Goal: Task Accomplishment & Management: Use online tool/utility

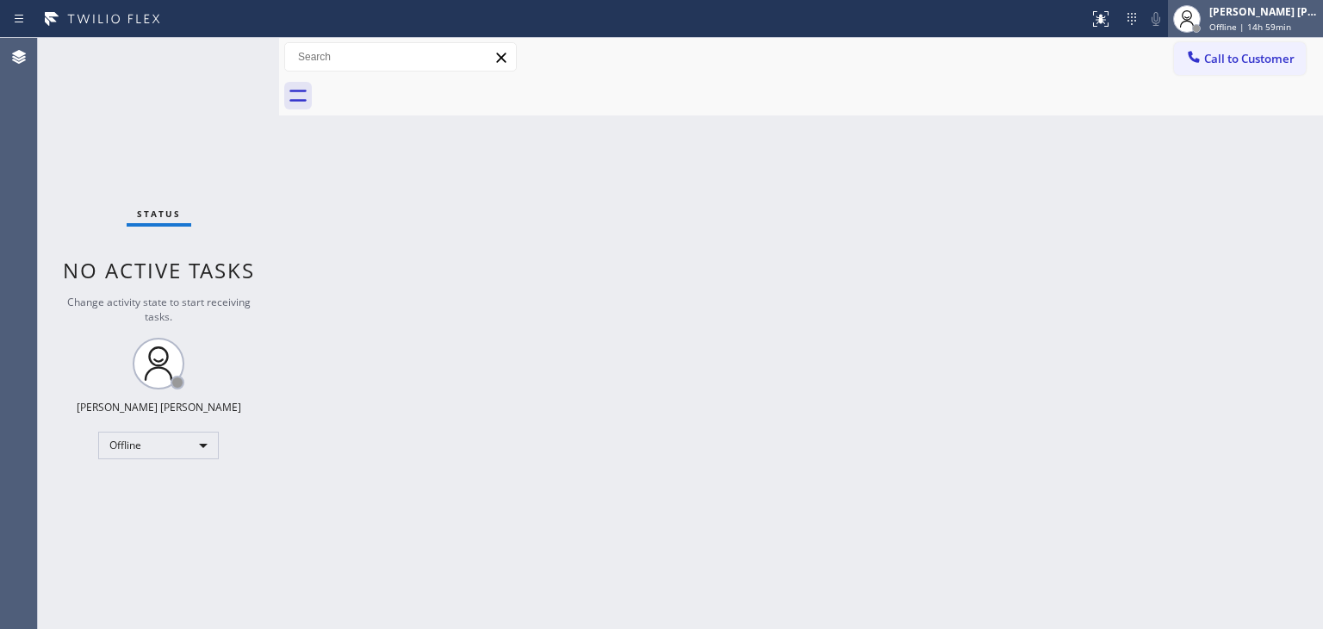
drag, startPoint x: 1282, startPoint y: 19, endPoint x: 1267, endPoint y: 28, distance: 18.2
click at [1282, 19] on div "Edel John Suson Offline | 14h 59min" at bounding box center [1264, 18] width 117 height 30
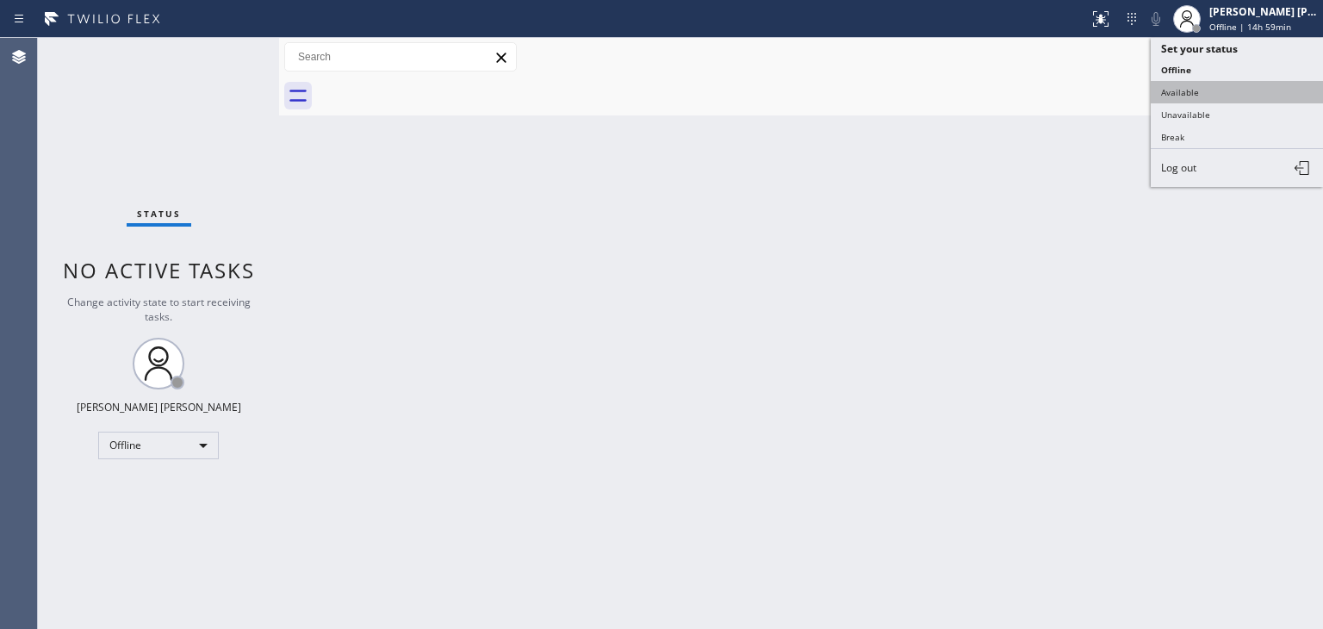
click at [1188, 92] on button "Available" at bounding box center [1237, 92] width 172 height 22
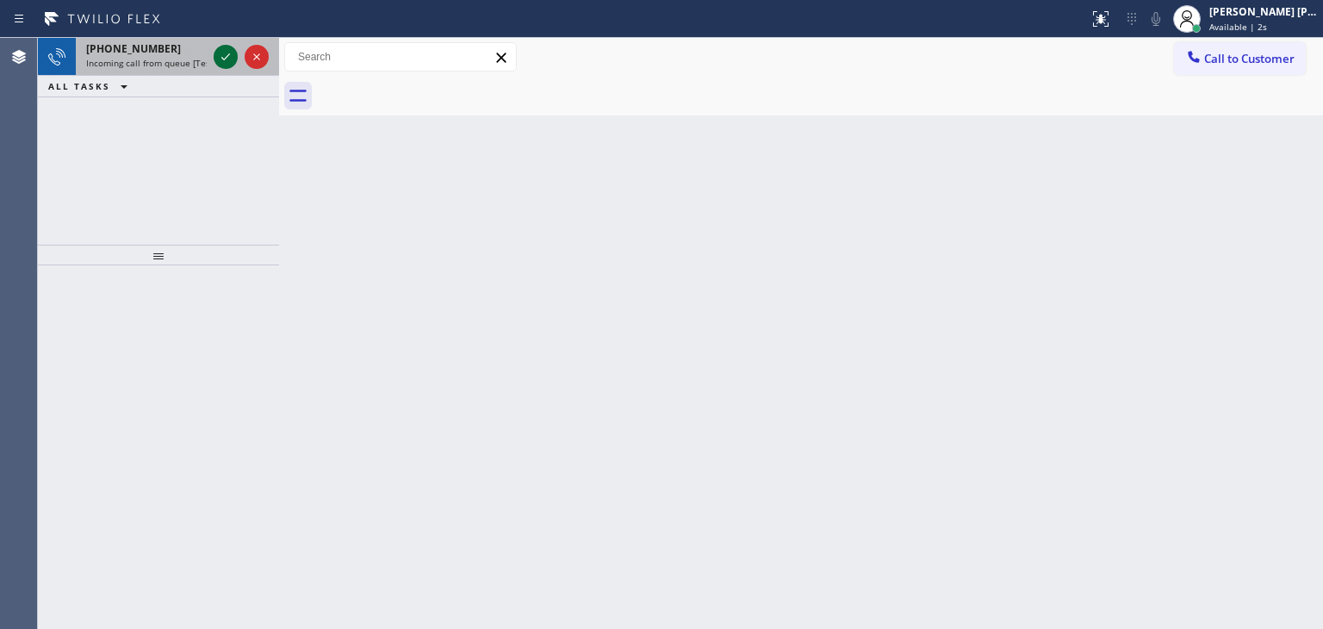
click at [214, 53] on div at bounding box center [226, 57] width 24 height 21
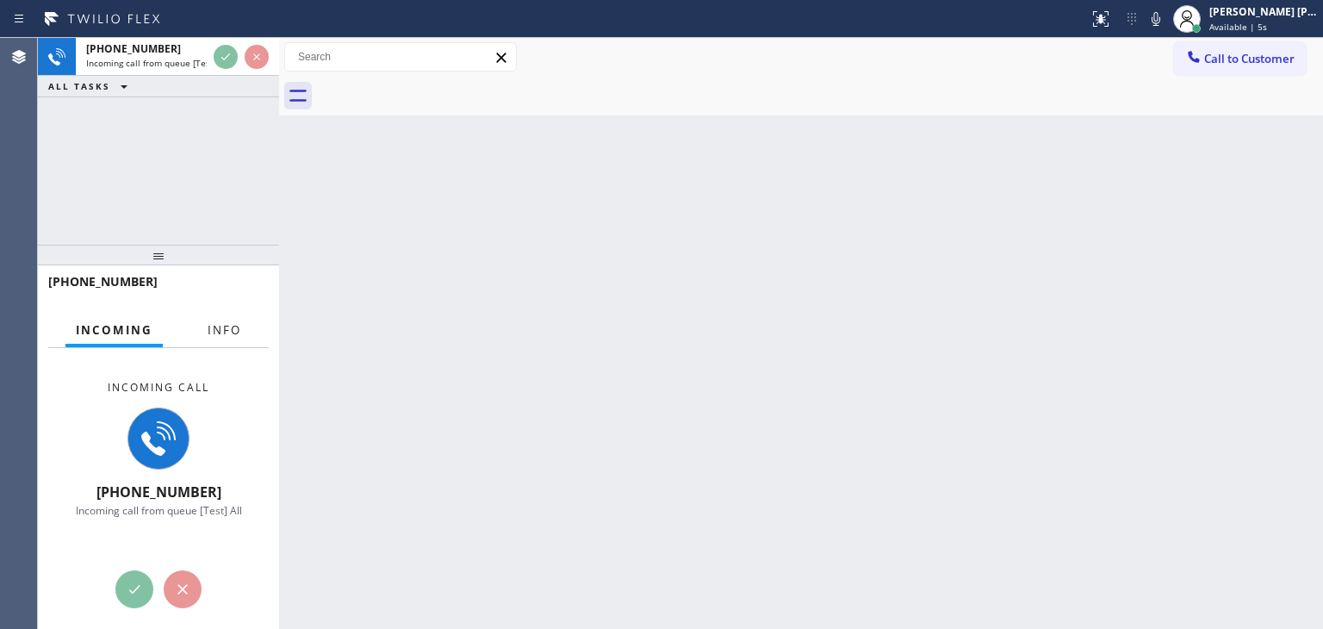
click at [225, 324] on span "Info" at bounding box center [225, 330] width 34 height 16
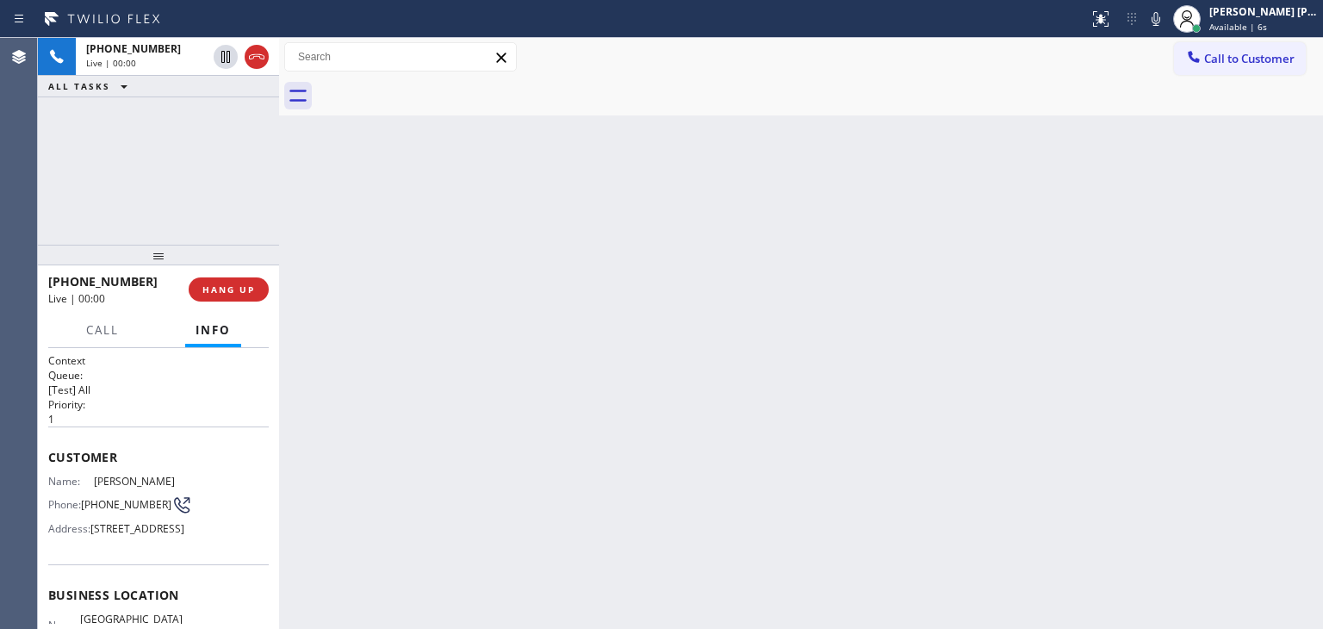
scroll to position [86, 0]
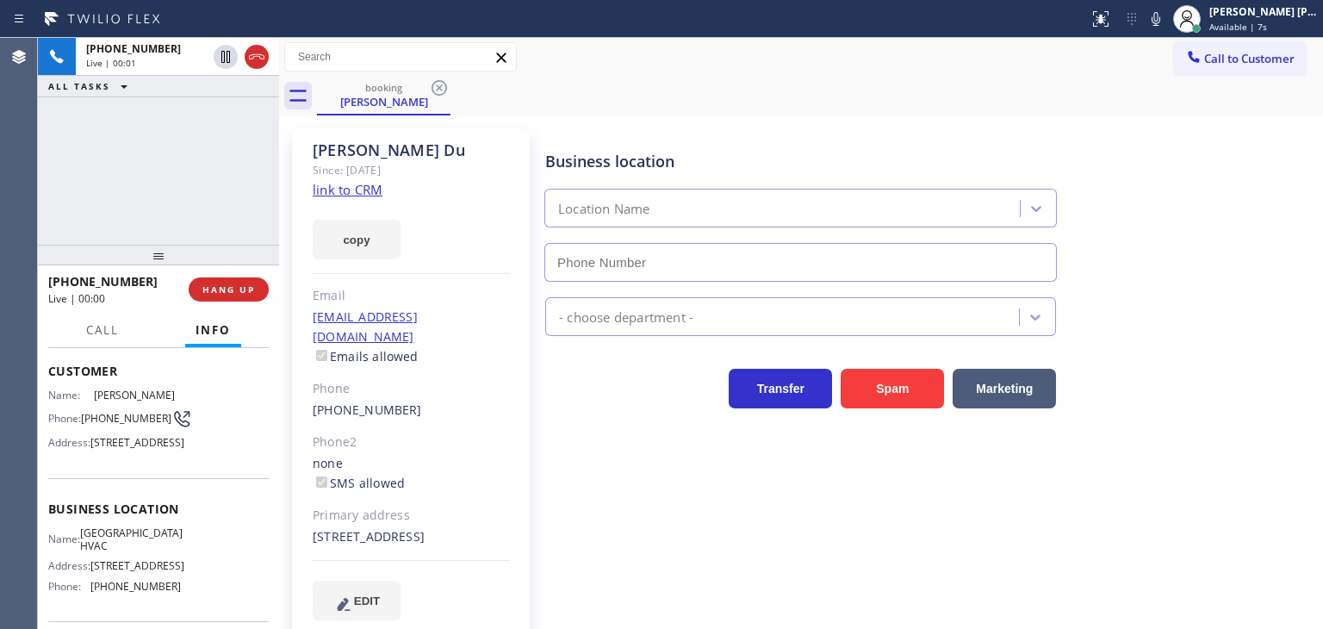
type input "[PHONE_NUMBER]"
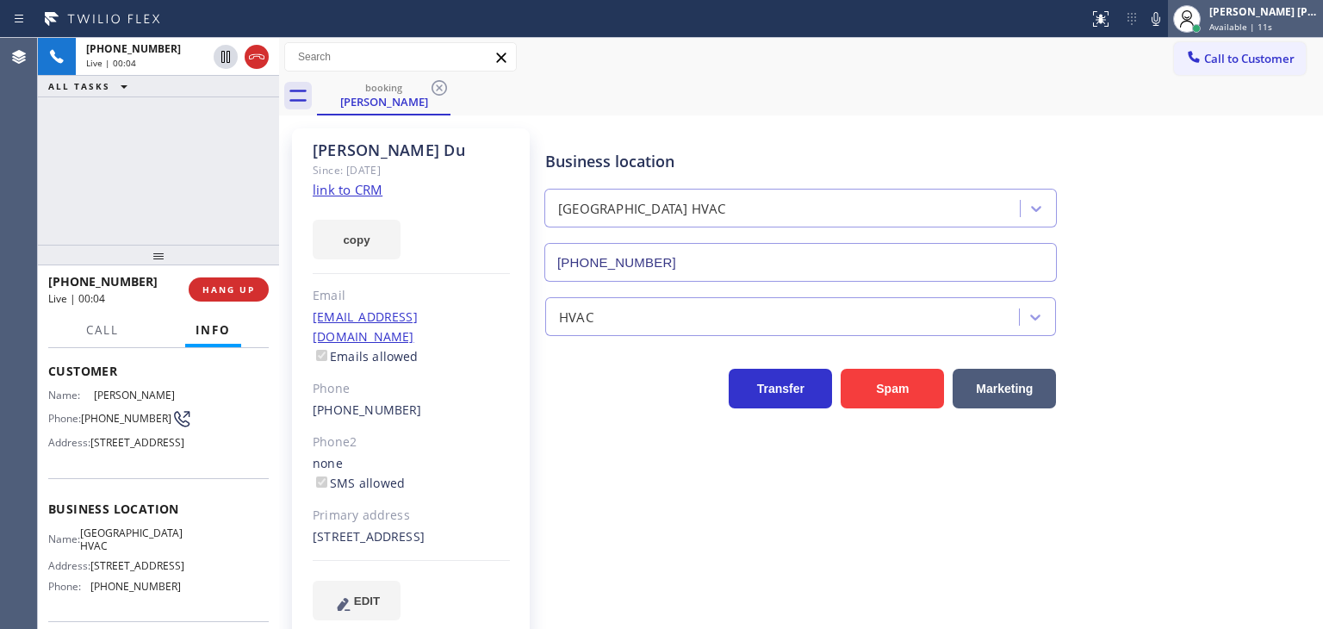
click at [1287, 17] on div "[PERSON_NAME] [PERSON_NAME]" at bounding box center [1264, 11] width 109 height 15
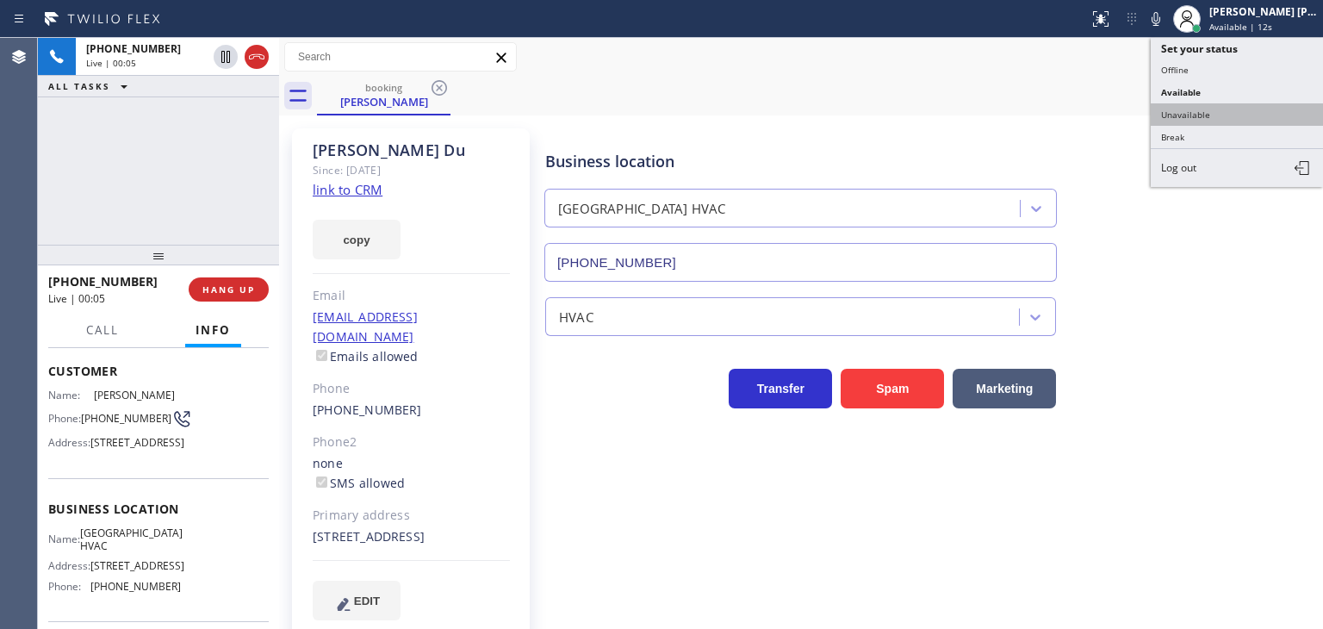
click at [1217, 107] on button "Unavailable" at bounding box center [1237, 114] width 172 height 22
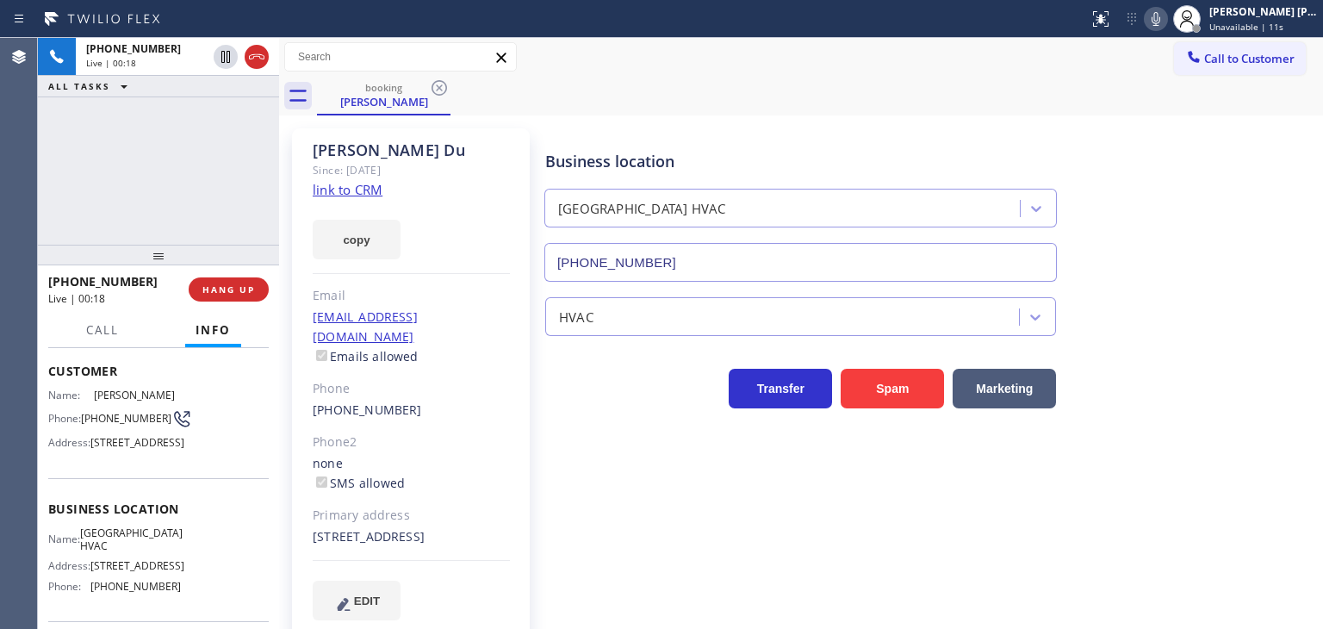
click at [1167, 14] on icon at bounding box center [1156, 19] width 21 height 21
click at [1161, 16] on icon at bounding box center [1156, 19] width 9 height 14
click at [328, 190] on link "link to CRM" at bounding box center [348, 189] width 70 height 17
click at [1167, 15] on icon at bounding box center [1156, 19] width 21 height 21
click at [1167, 18] on icon at bounding box center [1156, 19] width 21 height 21
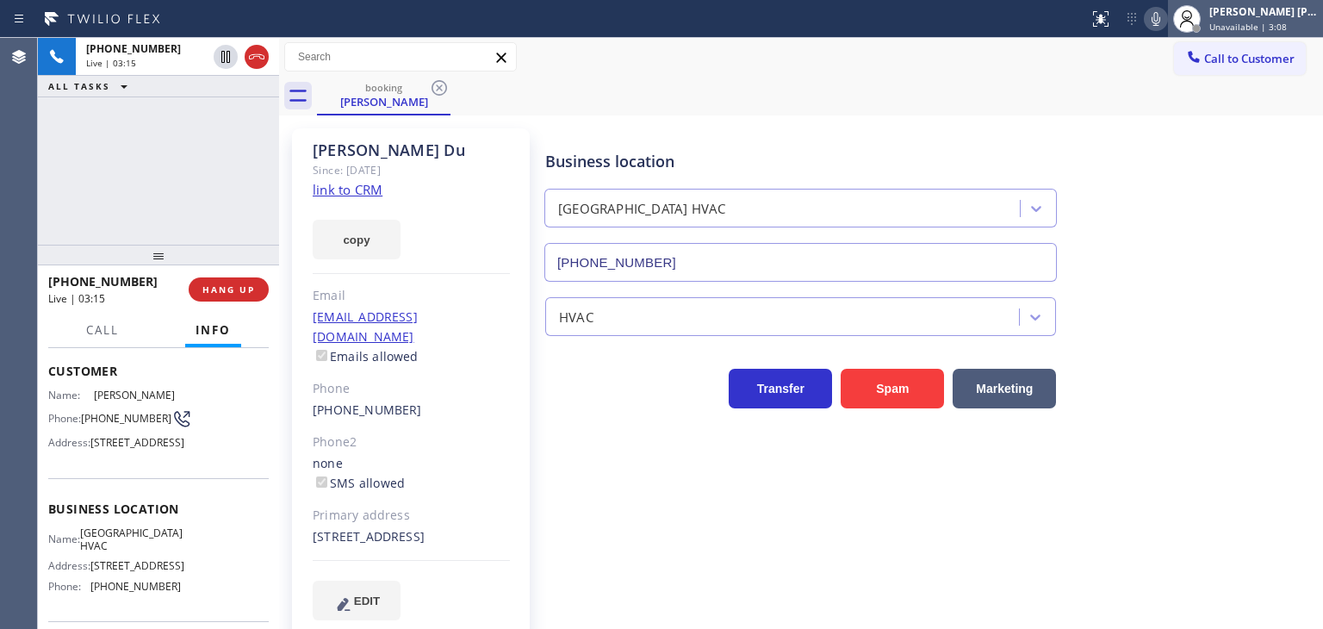
click at [1280, 27] on span "Unavailable | 3:08" at bounding box center [1249, 27] width 78 height 12
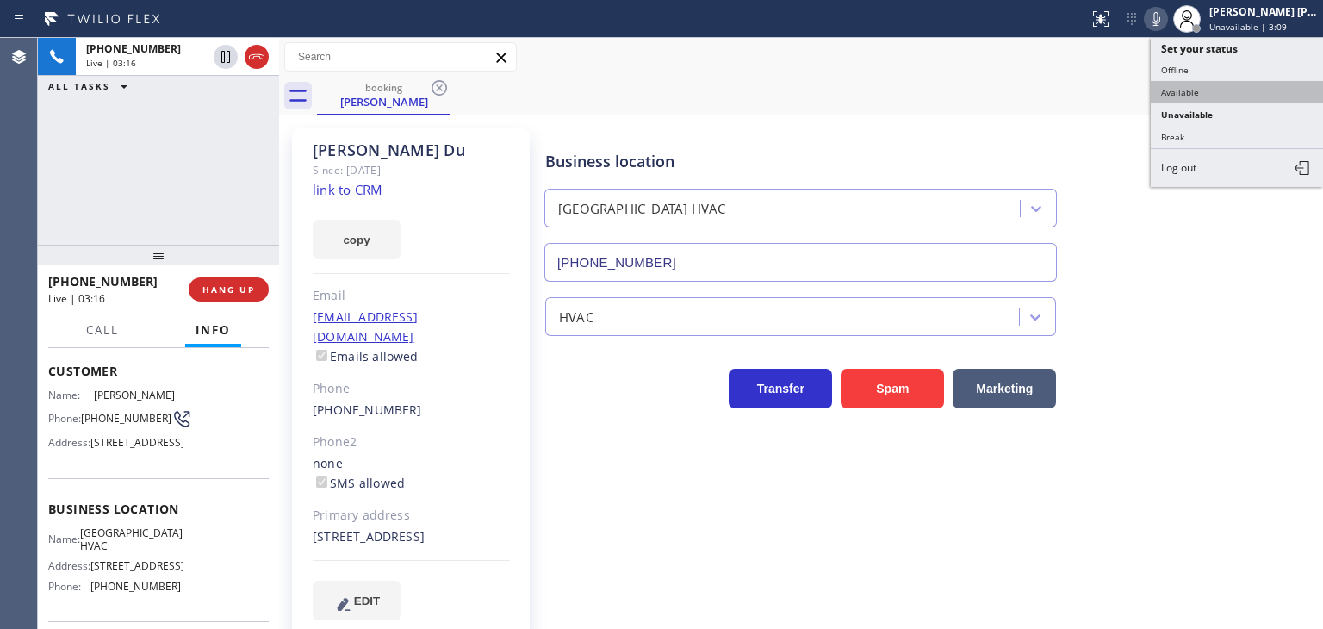
click at [1245, 81] on button "Available" at bounding box center [1237, 92] width 172 height 22
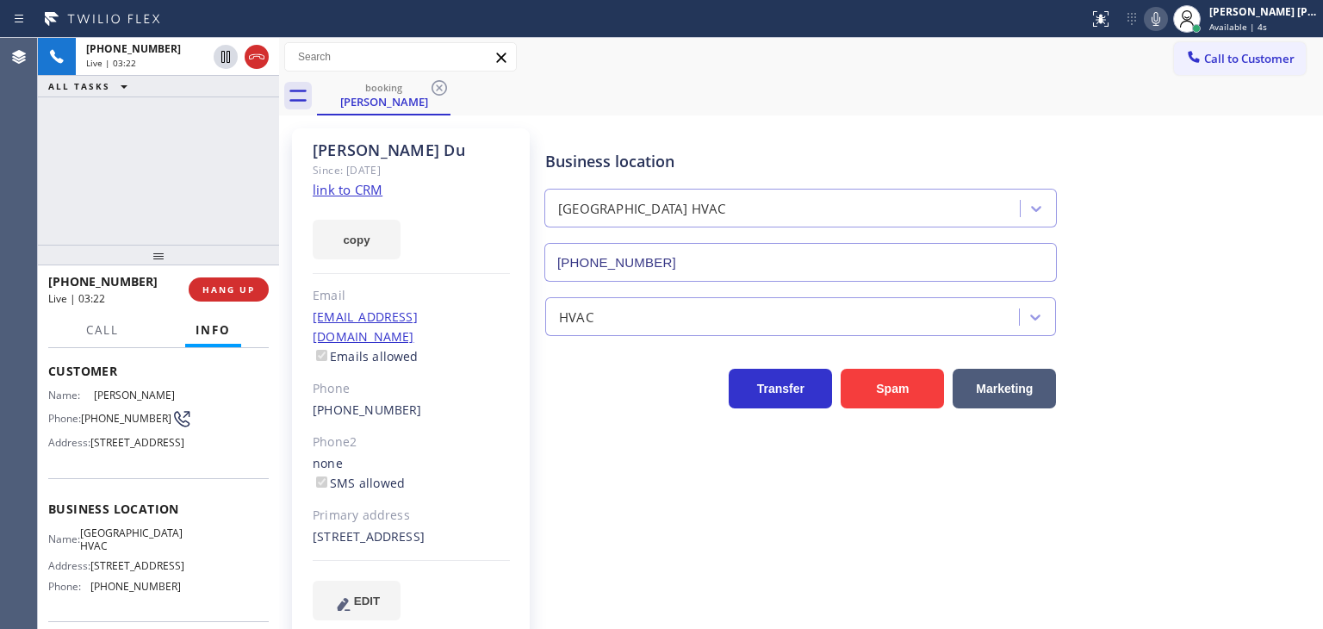
click at [1167, 16] on icon at bounding box center [1156, 19] width 21 height 21
click at [1252, 4] on div "Edel John Suson Available | 5s" at bounding box center [1264, 18] width 117 height 30
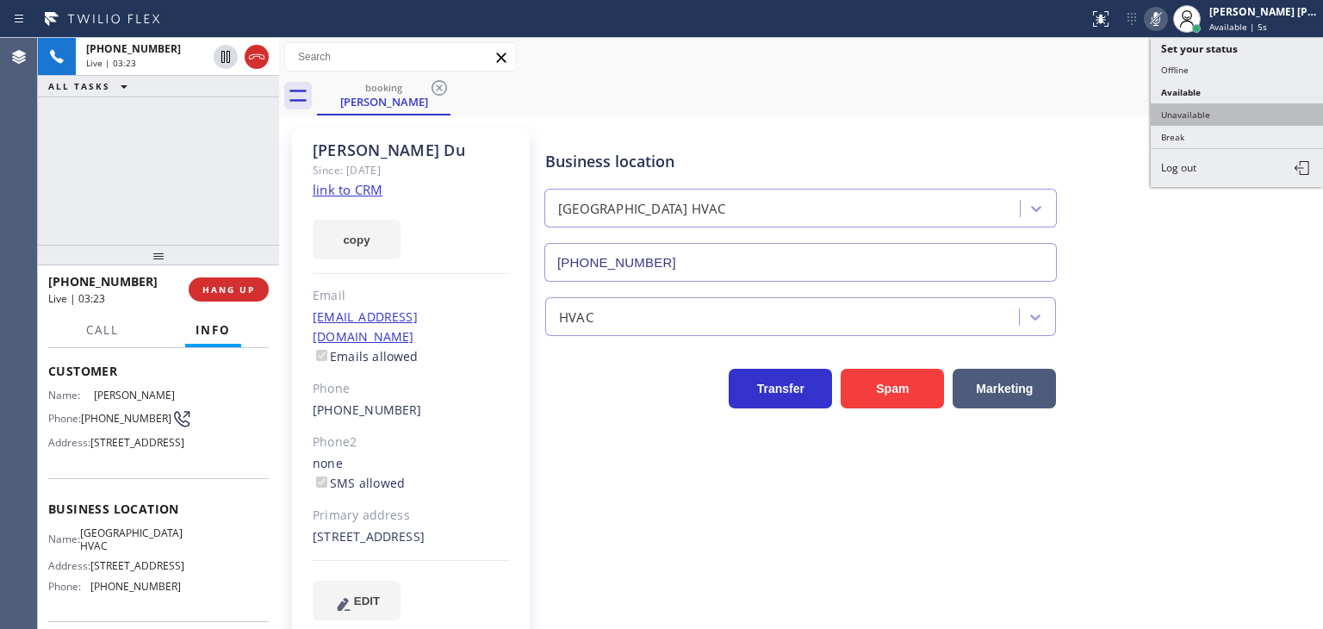
click at [1210, 109] on button "Unavailable" at bounding box center [1237, 114] width 172 height 22
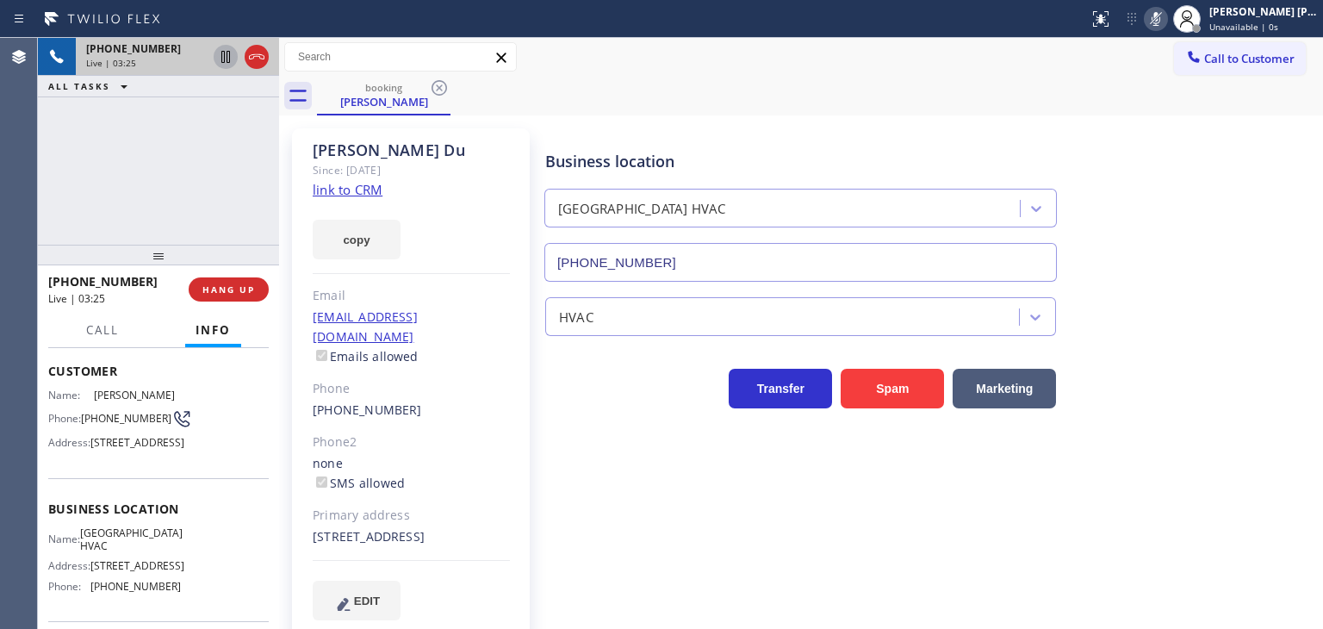
click at [224, 58] on icon at bounding box center [225, 57] width 9 height 12
click at [1161, 16] on icon at bounding box center [1156, 19] width 9 height 14
click at [1252, 8] on div "[PERSON_NAME] [PERSON_NAME]" at bounding box center [1264, 11] width 109 height 15
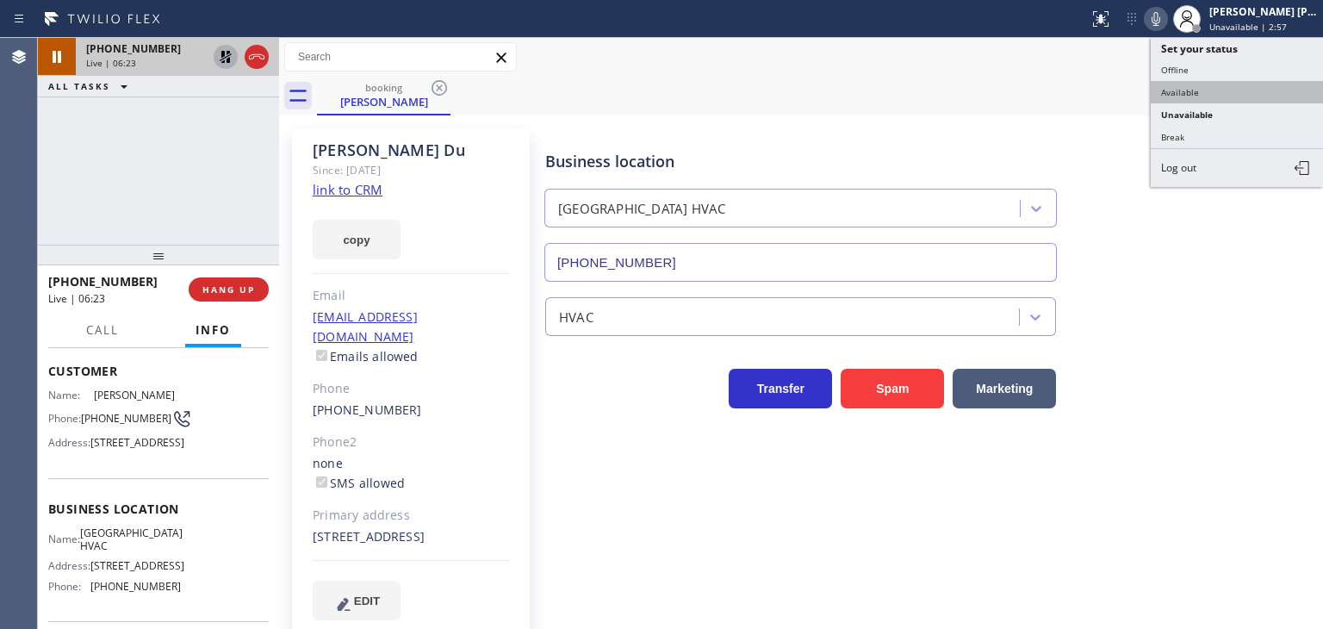
click at [1210, 97] on button "Available" at bounding box center [1237, 92] width 172 height 22
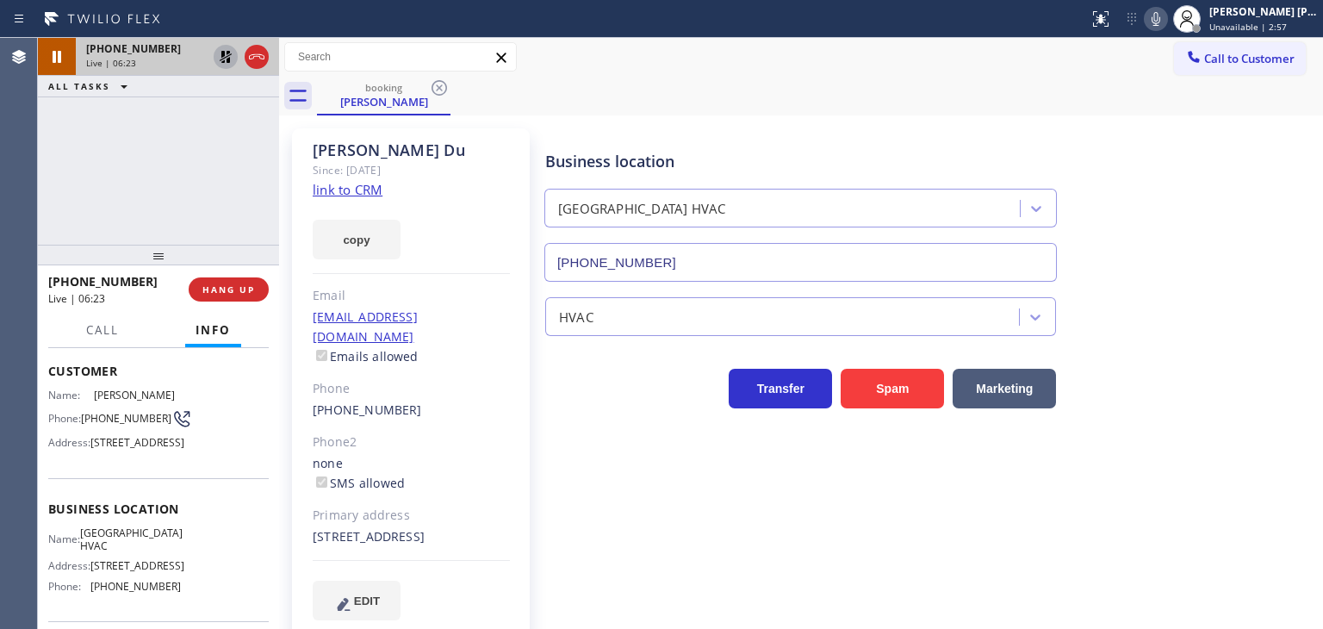
click at [224, 56] on icon at bounding box center [225, 57] width 21 height 21
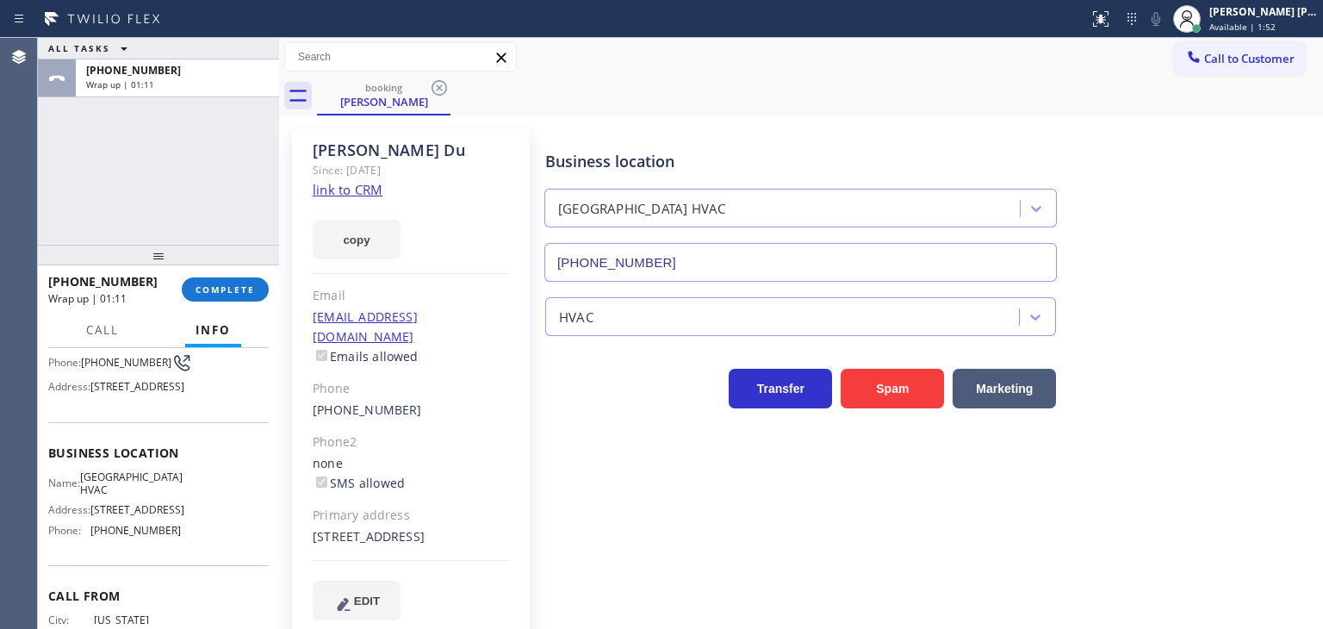
scroll to position [172, 0]
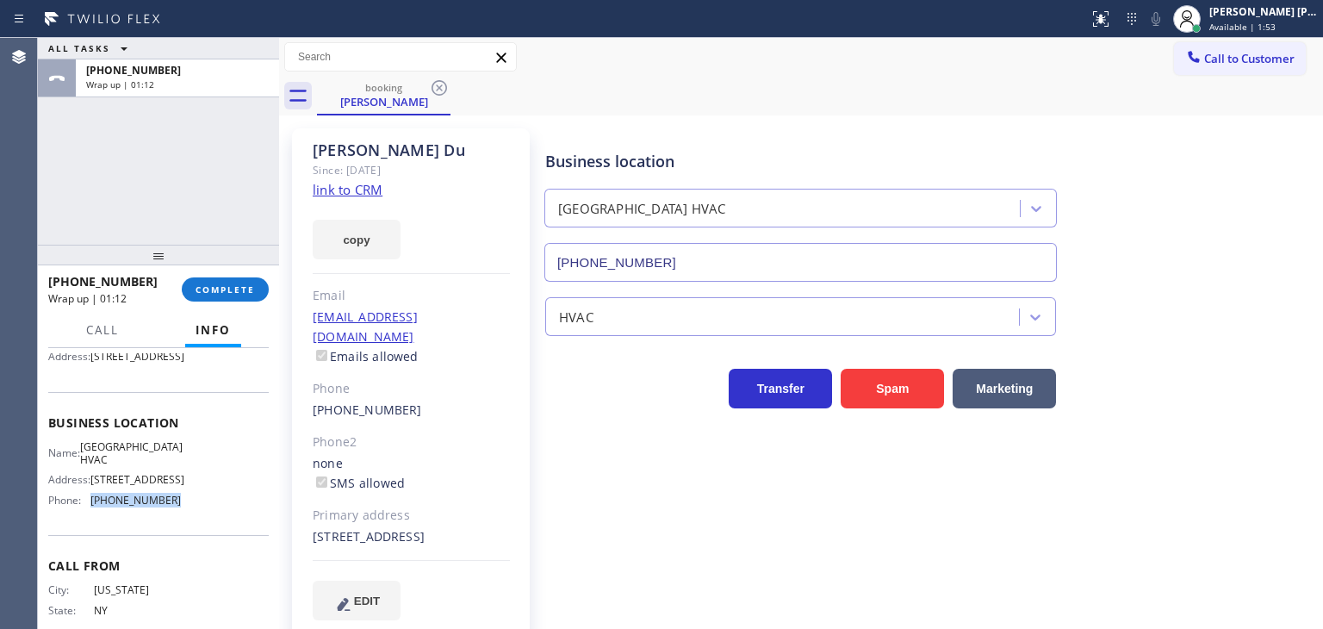
drag, startPoint x: 189, startPoint y: 539, endPoint x: 90, endPoint y: 529, distance: 98.7
click at [90, 514] on div "Name: Long Island City HVAC Address: 4711 25th Ave Phone: (347) 493-0357" at bounding box center [158, 477] width 221 height 74
copy span "[PHONE_NUMBER]"
click at [227, 283] on span "COMPLETE" at bounding box center [225, 289] width 59 height 12
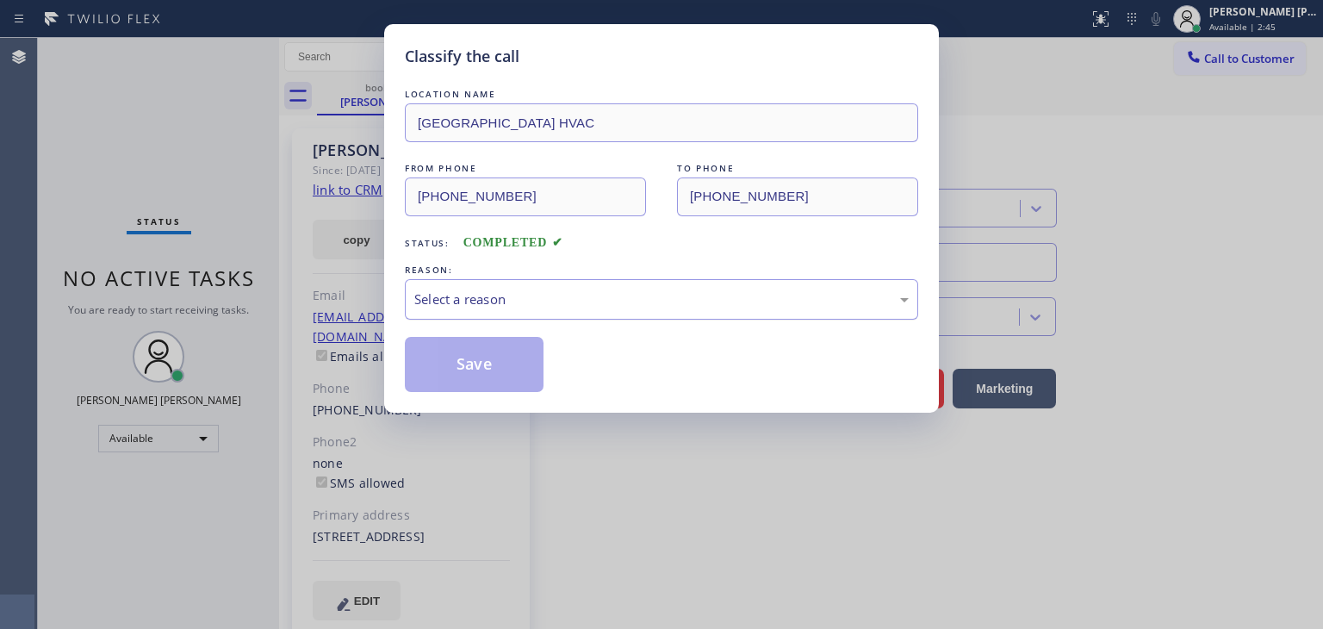
click at [477, 301] on div "Select a reason" at bounding box center [661, 300] width 495 height 20
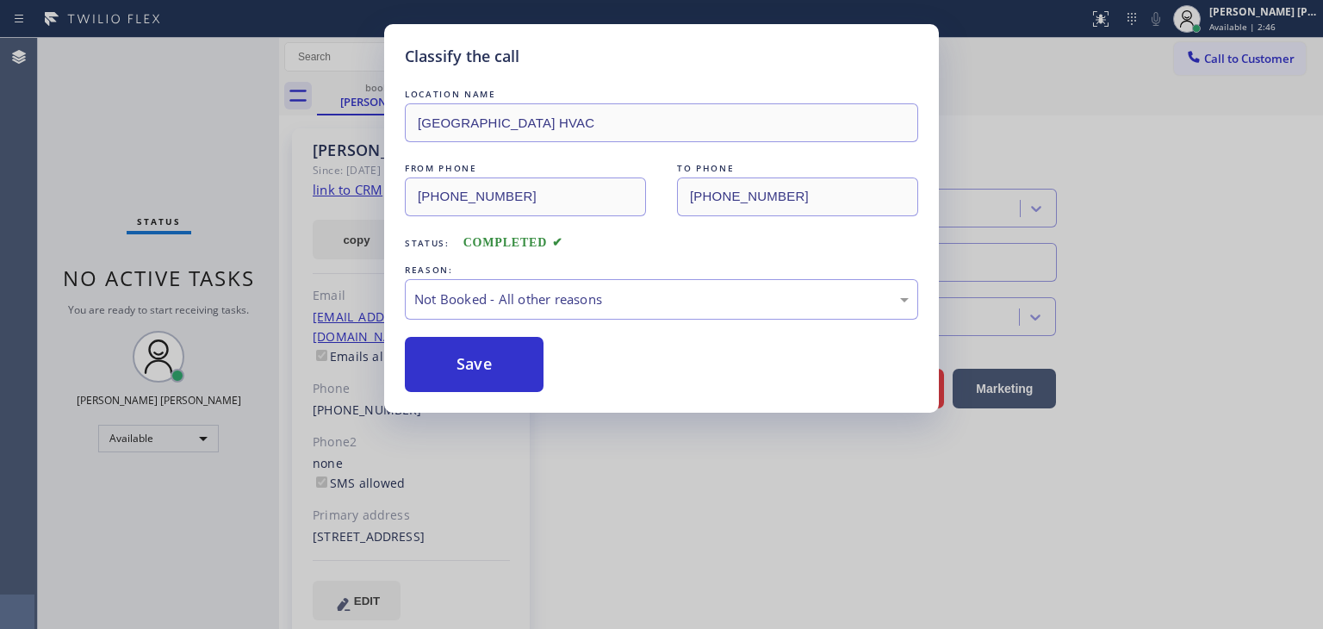
click at [464, 359] on button "Save" at bounding box center [474, 364] width 139 height 55
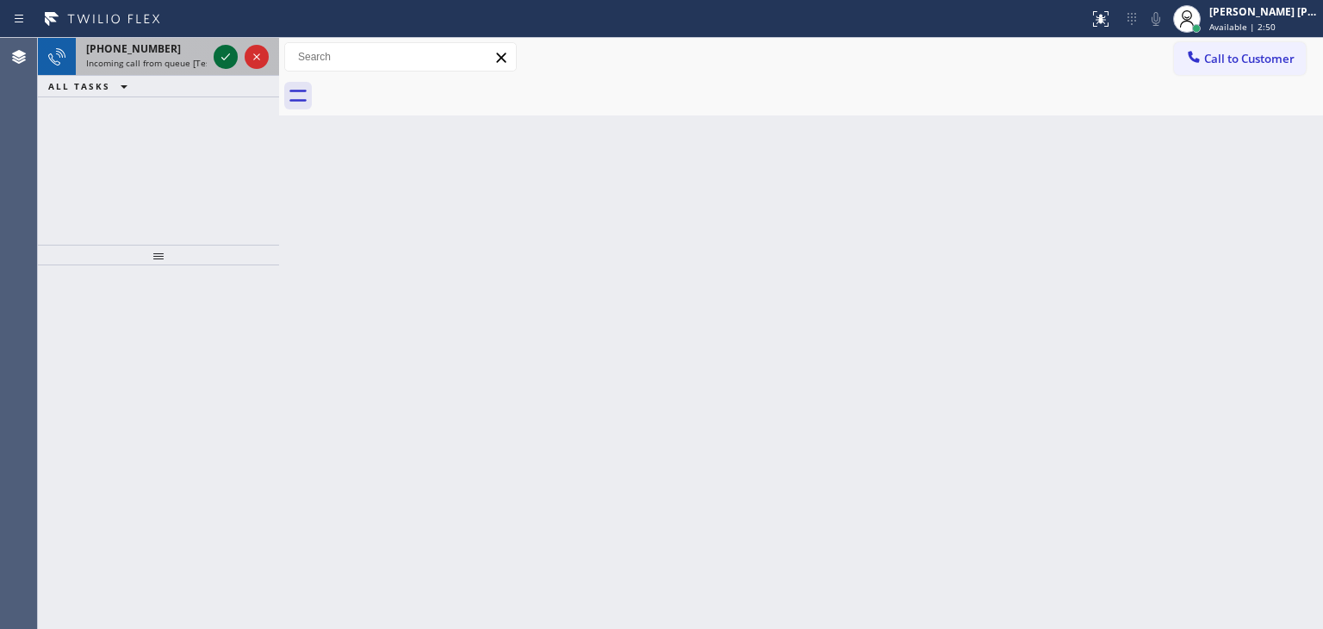
click at [222, 55] on icon at bounding box center [225, 57] width 21 height 21
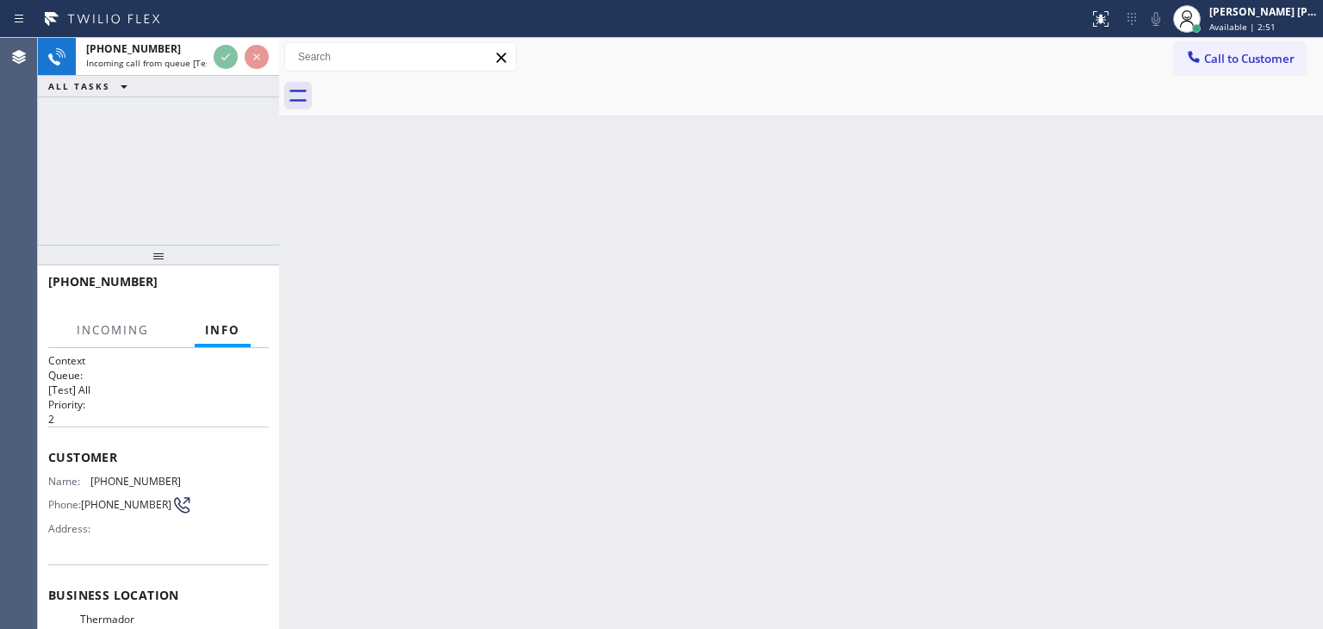
scroll to position [86, 0]
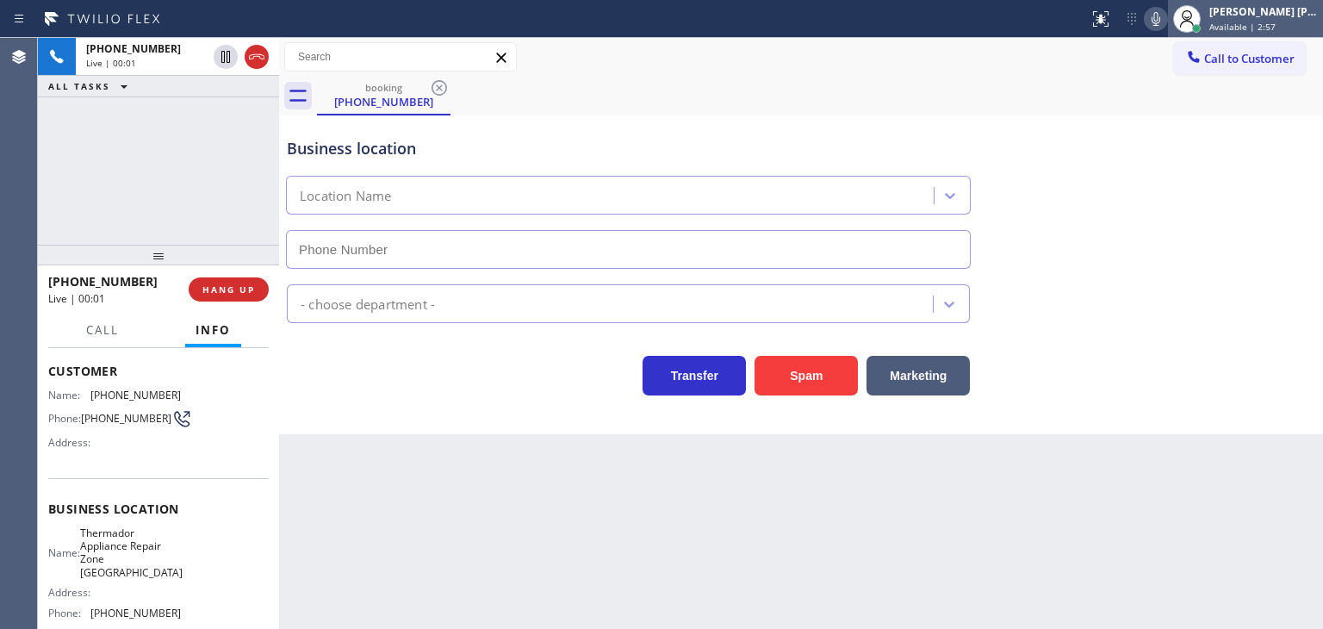
type input "[PHONE_NUMBER]"
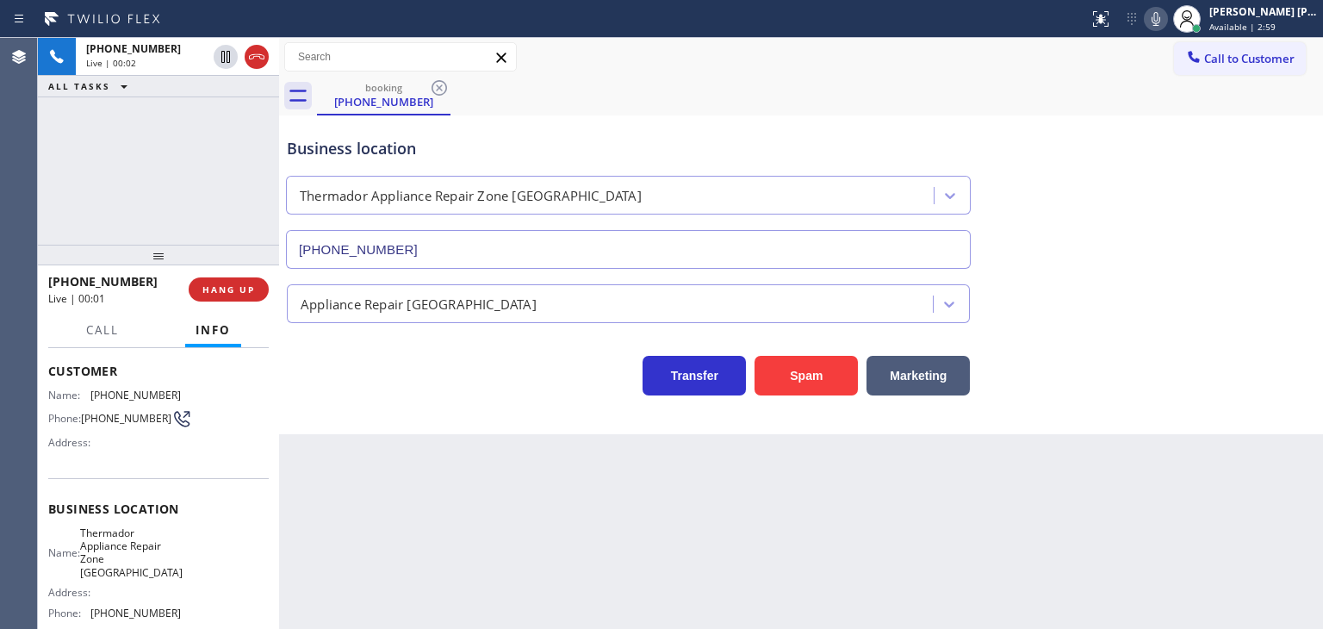
click at [1167, 16] on icon at bounding box center [1156, 19] width 21 height 21
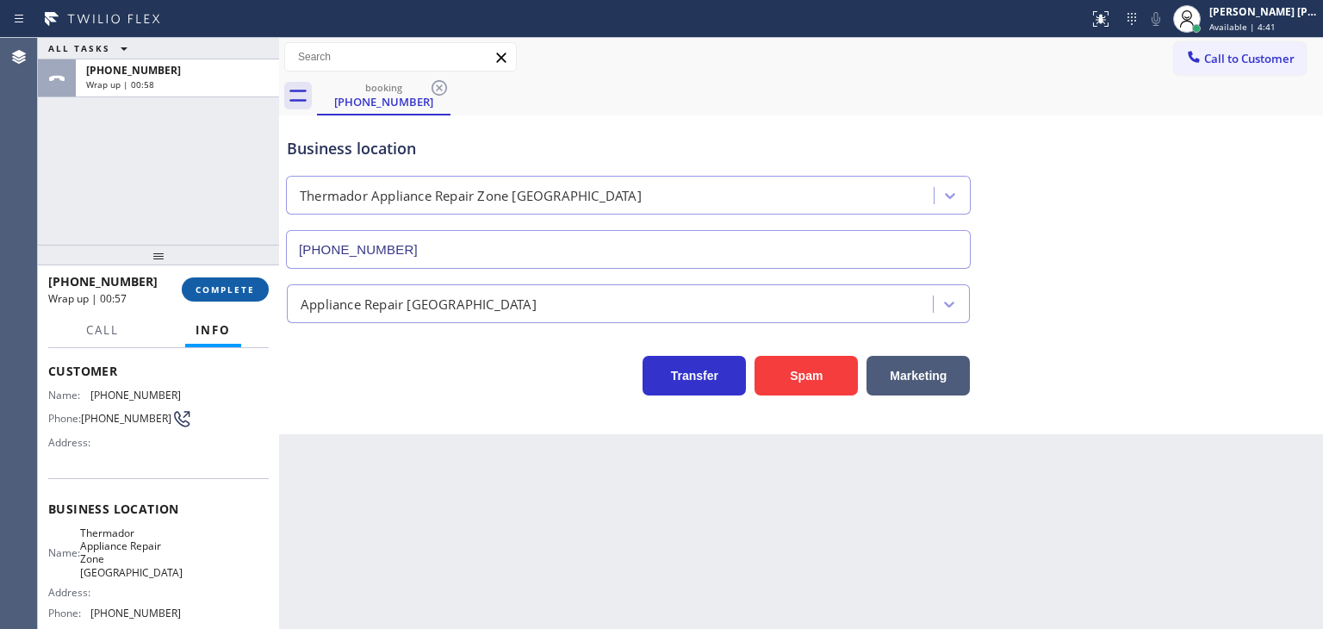
click at [240, 287] on span "COMPLETE" at bounding box center [225, 289] width 59 height 12
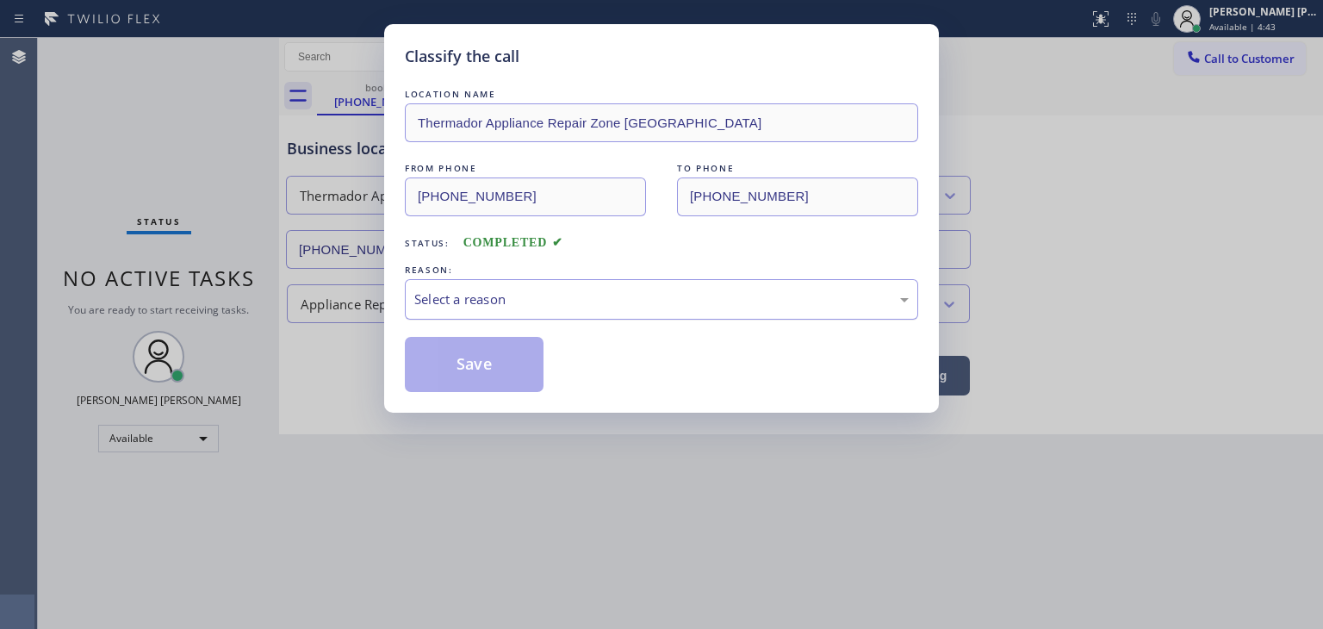
click at [465, 298] on div "Select a reason" at bounding box center [661, 300] width 495 height 20
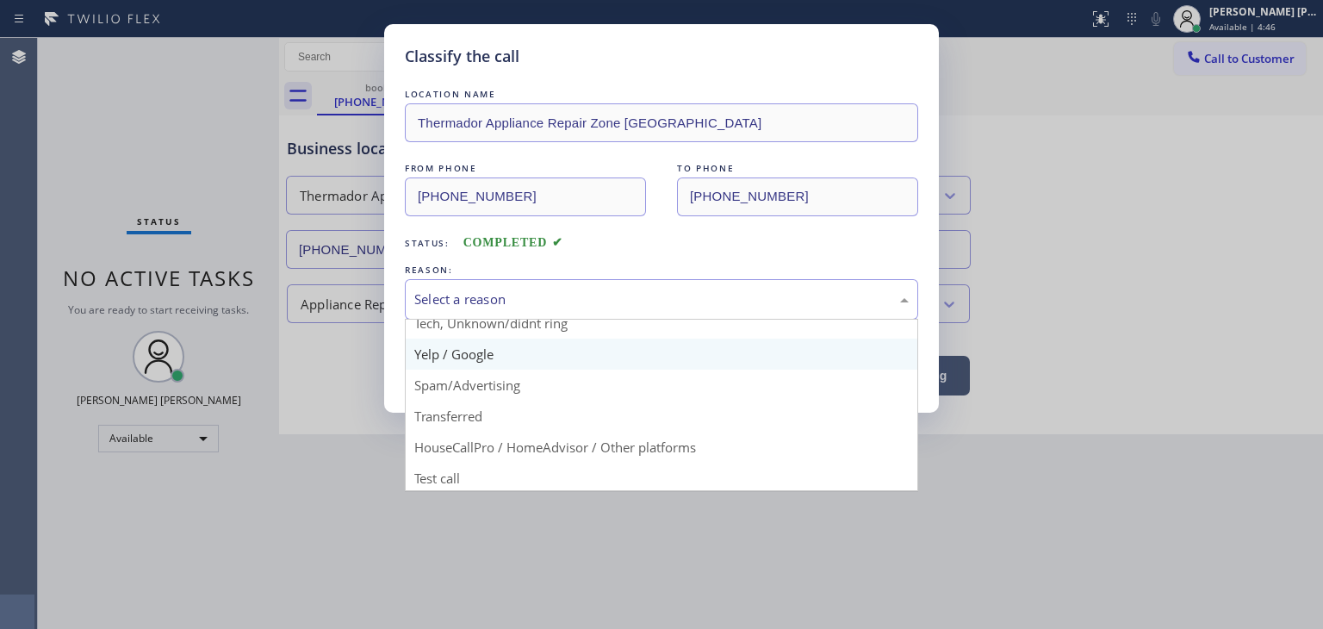
scroll to position [108, 0]
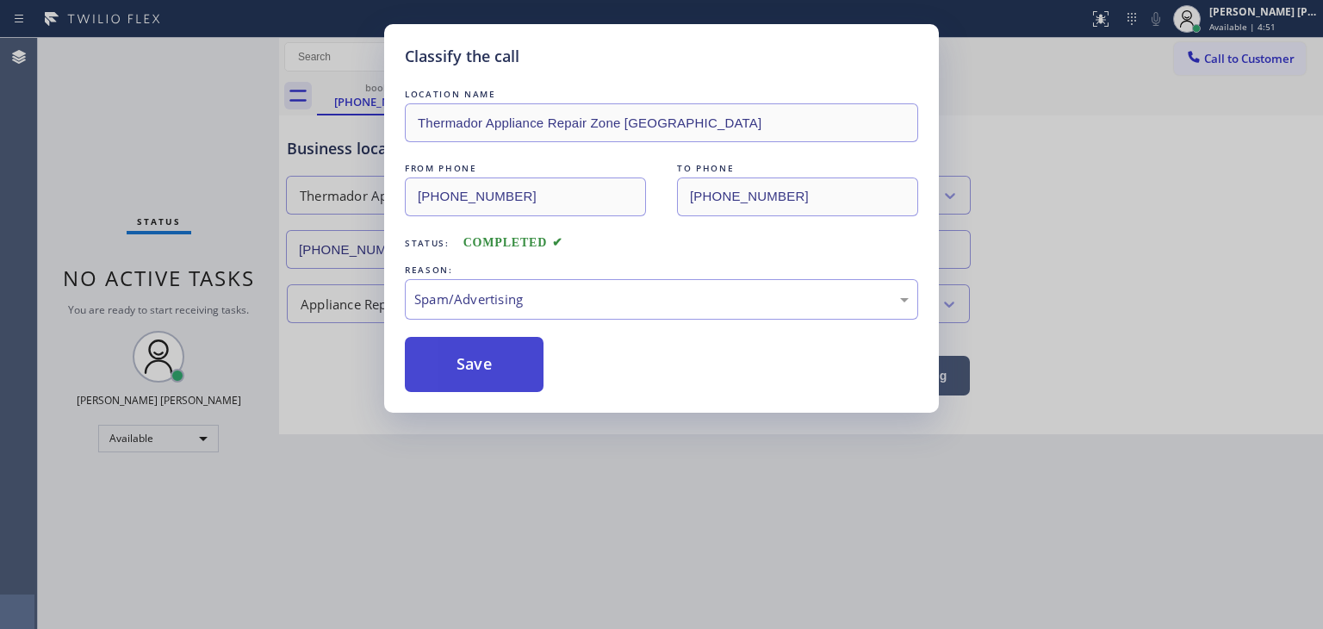
click at [475, 380] on button "Save" at bounding box center [474, 364] width 139 height 55
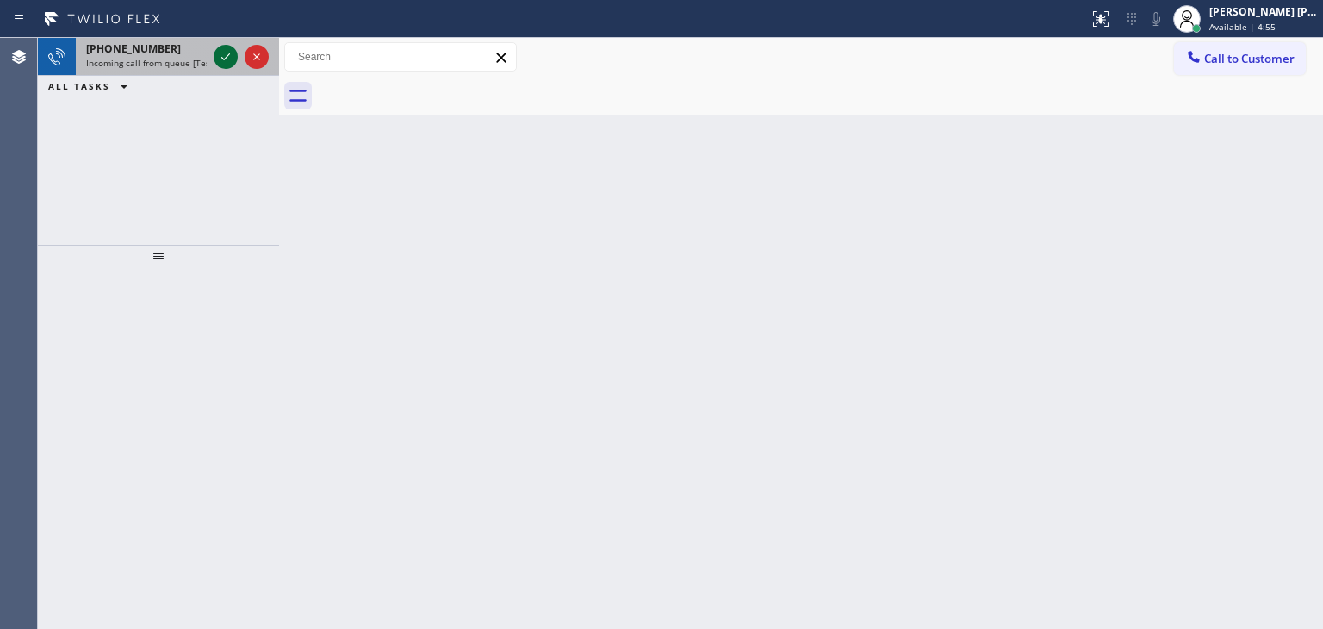
click at [227, 60] on icon at bounding box center [225, 57] width 21 height 21
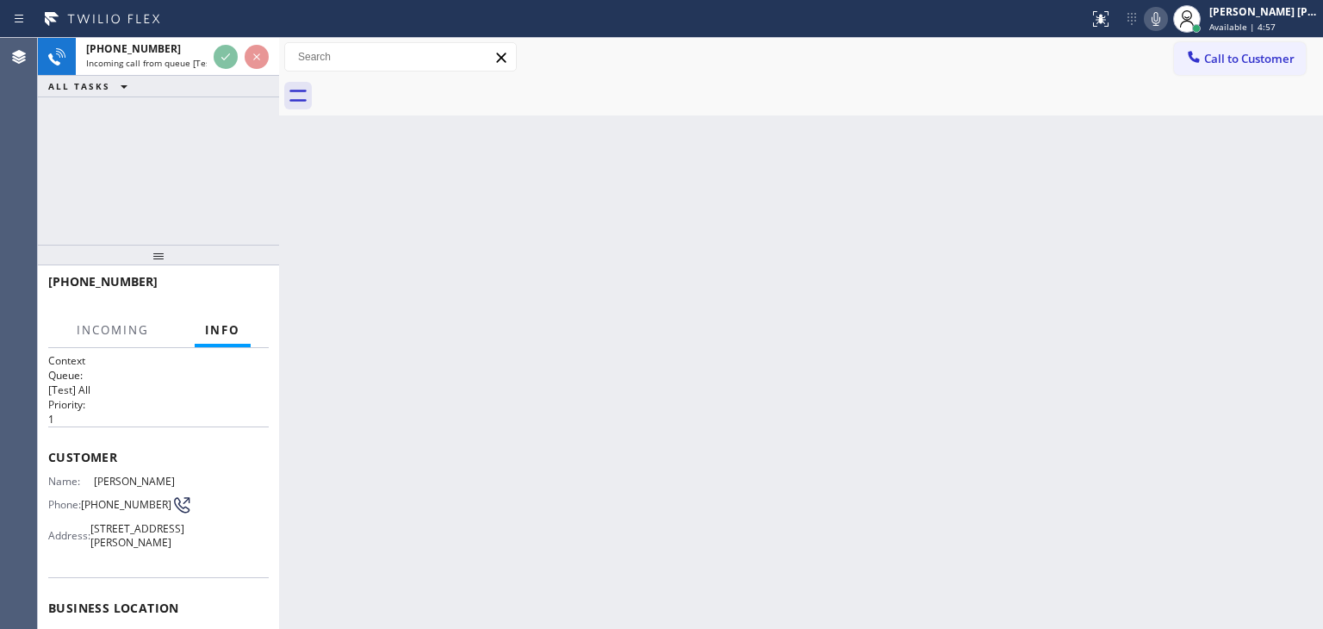
scroll to position [172, 0]
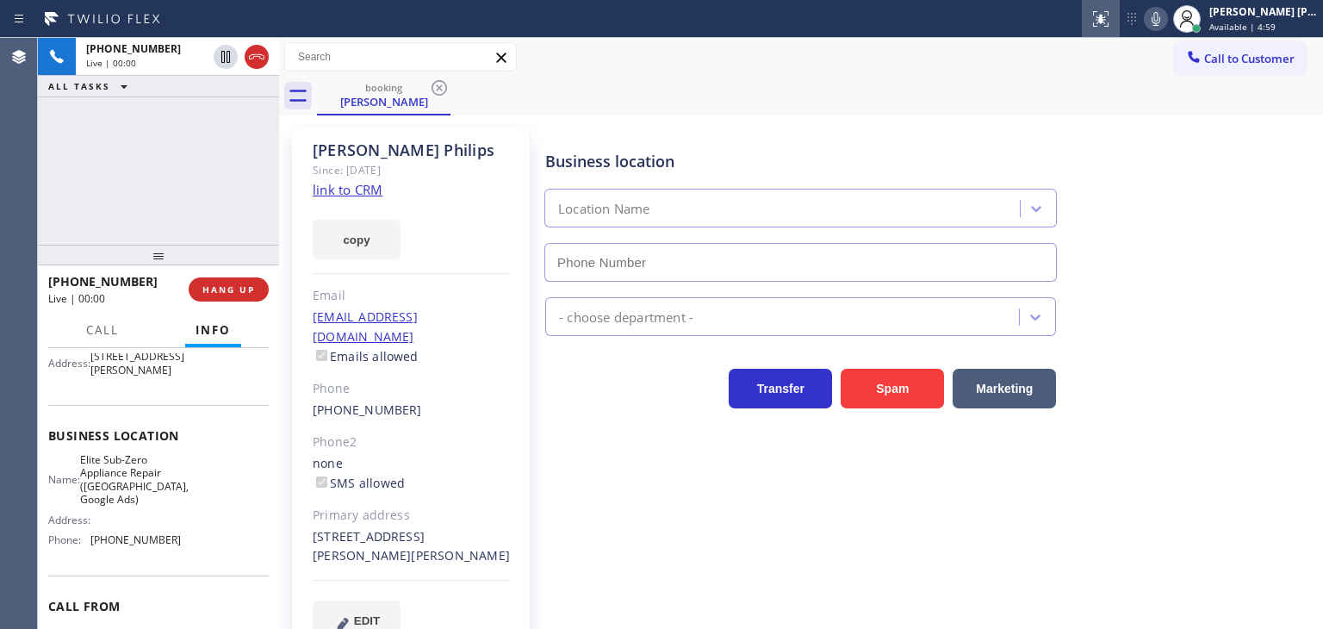
type input "[PHONE_NUMBER]"
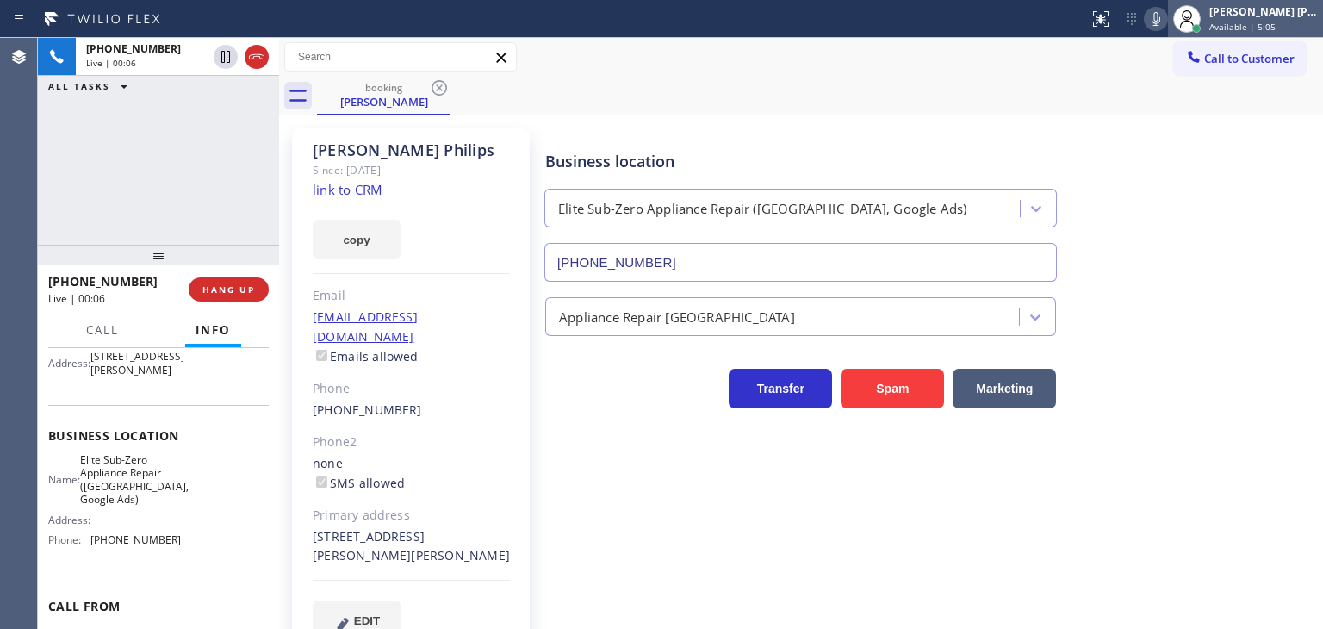
click at [1281, 11] on div "[PERSON_NAME] [PERSON_NAME]" at bounding box center [1264, 11] width 109 height 15
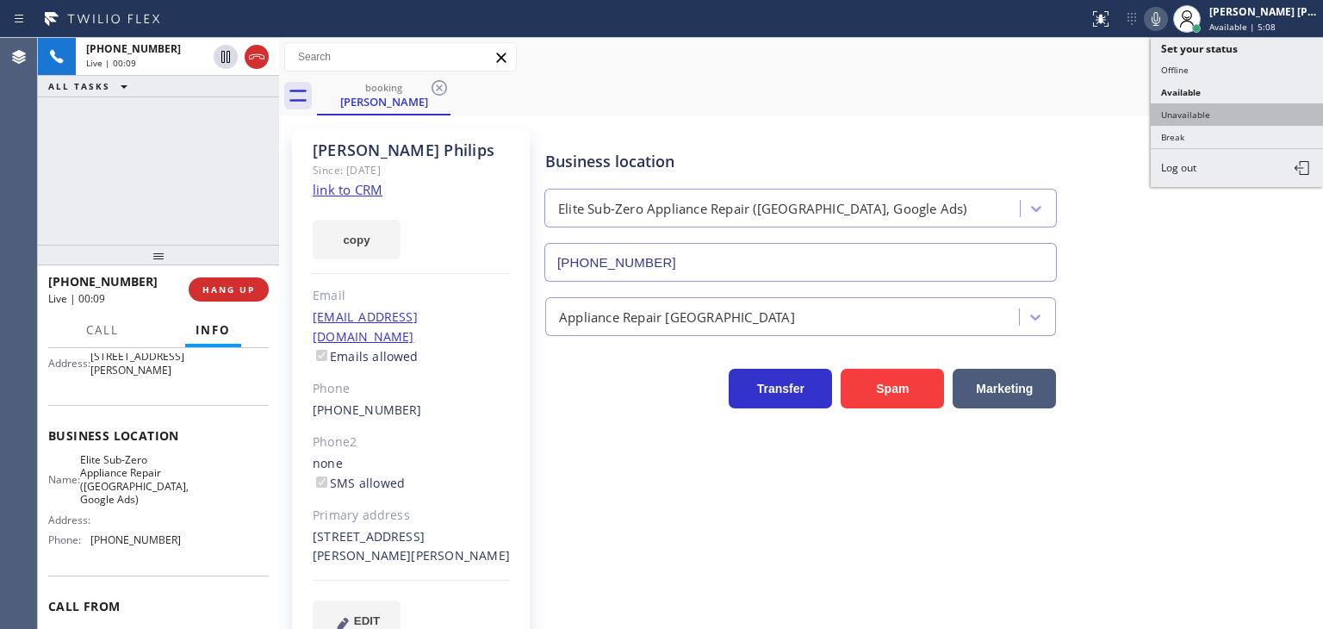
click at [1212, 110] on button "Unavailable" at bounding box center [1237, 114] width 172 height 22
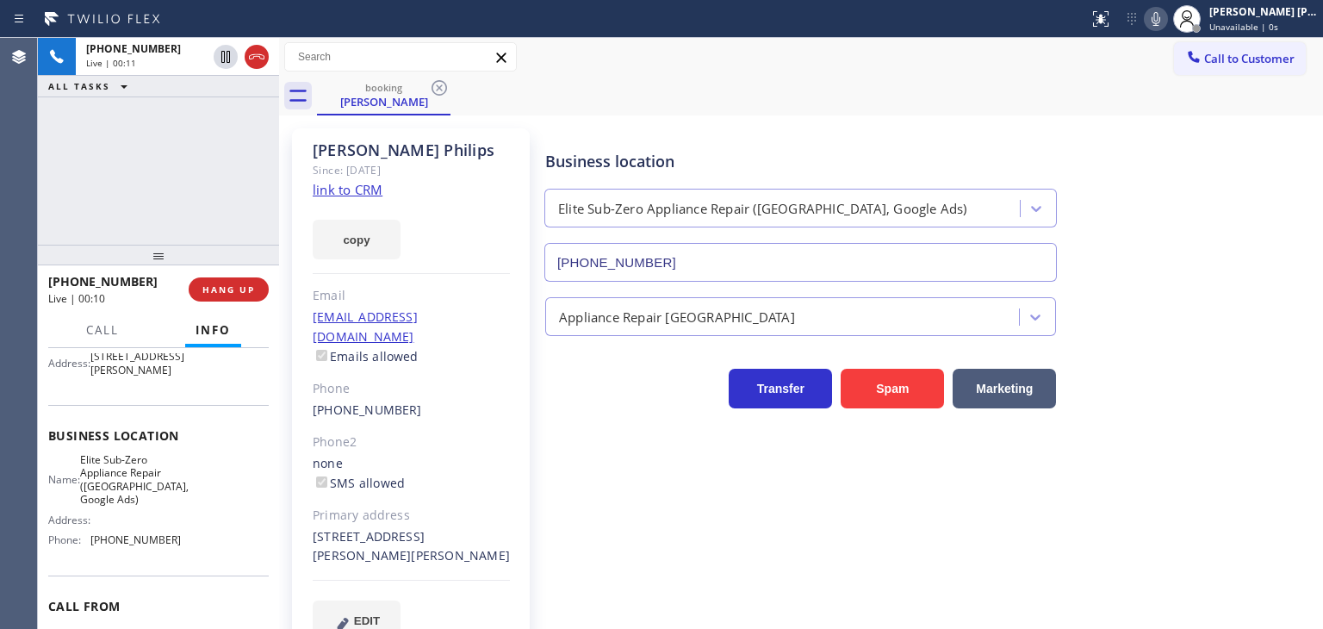
click at [1167, 11] on icon at bounding box center [1156, 19] width 21 height 21
click at [1167, 10] on icon at bounding box center [1156, 19] width 21 height 21
click at [326, 190] on link "link to CRM" at bounding box center [348, 189] width 70 height 17
drag, startPoint x: 455, startPoint y: 149, endPoint x: 295, endPoint y: 148, distance: 160.3
click at [295, 148] on div "George Philips Since: 20 may 2020 link to CRM copy Email bigmurals@gmail.com Em…" at bounding box center [411, 394] width 238 height 532
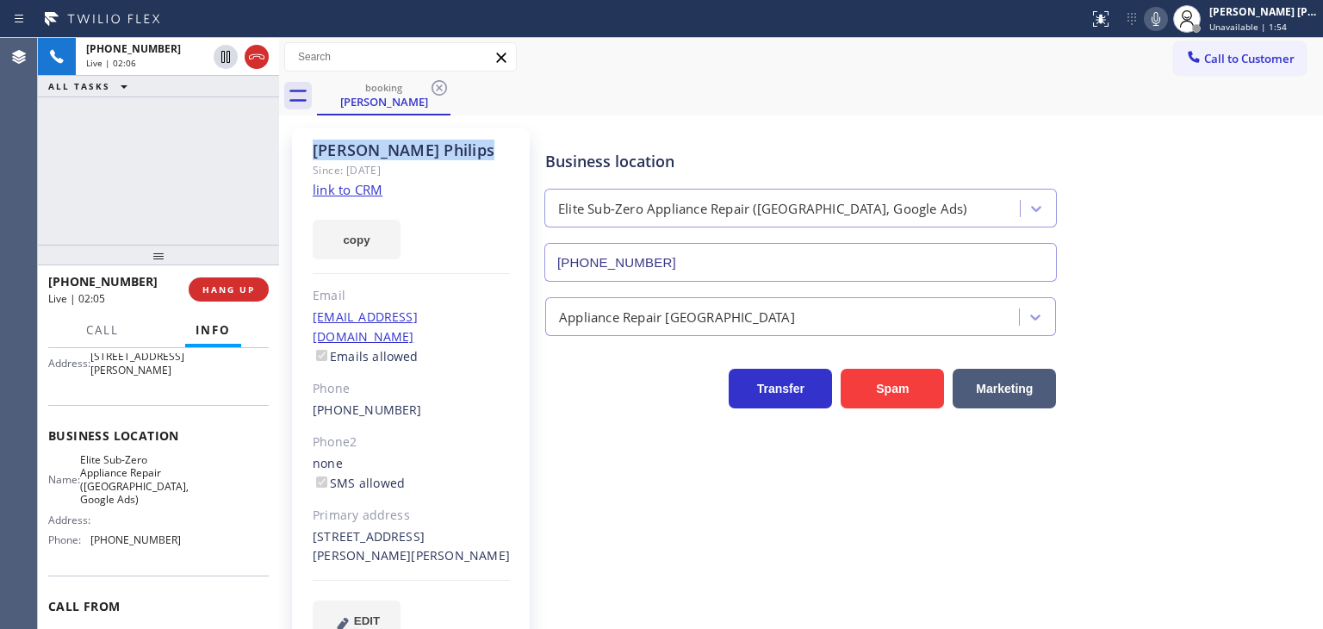
copy div "George Philips"
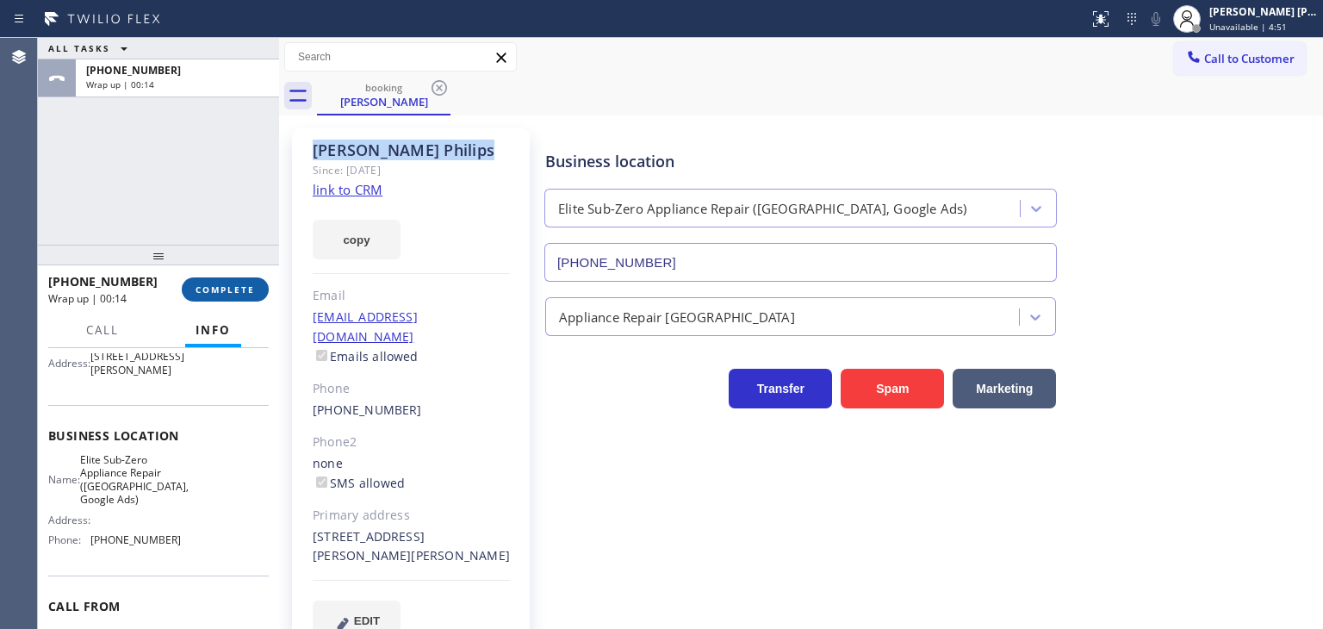
click at [241, 293] on span "COMPLETE" at bounding box center [225, 289] width 59 height 12
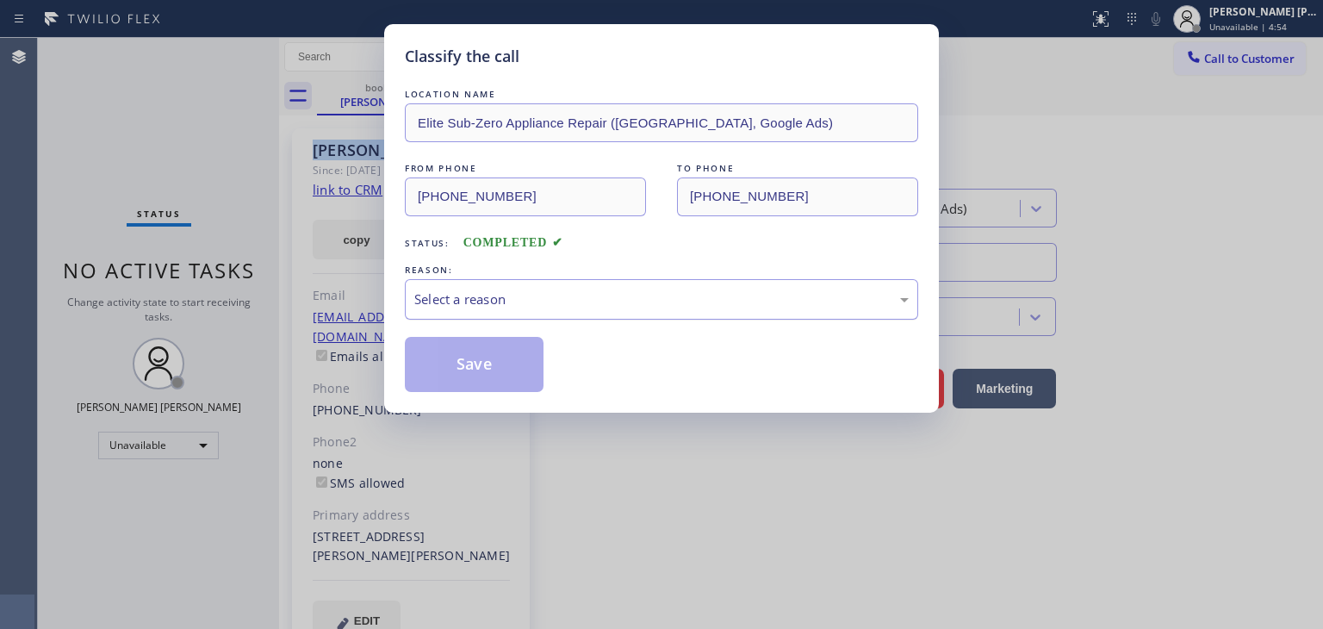
click at [489, 298] on div "Select a reason" at bounding box center [661, 300] width 495 height 20
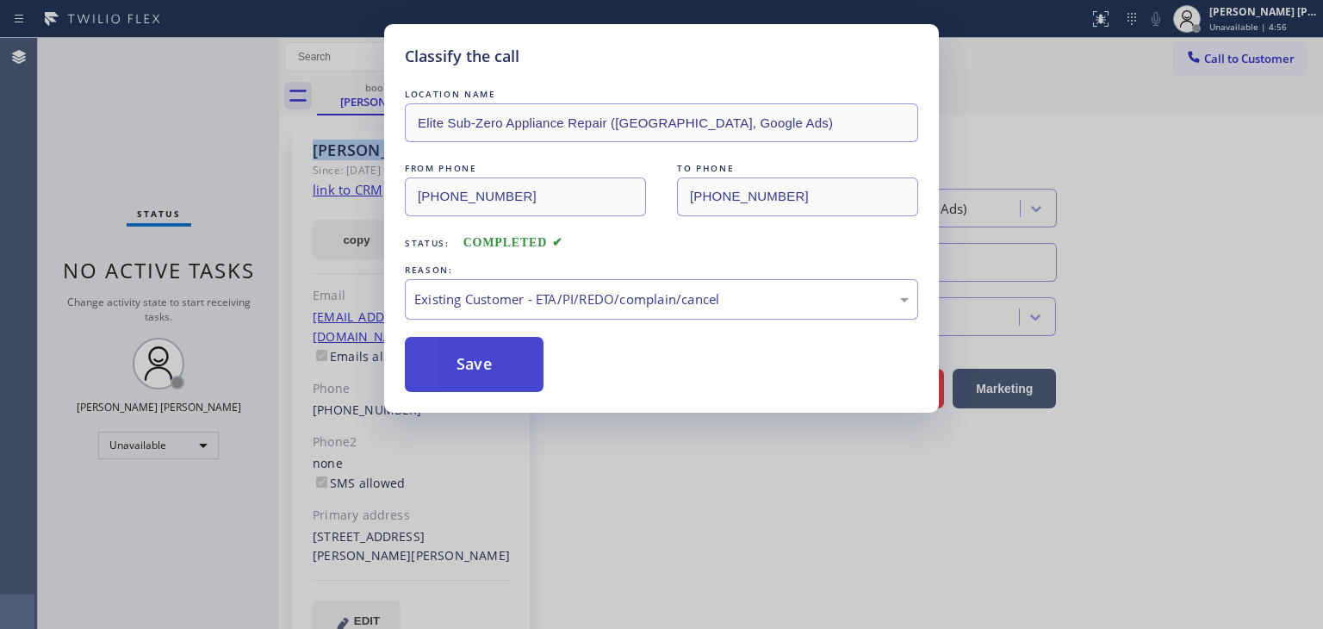
click at [463, 371] on button "Save" at bounding box center [474, 364] width 139 height 55
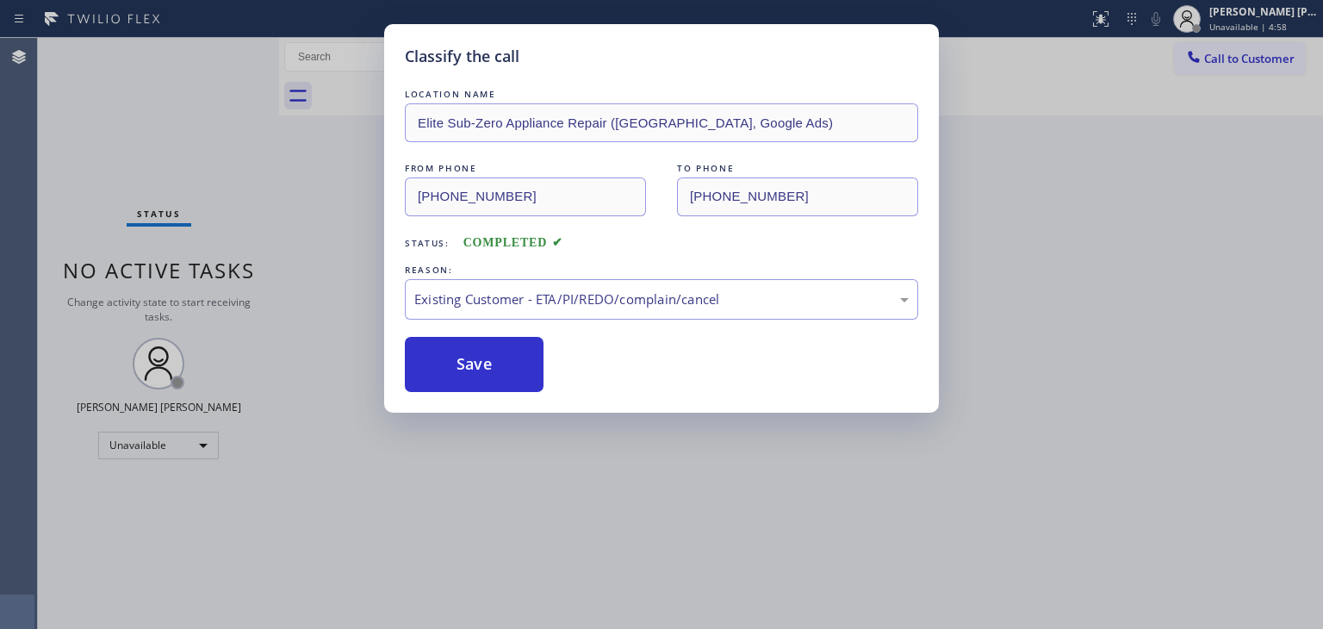
click at [1258, 16] on div "Classify the call LOCATION NAME Elite Sub-Zero Appliance Repair (San Francisco,…" at bounding box center [661, 314] width 1323 height 629
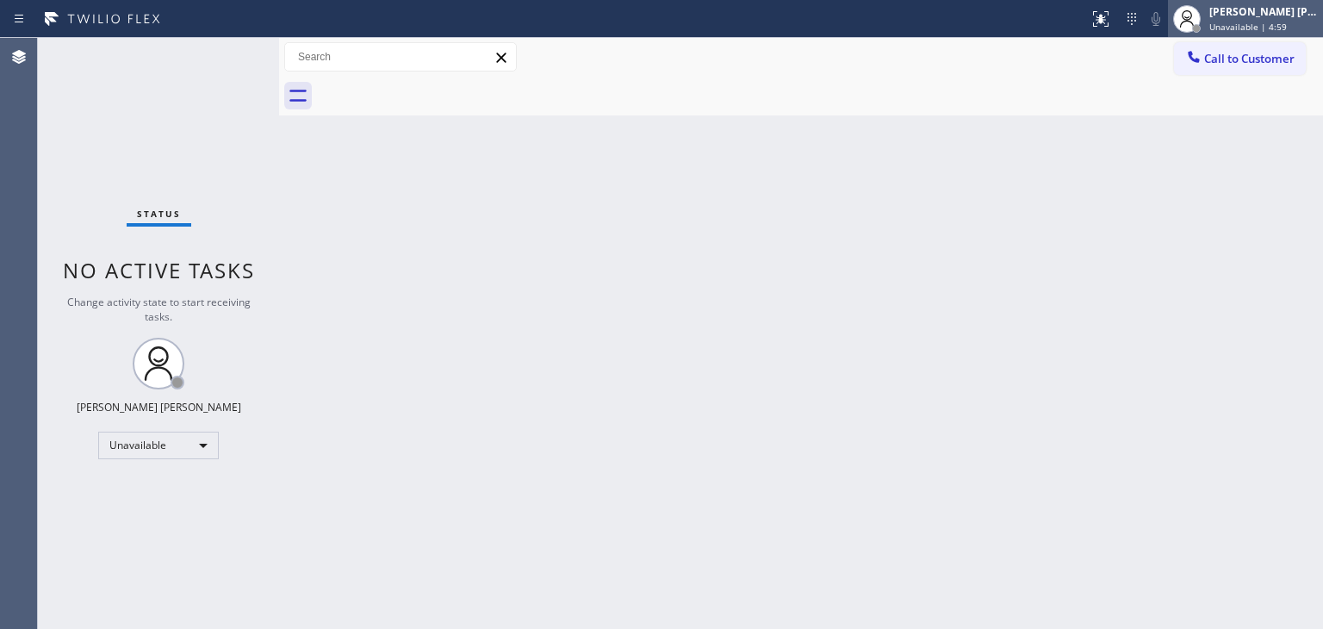
click at [1261, 28] on span "Unavailable | 4:59" at bounding box center [1249, 27] width 78 height 12
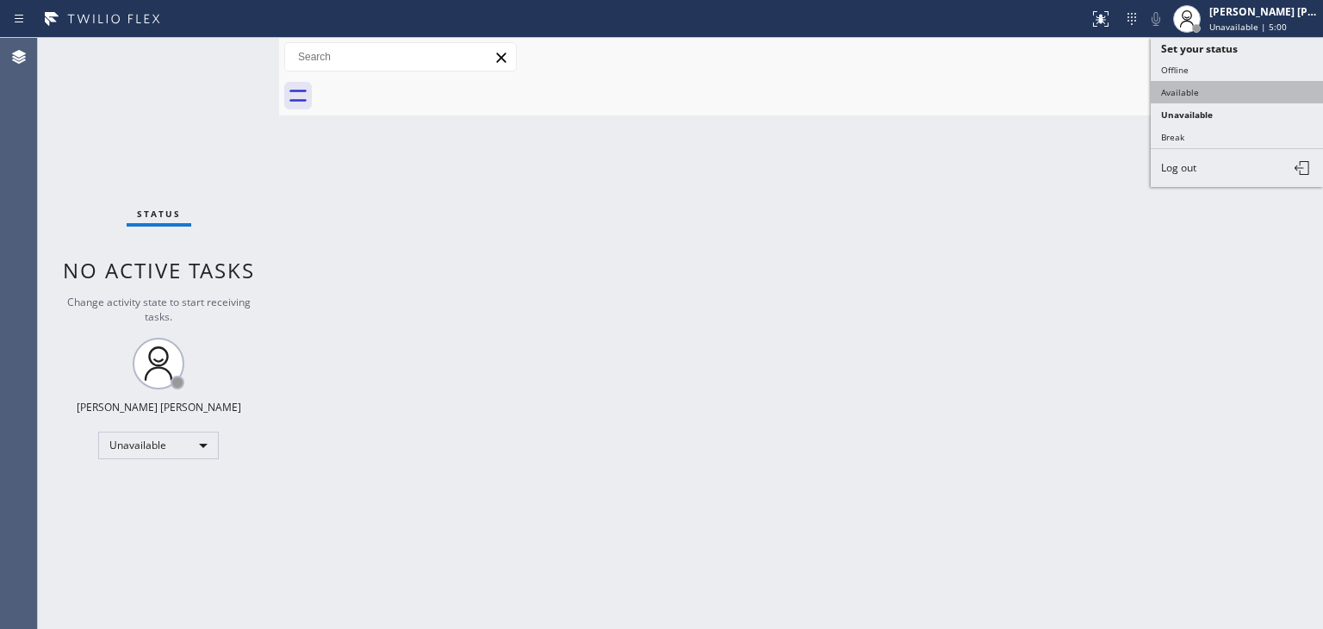
click at [1217, 88] on button "Available" at bounding box center [1237, 92] width 172 height 22
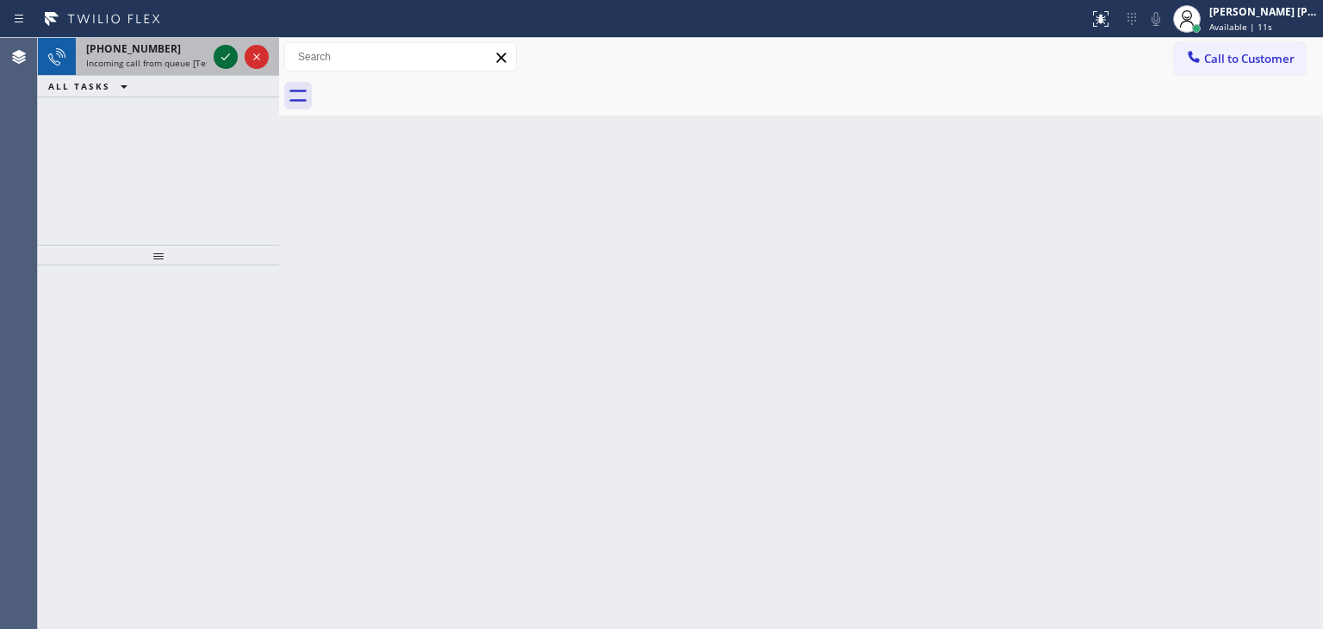
click at [228, 47] on icon at bounding box center [225, 57] width 21 height 21
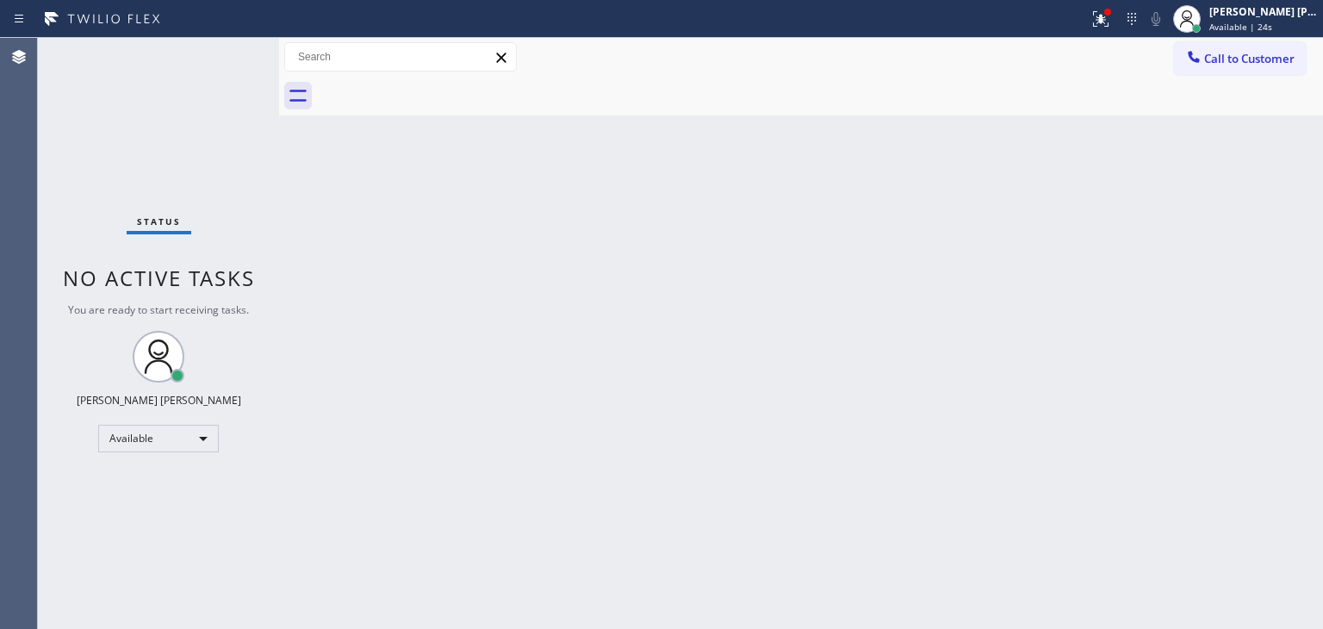
click at [225, 47] on div "Status No active tasks You are ready to start receiving tasks. [PERSON_NAME] [P…" at bounding box center [158, 333] width 241 height 591
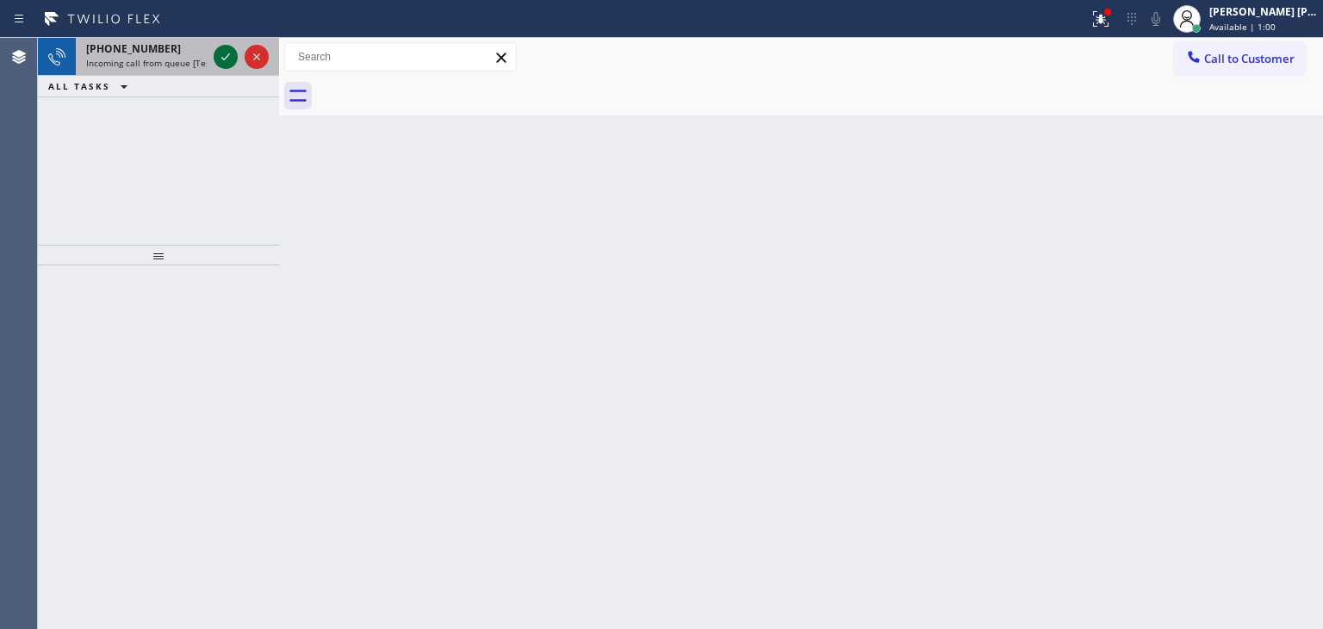
click at [217, 49] on icon at bounding box center [225, 57] width 21 height 21
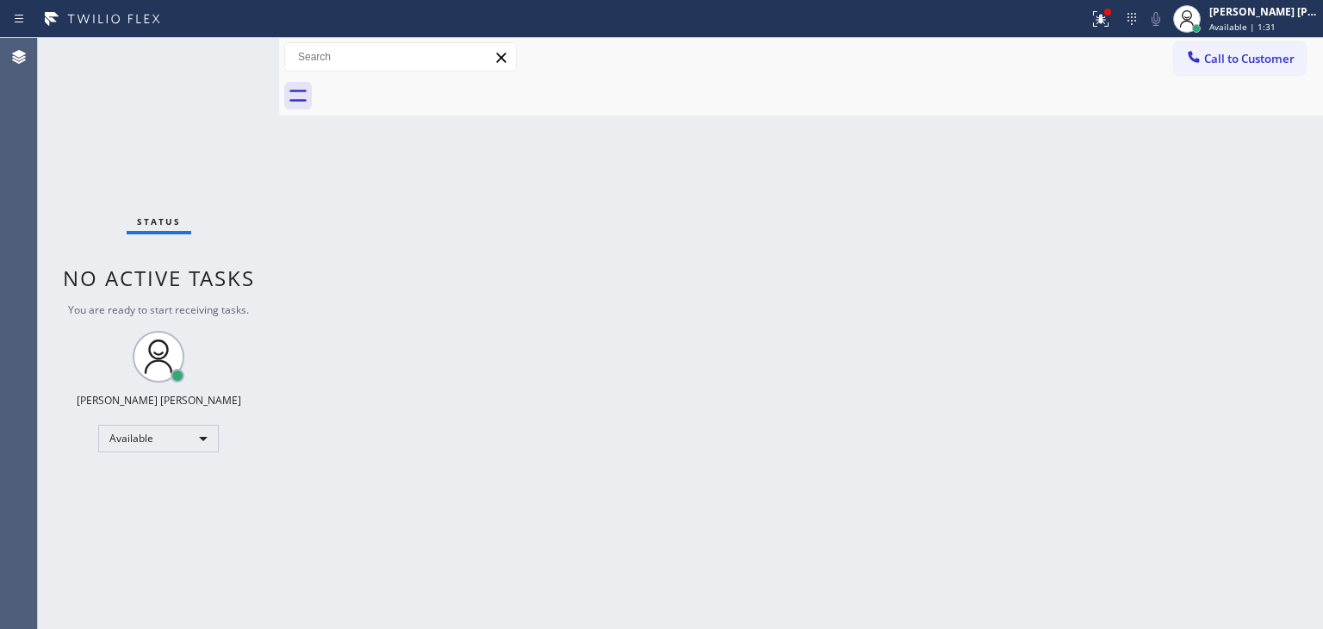
click at [223, 56] on div "Status No active tasks You are ready to start receiving tasks. [PERSON_NAME] [P…" at bounding box center [158, 333] width 241 height 591
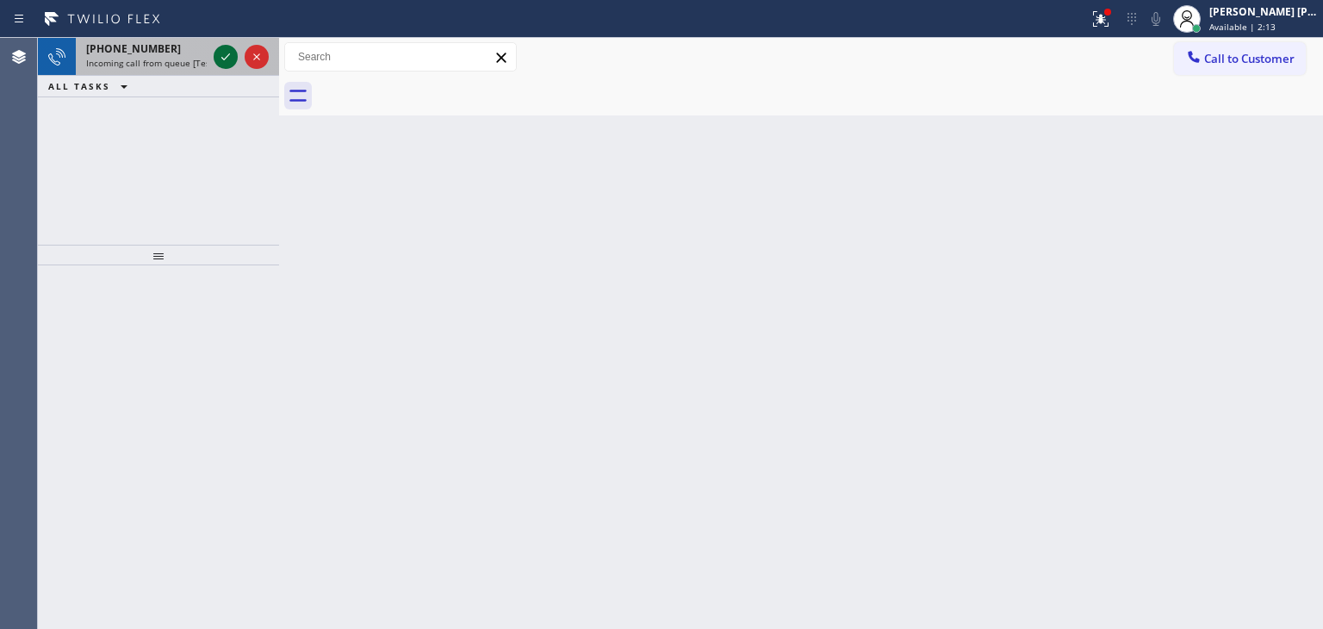
click at [223, 56] on icon at bounding box center [225, 57] width 21 height 21
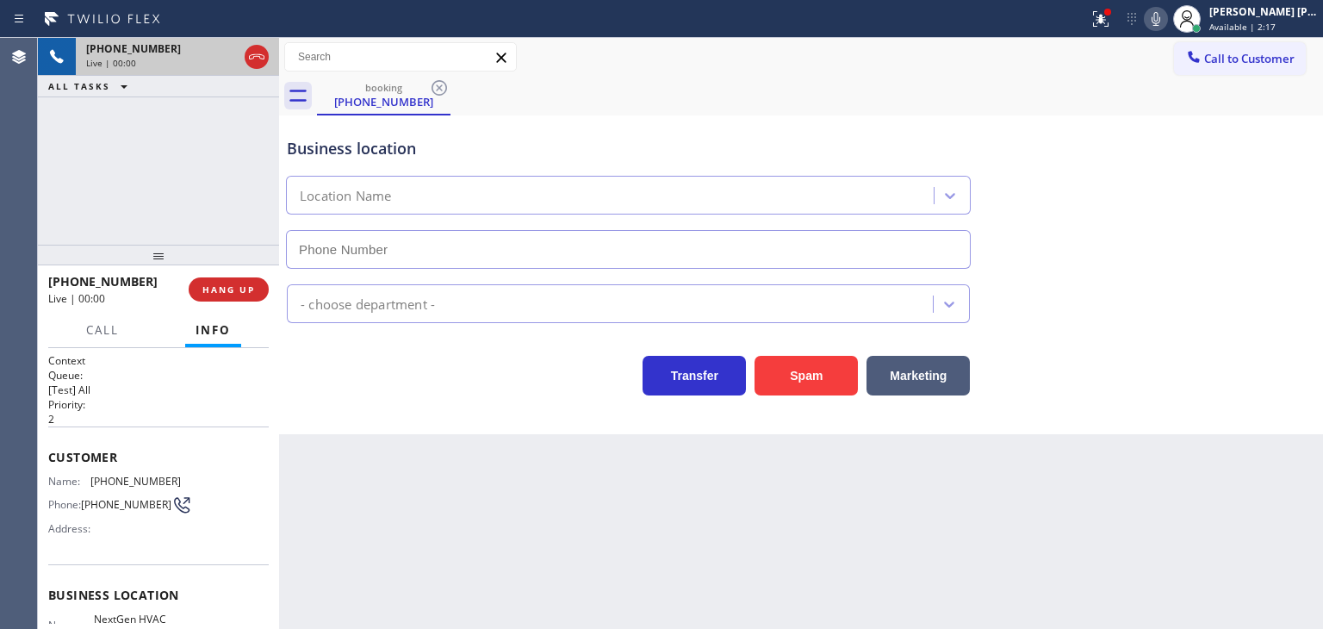
type input "[PHONE_NUMBER]"
click at [1167, 16] on icon at bounding box center [1156, 19] width 21 height 21
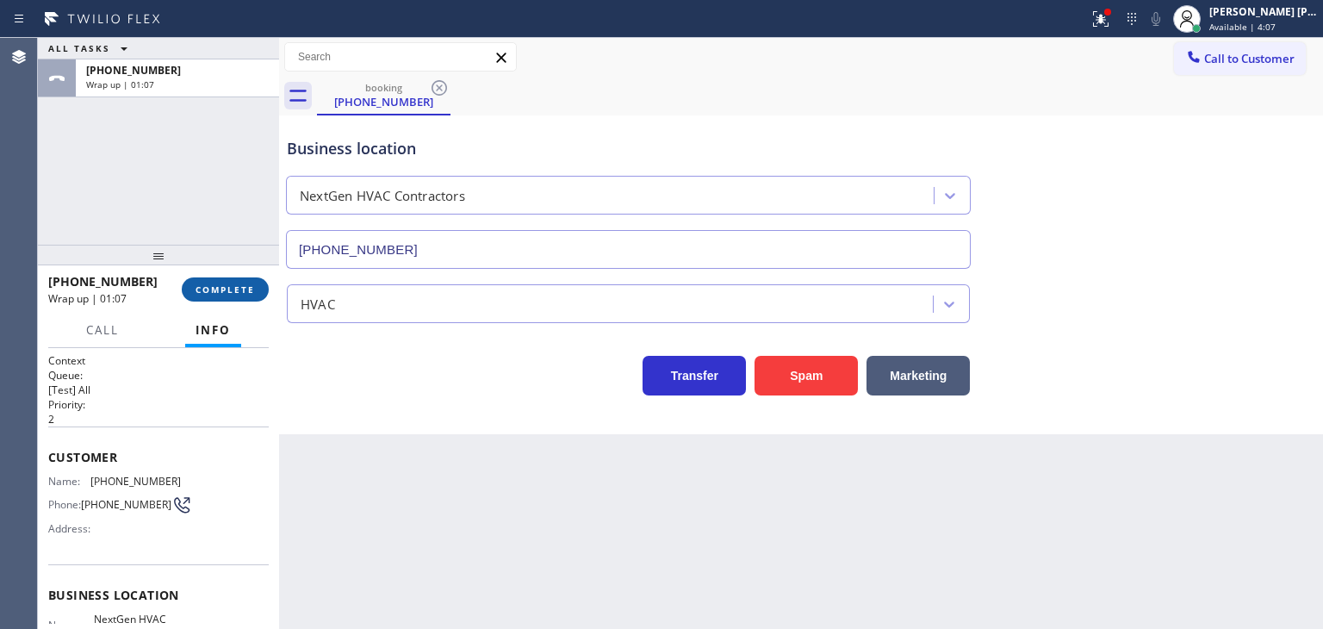
click at [230, 290] on span "COMPLETE" at bounding box center [225, 289] width 59 height 12
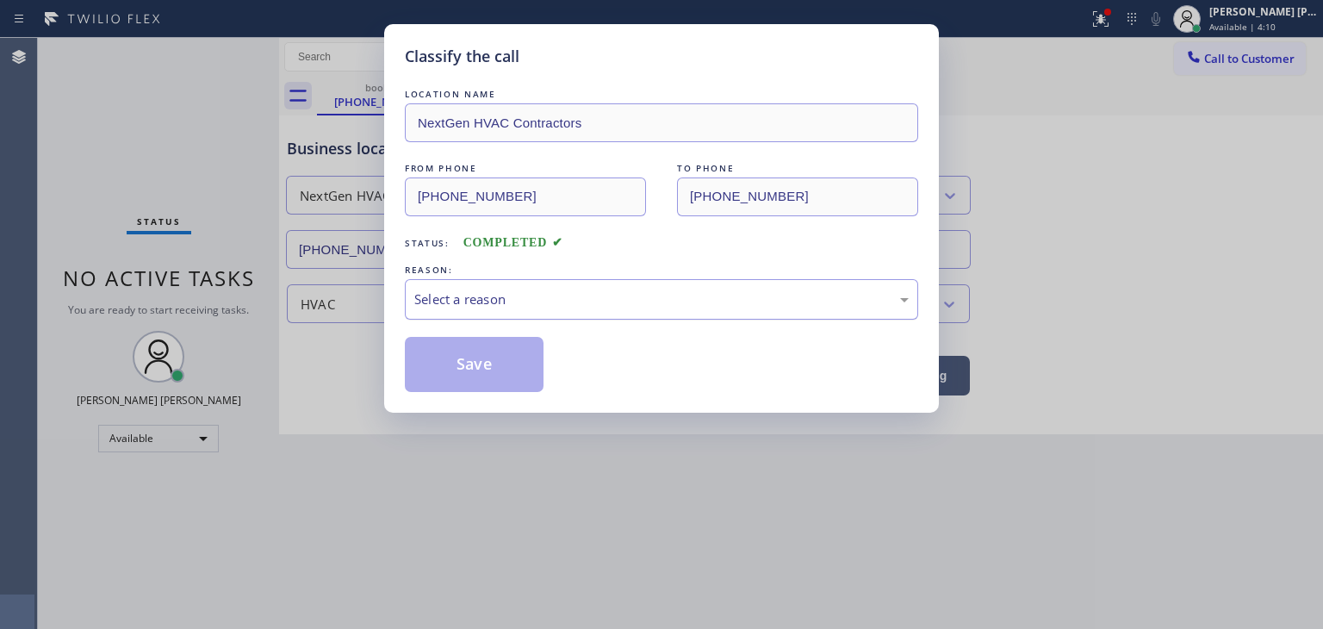
click at [444, 298] on div "Select a reason" at bounding box center [661, 300] width 495 height 20
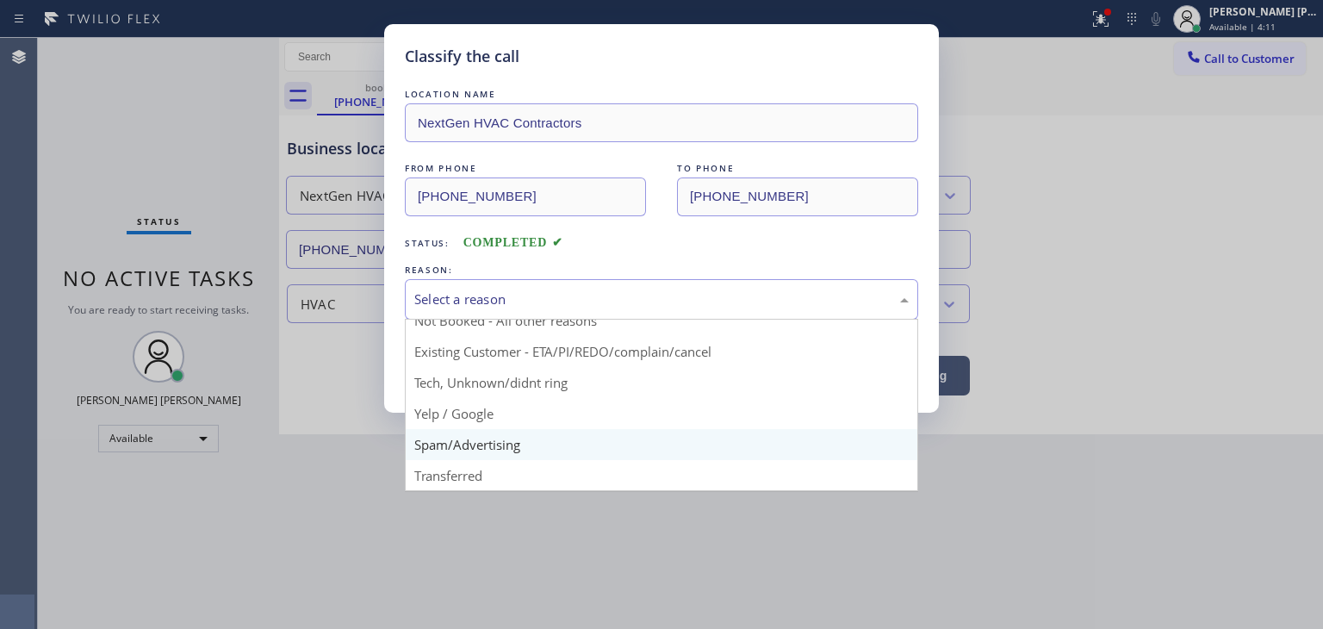
scroll to position [15, 0]
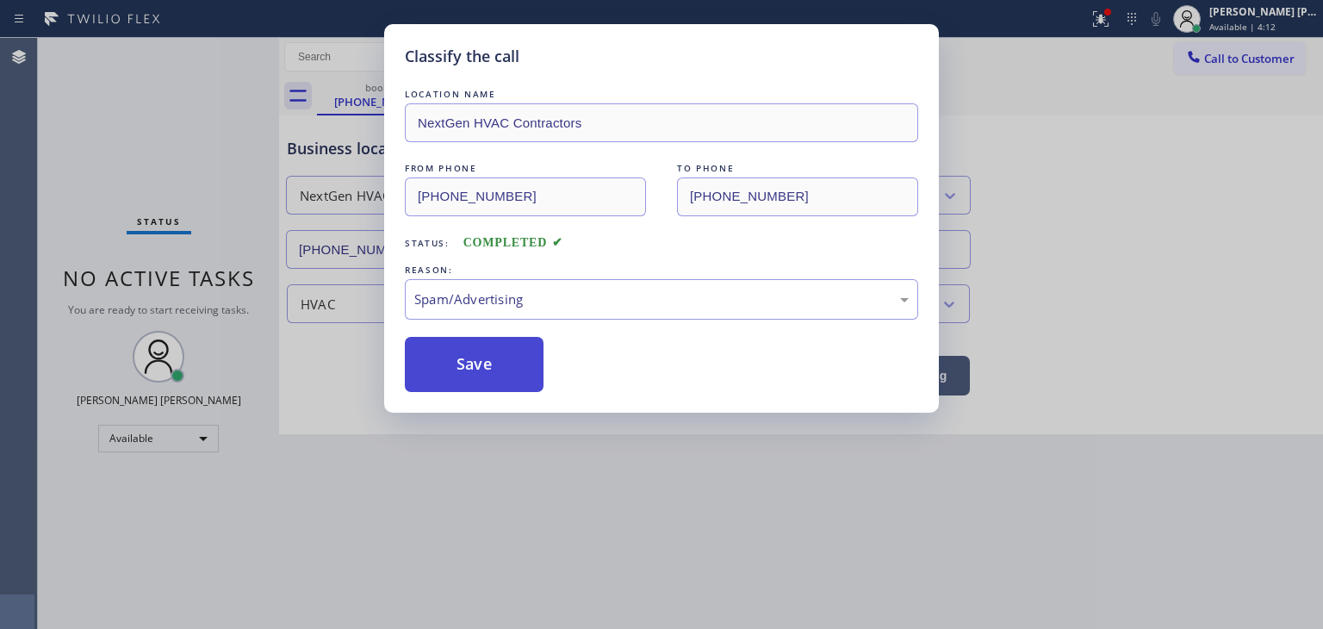
click at [483, 363] on button "Save" at bounding box center [474, 364] width 139 height 55
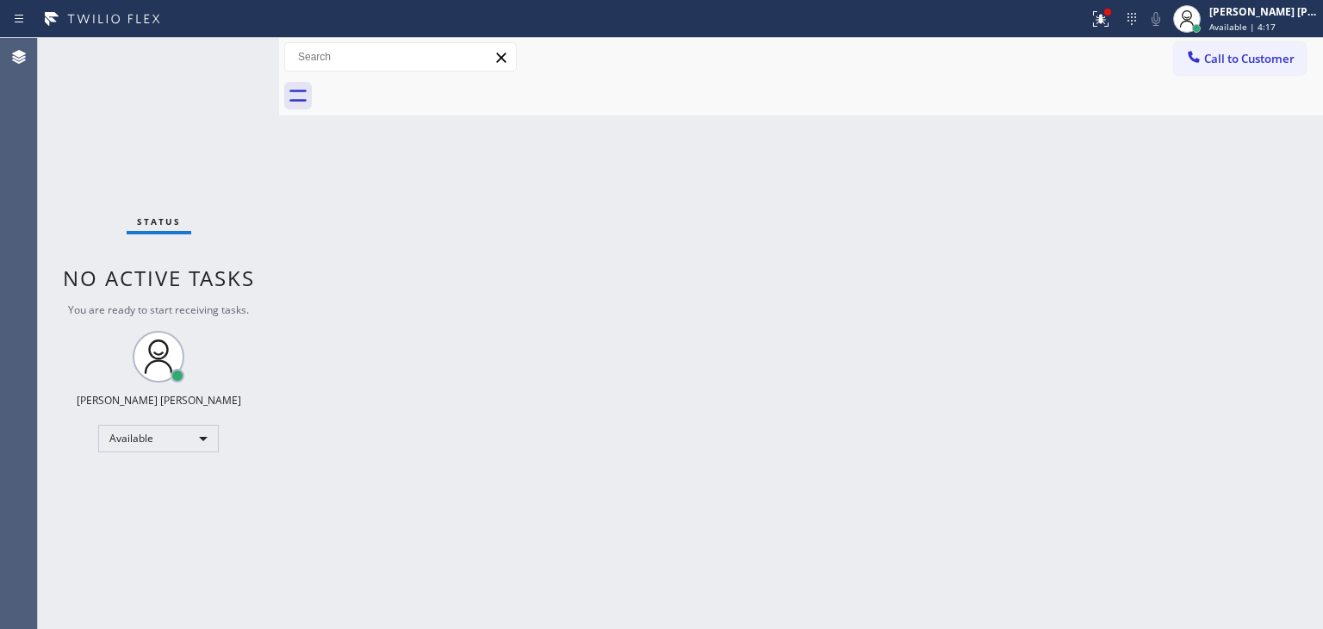
click at [219, 53] on div "Status No active tasks You are ready to start receiving tasks. [PERSON_NAME] [P…" at bounding box center [158, 333] width 241 height 591
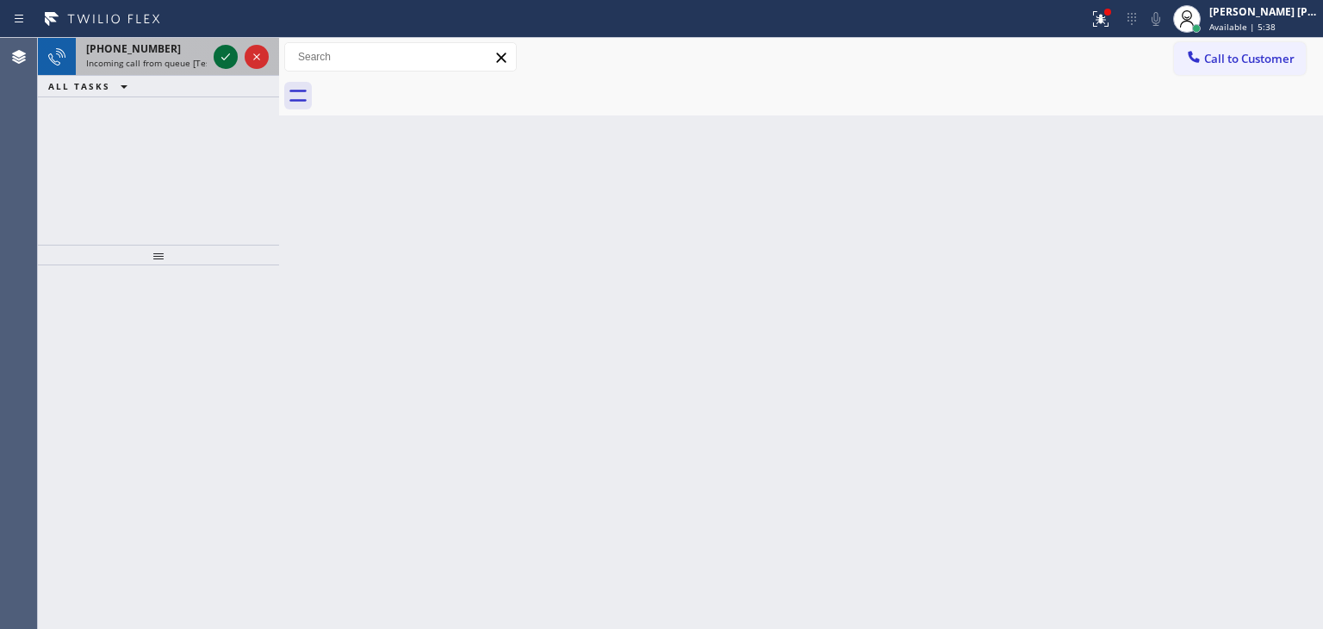
click at [224, 65] on icon at bounding box center [225, 57] width 21 height 21
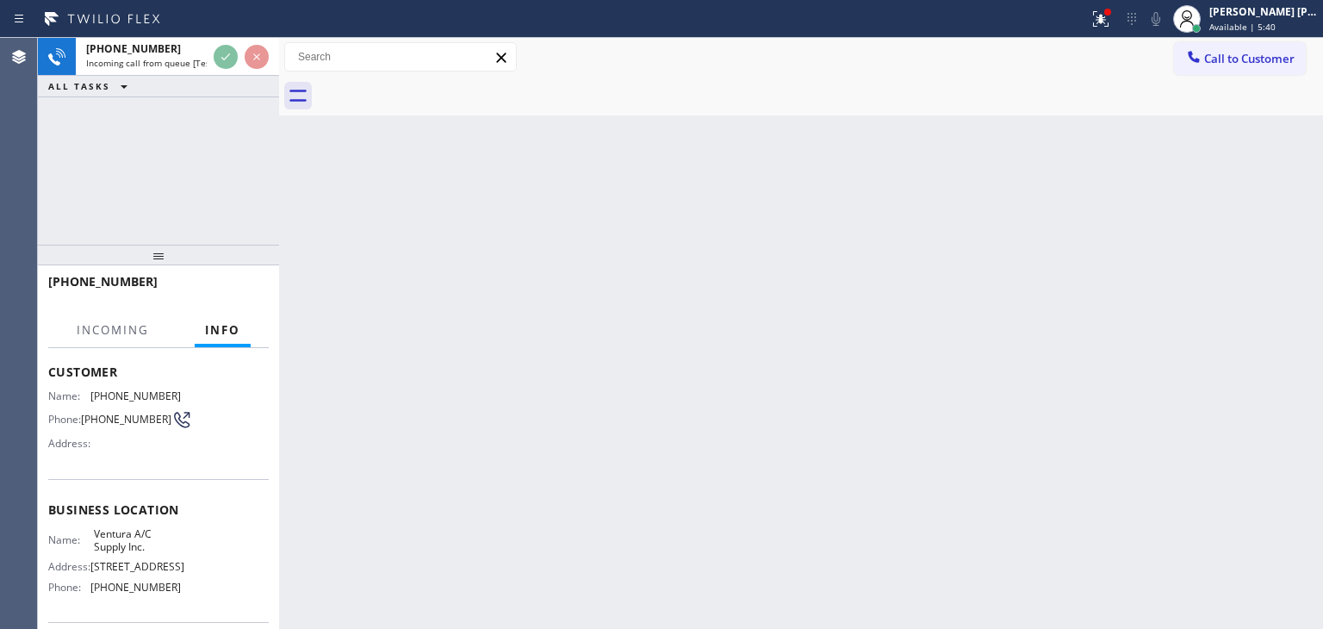
scroll to position [86, 0]
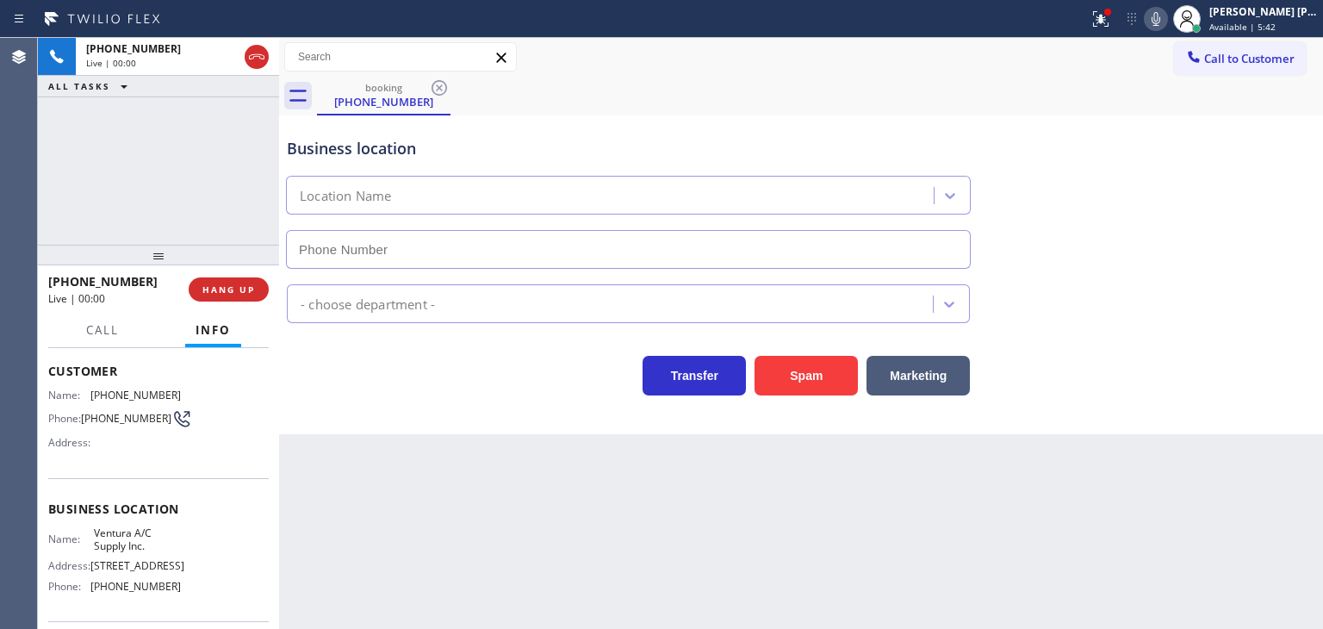
type input "[PHONE_NUMBER]"
click at [1276, 26] on span "Available | 5:53" at bounding box center [1243, 27] width 66 height 12
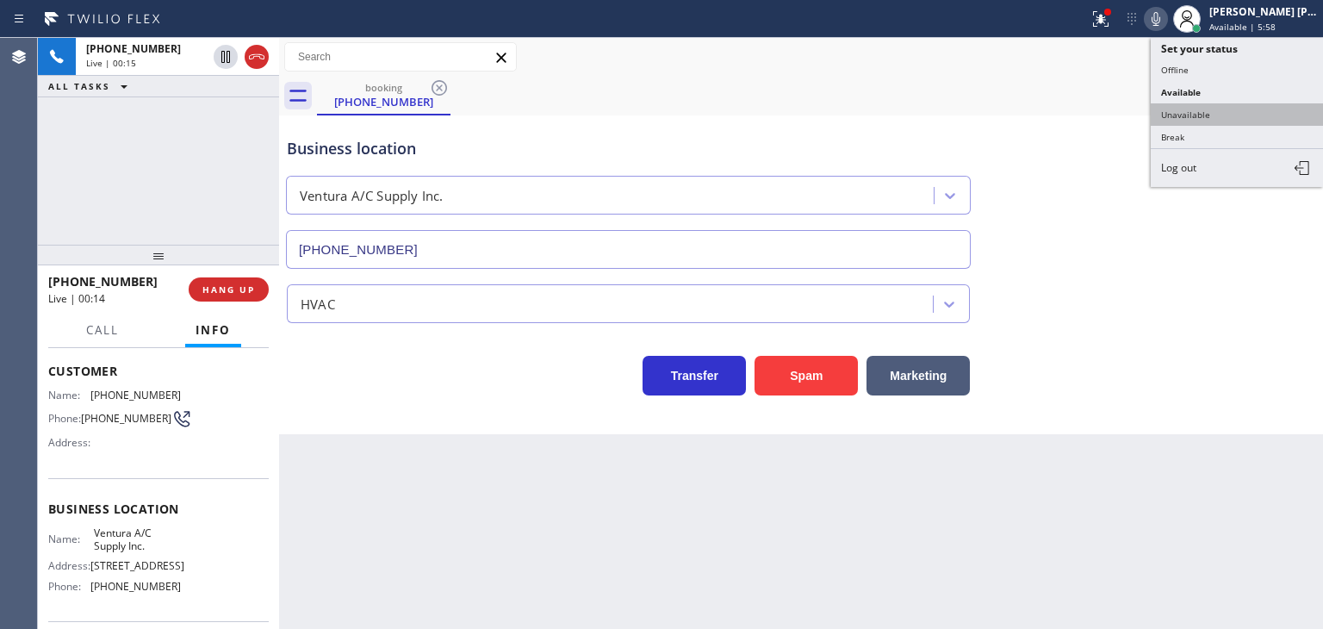
click at [1224, 110] on button "Unavailable" at bounding box center [1237, 114] width 172 height 22
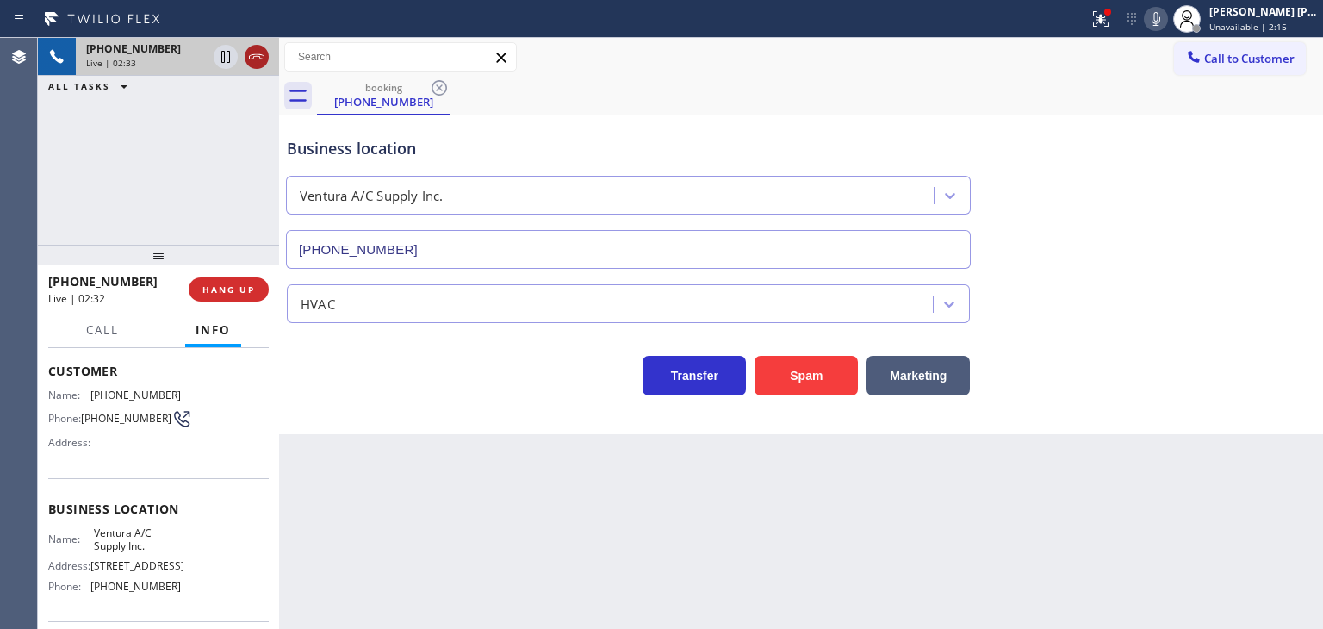
click at [265, 55] on icon at bounding box center [256, 57] width 21 height 21
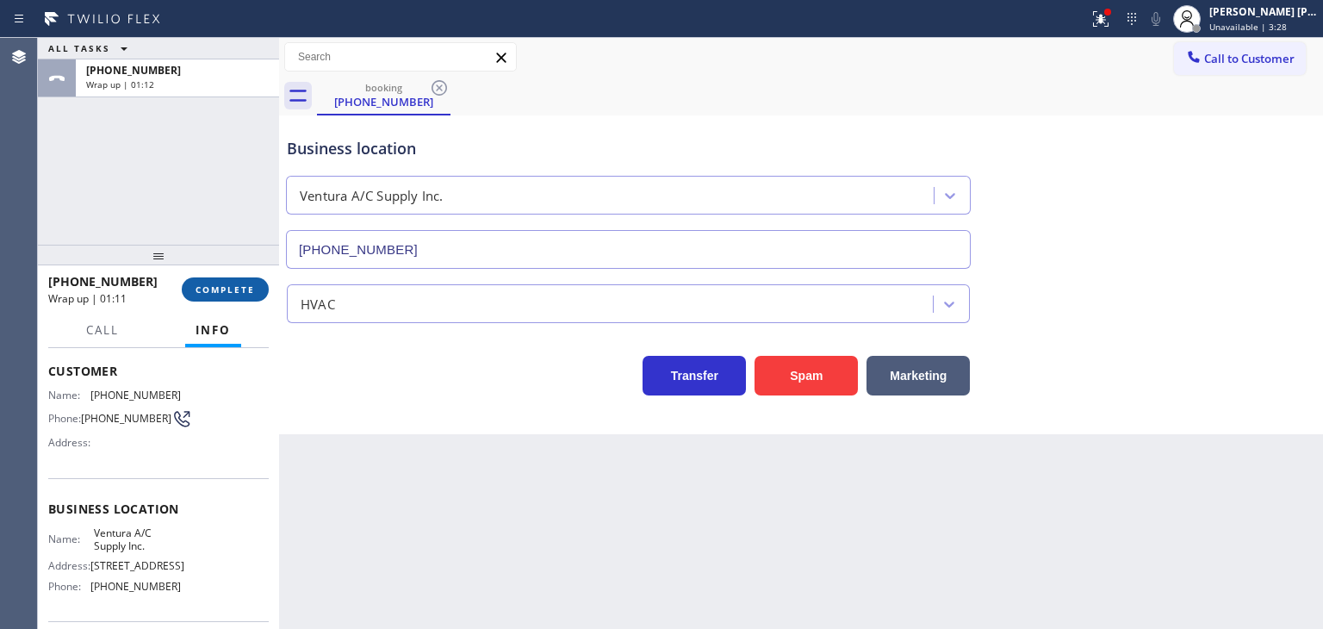
click at [249, 296] on button "COMPLETE" at bounding box center [225, 289] width 87 height 24
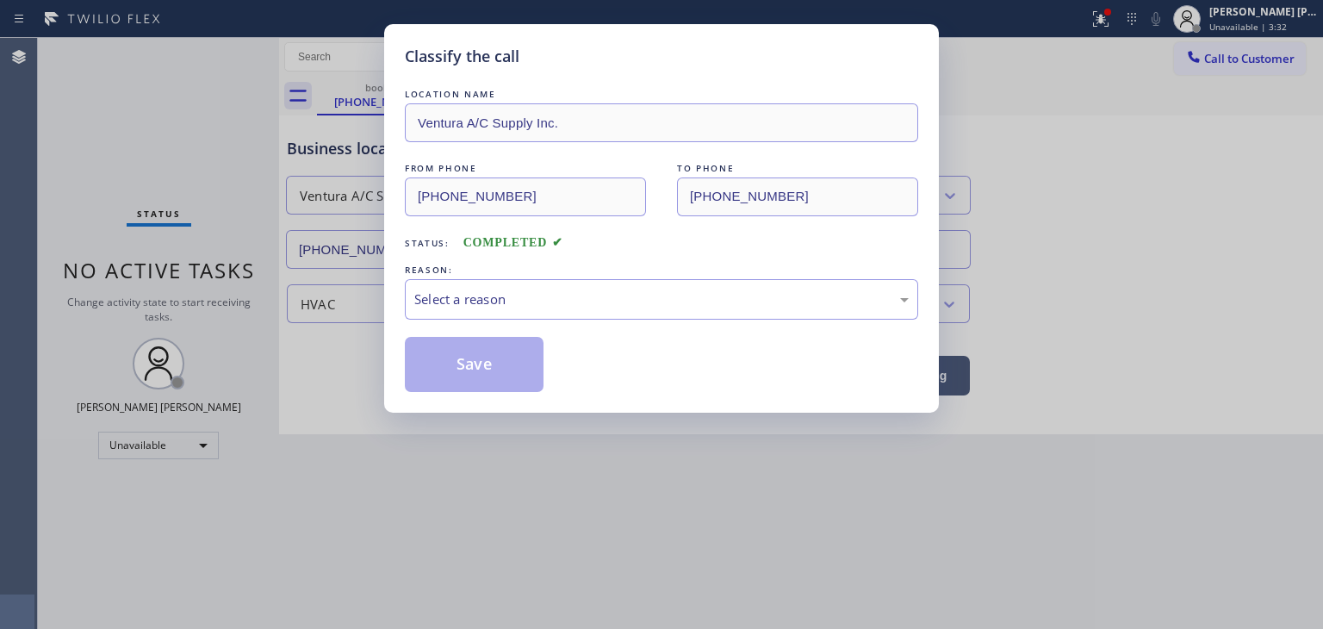
click at [451, 296] on div "Select a reason" at bounding box center [661, 300] width 495 height 20
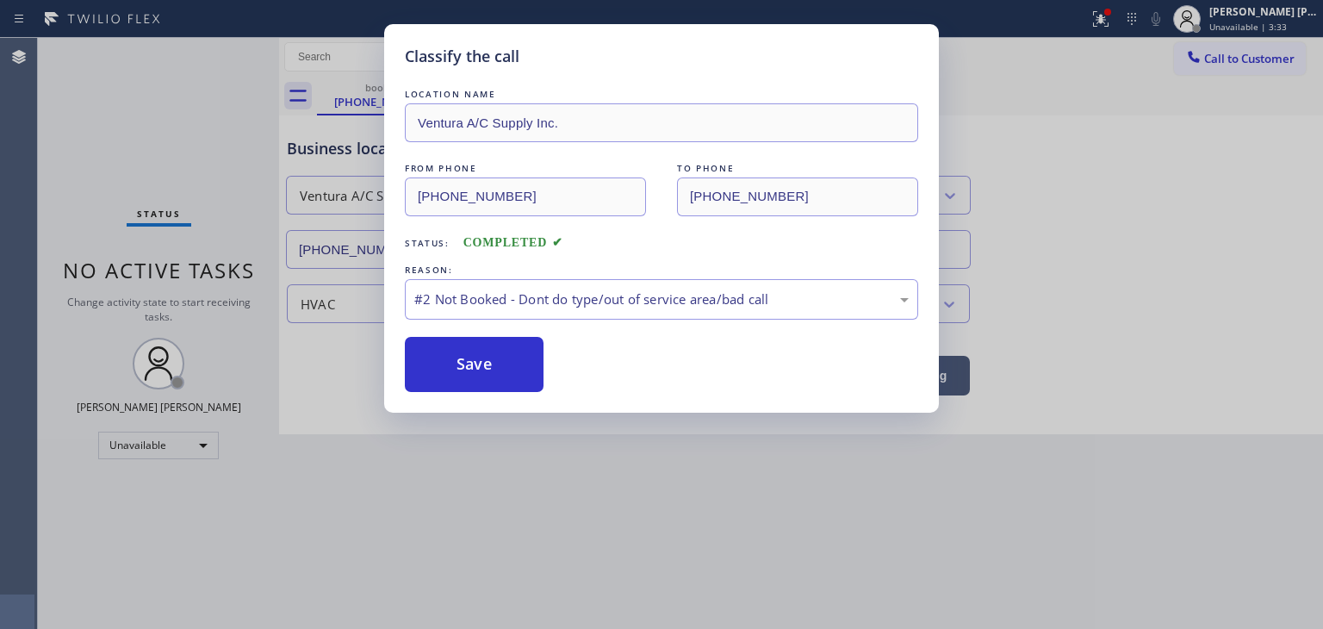
click at [470, 362] on button "Save" at bounding box center [474, 364] width 139 height 55
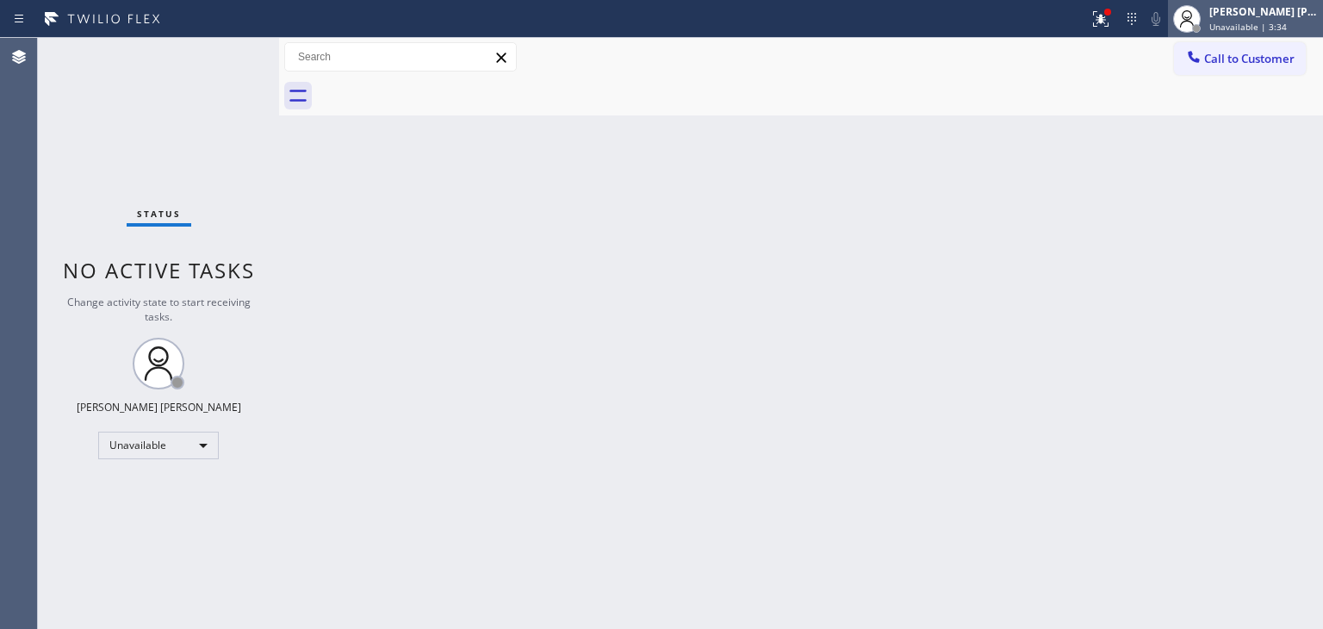
click at [1284, 21] on span "Unavailable | 3:34" at bounding box center [1249, 27] width 78 height 12
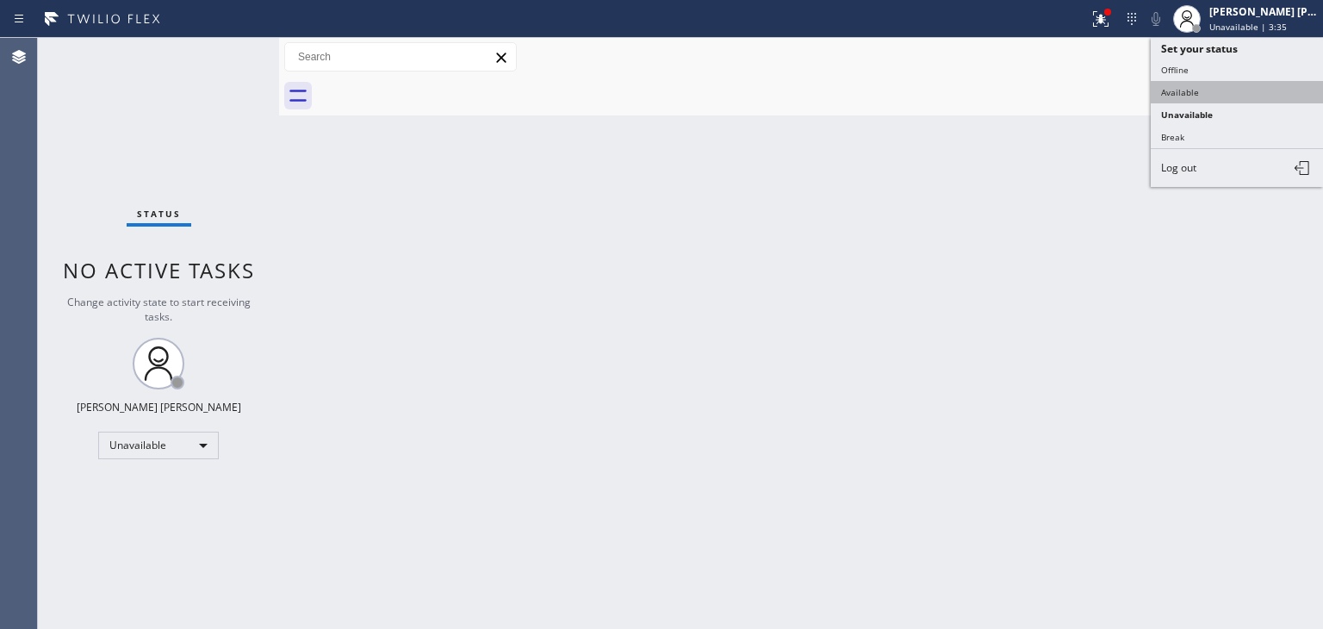
click at [1197, 85] on button "Available" at bounding box center [1237, 92] width 172 height 22
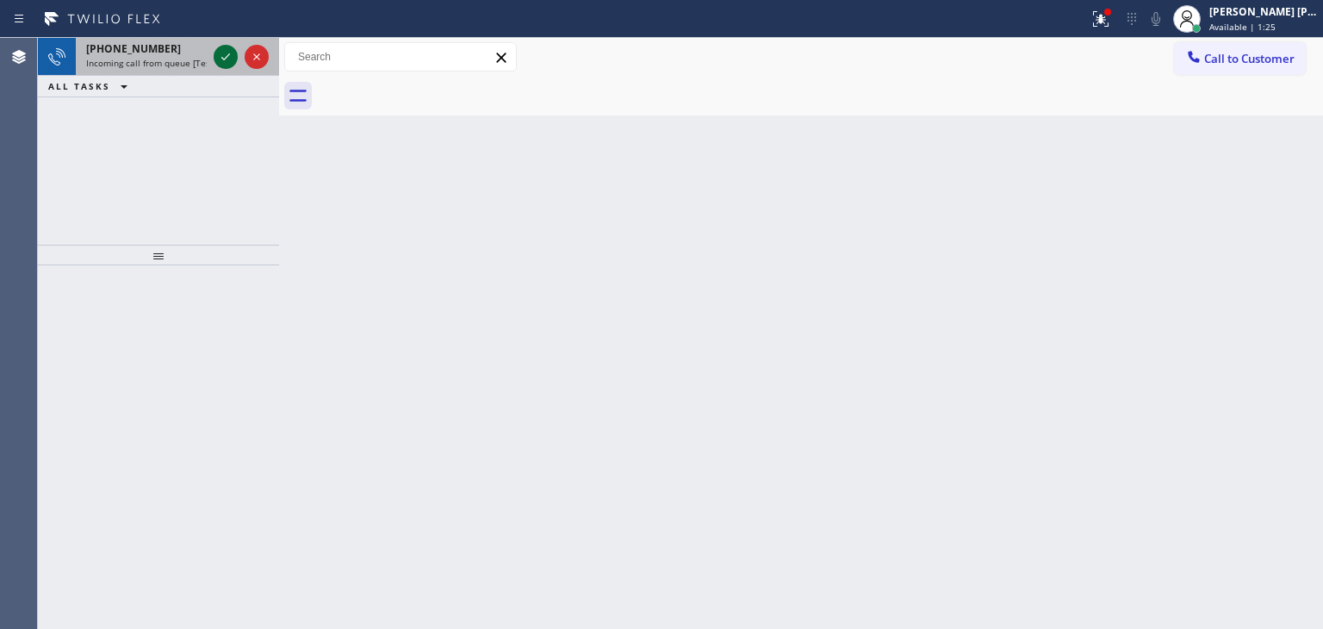
click at [227, 48] on icon at bounding box center [225, 57] width 21 height 21
click at [226, 47] on icon at bounding box center [225, 57] width 21 height 21
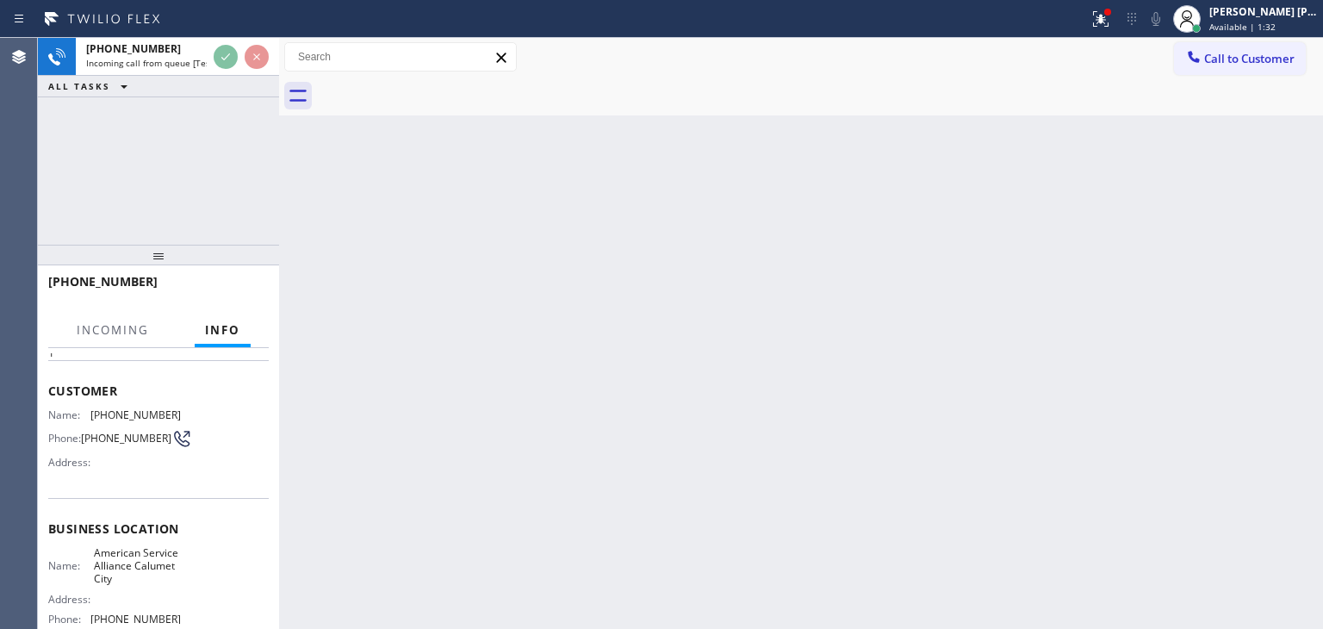
scroll to position [86, 0]
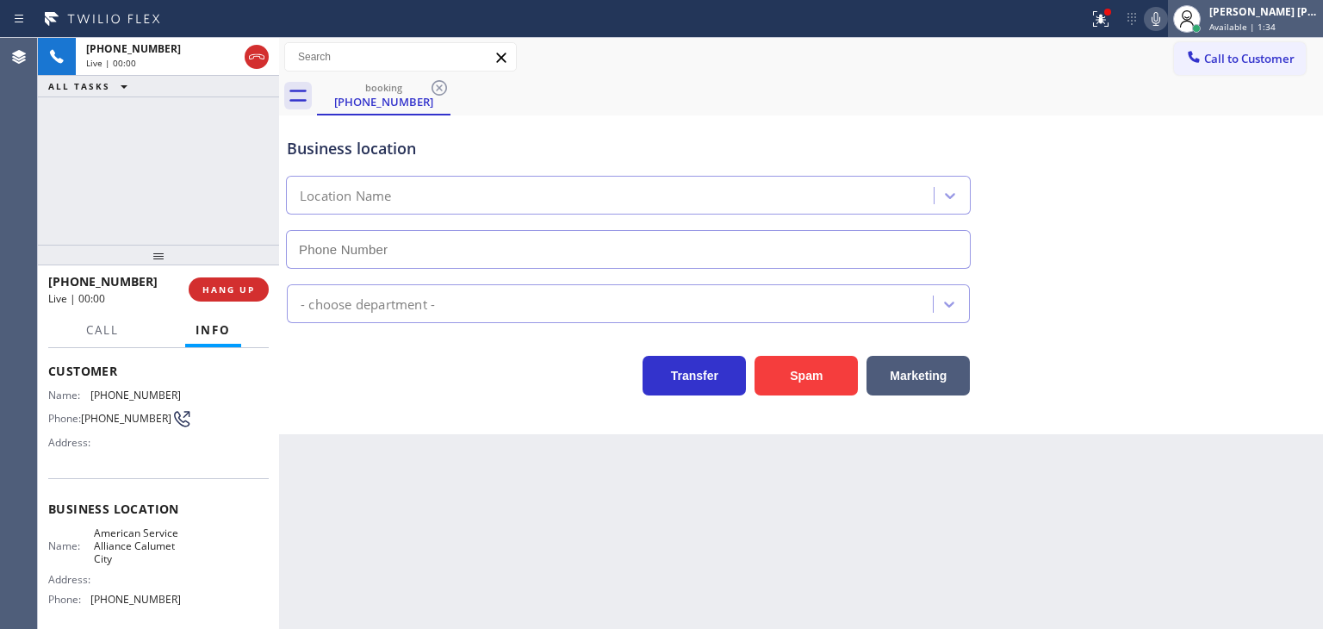
type input "[PHONE_NUMBER]"
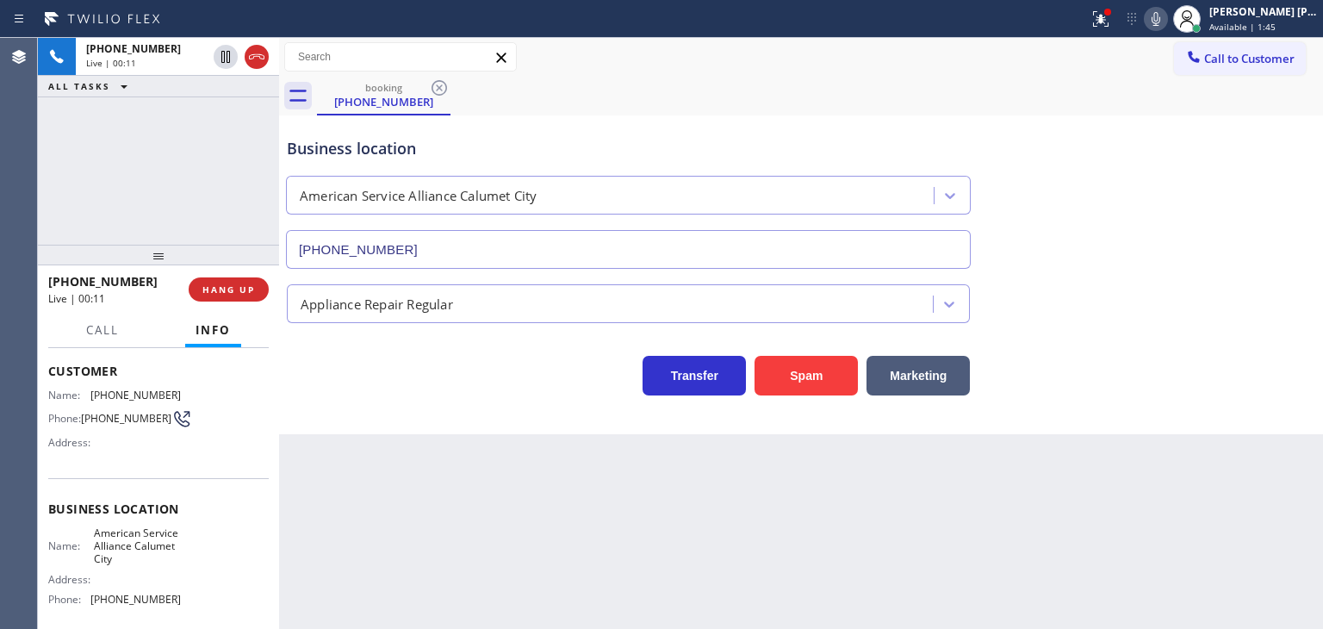
click at [1167, 18] on icon at bounding box center [1156, 19] width 21 height 21
drag, startPoint x: 134, startPoint y: 283, endPoint x: 61, endPoint y: 287, distance: 73.4
click at [61, 287] on div "+12244201576" at bounding box center [112, 281] width 128 height 16
copy span "2244201576"
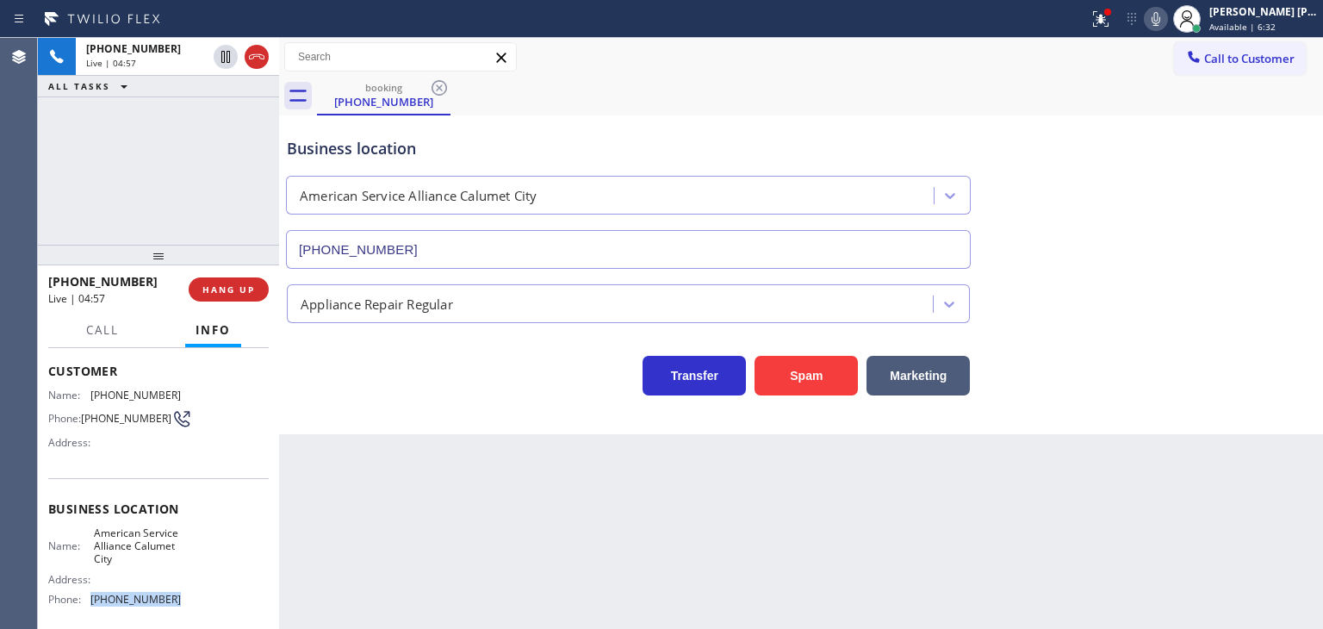
drag, startPoint x: 181, startPoint y: 601, endPoint x: 80, endPoint y: 604, distance: 100.9
click at [80, 604] on div "Name: American Service Alliance Calumet City Address: Phone: (708) 554-7898" at bounding box center [158, 569] width 221 height 87
copy div "[PHONE_NUMBER]"
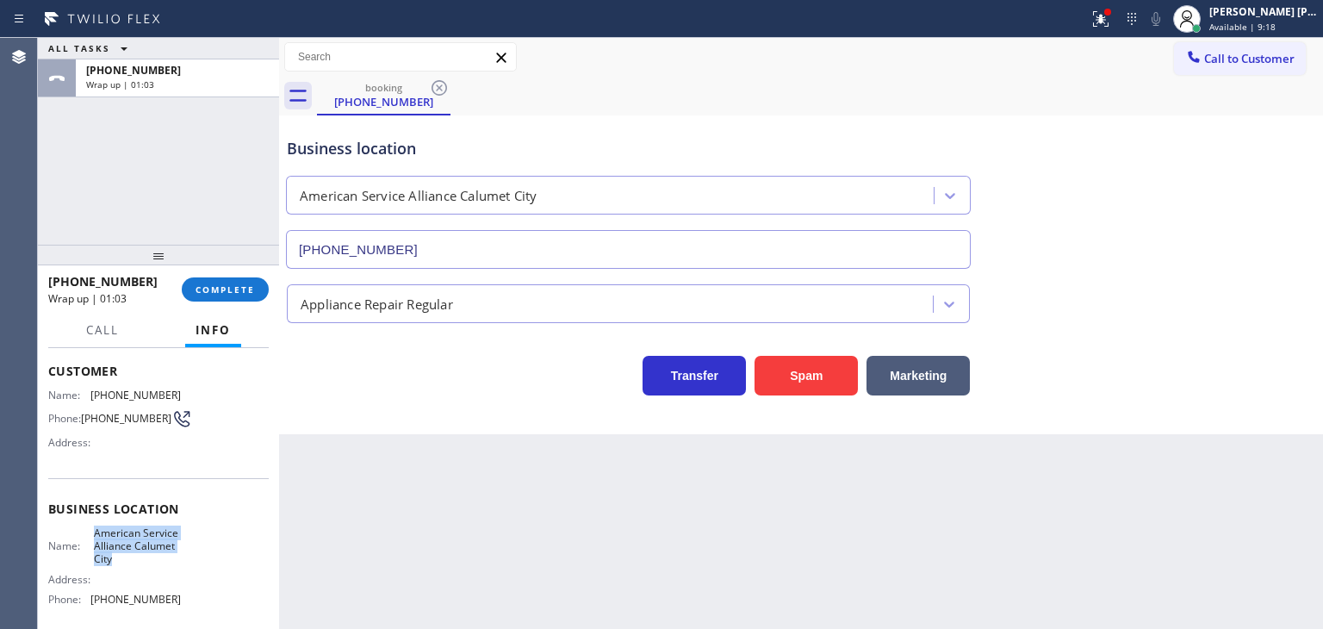
drag, startPoint x: 172, startPoint y: 559, endPoint x: 90, endPoint y: 535, distance: 86.2
click at [90, 535] on div "Name: American Service Alliance Calumet City" at bounding box center [114, 546] width 133 height 40
copy span "American Service Alliance Calumet City"
click at [1273, 16] on div "[PERSON_NAME] [PERSON_NAME]" at bounding box center [1264, 11] width 109 height 15
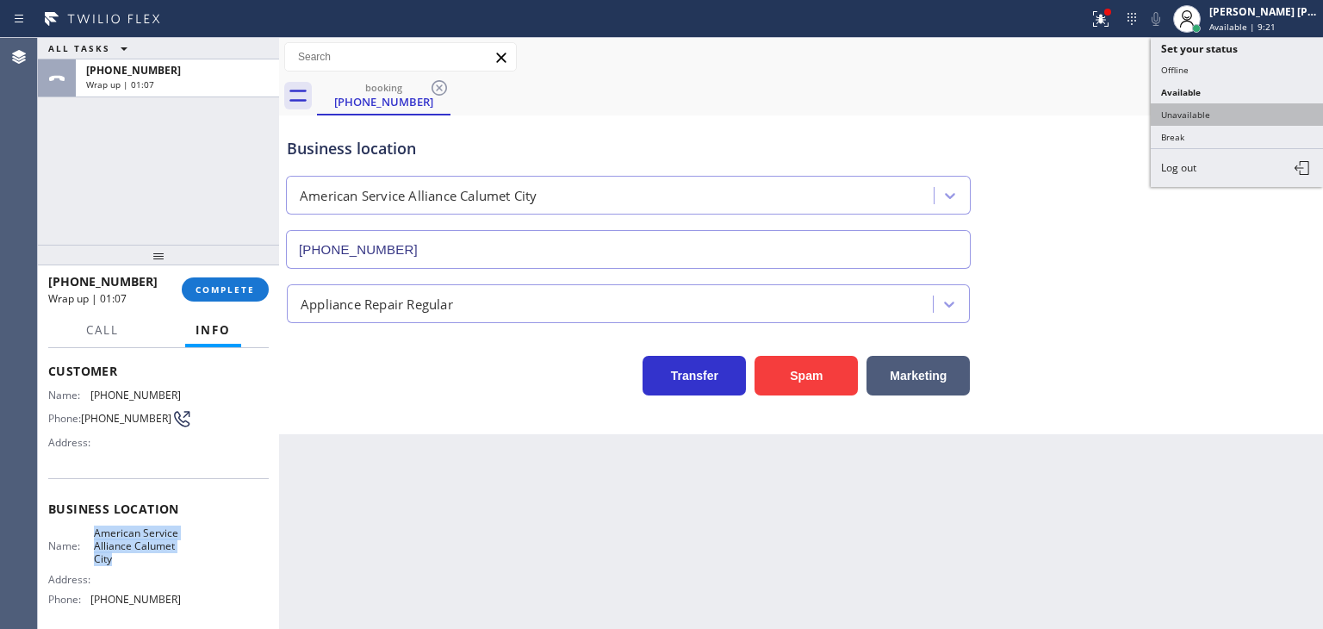
click at [1219, 106] on button "Unavailable" at bounding box center [1237, 114] width 172 height 22
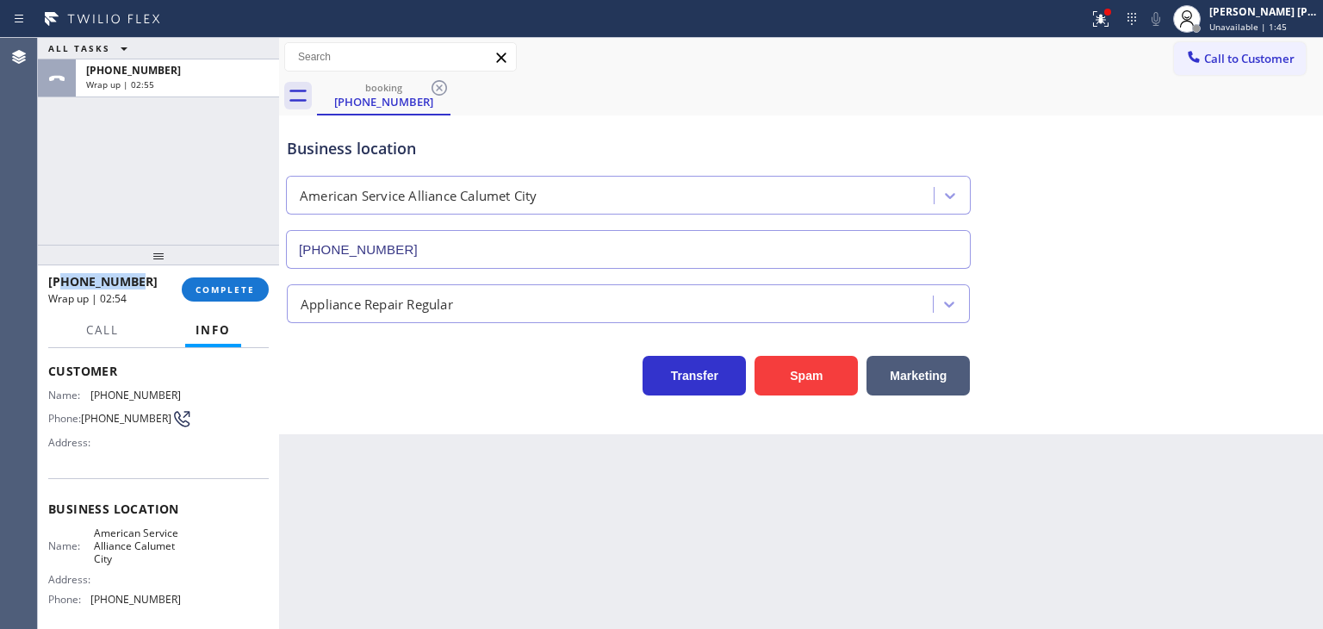
drag, startPoint x: 137, startPoint y: 285, endPoint x: 60, endPoint y: 289, distance: 76.8
click at [60, 289] on div "+12244201576" at bounding box center [108, 281] width 121 height 16
copy span "2244201576"
click at [247, 294] on span "COMPLETE" at bounding box center [225, 289] width 59 height 12
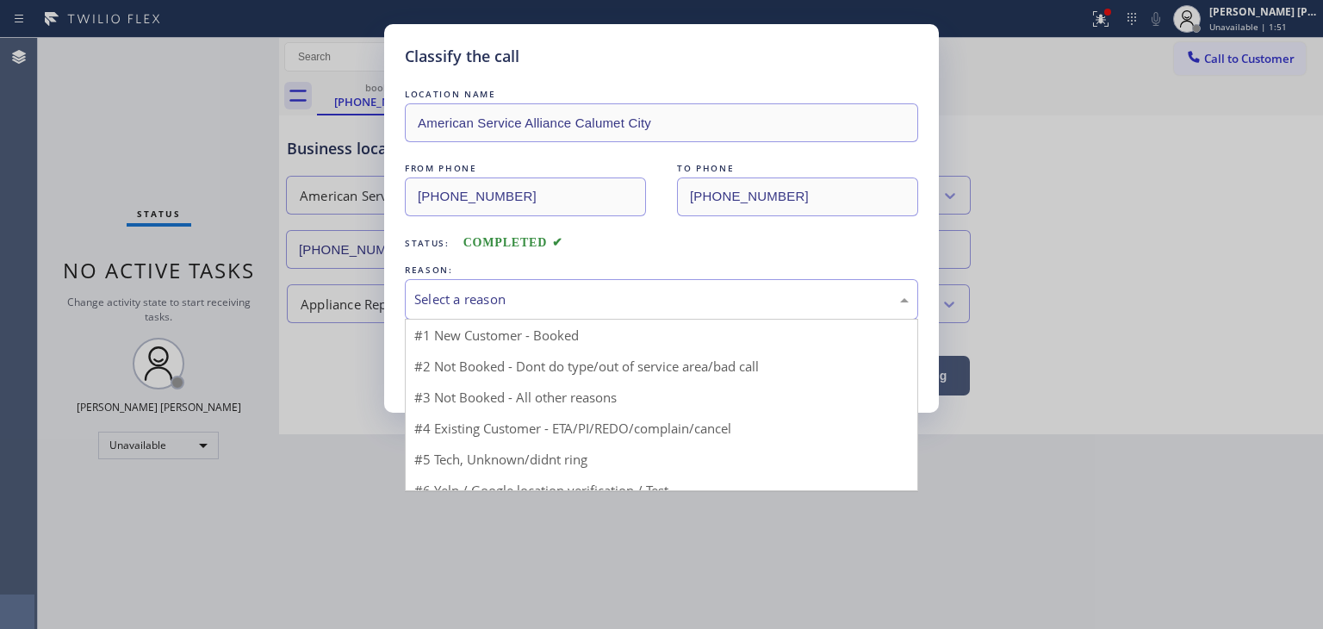
click at [455, 295] on div "Select a reason" at bounding box center [661, 300] width 495 height 20
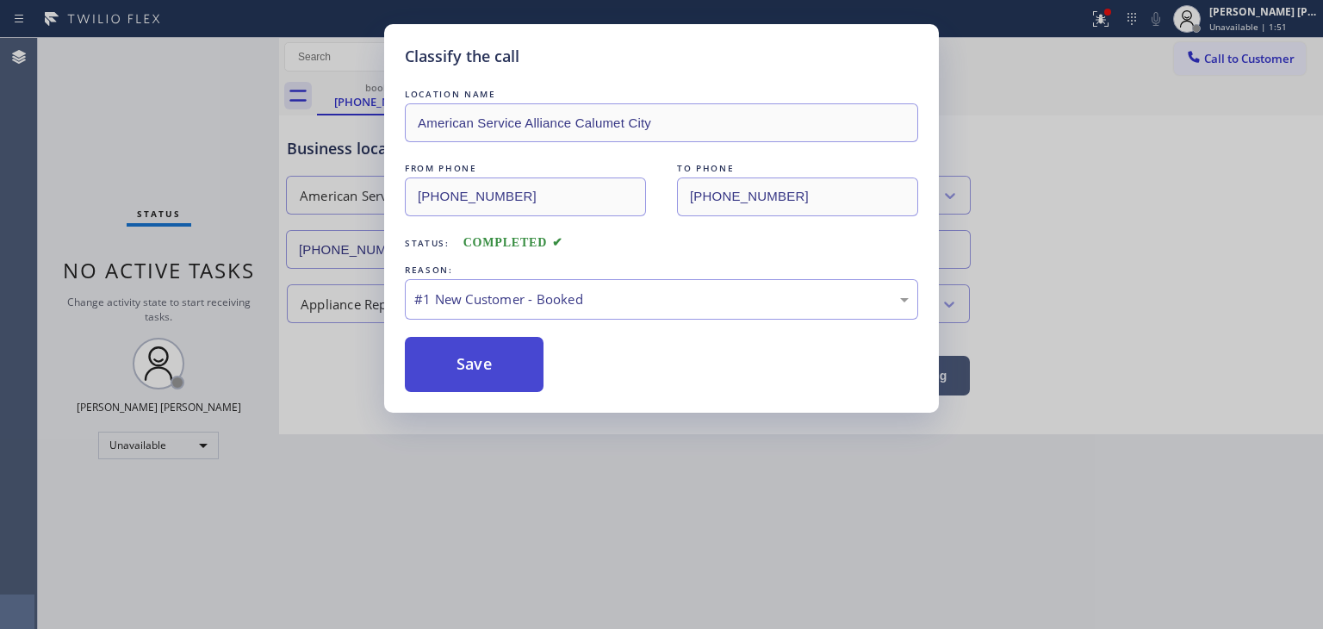
click at [472, 361] on button "Save" at bounding box center [474, 364] width 139 height 55
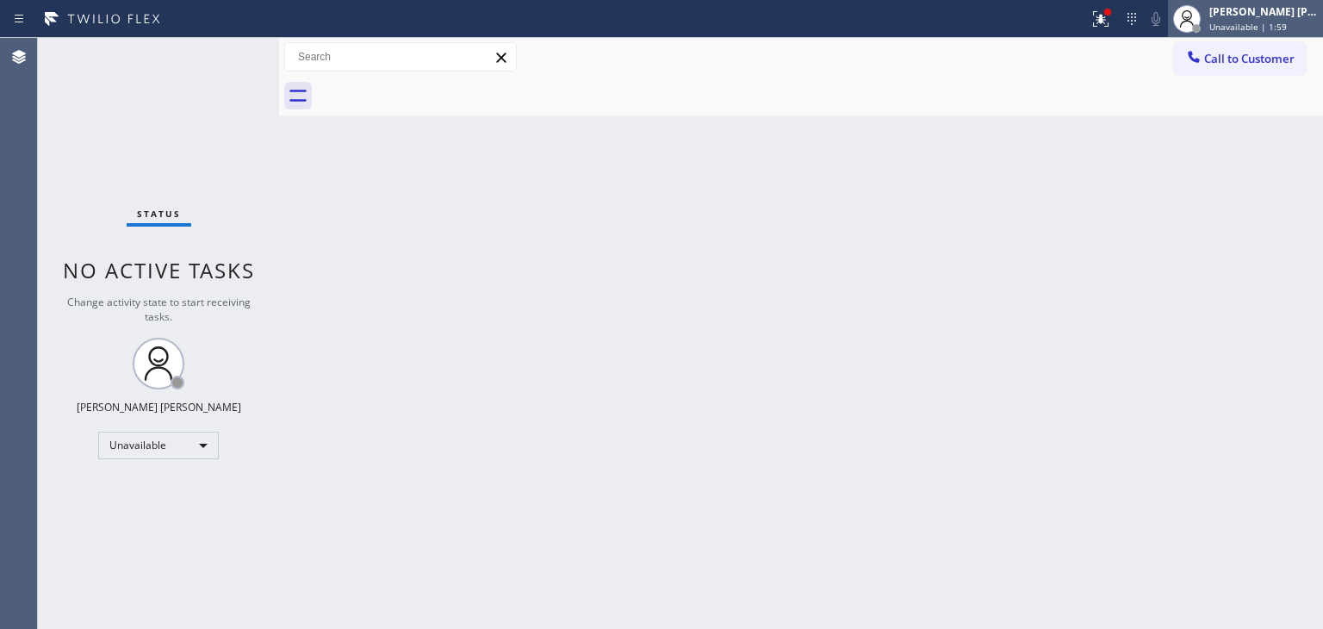
click at [1286, 24] on span "Unavailable | 1:59" at bounding box center [1249, 27] width 78 height 12
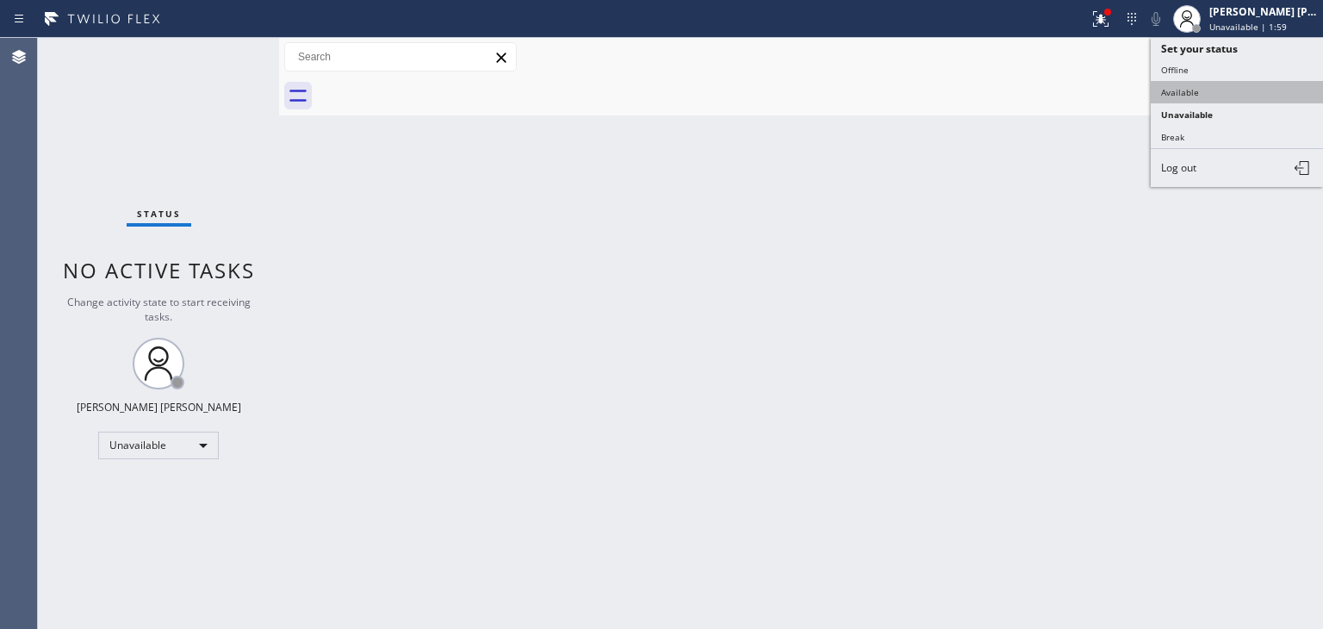
click at [1211, 90] on button "Available" at bounding box center [1237, 92] width 172 height 22
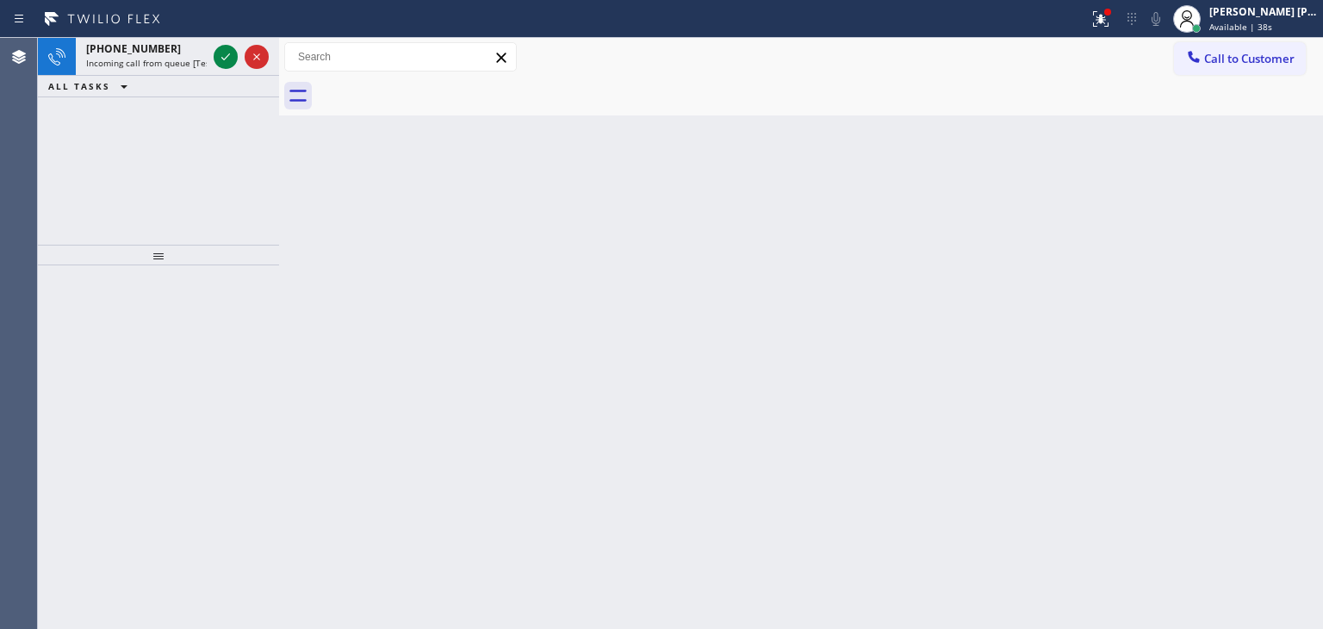
drag, startPoint x: 222, startPoint y: 53, endPoint x: 227, endPoint y: 233, distance: 180.2
click at [222, 53] on icon at bounding box center [225, 57] width 21 height 21
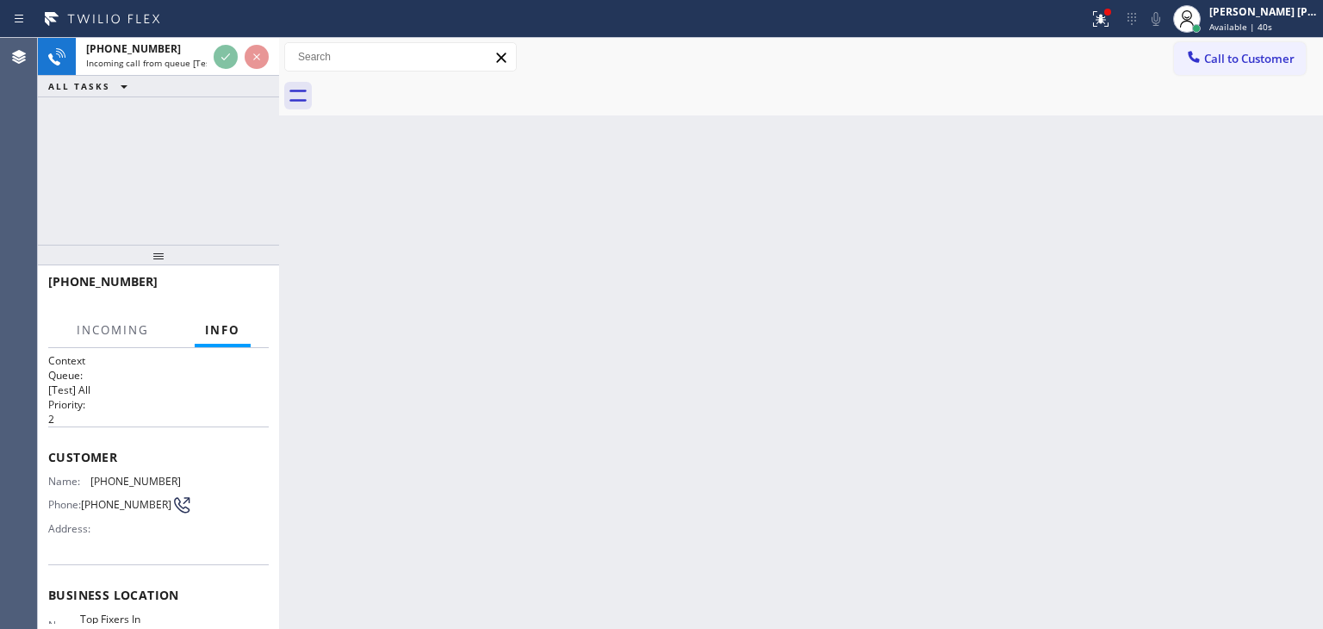
scroll to position [86, 0]
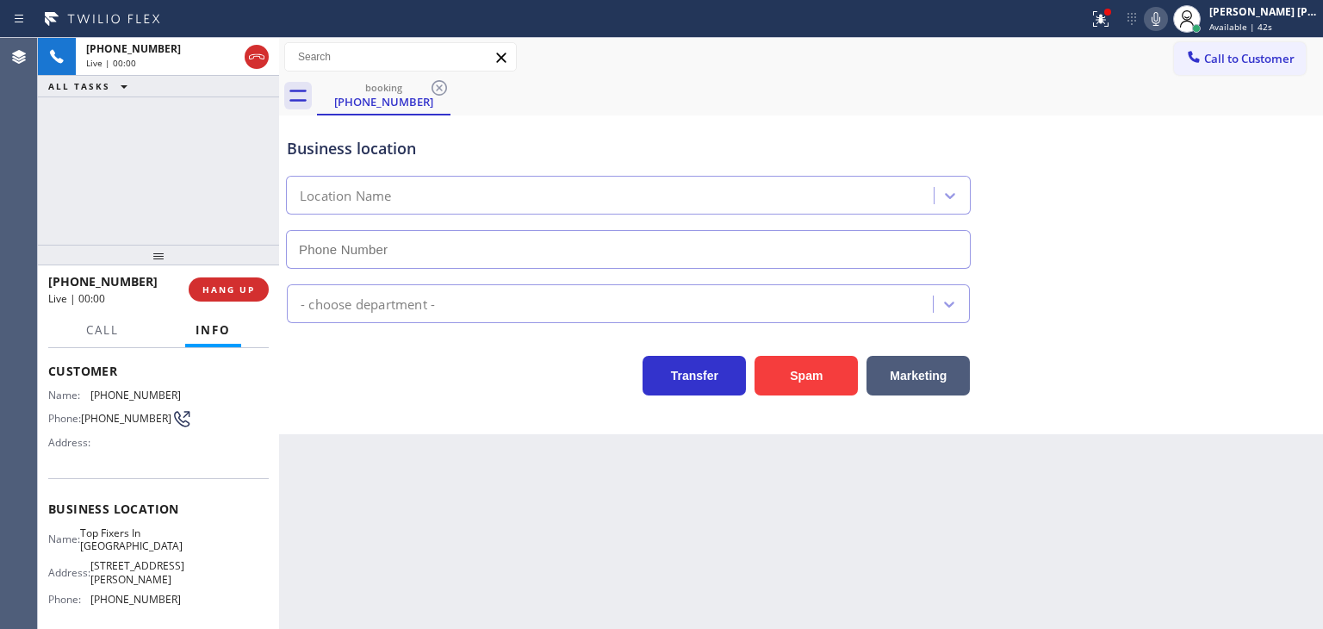
type input "[PHONE_NUMBER]"
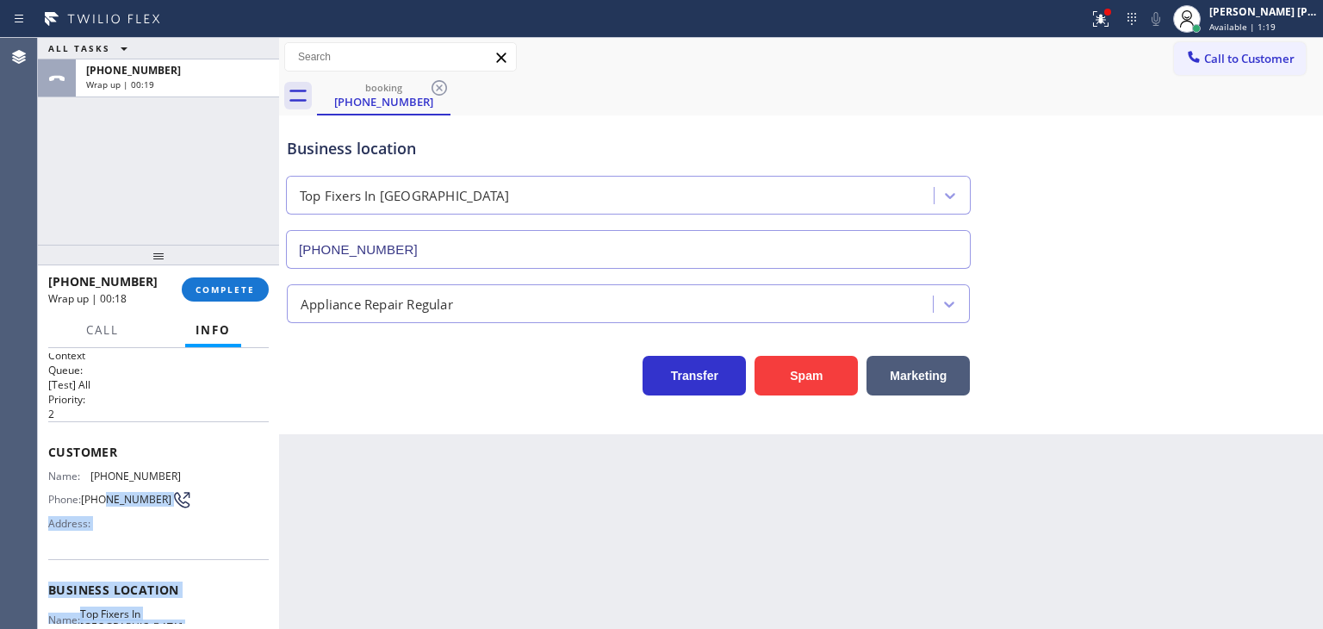
scroll to position [0, 0]
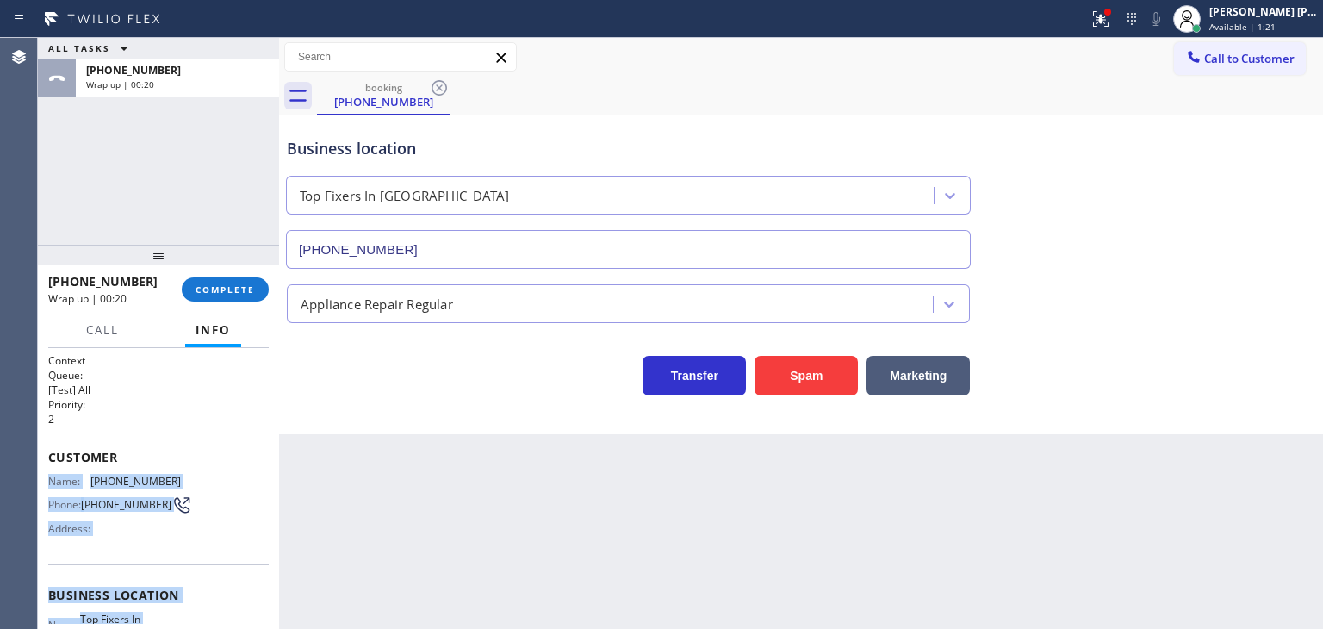
drag, startPoint x: 185, startPoint y: 518, endPoint x: 35, endPoint y: 466, distance: 158.6
click at [35, 466] on div "Agent Desktop Classify the call LOCATION NAME Long Island City HVAC FROM PHONE …" at bounding box center [661, 333] width 1323 height 591
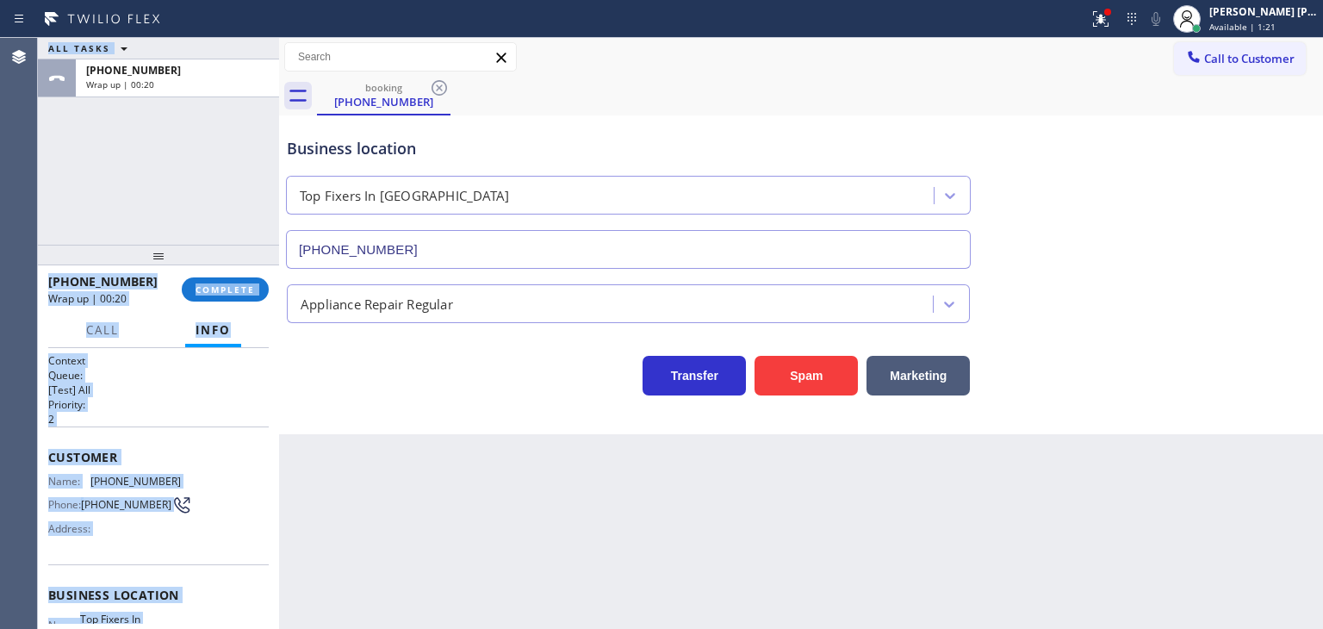
copy div "Classify the call LOCATION NAME FROM PHONE TO PHONE Status: COMPLETED REASON: N…"
click at [234, 290] on span "COMPLETE" at bounding box center [225, 289] width 59 height 12
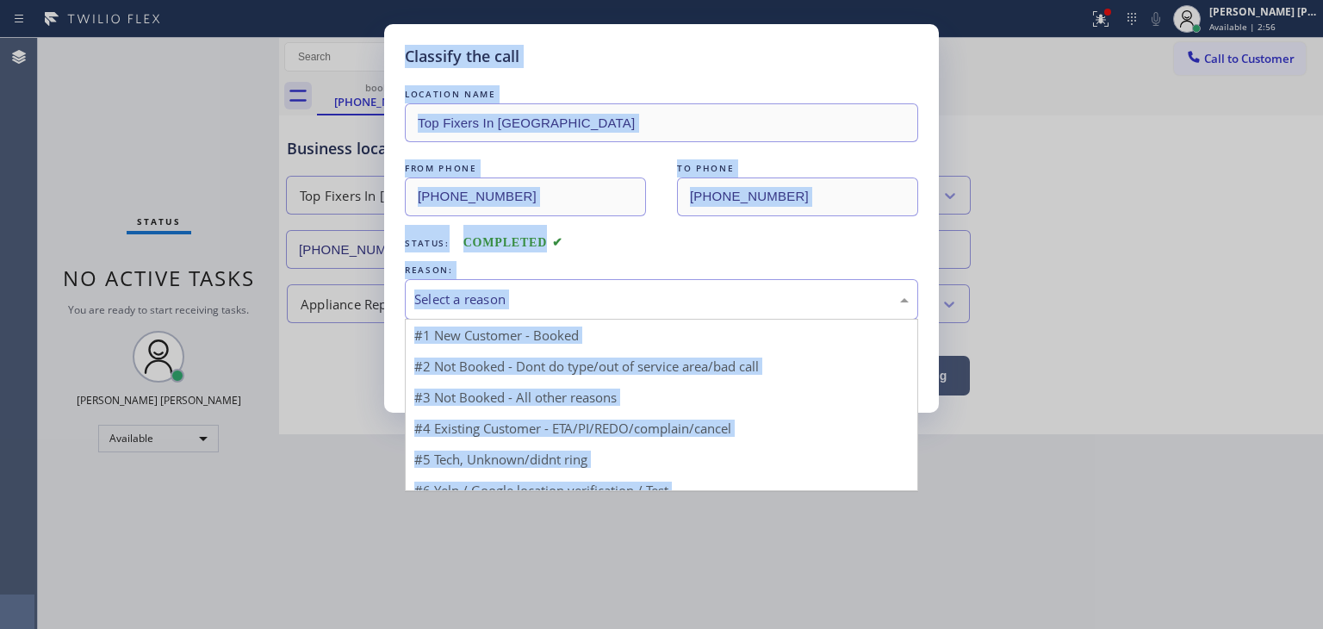
click at [514, 297] on div "Select a reason" at bounding box center [661, 300] width 495 height 20
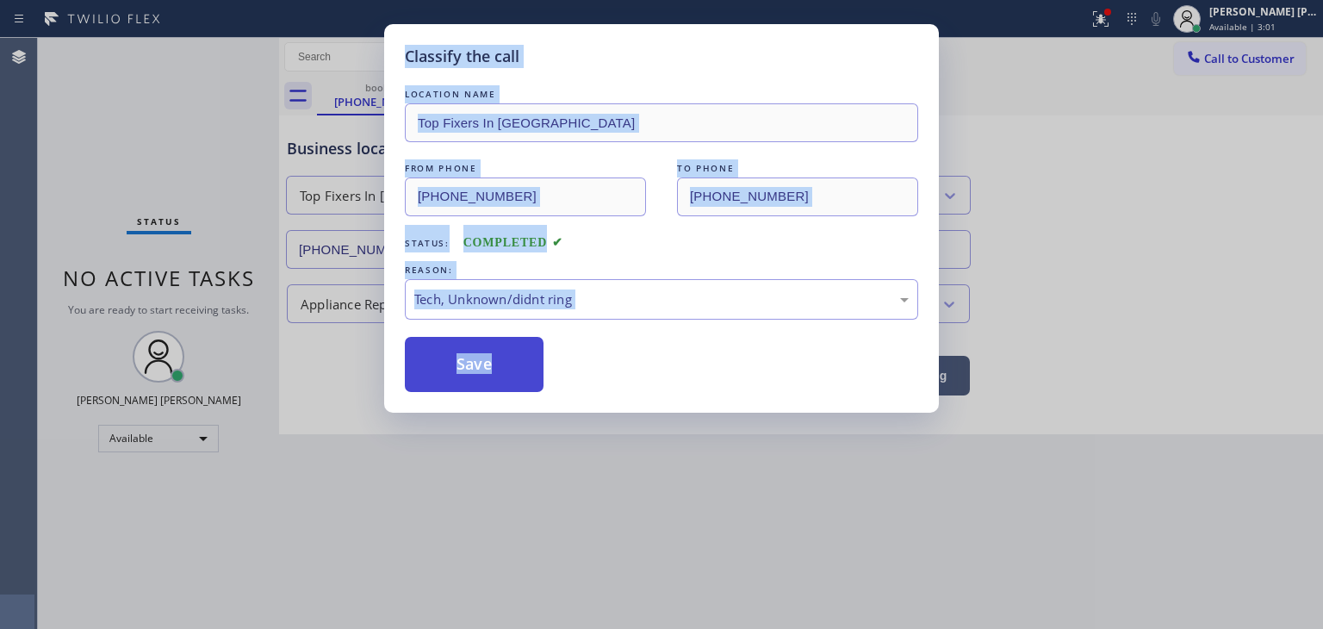
click at [480, 370] on button "Save" at bounding box center [474, 364] width 139 height 55
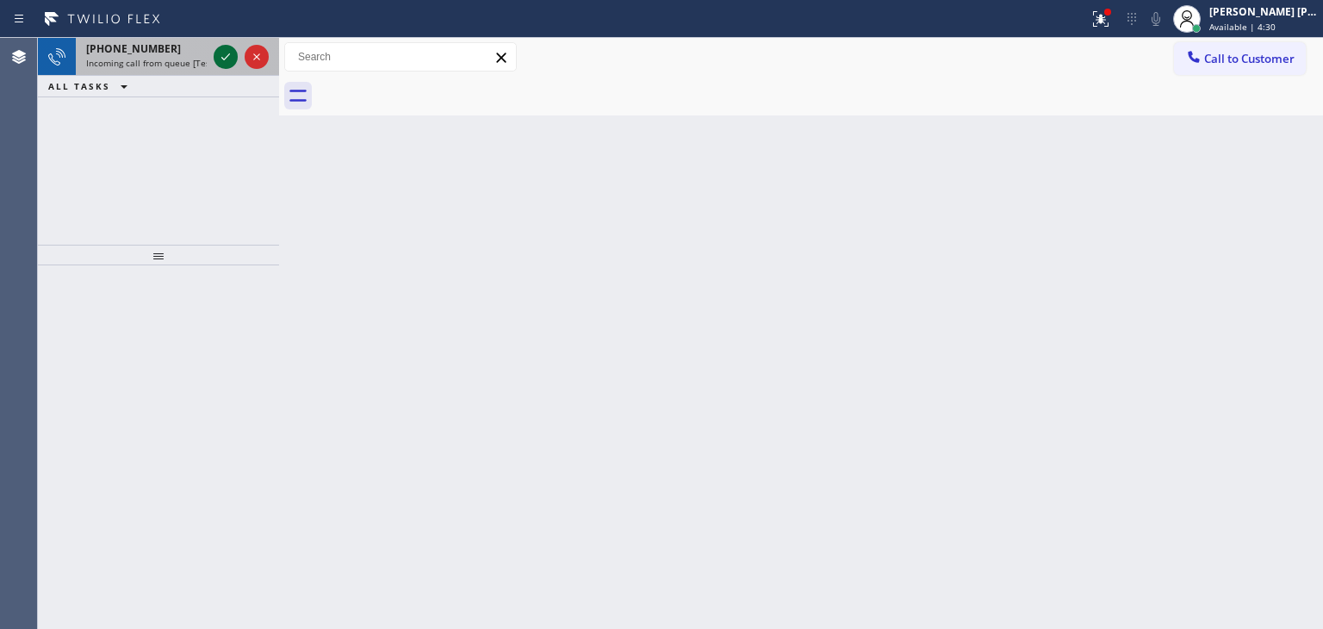
click at [217, 56] on icon at bounding box center [225, 57] width 21 height 21
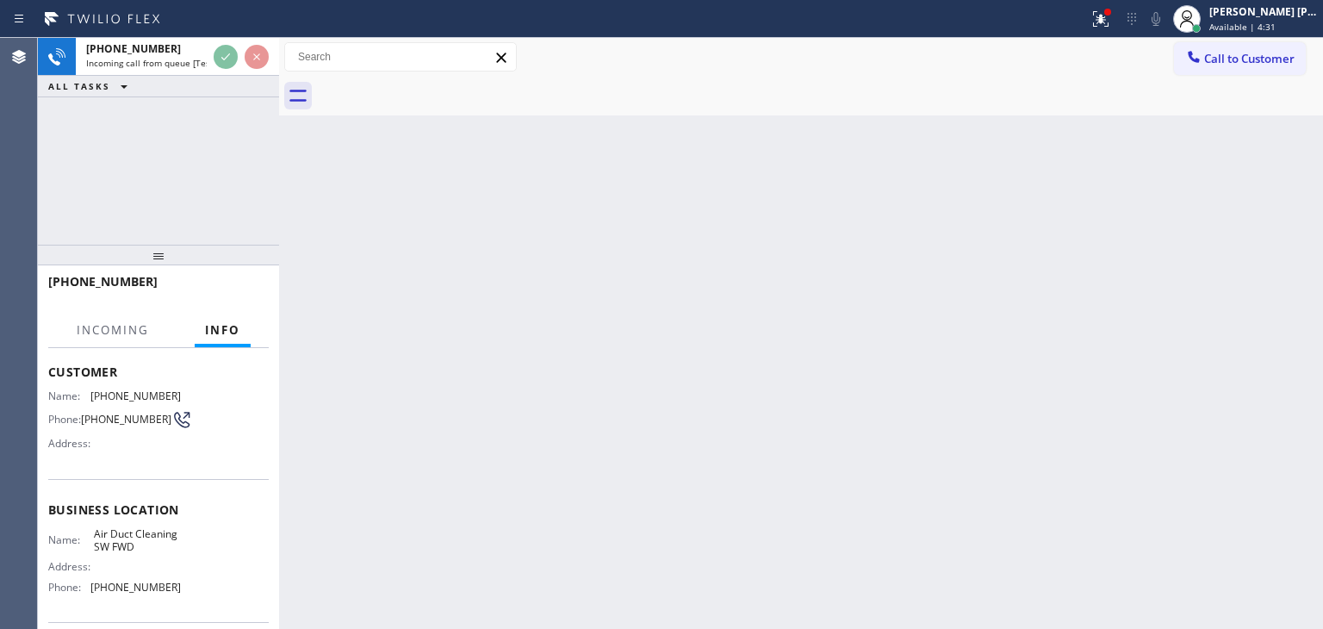
scroll to position [86, 0]
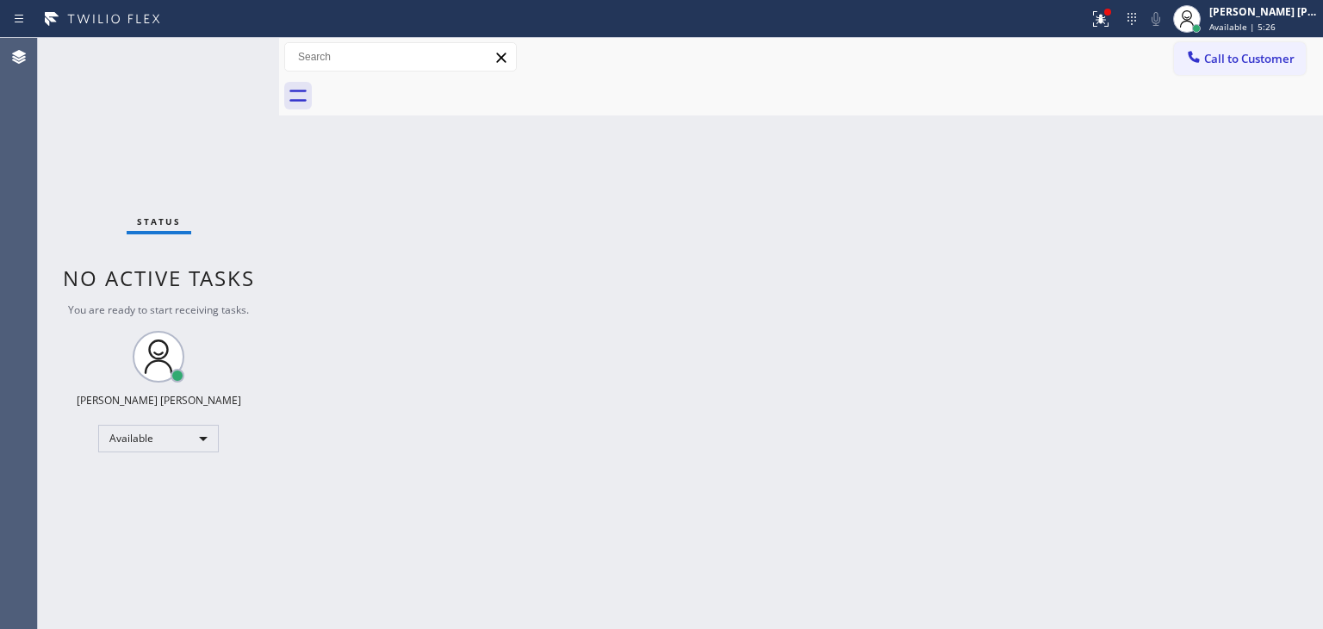
click at [224, 52] on div "Status No active tasks You are ready to start receiving tasks. [PERSON_NAME] [P…" at bounding box center [158, 333] width 241 height 591
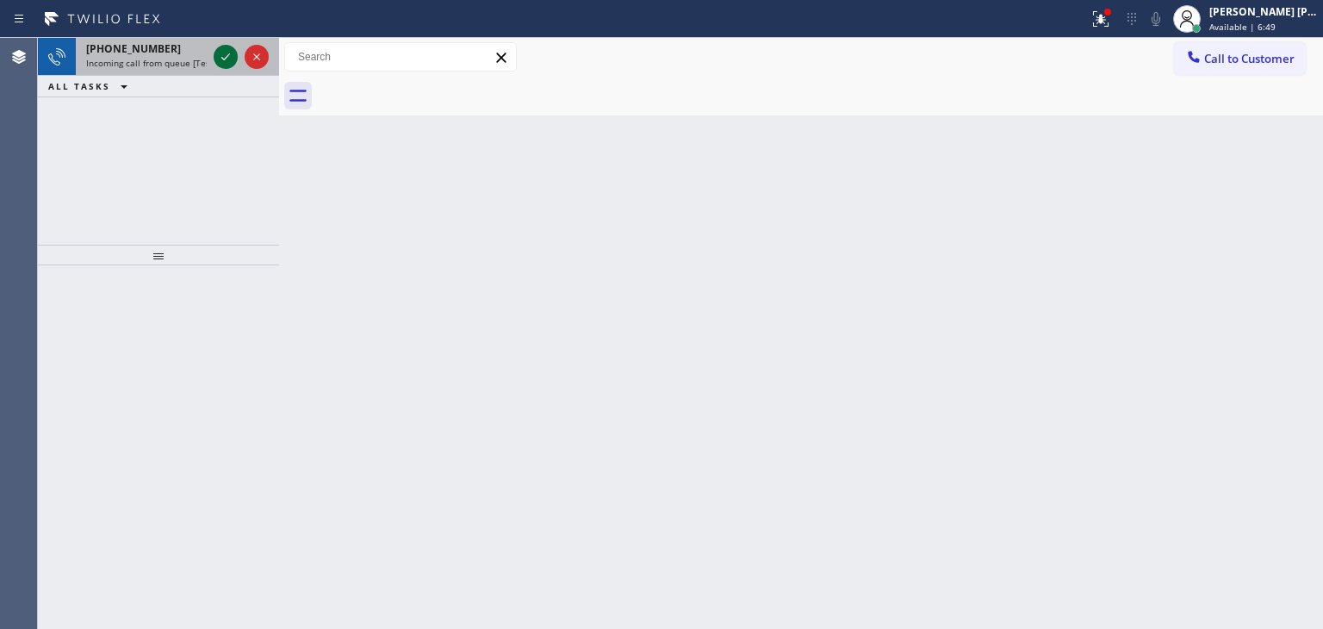
click at [227, 49] on icon at bounding box center [225, 57] width 21 height 21
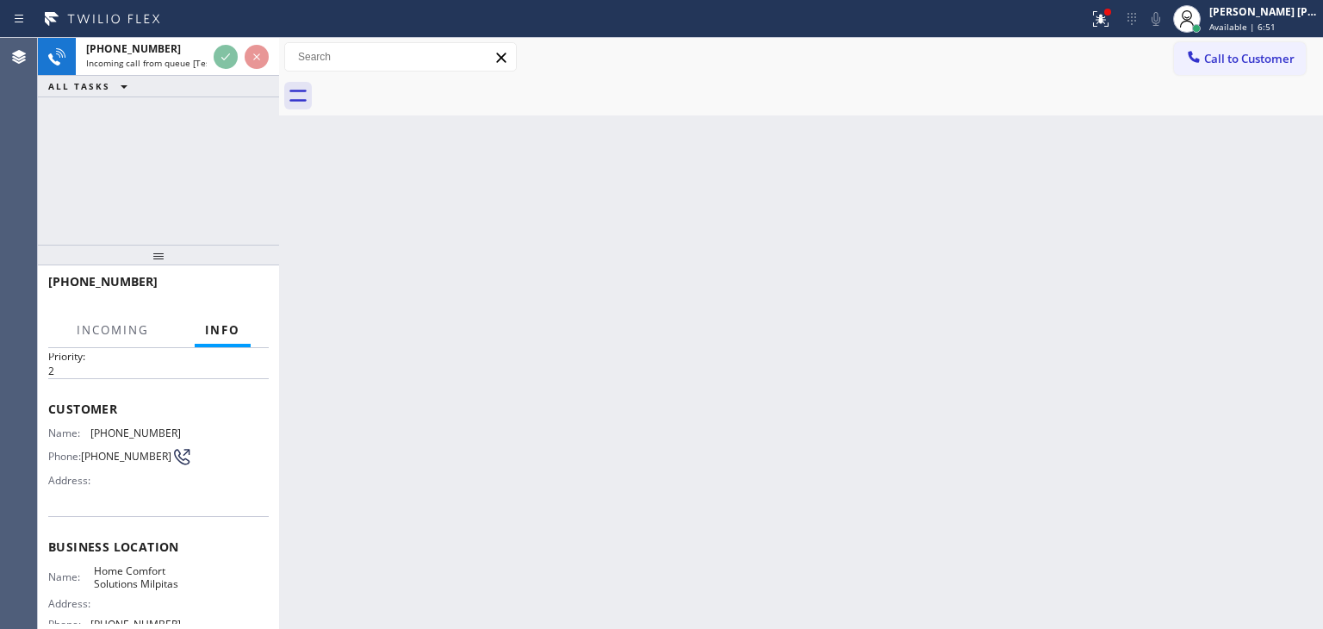
scroll to position [86, 0]
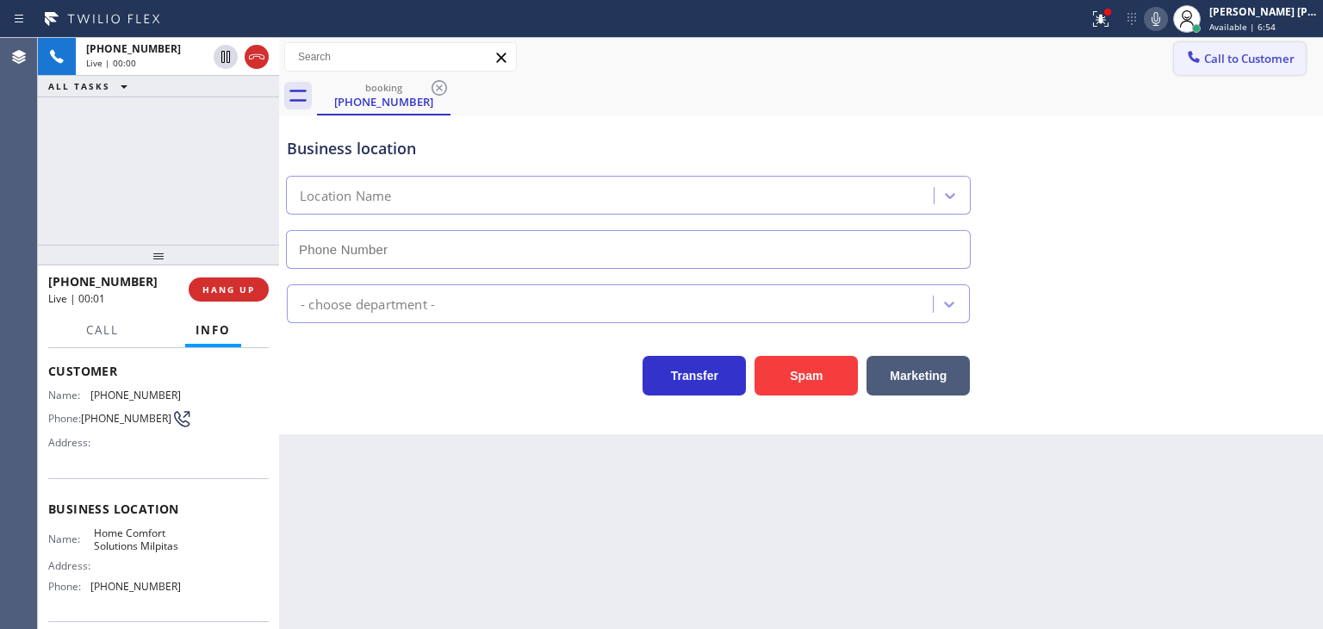
type input "[PHONE_NUMBER]"
click at [1167, 15] on icon at bounding box center [1156, 19] width 21 height 21
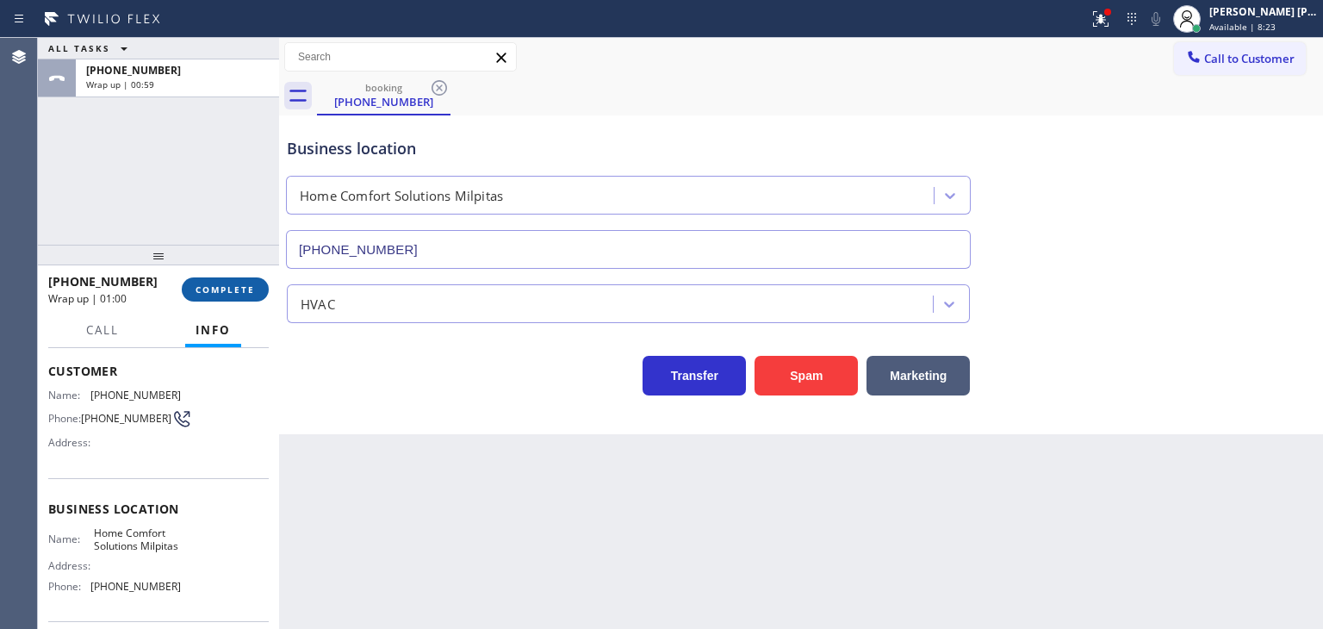
click at [217, 296] on button "COMPLETE" at bounding box center [225, 289] width 87 height 24
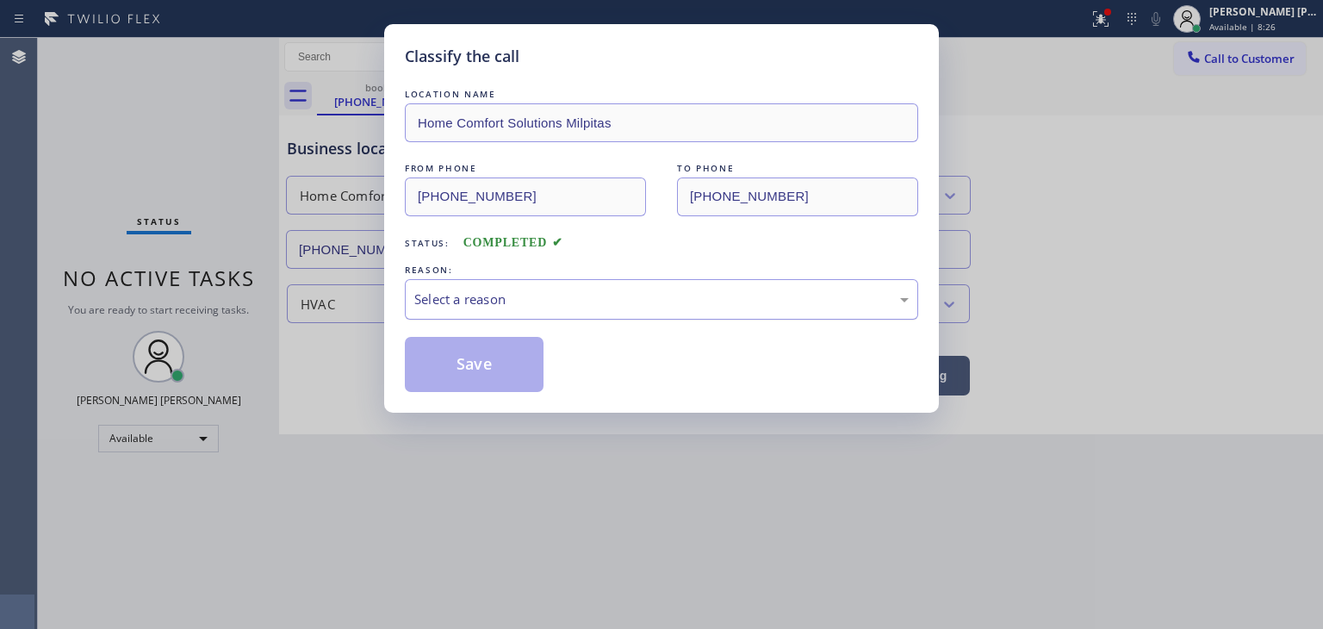
click at [495, 294] on div "Select a reason" at bounding box center [661, 300] width 495 height 20
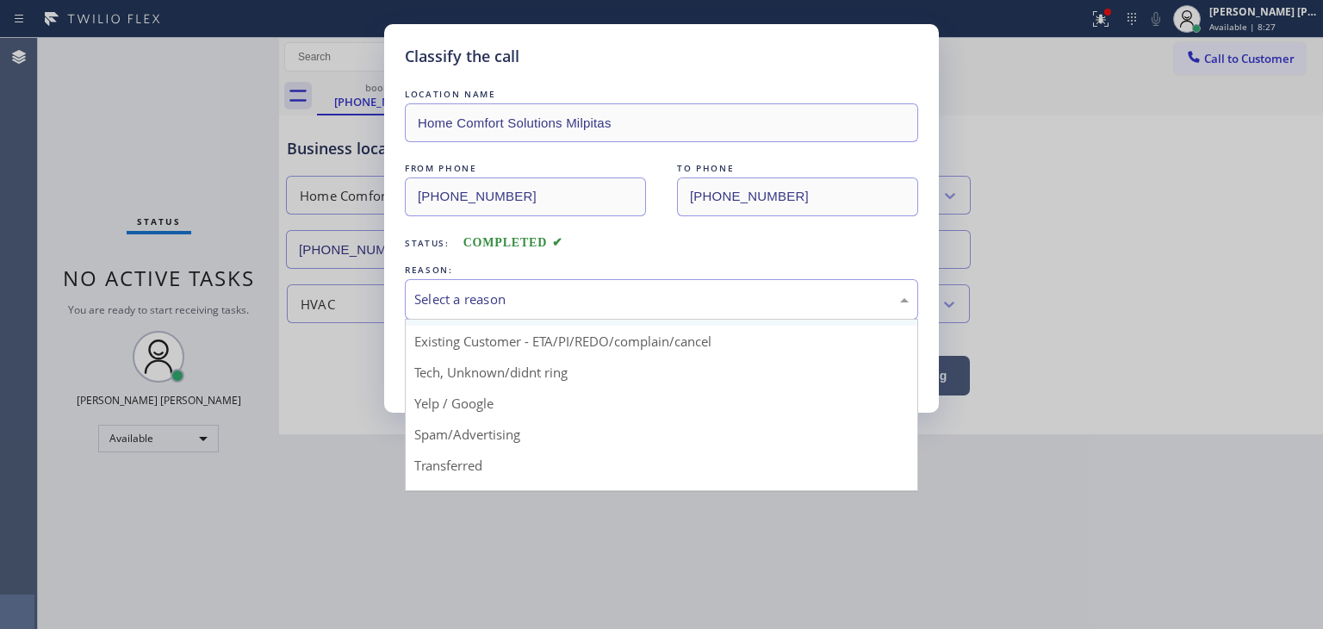
scroll to position [86, 0]
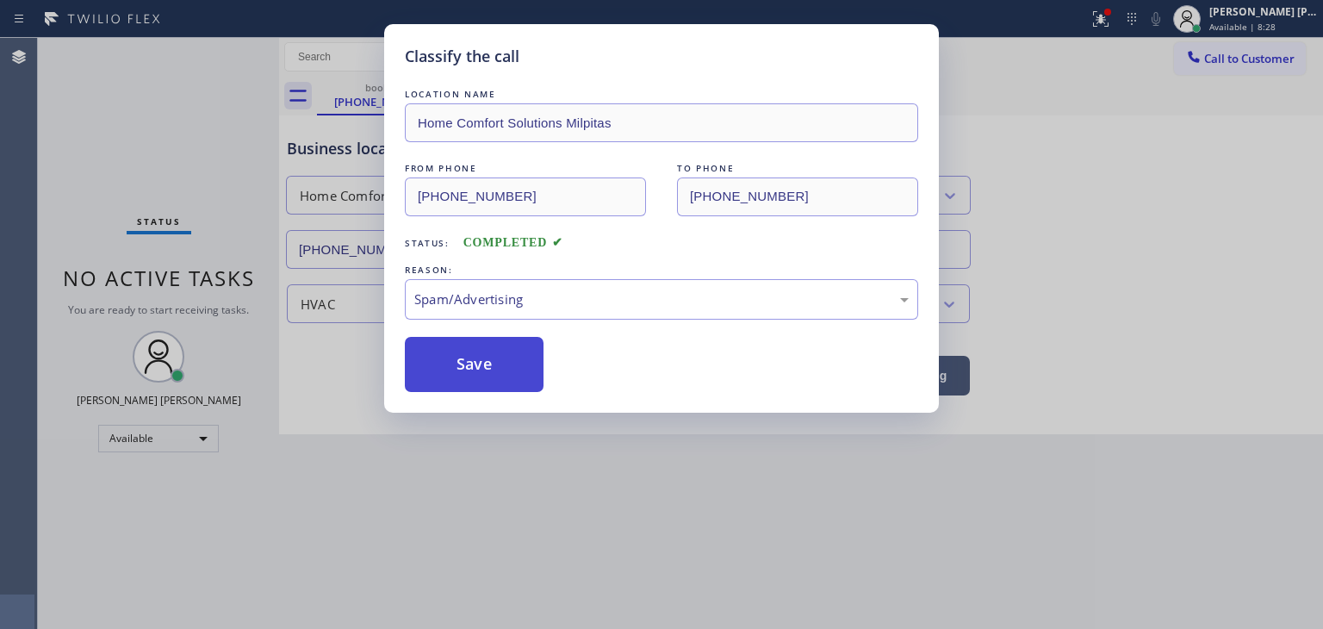
click at [485, 355] on button "Save" at bounding box center [474, 364] width 139 height 55
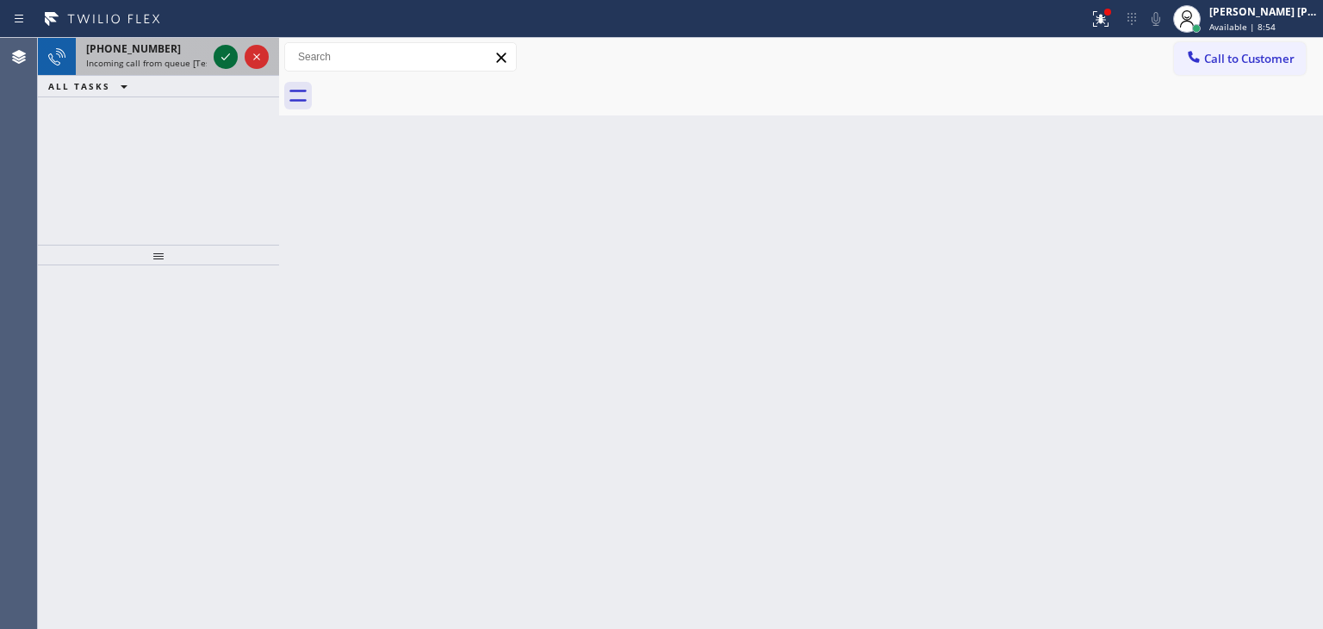
click at [224, 49] on icon at bounding box center [225, 57] width 21 height 21
click at [221, 47] on icon at bounding box center [225, 57] width 21 height 21
click at [222, 50] on icon at bounding box center [225, 57] width 21 height 21
click at [221, 51] on icon at bounding box center [225, 57] width 21 height 21
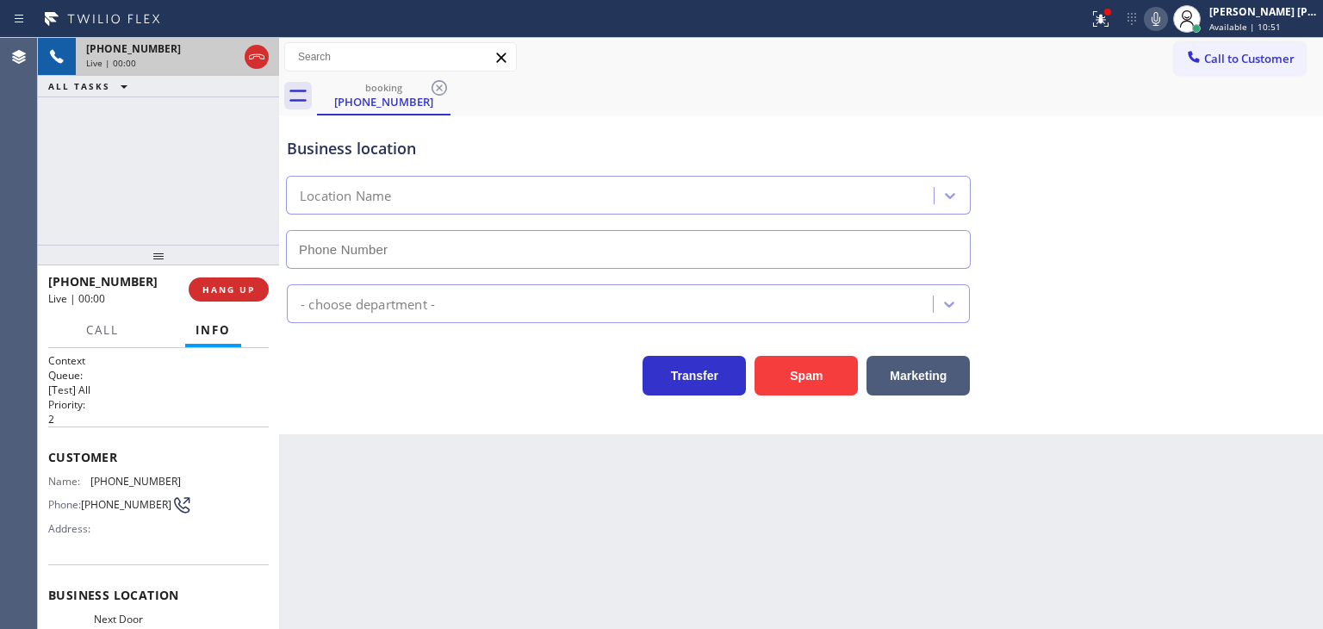
type input "[PHONE_NUMBER]"
click at [1167, 23] on icon at bounding box center [1156, 19] width 21 height 21
click at [1167, 15] on icon at bounding box center [1156, 19] width 21 height 21
click at [258, 52] on icon at bounding box center [256, 57] width 21 height 21
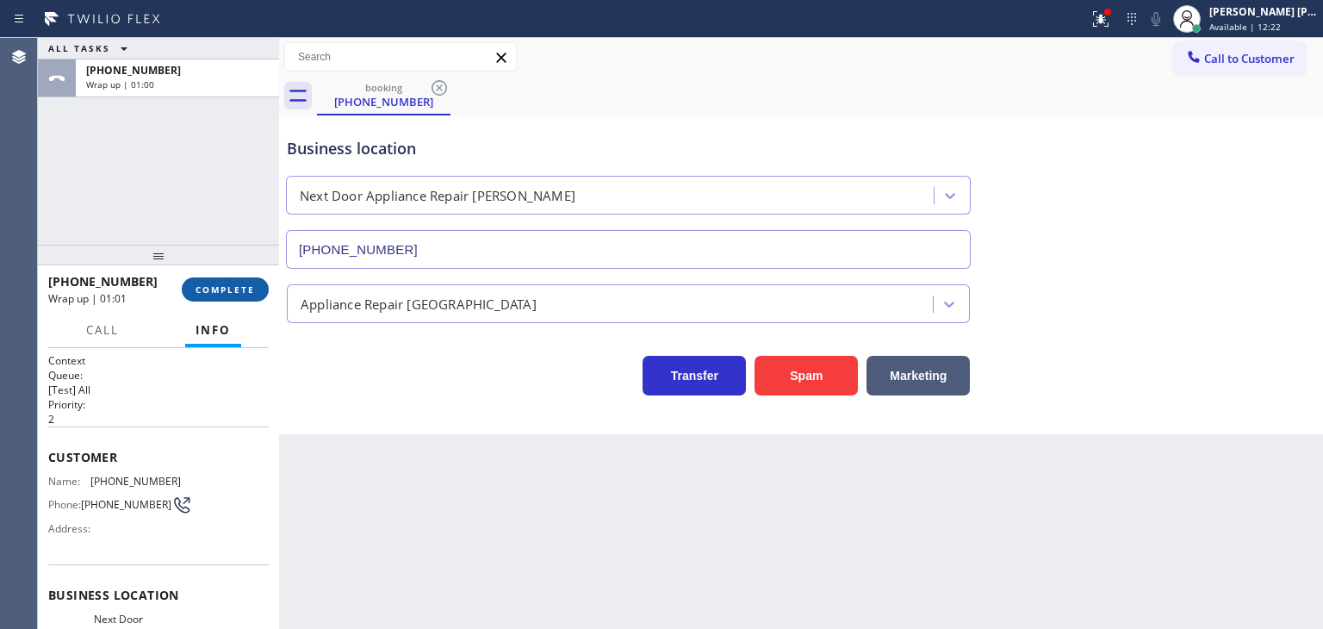
click at [233, 285] on span "COMPLETE" at bounding box center [225, 289] width 59 height 12
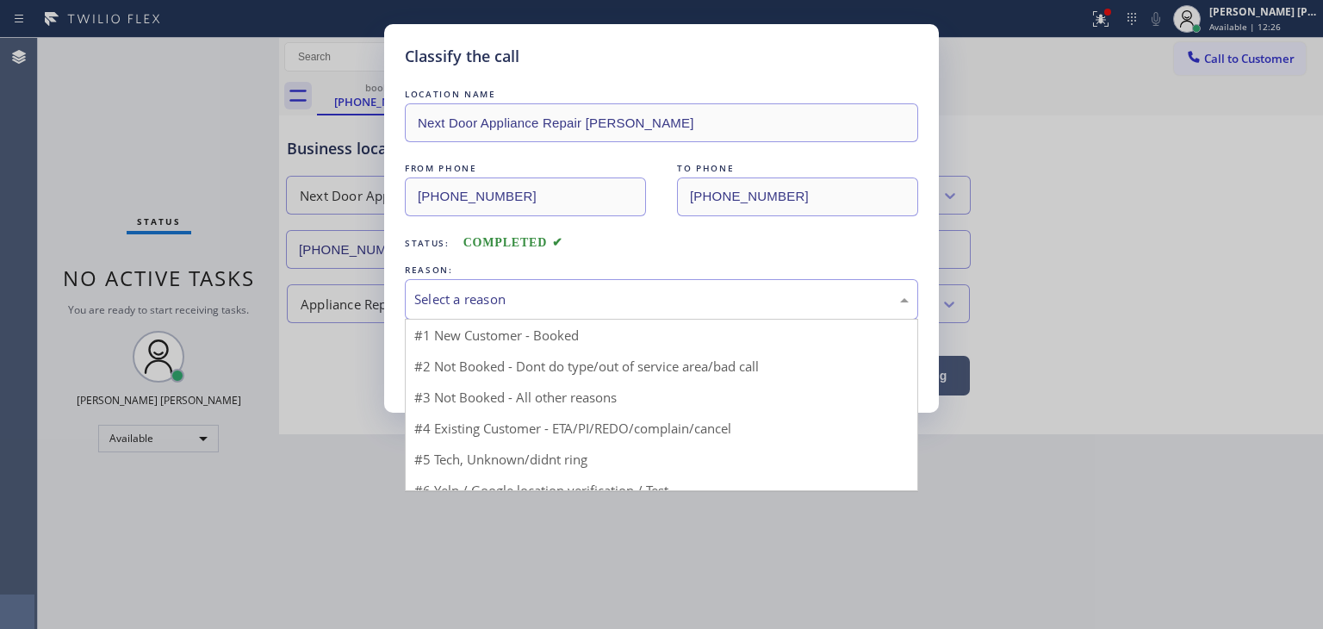
click at [514, 284] on div "Select a reason" at bounding box center [662, 299] width 514 height 40
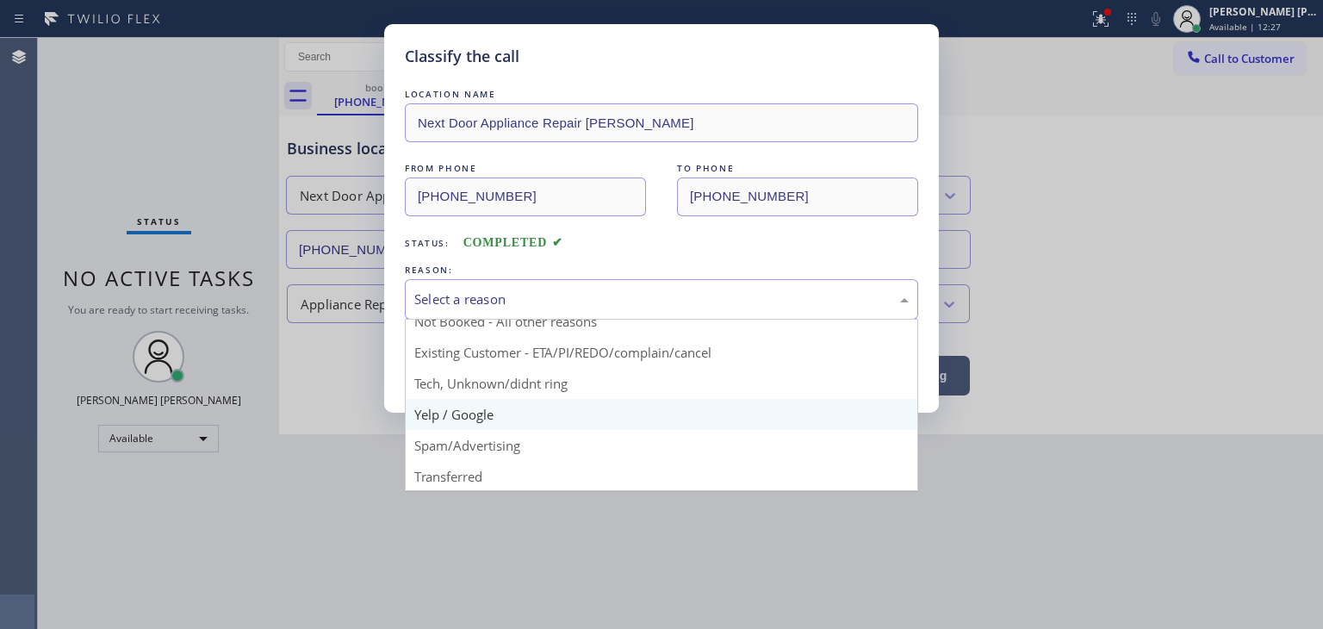
scroll to position [86, 0]
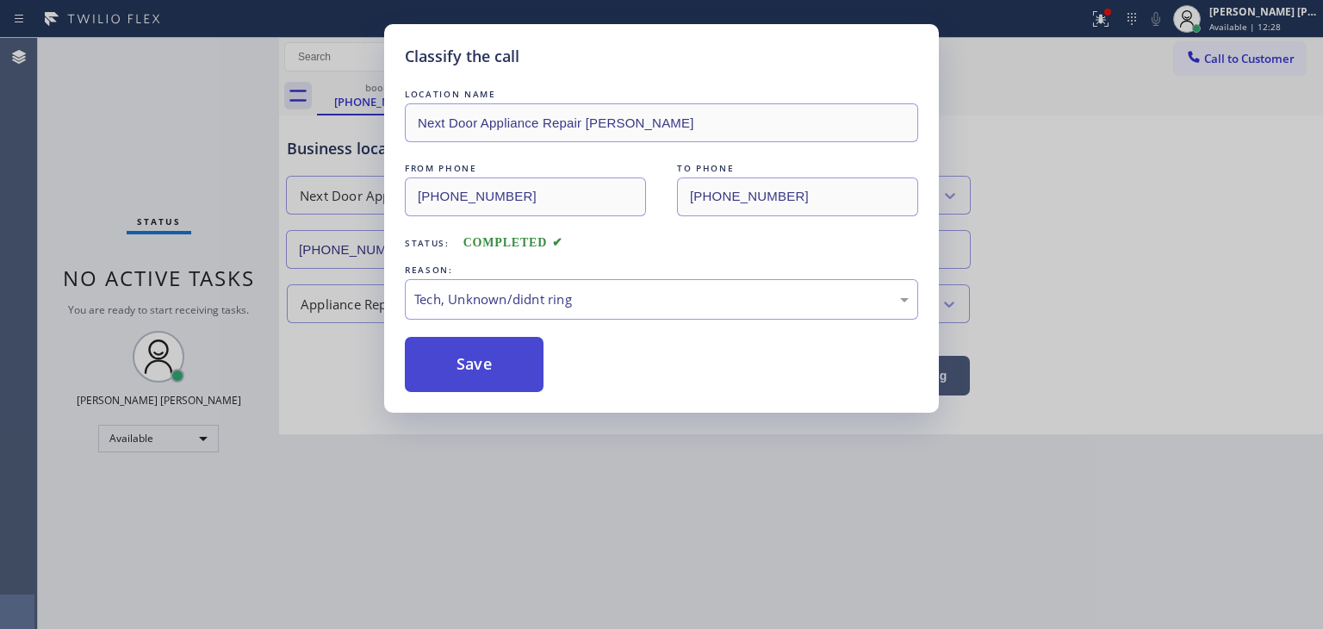
click at [469, 365] on button "Save" at bounding box center [474, 364] width 139 height 55
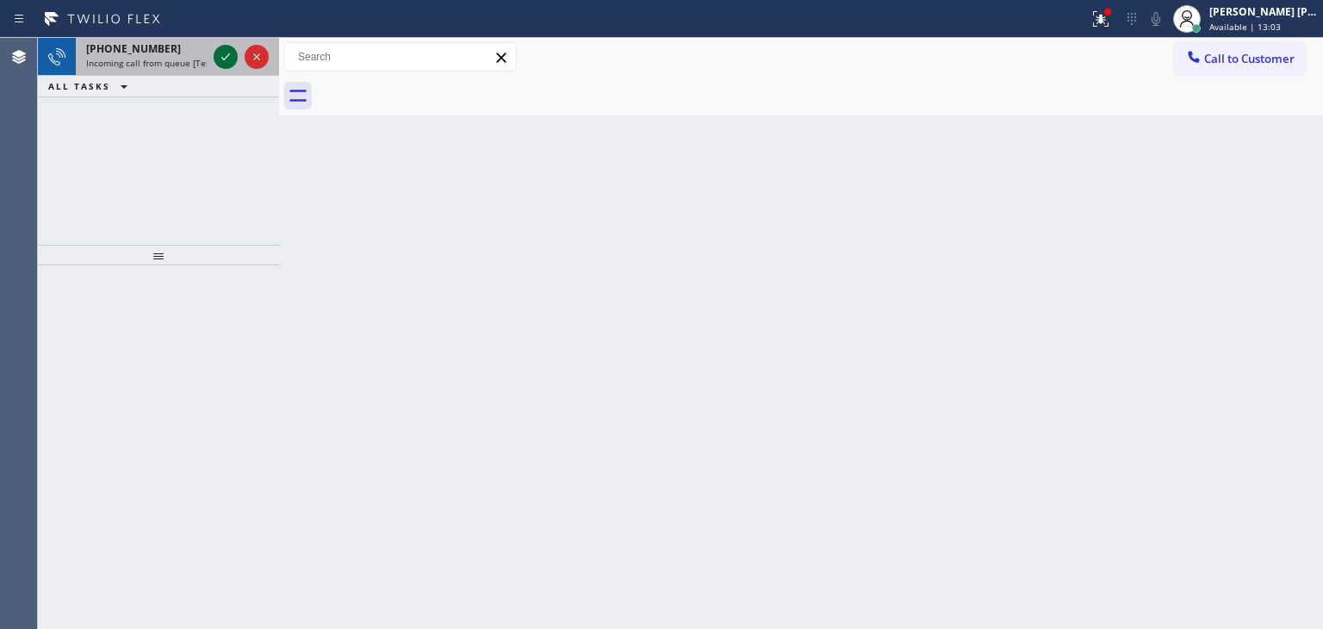
click at [224, 49] on icon at bounding box center [225, 57] width 21 height 21
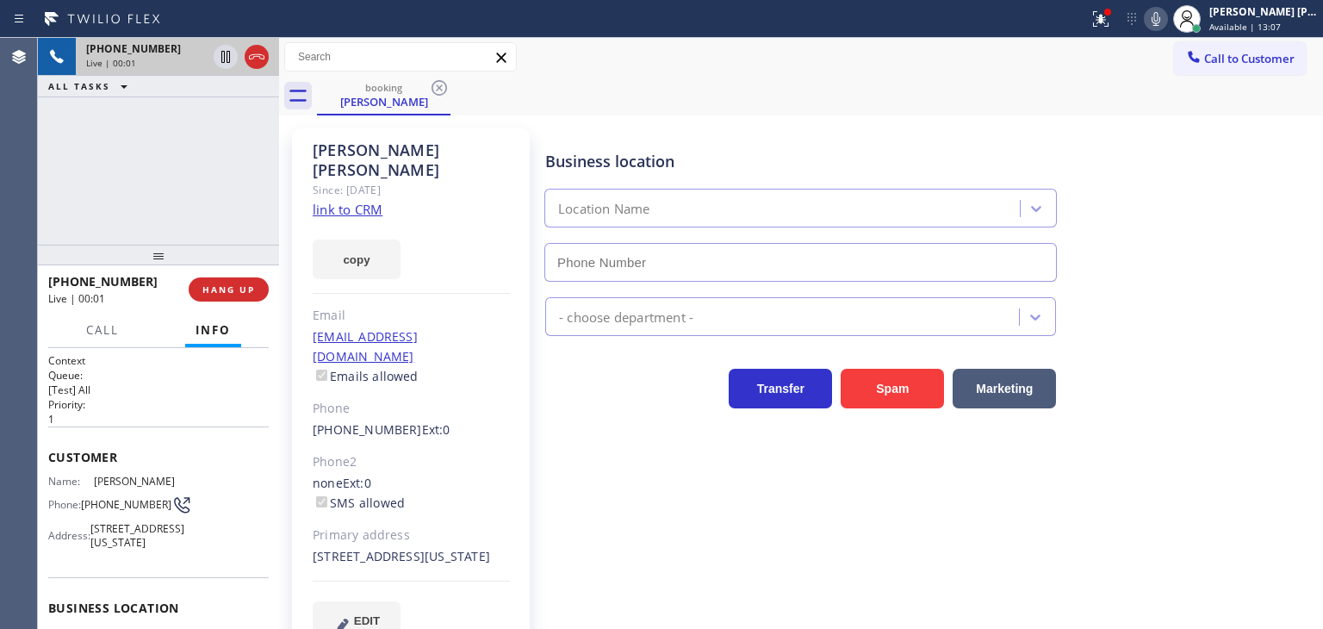
type input "[PHONE_NUMBER]"
click at [352, 201] on link "link to CRM" at bounding box center [348, 209] width 70 height 17
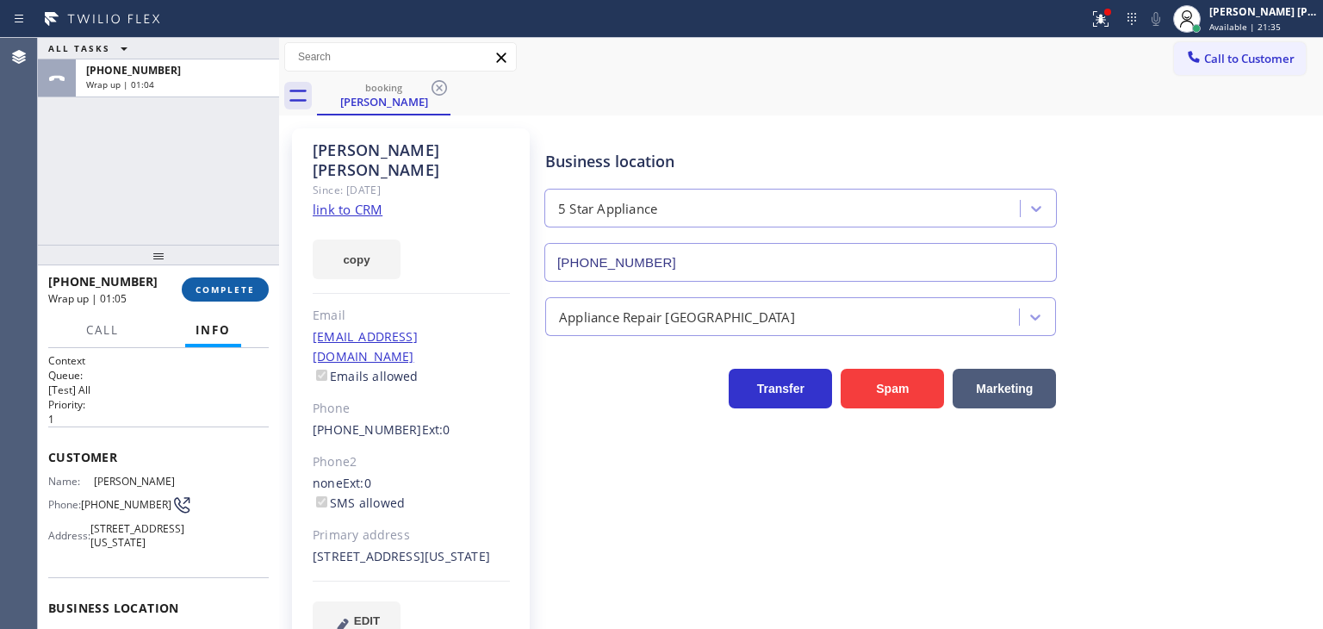
click at [224, 298] on button "COMPLETE" at bounding box center [225, 289] width 87 height 24
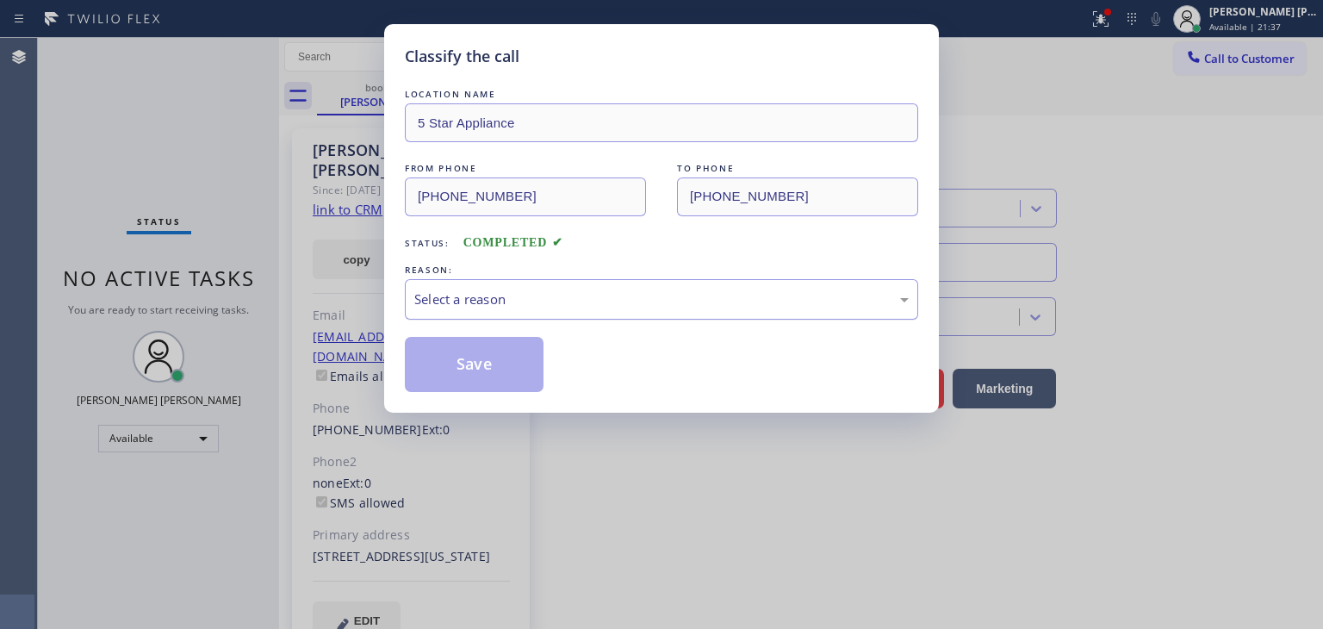
click at [473, 295] on div "Select a reason" at bounding box center [661, 300] width 495 height 20
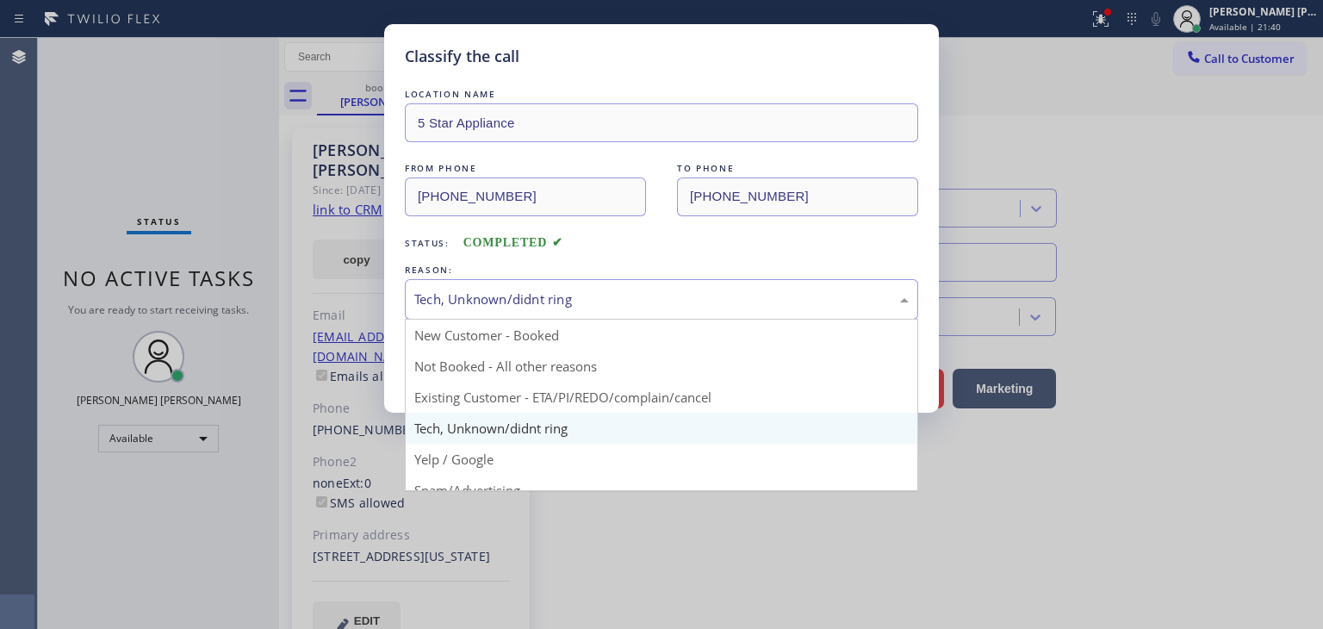
click at [482, 296] on div "Tech, Unknown/didnt ring" at bounding box center [661, 300] width 495 height 20
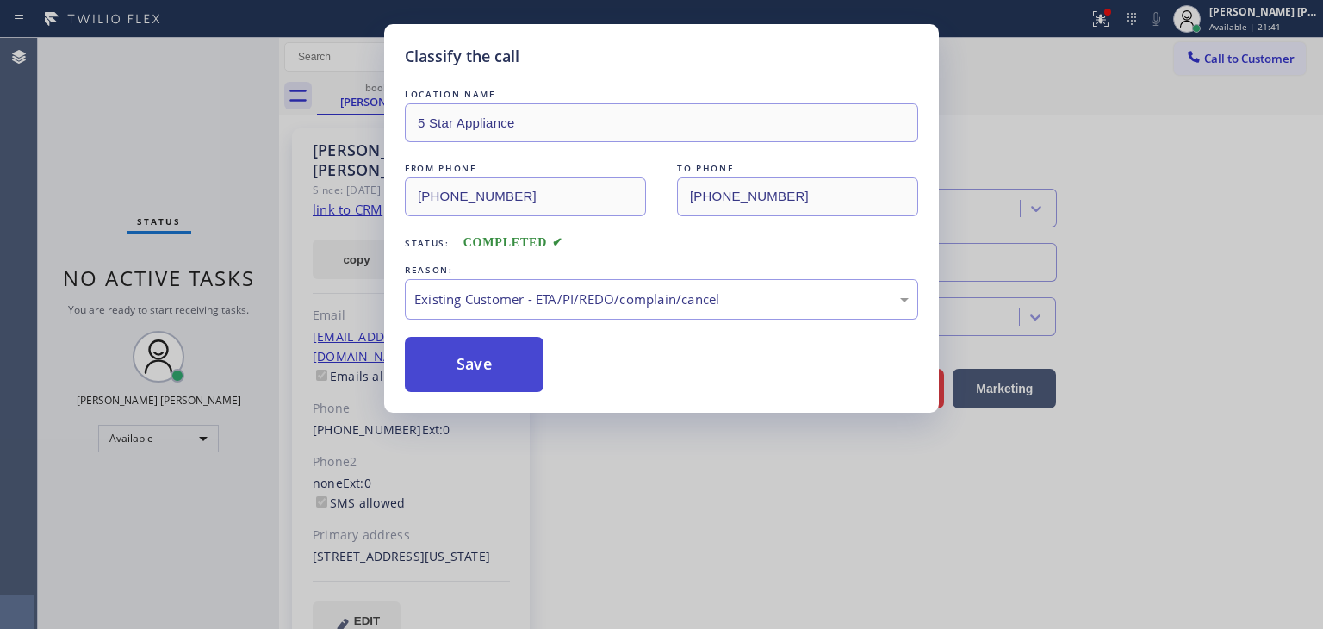
click at [464, 366] on button "Save" at bounding box center [474, 364] width 139 height 55
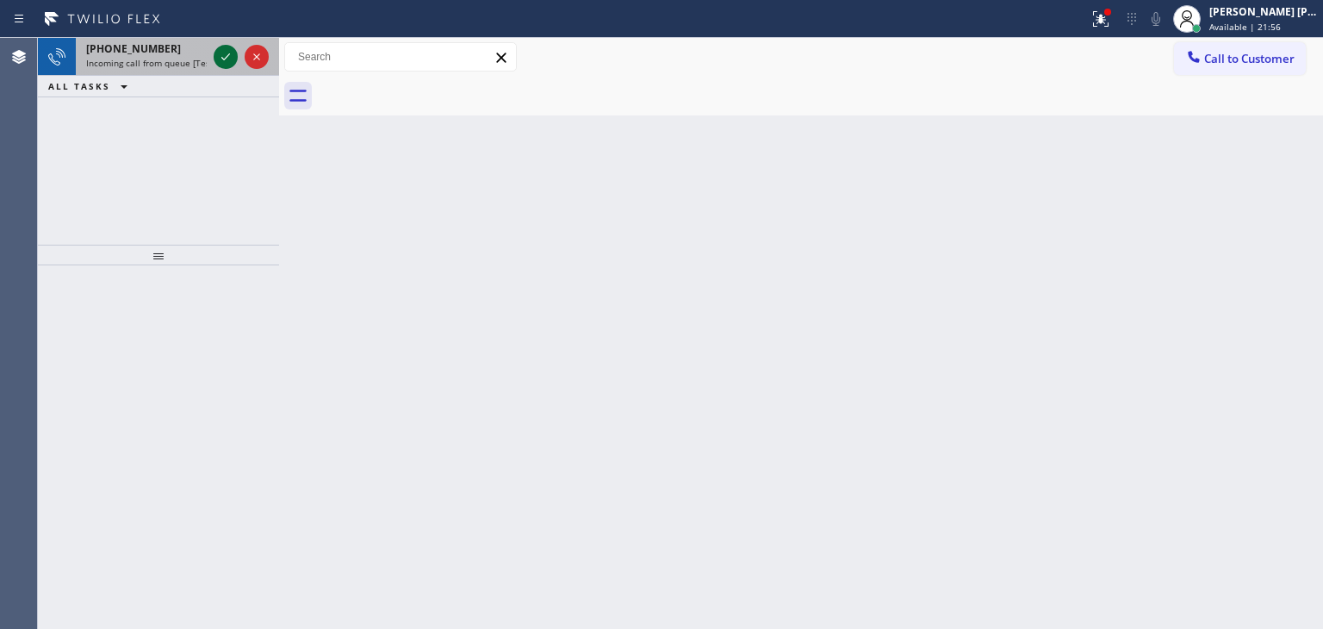
click at [220, 49] on icon at bounding box center [225, 57] width 21 height 21
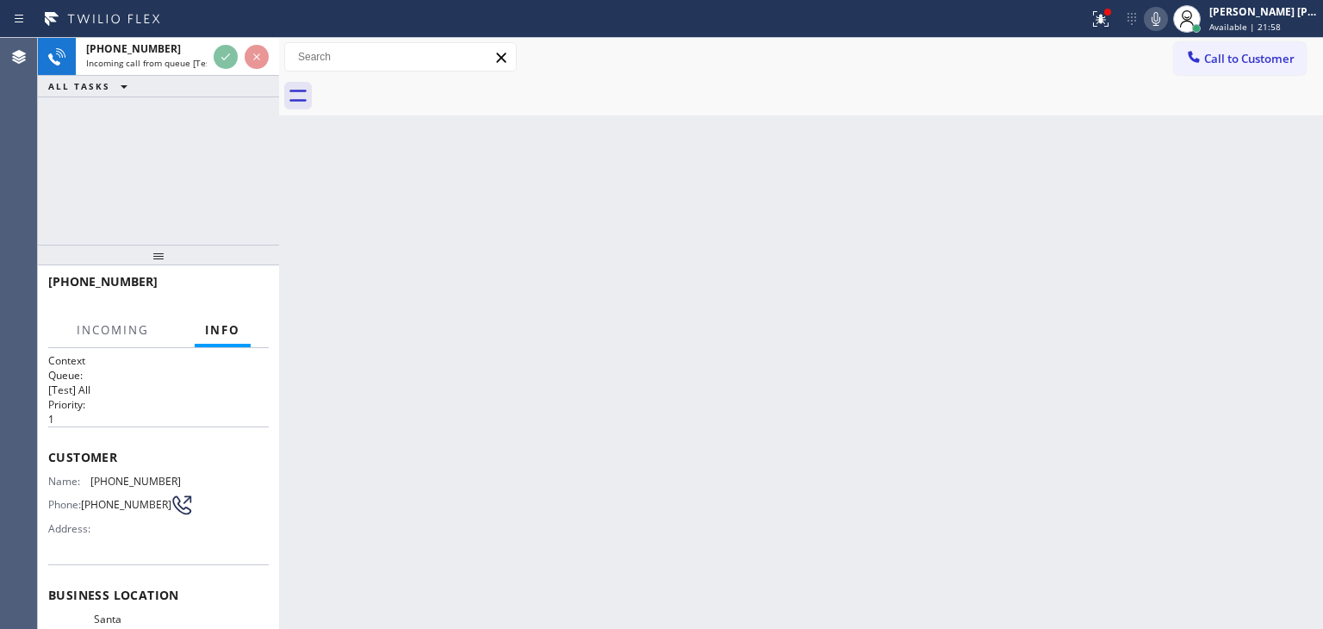
scroll to position [86, 0]
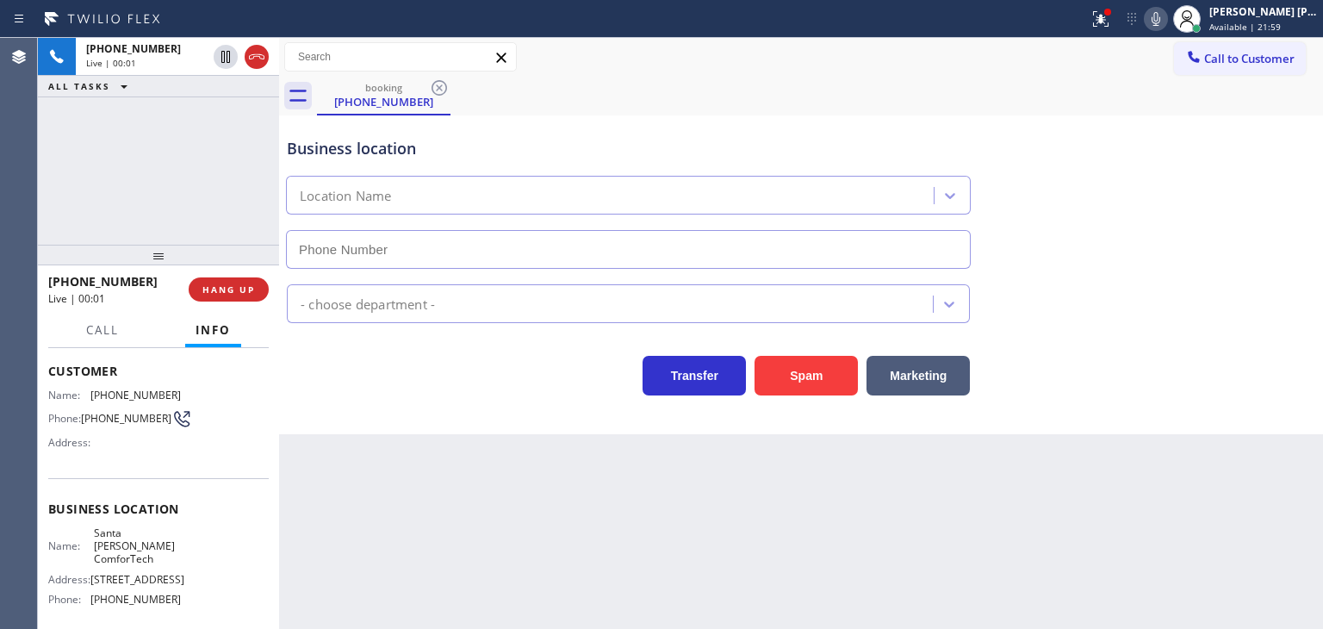
type input "[PHONE_NUMBER]"
click at [237, 291] on span "HANG UP" at bounding box center [228, 289] width 53 height 12
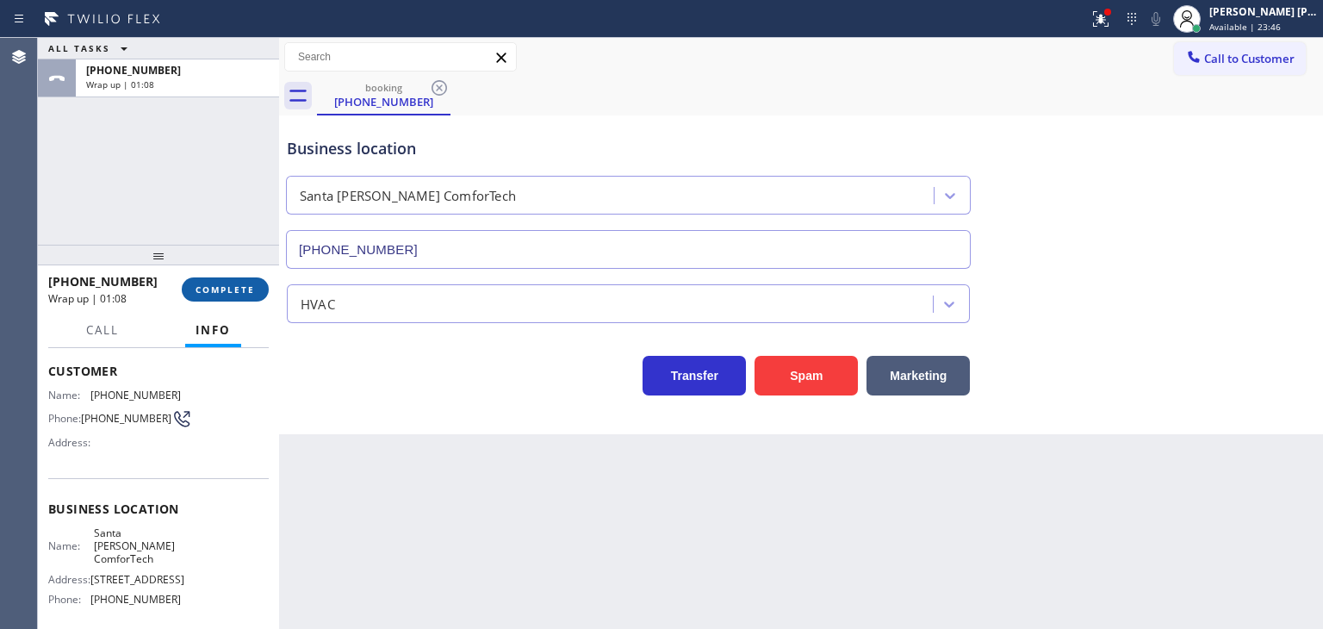
click at [236, 291] on span "COMPLETE" at bounding box center [225, 289] width 59 height 12
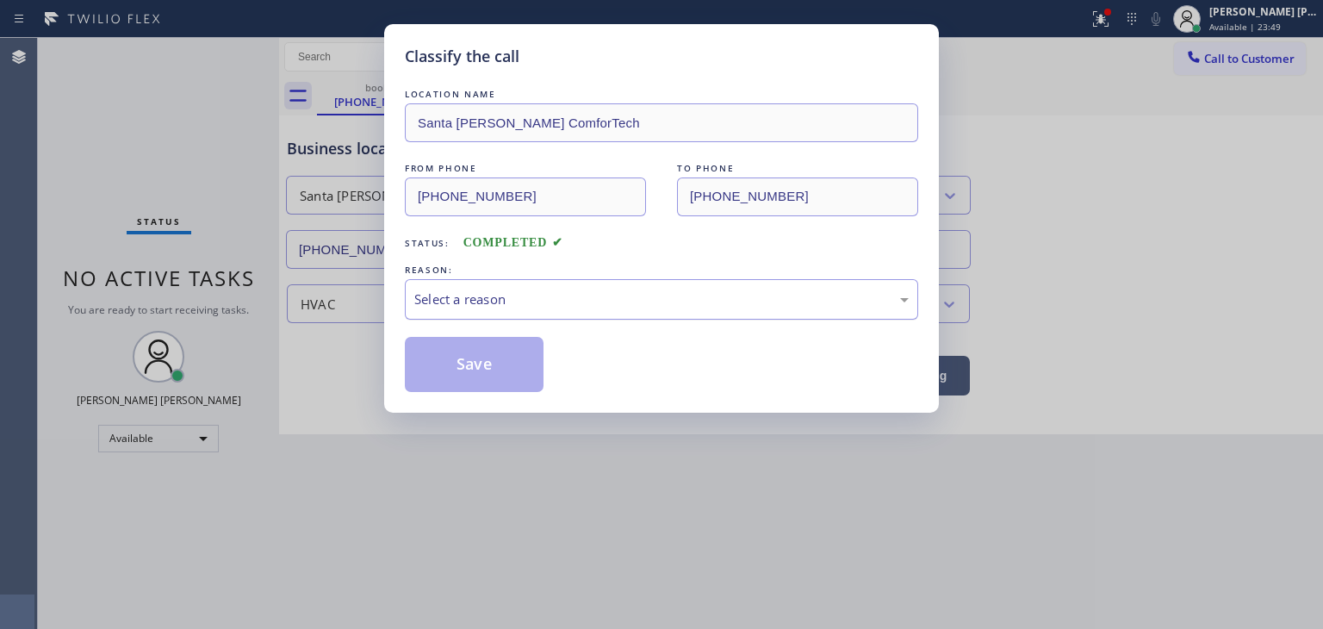
click at [455, 299] on div "Select a reason" at bounding box center [661, 300] width 495 height 20
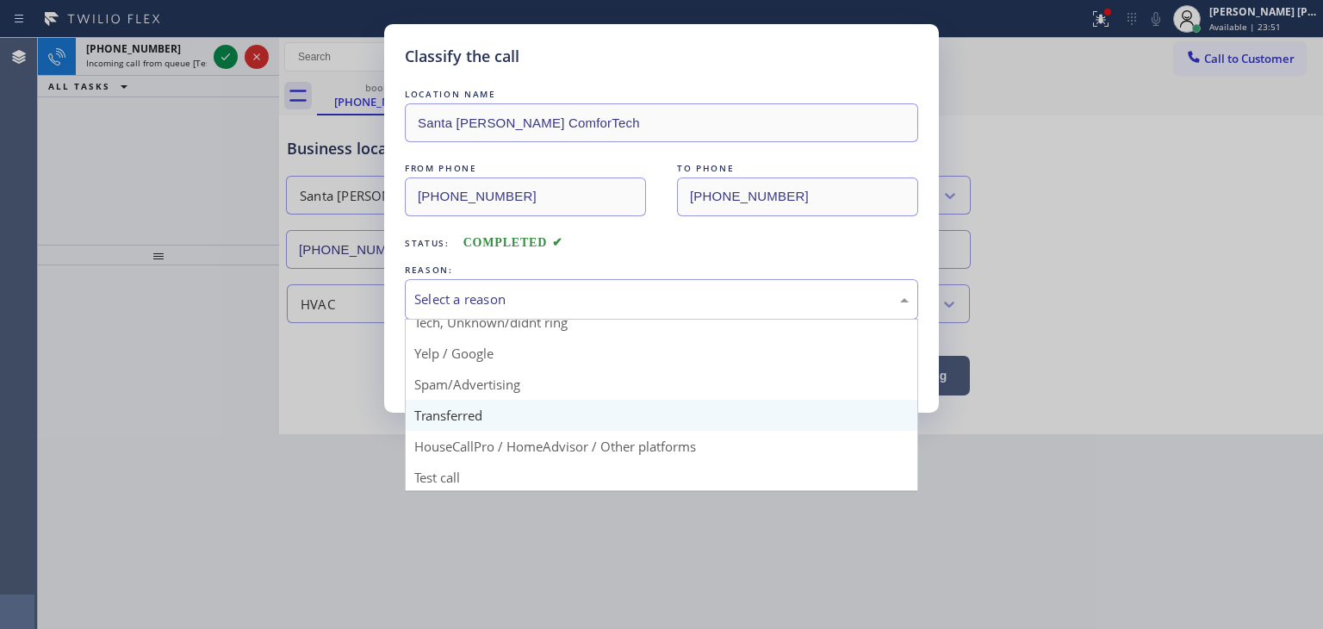
scroll to position [108, 0]
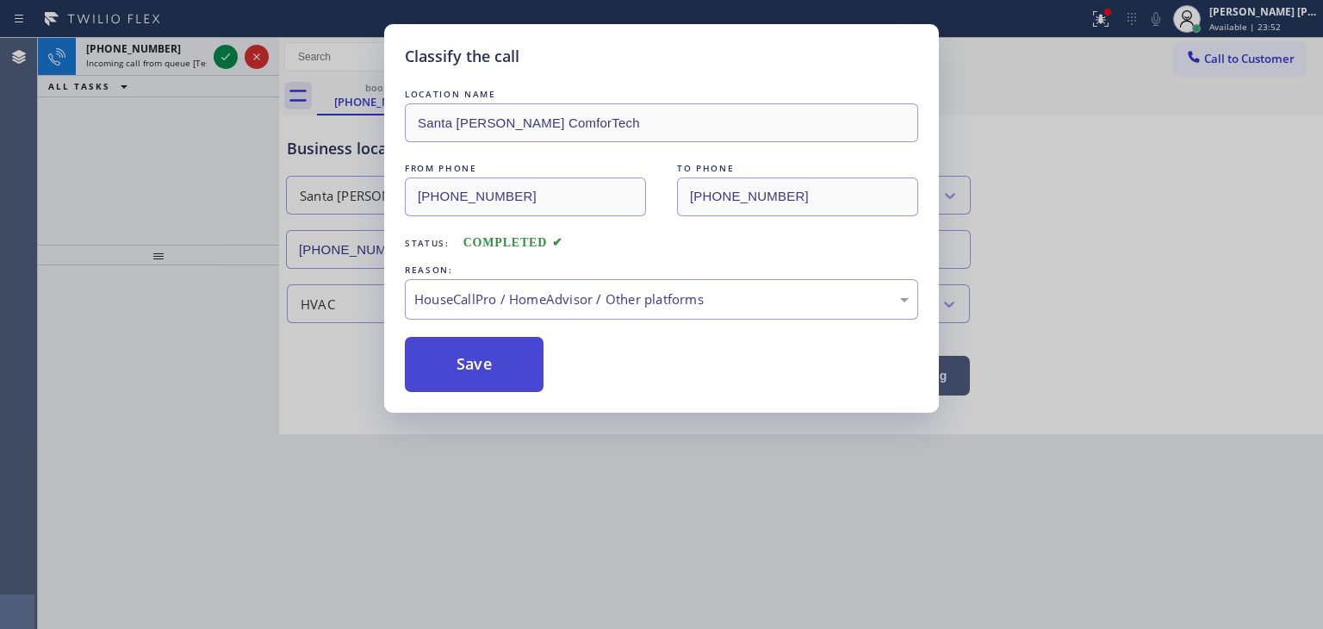
click at [477, 356] on button "Save" at bounding box center [474, 364] width 139 height 55
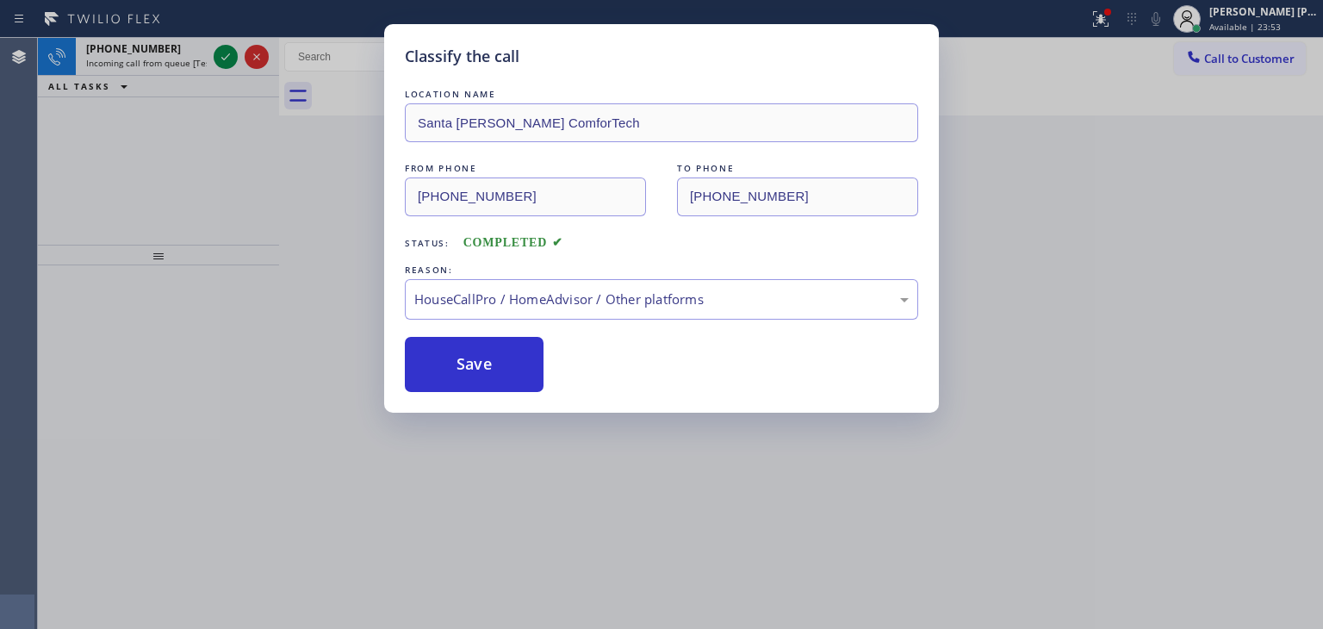
click at [237, 63] on div at bounding box center [226, 57] width 24 height 21
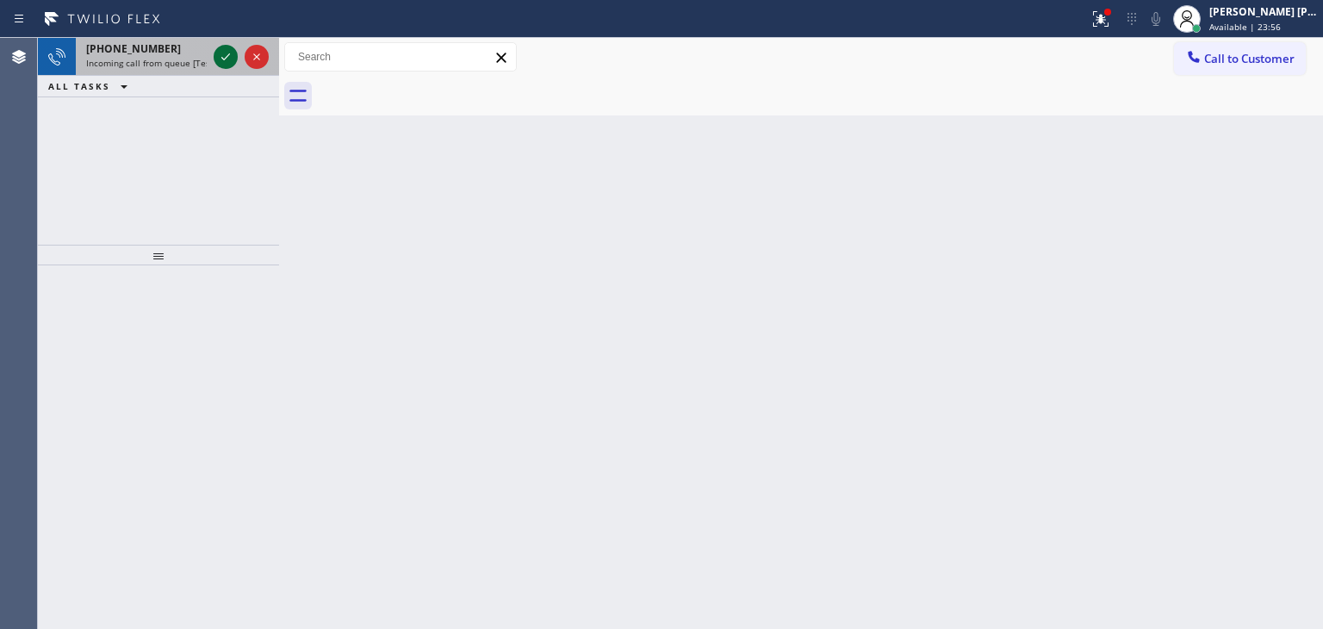
click at [221, 50] on icon at bounding box center [225, 57] width 21 height 21
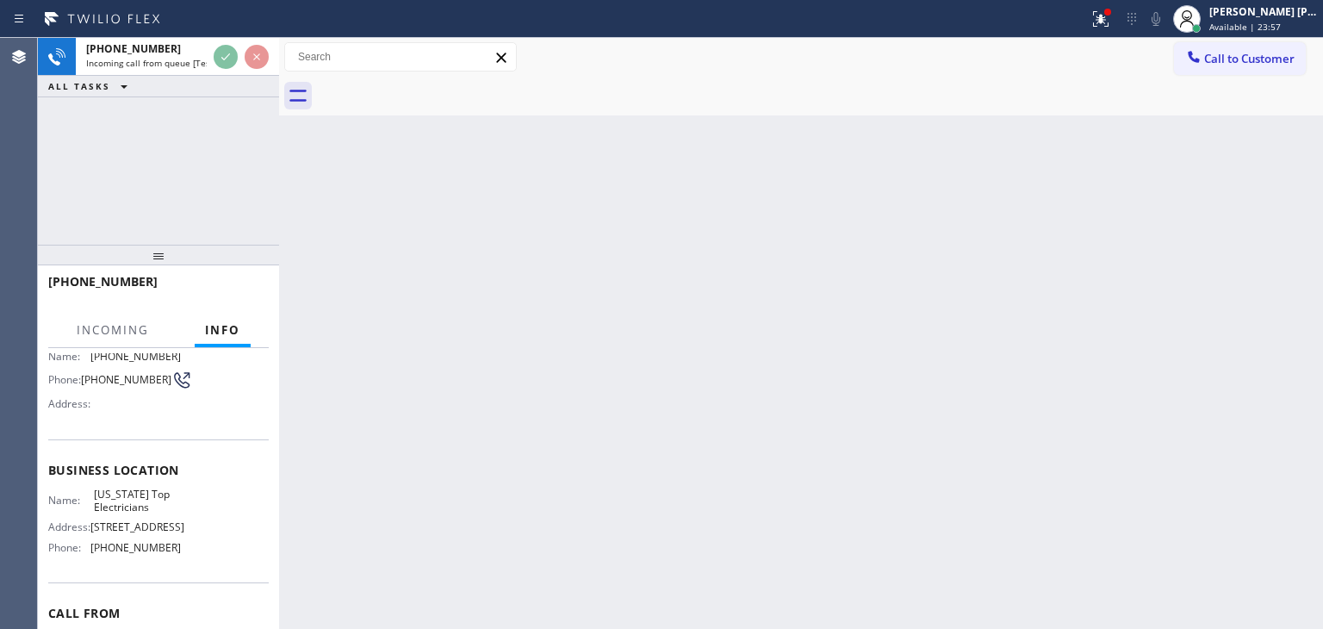
scroll to position [172, 0]
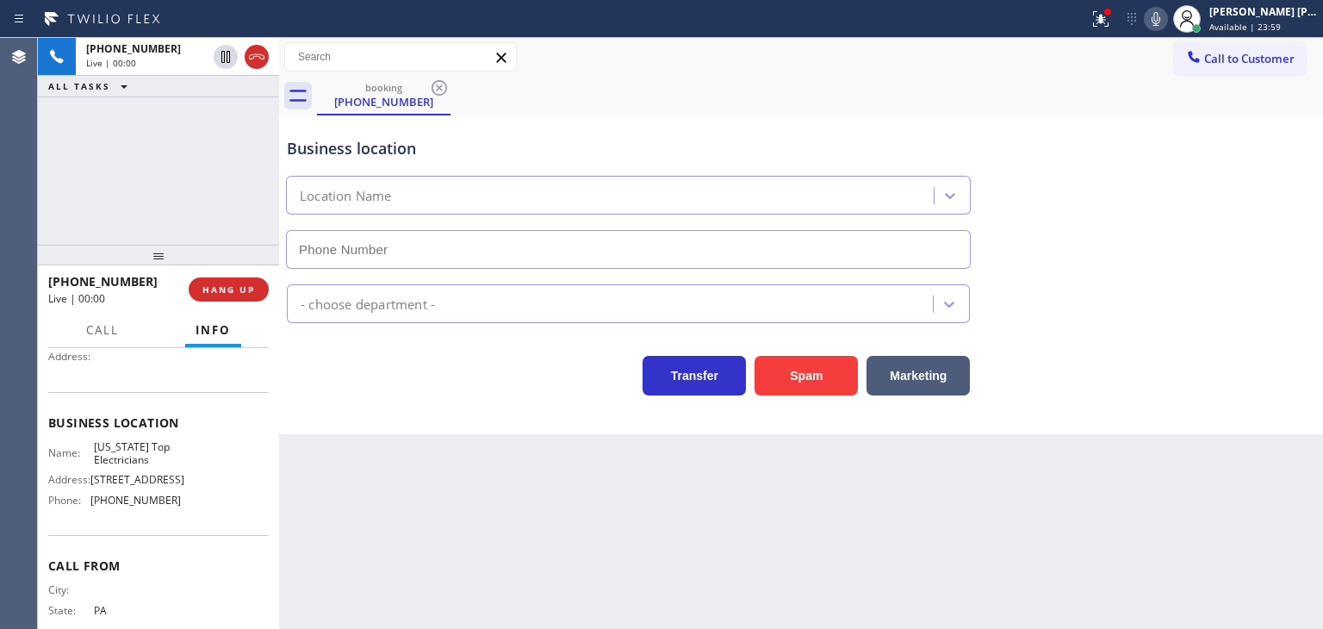
type input "[PHONE_NUMBER]"
click at [1167, 18] on icon at bounding box center [1156, 19] width 21 height 21
click at [1161, 21] on icon at bounding box center [1156, 19] width 9 height 14
click at [1167, 15] on icon at bounding box center [1156, 19] width 21 height 21
click at [1161, 15] on icon at bounding box center [1156, 19] width 9 height 14
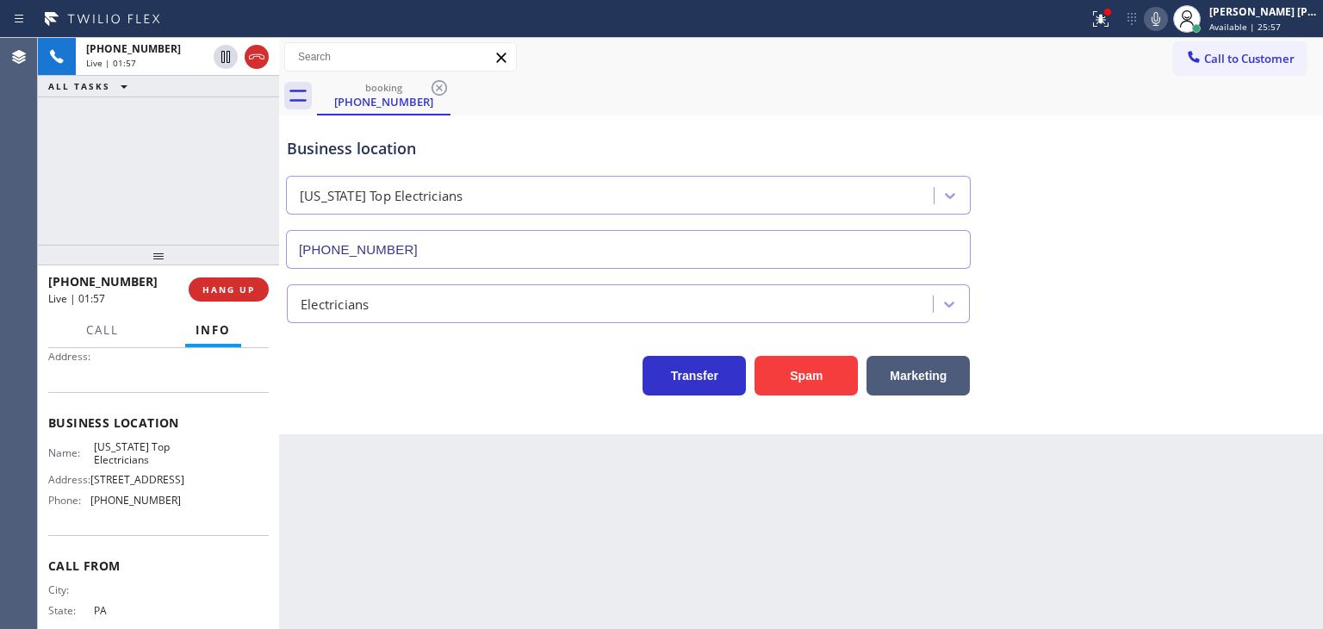
click at [1167, 20] on icon at bounding box center [1156, 19] width 21 height 21
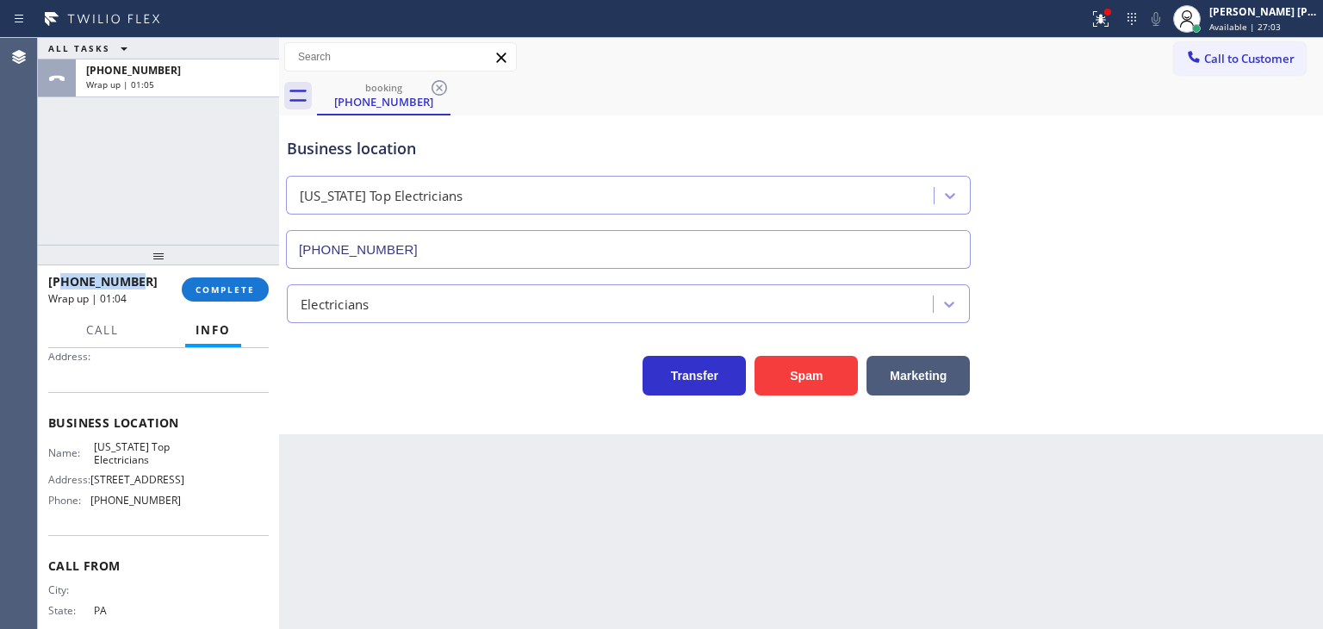
drag, startPoint x: 155, startPoint y: 283, endPoint x: 63, endPoint y: 287, distance: 92.3
click at [63, 287] on div "+14849293876" at bounding box center [108, 281] width 121 height 16
copy span "4849293876"
click at [1291, 12] on div "[PERSON_NAME] [PERSON_NAME]" at bounding box center [1264, 11] width 109 height 15
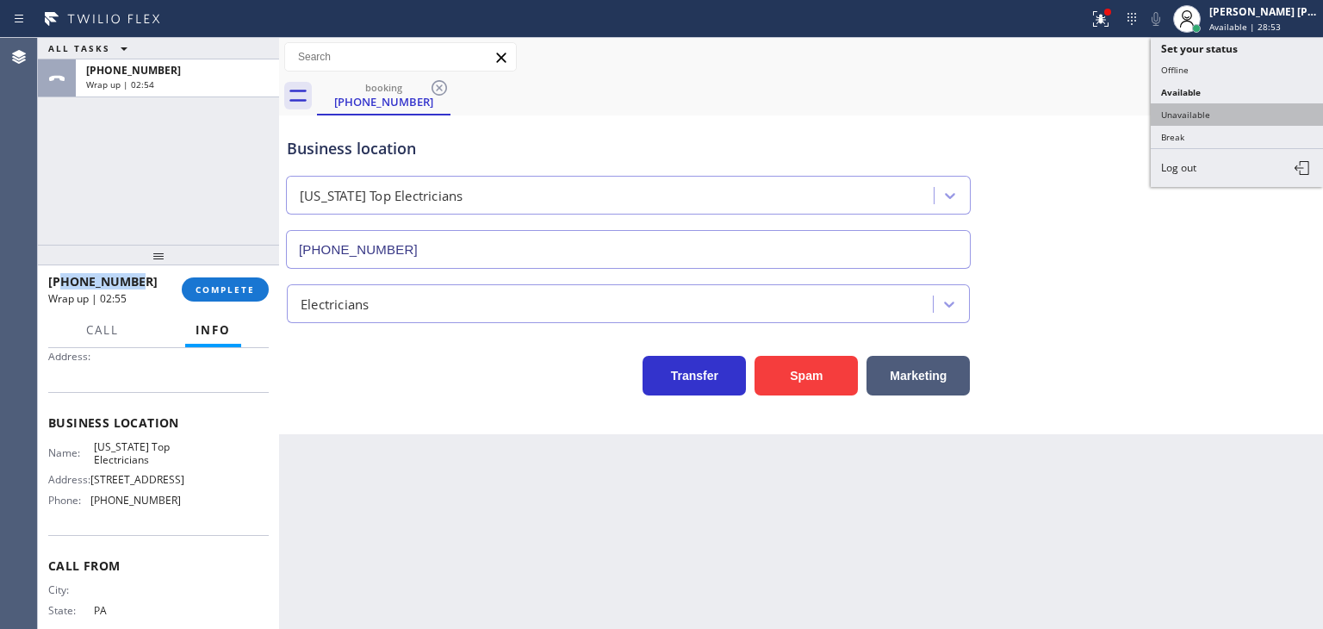
click at [1192, 111] on button "Unavailable" at bounding box center [1237, 114] width 172 height 22
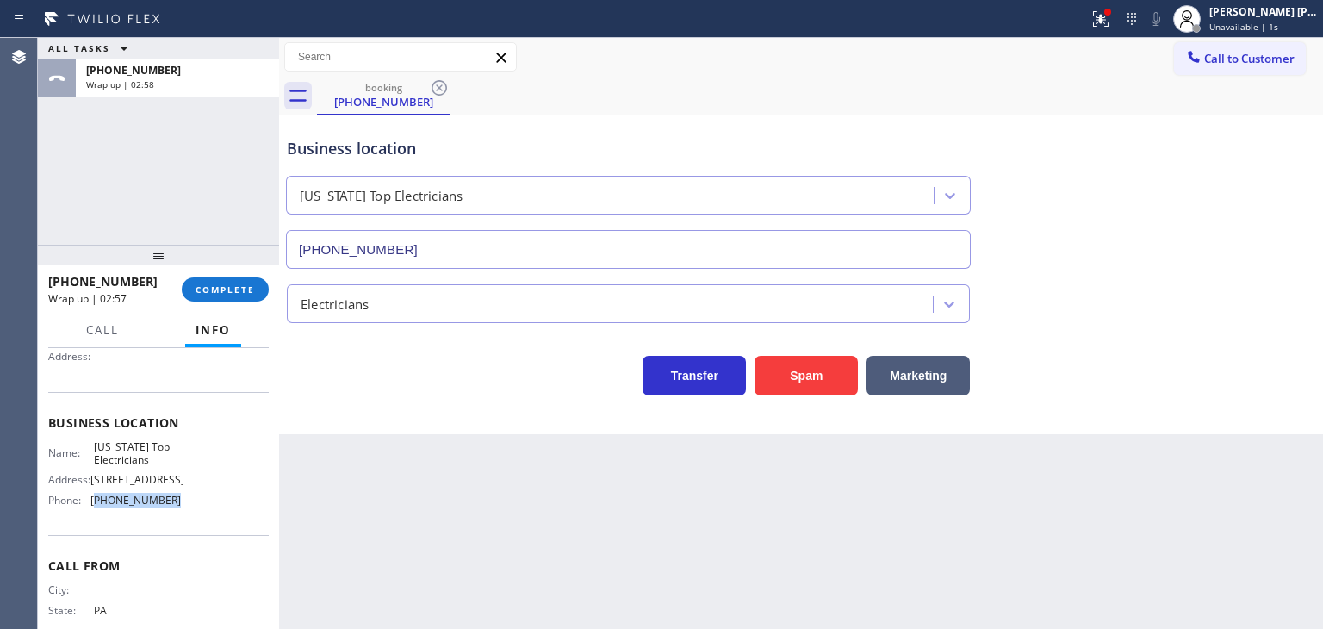
drag, startPoint x: 184, startPoint y: 515, endPoint x: 93, endPoint y: 520, distance: 90.6
click at [93, 514] on div "Name: New York Top Electricians Address: 150 Burns St APT 5C Phone: (929) 323-4…" at bounding box center [158, 477] width 221 height 74
copy span "929) 323-4893"
click at [226, 283] on span "COMPLETE" at bounding box center [225, 289] width 59 height 12
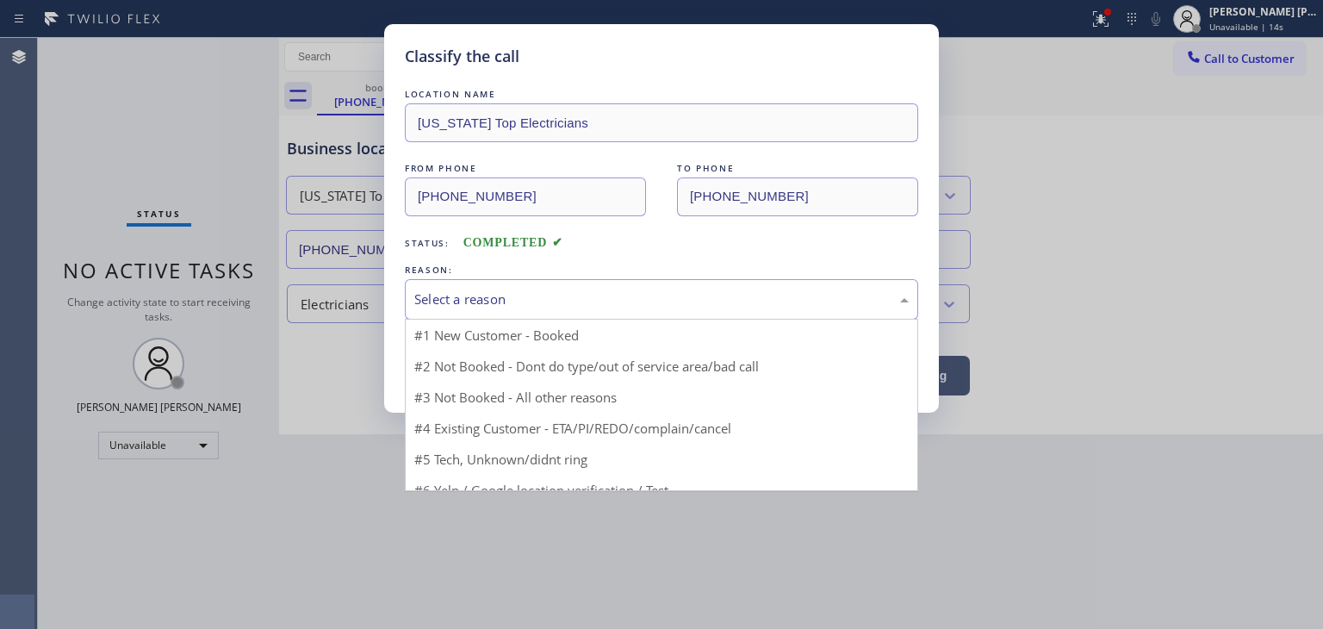
click at [455, 301] on div "Select a reason" at bounding box center [661, 300] width 495 height 20
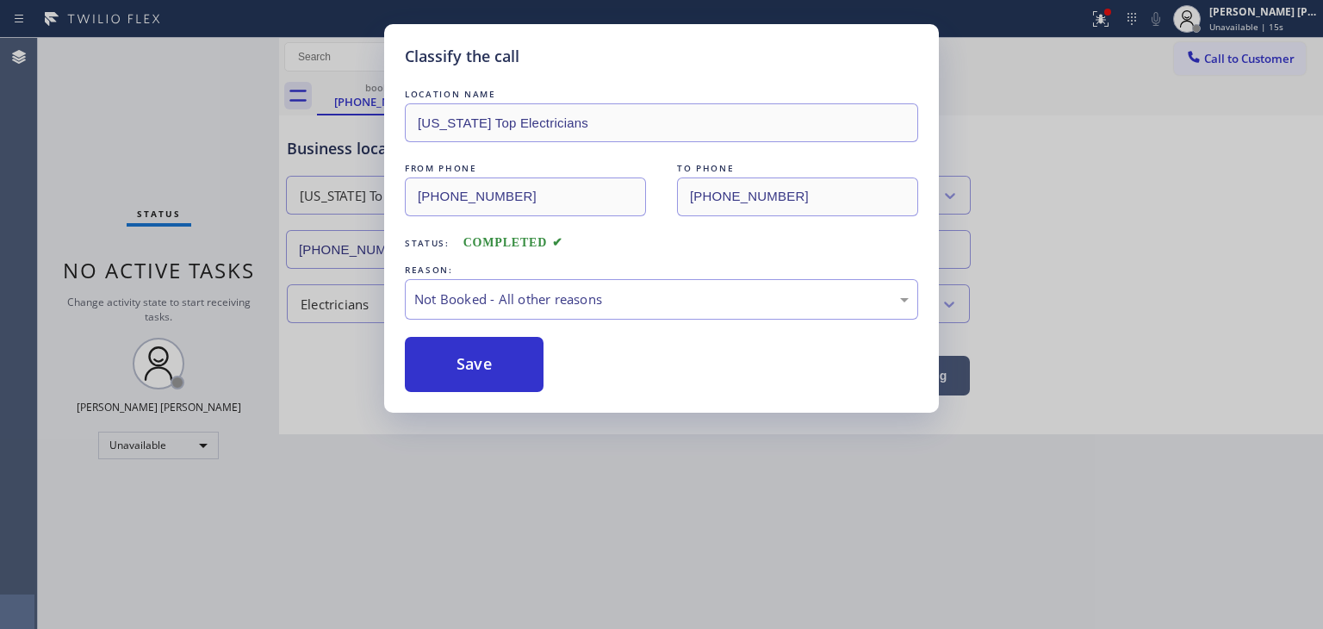
click at [465, 364] on button "Save" at bounding box center [474, 364] width 139 height 55
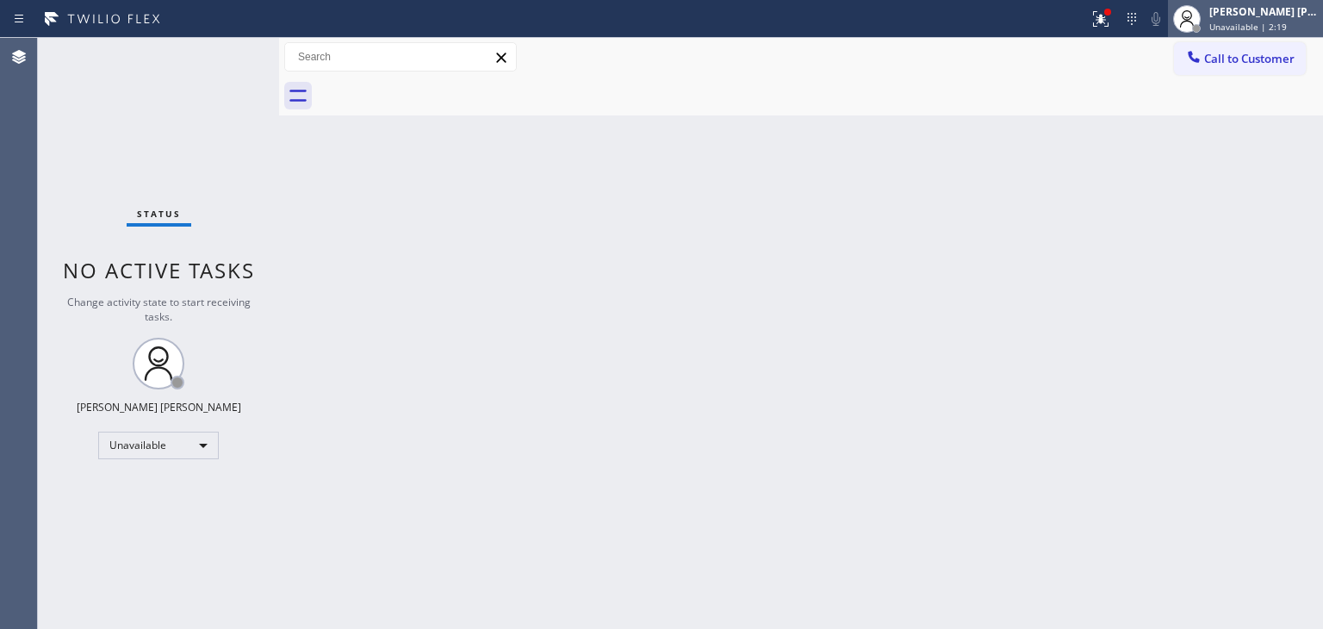
click at [1270, 22] on span "Unavailable | 2:19" at bounding box center [1249, 27] width 78 height 12
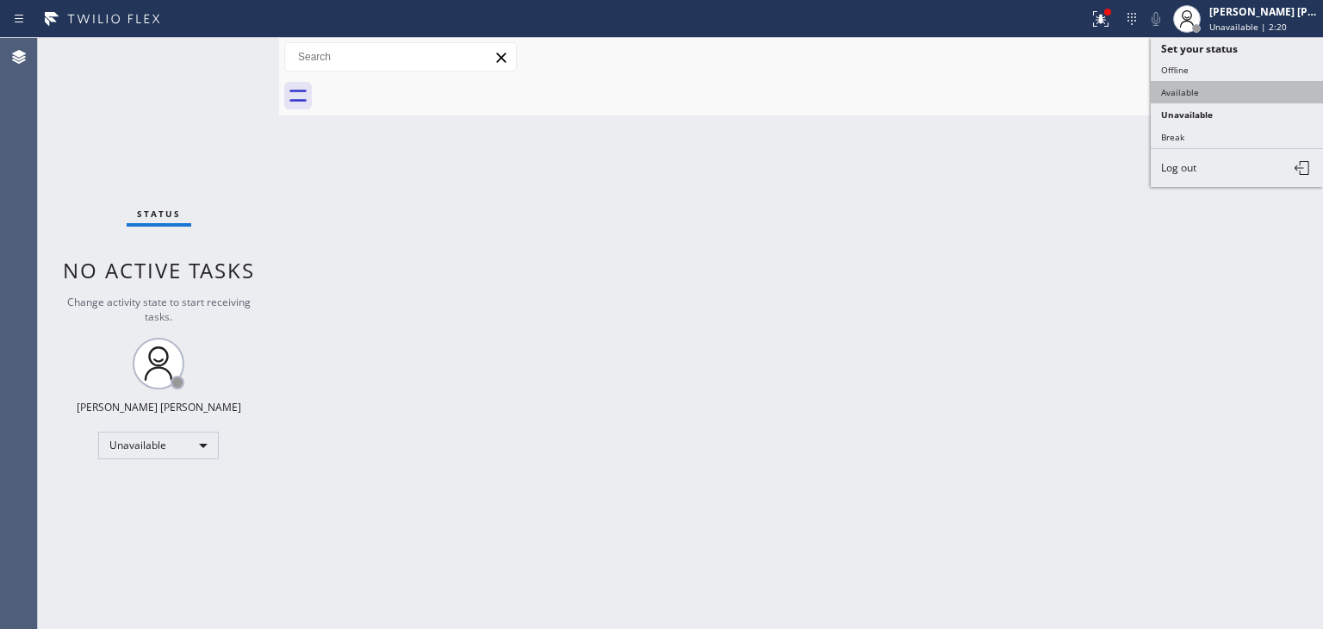
click at [1222, 81] on button "Available" at bounding box center [1237, 92] width 172 height 22
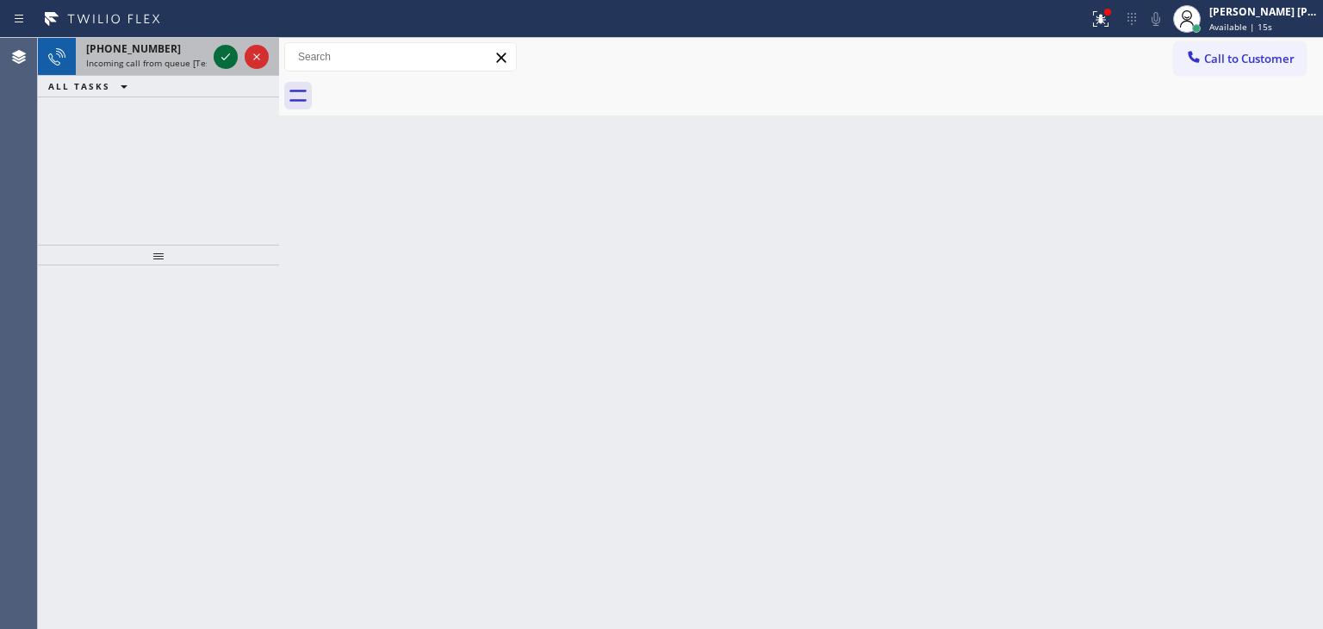
click at [225, 54] on icon at bounding box center [225, 57] width 21 height 21
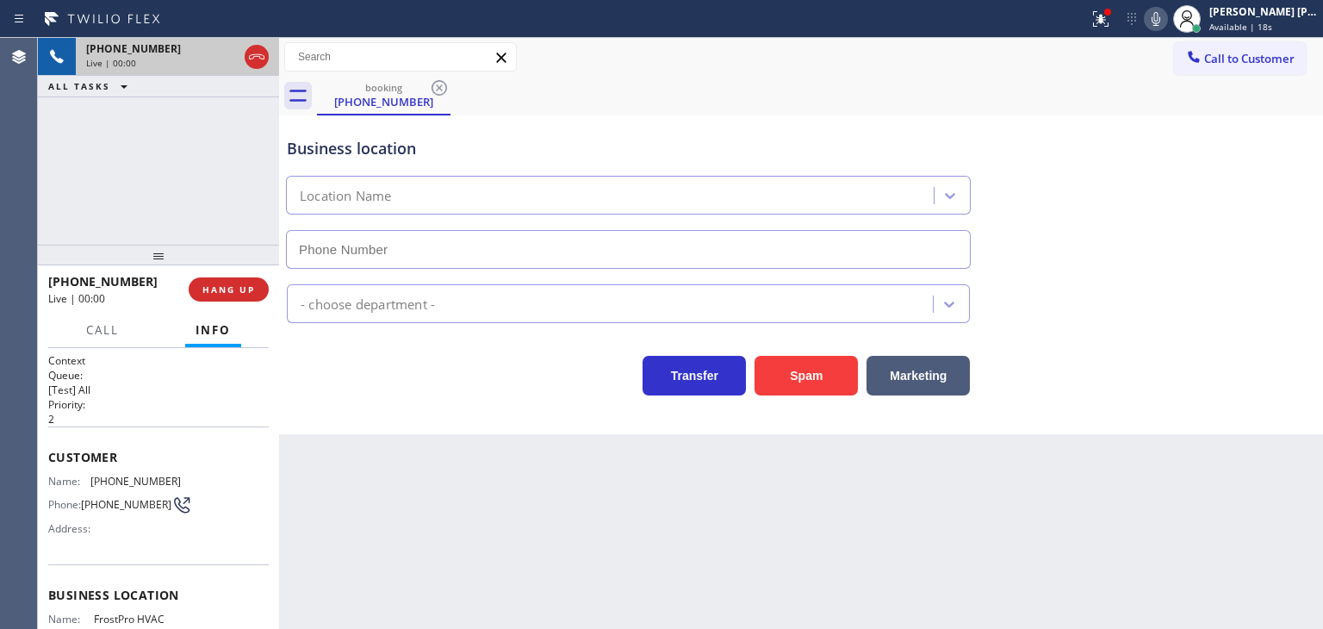
type input "[PHONE_NUMBER]"
click at [1167, 22] on icon at bounding box center [1156, 19] width 21 height 21
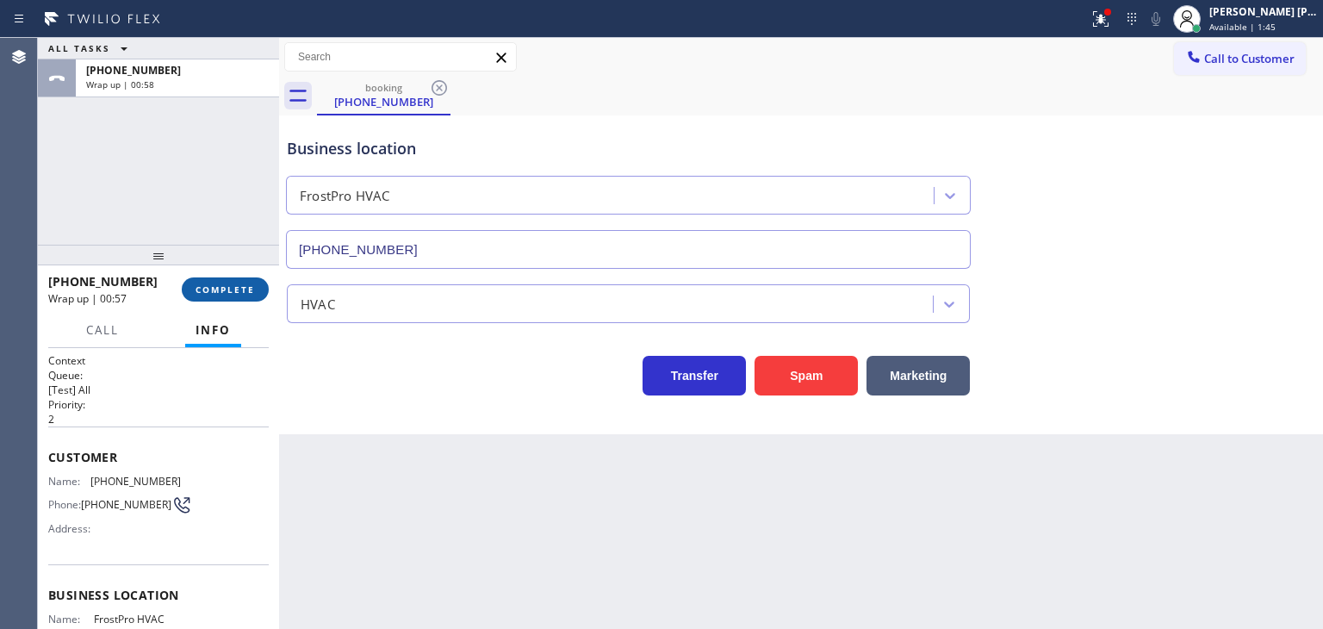
click at [242, 292] on span "COMPLETE" at bounding box center [225, 289] width 59 height 12
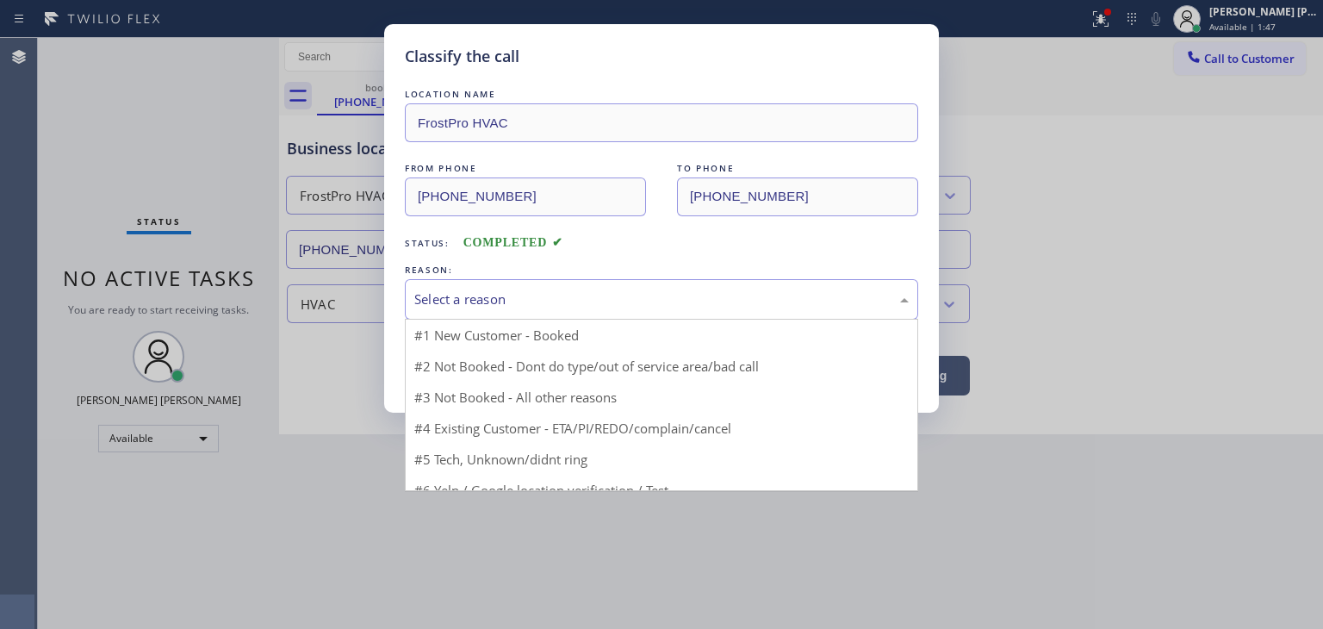
click at [470, 290] on div "Select a reason" at bounding box center [661, 300] width 495 height 20
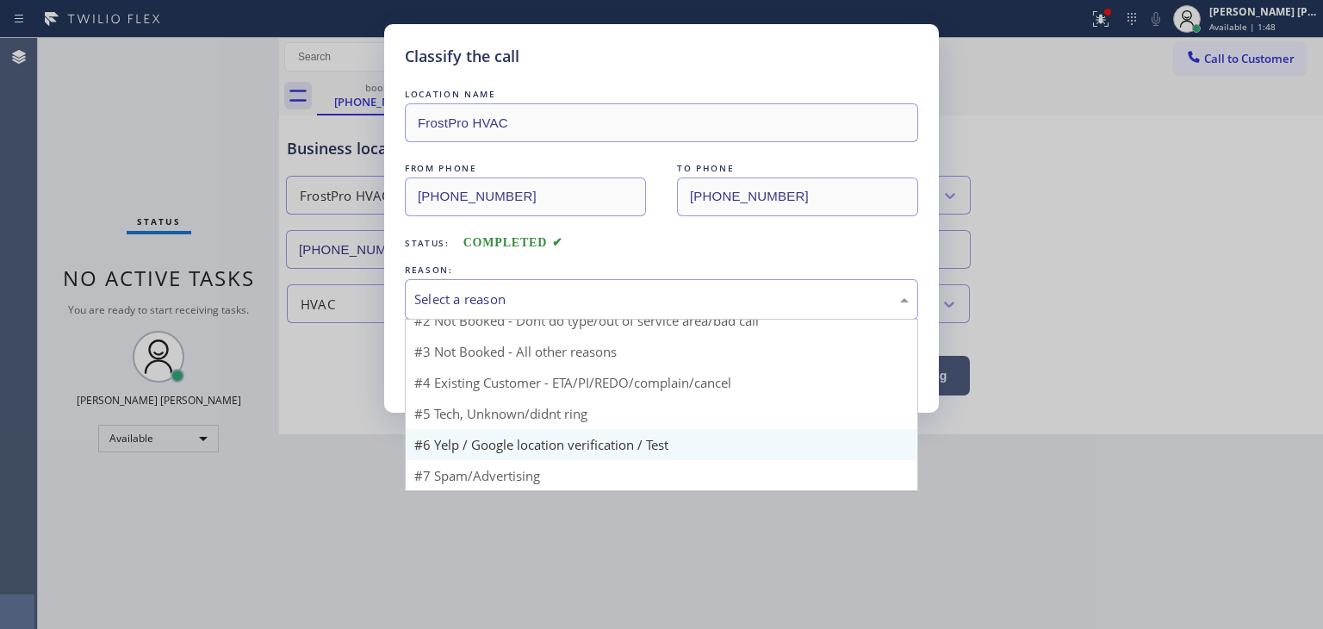
scroll to position [15, 0]
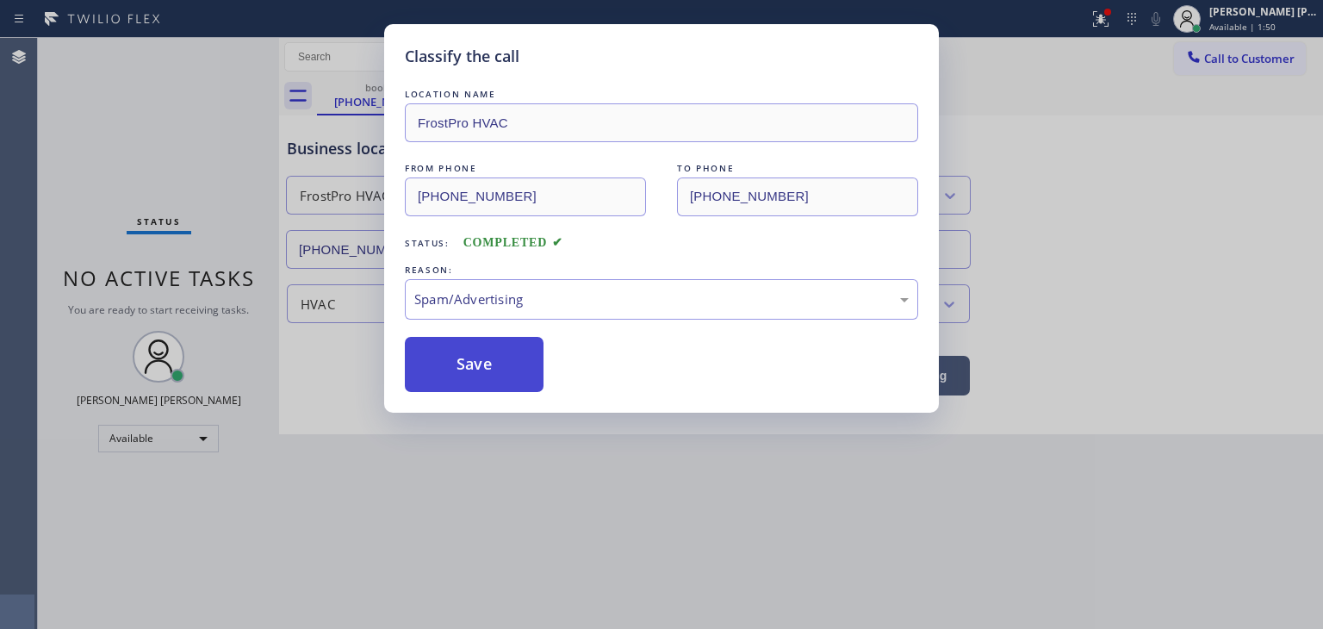
click at [468, 363] on button "Save" at bounding box center [474, 364] width 139 height 55
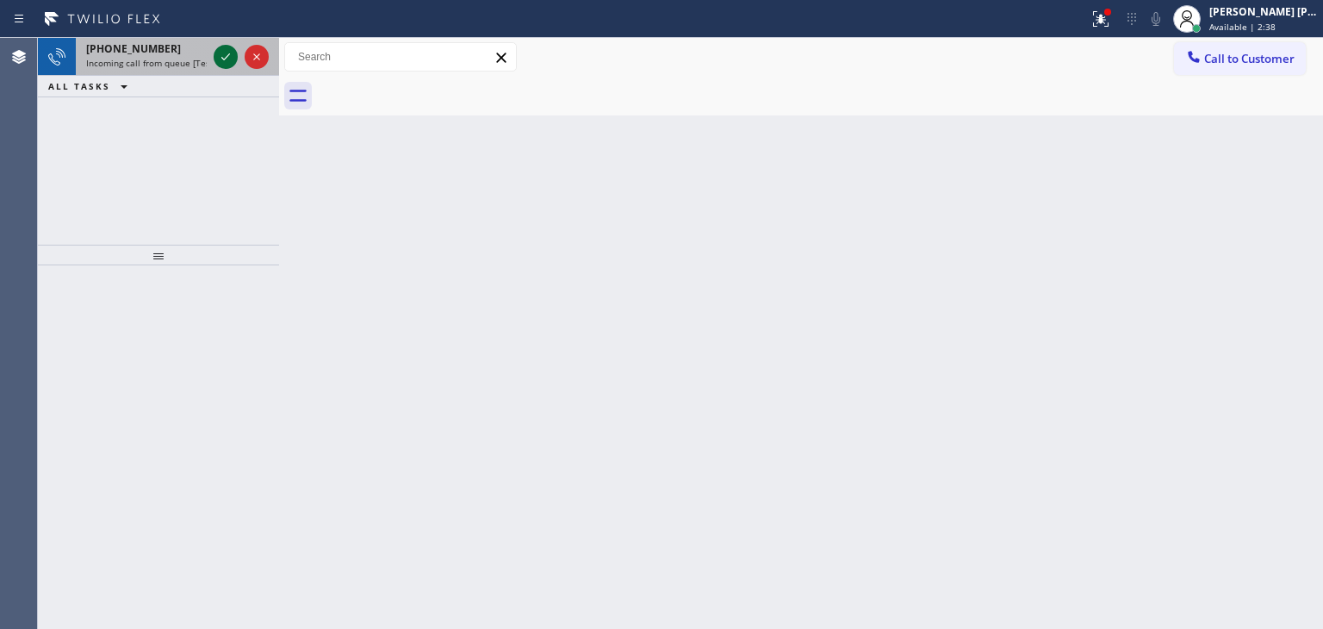
click at [224, 59] on icon at bounding box center [225, 56] width 9 height 7
click at [228, 56] on icon at bounding box center [225, 57] width 21 height 21
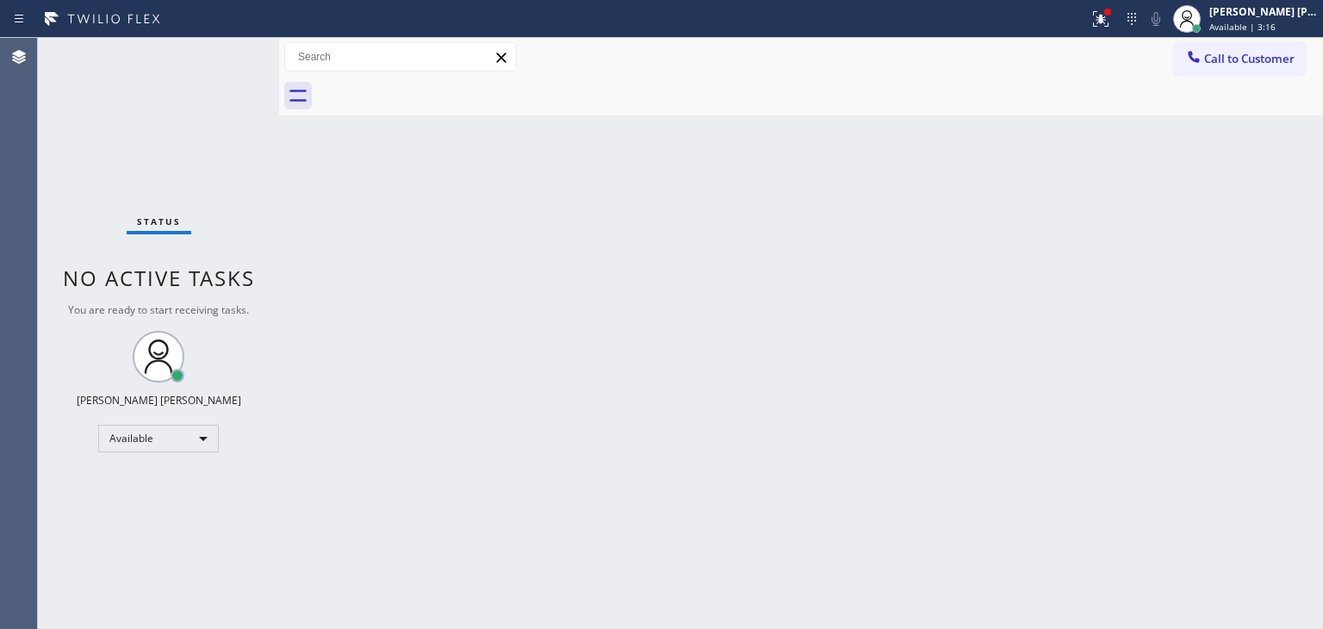
click at [227, 49] on div "Status No active tasks You are ready to start receiving tasks. [PERSON_NAME] [P…" at bounding box center [158, 333] width 241 height 591
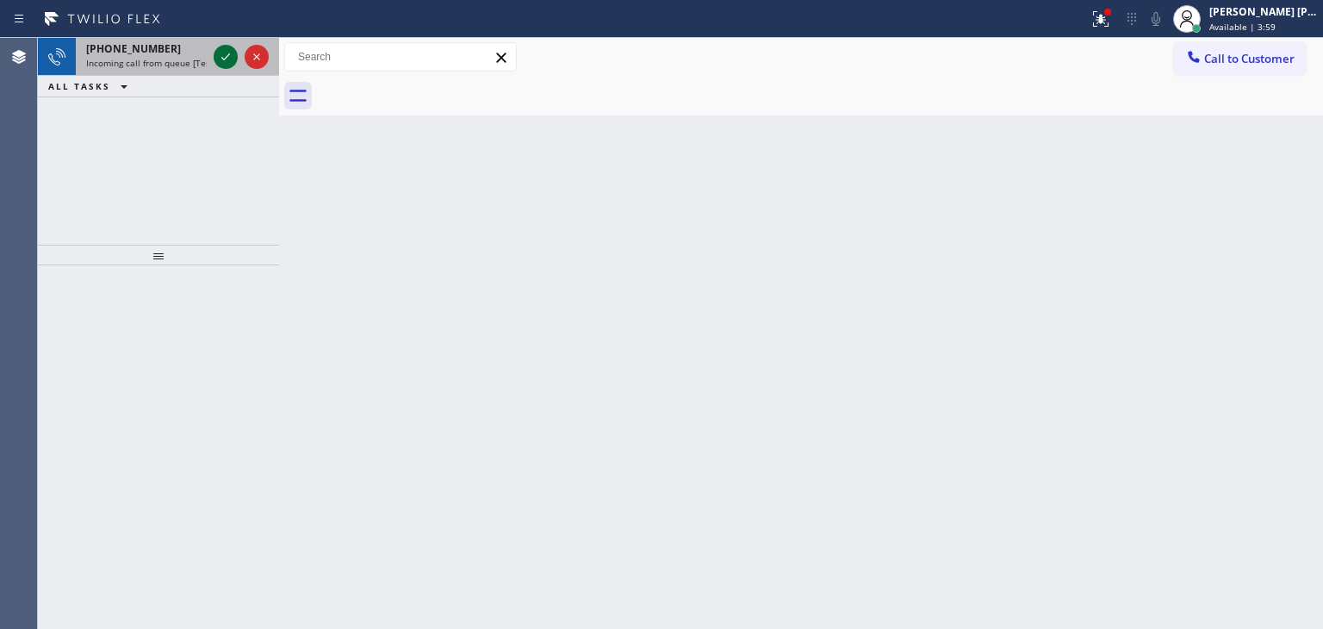
click at [227, 47] on icon at bounding box center [225, 57] width 21 height 21
click at [226, 56] on icon at bounding box center [225, 57] width 21 height 21
click at [230, 55] on icon at bounding box center [225, 57] width 21 height 21
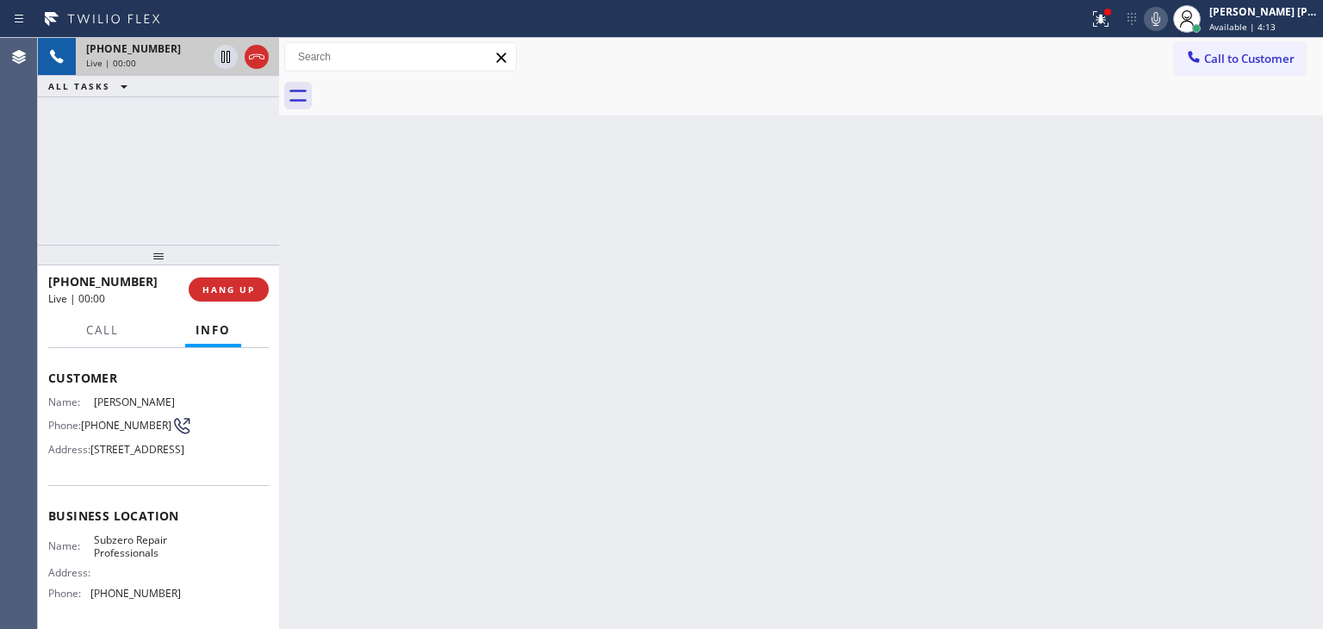
scroll to position [172, 0]
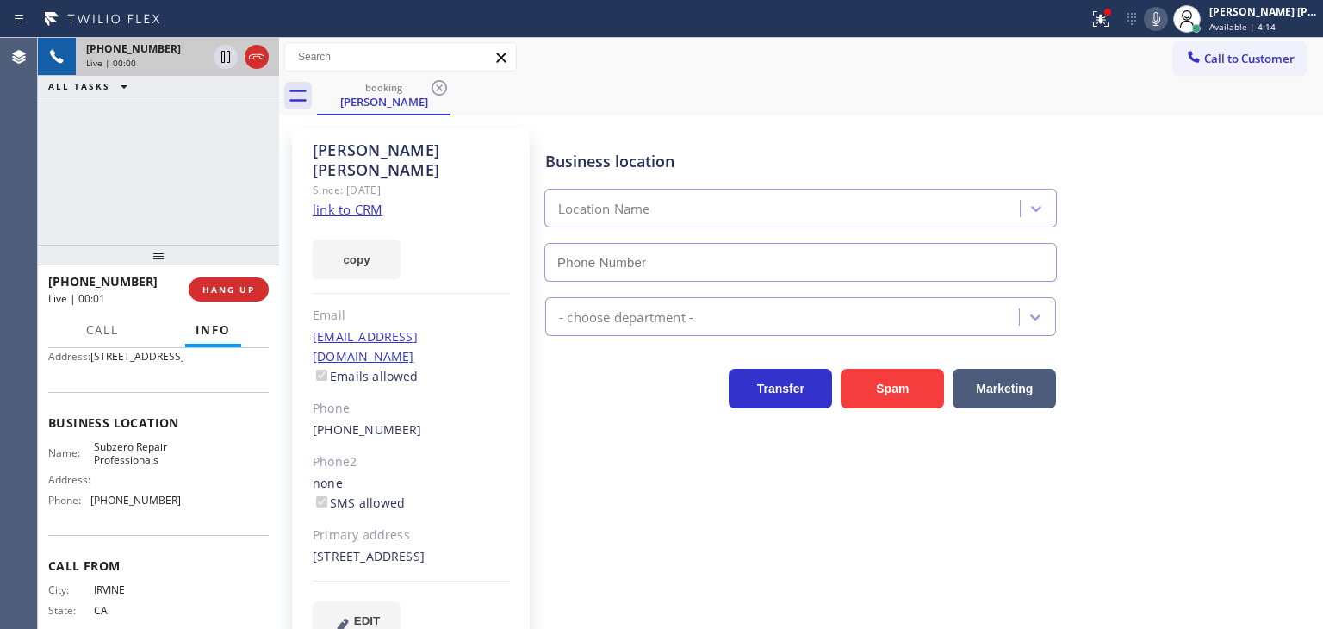
type input "(415) 914-8003"
click at [346, 201] on link "link to CRM" at bounding box center [348, 209] width 70 height 17
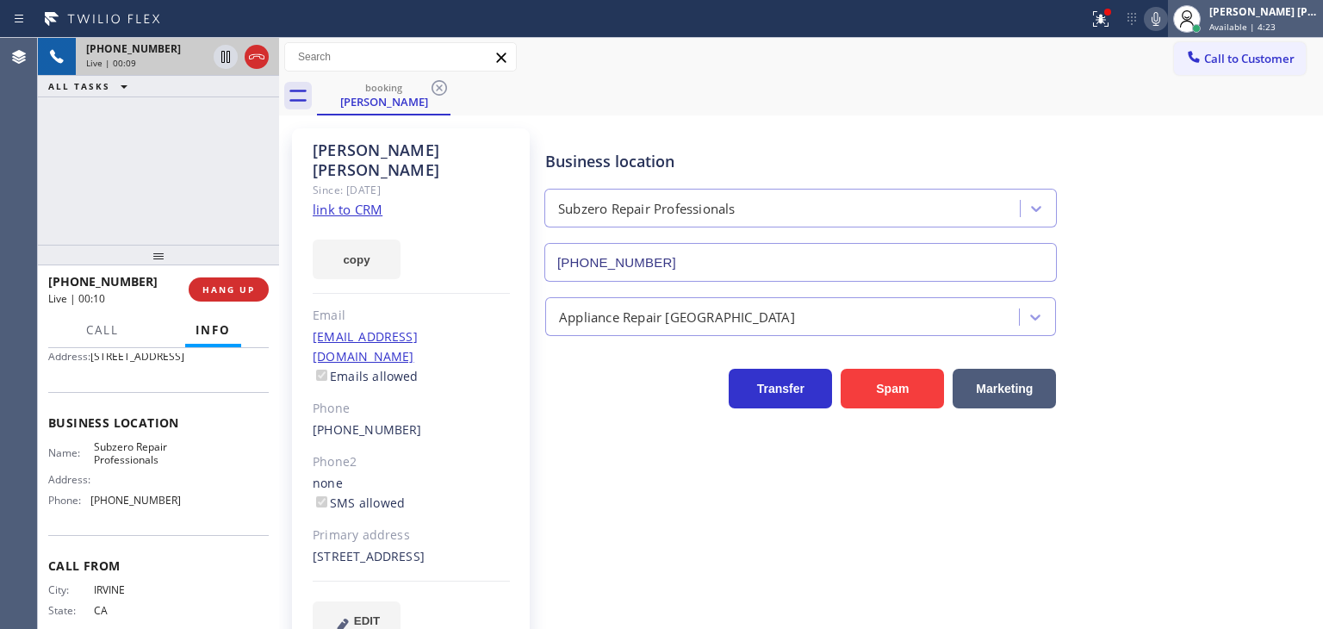
click at [1289, 15] on div "[PERSON_NAME] [PERSON_NAME]" at bounding box center [1264, 11] width 109 height 15
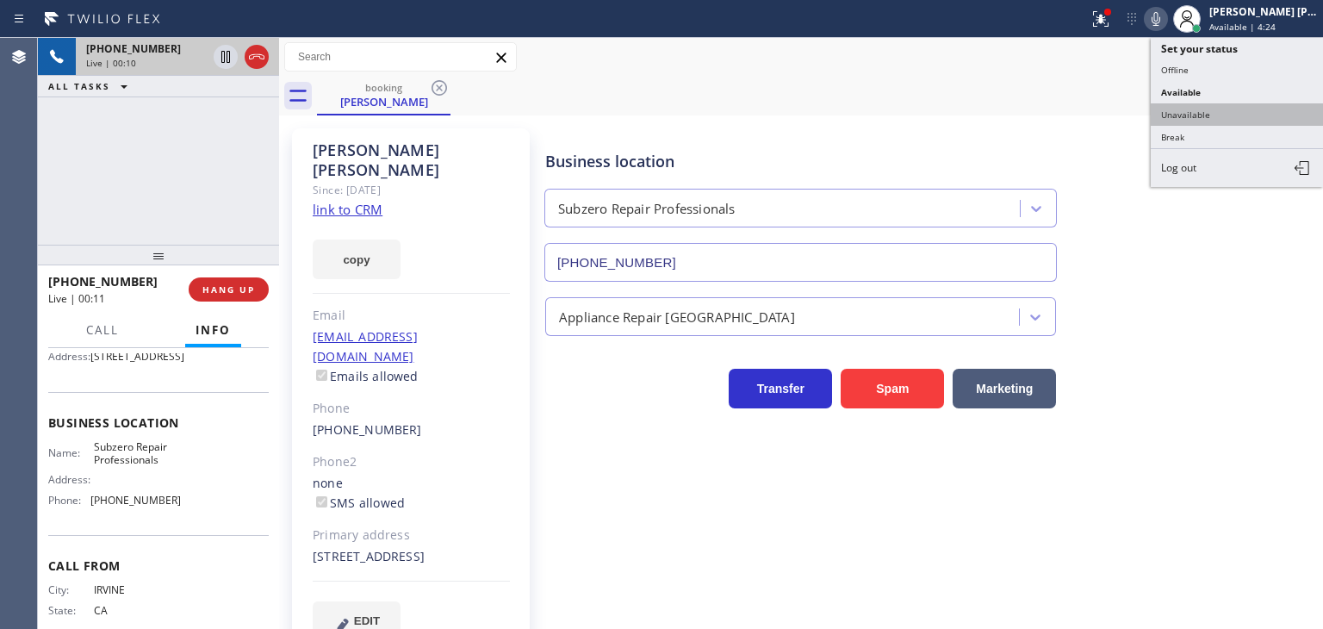
click at [1224, 107] on button "Unavailable" at bounding box center [1237, 114] width 172 height 22
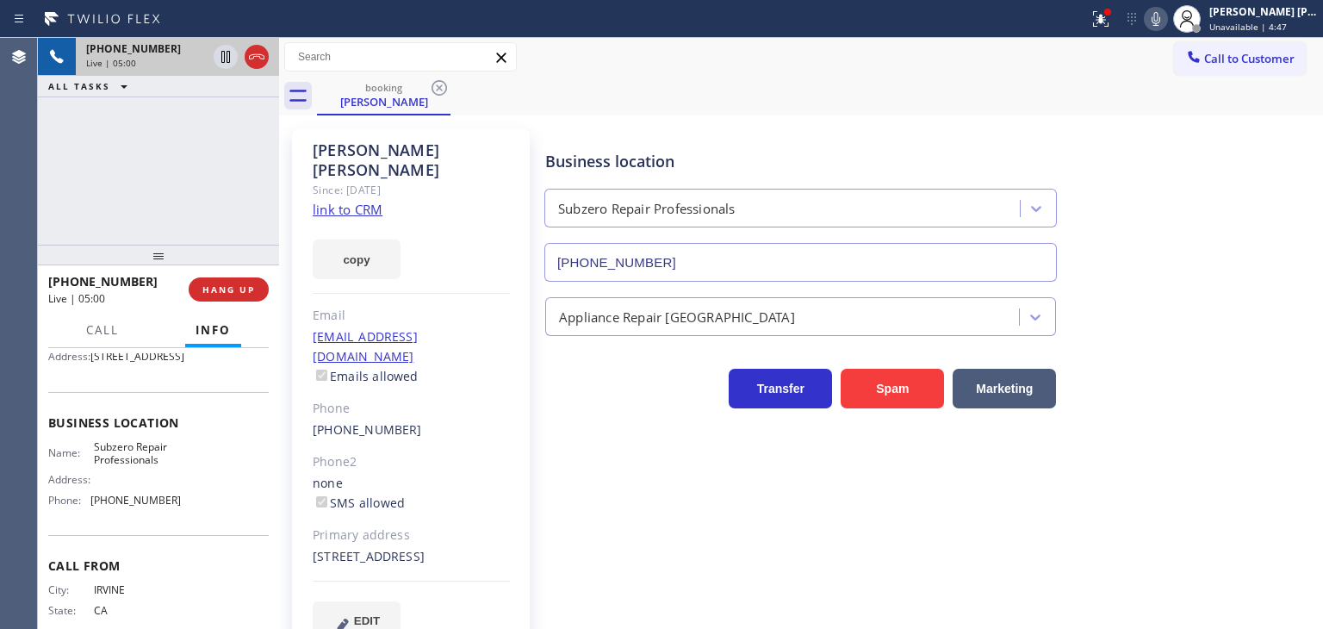
click at [1167, 22] on icon at bounding box center [1156, 19] width 21 height 21
click at [1168, 7] on button at bounding box center [1156, 19] width 24 height 24
click at [101, 332] on span "Call" at bounding box center [102, 330] width 33 height 16
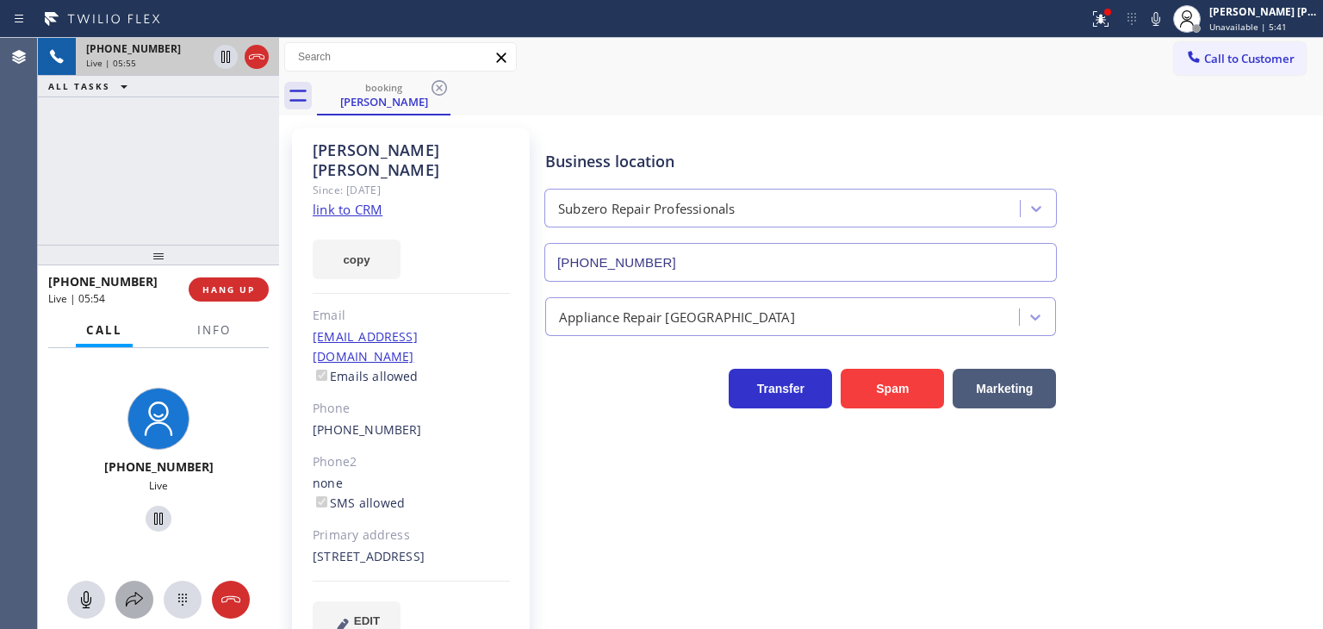
click at [124, 597] on icon at bounding box center [134, 599] width 21 height 21
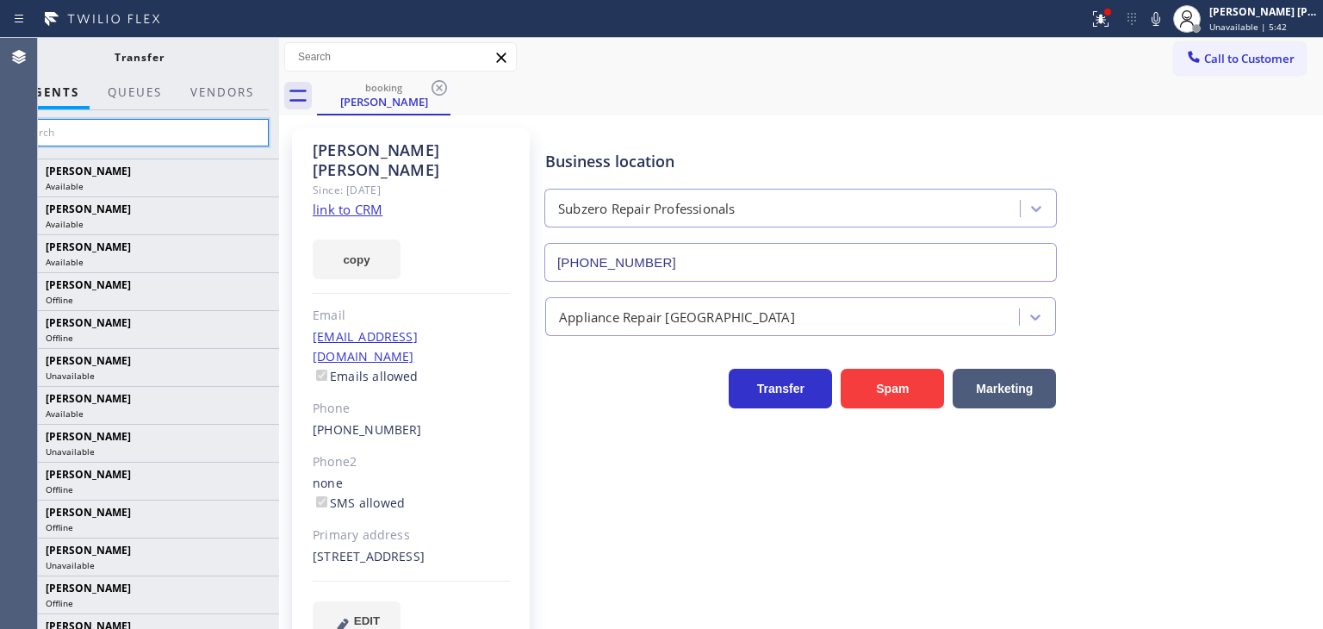
click at [166, 129] on input "text" at bounding box center [138, 133] width 259 height 28
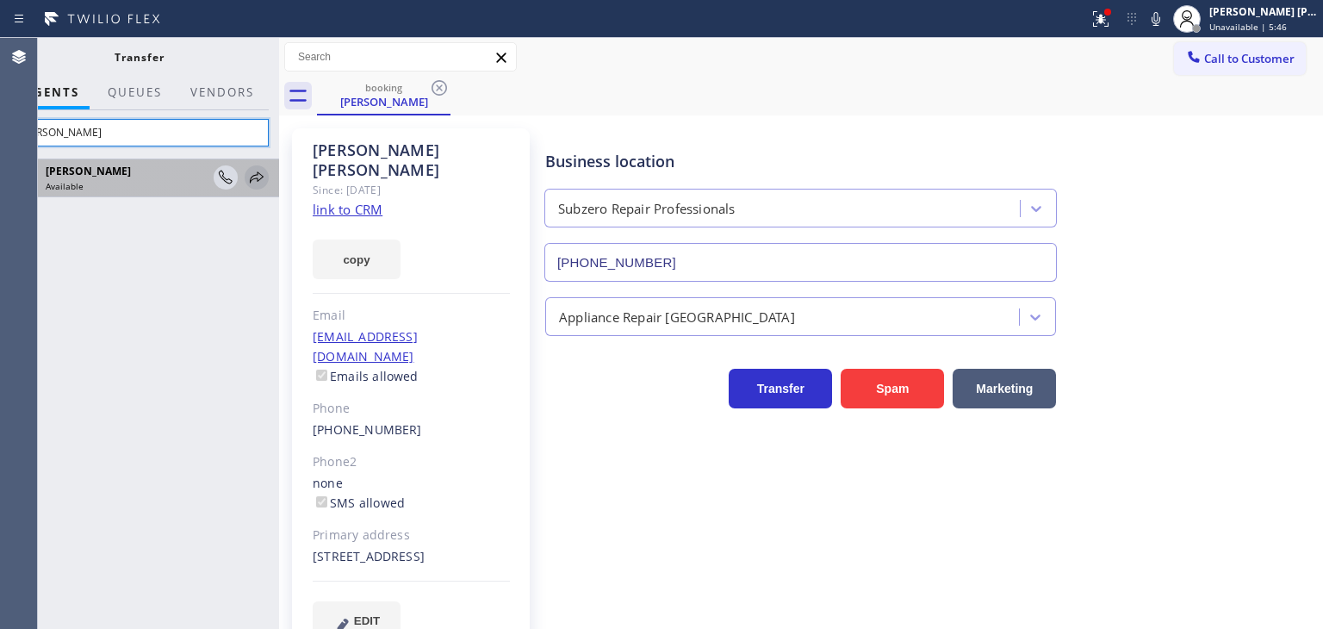
type input "aldrin"
click at [258, 181] on icon at bounding box center [256, 177] width 21 height 21
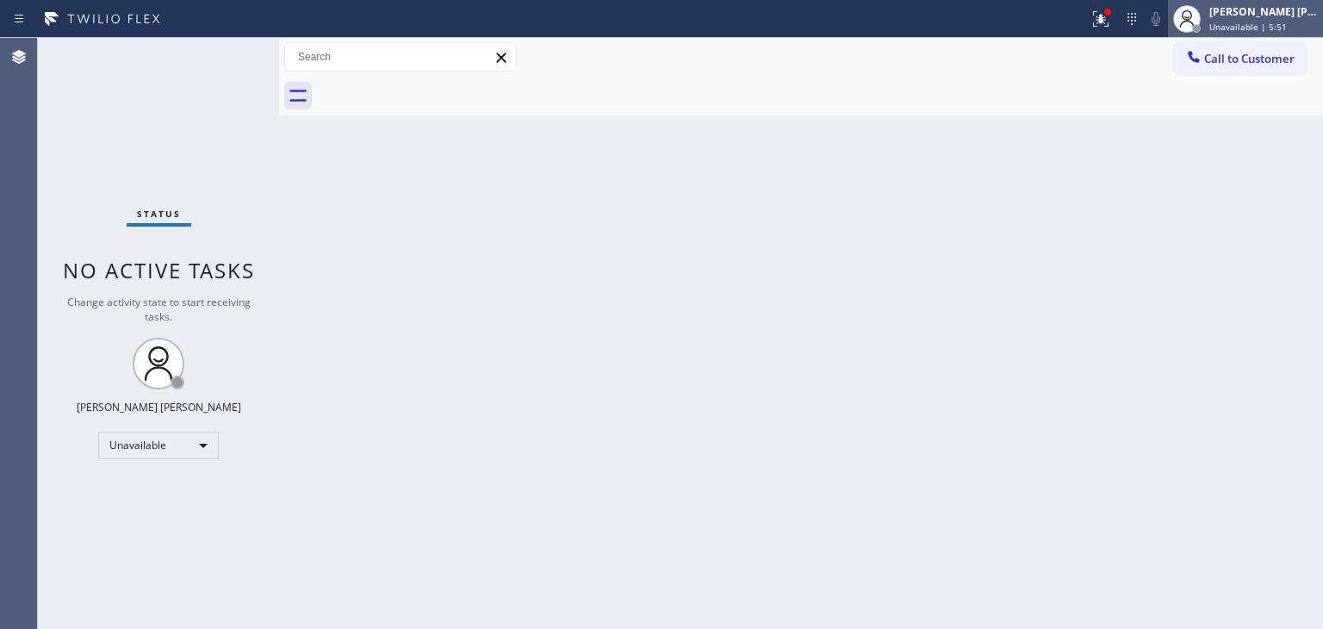
click at [1261, 25] on span "Unavailable | 5:51" at bounding box center [1249, 27] width 78 height 12
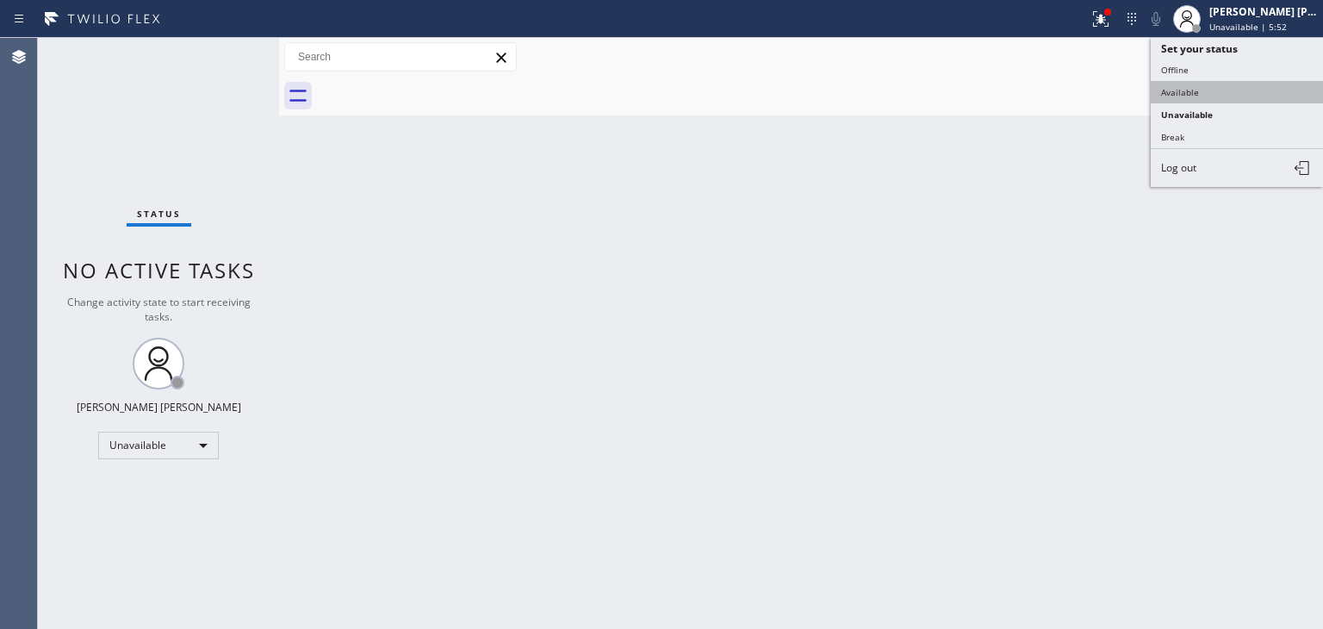
click at [1183, 97] on button "Available" at bounding box center [1237, 92] width 172 height 22
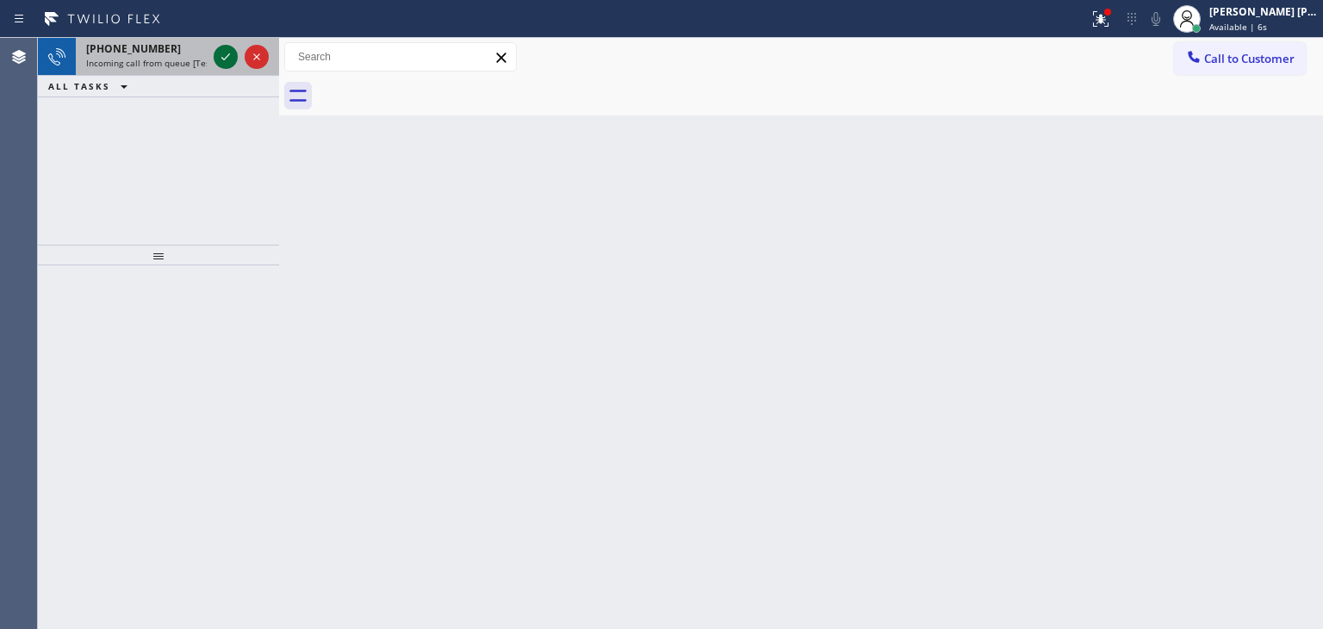
click at [231, 57] on icon at bounding box center [225, 57] width 21 height 21
click at [225, 59] on icon at bounding box center [225, 57] width 21 height 21
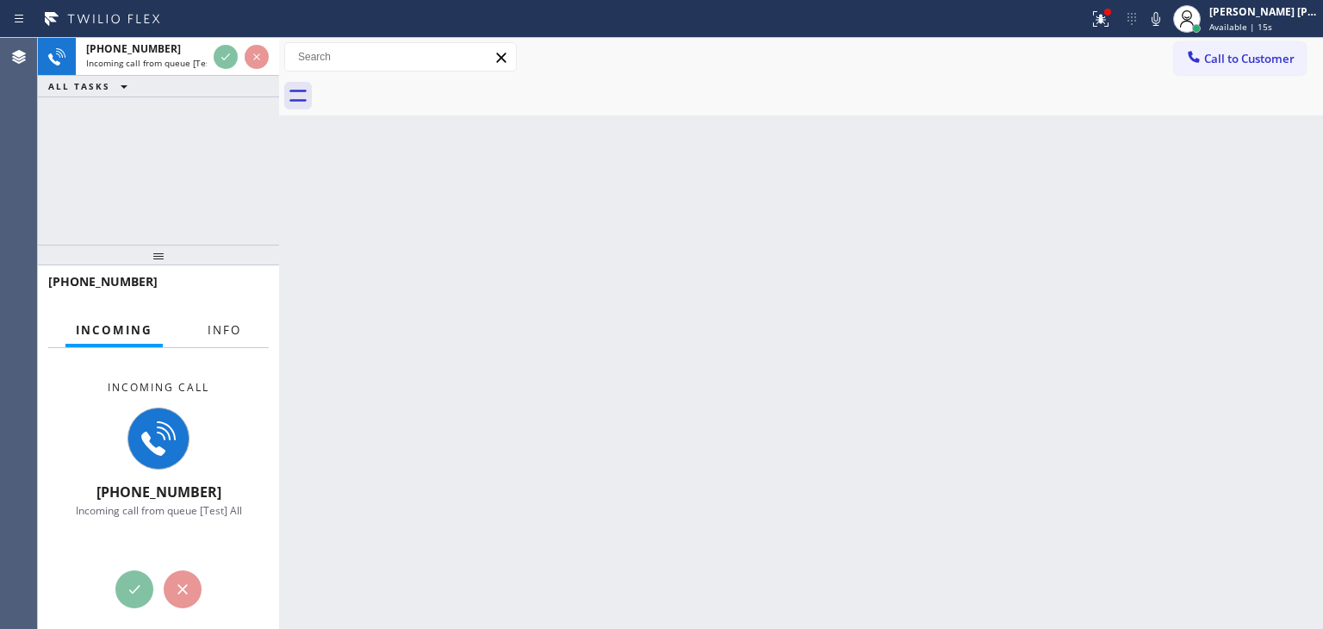
click at [226, 333] on span "Info" at bounding box center [225, 330] width 34 height 16
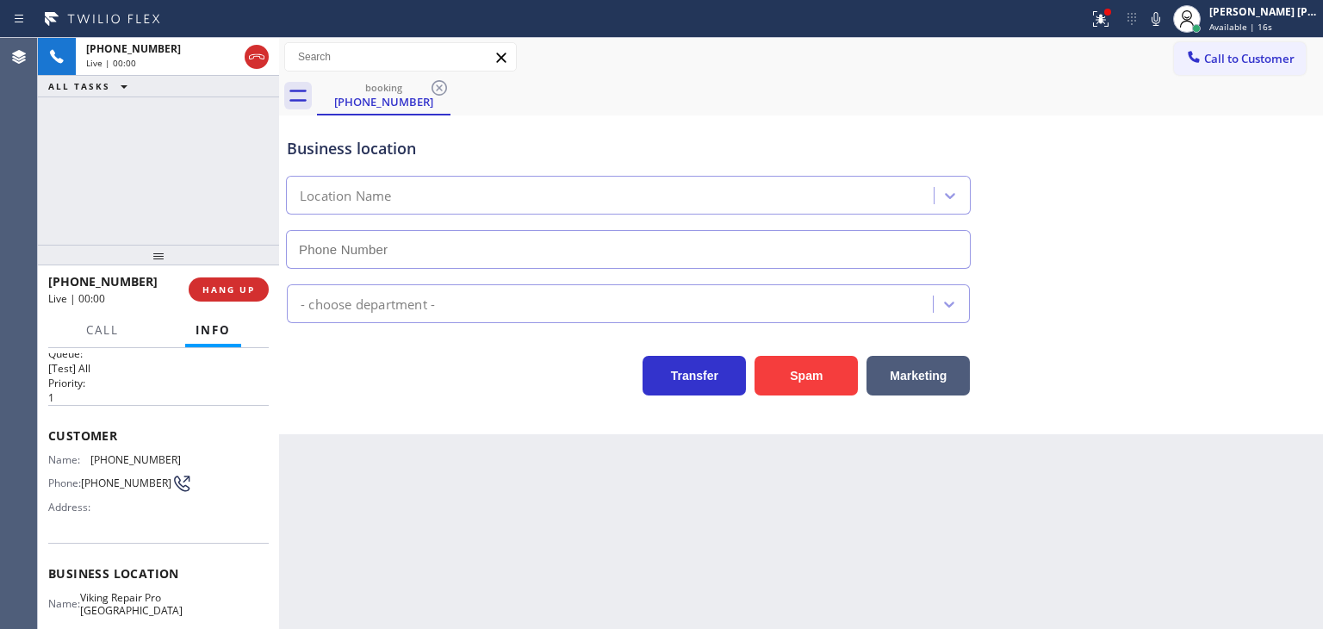
scroll to position [86, 0]
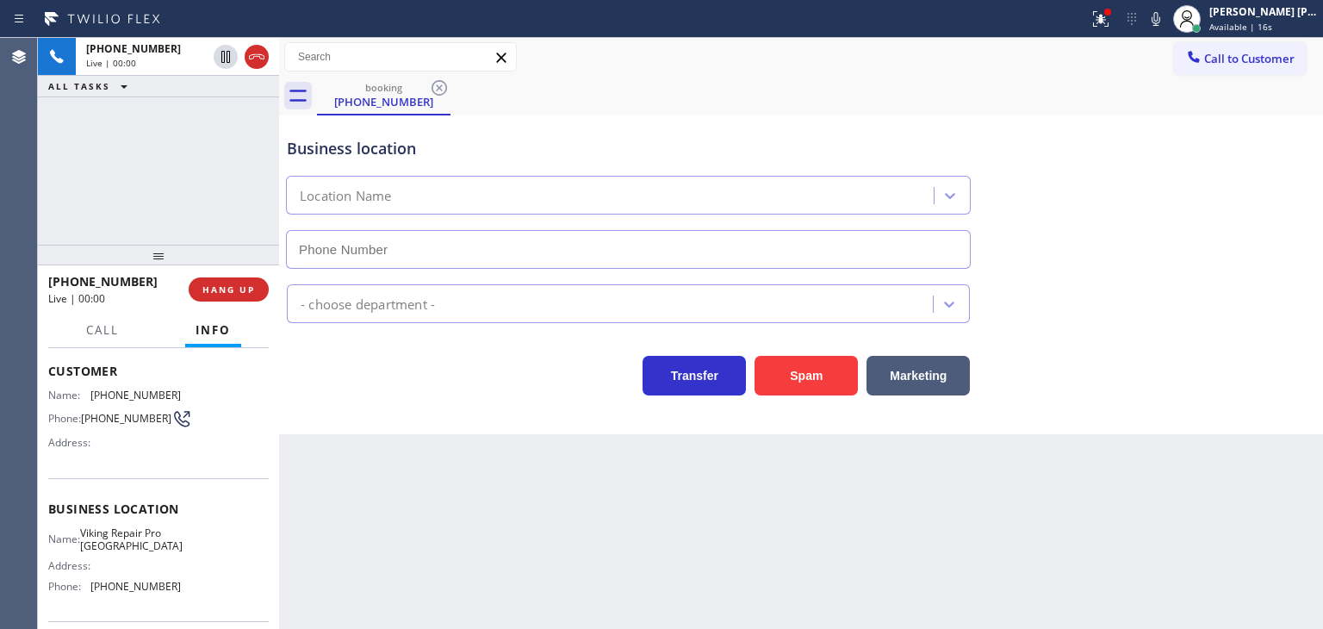
type input "[PHONE_NUMBER]"
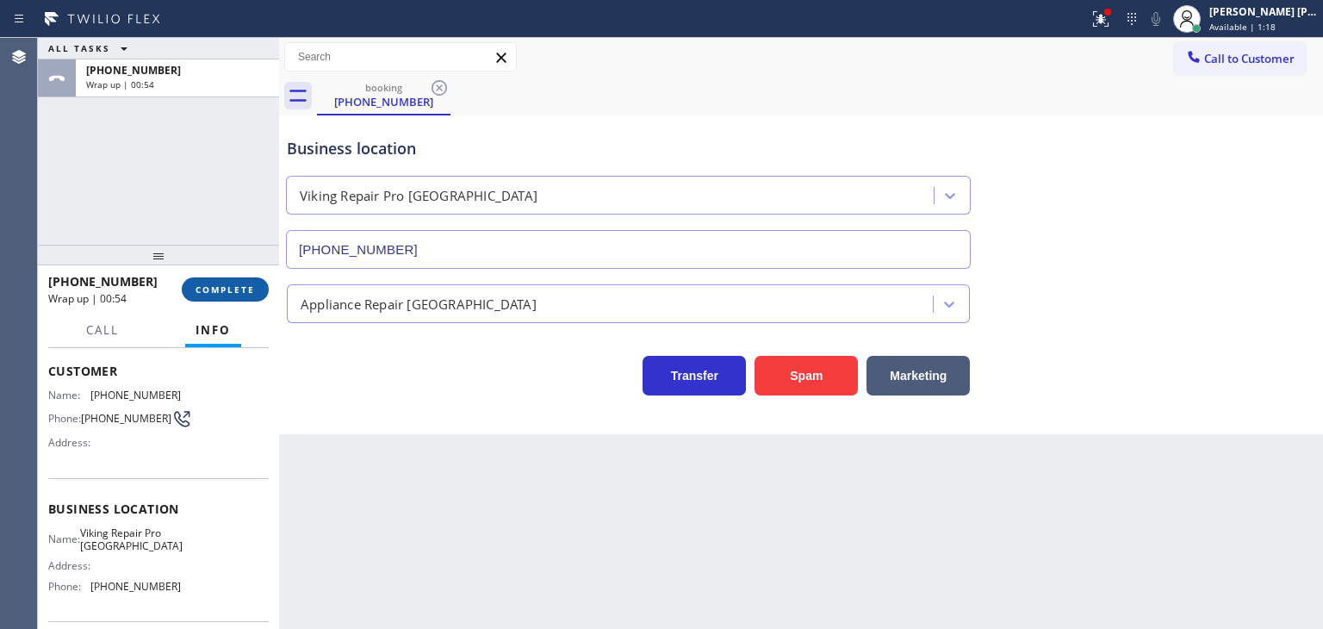
click at [232, 287] on span "COMPLETE" at bounding box center [225, 289] width 59 height 12
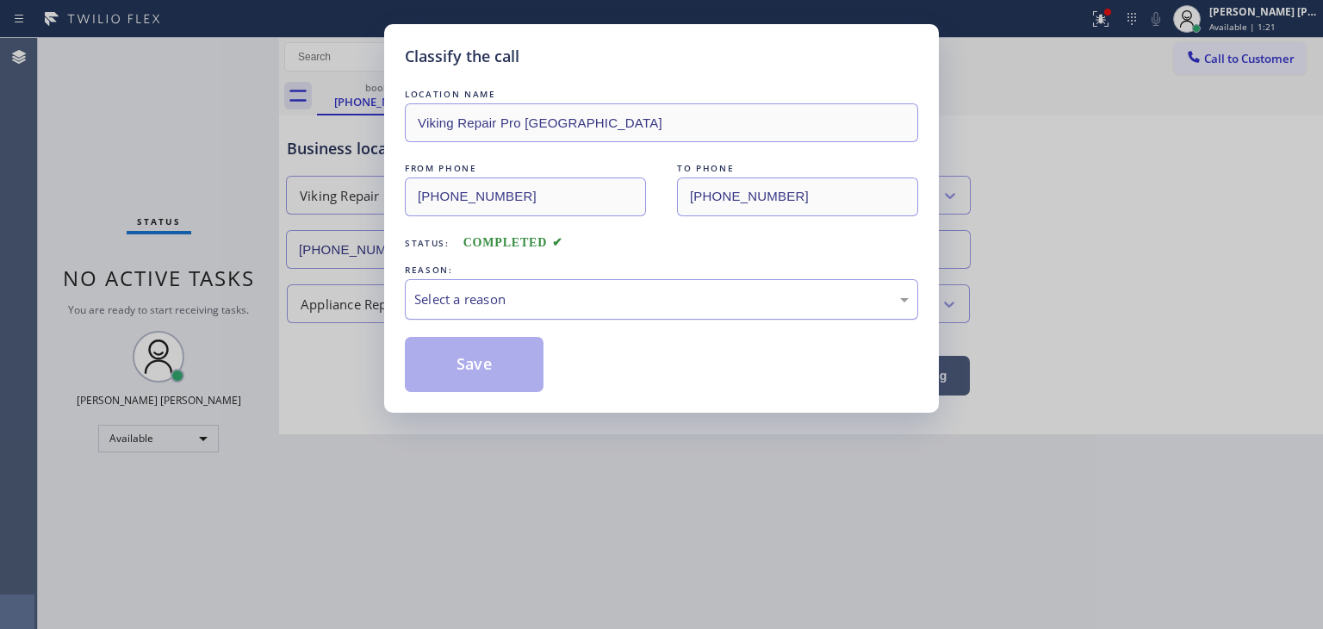
click at [489, 304] on div "Select a reason" at bounding box center [661, 300] width 495 height 20
click at [473, 374] on button "Save" at bounding box center [474, 364] width 139 height 55
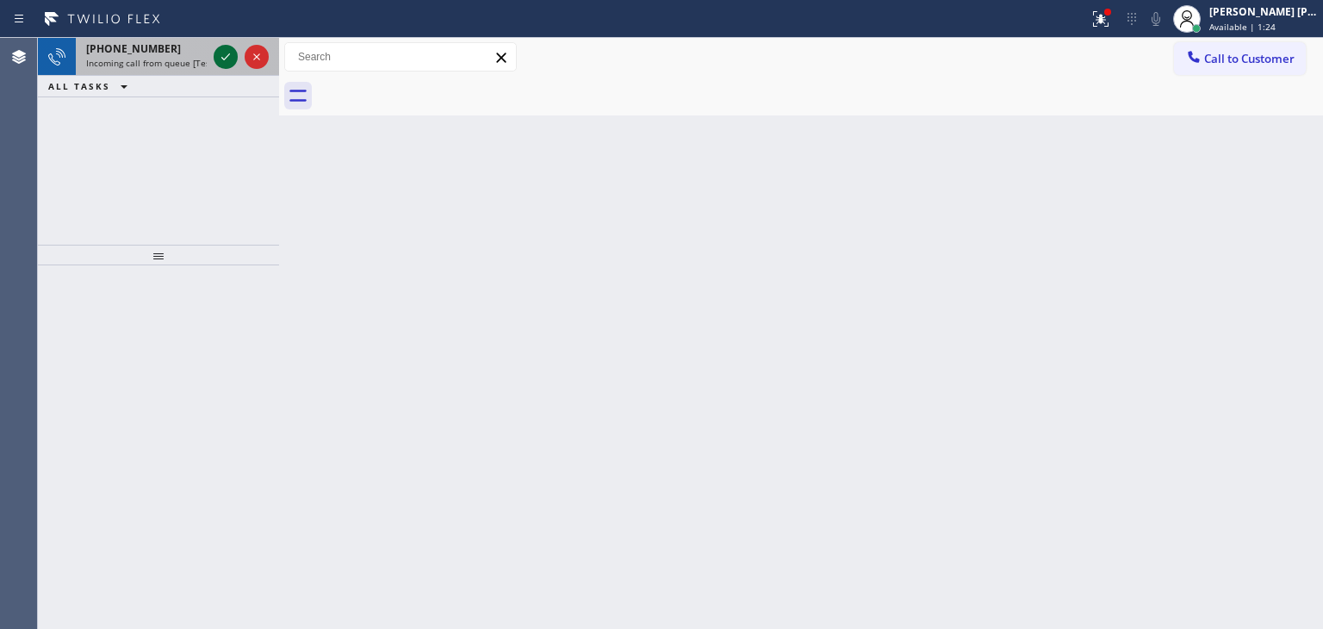
click at [230, 51] on icon at bounding box center [225, 57] width 21 height 21
click at [232, 57] on icon at bounding box center [225, 57] width 21 height 21
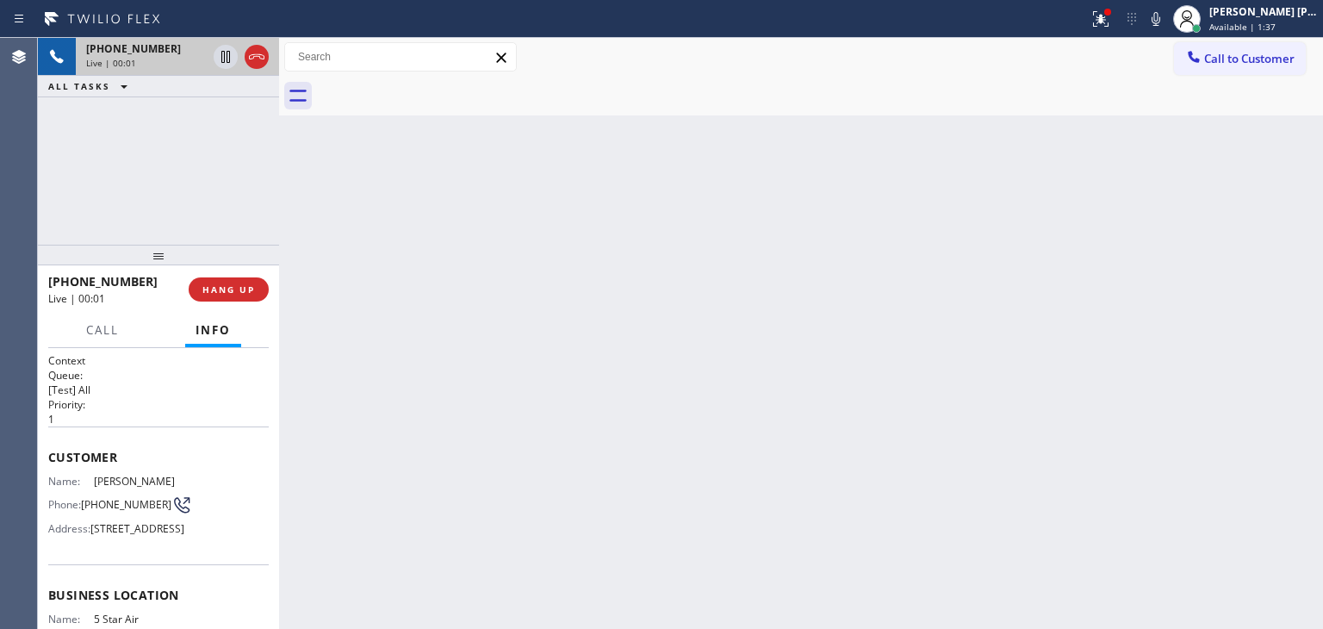
scroll to position [86, 0]
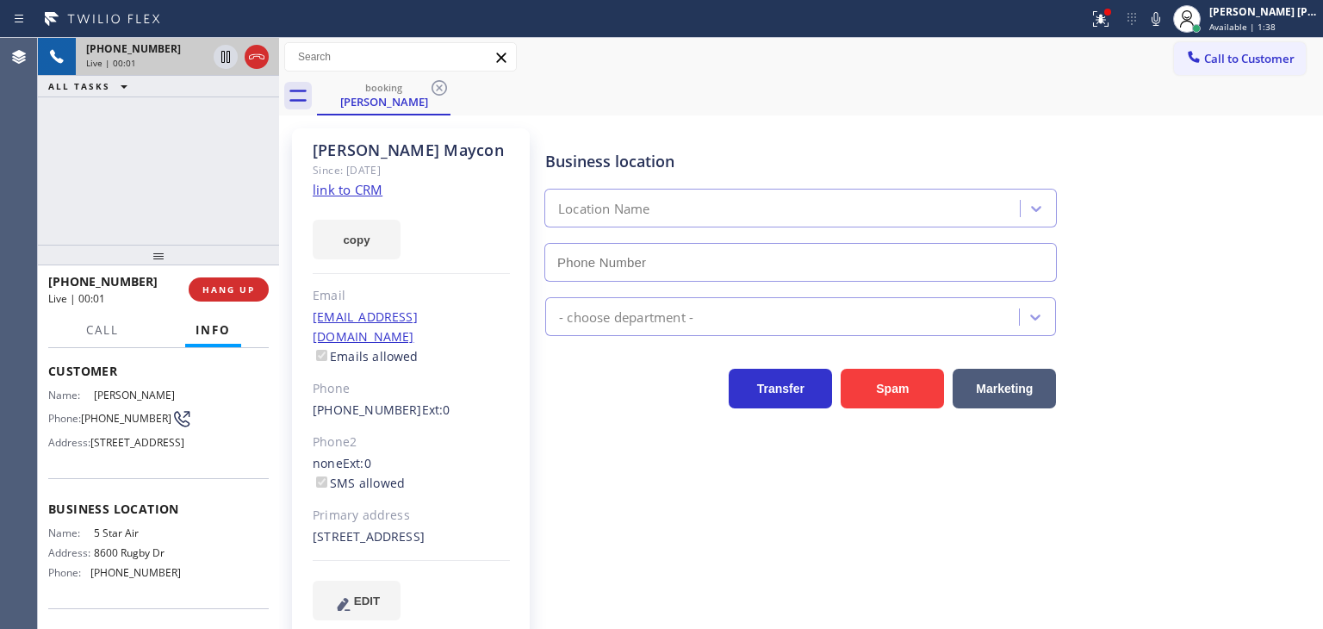
type input "[PHONE_NUMBER]"
click at [345, 193] on link "link to CRM" at bounding box center [348, 189] width 70 height 17
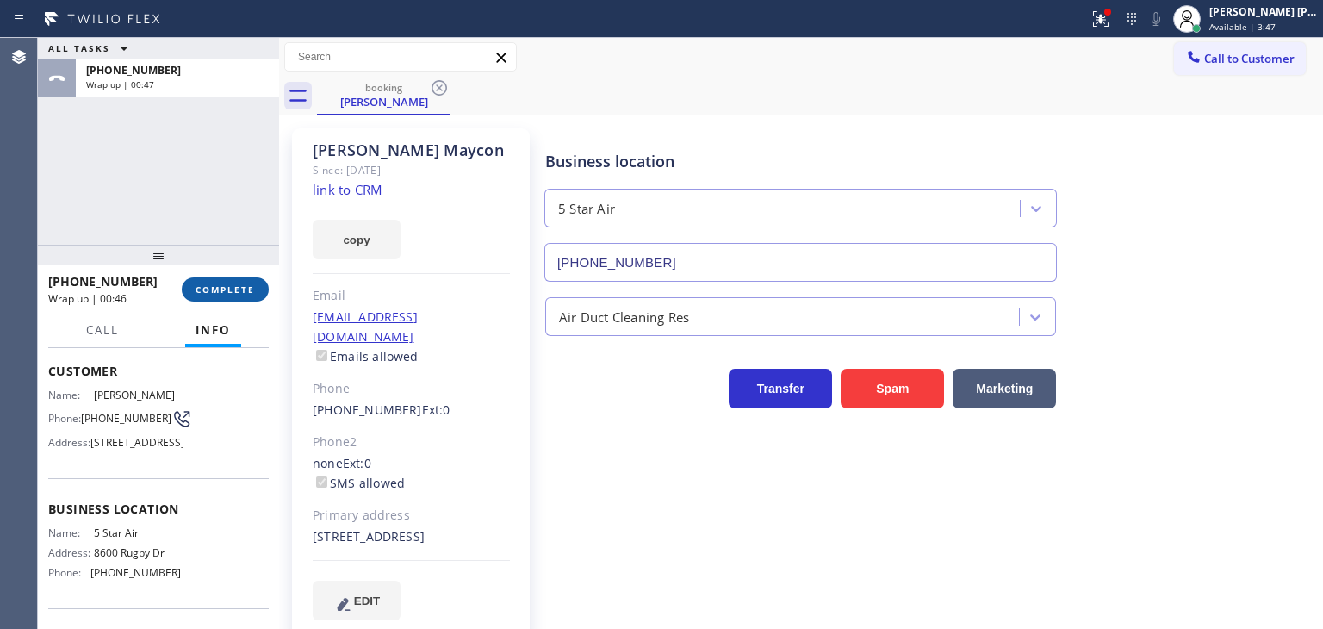
click at [241, 293] on span "COMPLETE" at bounding box center [225, 289] width 59 height 12
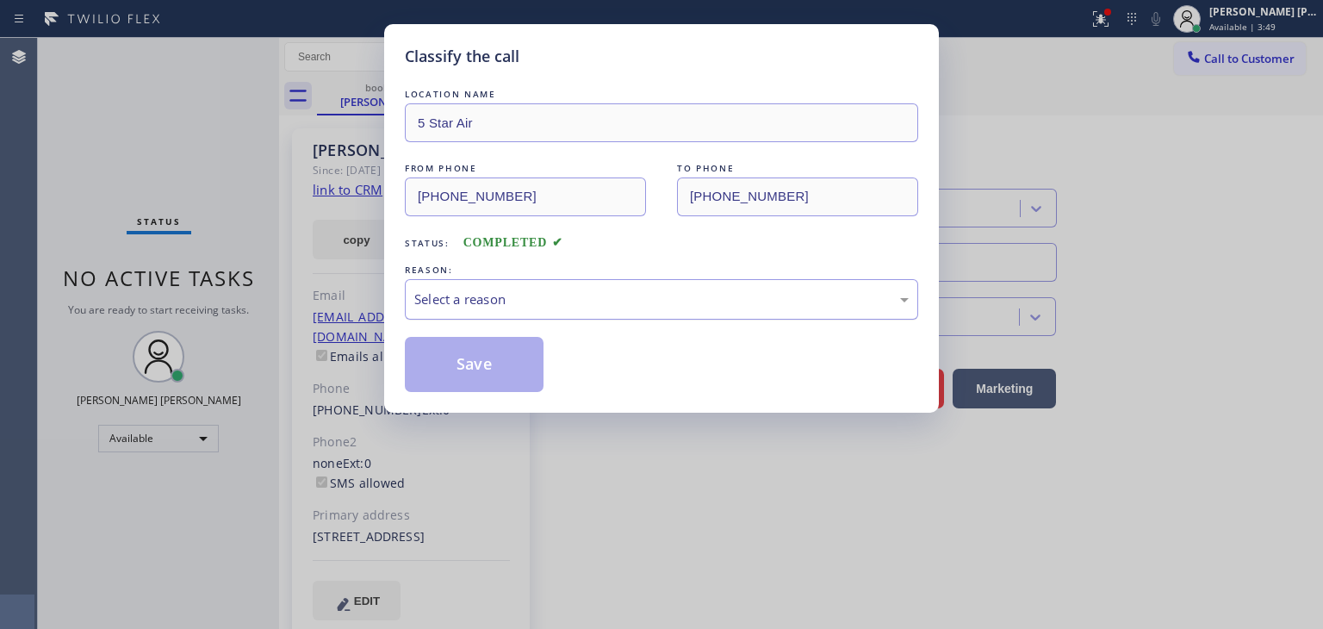
click at [458, 299] on div "Select a reason" at bounding box center [661, 300] width 495 height 20
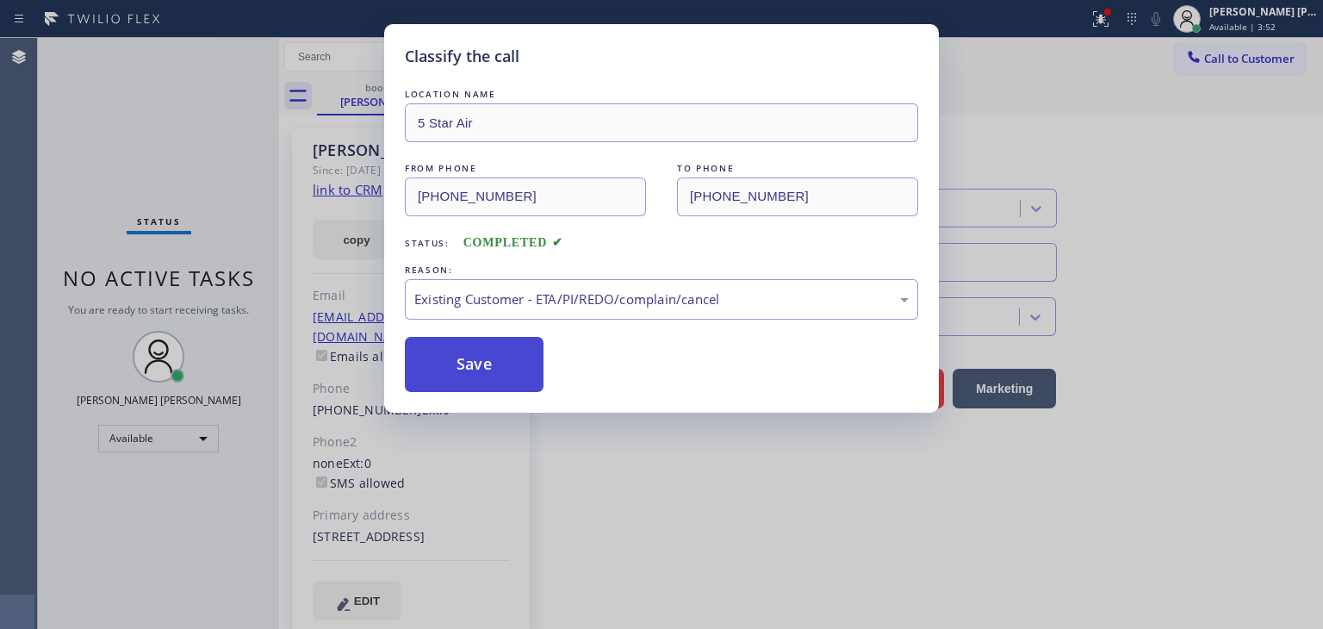
click at [492, 356] on button "Save" at bounding box center [474, 364] width 139 height 55
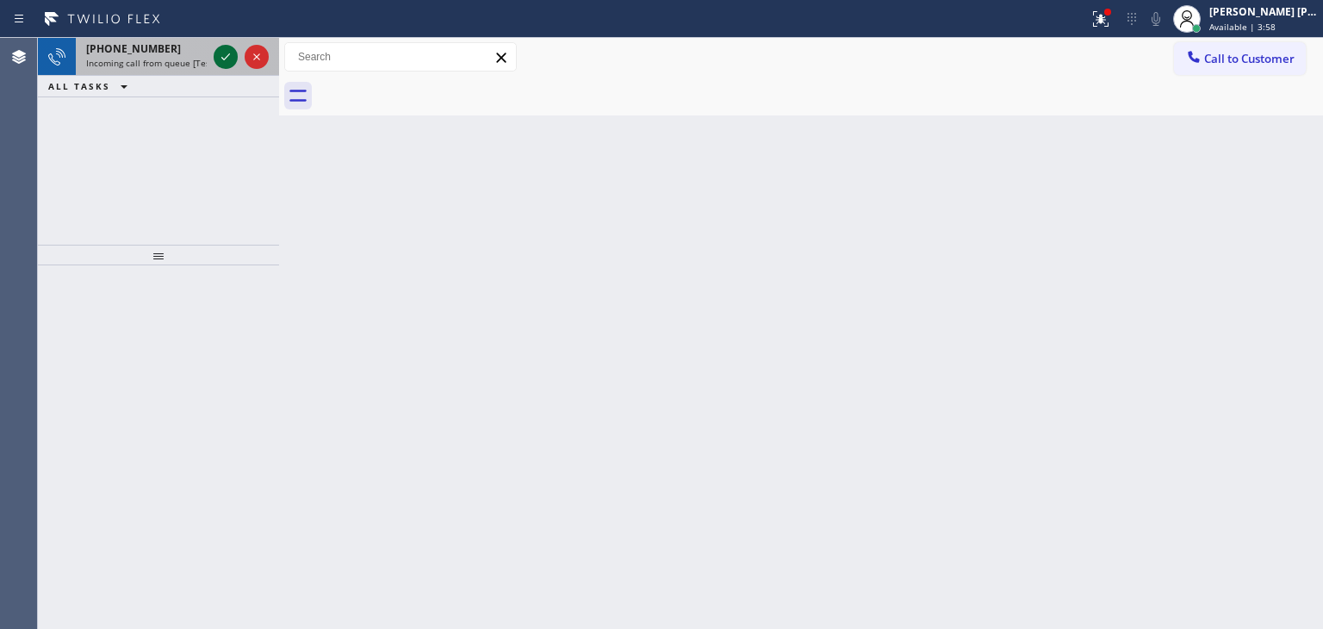
click at [221, 53] on icon at bounding box center [225, 57] width 21 height 21
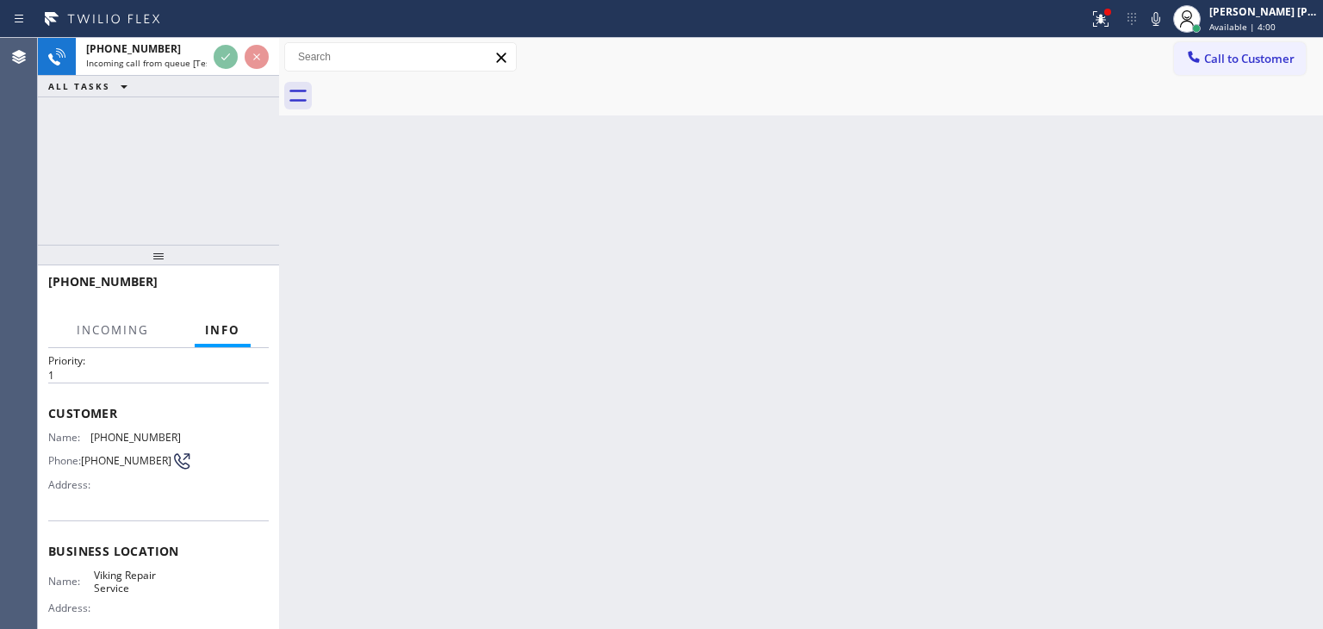
scroll to position [86, 0]
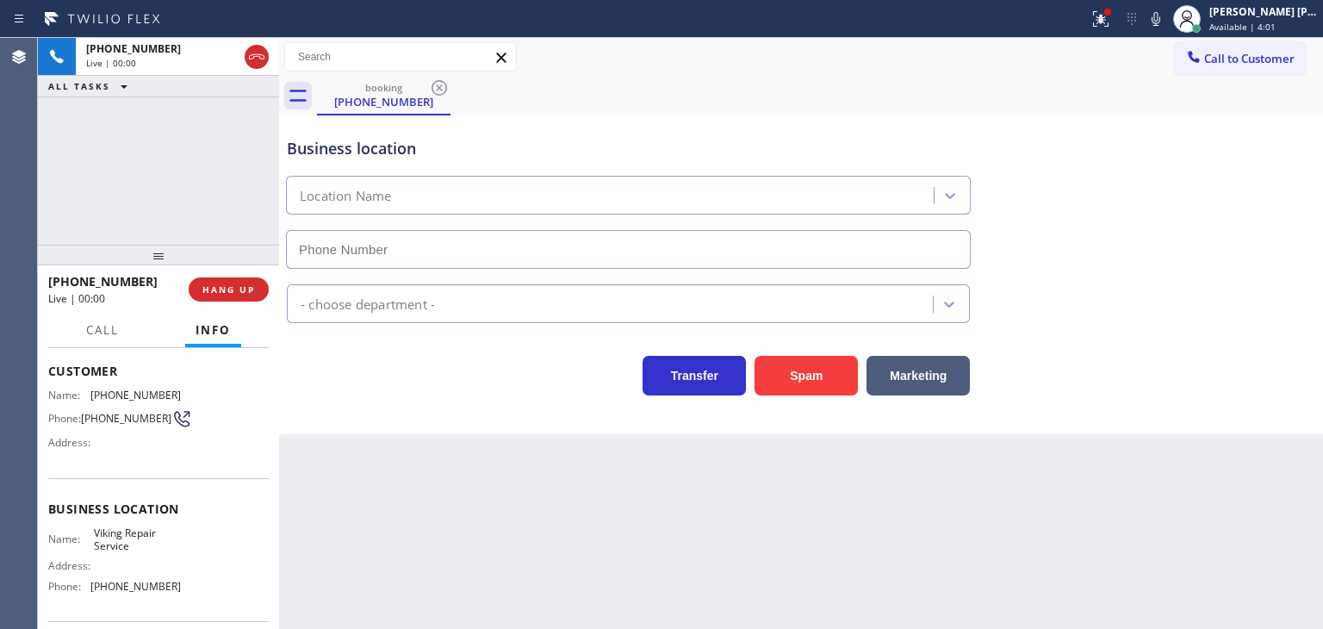
type input "[PHONE_NUMBER]"
click at [351, 394] on div "Transfer Spam Marketing" at bounding box center [628, 371] width 690 height 48
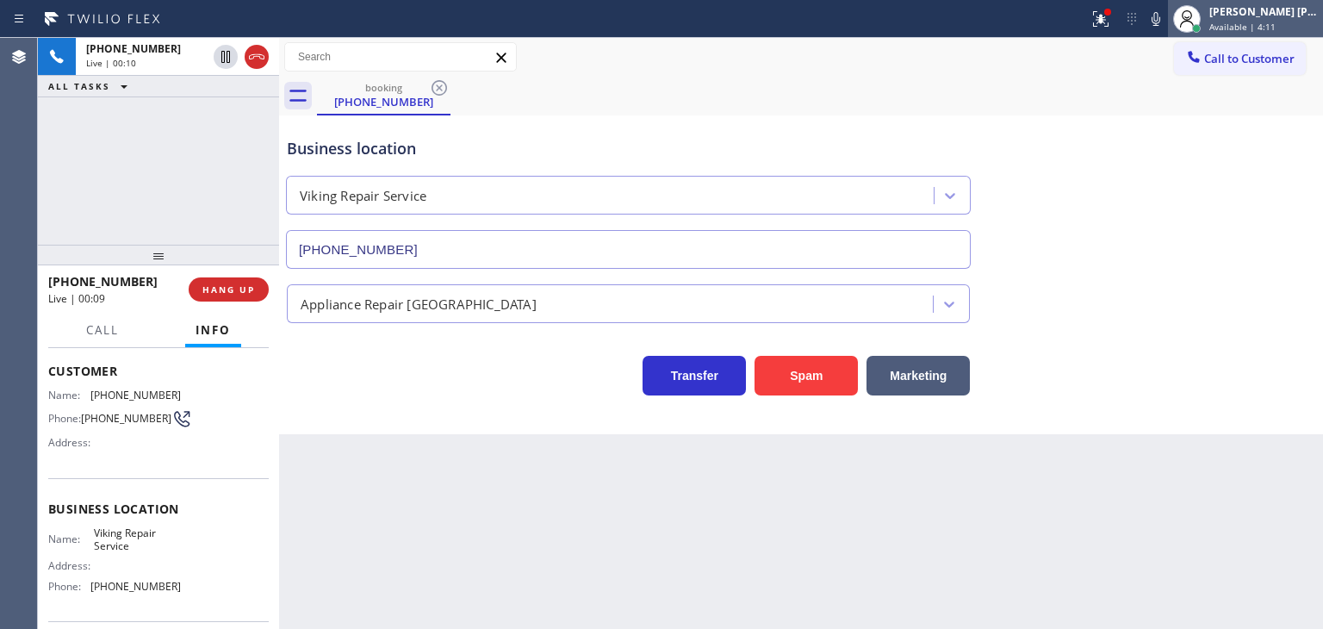
click at [1267, 18] on div "Edel John Suson Available | 4:11" at bounding box center [1264, 18] width 117 height 30
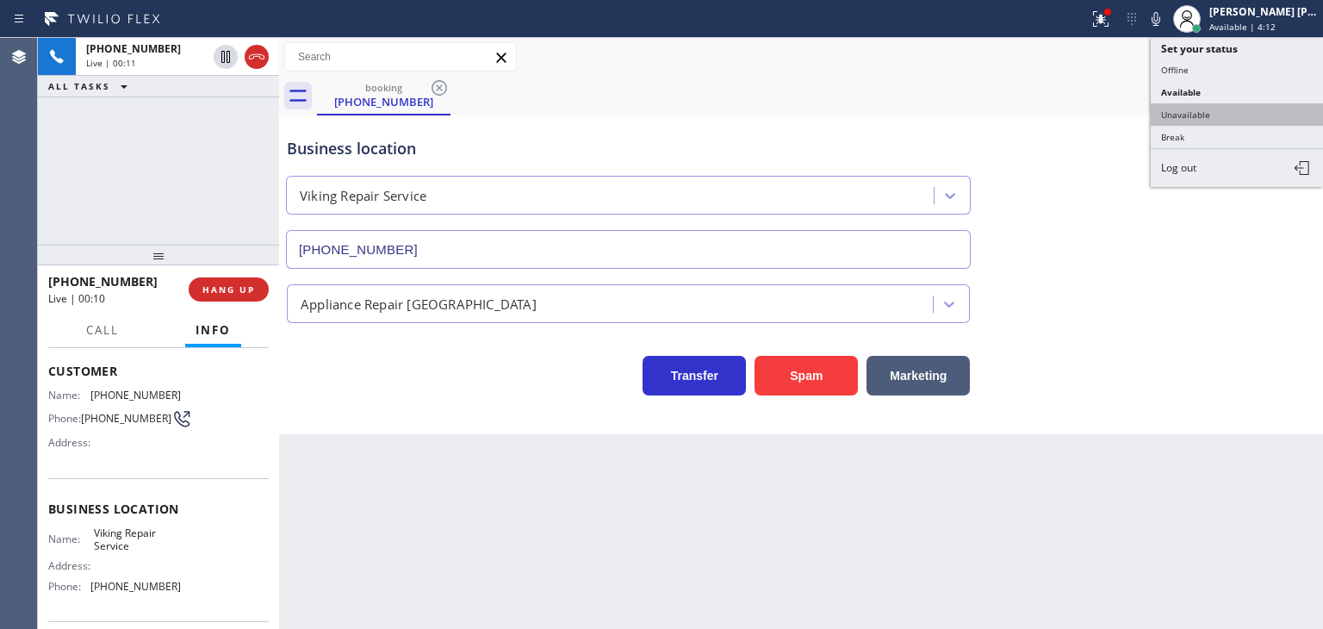
click at [1217, 108] on button "Unavailable" at bounding box center [1237, 114] width 172 height 22
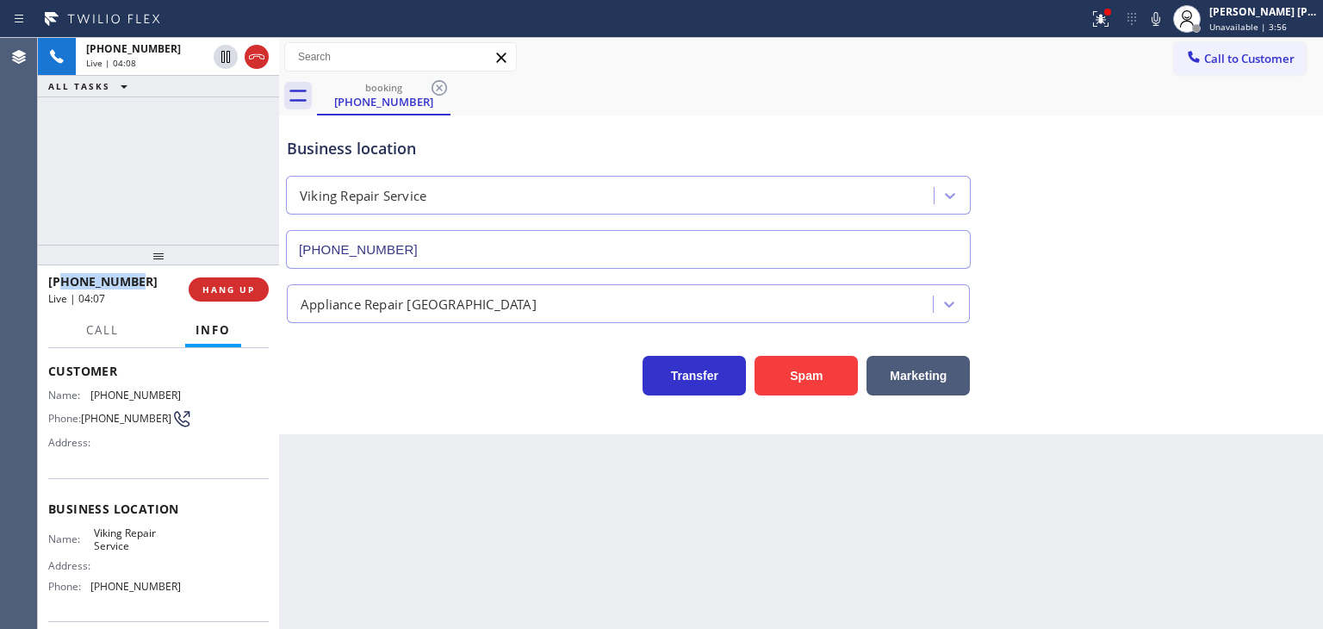
drag, startPoint x: 134, startPoint y: 277, endPoint x: 62, endPoint y: 280, distance: 72.5
click at [62, 280] on div "+15105907076" at bounding box center [112, 281] width 128 height 16
copy span "5105907076"
click at [1267, 15] on div "[PERSON_NAME] [PERSON_NAME]" at bounding box center [1264, 11] width 109 height 15
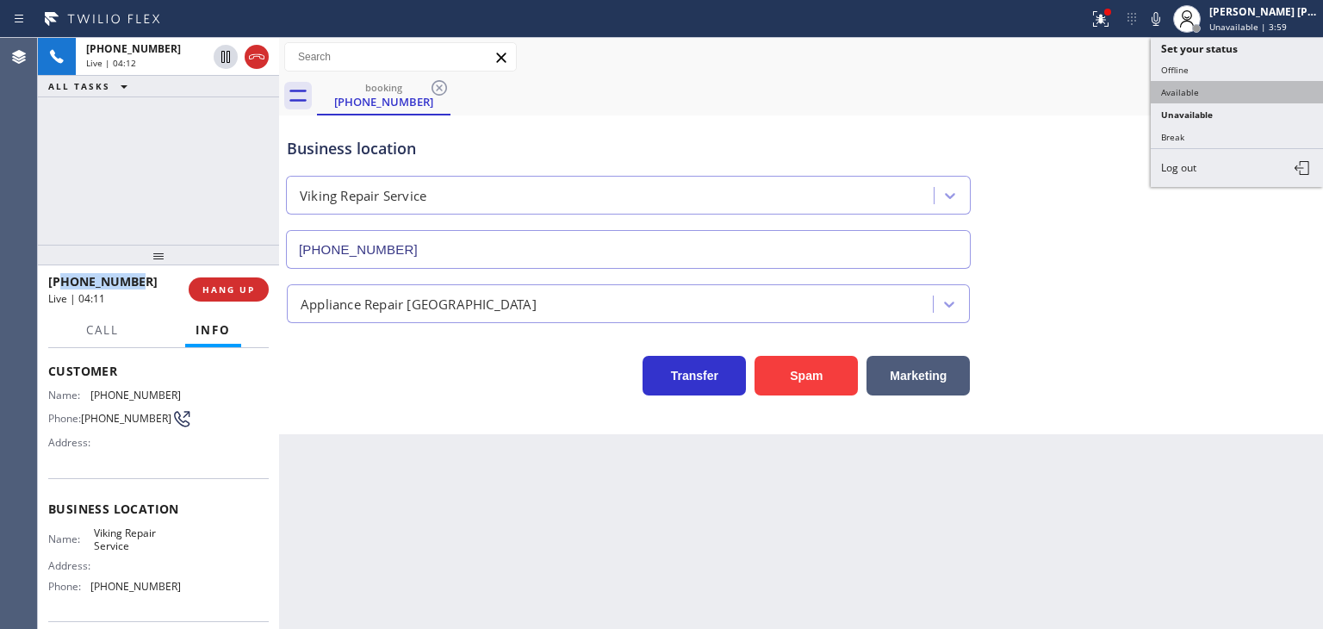
click at [1208, 89] on button "Available" at bounding box center [1237, 92] width 172 height 22
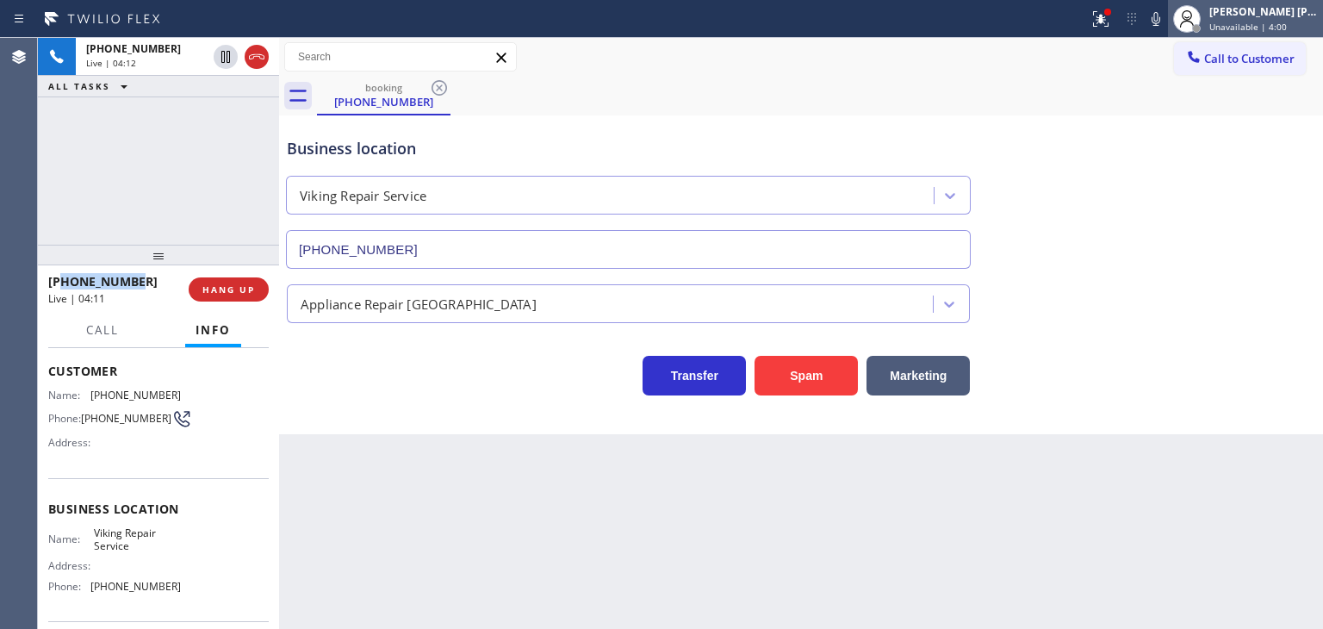
click at [1275, 6] on div "[PERSON_NAME] [PERSON_NAME]" at bounding box center [1264, 11] width 109 height 15
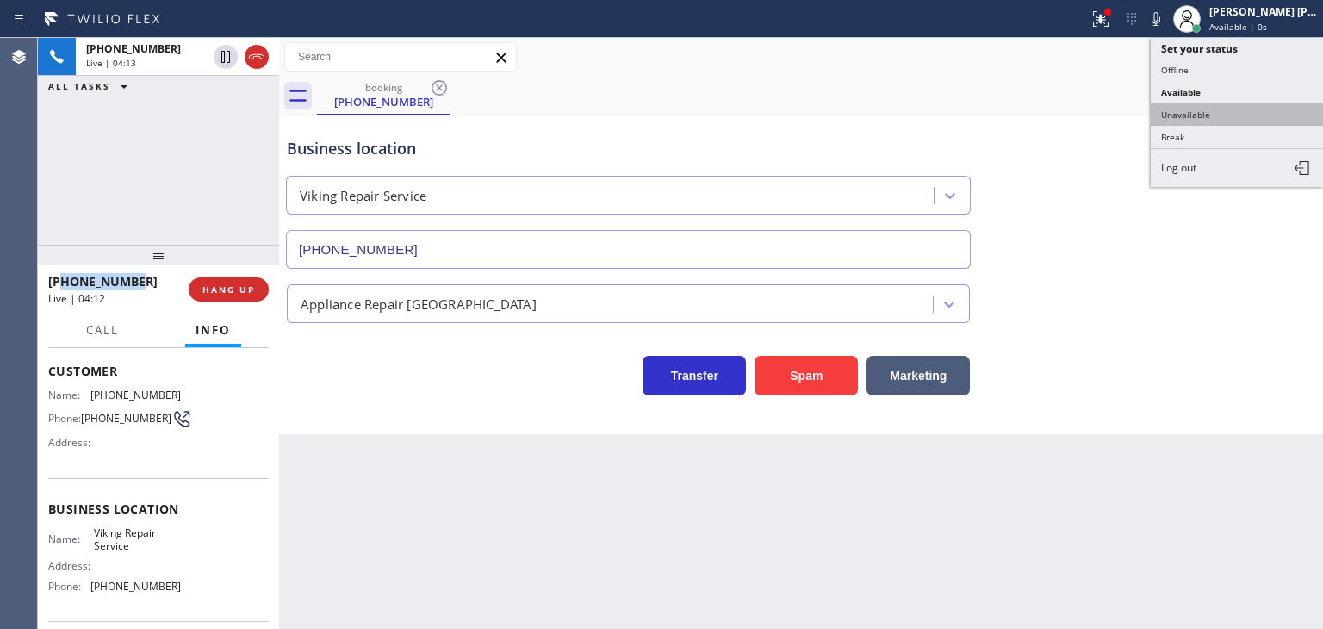
click at [1227, 109] on button "Unavailable" at bounding box center [1237, 114] width 172 height 22
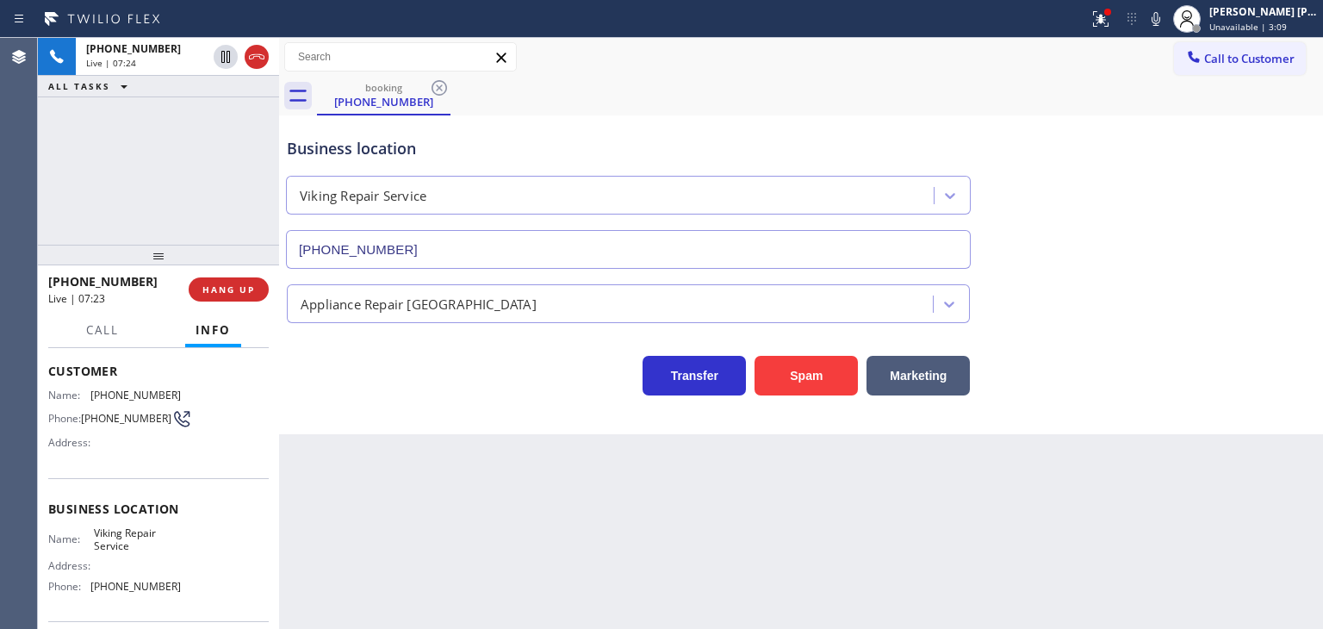
click at [403, 396] on div "Business location Viking Repair Service (630) 791-5511 Appliance Repair High En…" at bounding box center [801, 274] width 1044 height 319
drag, startPoint x: 171, startPoint y: 587, endPoint x: 89, endPoint y: 599, distance: 82.7
click at [89, 599] on div "Name: Viking Repair Service Address: Phone: (630) 791-5511" at bounding box center [114, 563] width 133 height 74
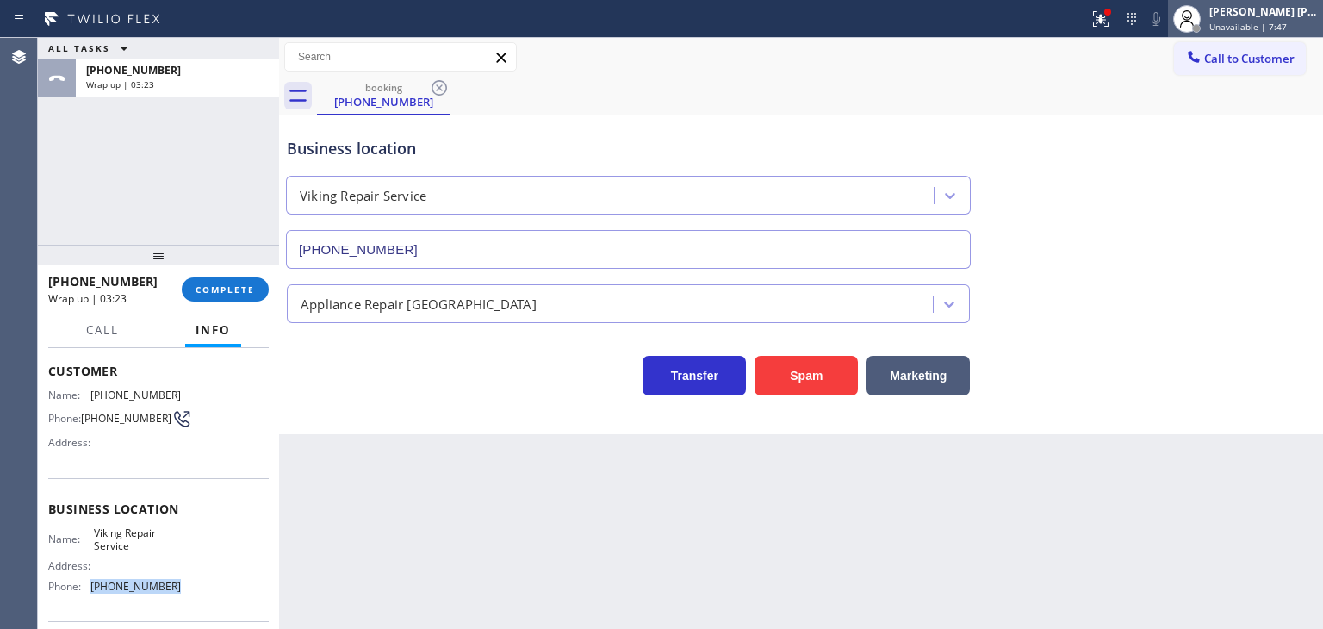
click at [1292, 16] on div "[PERSON_NAME] [PERSON_NAME]" at bounding box center [1264, 11] width 109 height 15
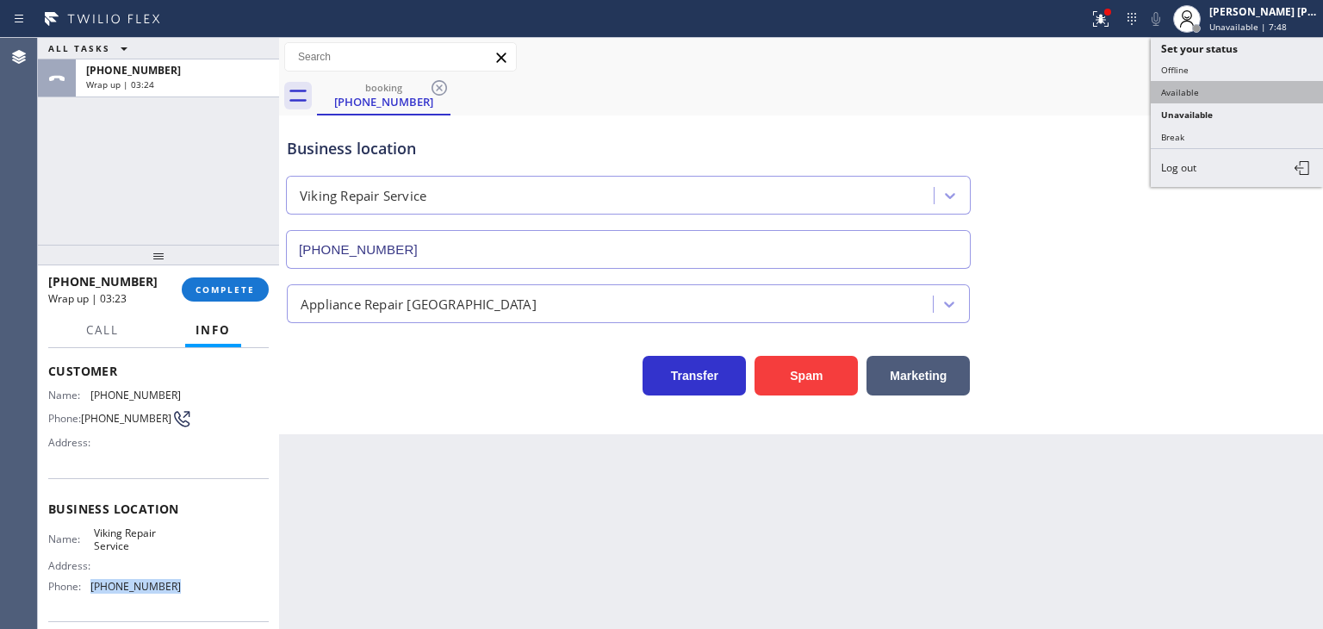
click at [1217, 90] on button "Available" at bounding box center [1237, 92] width 172 height 22
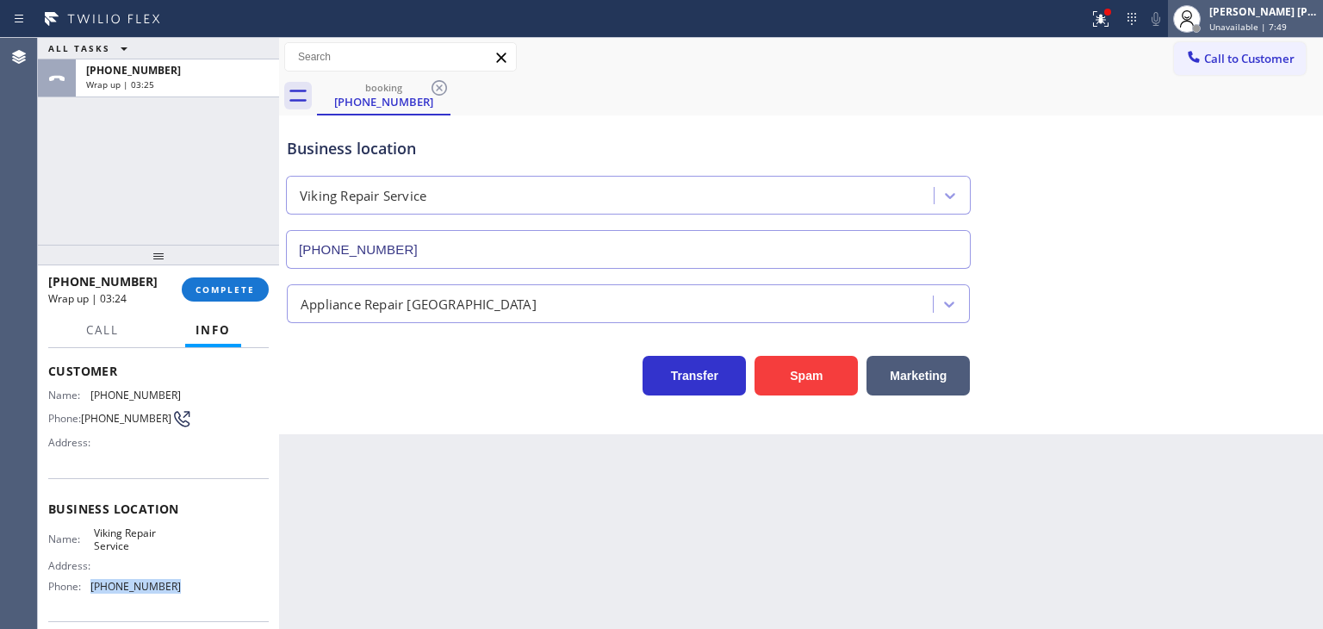
click at [1287, 21] on span "Unavailable | 7:49" at bounding box center [1249, 27] width 78 height 12
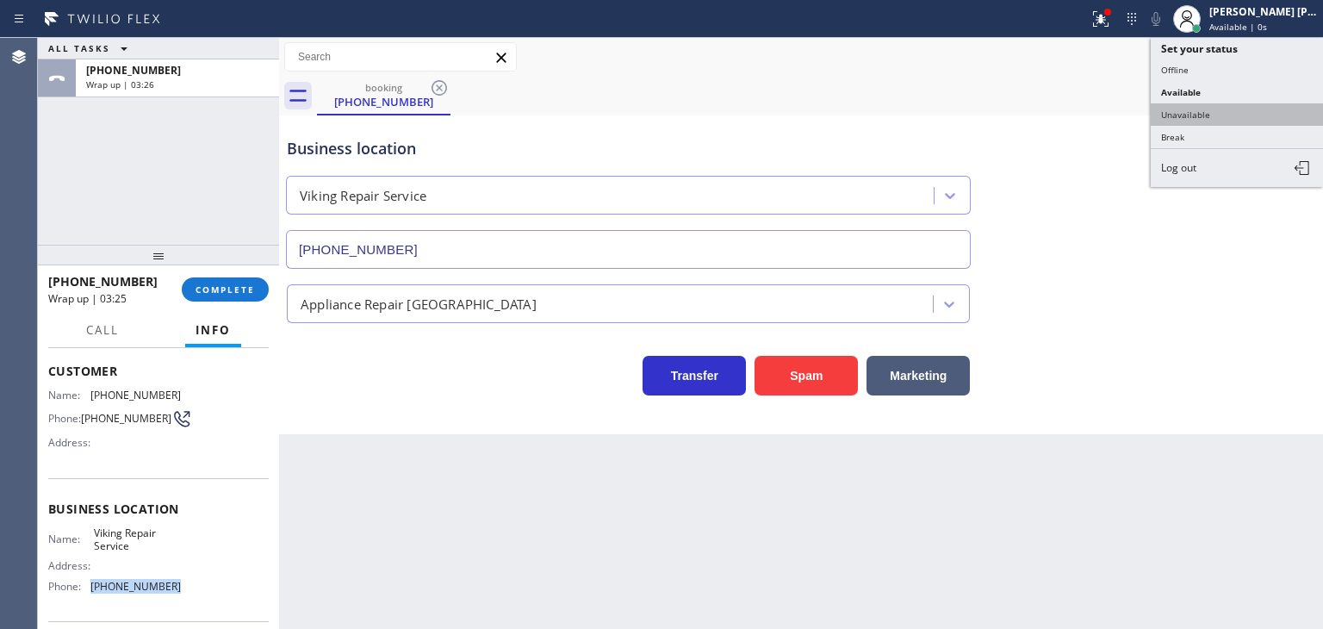
click at [1224, 106] on button "Unavailable" at bounding box center [1237, 114] width 172 height 22
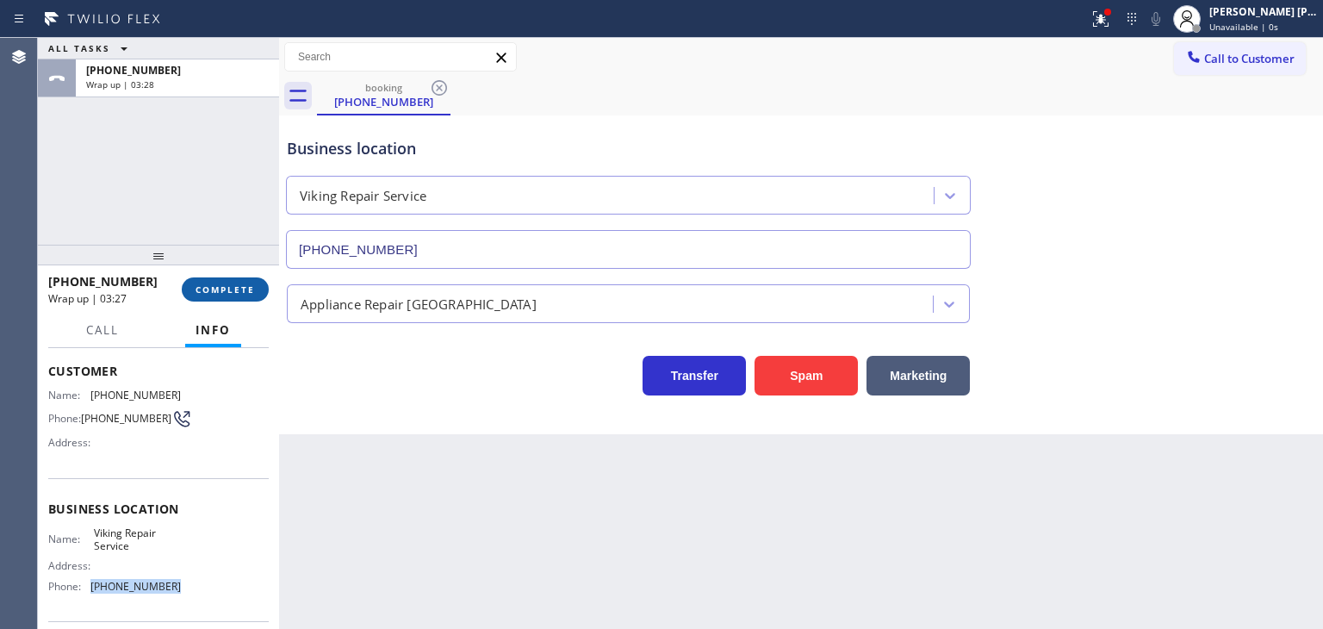
click at [230, 297] on button "COMPLETE" at bounding box center [225, 289] width 87 height 24
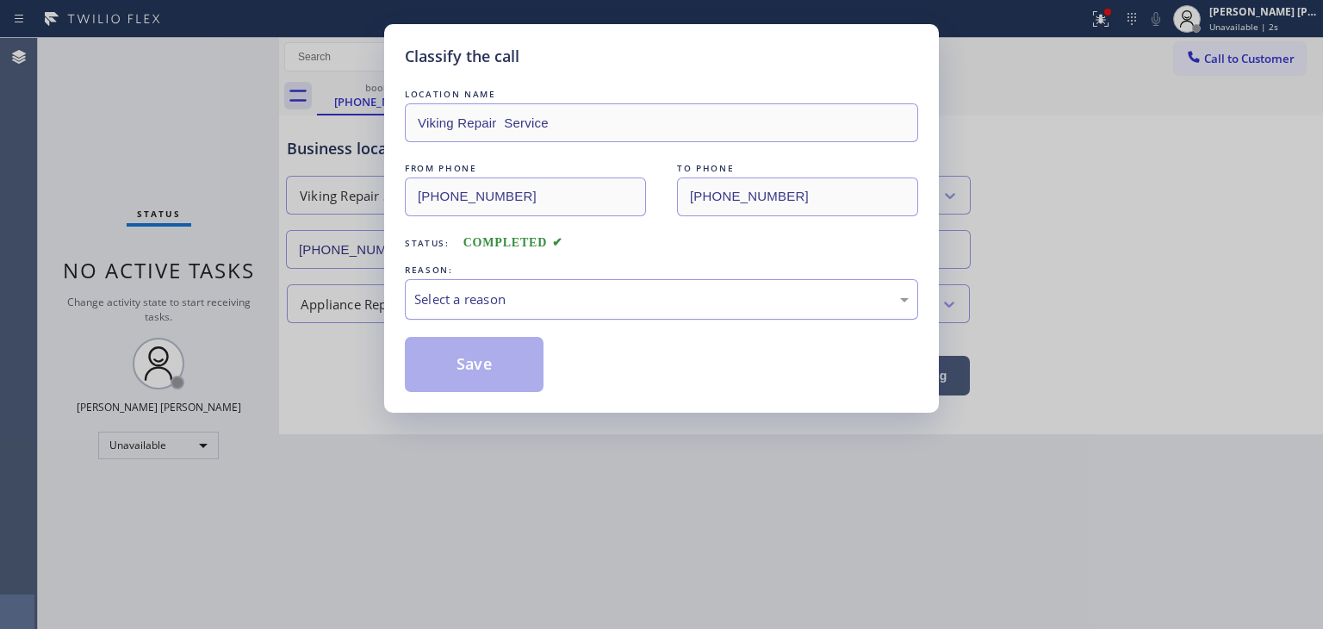
click at [445, 296] on div "Select a reason" at bounding box center [661, 300] width 495 height 20
click at [459, 363] on button "Save" at bounding box center [474, 364] width 139 height 55
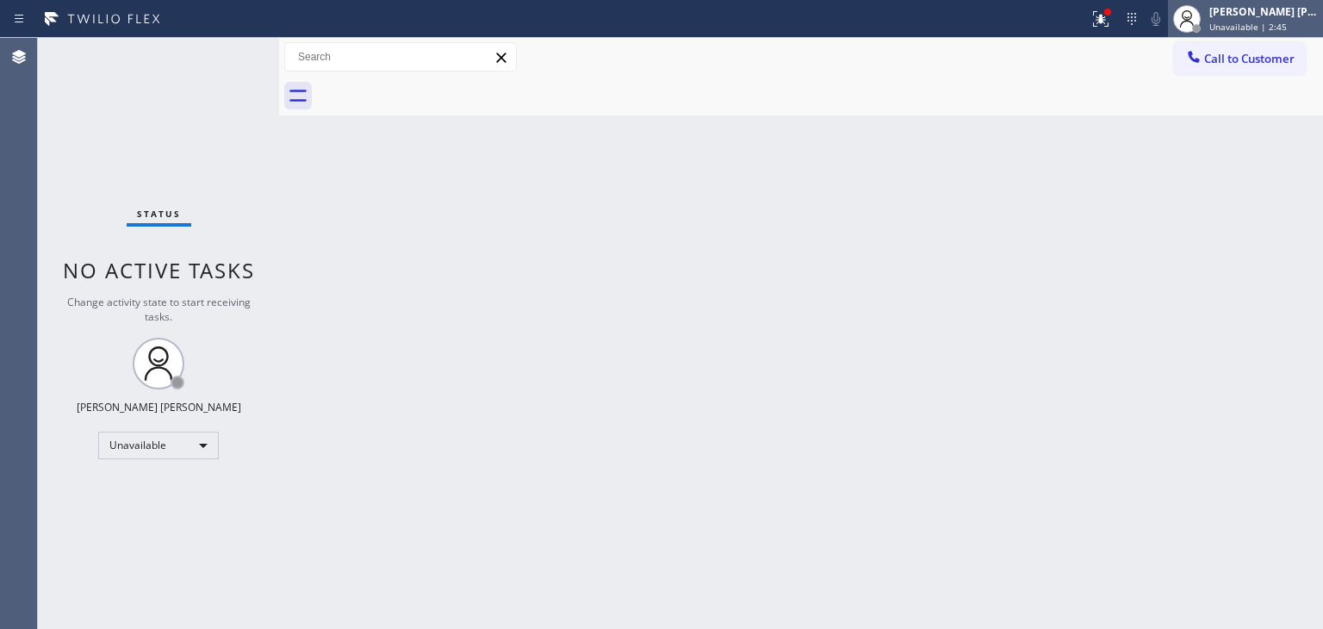
click at [1280, 15] on div "[PERSON_NAME] [PERSON_NAME]" at bounding box center [1264, 11] width 109 height 15
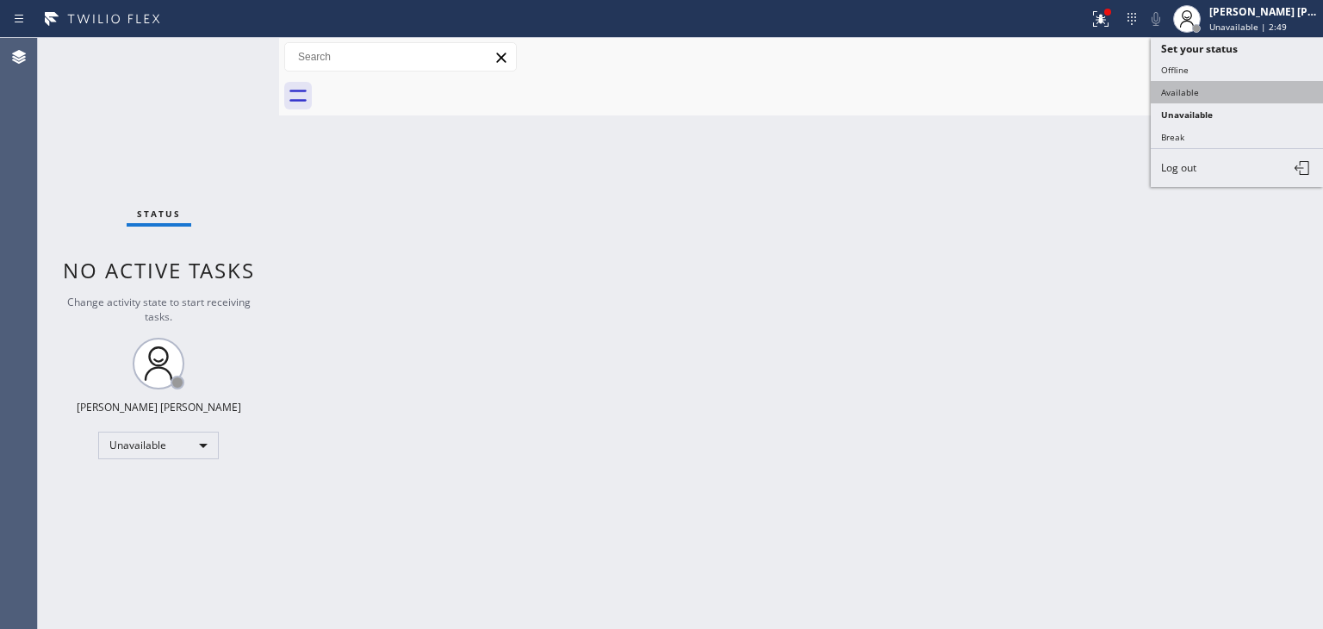
click at [1190, 97] on button "Available" at bounding box center [1237, 92] width 172 height 22
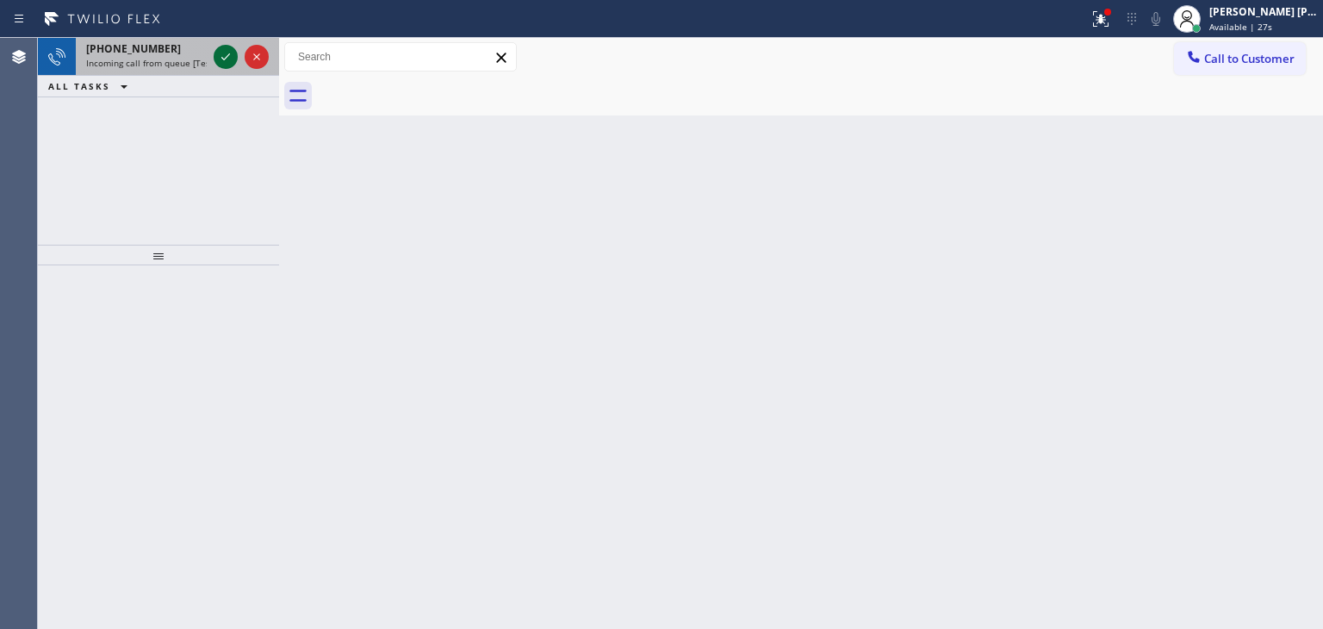
click at [227, 58] on icon at bounding box center [225, 57] width 21 height 21
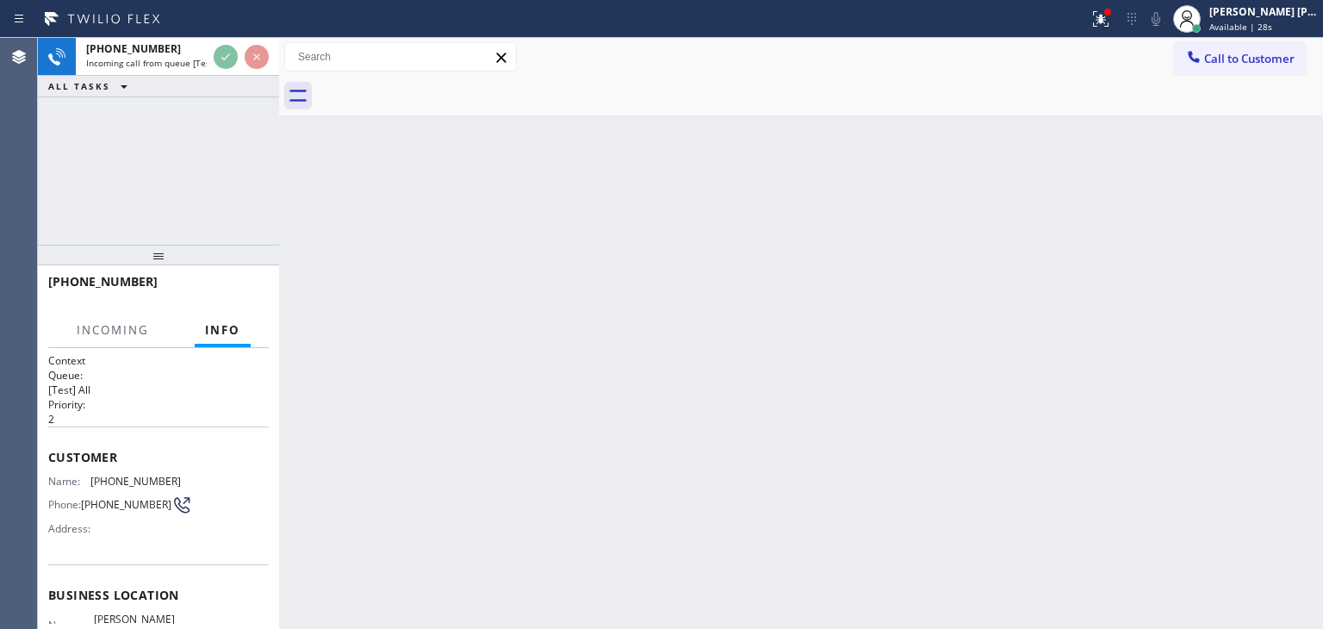
scroll to position [86, 0]
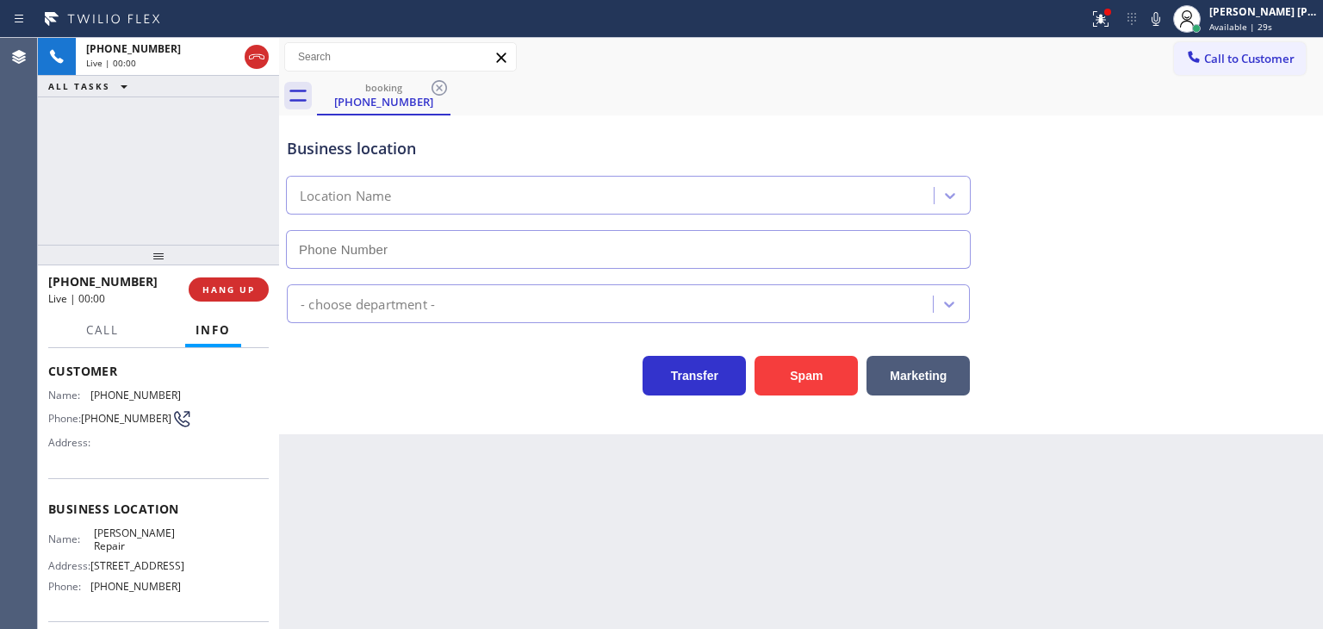
type input "[PHONE_NUMBER]"
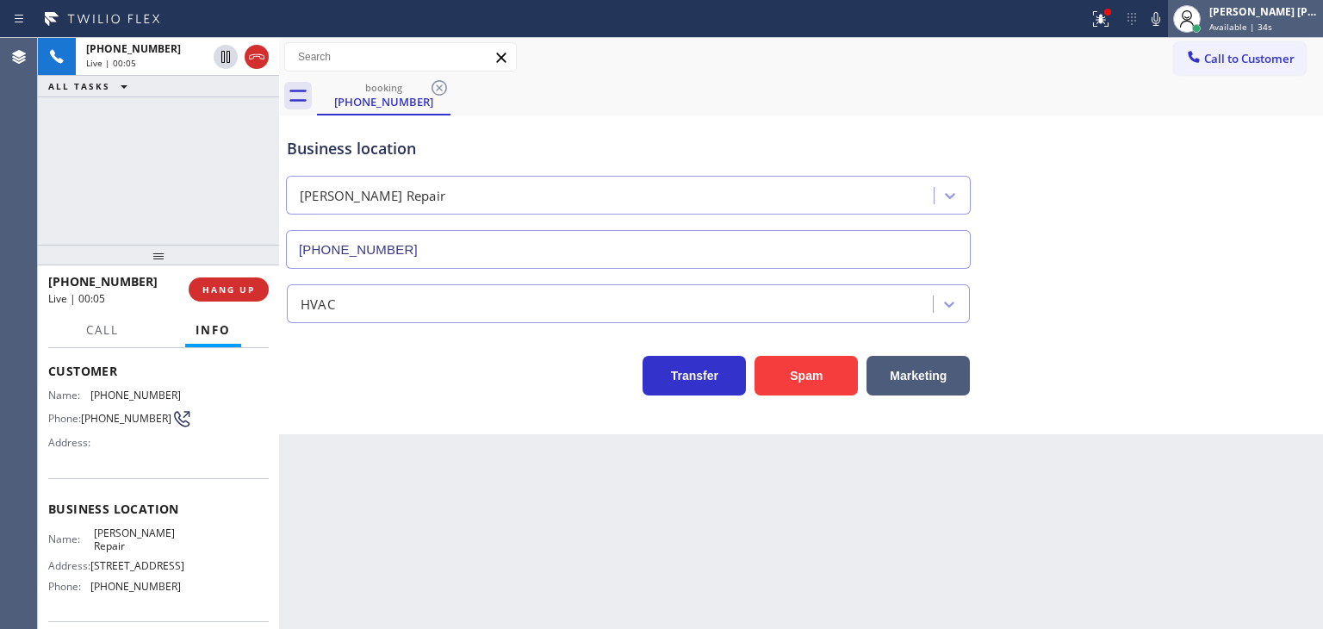
click at [1286, 15] on div "[PERSON_NAME] [PERSON_NAME]" at bounding box center [1264, 11] width 109 height 15
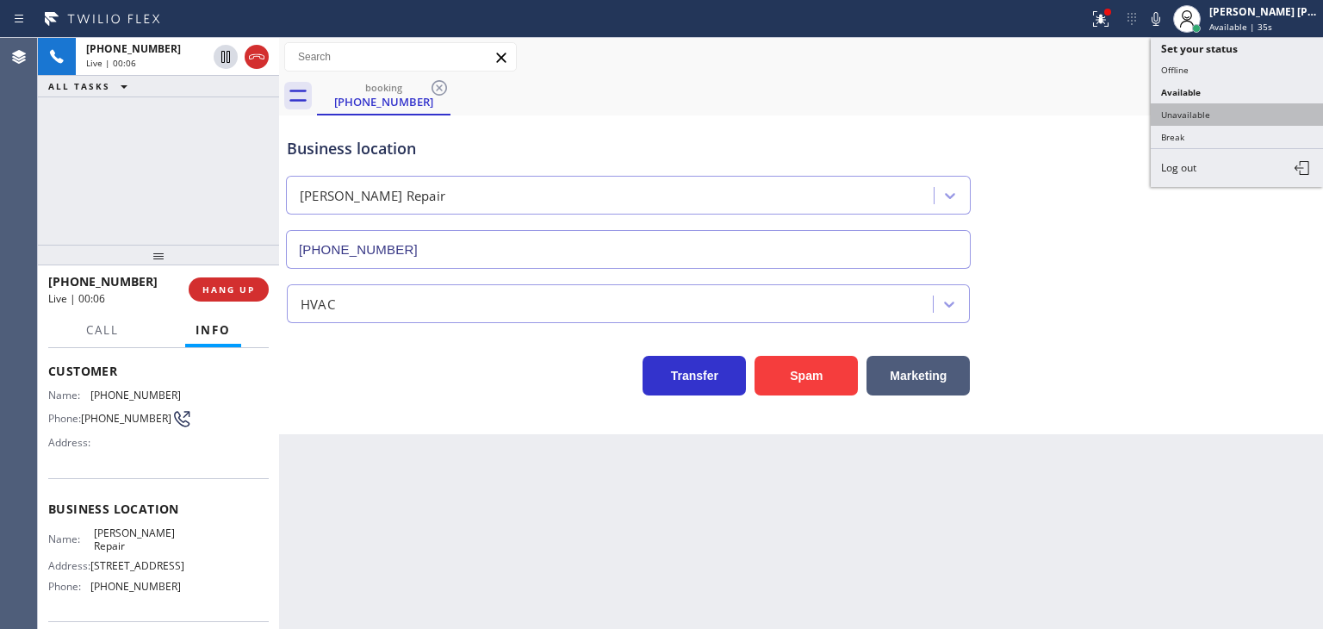
click at [1244, 103] on button "Unavailable" at bounding box center [1237, 114] width 172 height 22
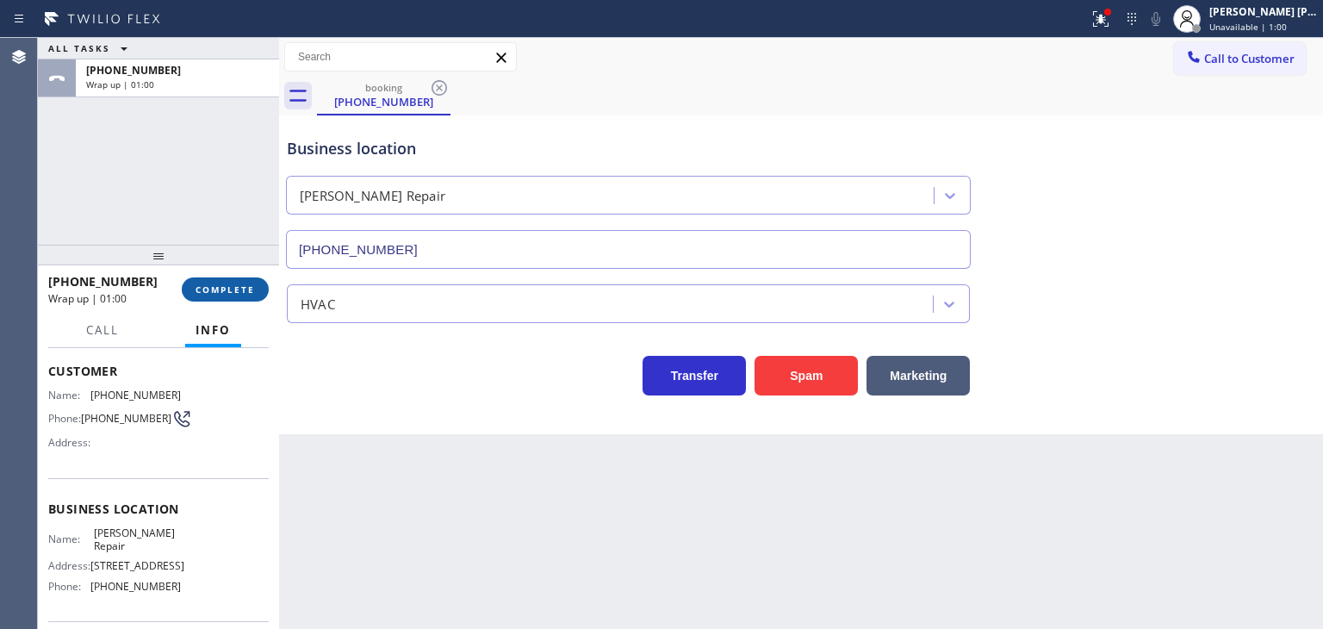
click at [223, 298] on button "COMPLETE" at bounding box center [225, 289] width 87 height 24
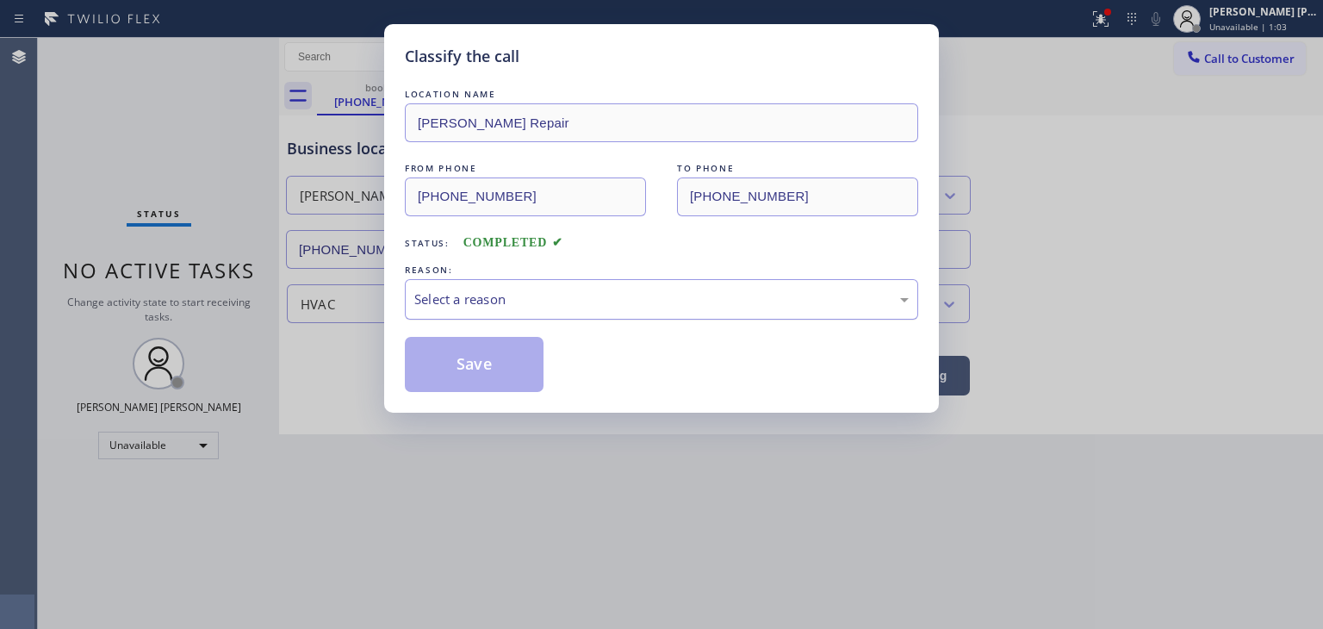
click at [412, 301] on div "Select a reason" at bounding box center [662, 299] width 514 height 40
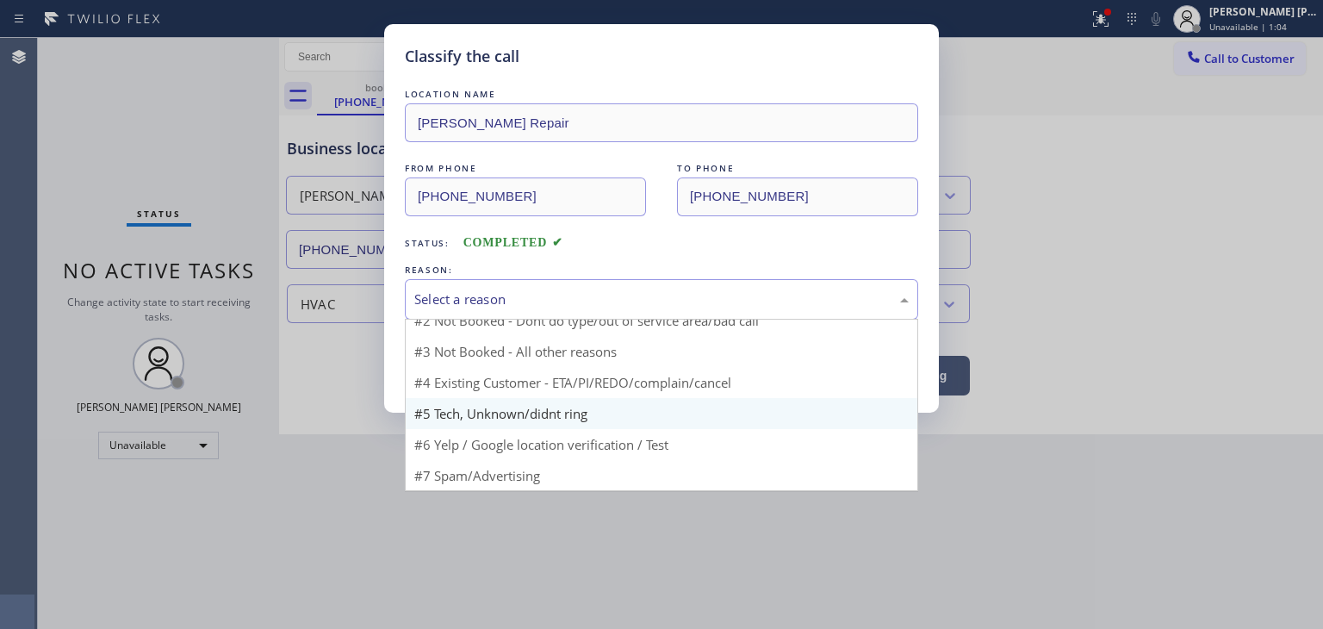
scroll to position [15, 0]
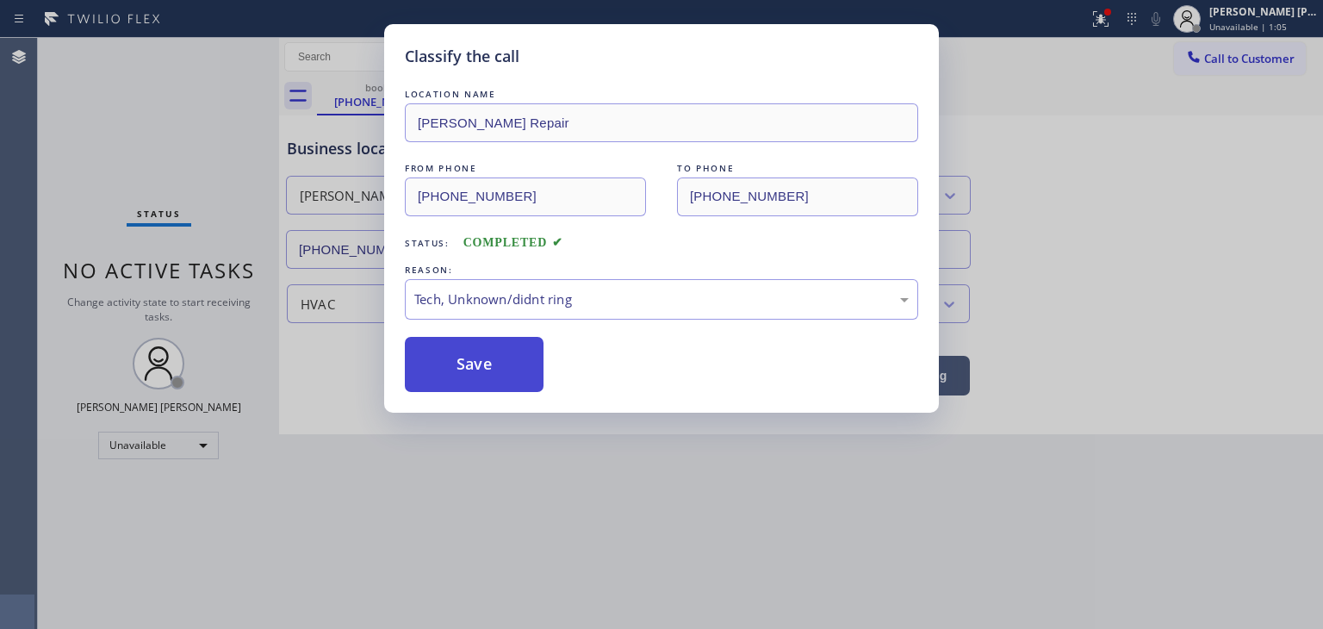
click at [477, 364] on button "Save" at bounding box center [474, 364] width 139 height 55
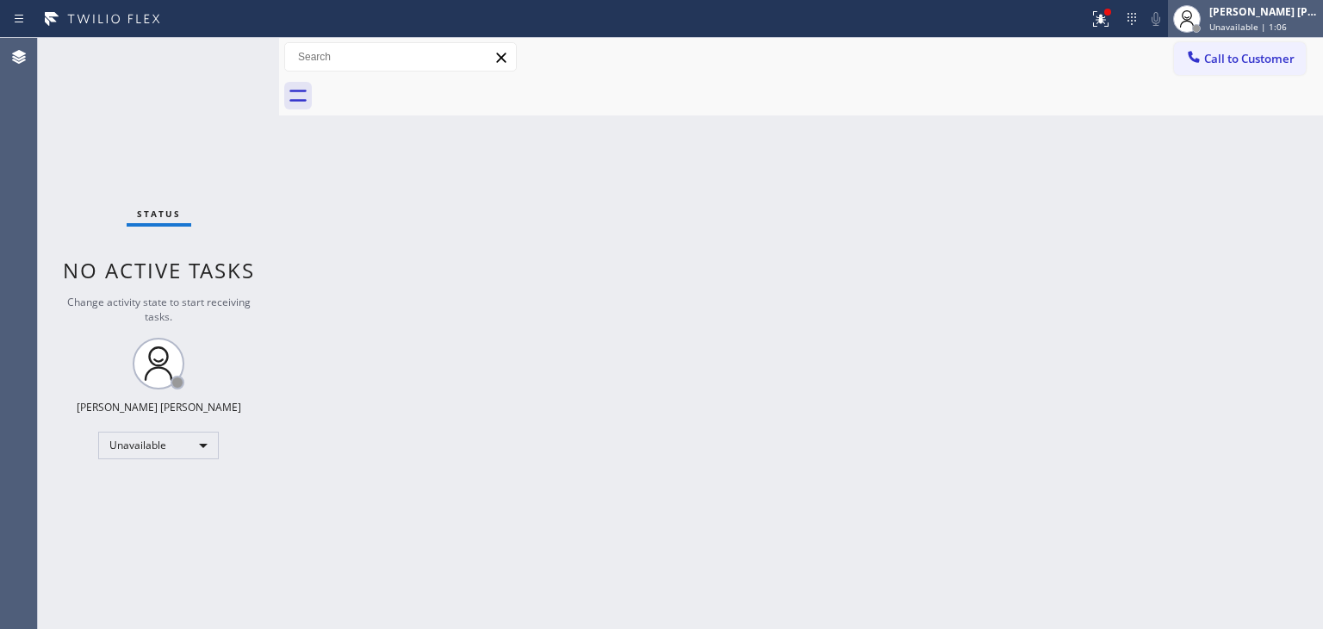
click at [1287, 22] on span "Unavailable | 1:06" at bounding box center [1249, 27] width 78 height 12
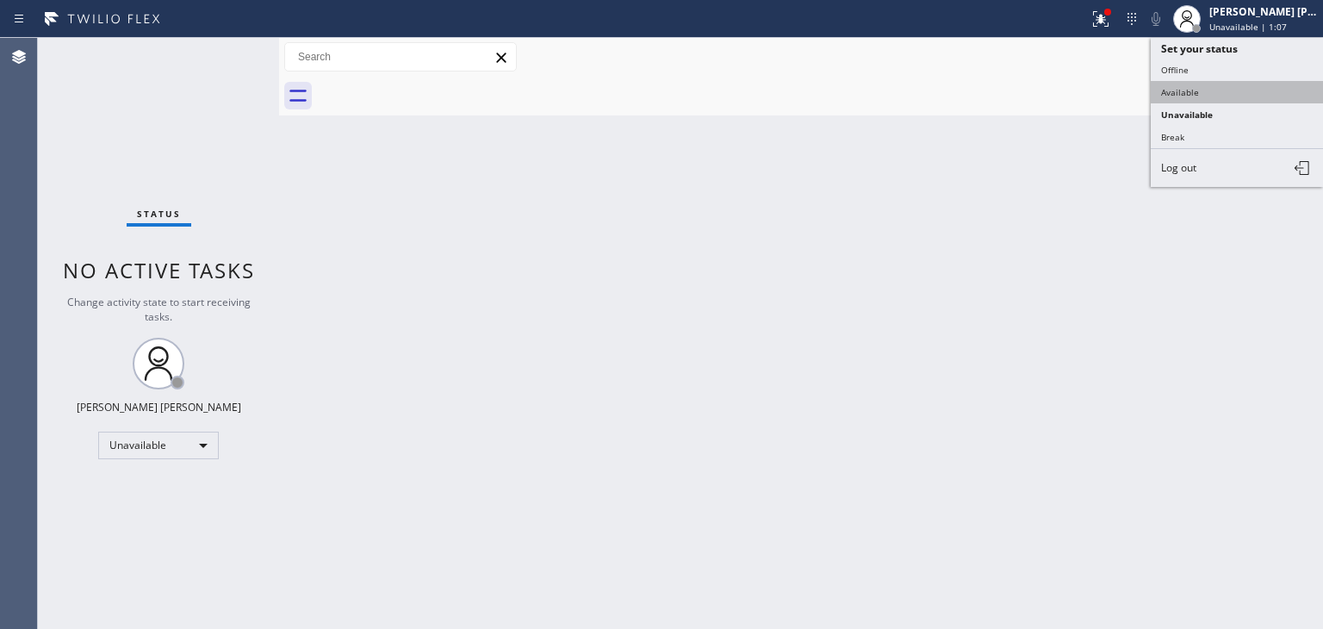
click at [1211, 88] on button "Available" at bounding box center [1237, 92] width 172 height 22
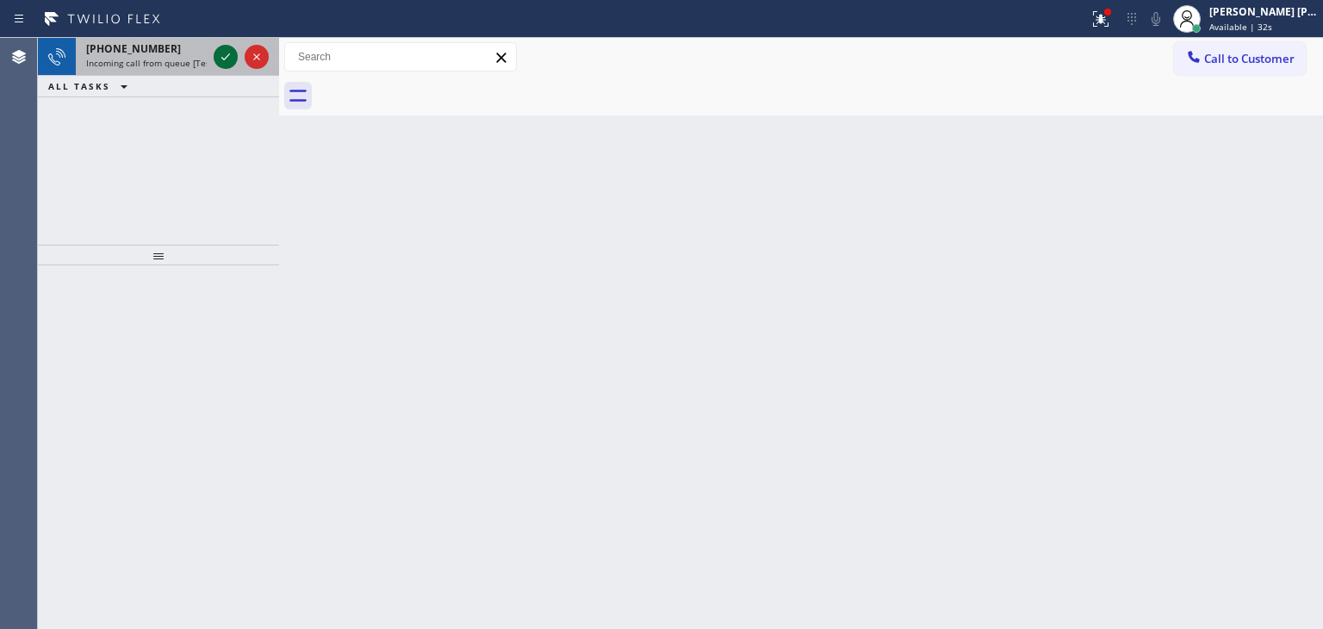
click at [217, 59] on icon at bounding box center [225, 57] width 21 height 21
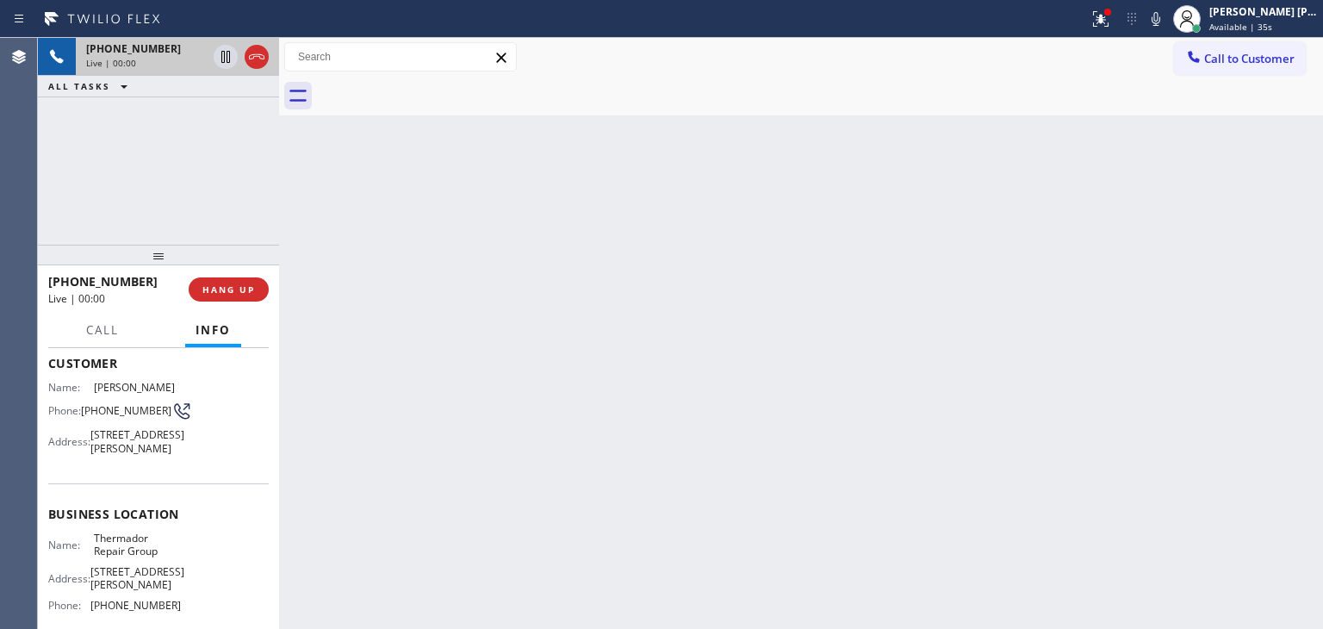
scroll to position [172, 0]
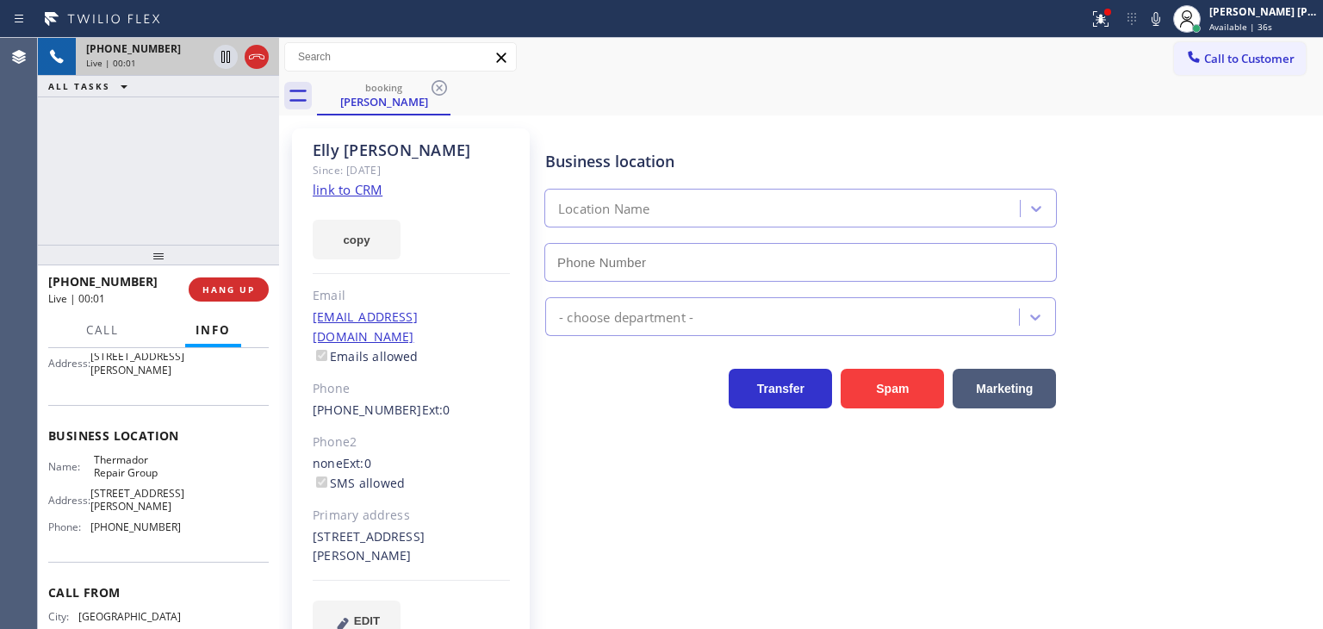
type input "[PHONE_NUMBER]"
click at [355, 186] on link "link to CRM" at bounding box center [348, 189] width 70 height 17
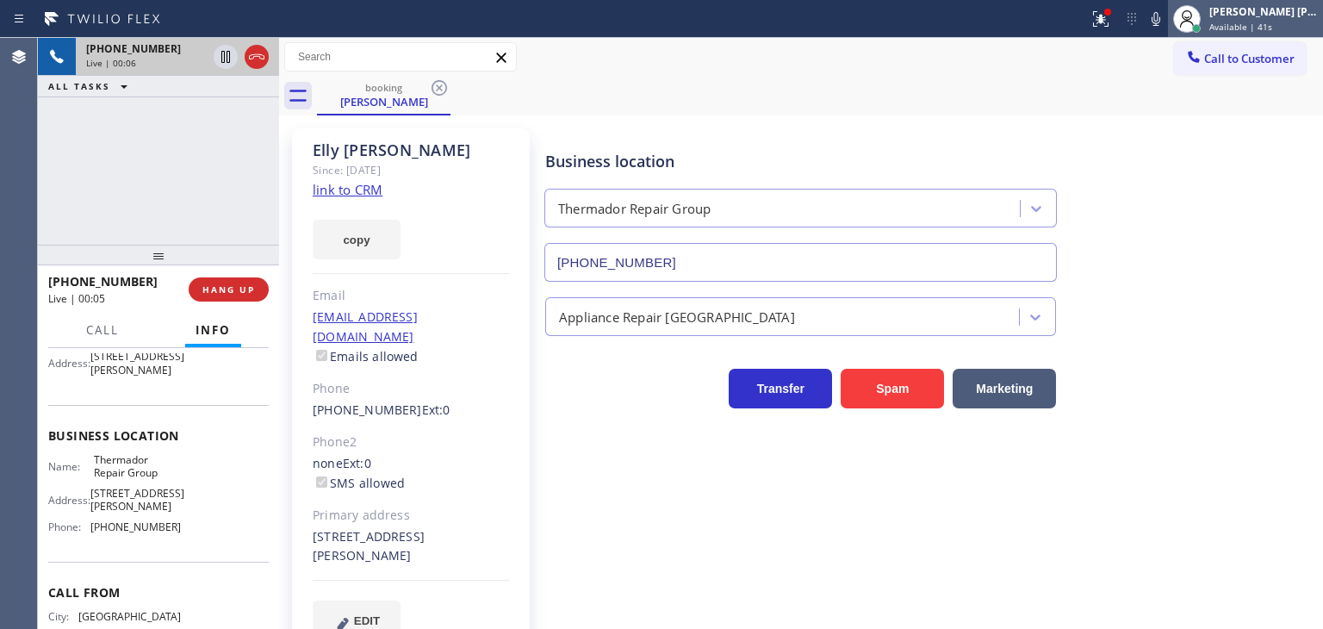
click at [1257, 22] on span "Available | 41s" at bounding box center [1241, 27] width 63 height 12
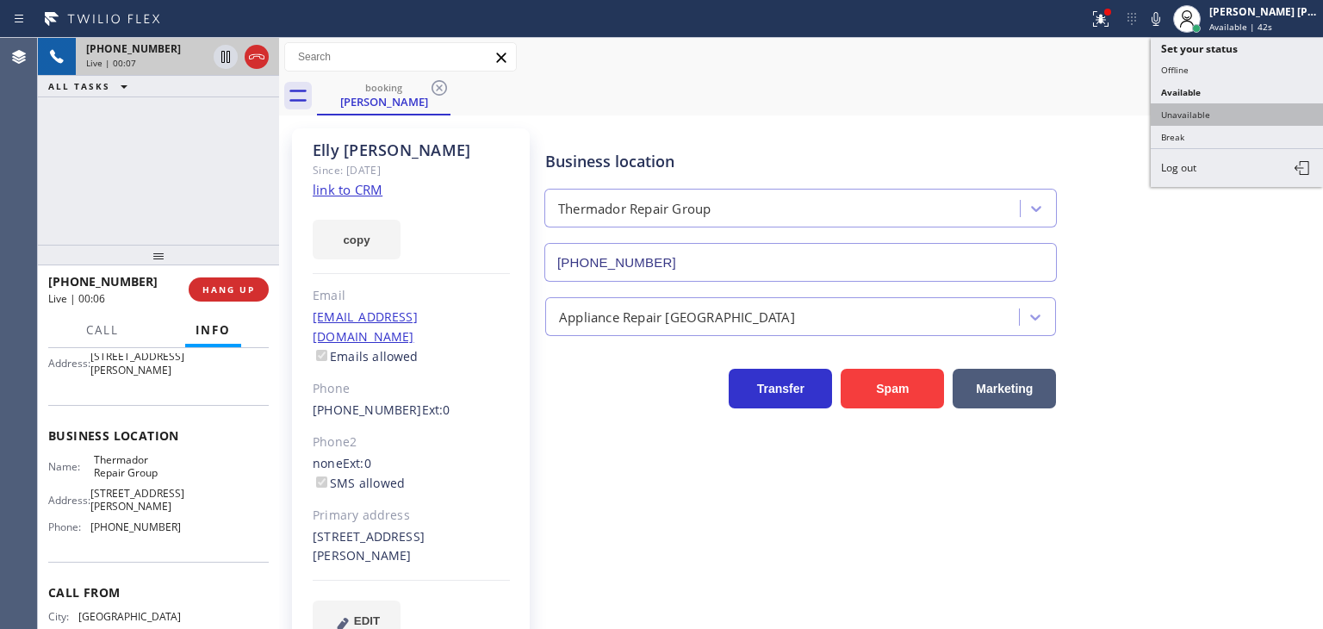
click at [1210, 109] on button "Unavailable" at bounding box center [1237, 114] width 172 height 22
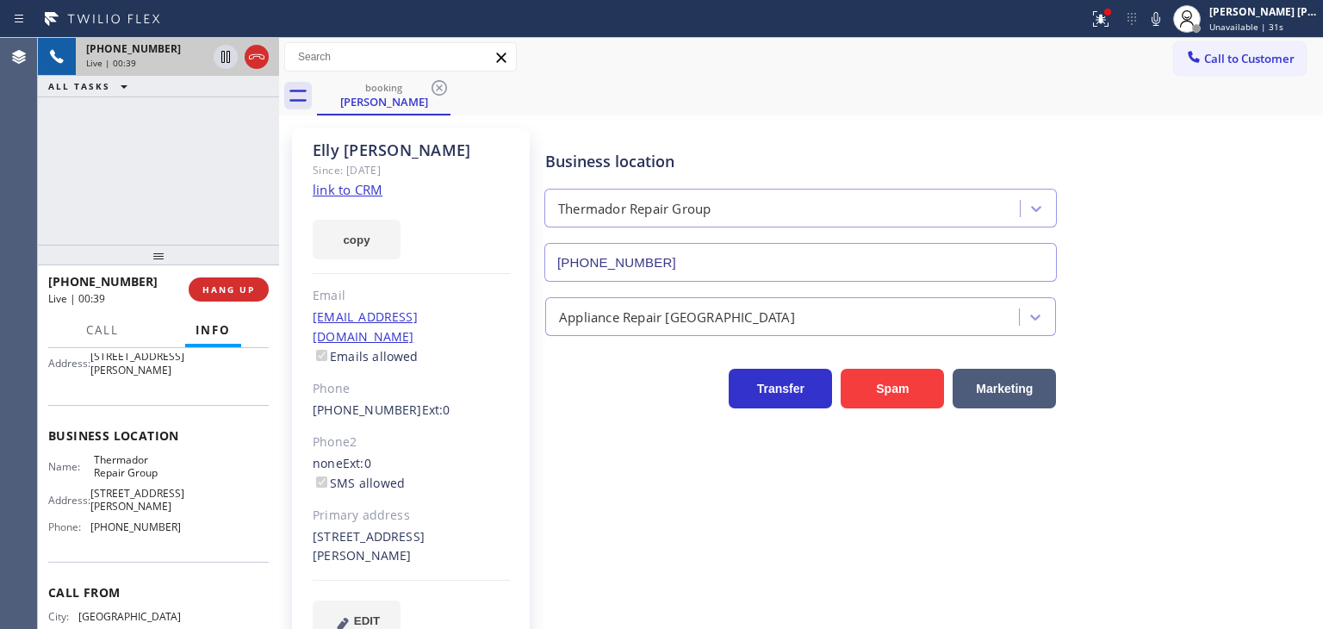
click at [327, 192] on link "link to CRM" at bounding box center [348, 189] width 70 height 17
drag, startPoint x: 1234, startPoint y: 231, endPoint x: 1234, endPoint y: 219, distance: 12.1
click at [1234, 231] on div "Business location Thermador Repair Group (855) 920-0838" at bounding box center [930, 204] width 777 height 156
click at [1167, 14] on icon at bounding box center [1156, 19] width 21 height 21
click at [1167, 22] on icon at bounding box center [1156, 19] width 21 height 21
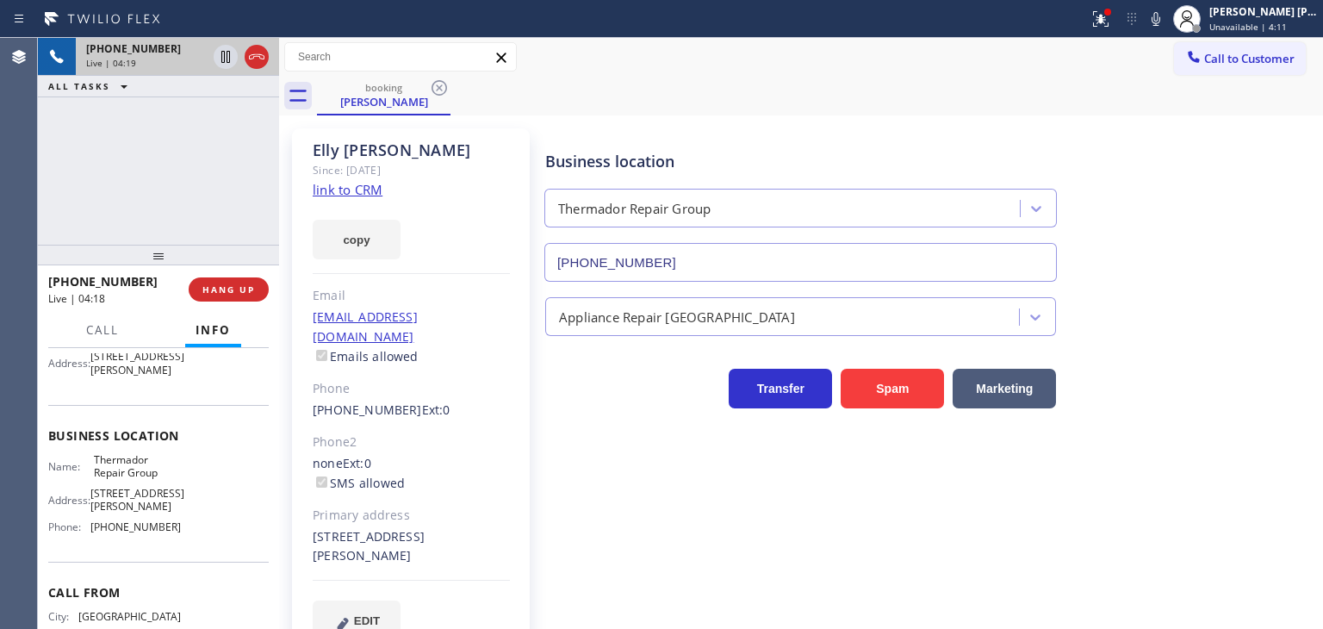
click at [1161, 16] on icon at bounding box center [1156, 19] width 9 height 14
click at [1161, 20] on icon at bounding box center [1156, 19] width 9 height 14
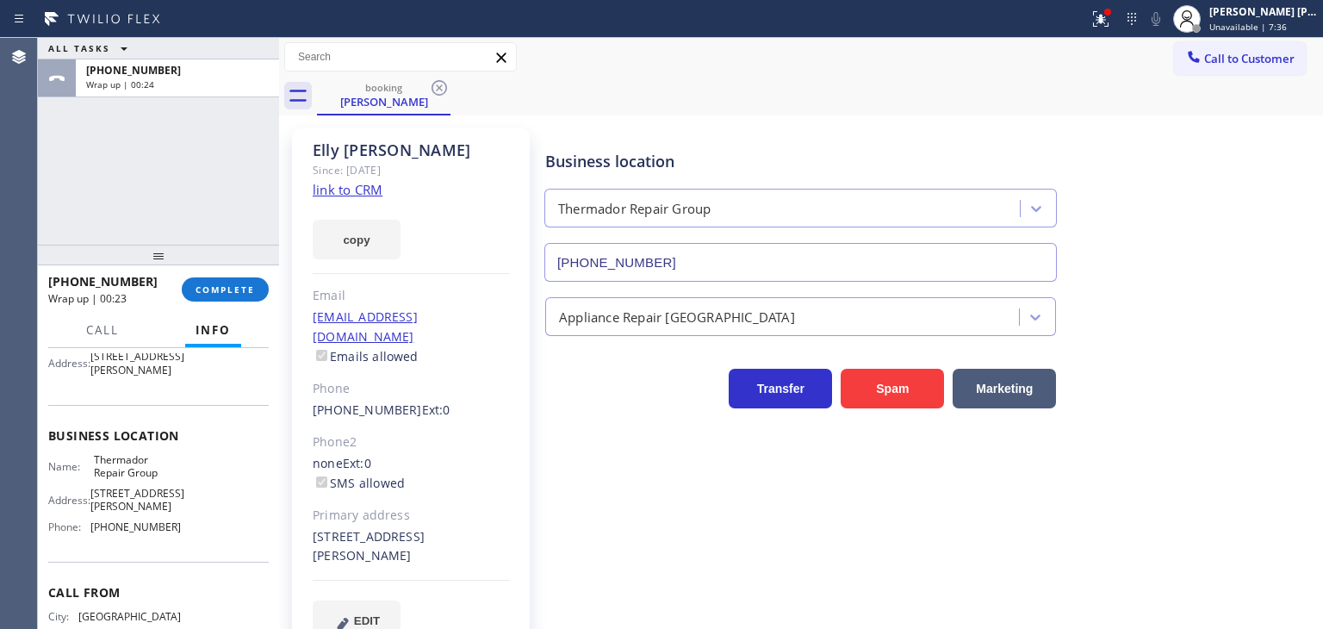
click at [215, 159] on div "ALL TASKS ALL TASKS ACTIVE TASKS TASKS IN WRAP UP +16502040662 Wrap up | 00:24" at bounding box center [158, 141] width 241 height 207
click at [1280, 11] on div "[PERSON_NAME] [PERSON_NAME]" at bounding box center [1264, 11] width 109 height 15
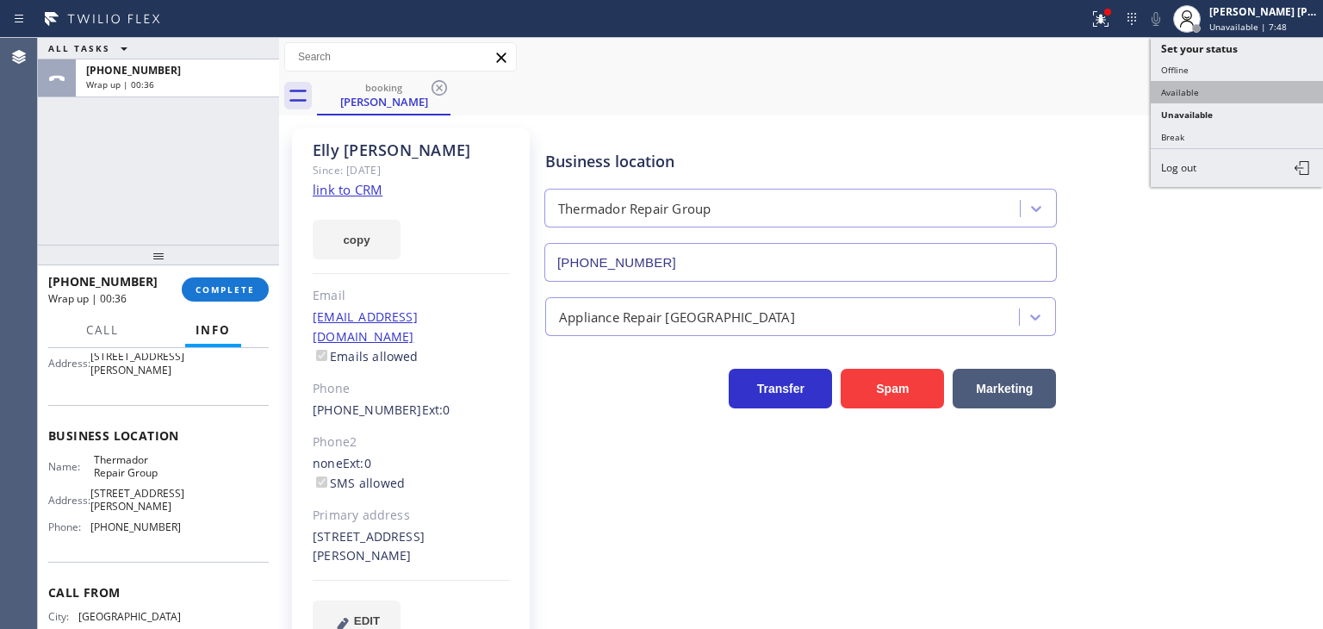
click at [1224, 82] on button "Available" at bounding box center [1237, 92] width 172 height 22
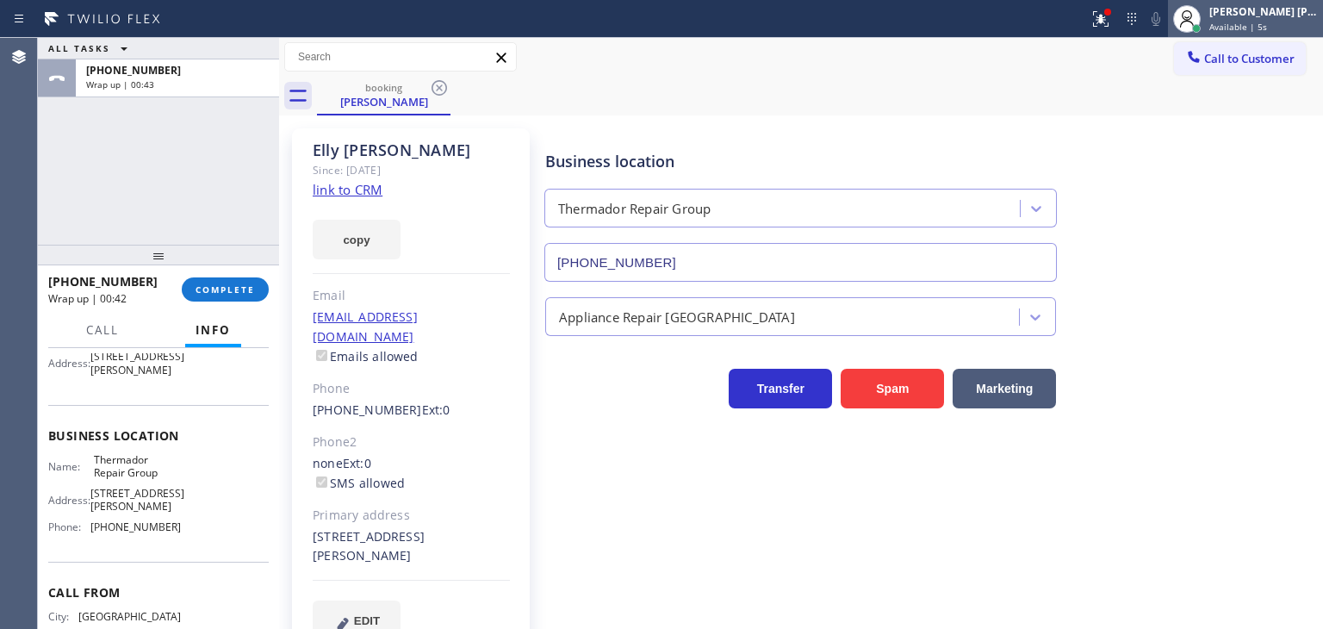
click at [1292, 25] on div "Available | 5s" at bounding box center [1264, 27] width 109 height 12
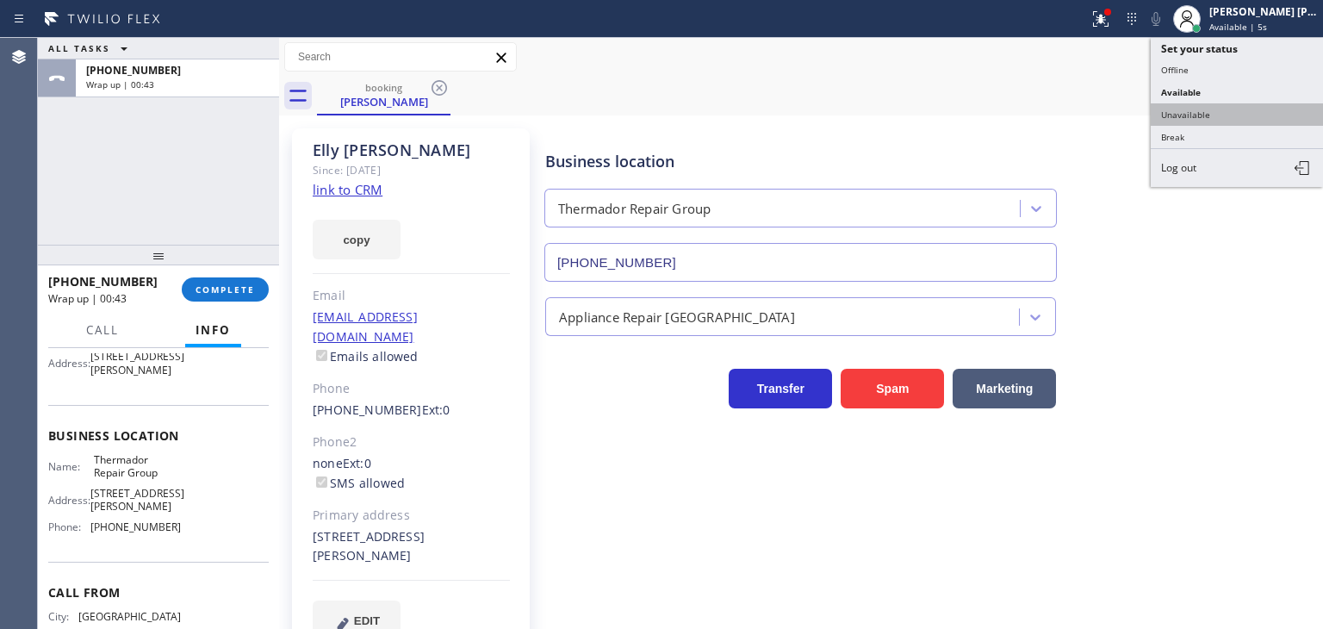
click at [1210, 111] on button "Unavailable" at bounding box center [1237, 114] width 172 height 22
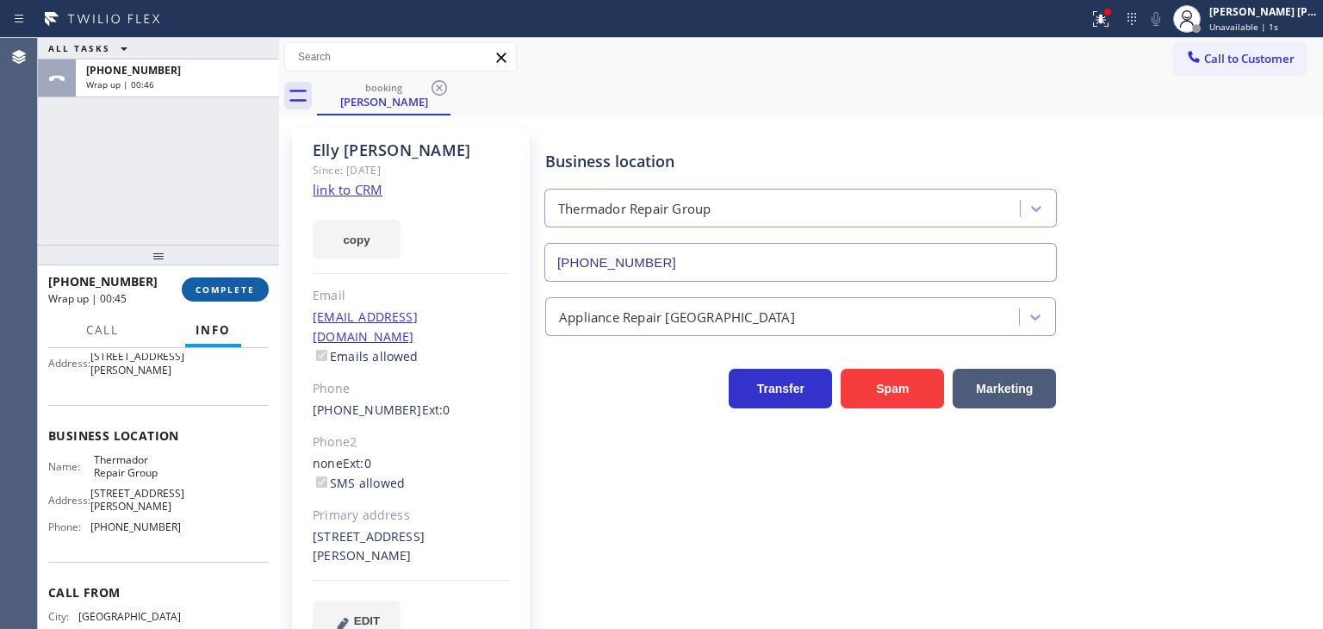
click at [200, 291] on span "COMPLETE" at bounding box center [225, 289] width 59 height 12
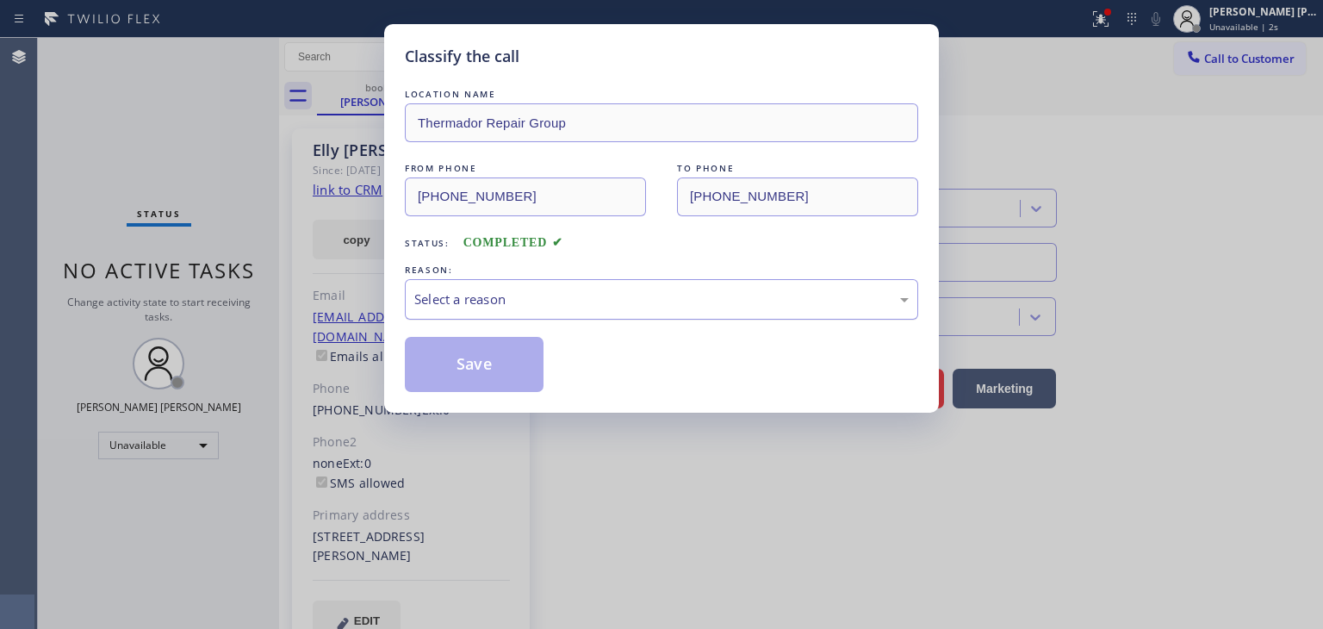
click at [461, 283] on div "Select a reason" at bounding box center [662, 299] width 514 height 40
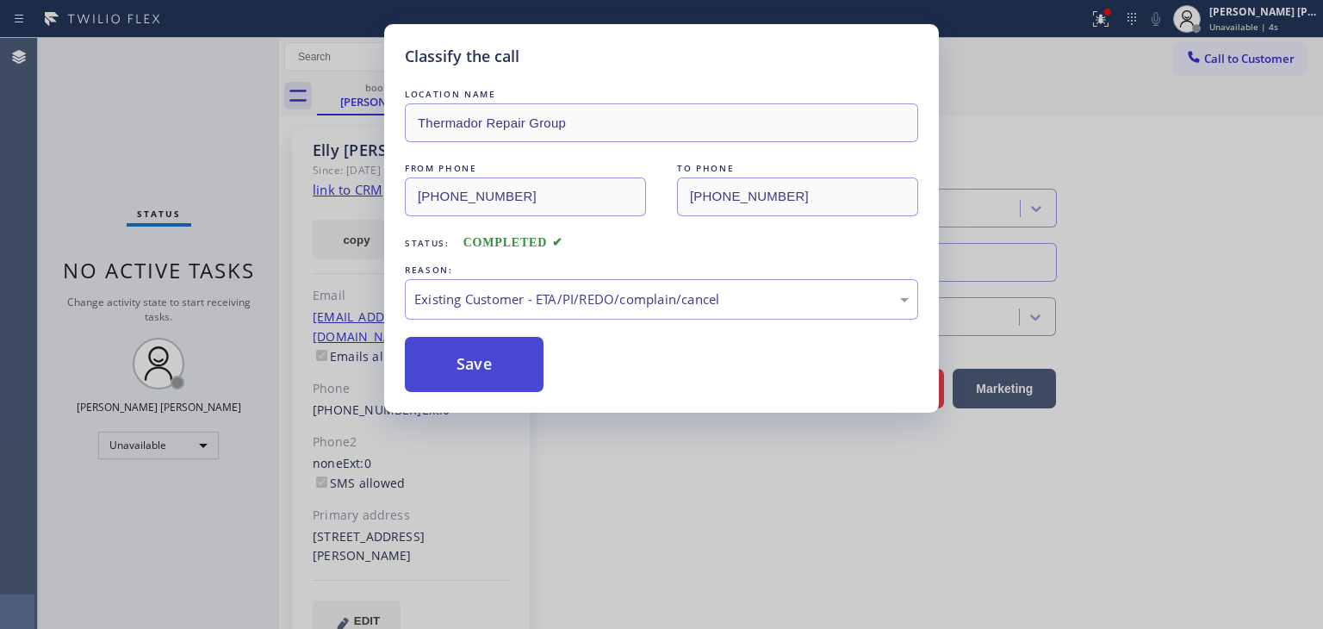
click at [470, 358] on button "Save" at bounding box center [474, 364] width 139 height 55
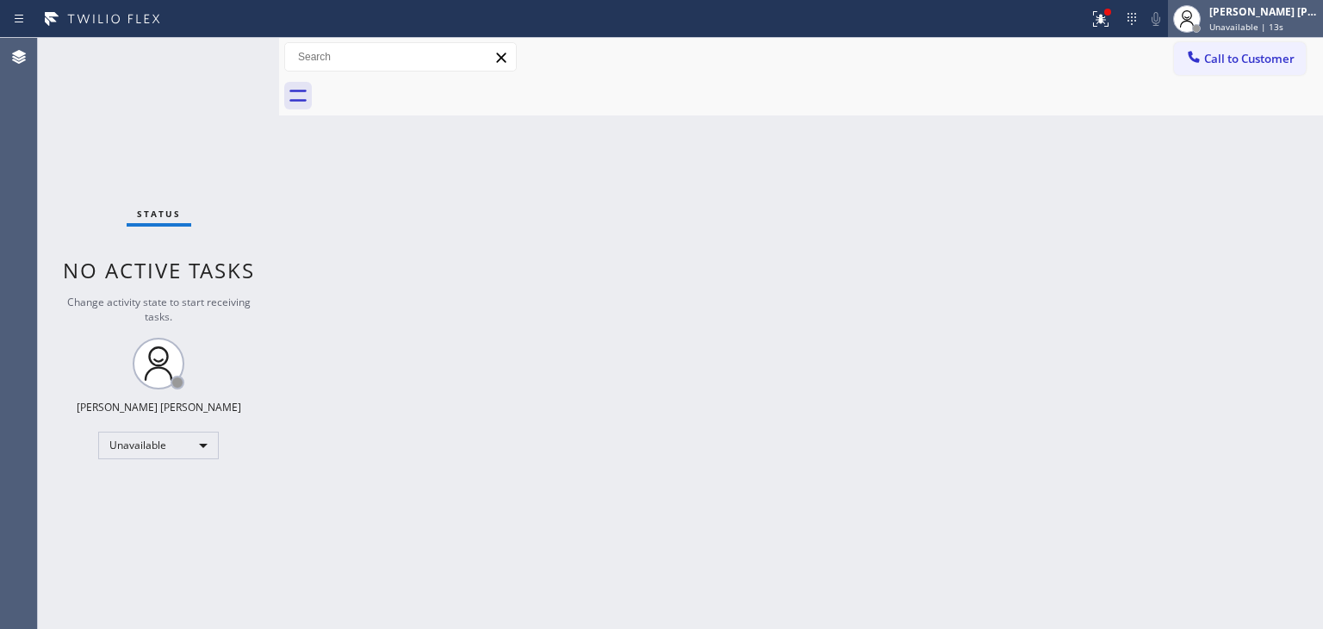
click at [1275, 22] on span "Unavailable | 13s" at bounding box center [1247, 27] width 74 height 12
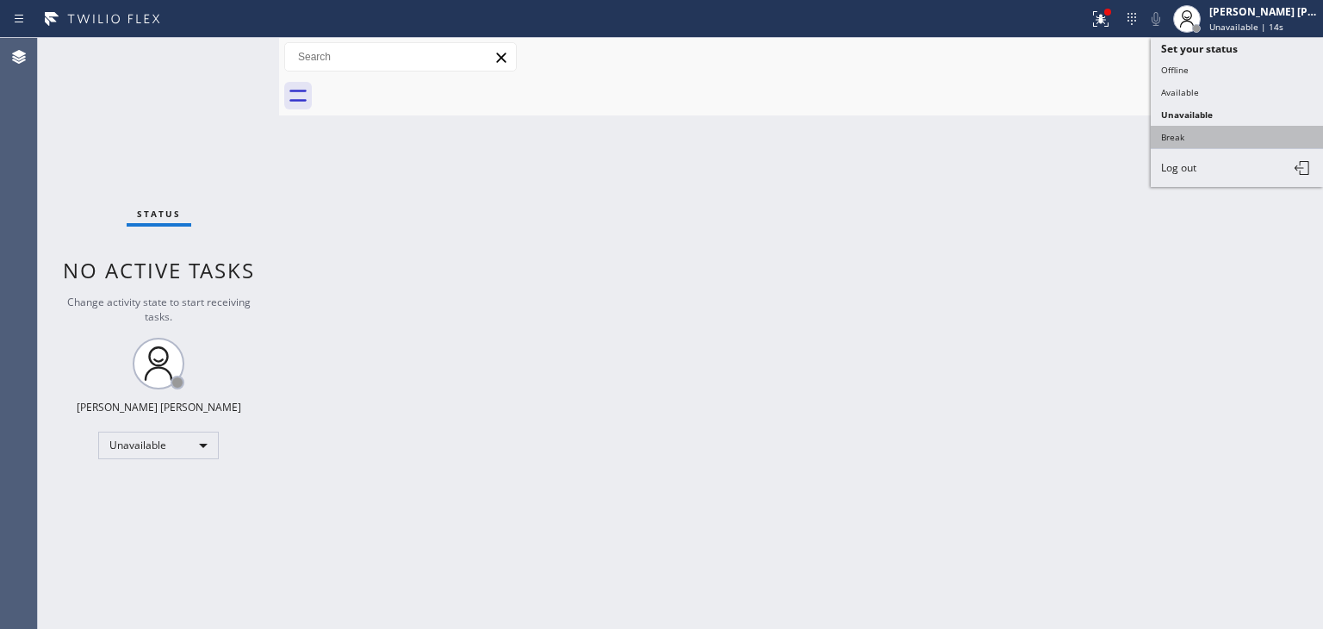
click at [1183, 128] on button "Break" at bounding box center [1237, 137] width 172 height 22
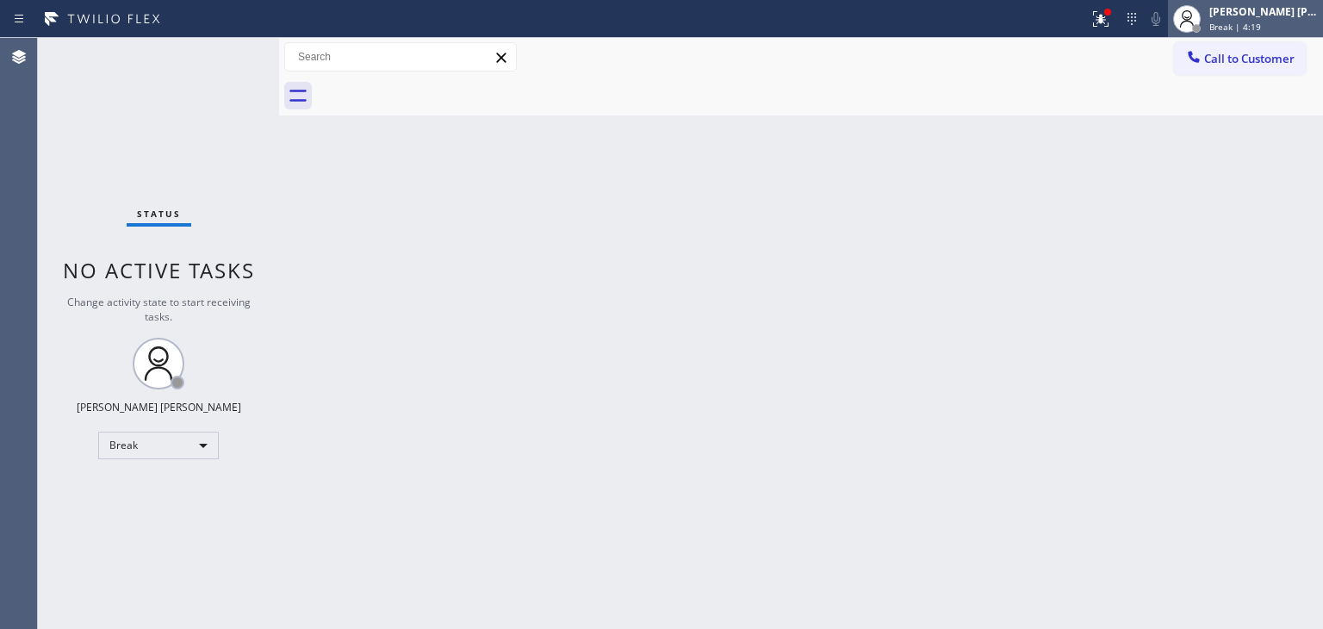
click at [1275, 13] on div "[PERSON_NAME] [PERSON_NAME]" at bounding box center [1264, 11] width 109 height 15
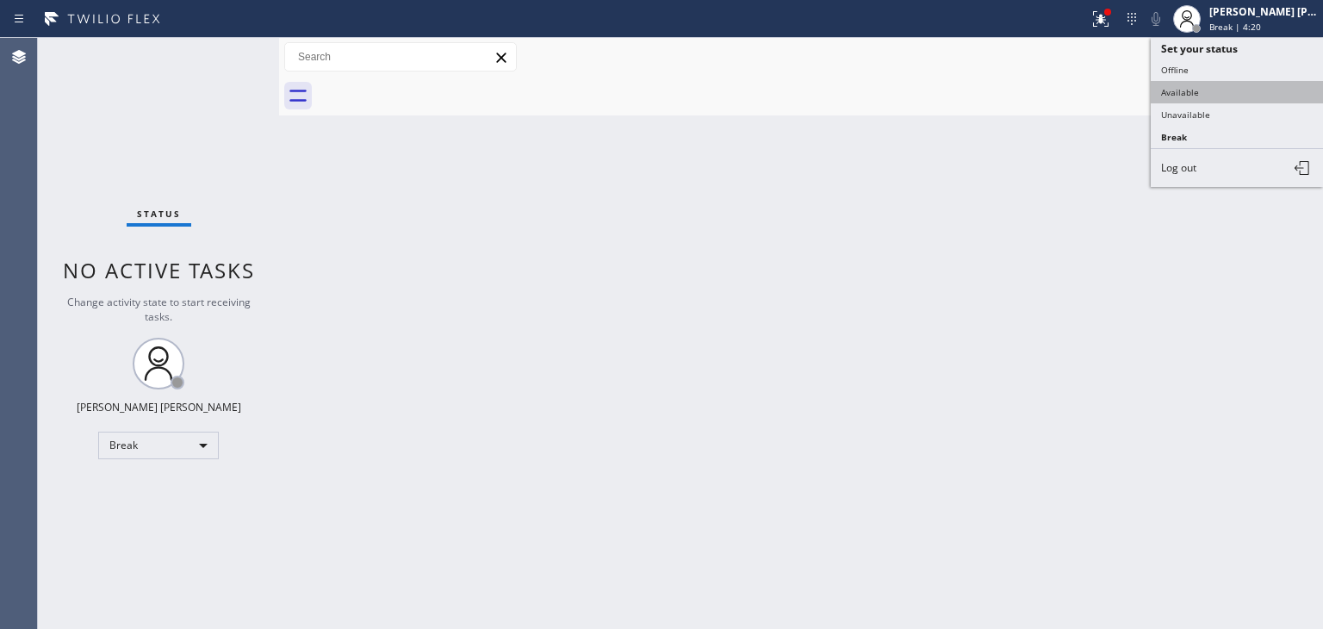
click at [1193, 94] on button "Available" at bounding box center [1237, 92] width 172 height 22
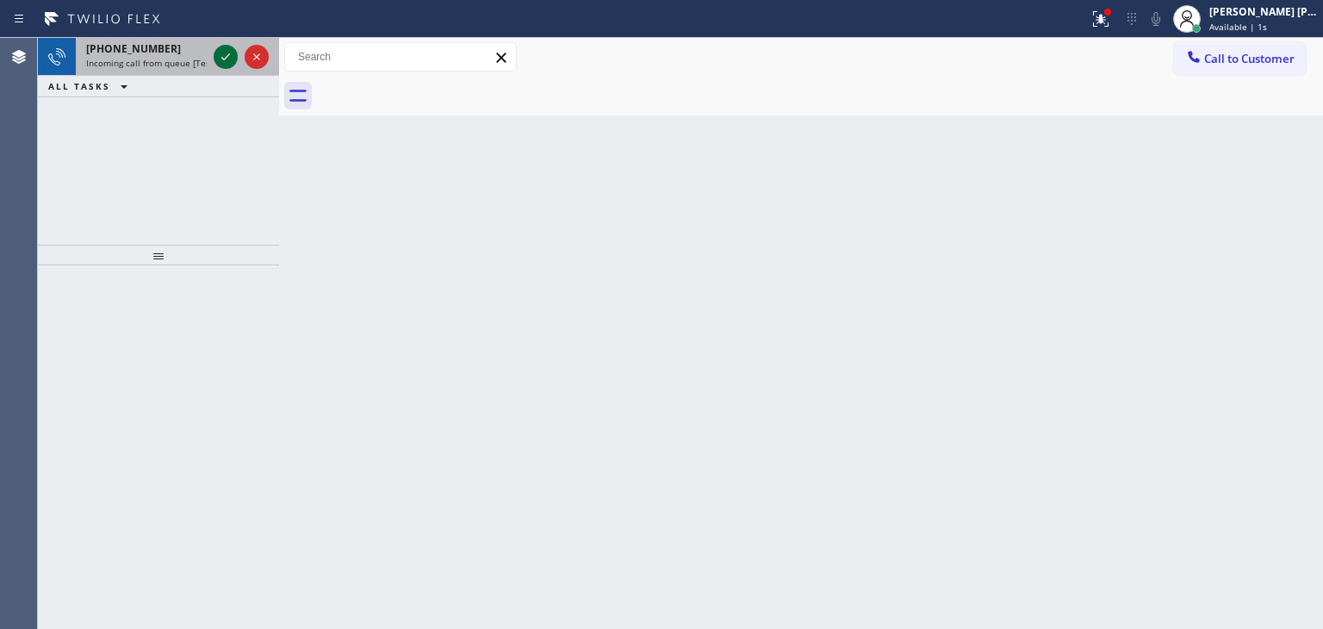
click at [227, 56] on icon at bounding box center [225, 57] width 21 height 21
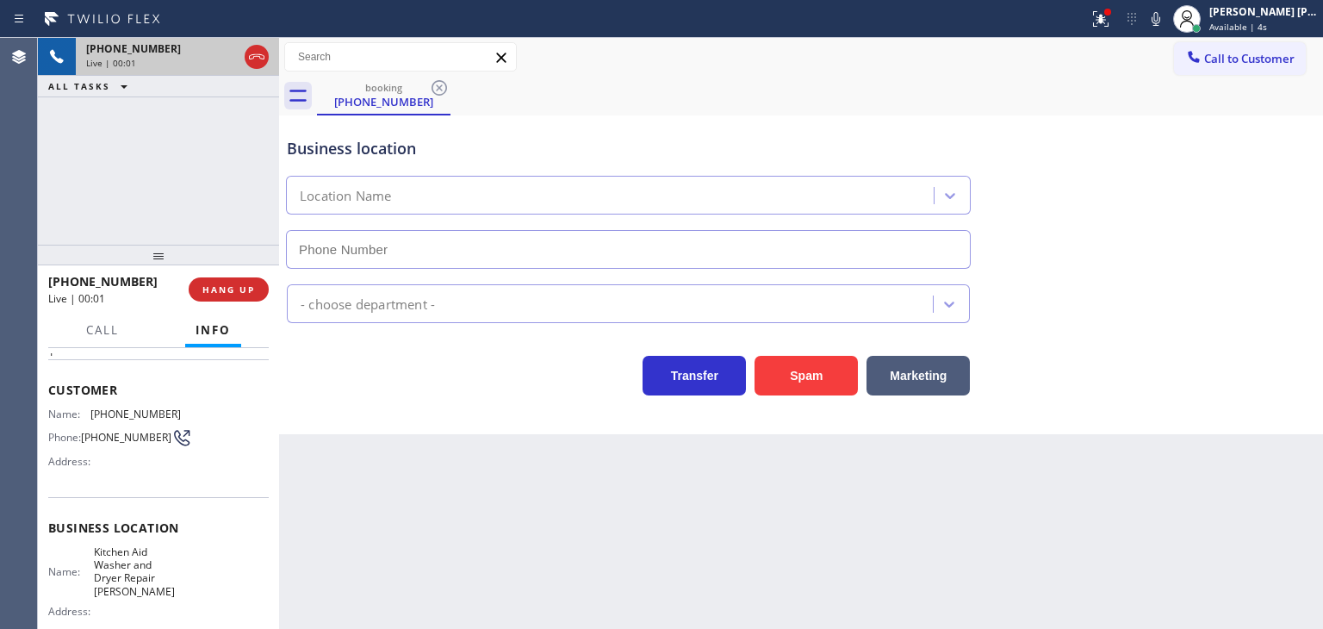
scroll to position [86, 0]
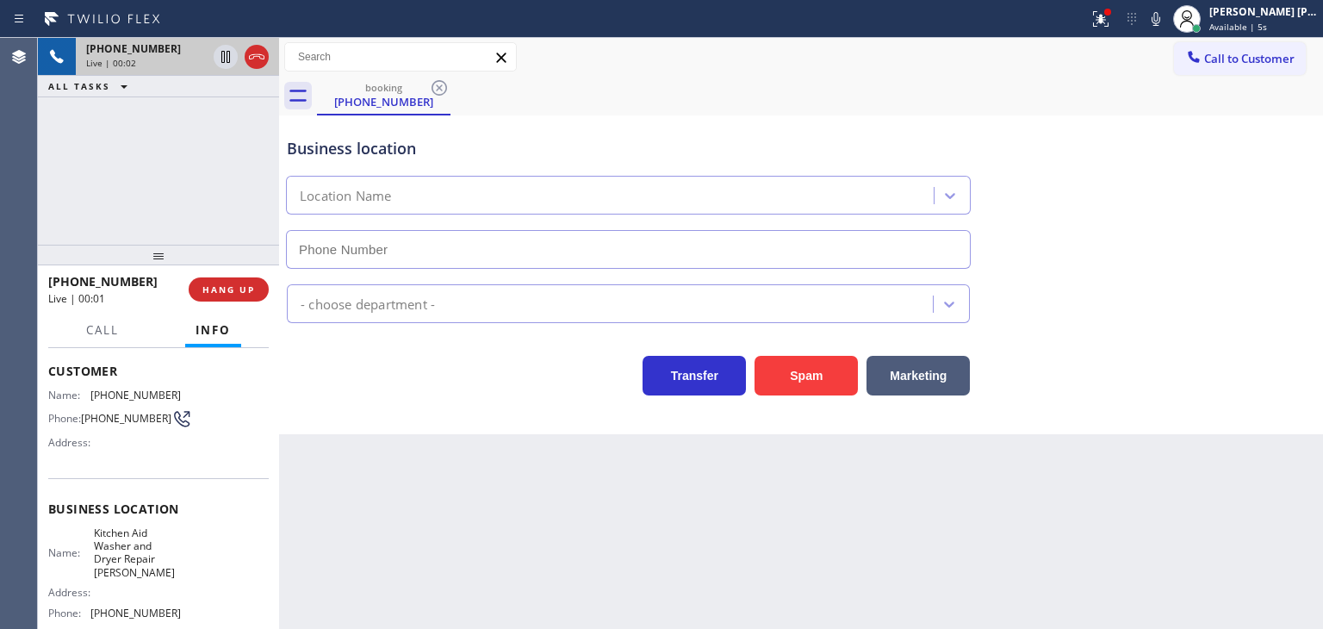
type input "[PHONE_NUMBER]"
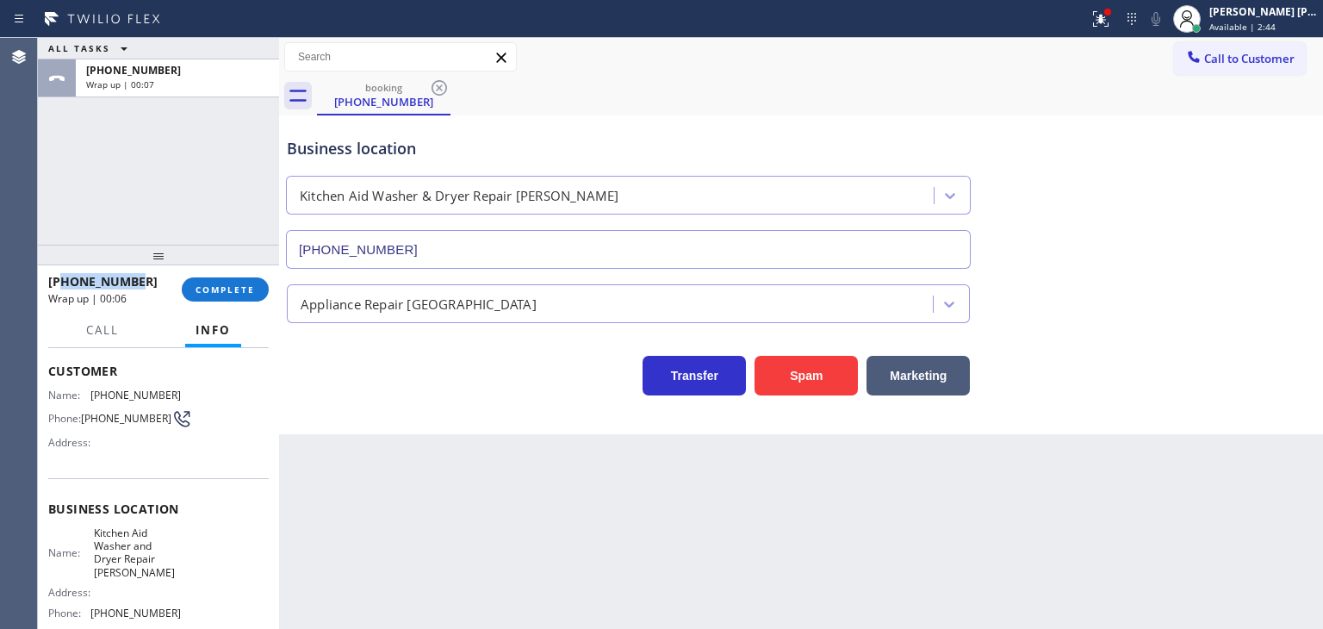
drag, startPoint x: 145, startPoint y: 289, endPoint x: 61, endPoint y: 280, distance: 84.0
click at [61, 280] on div "+16082282606" at bounding box center [108, 281] width 121 height 16
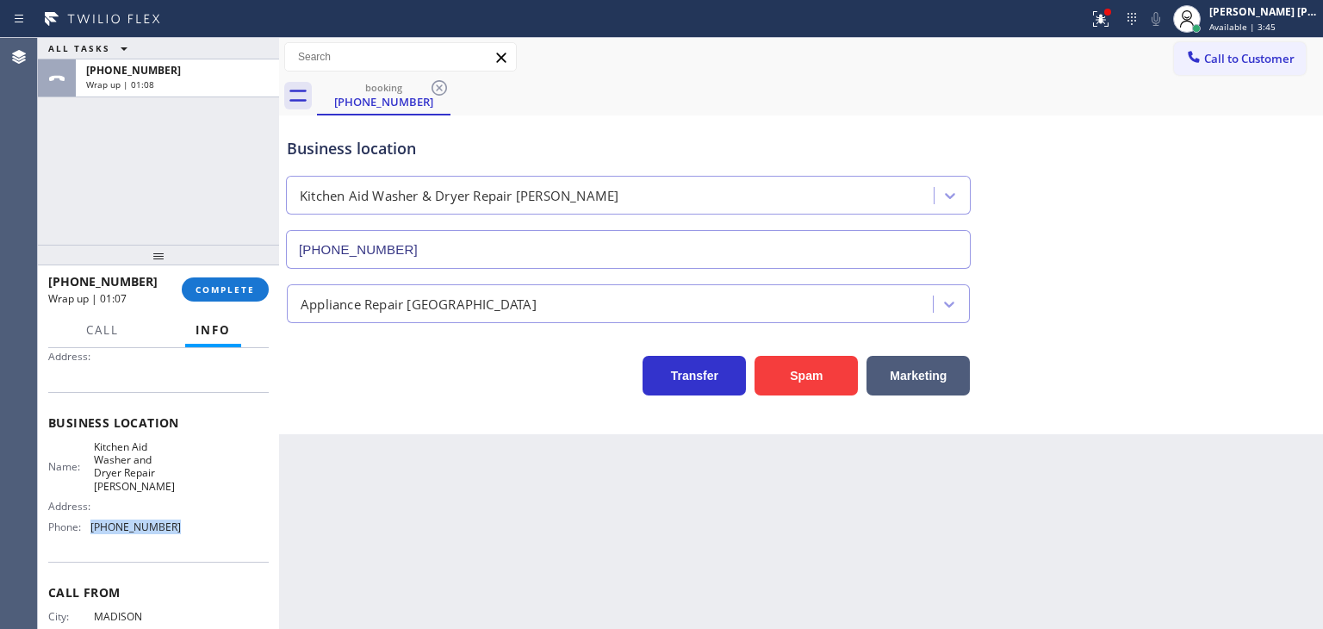
drag, startPoint x: 180, startPoint y: 526, endPoint x: 90, endPoint y: 532, distance: 90.7
click at [90, 532] on div "Name: Kitchen Aid Washer and Dryer Repair Eugene Address: Phone: (458) 217-8034" at bounding box center [158, 490] width 221 height 101
click at [220, 302] on div "+16082282606 Wrap up | 02:33 COMPLETE" at bounding box center [158, 289] width 221 height 45
click at [220, 289] on span "COMPLETE" at bounding box center [225, 289] width 59 height 12
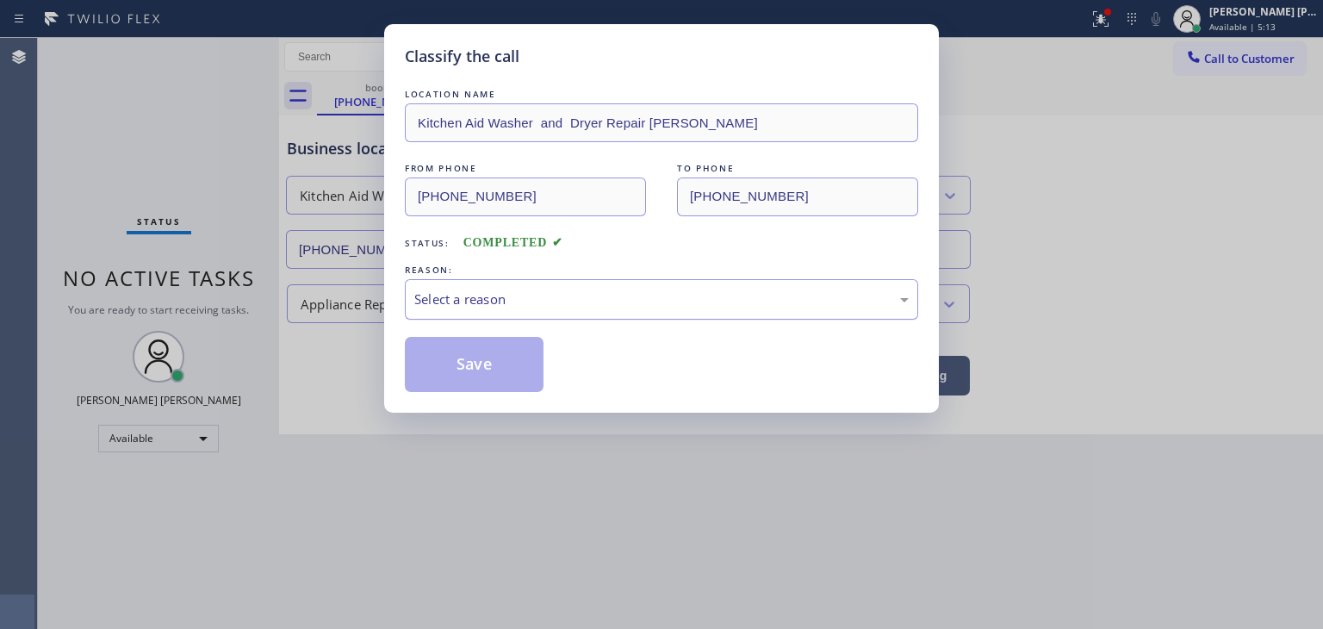
click at [455, 301] on div "Select a reason" at bounding box center [661, 300] width 495 height 20
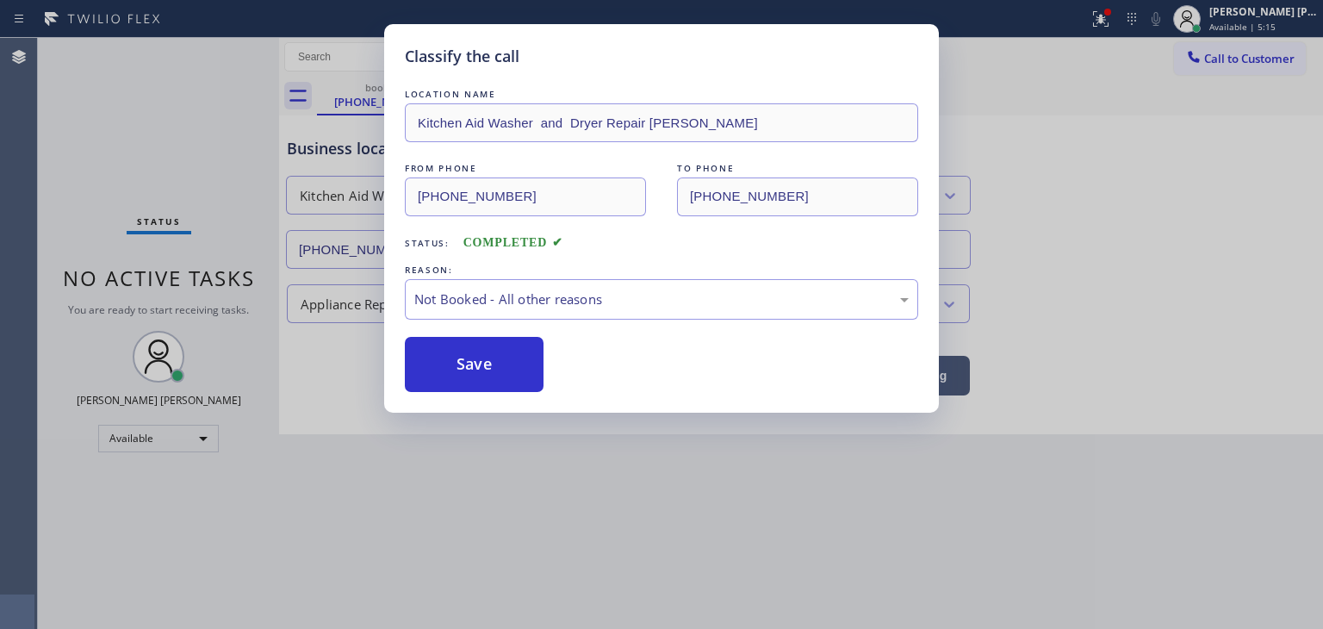
click at [474, 363] on button "Save" at bounding box center [474, 364] width 139 height 55
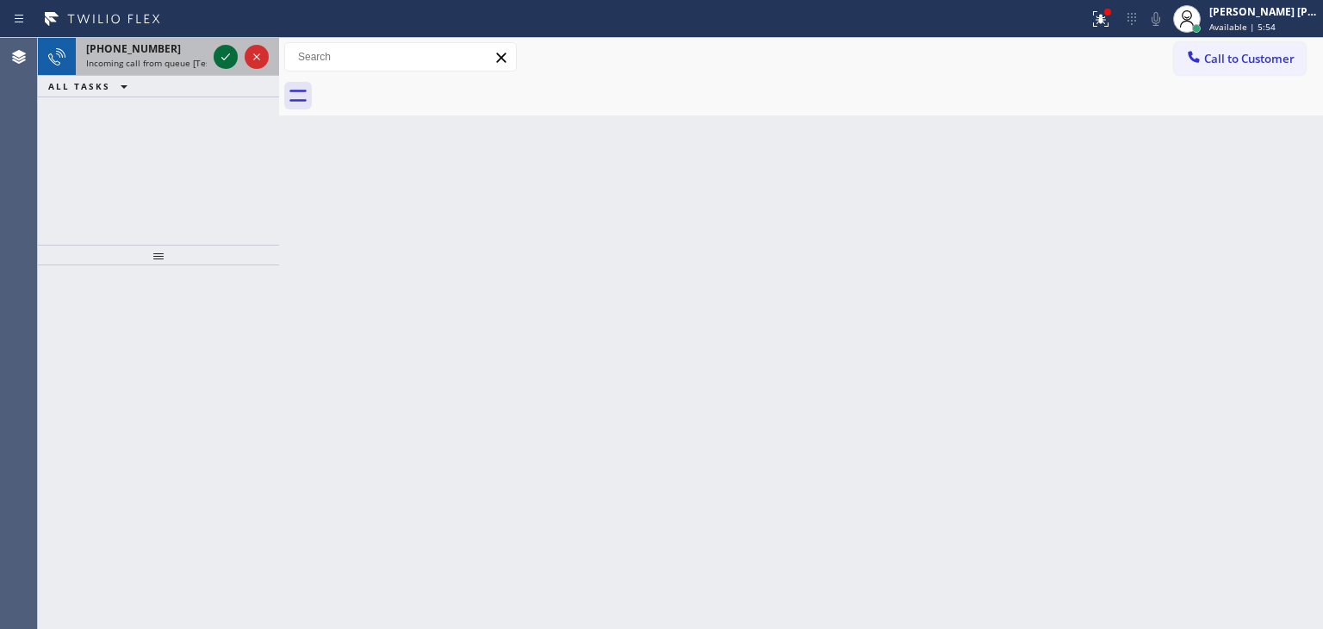
click at [221, 46] on button at bounding box center [226, 57] width 24 height 24
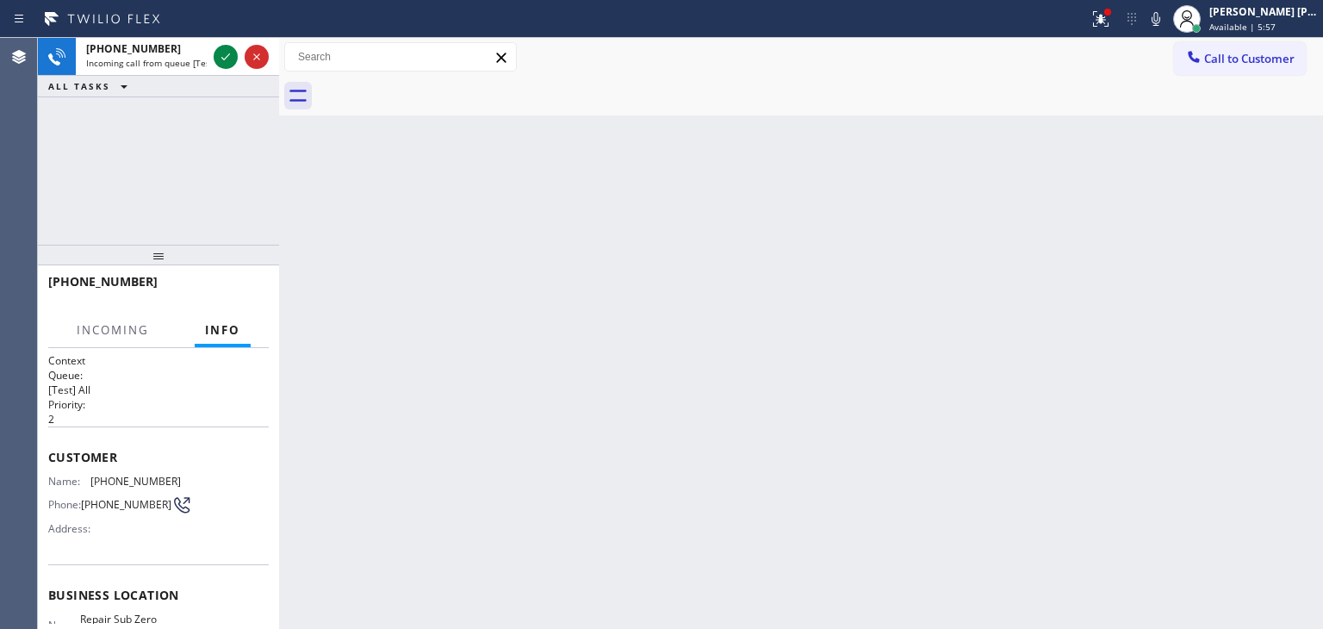
scroll to position [86, 0]
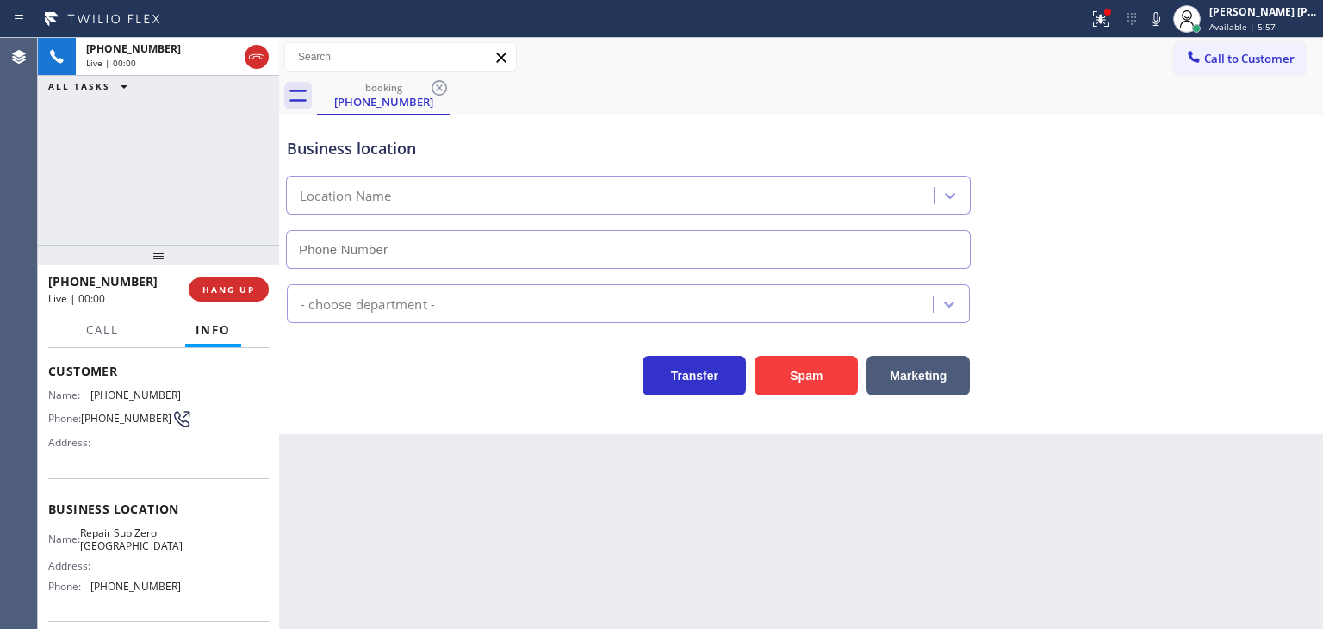
type input "[PHONE_NUMBER]"
click at [1161, 20] on icon at bounding box center [1156, 19] width 9 height 14
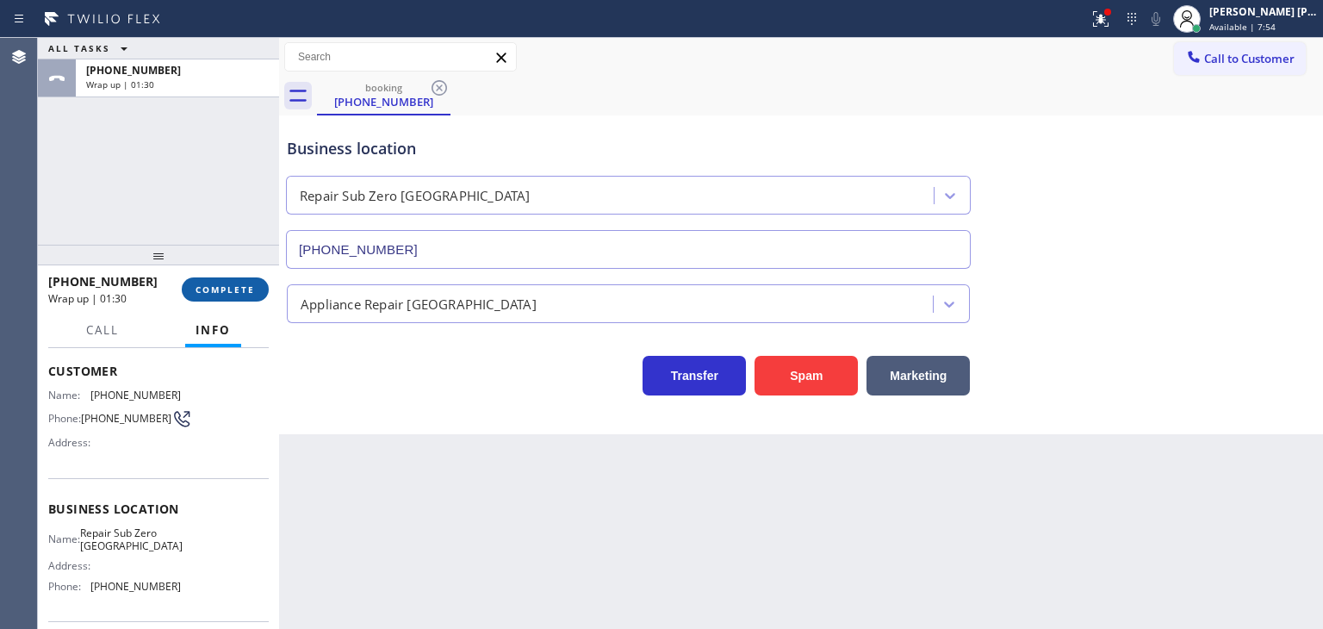
click at [234, 284] on span "COMPLETE" at bounding box center [225, 289] width 59 height 12
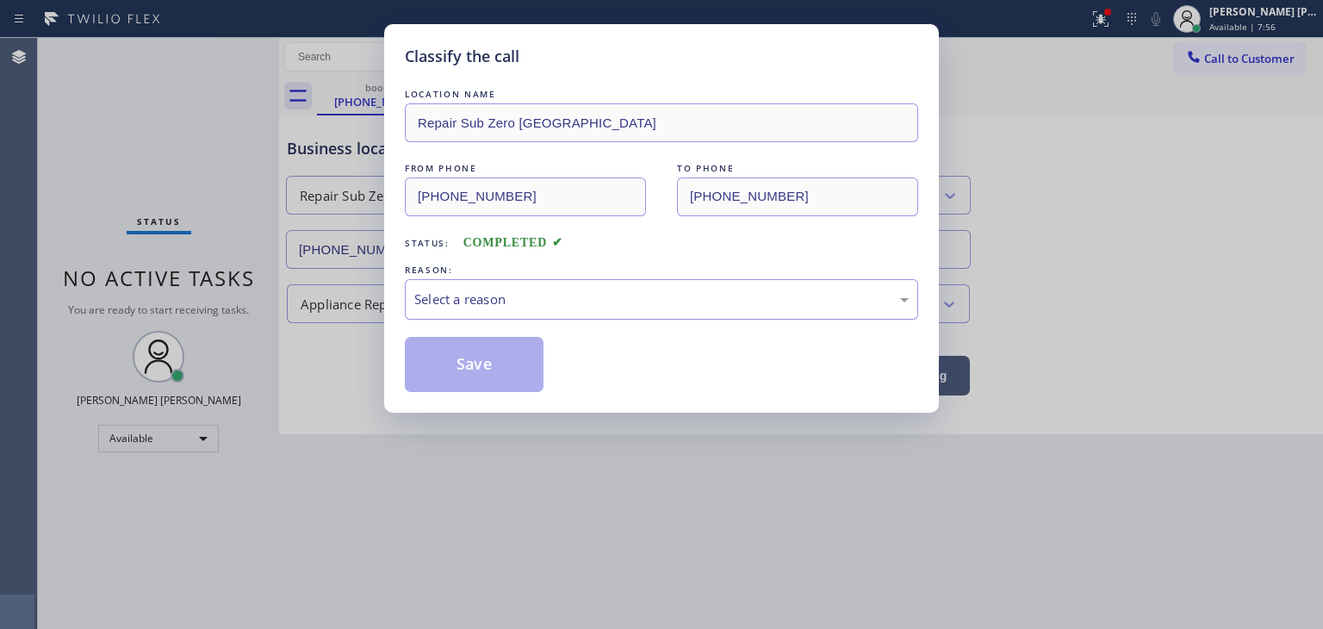
click at [489, 303] on div "Select a reason" at bounding box center [661, 300] width 495 height 20
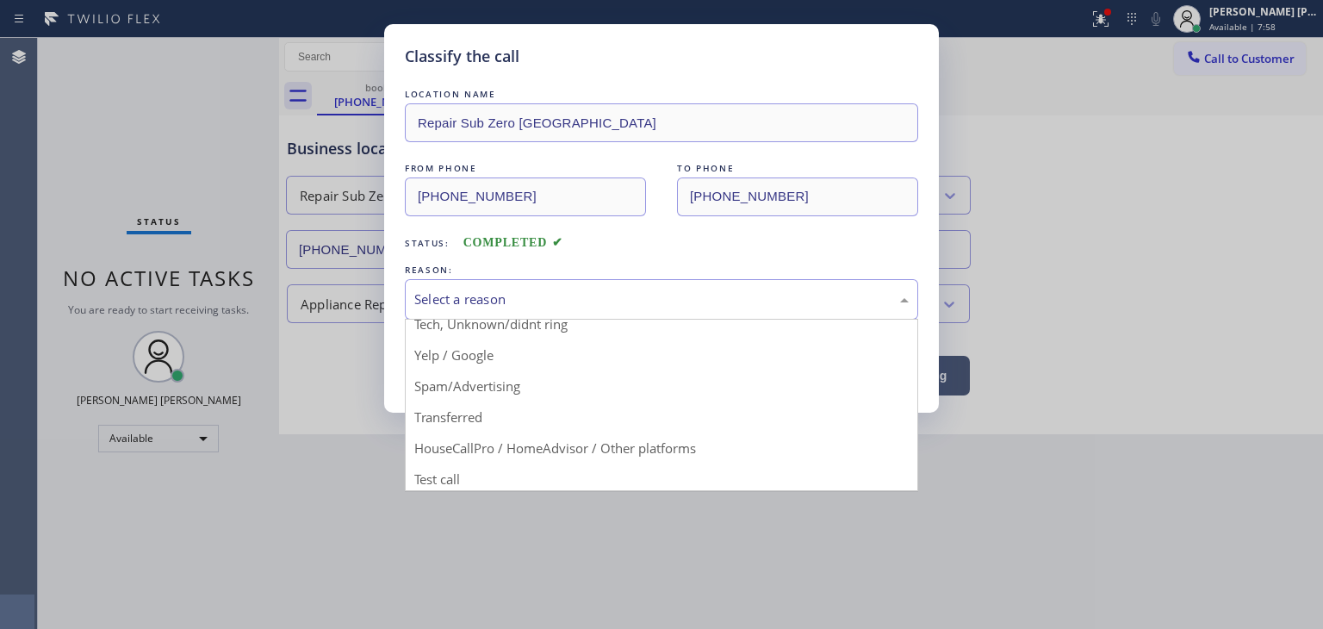
scroll to position [108, 0]
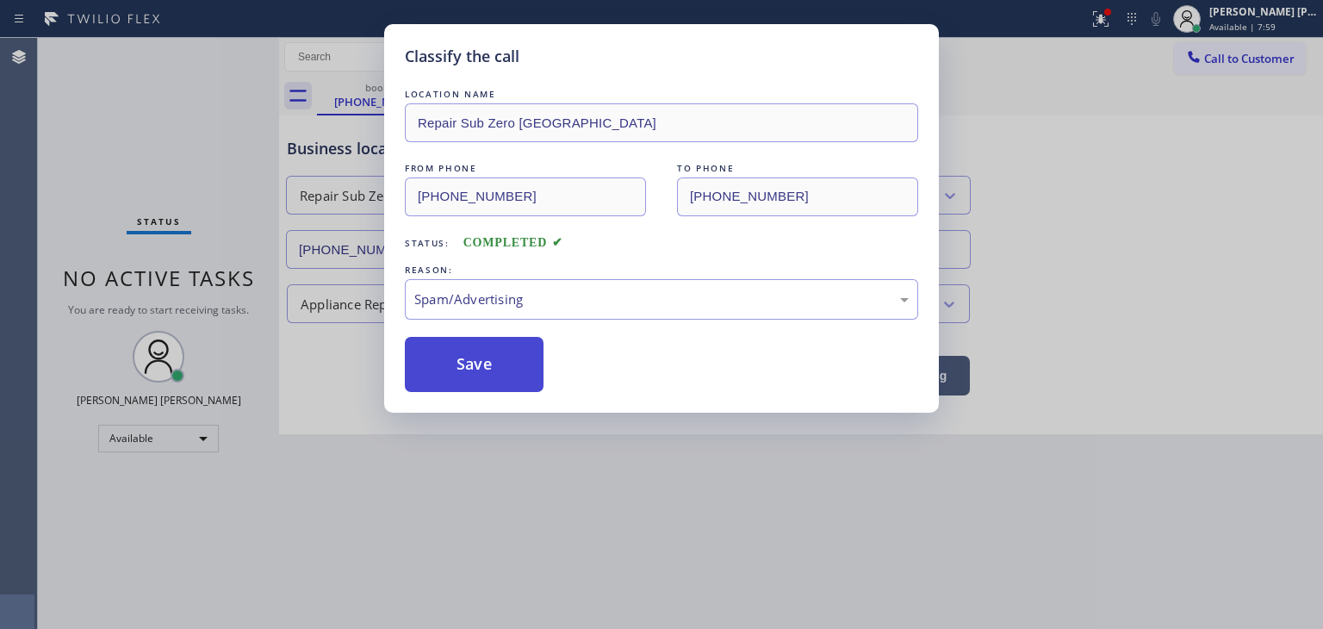
click at [482, 367] on button "Save" at bounding box center [474, 364] width 139 height 55
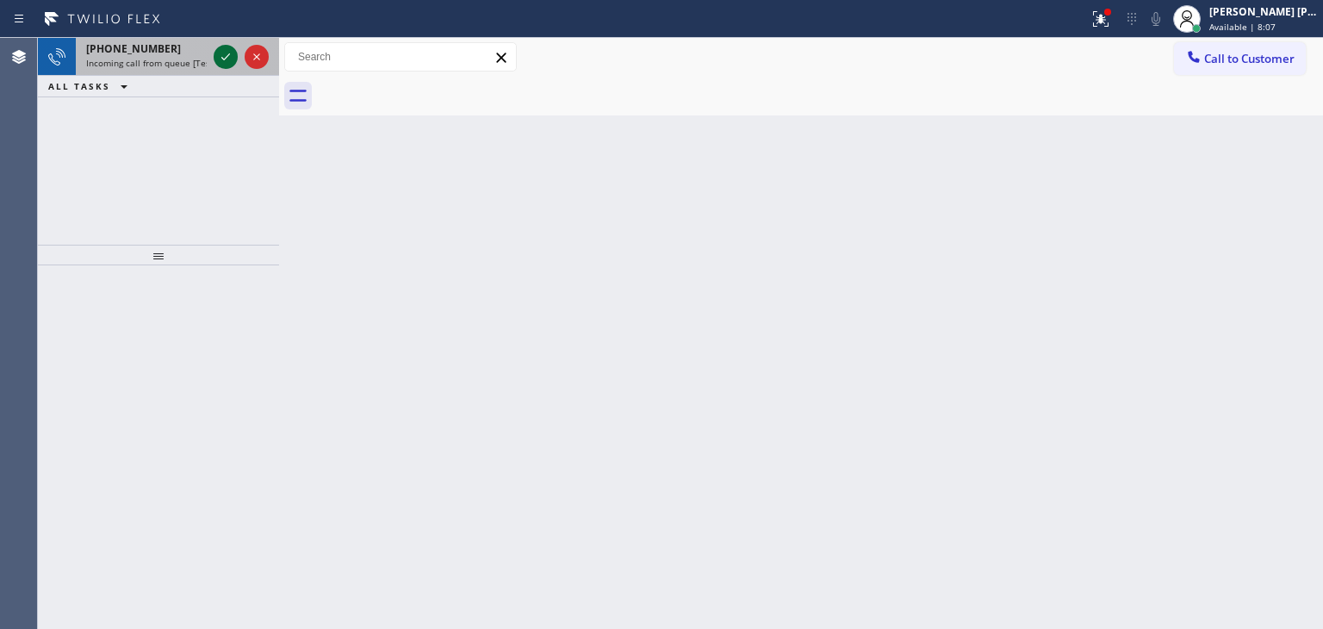
click at [221, 60] on icon at bounding box center [225, 57] width 21 height 21
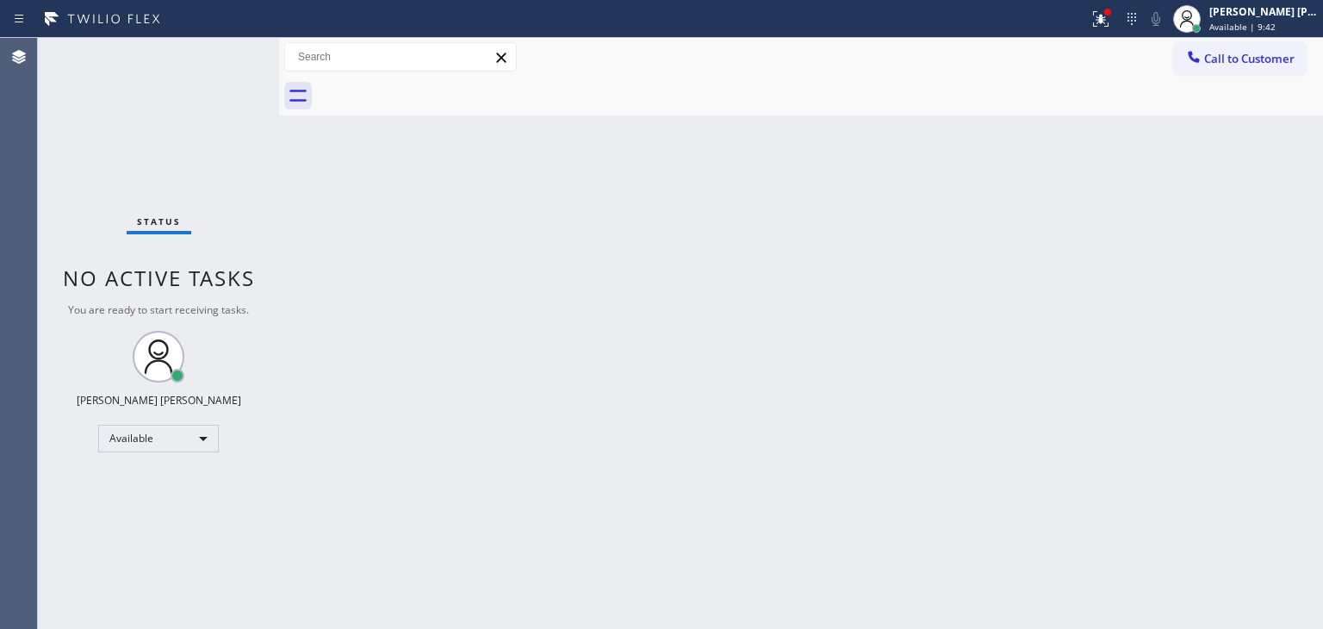
click at [233, 60] on div "Status No active tasks You are ready to start receiving tasks. [PERSON_NAME] [P…" at bounding box center [158, 333] width 241 height 591
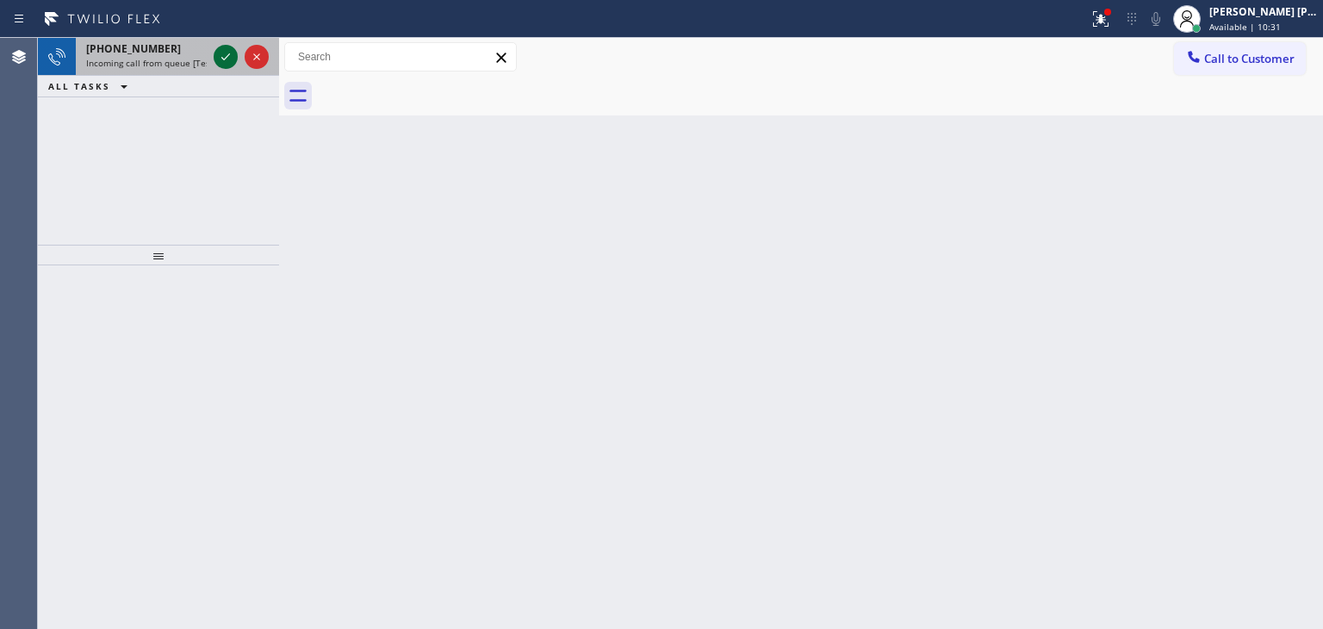
click at [227, 47] on icon at bounding box center [225, 57] width 21 height 21
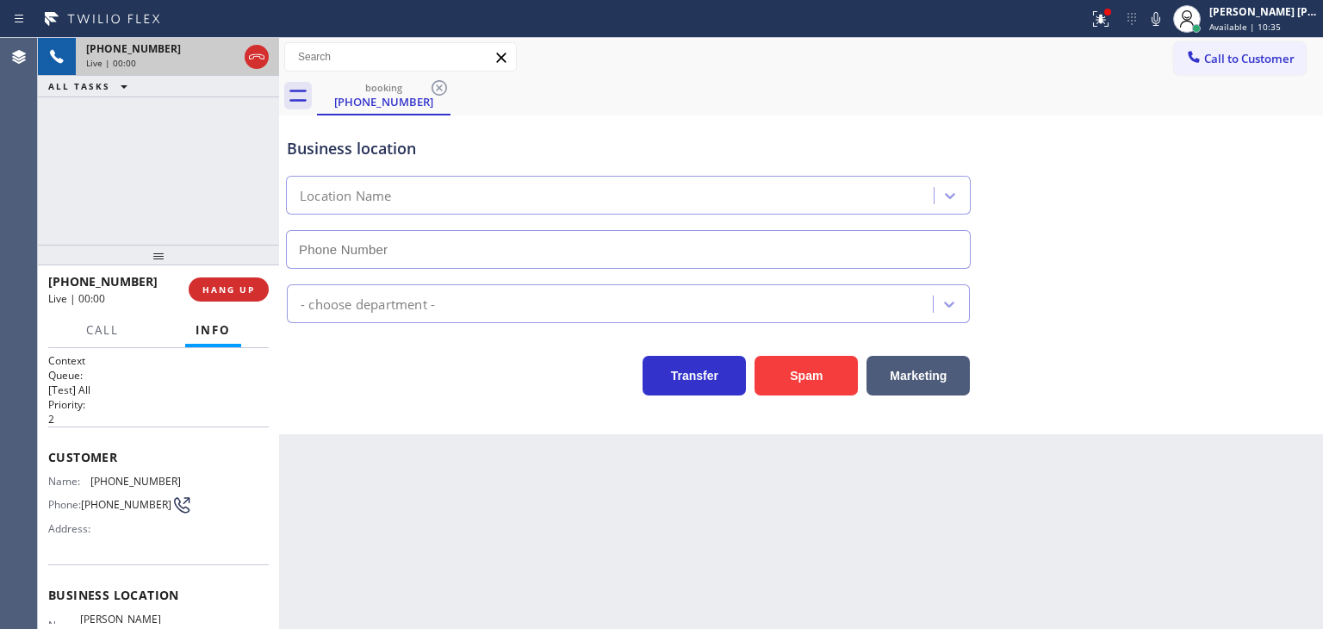
scroll to position [86, 0]
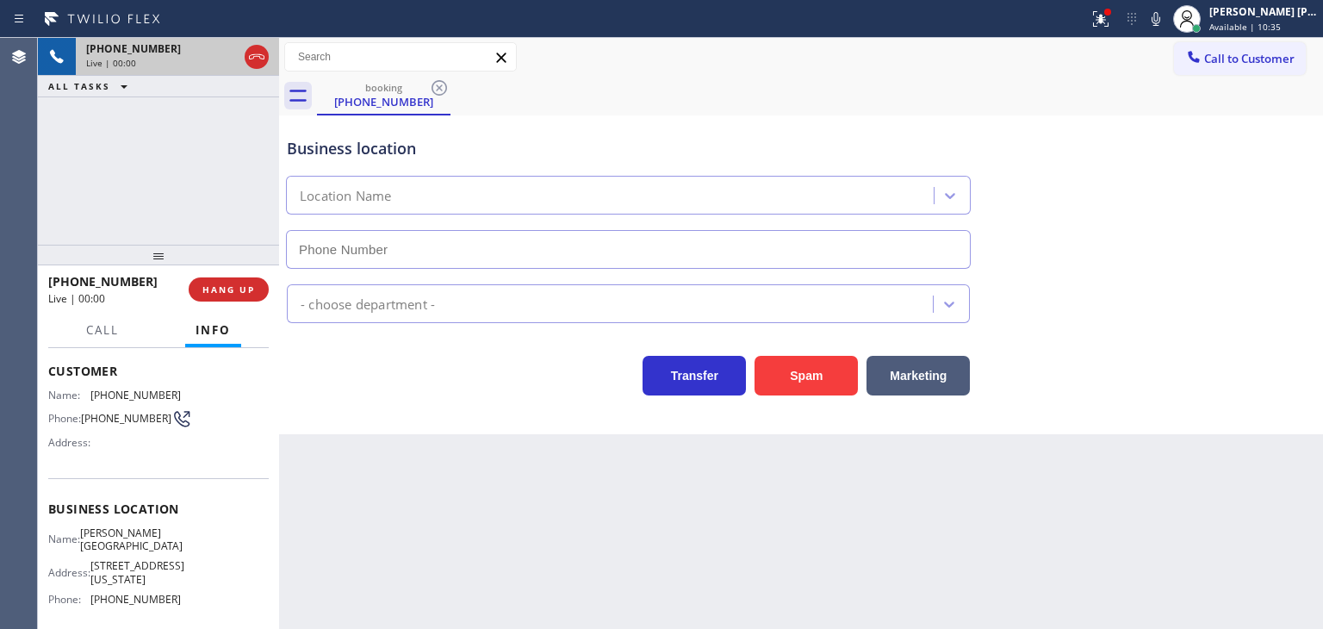
type input "[PHONE_NUMBER]"
click at [1167, 23] on icon at bounding box center [1156, 19] width 21 height 21
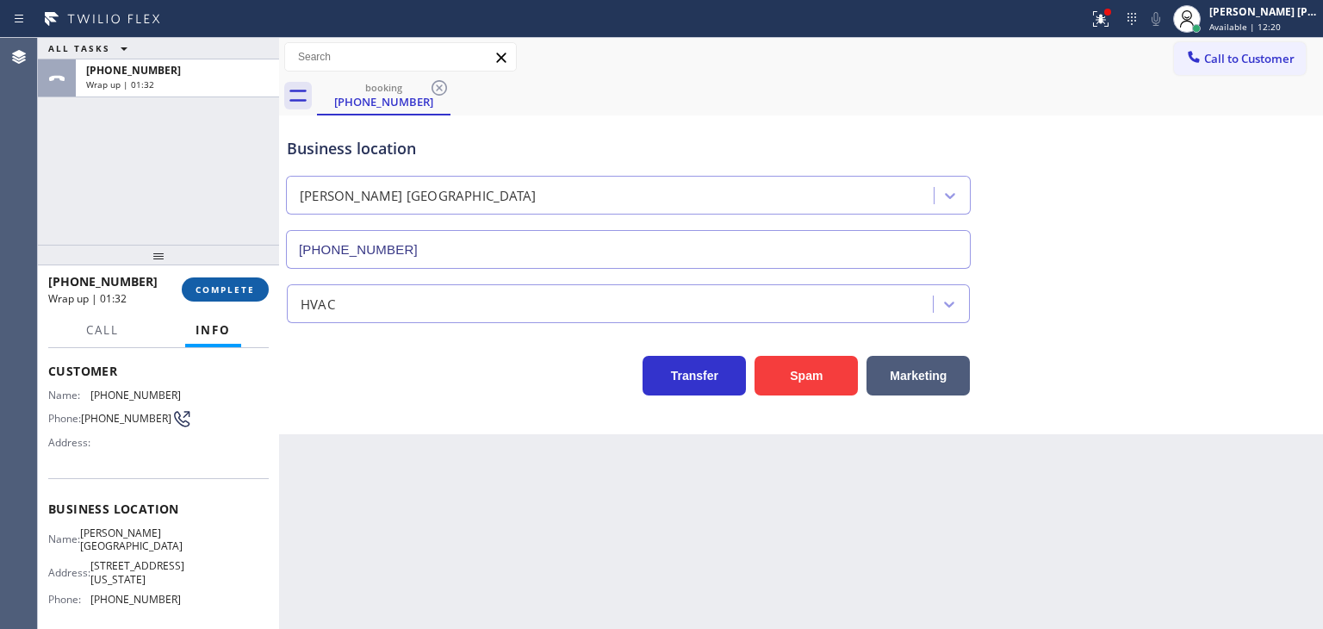
click at [236, 287] on span "COMPLETE" at bounding box center [225, 289] width 59 height 12
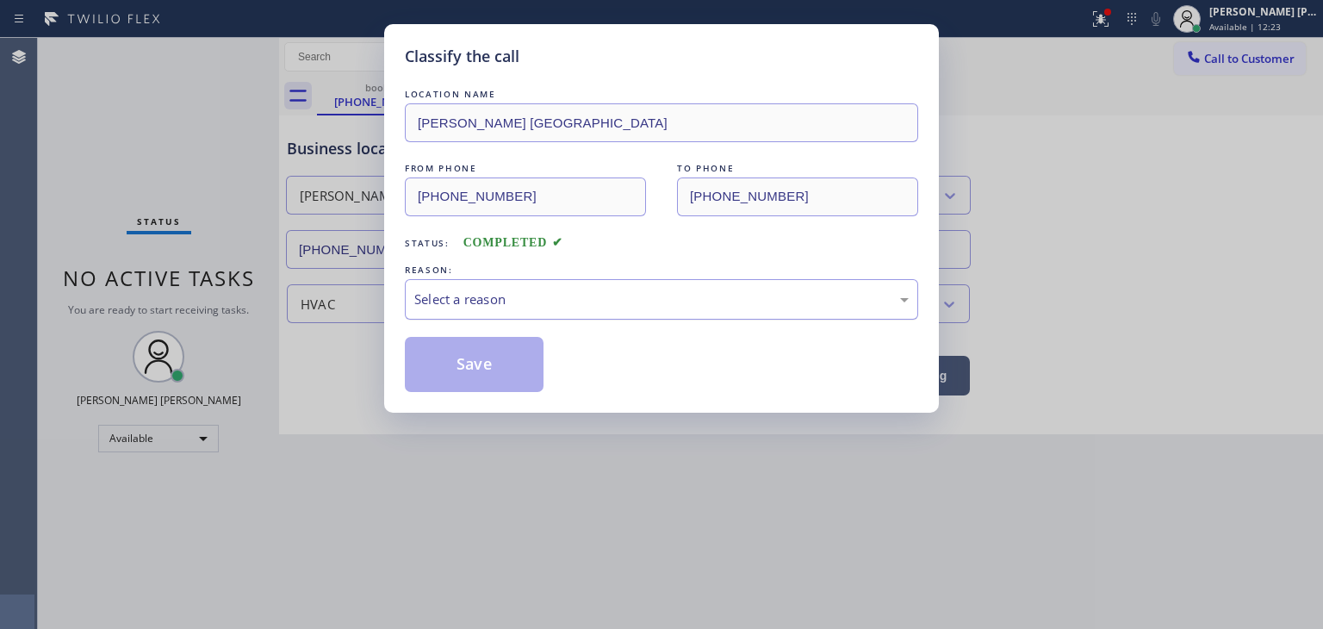
click at [449, 297] on div "Select a reason" at bounding box center [661, 300] width 495 height 20
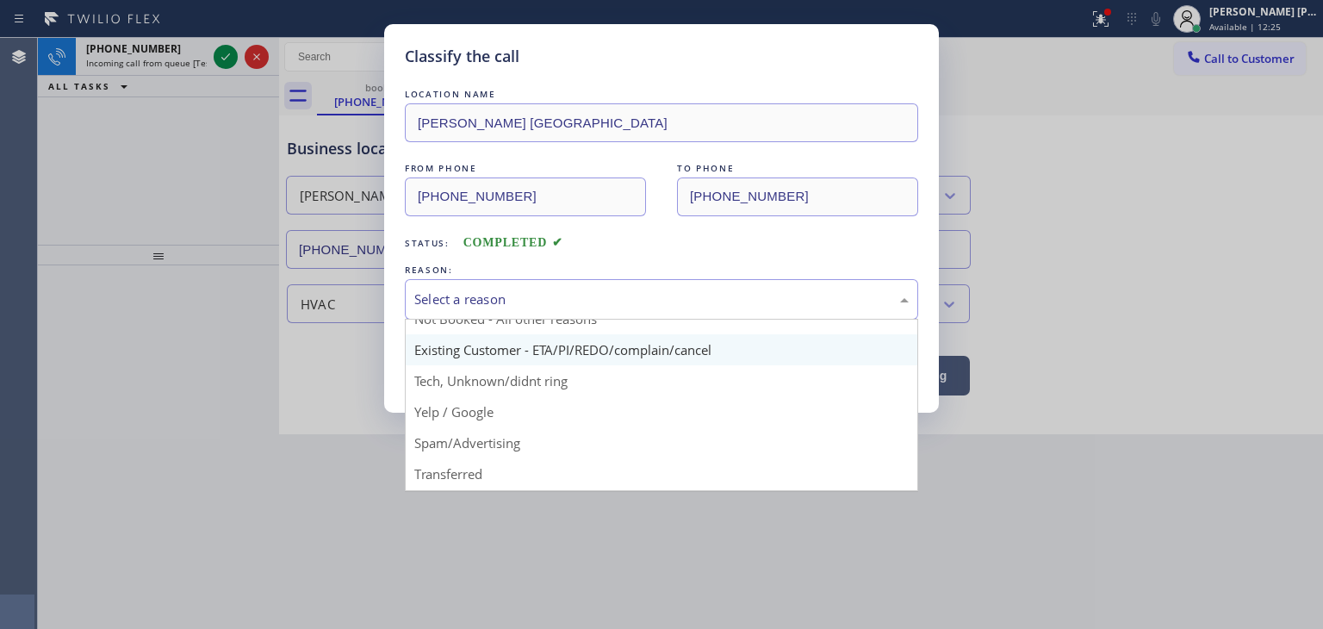
scroll to position [22, 0]
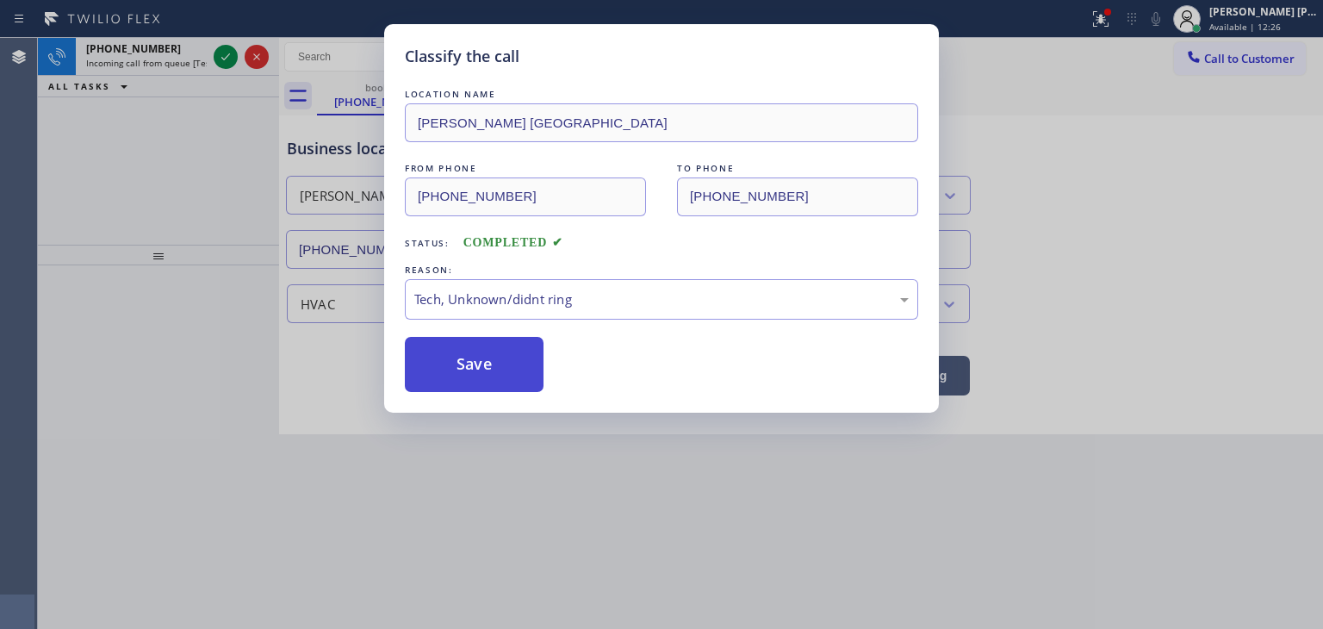
click at [480, 370] on button "Save" at bounding box center [474, 364] width 139 height 55
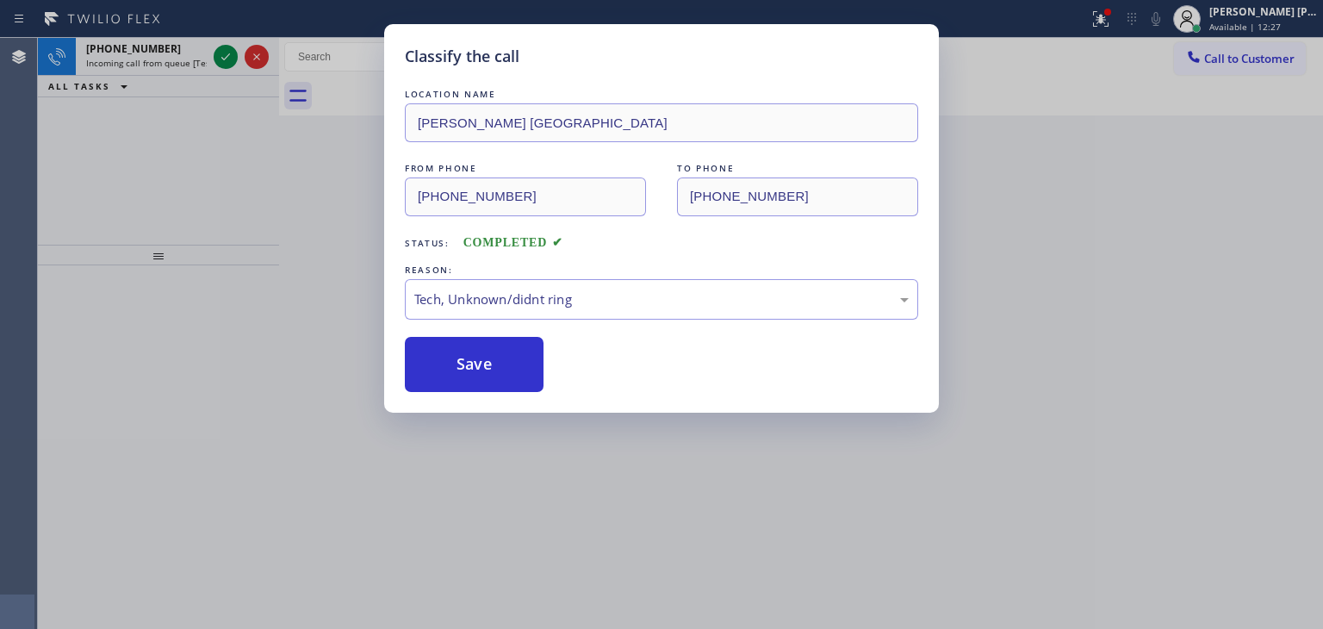
click at [226, 53] on icon at bounding box center [225, 57] width 21 height 21
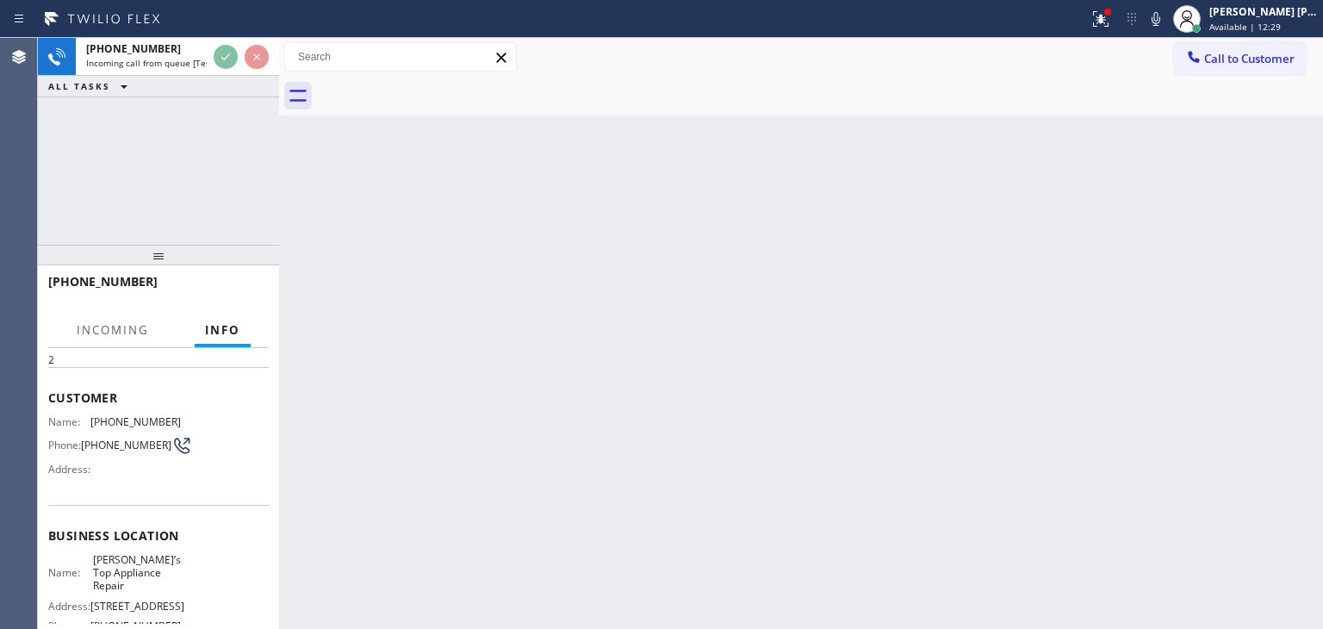
scroll to position [86, 0]
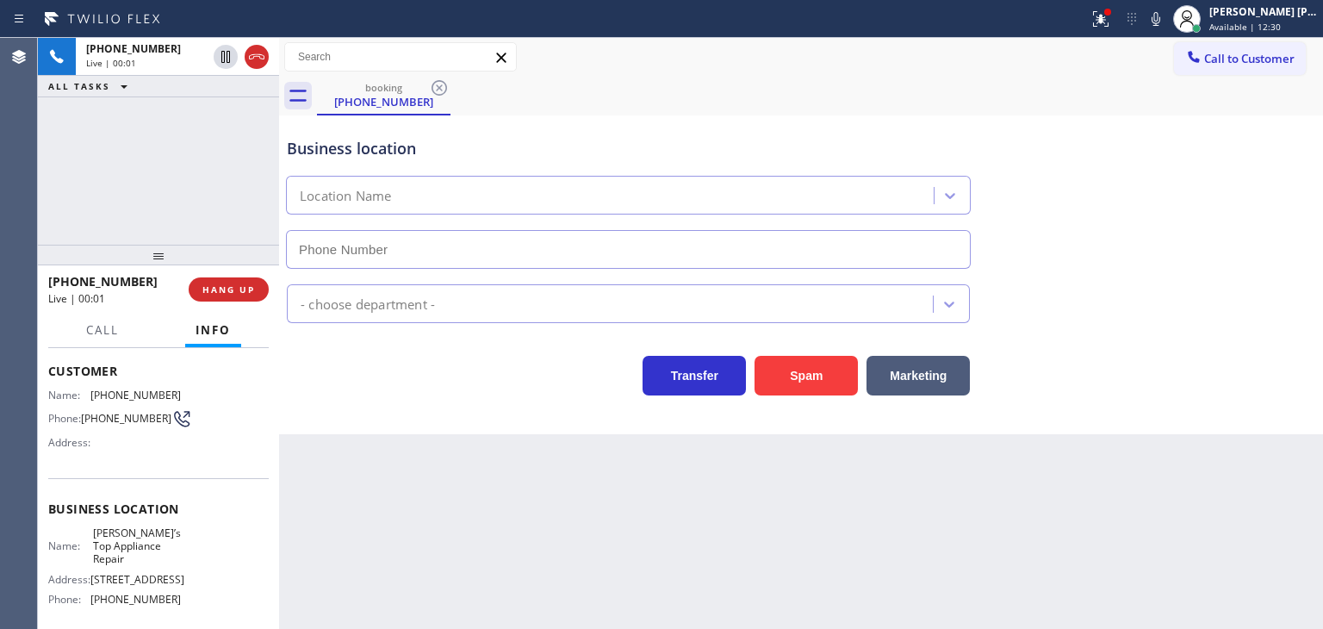
type input "[PHONE_NUMBER]"
click at [1161, 22] on icon at bounding box center [1156, 19] width 9 height 14
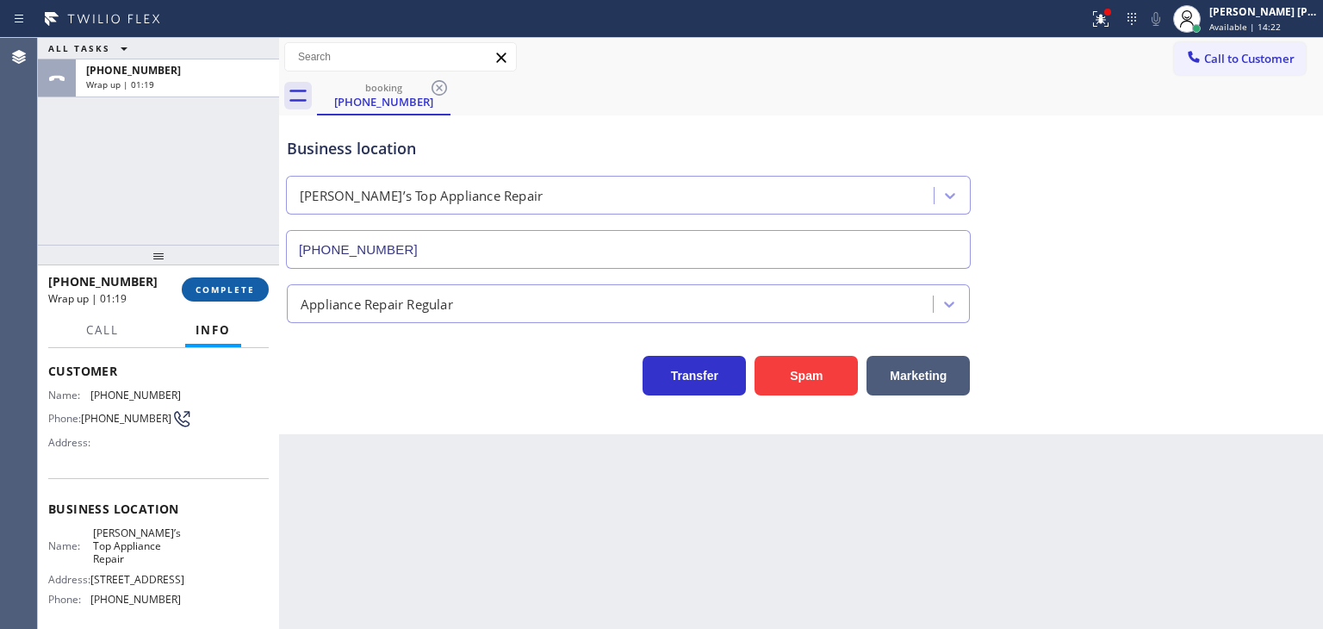
click at [217, 277] on button "COMPLETE" at bounding box center [225, 289] width 87 height 24
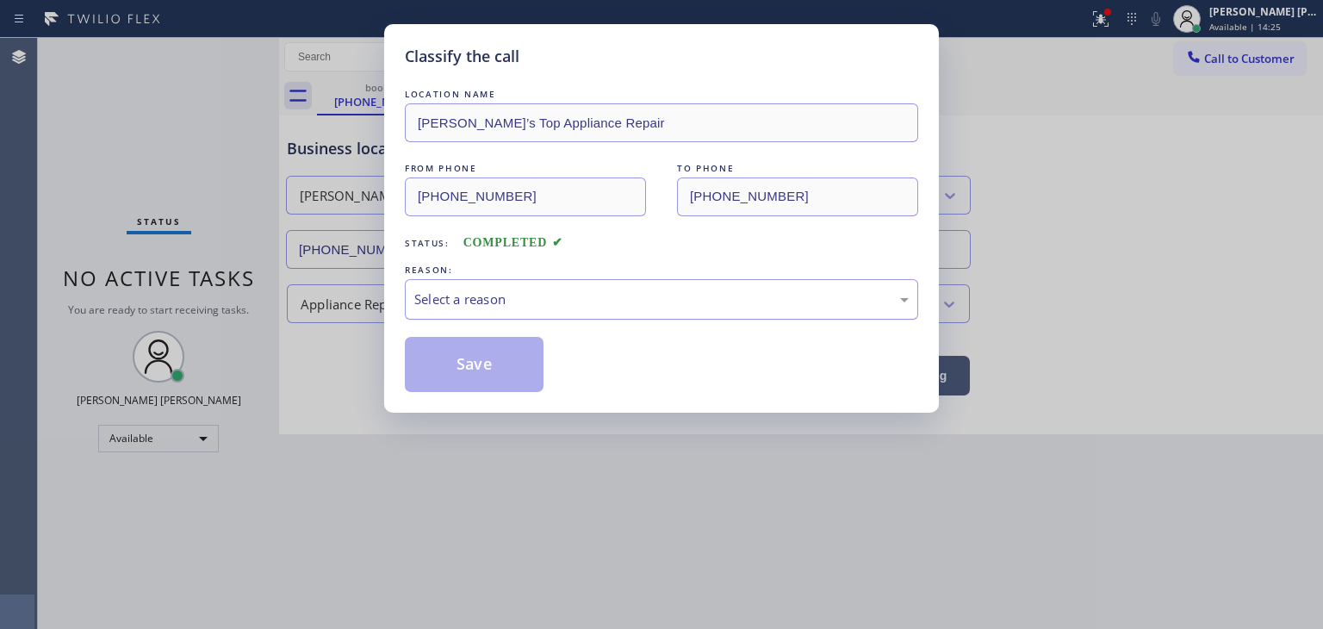
click at [527, 283] on div "Select a reason" at bounding box center [662, 299] width 514 height 40
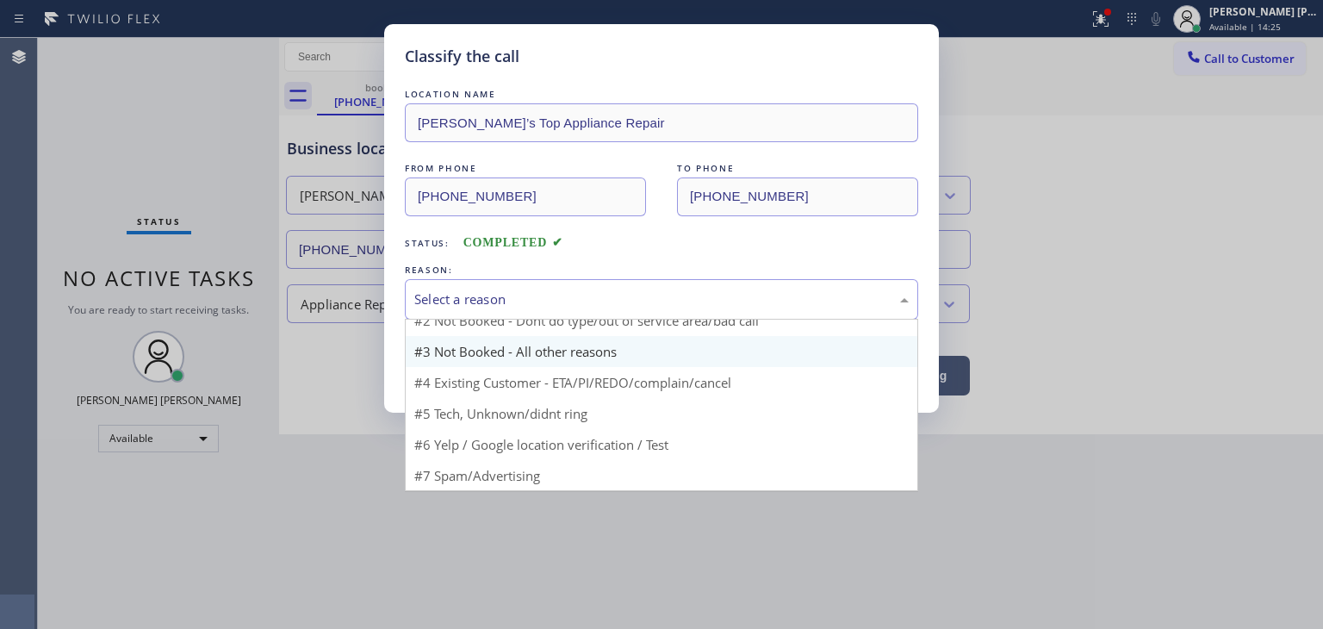
scroll to position [15, 0]
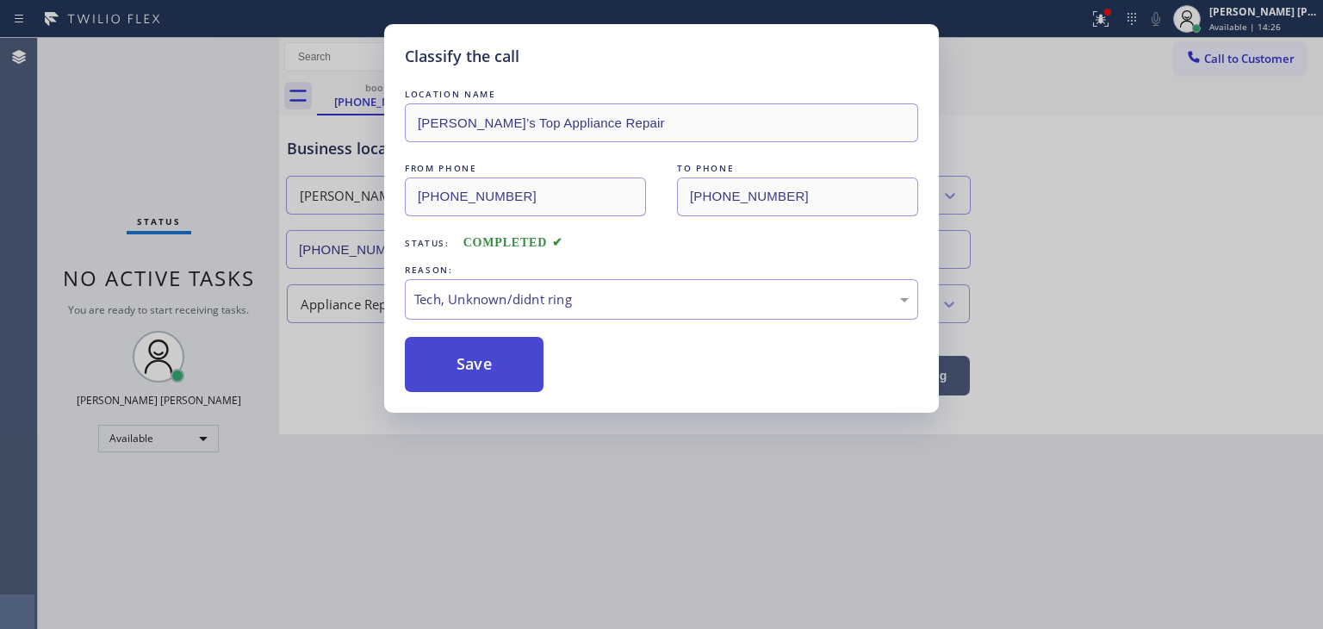
click at [485, 363] on button "Save" at bounding box center [474, 364] width 139 height 55
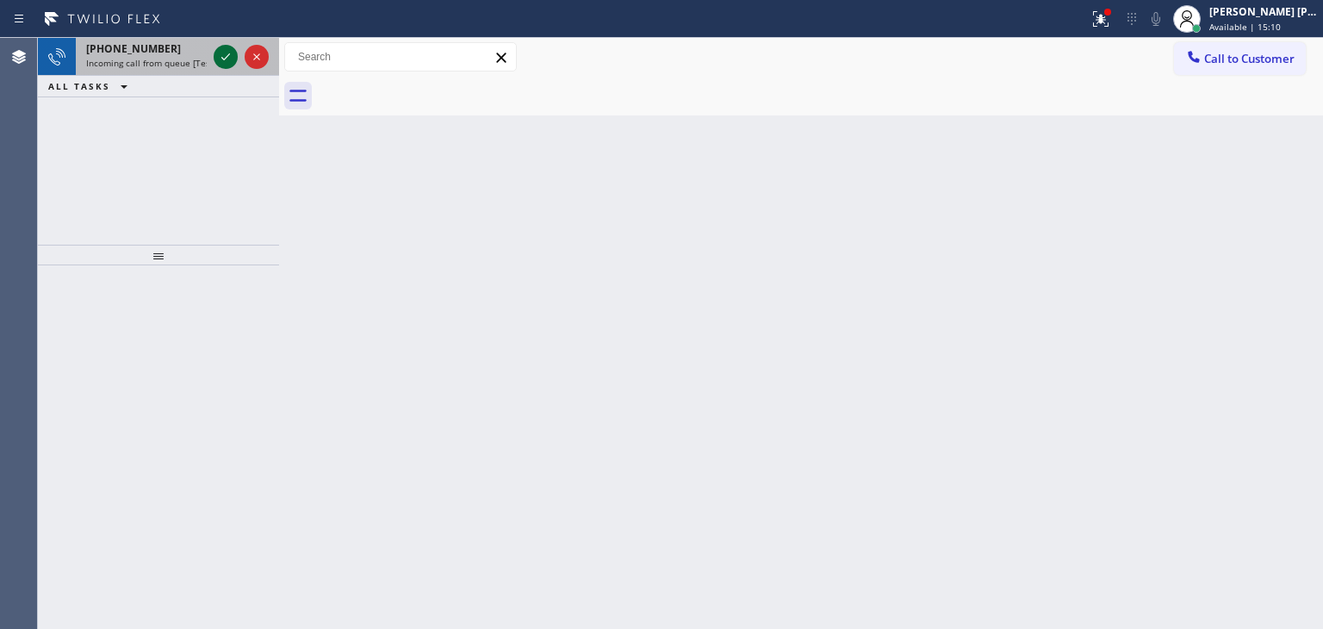
click at [220, 49] on icon at bounding box center [225, 57] width 21 height 21
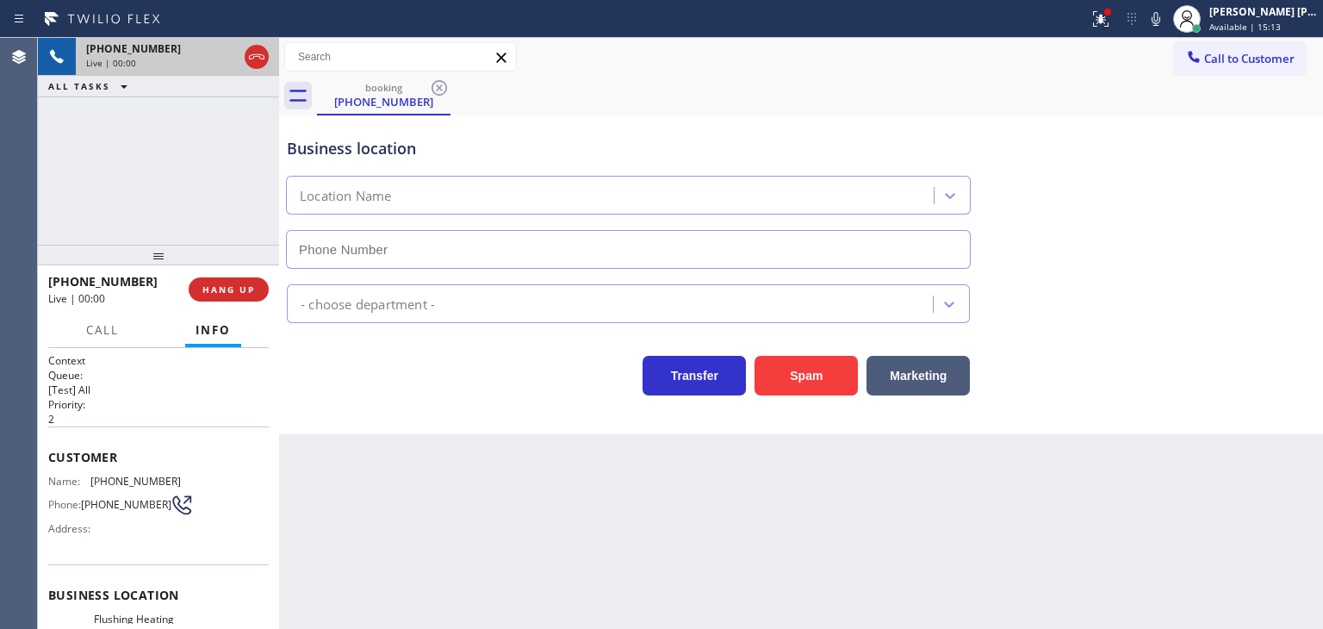
type input "[PHONE_NUMBER]"
click at [1167, 18] on icon at bounding box center [1156, 19] width 21 height 21
click at [1167, 11] on icon at bounding box center [1156, 19] width 21 height 21
click at [1167, 15] on icon at bounding box center [1156, 19] width 21 height 21
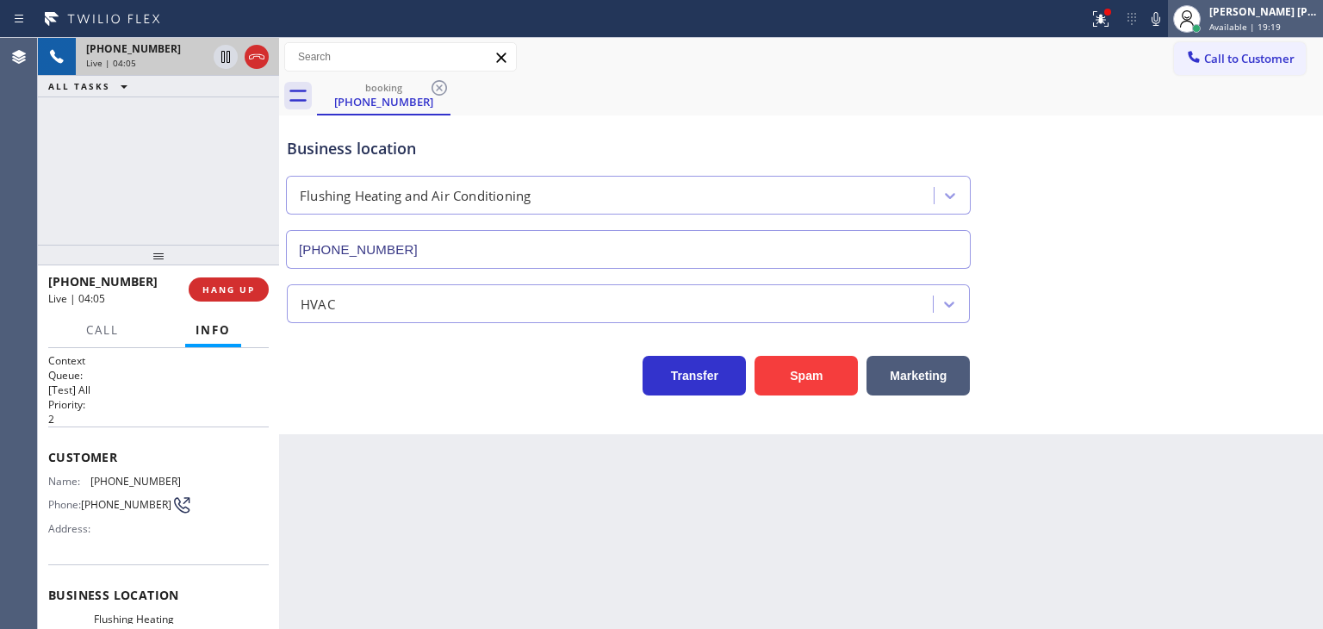
click at [1270, 18] on div "[PERSON_NAME] [PERSON_NAME]" at bounding box center [1264, 11] width 109 height 15
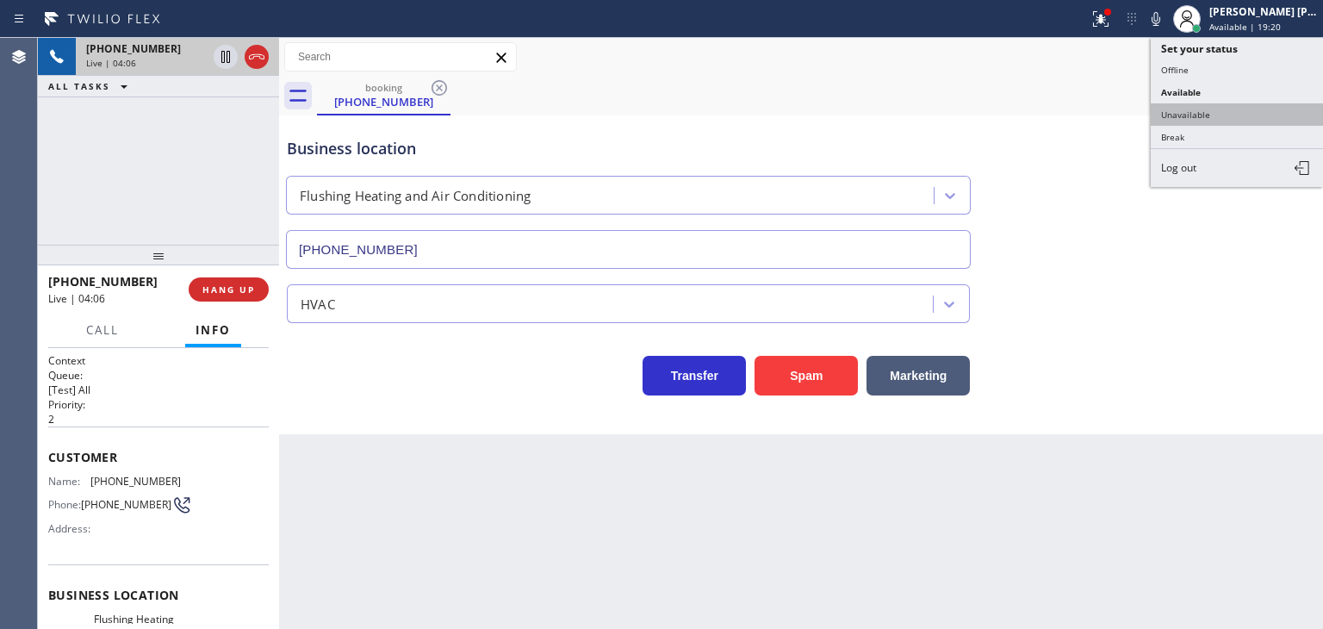
click at [1226, 104] on button "Unavailable" at bounding box center [1237, 114] width 172 height 22
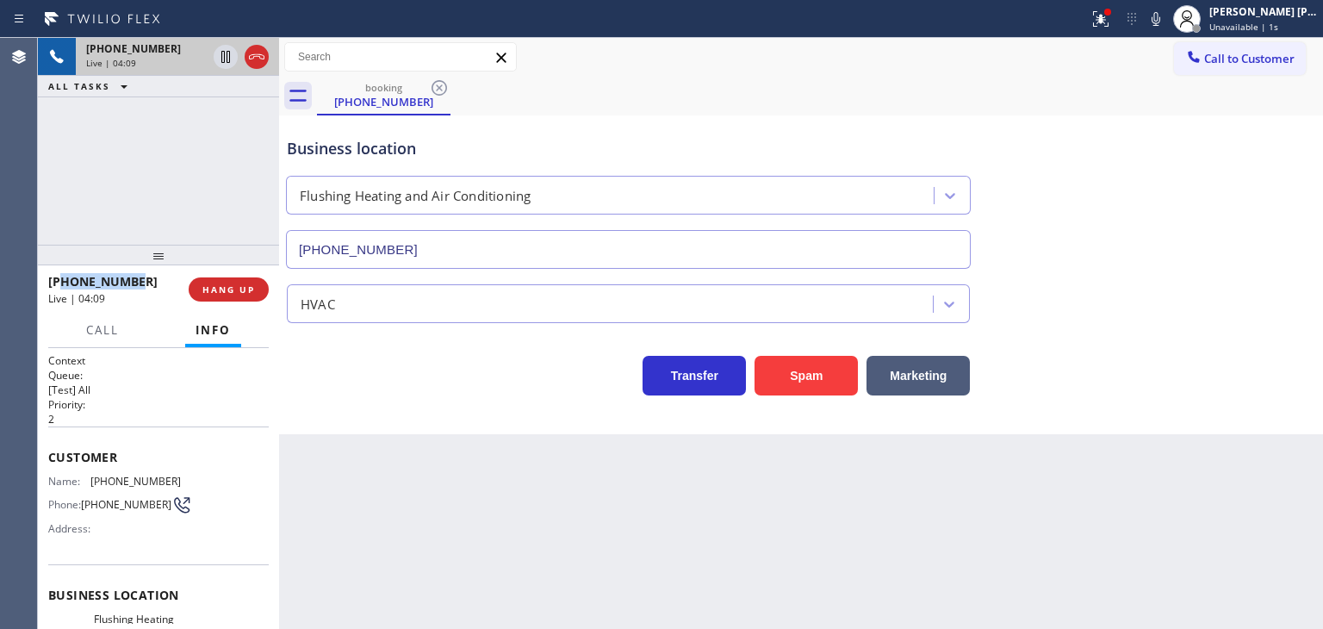
drag, startPoint x: 140, startPoint y: 281, endPoint x: 65, endPoint y: 287, distance: 74.3
click at [65, 287] on div "+19176403392" at bounding box center [112, 281] width 128 height 16
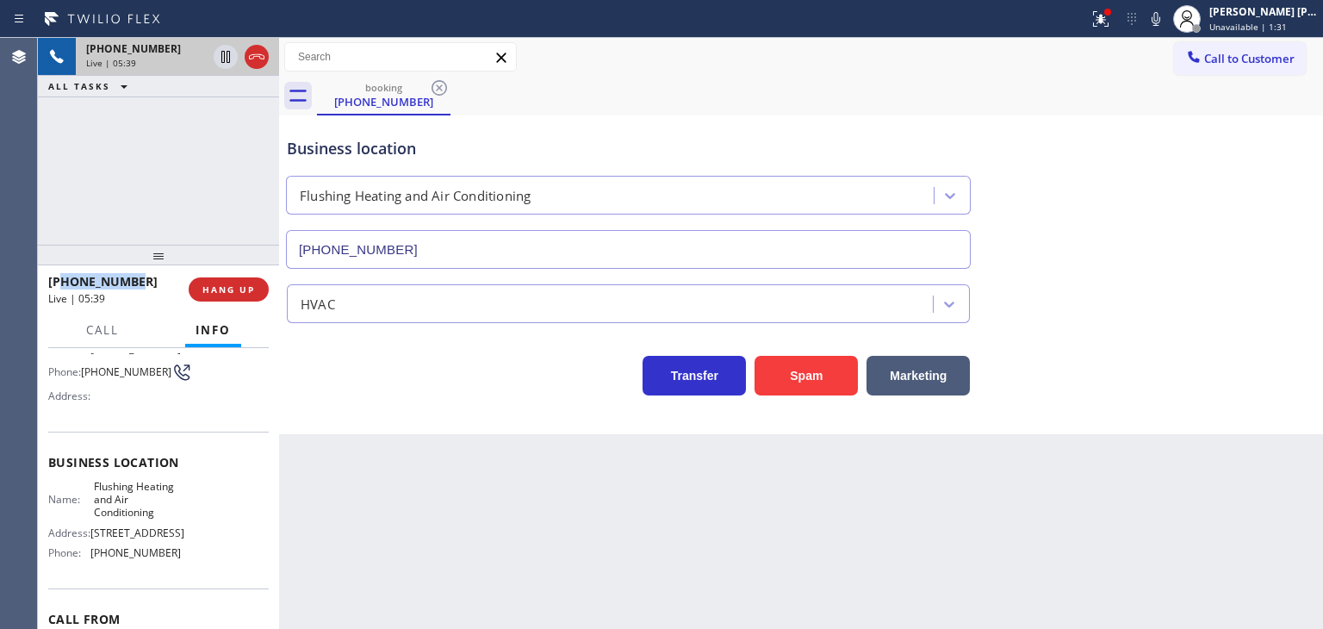
scroll to position [172, 0]
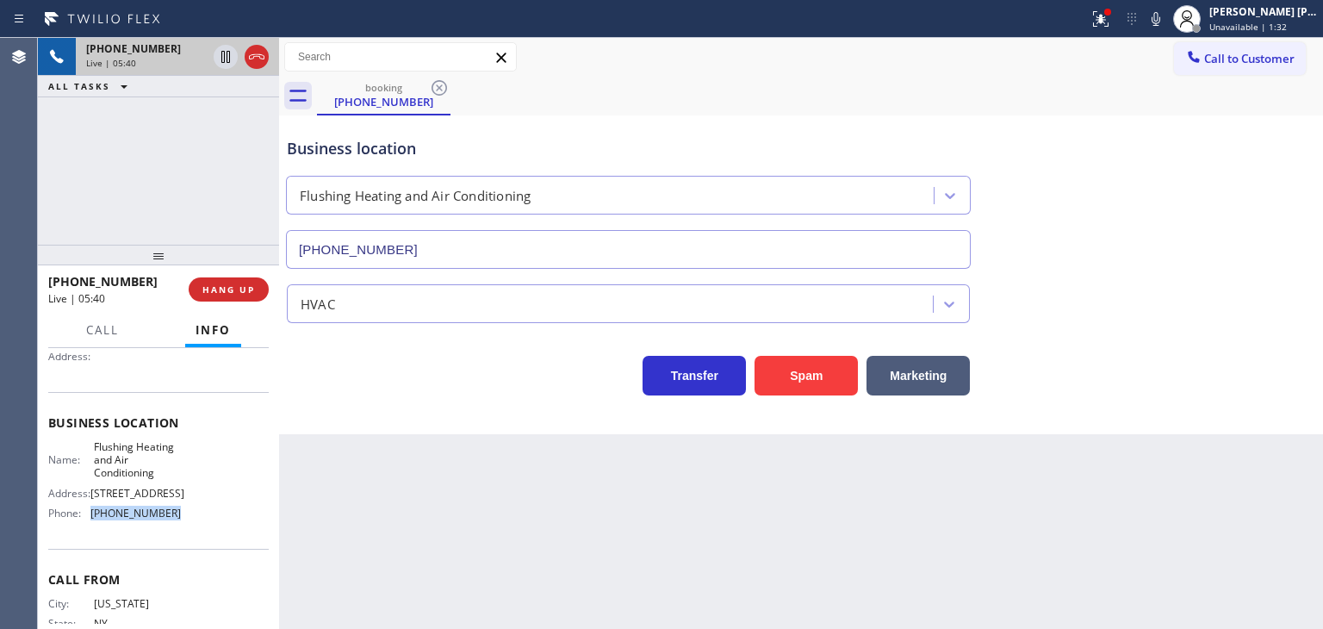
drag, startPoint x: 182, startPoint y: 518, endPoint x: 84, endPoint y: 512, distance: 97.6
click at [84, 512] on div "Name: Flushing Heating and Air Conditioning Address: 35-06 169th St Phone: (347…" at bounding box center [158, 483] width 221 height 87
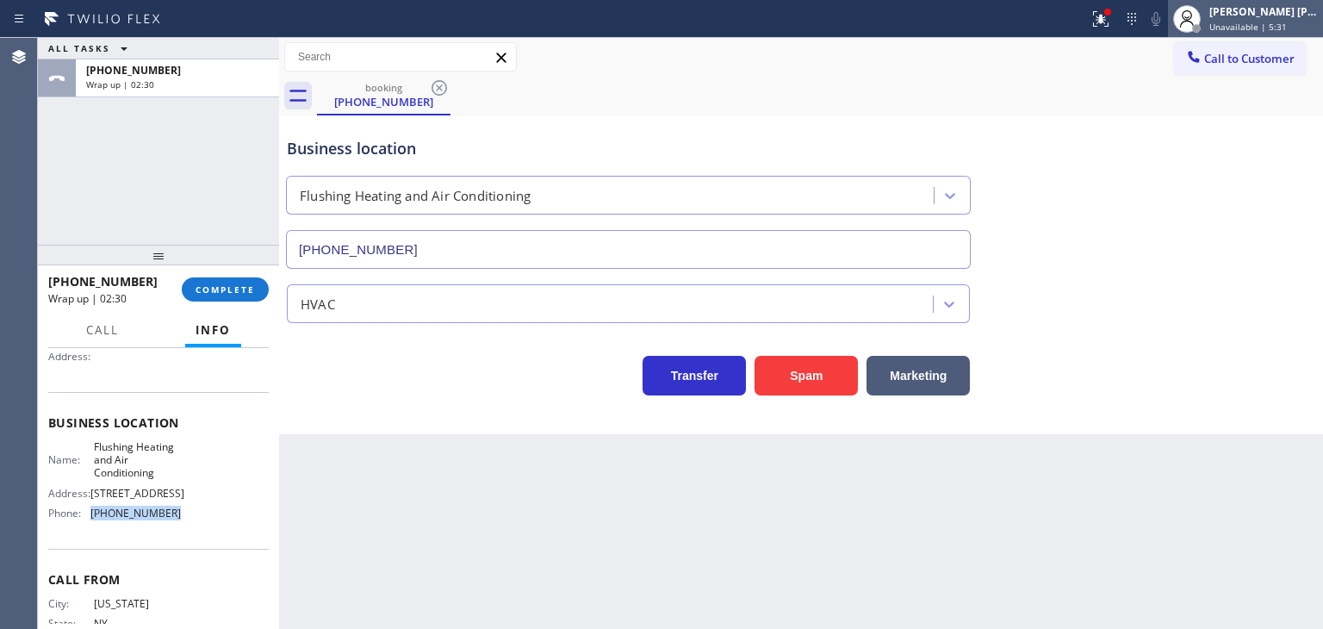
click at [1298, 9] on div "[PERSON_NAME] [PERSON_NAME]" at bounding box center [1264, 11] width 109 height 15
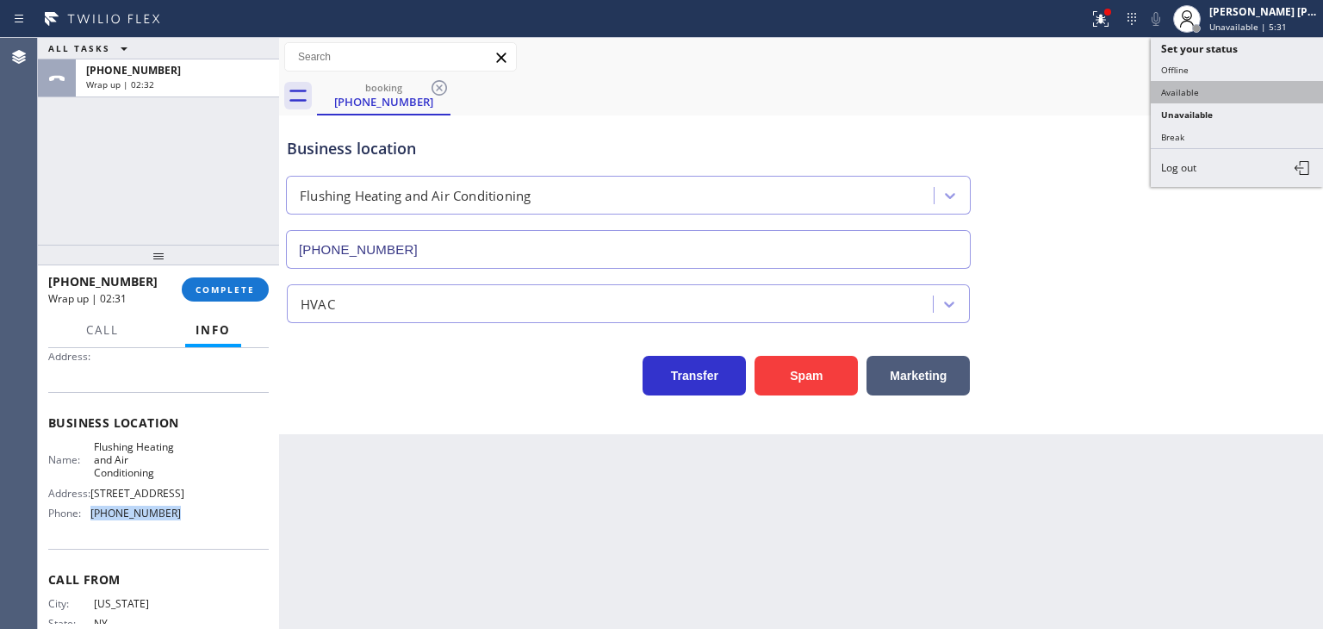
click at [1213, 90] on button "Available" at bounding box center [1237, 92] width 172 height 22
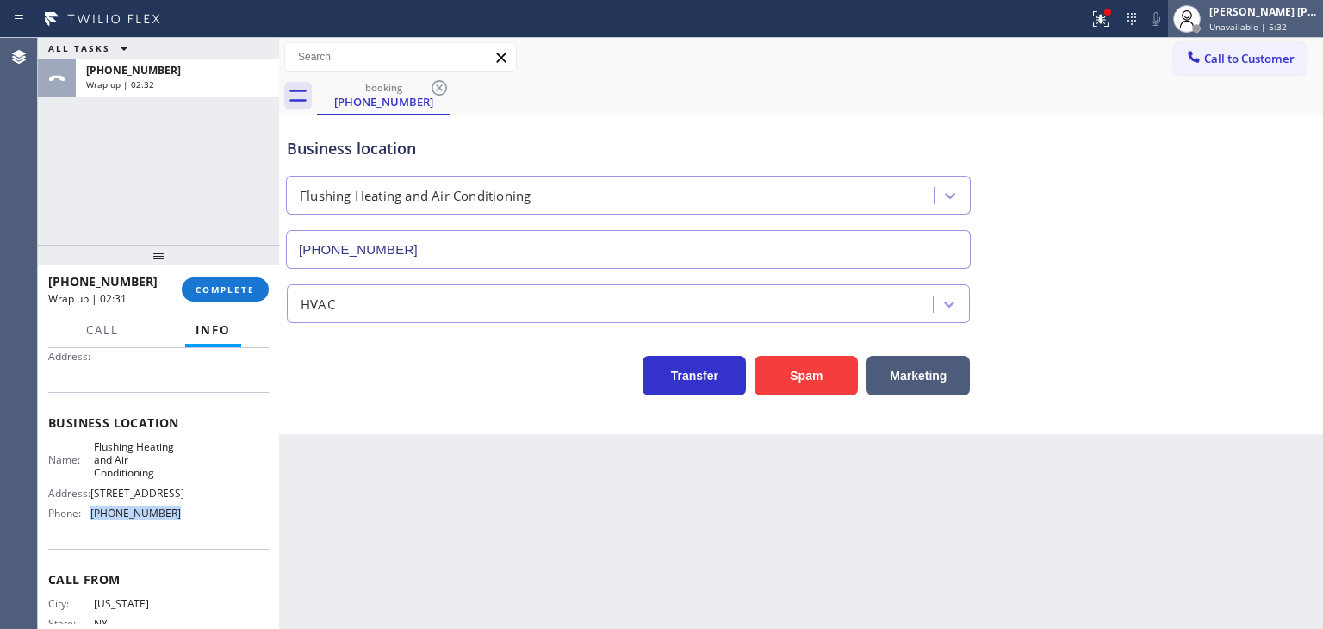
click at [1278, 4] on div "[PERSON_NAME] [PERSON_NAME]" at bounding box center [1264, 11] width 109 height 15
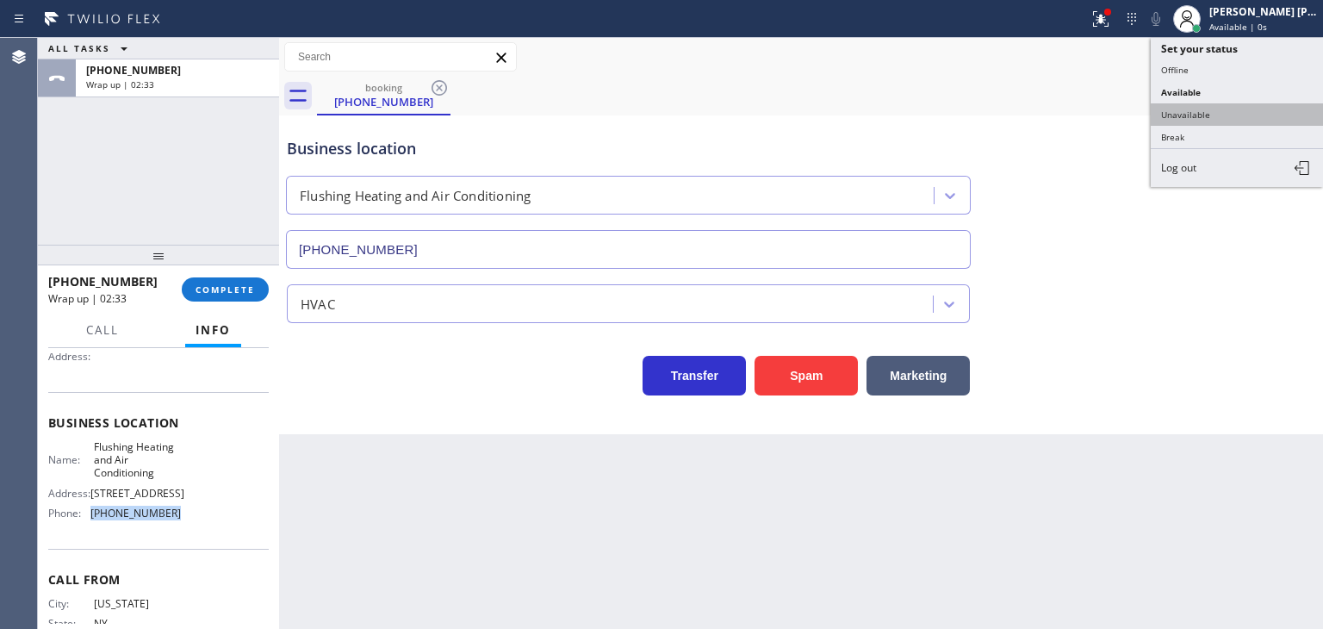
click at [1220, 107] on button "Unavailable" at bounding box center [1237, 114] width 172 height 22
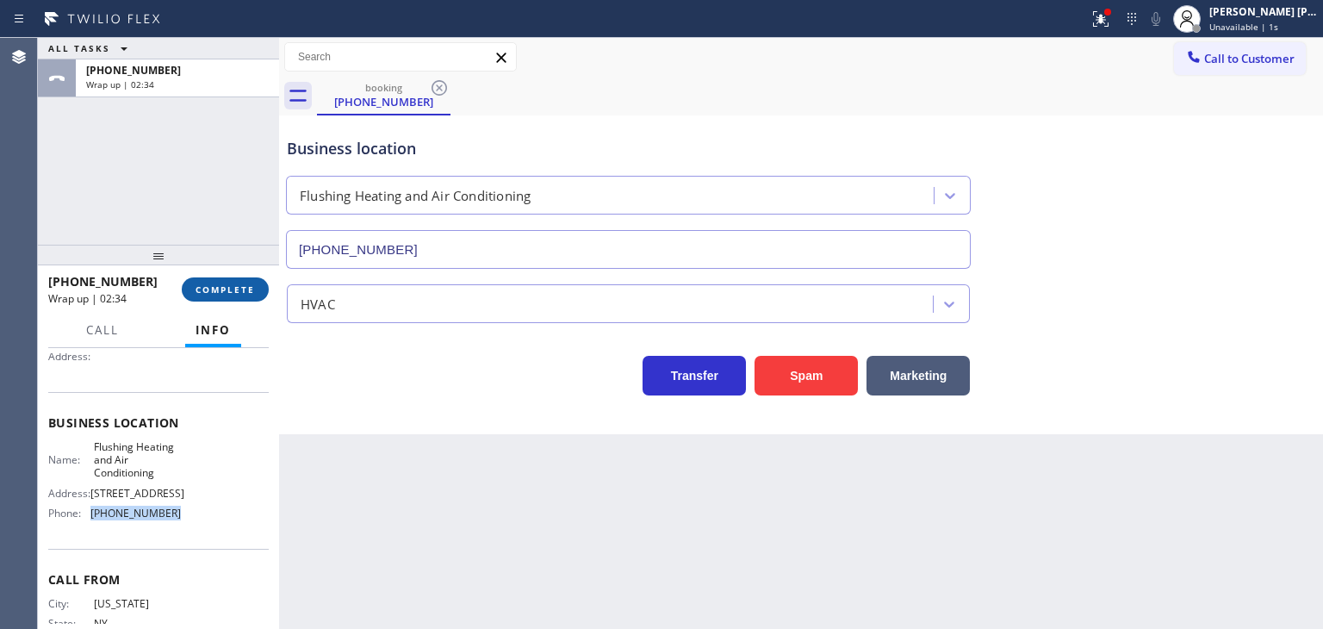
click at [221, 283] on span "COMPLETE" at bounding box center [225, 289] width 59 height 12
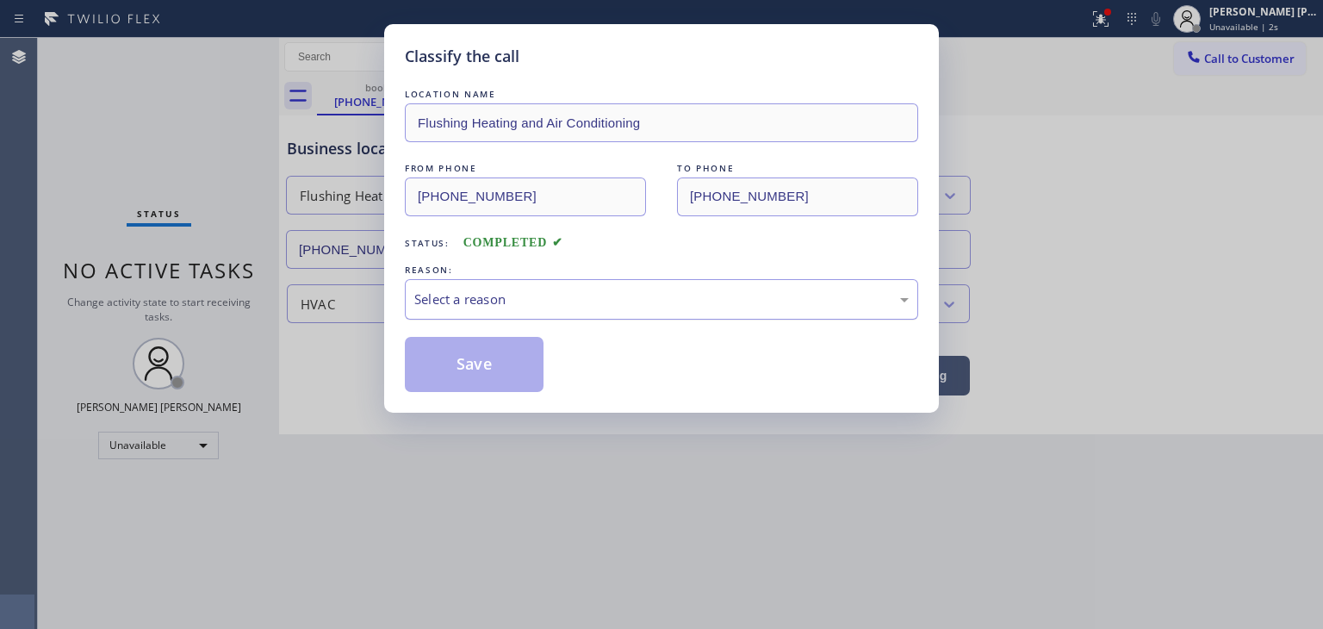
click at [439, 285] on div "Select a reason" at bounding box center [662, 299] width 514 height 40
click at [462, 365] on button "Save" at bounding box center [474, 364] width 139 height 55
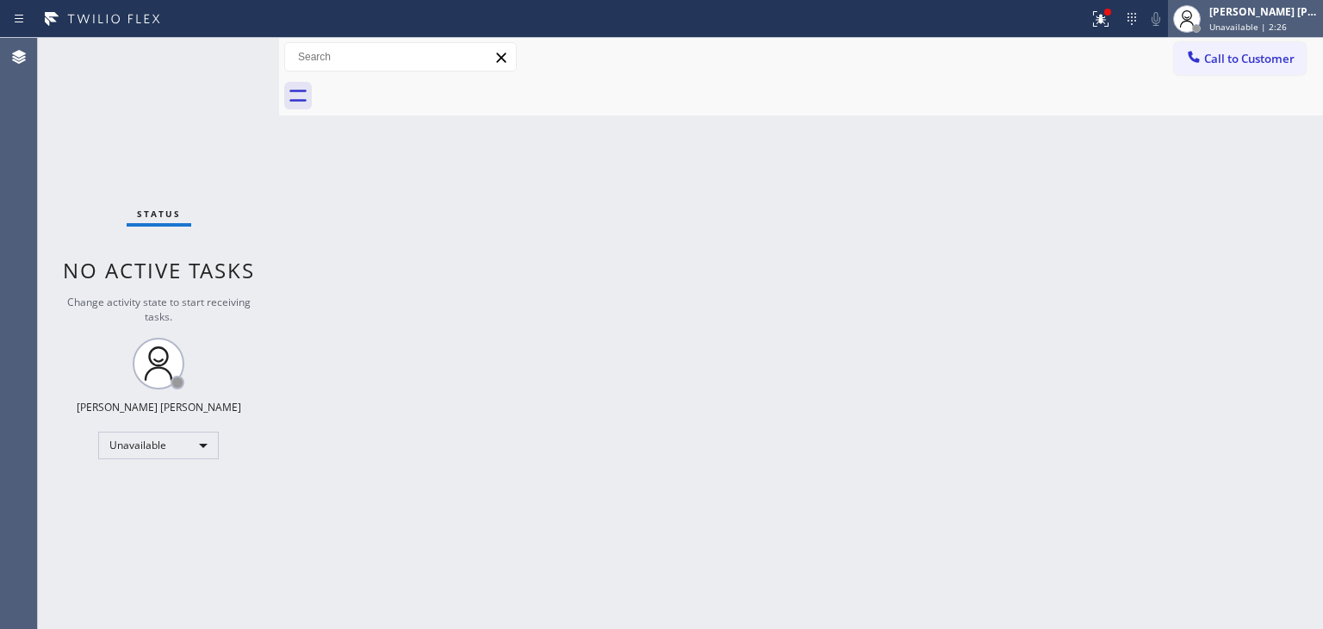
click at [1287, 21] on span "Unavailable | 2:26" at bounding box center [1249, 27] width 78 height 12
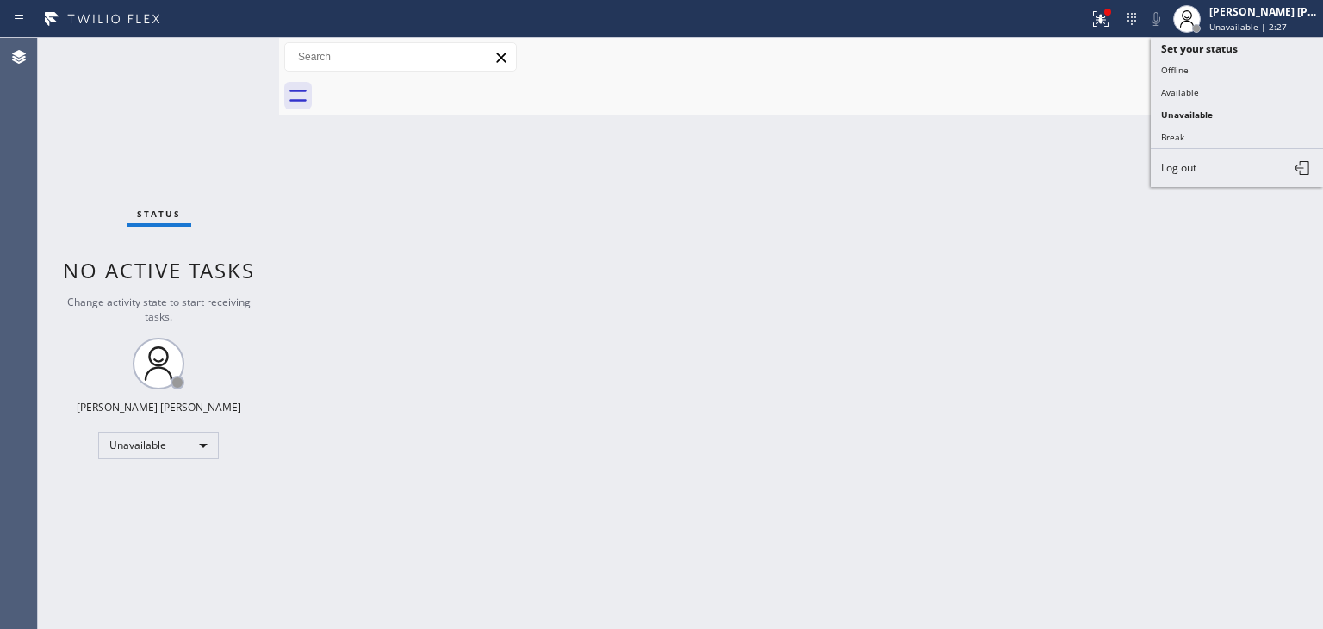
click at [1181, 87] on button "Available" at bounding box center [1237, 92] width 172 height 22
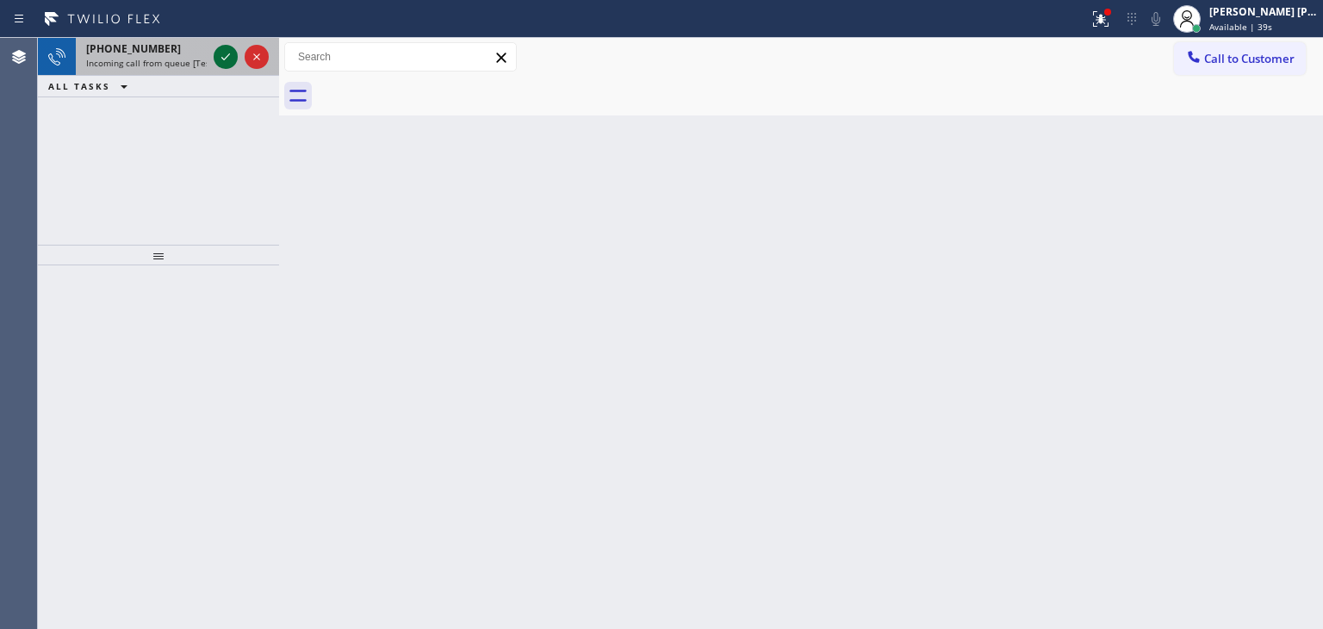
click at [221, 49] on icon at bounding box center [225, 57] width 21 height 21
click at [224, 47] on icon at bounding box center [225, 57] width 21 height 21
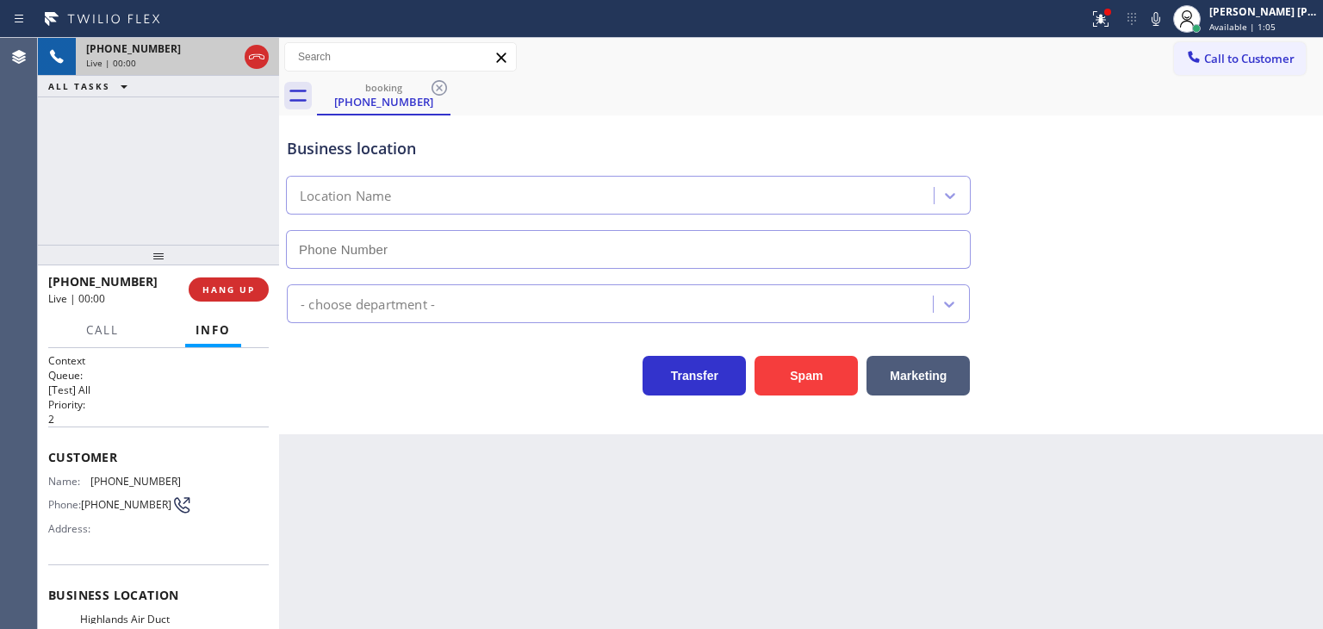
type input "[PHONE_NUMBER]"
click at [1167, 16] on icon at bounding box center [1156, 19] width 21 height 21
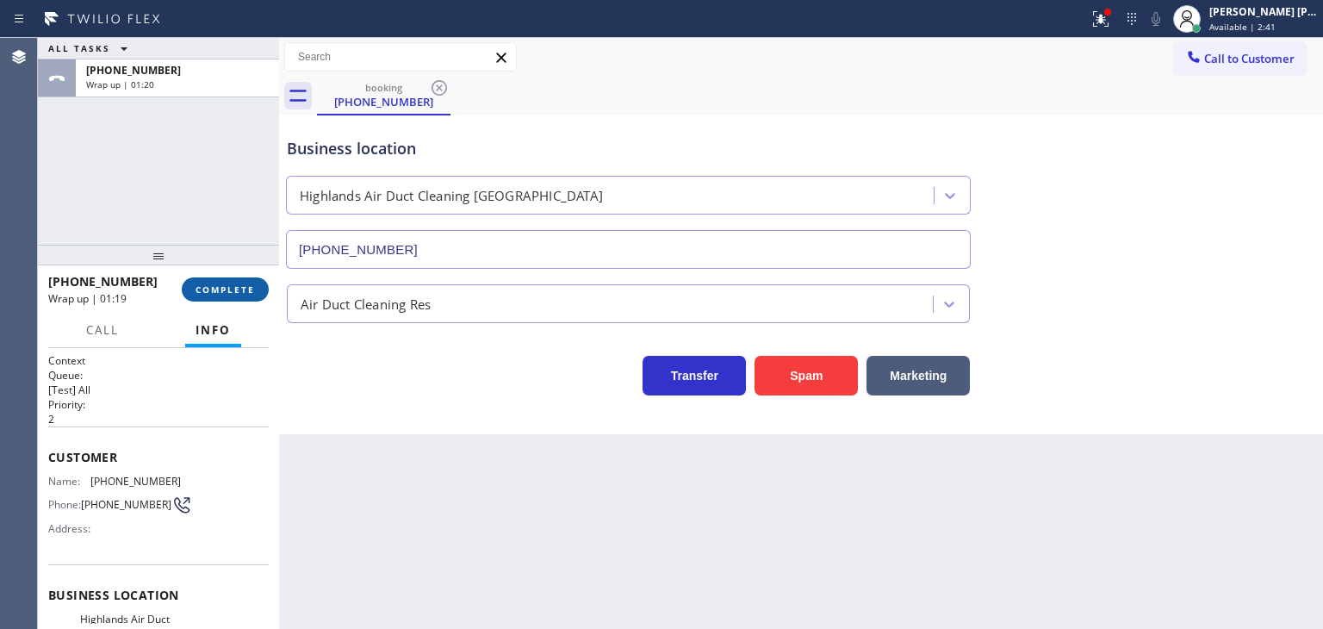
click at [224, 290] on span "COMPLETE" at bounding box center [225, 289] width 59 height 12
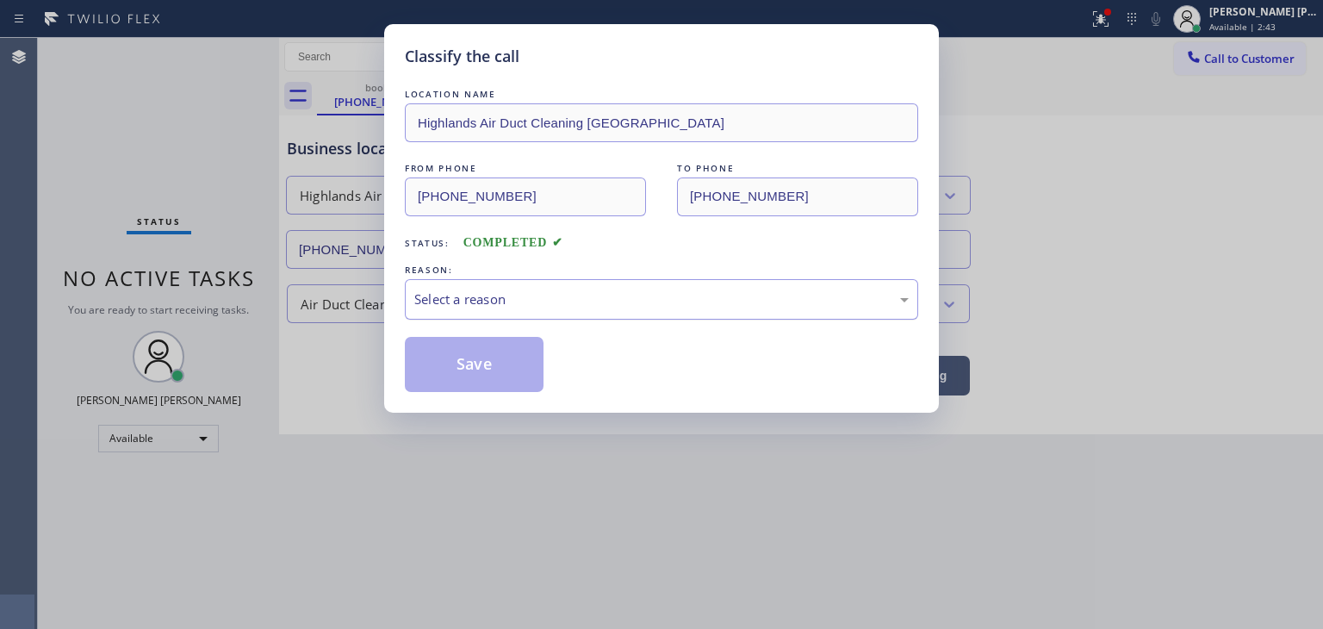
click at [527, 296] on div "Select a reason" at bounding box center [661, 300] width 495 height 20
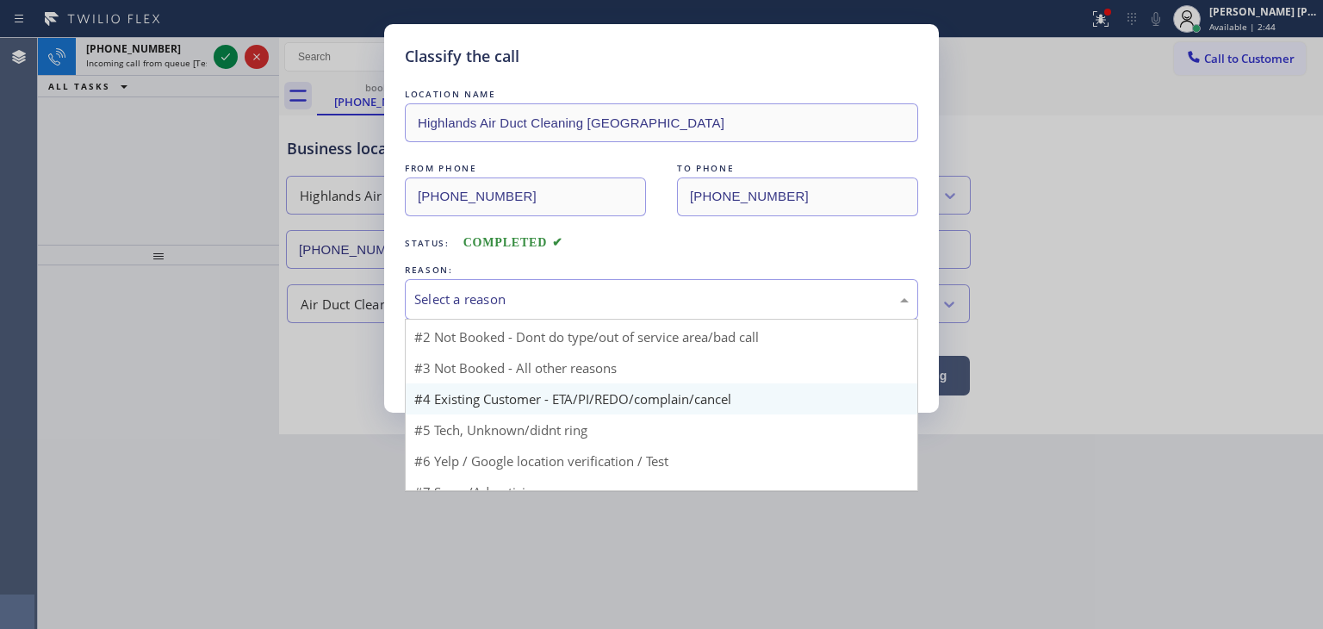
scroll to position [46, 0]
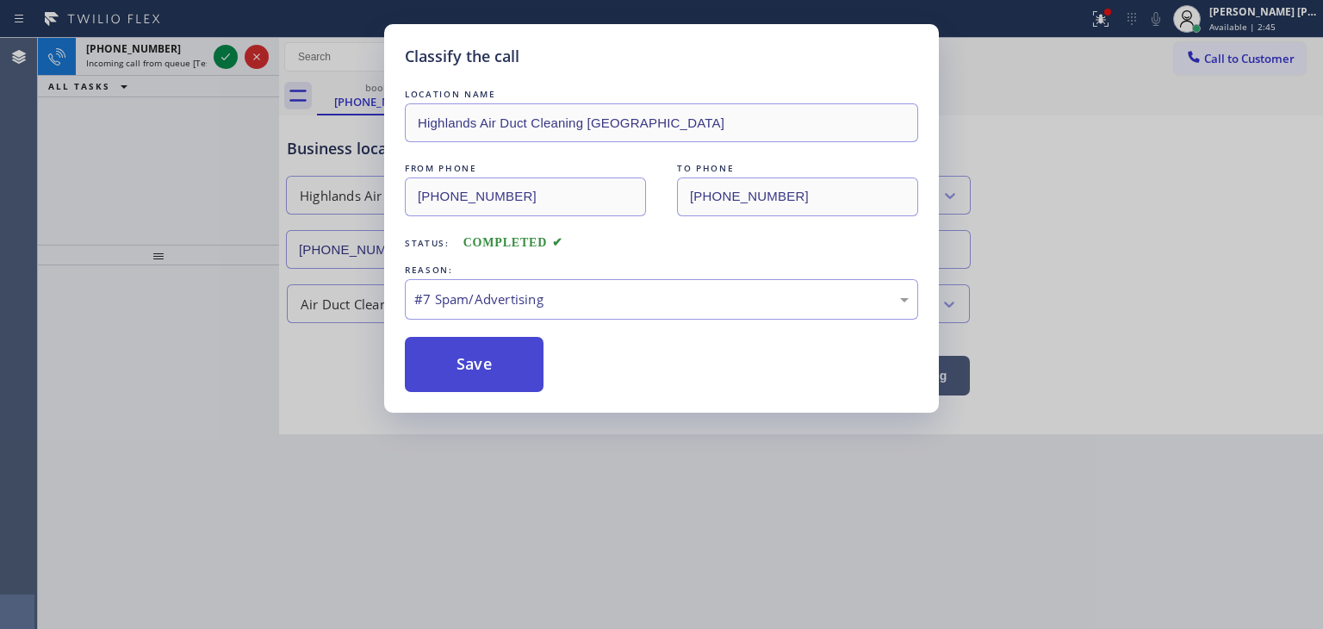
click at [479, 352] on button "Save" at bounding box center [474, 364] width 139 height 55
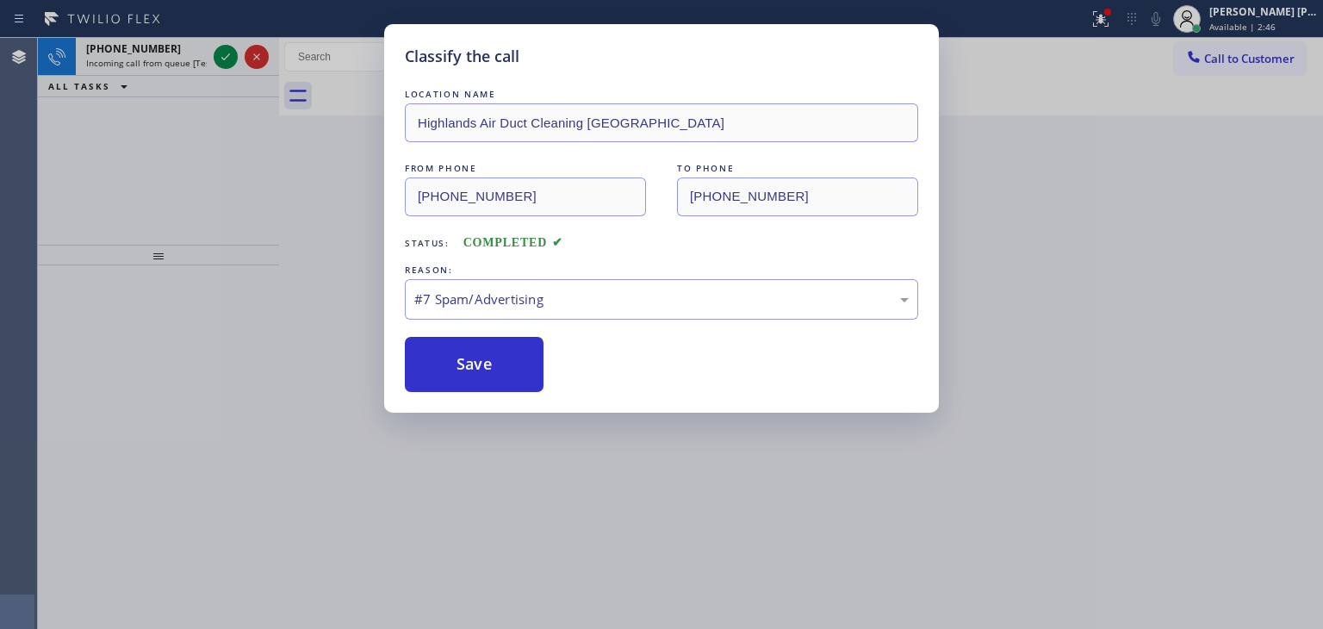
click at [222, 47] on div "Classify the call LOCATION NAME Highlands Air Duct Cleaning La Habra FROM PHONE…" at bounding box center [661, 314] width 1323 height 629
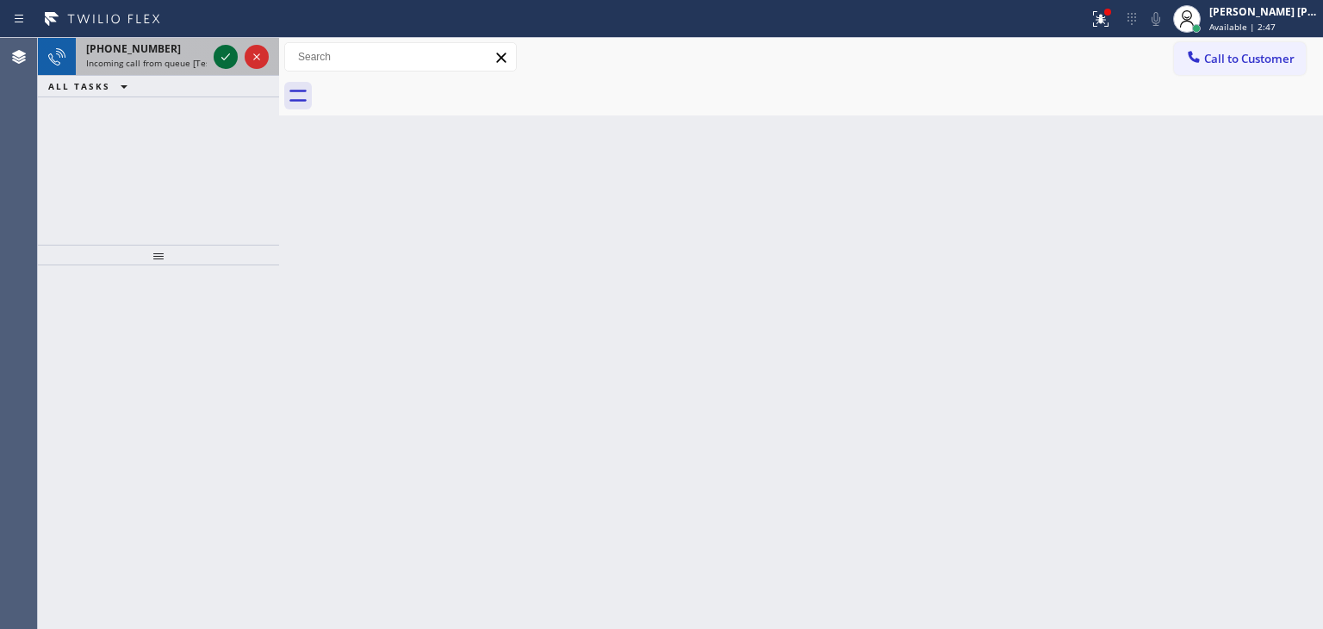
click at [227, 55] on icon at bounding box center [225, 57] width 21 height 21
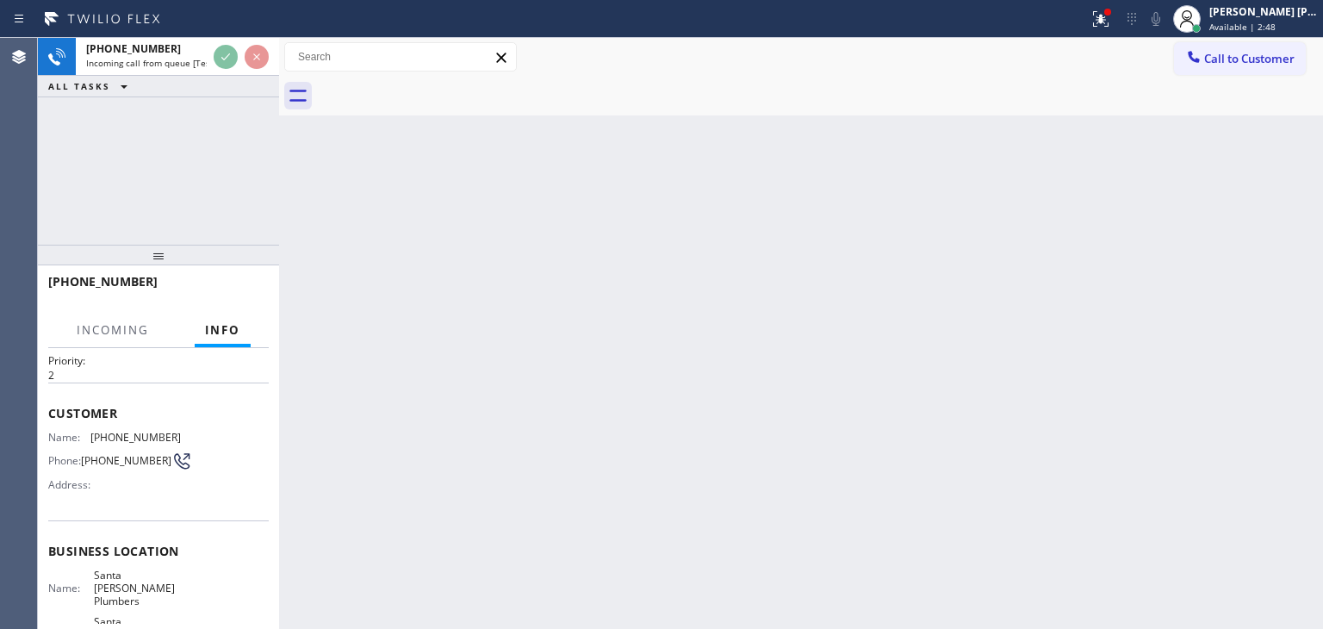
scroll to position [86, 0]
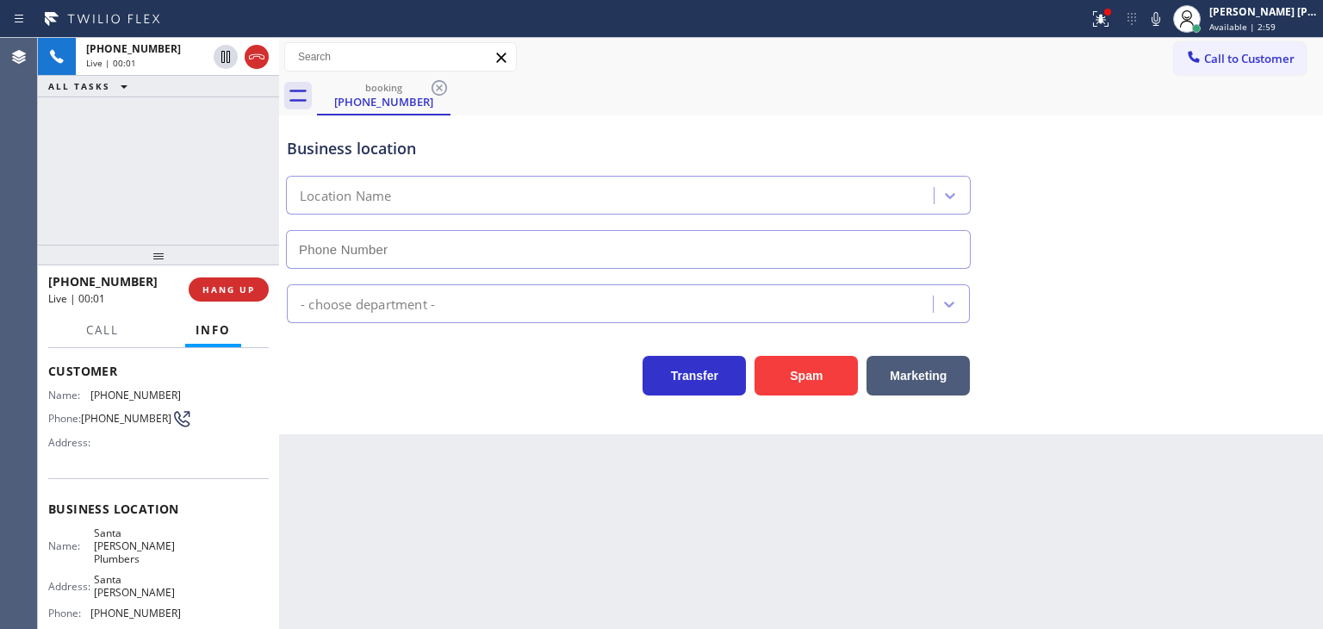
type input "[PHONE_NUMBER]"
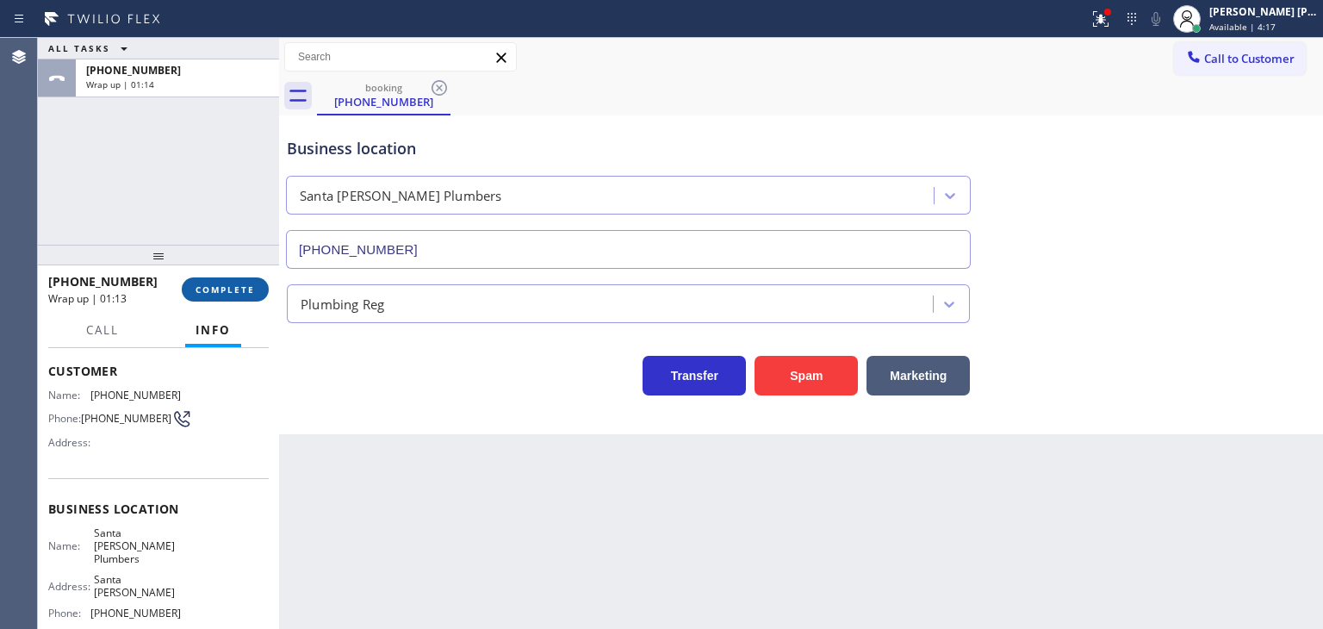
click at [225, 294] on span "COMPLETE" at bounding box center [225, 289] width 59 height 12
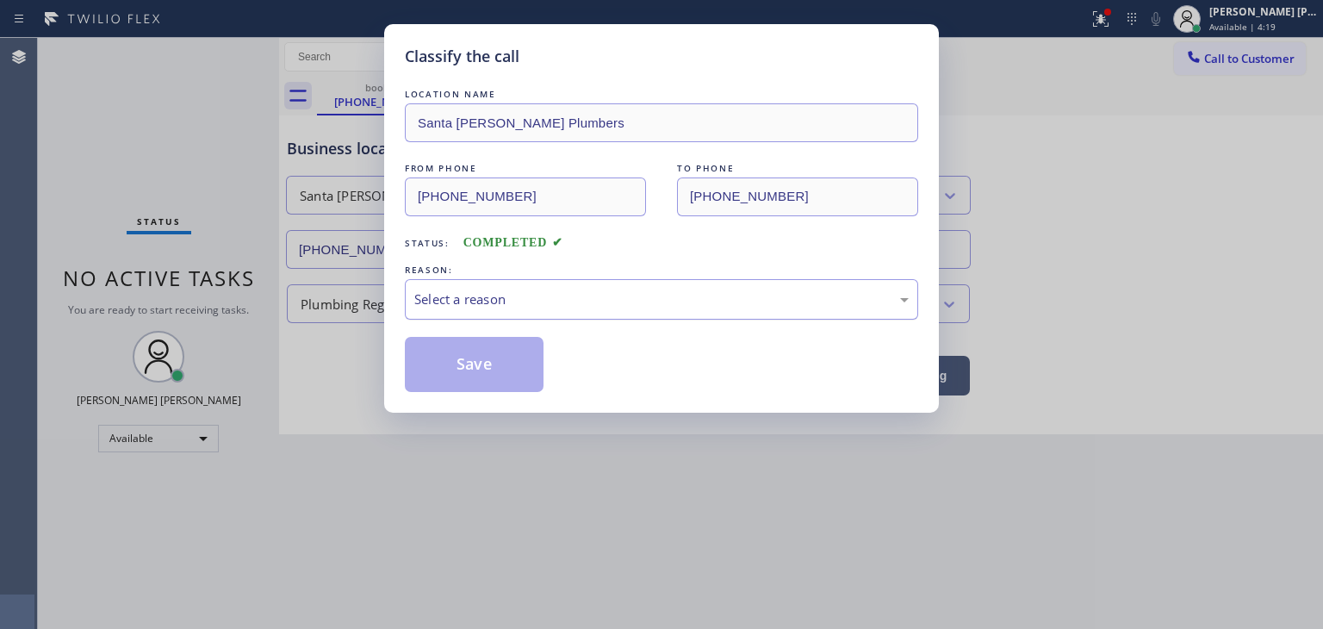
click at [512, 302] on div "Select a reason" at bounding box center [661, 300] width 495 height 20
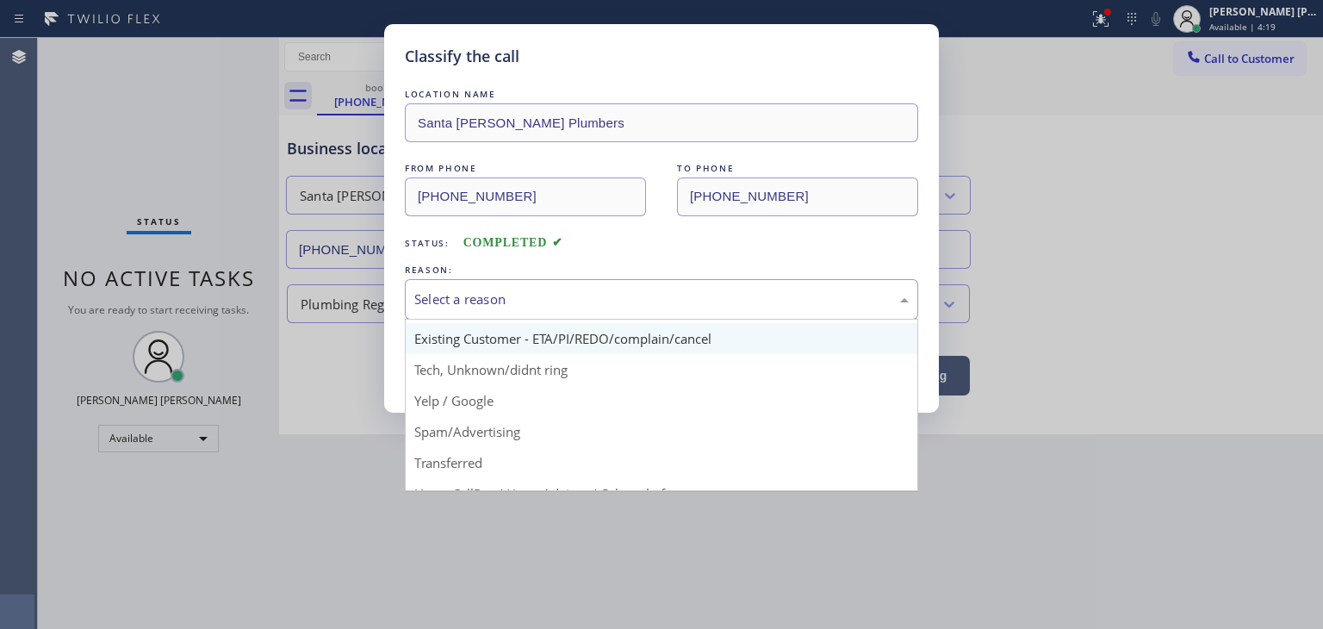
scroll to position [86, 0]
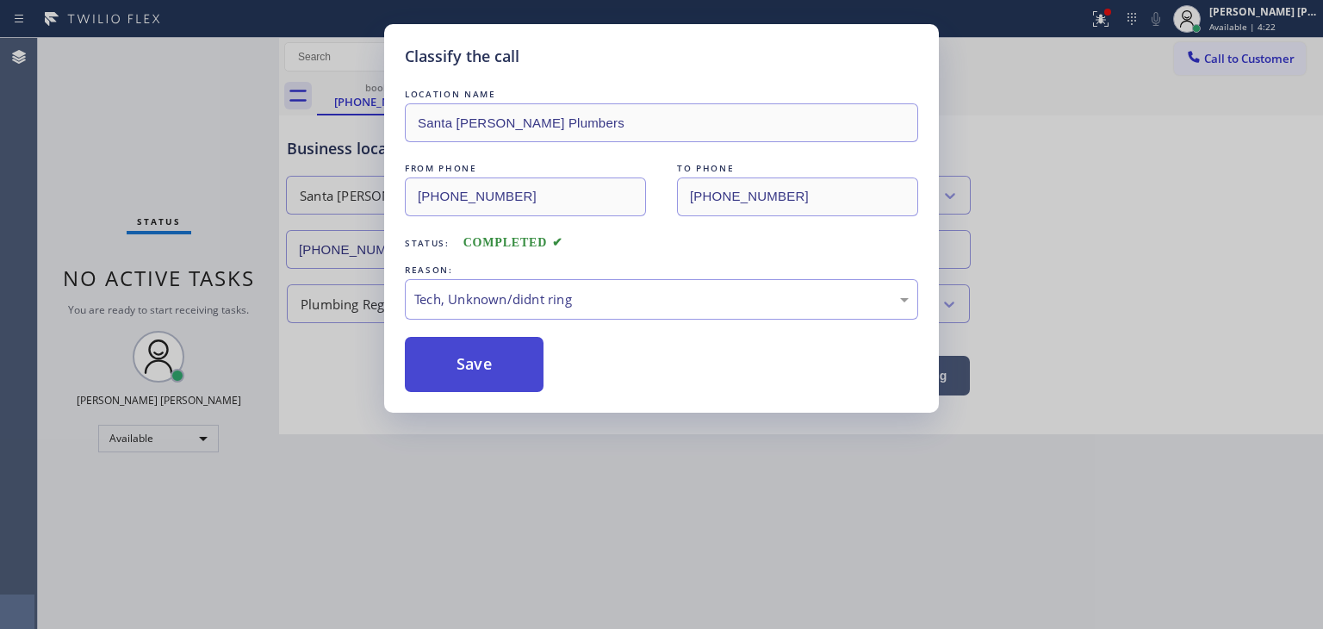
click at [483, 359] on button "Save" at bounding box center [474, 364] width 139 height 55
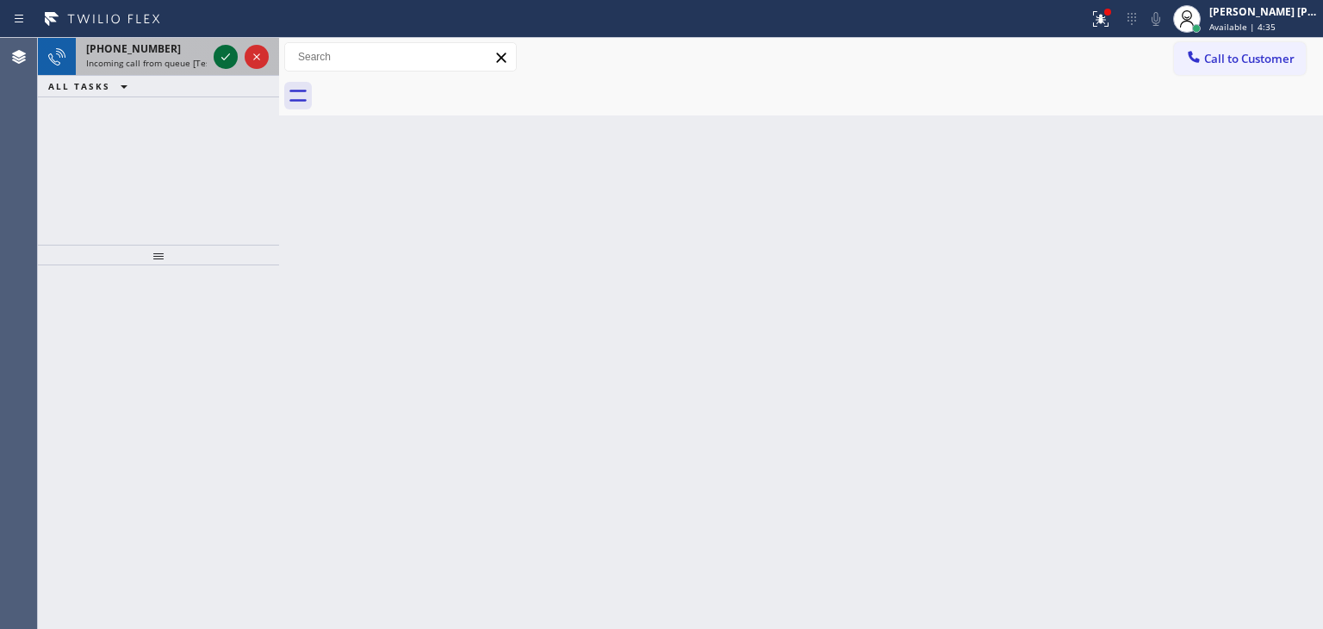
click at [221, 47] on icon at bounding box center [225, 57] width 21 height 21
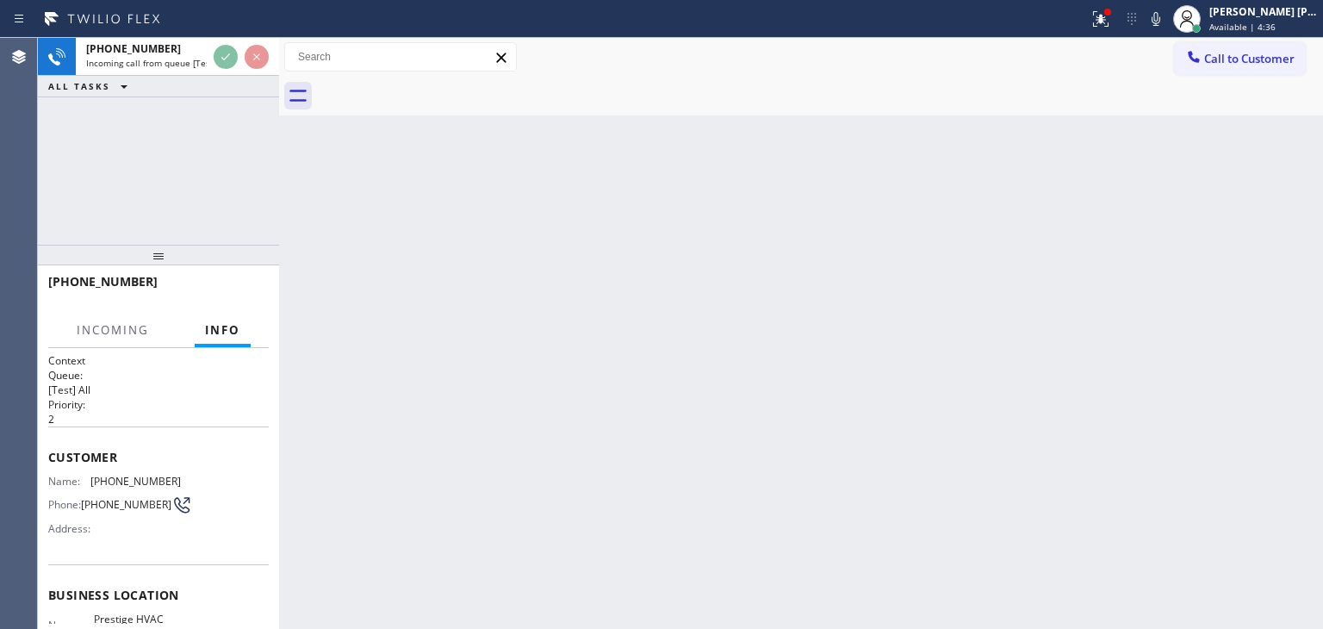
scroll to position [86, 0]
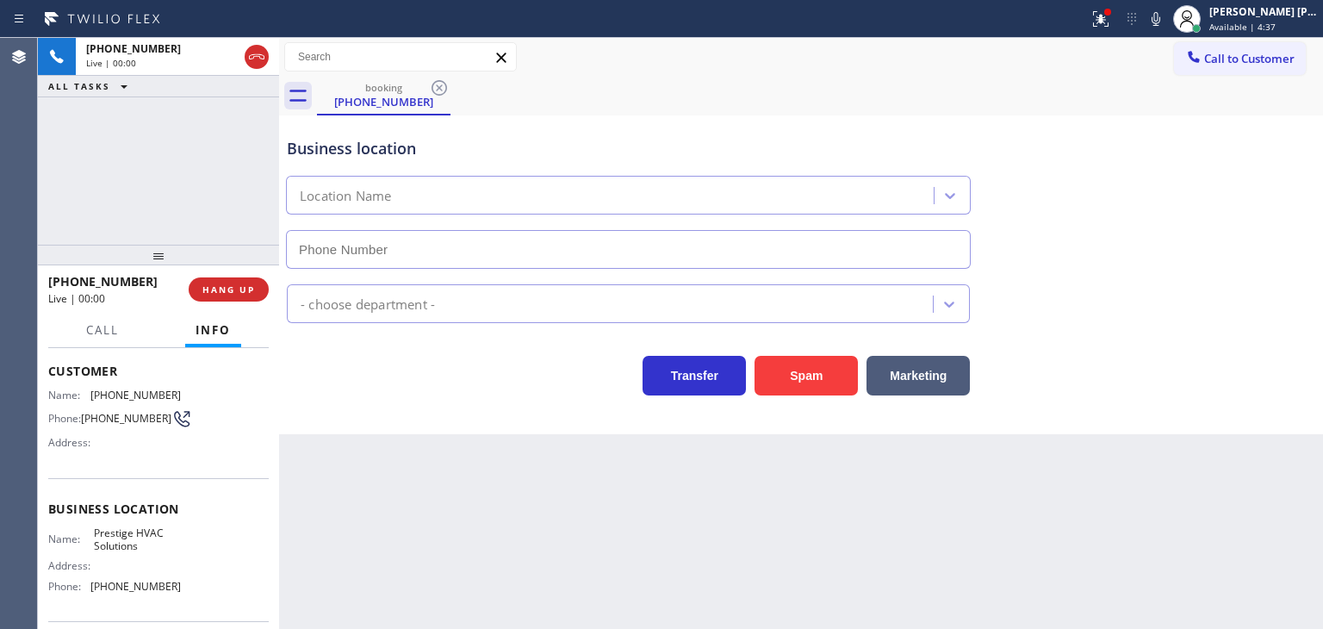
type input "[PHONE_NUMBER]"
click at [1167, 21] on icon at bounding box center [1156, 19] width 21 height 21
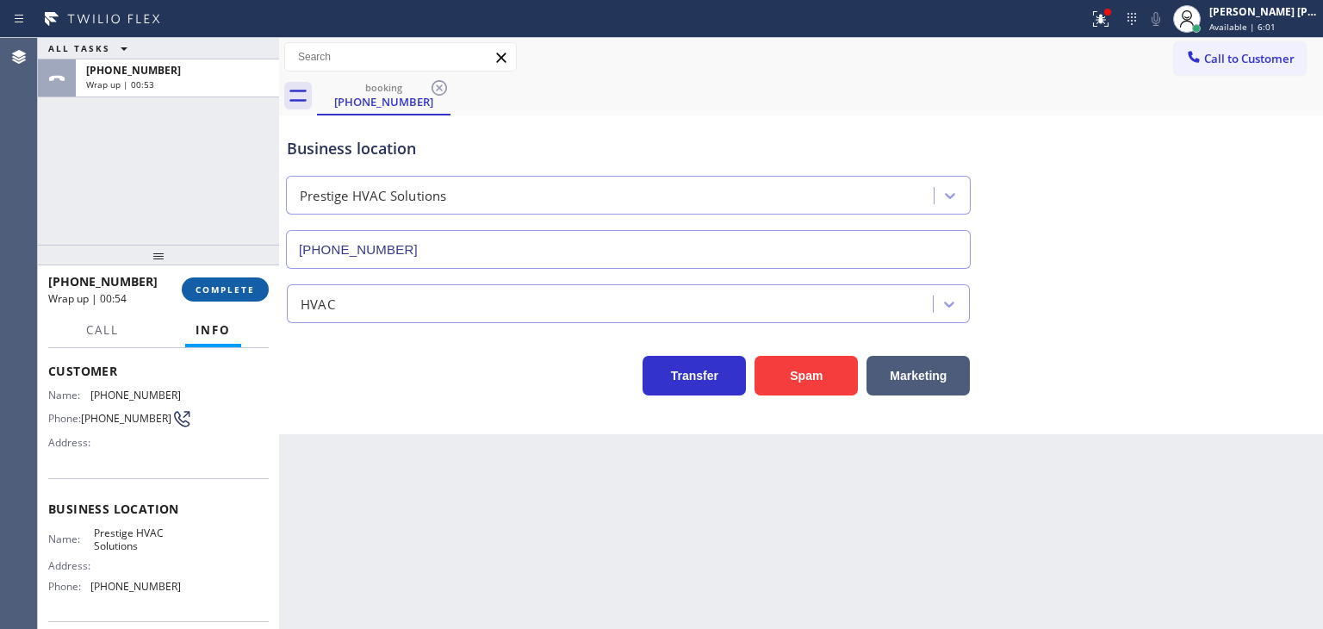
click at [214, 289] on span "COMPLETE" at bounding box center [225, 289] width 59 height 12
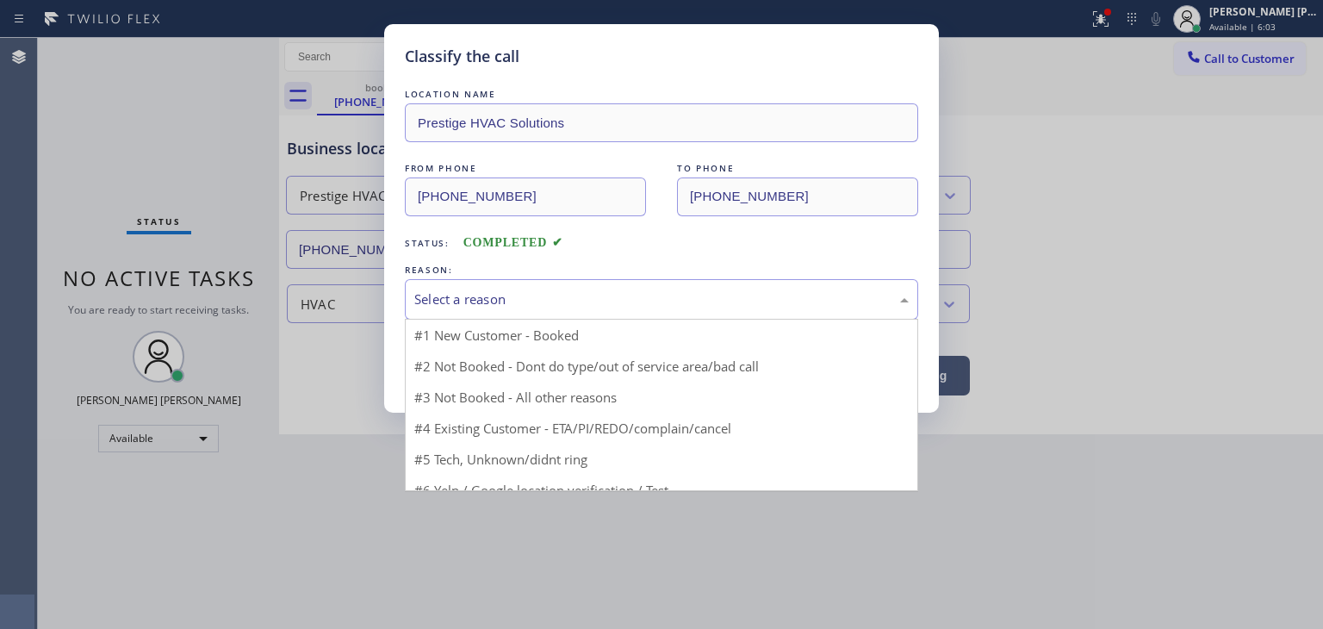
click at [462, 290] on div "Select a reason" at bounding box center [661, 300] width 495 height 20
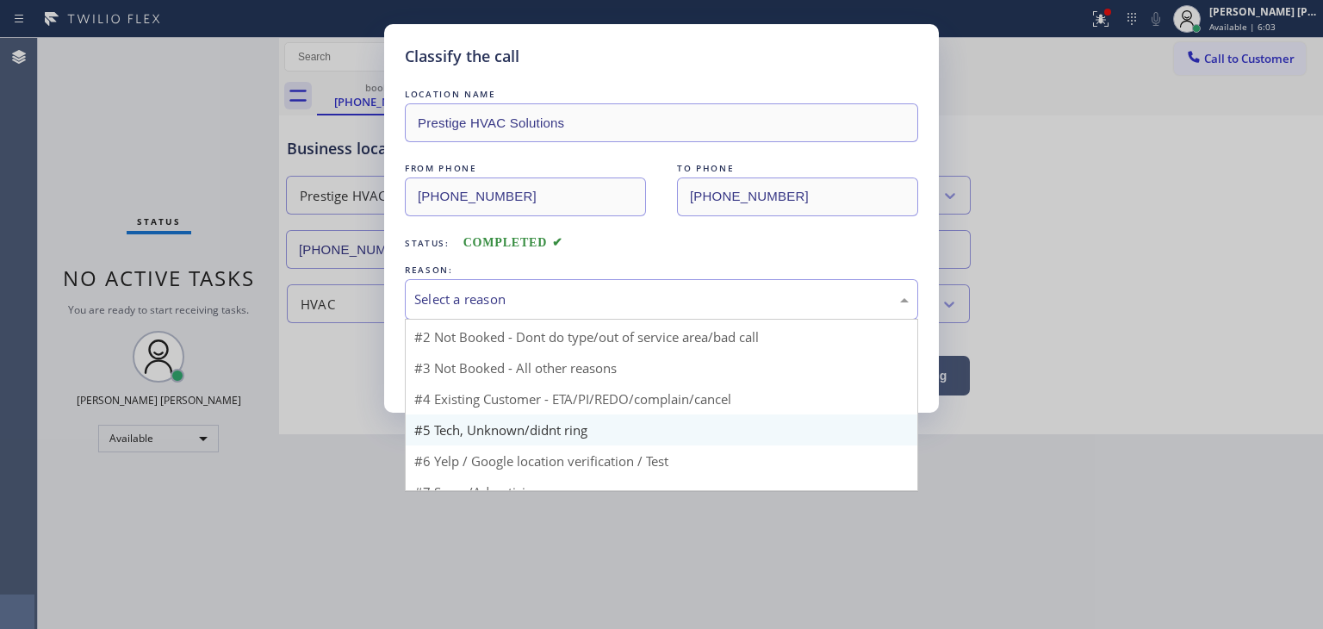
scroll to position [46, 0]
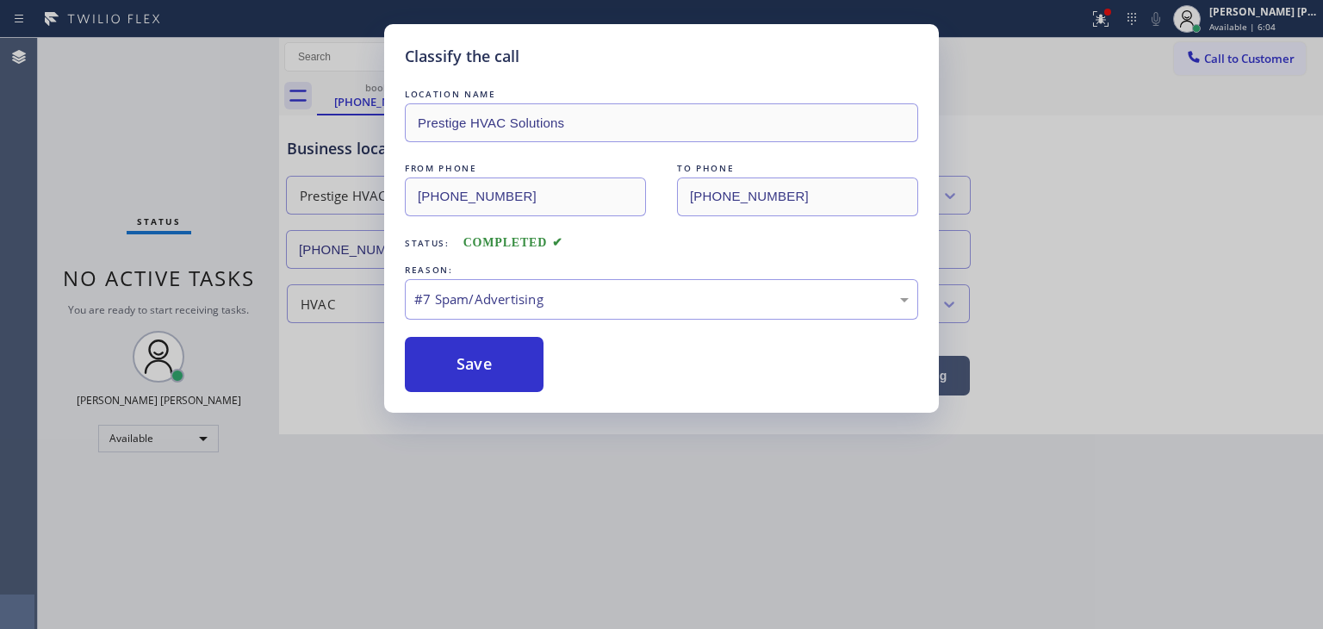
drag, startPoint x: 481, startPoint y: 467, endPoint x: 480, endPoint y: 453, distance: 13.8
click at [483, 383] on button "Save" at bounding box center [474, 364] width 139 height 55
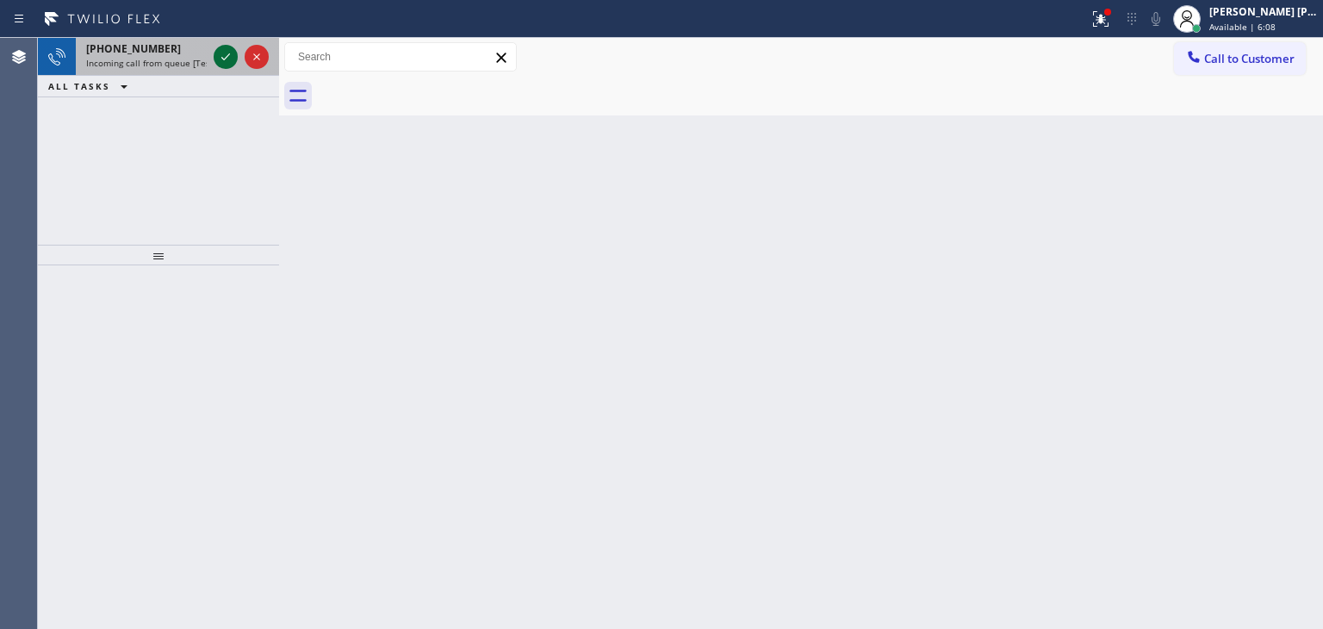
click at [221, 56] on icon at bounding box center [225, 57] width 21 height 21
click at [222, 49] on icon at bounding box center [225, 57] width 21 height 21
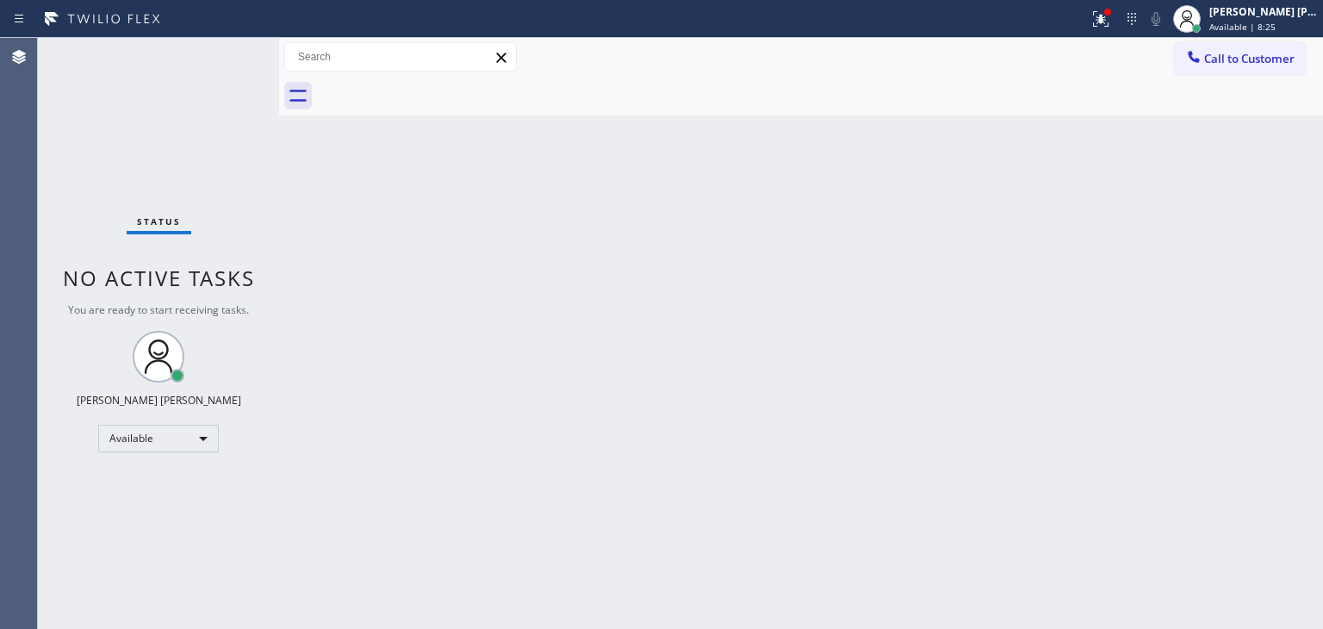
click at [202, 73] on div "Status No active tasks You are ready to start receiving tasks. [PERSON_NAME] [P…" at bounding box center [158, 333] width 241 height 591
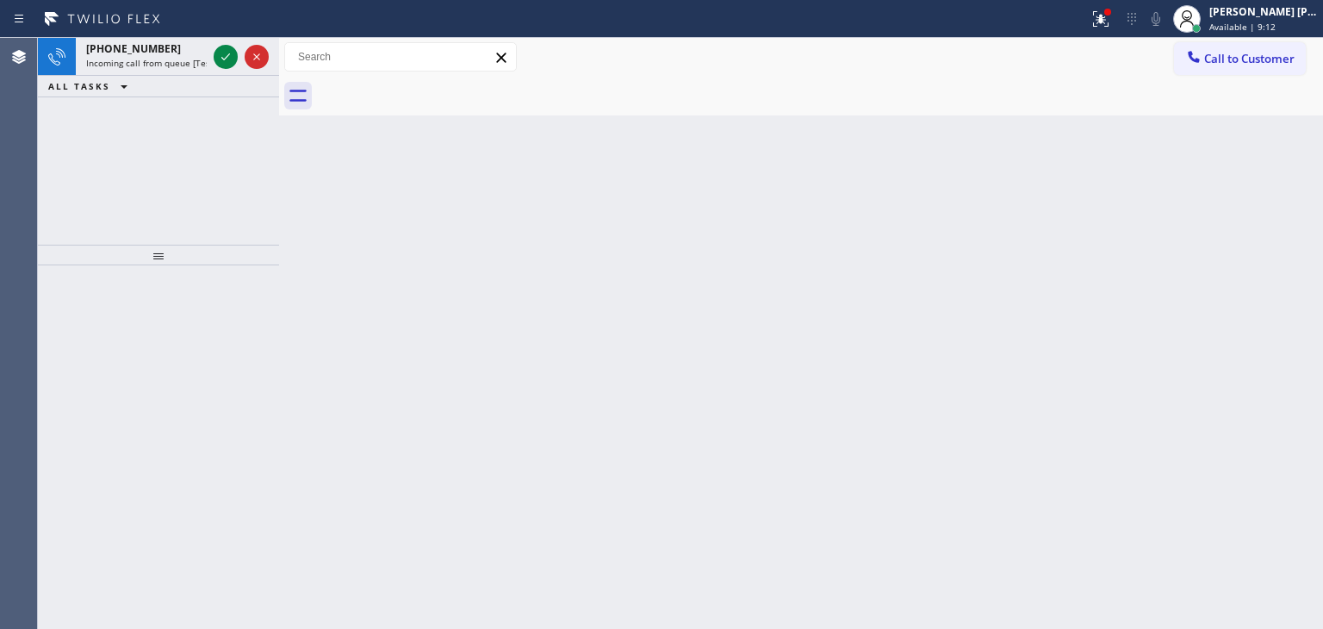
click at [224, 43] on div at bounding box center [241, 57] width 62 height 38
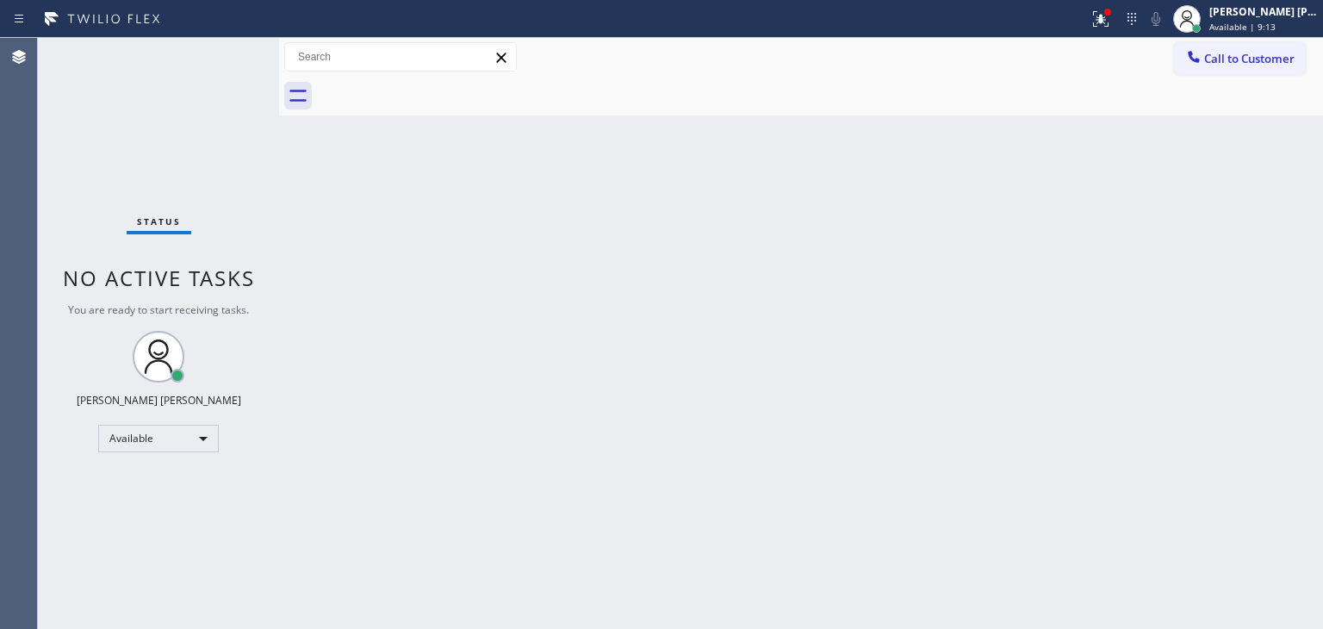
click at [225, 43] on div "Status No active tasks You are ready to start receiving tasks. [PERSON_NAME] [P…" at bounding box center [158, 333] width 241 height 591
click at [226, 58] on div "Status No active tasks You are ready to start receiving tasks. [PERSON_NAME] [P…" at bounding box center [158, 333] width 241 height 591
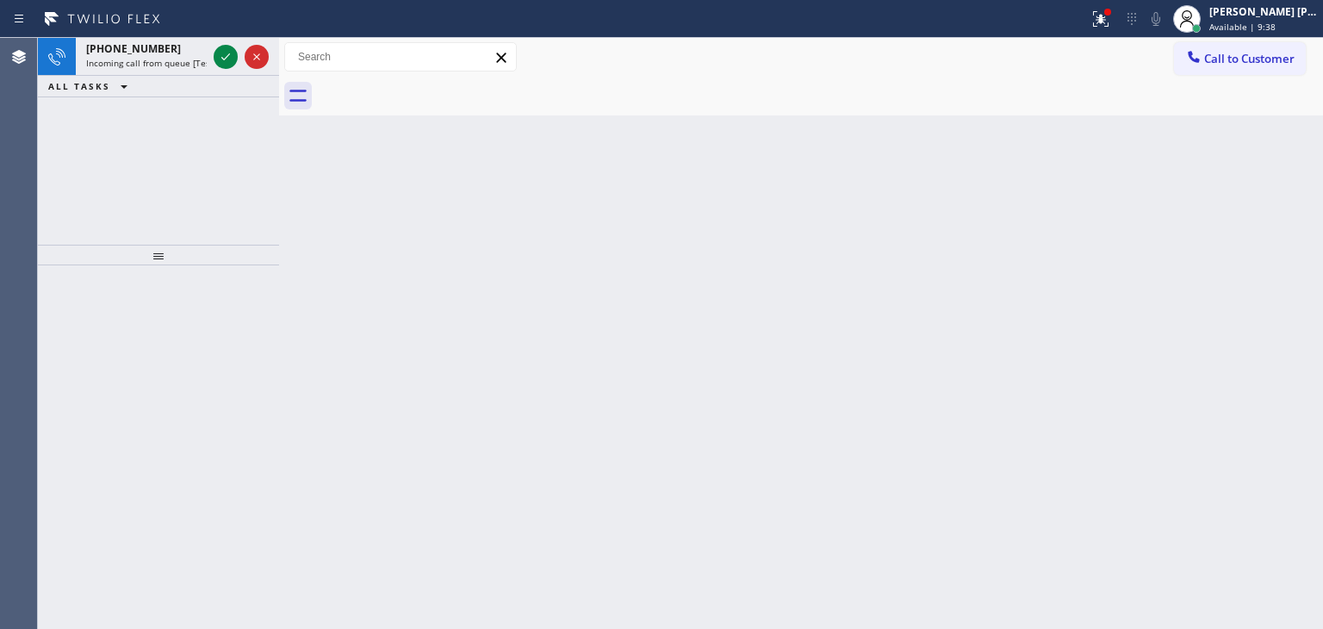
click at [217, 45] on div at bounding box center [241, 57] width 62 height 38
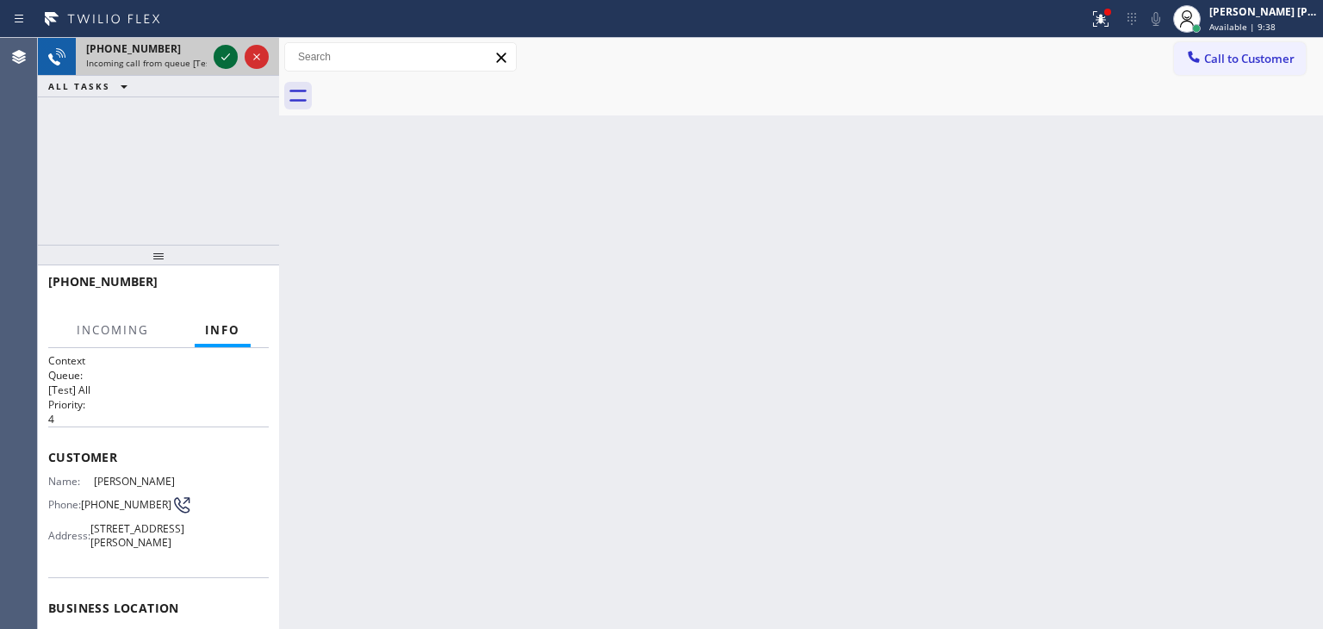
click at [221, 56] on icon at bounding box center [225, 57] width 21 height 21
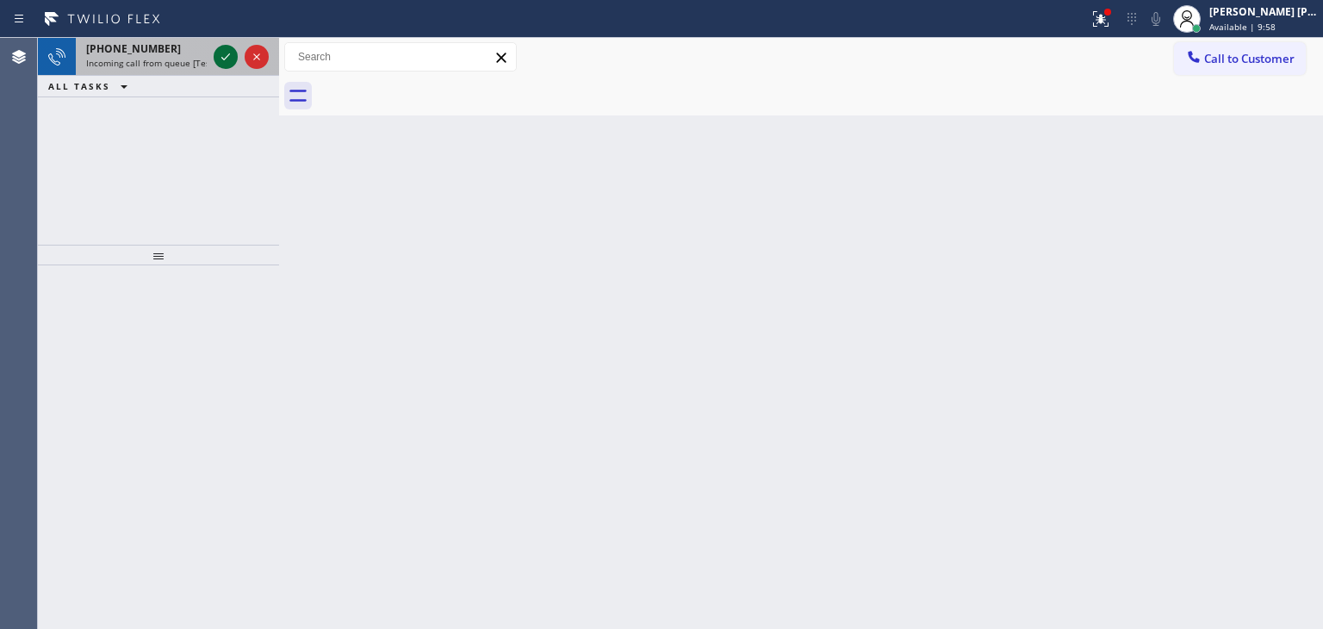
click at [223, 52] on icon at bounding box center [225, 57] width 21 height 21
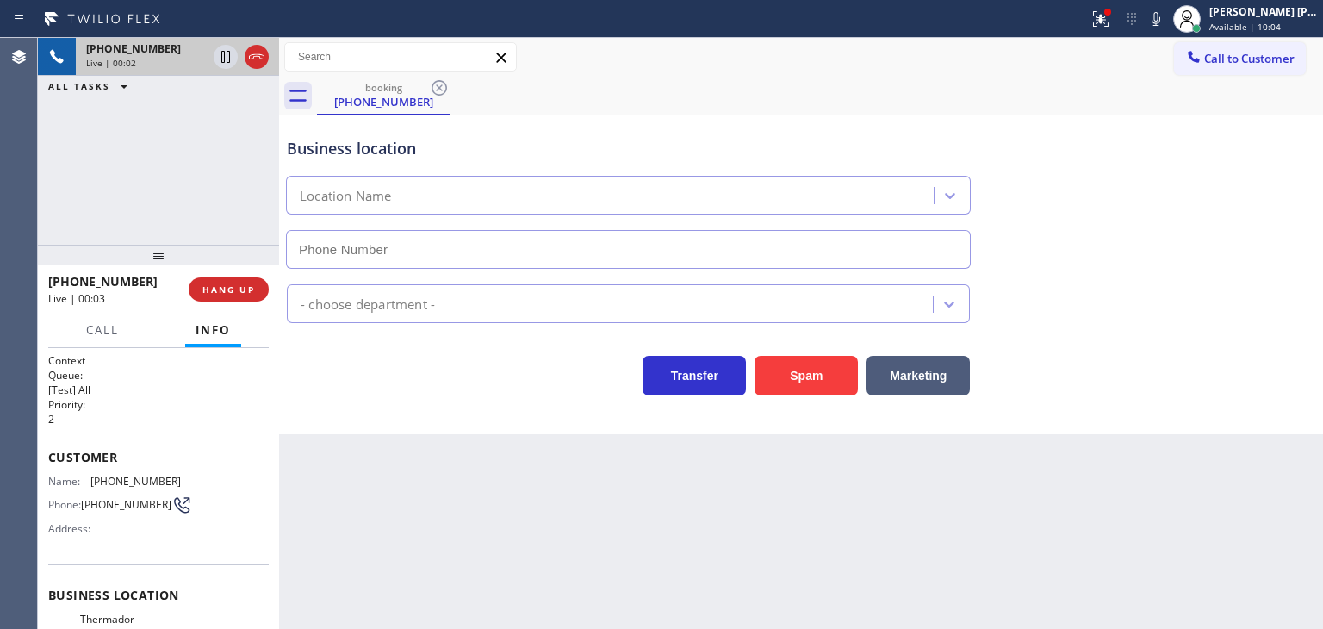
click at [1167, 16] on icon at bounding box center [1156, 19] width 21 height 21
type input "[PHONE_NUMBER]"
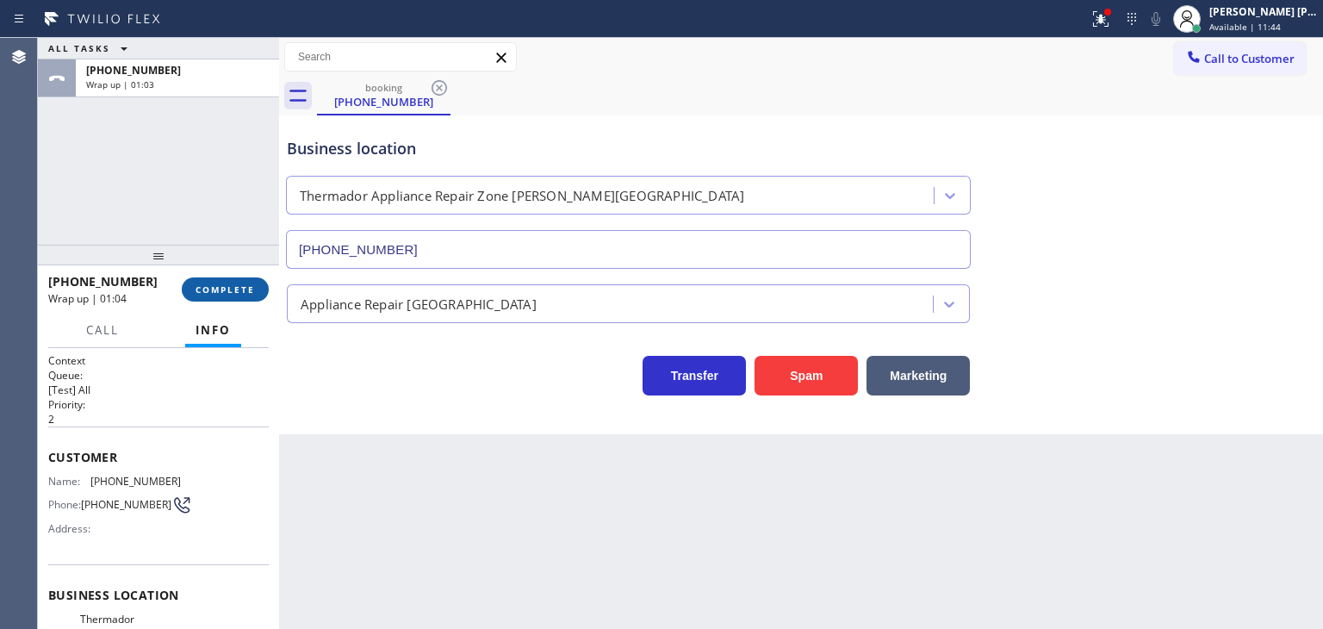
click at [240, 287] on span "COMPLETE" at bounding box center [225, 289] width 59 height 12
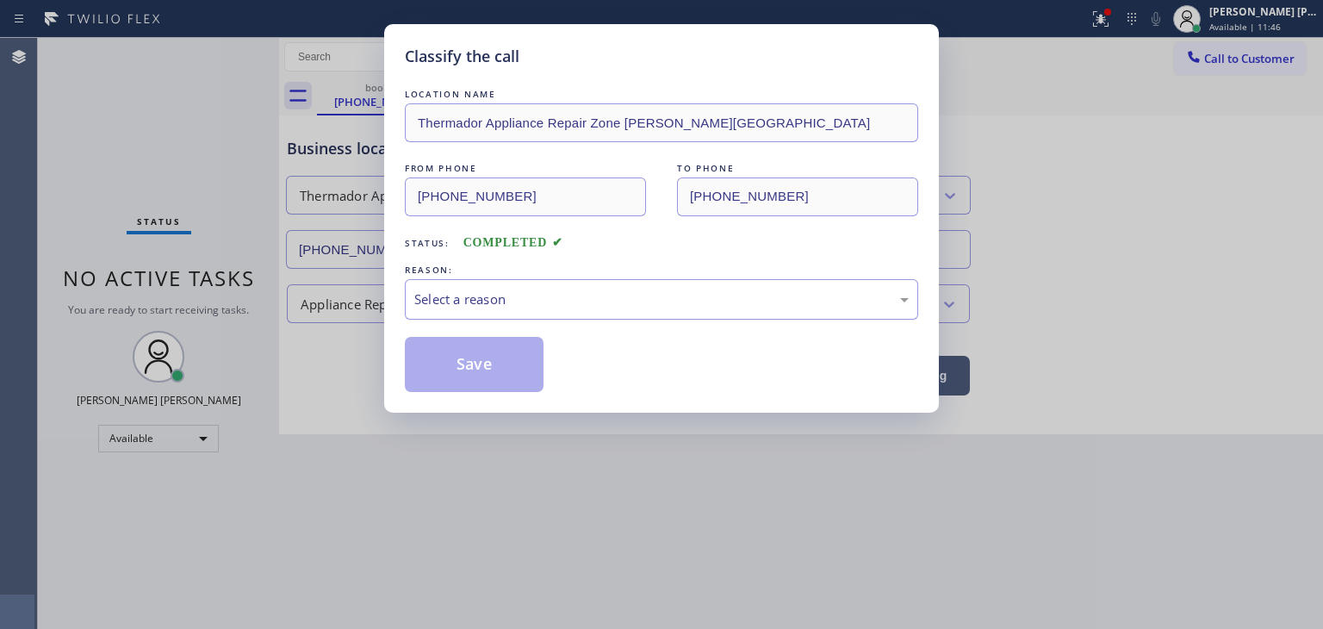
click at [514, 294] on div "Select a reason" at bounding box center [661, 300] width 495 height 20
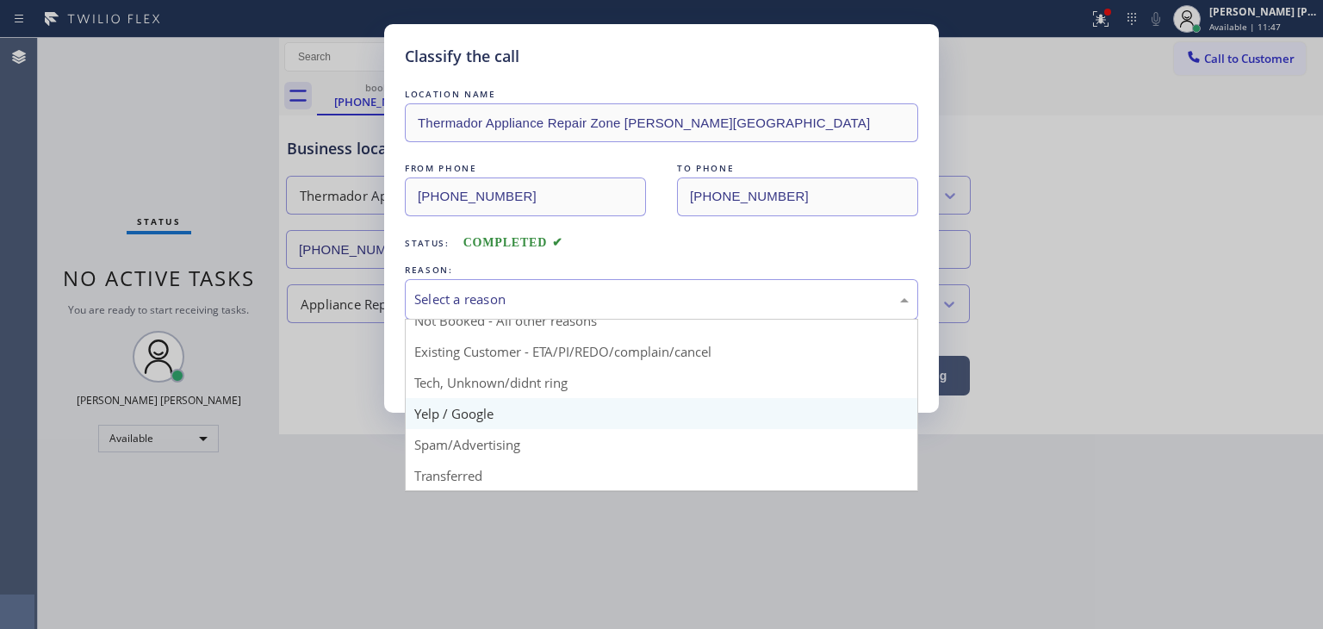
scroll to position [15, 0]
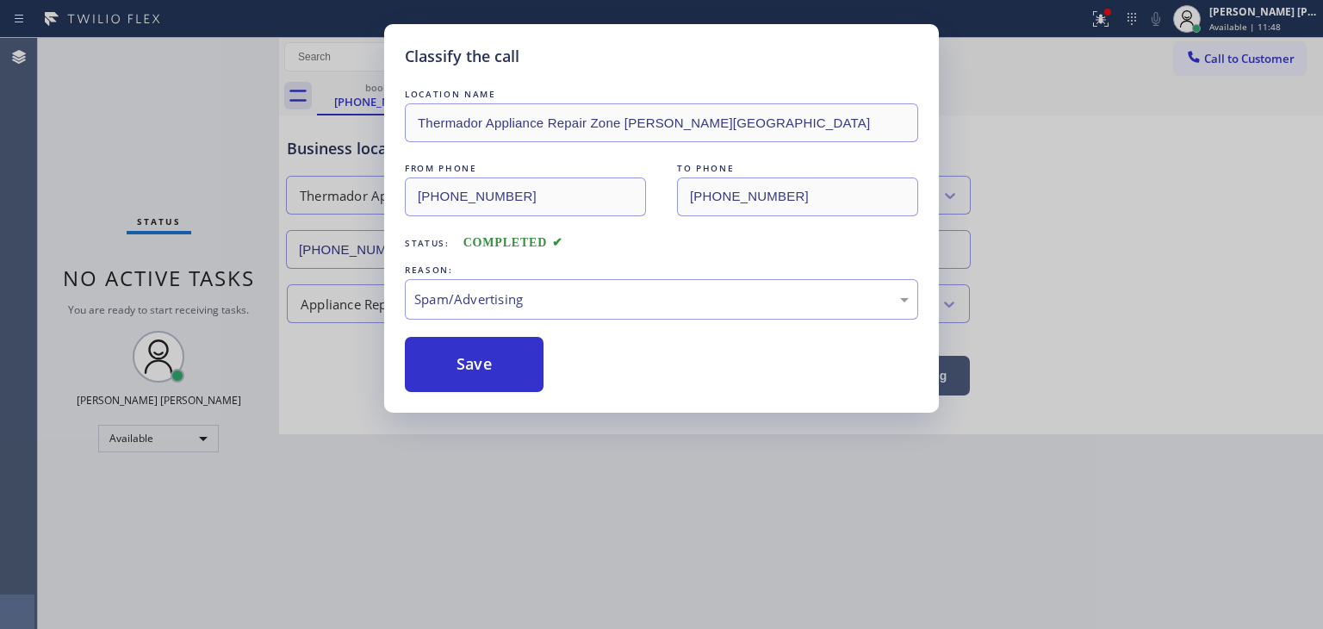
drag, startPoint x: 503, startPoint y: 476, endPoint x: 503, endPoint y: 410, distance: 65.5
click at [496, 374] on button "Save" at bounding box center [474, 364] width 139 height 55
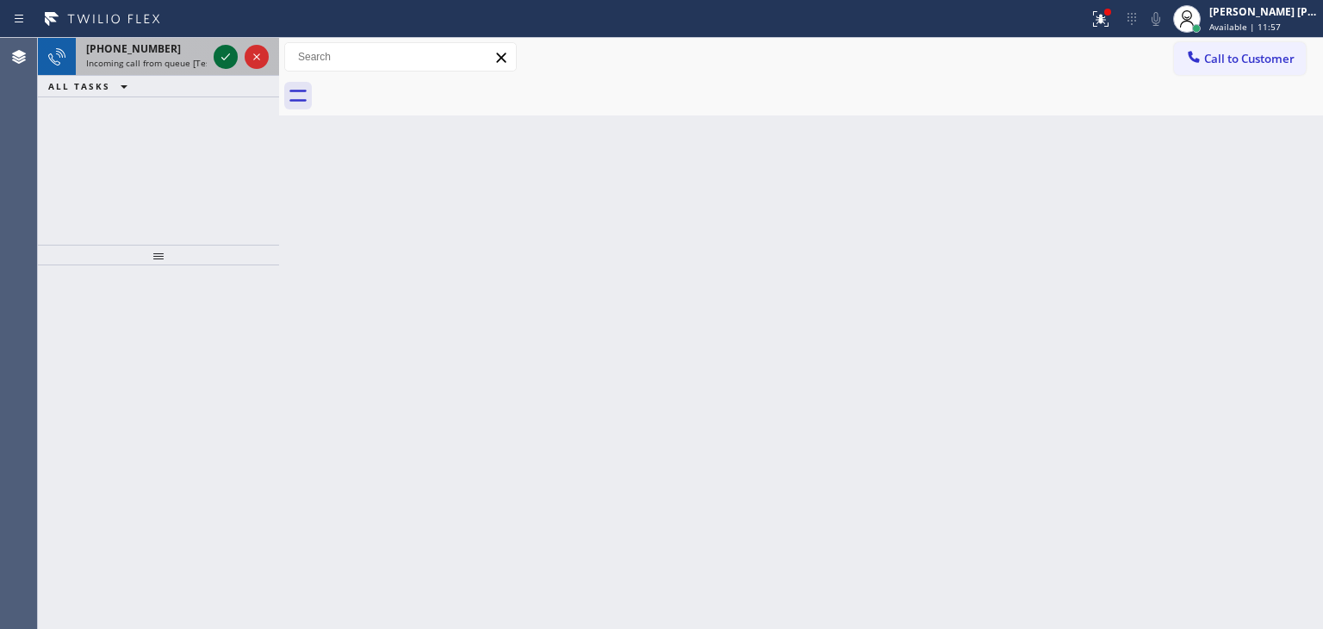
click at [226, 58] on icon at bounding box center [225, 56] width 9 height 7
click at [227, 49] on icon at bounding box center [225, 57] width 21 height 21
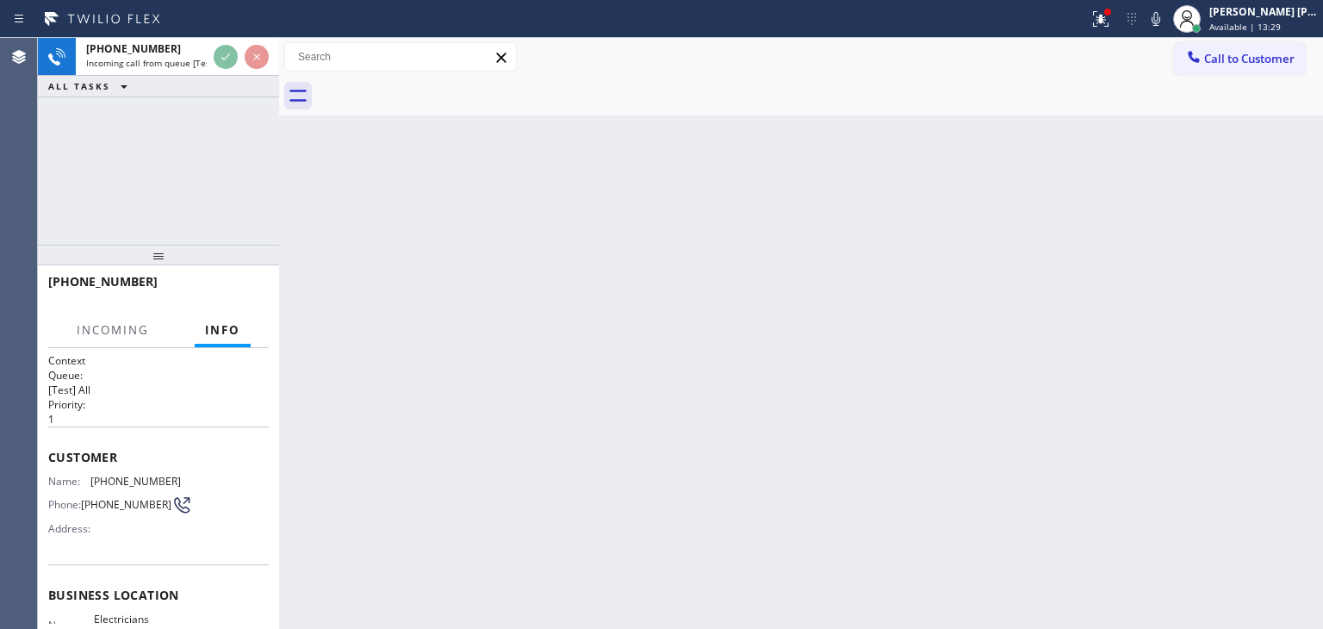
scroll to position [86, 0]
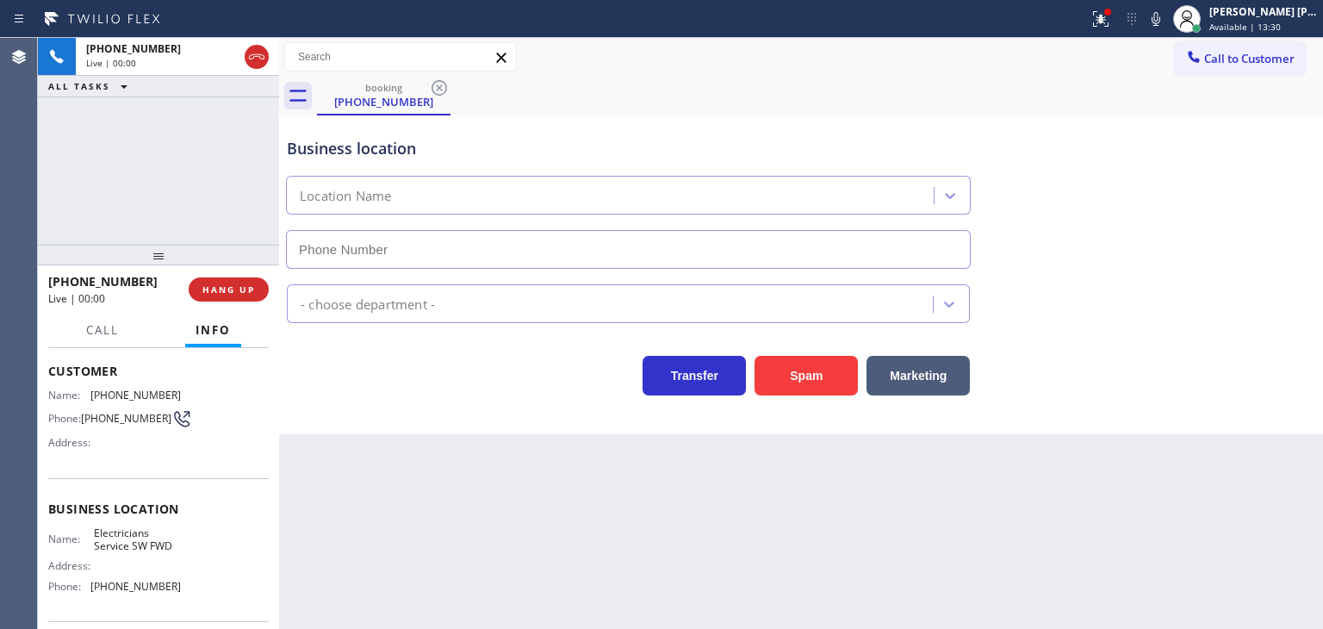
type input "[PHONE_NUMBER]"
click at [1167, 18] on icon at bounding box center [1156, 19] width 21 height 21
click at [1167, 17] on icon at bounding box center [1156, 19] width 21 height 21
click at [220, 286] on span "HANG UP" at bounding box center [228, 289] width 53 height 12
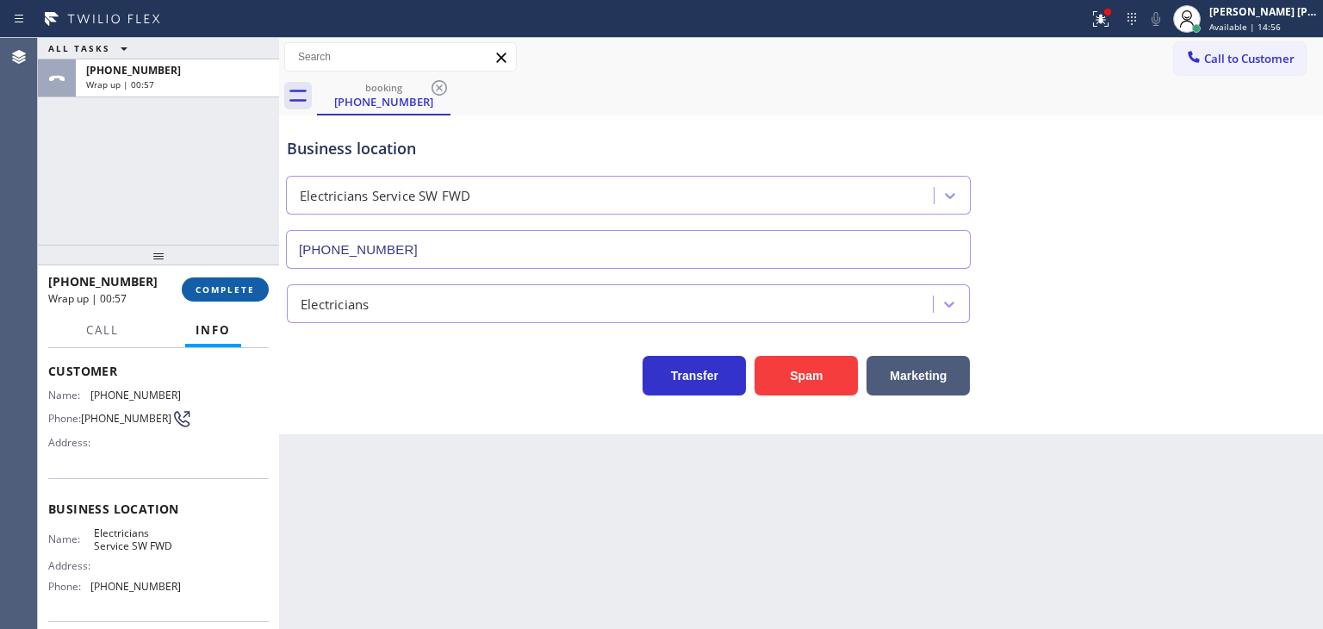
click at [219, 288] on span "COMPLETE" at bounding box center [225, 289] width 59 height 12
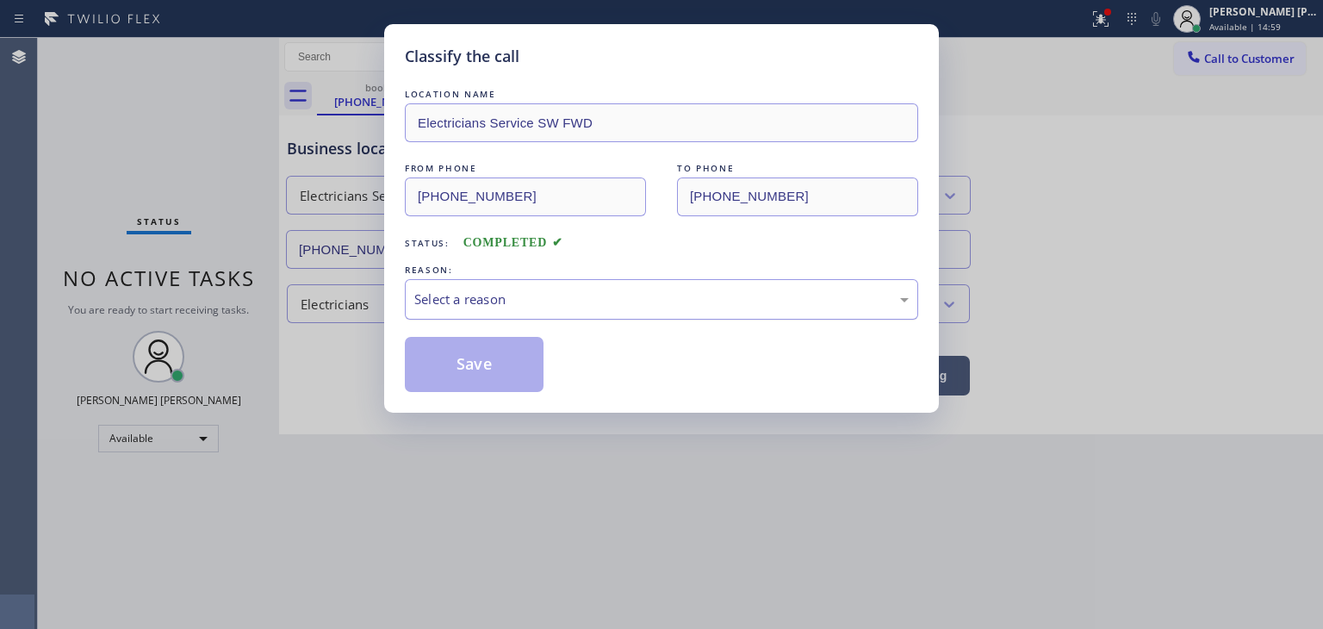
click at [508, 285] on div "Select a reason" at bounding box center [662, 299] width 514 height 40
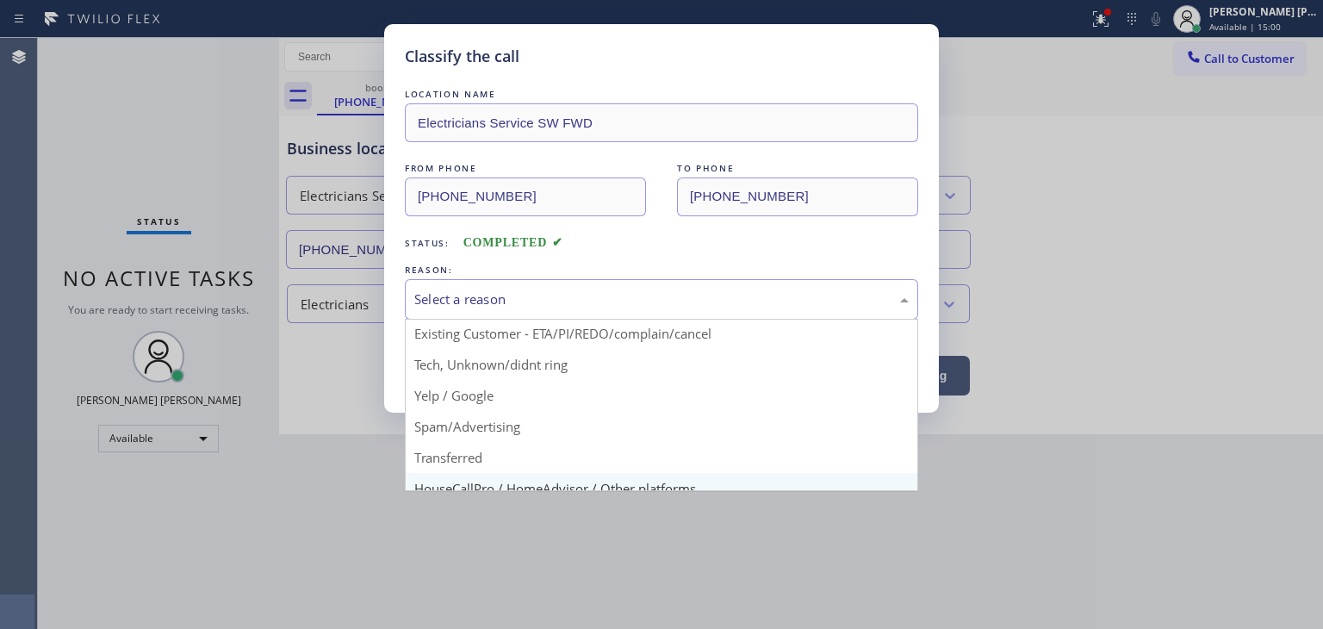
scroll to position [108, 0]
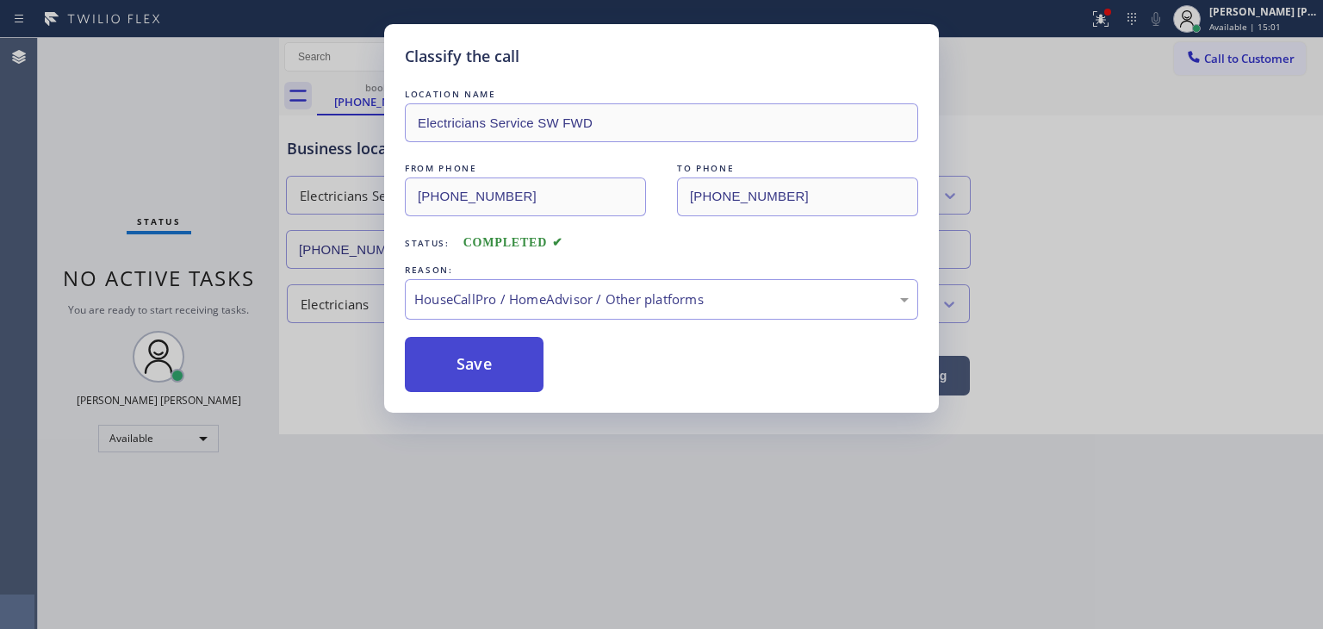
click at [487, 371] on button "Save" at bounding box center [474, 364] width 139 height 55
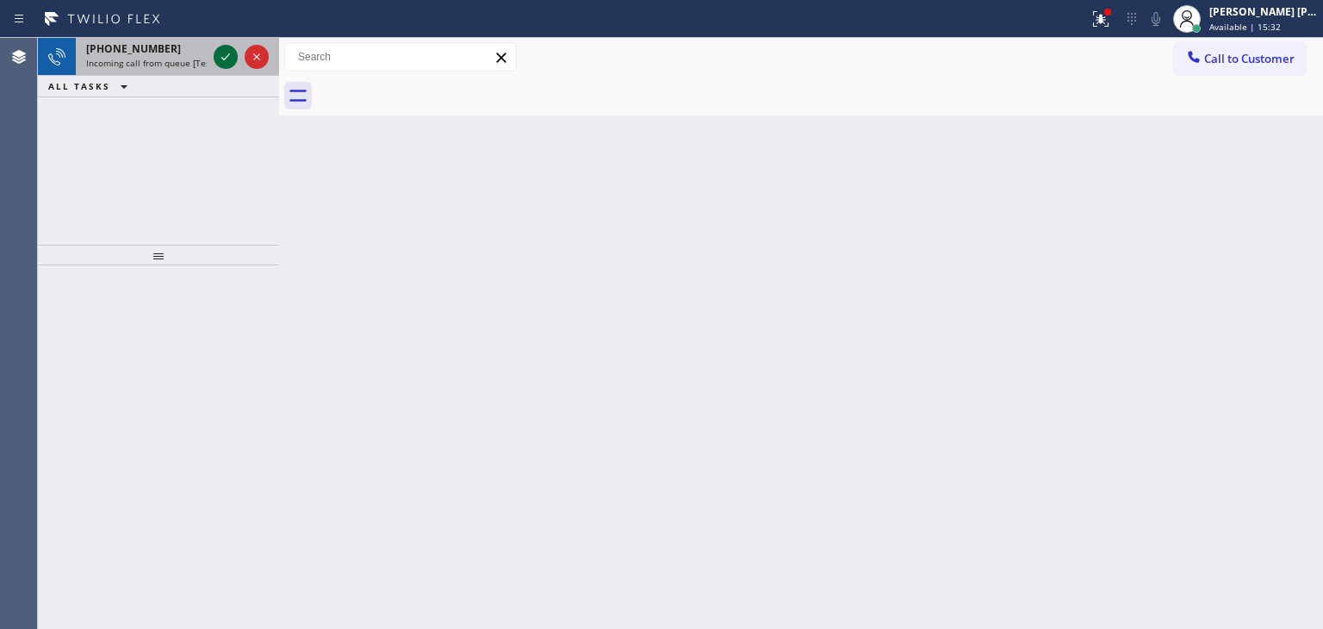
click at [221, 56] on icon at bounding box center [225, 57] width 21 height 21
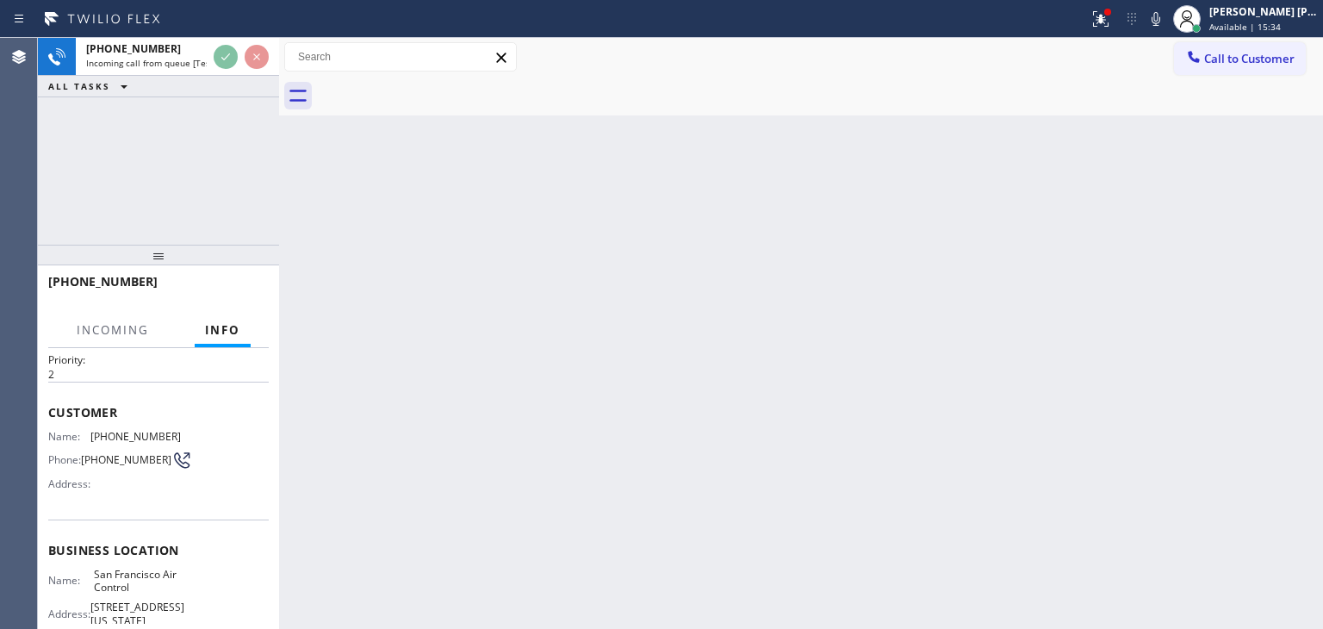
scroll to position [86, 0]
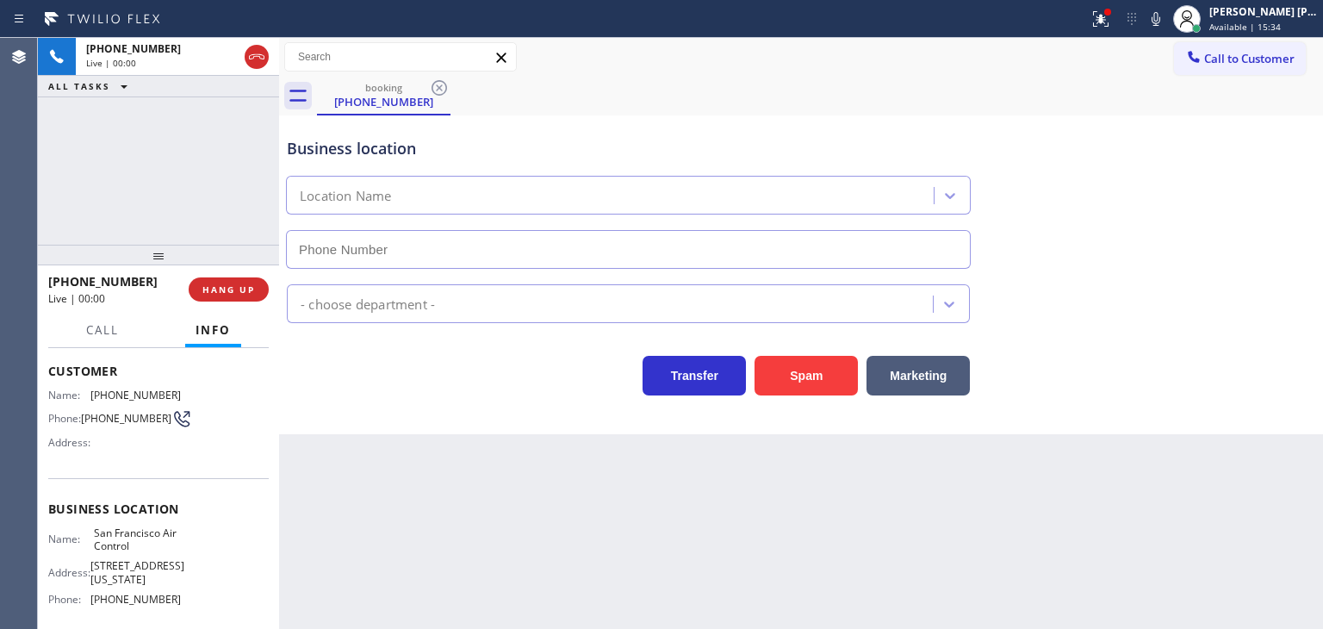
type input "[PHONE_NUMBER]"
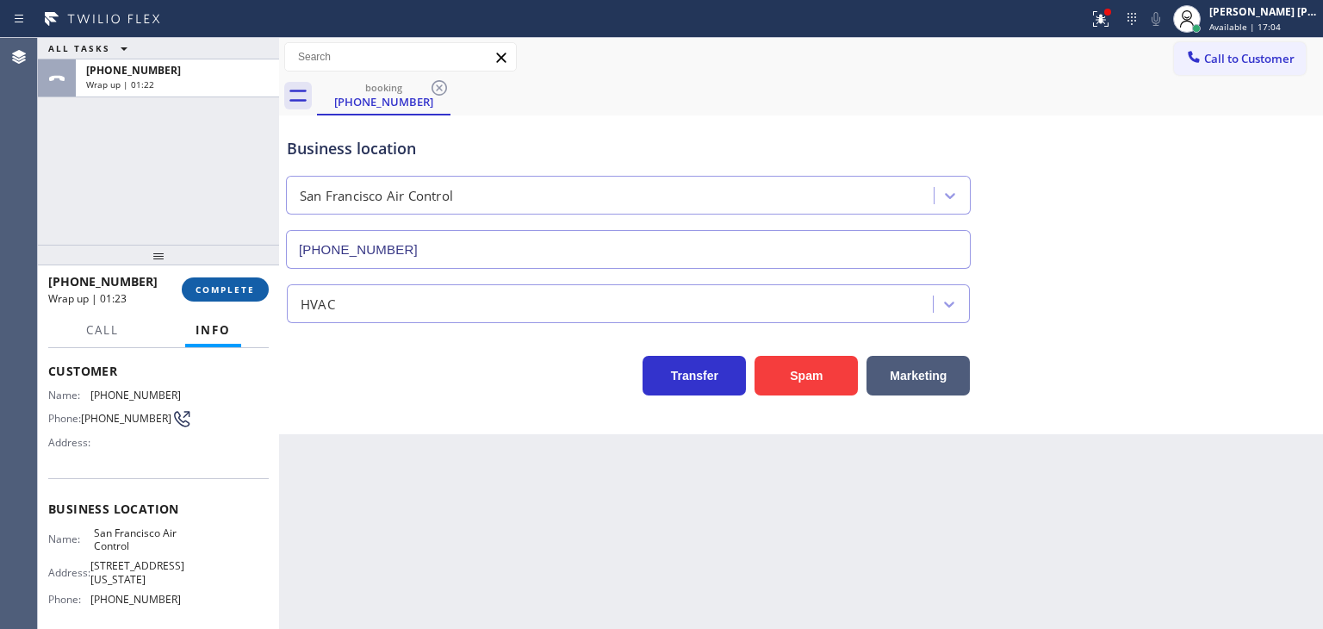
click at [227, 291] on span "COMPLETE" at bounding box center [225, 289] width 59 height 12
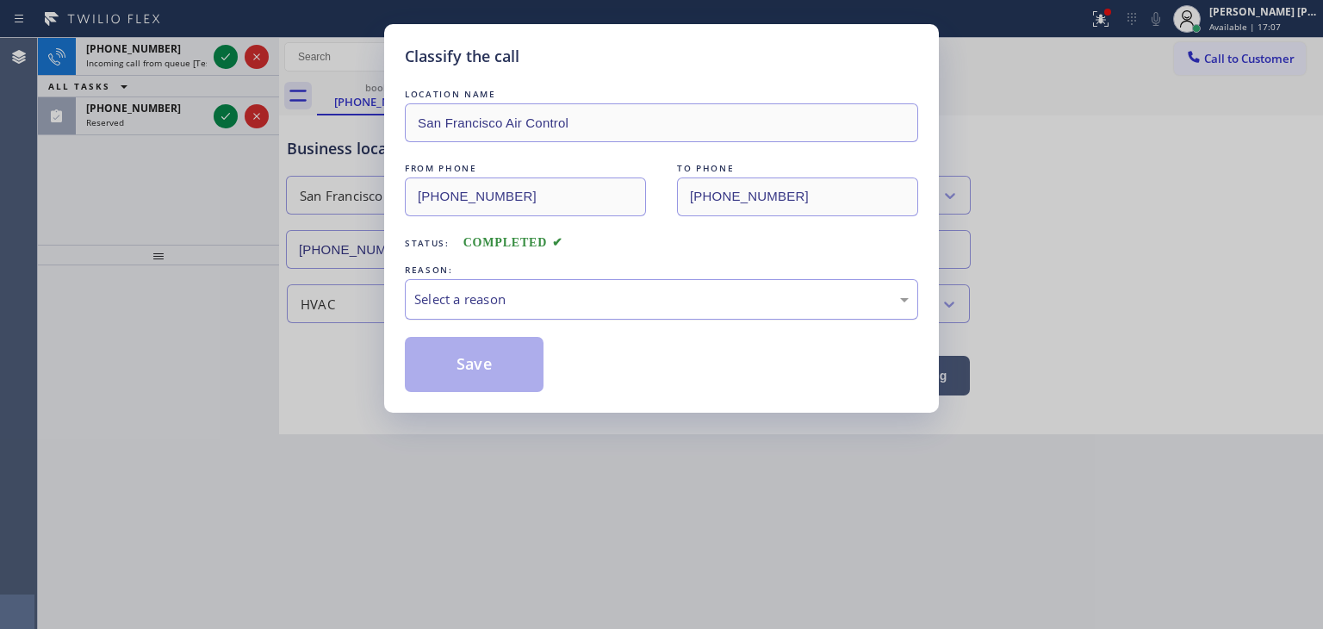
click at [500, 305] on div "Select a reason" at bounding box center [661, 300] width 495 height 20
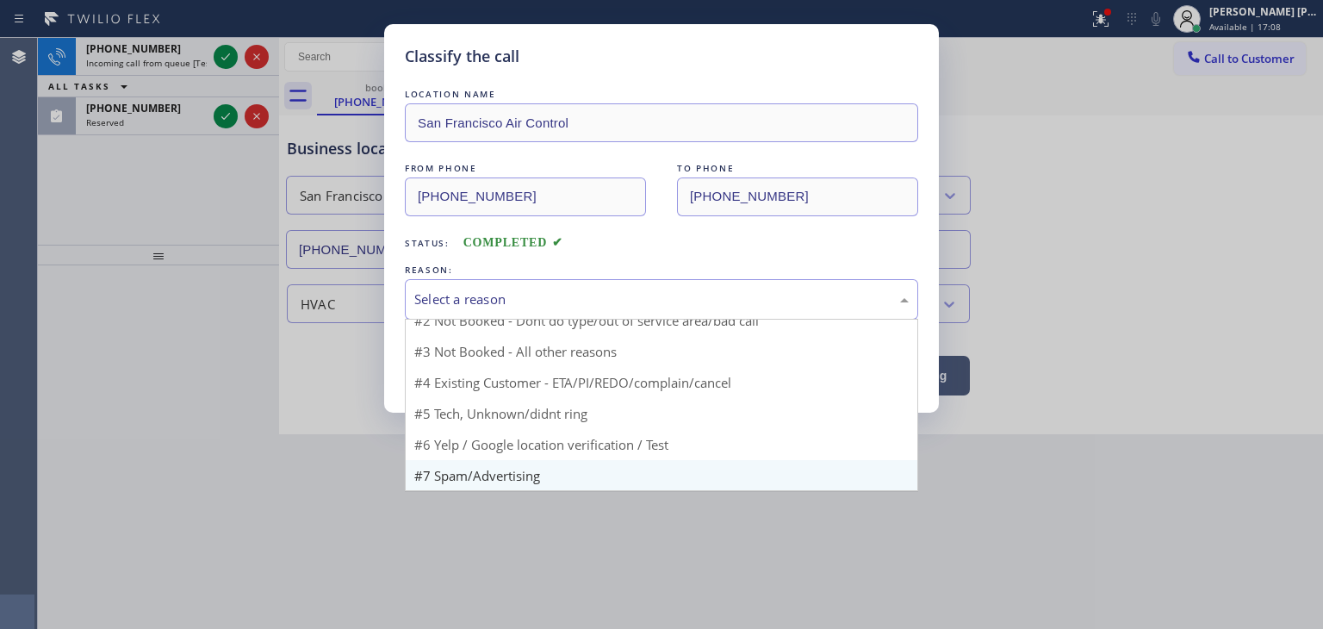
scroll to position [15, 0]
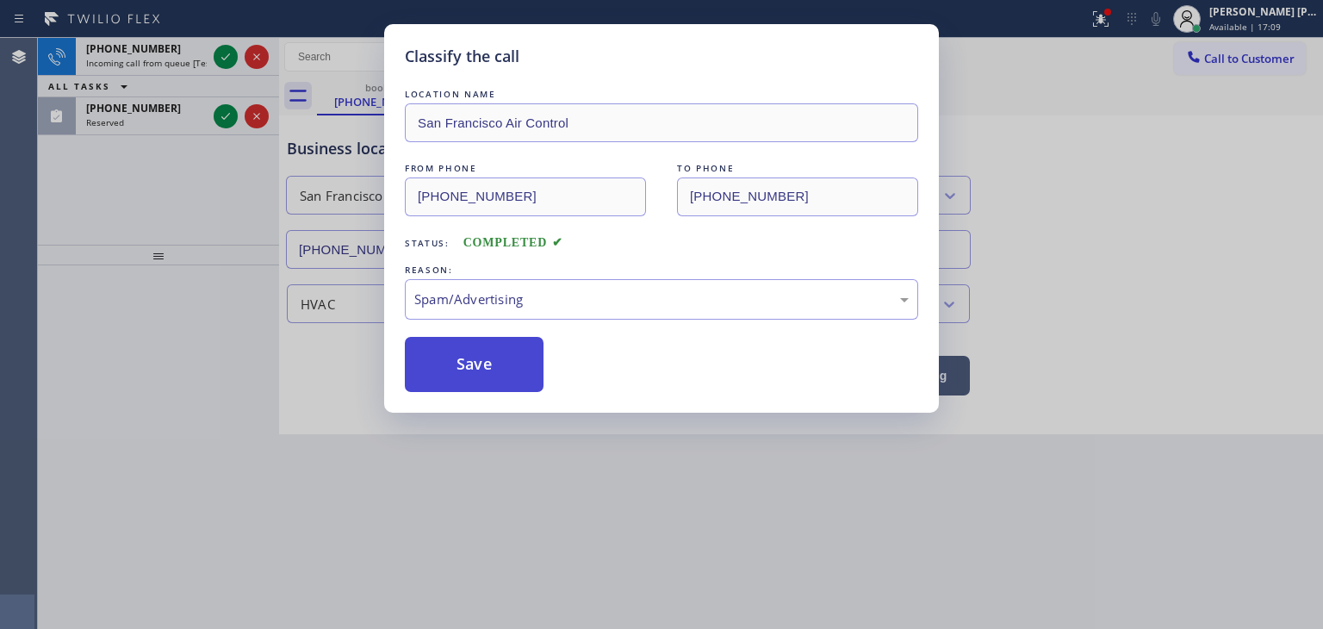
click at [472, 361] on button "Save" at bounding box center [474, 364] width 139 height 55
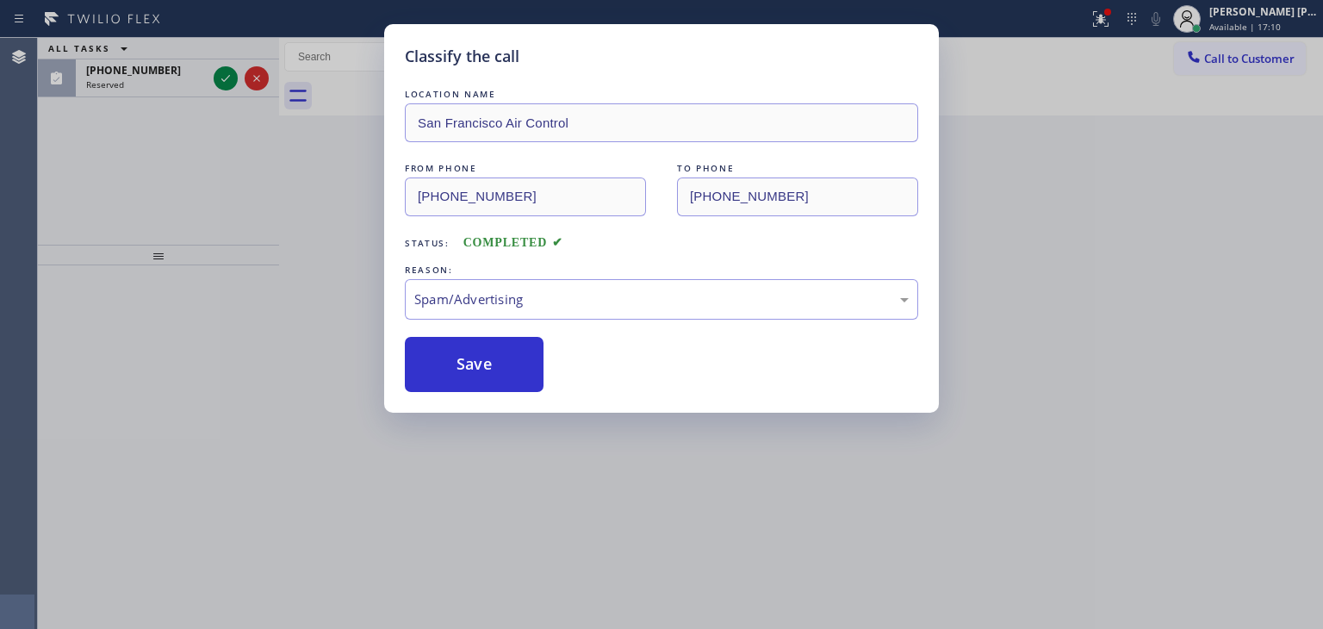
click at [227, 69] on div "Classify the call LOCATION NAME Long Island City HVAC FROM PHONE (646) 549-2747…" at bounding box center [681, 333] width 1286 height 591
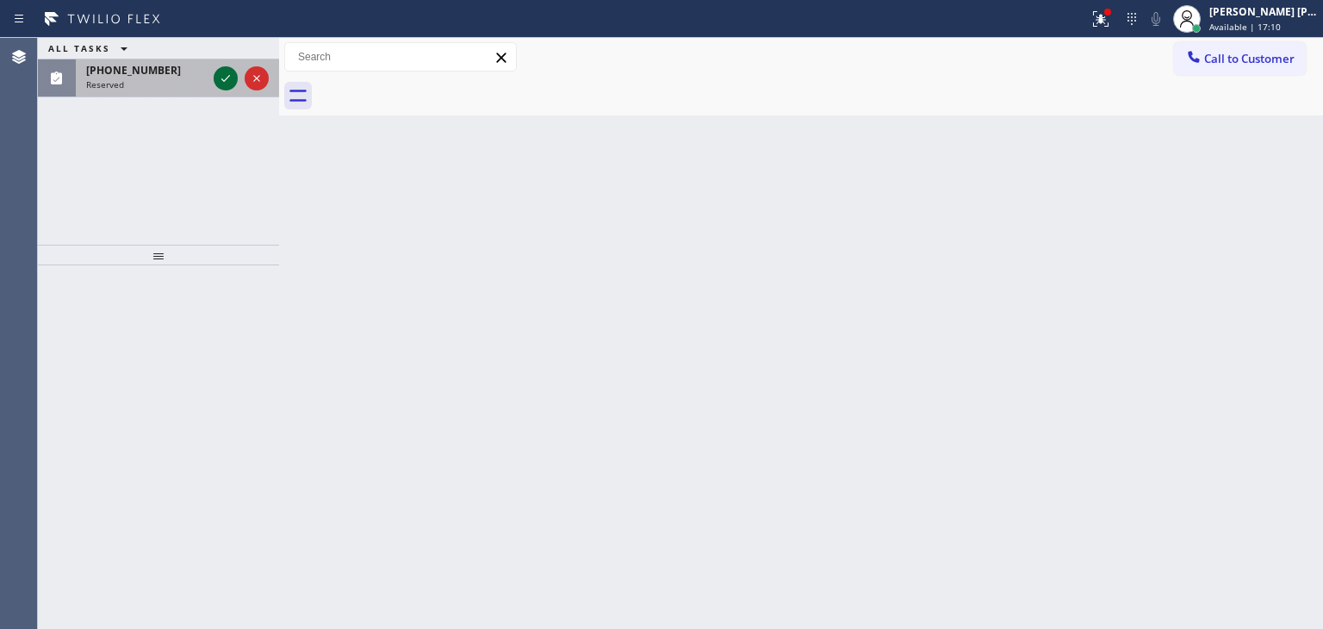
click at [227, 70] on icon at bounding box center [225, 78] width 21 height 21
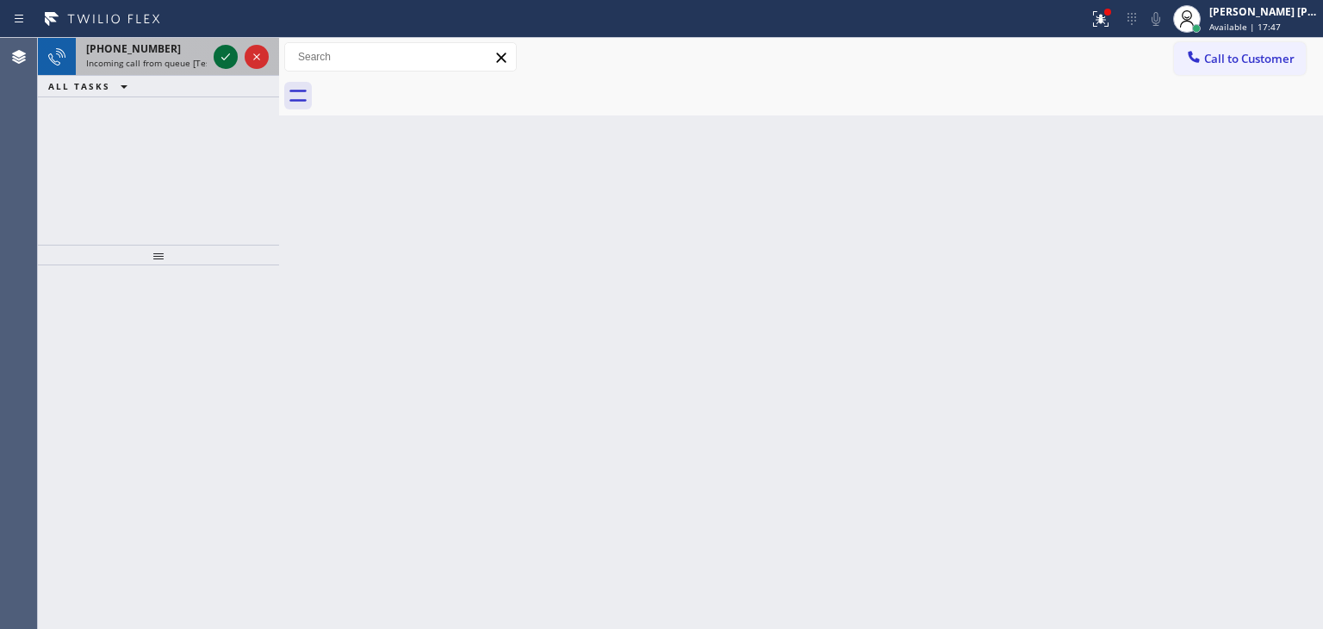
click at [219, 51] on icon at bounding box center [225, 57] width 21 height 21
click at [229, 59] on icon at bounding box center [225, 57] width 21 height 21
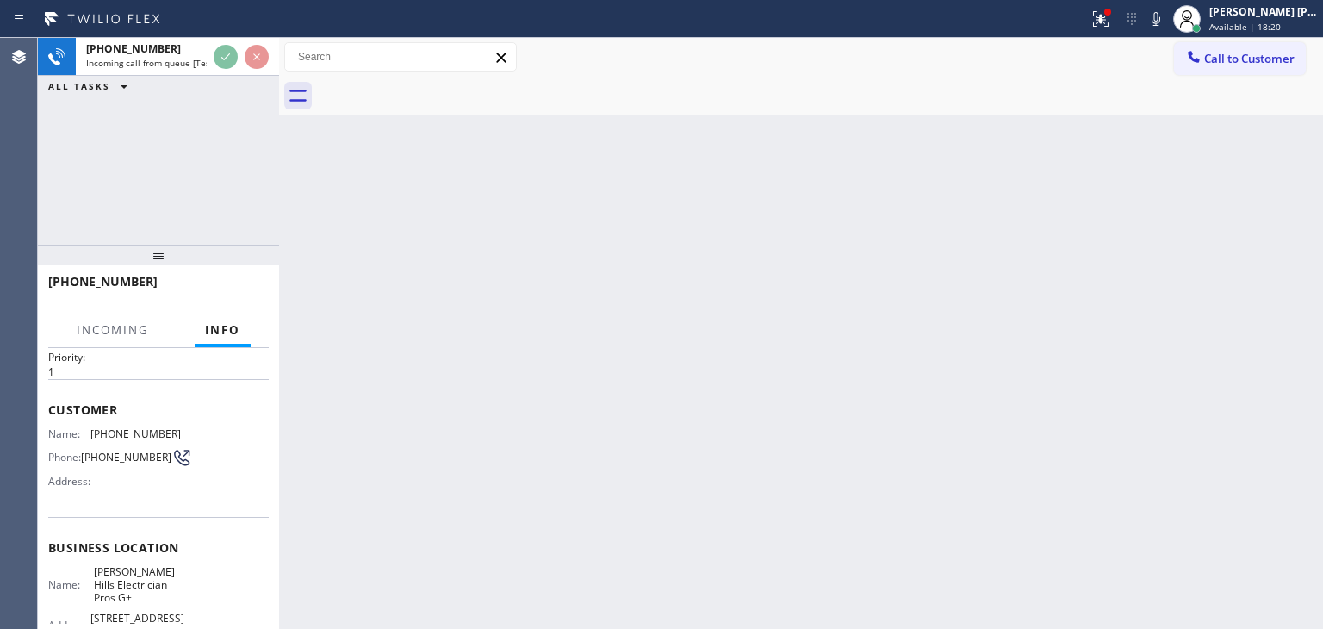
scroll to position [86, 0]
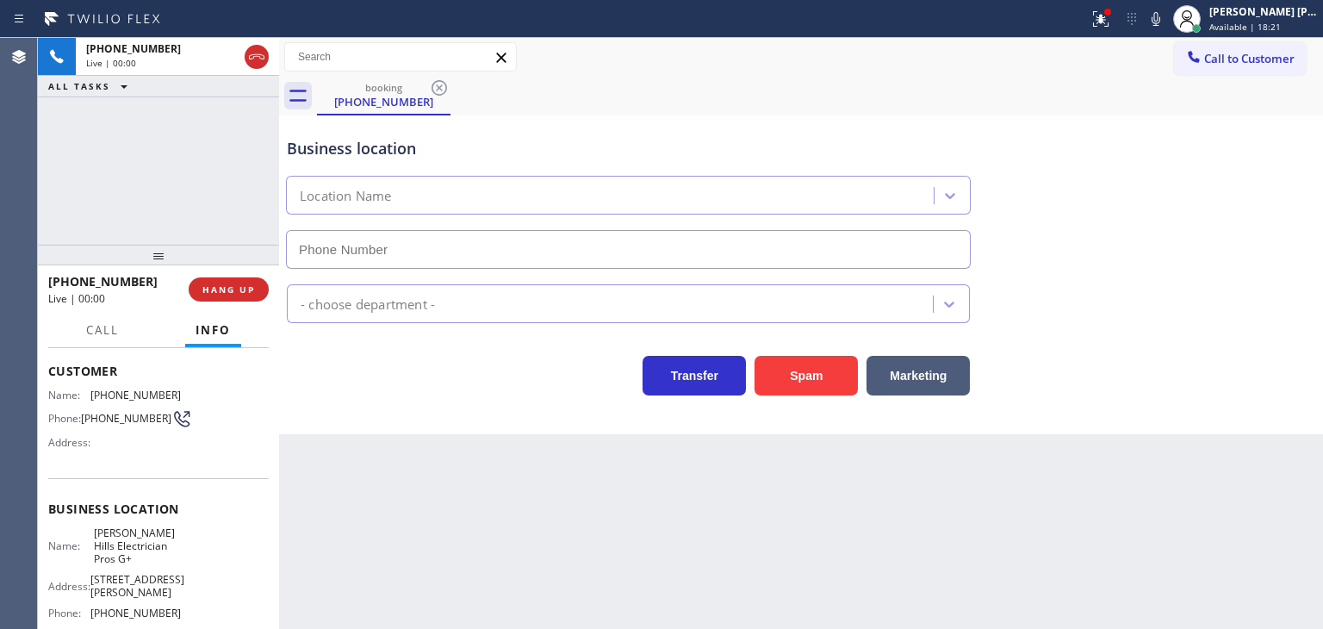
type input "[PHONE_NUMBER]"
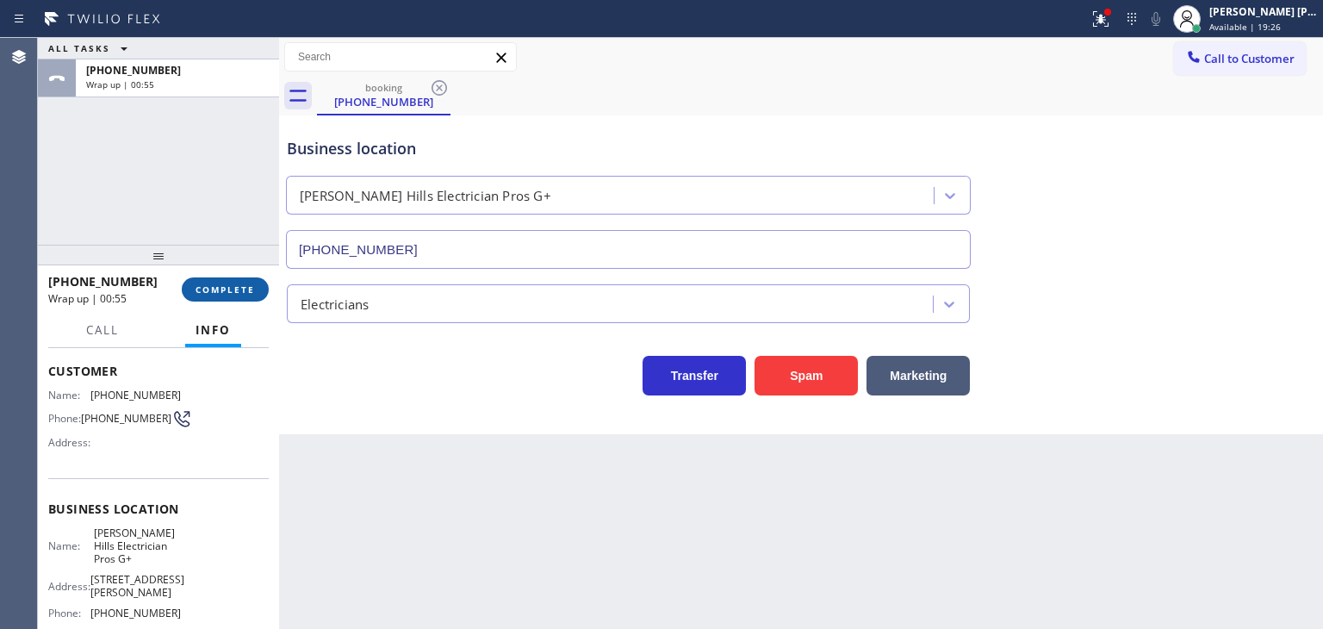
click at [193, 291] on button "COMPLETE" at bounding box center [225, 289] width 87 height 24
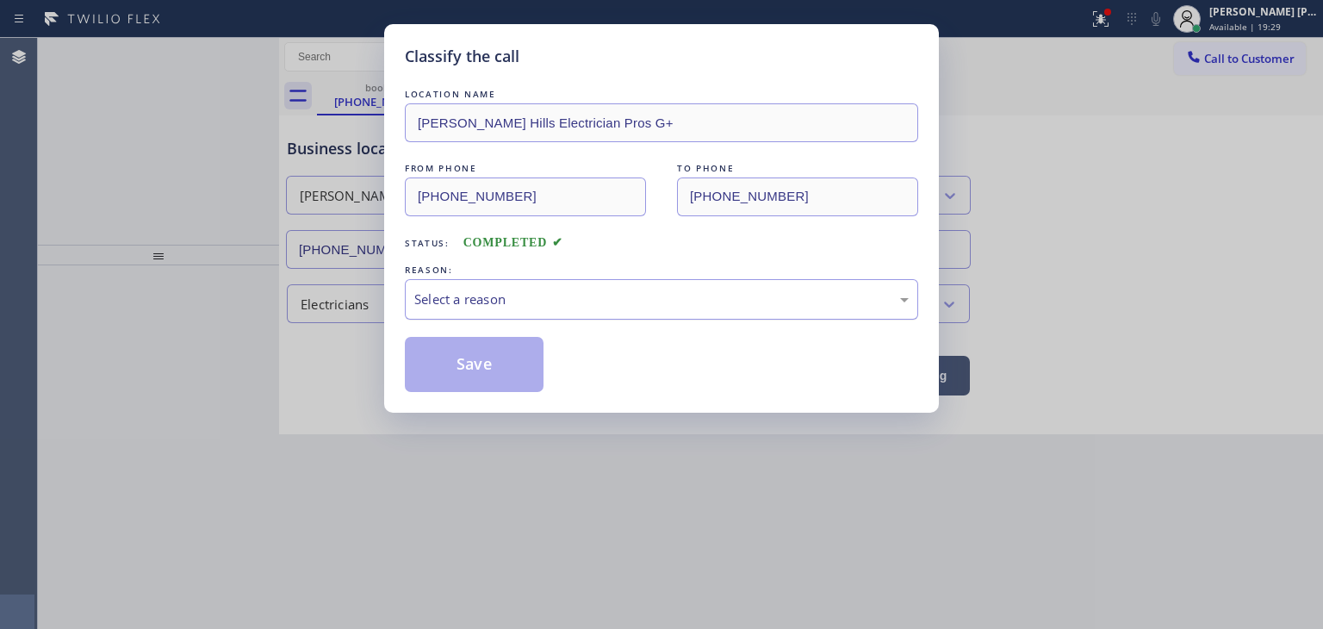
click at [484, 311] on div "Select a reason" at bounding box center [662, 299] width 514 height 40
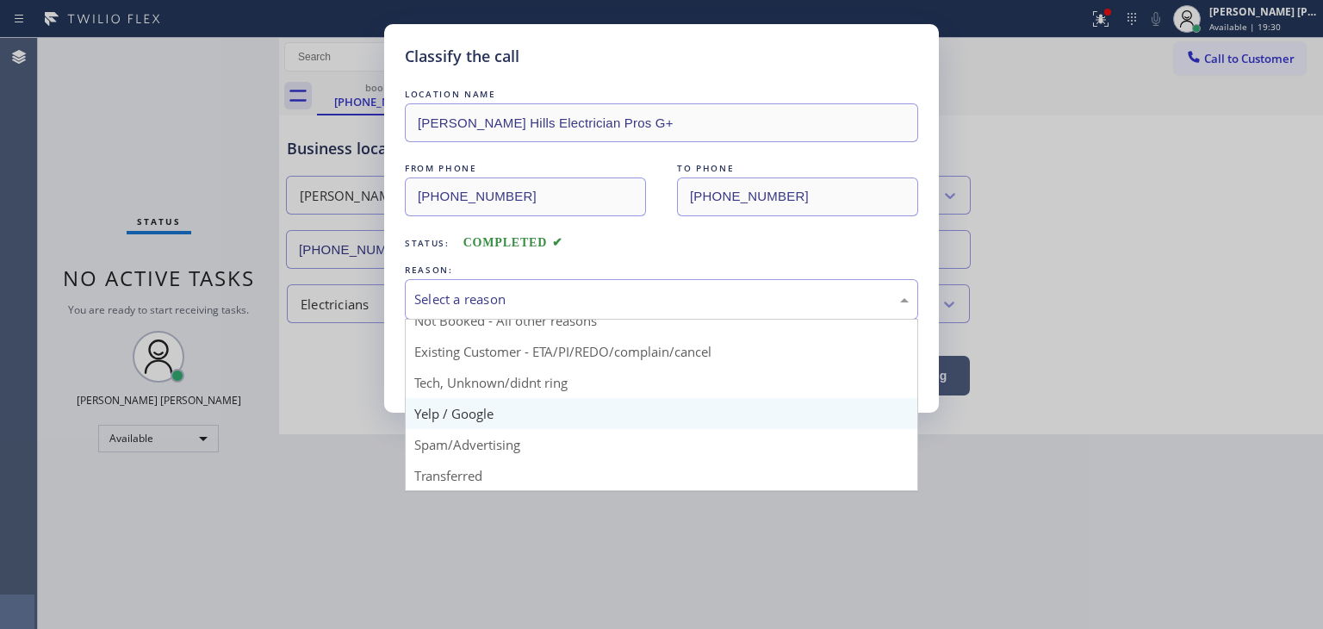
scroll to position [15, 0]
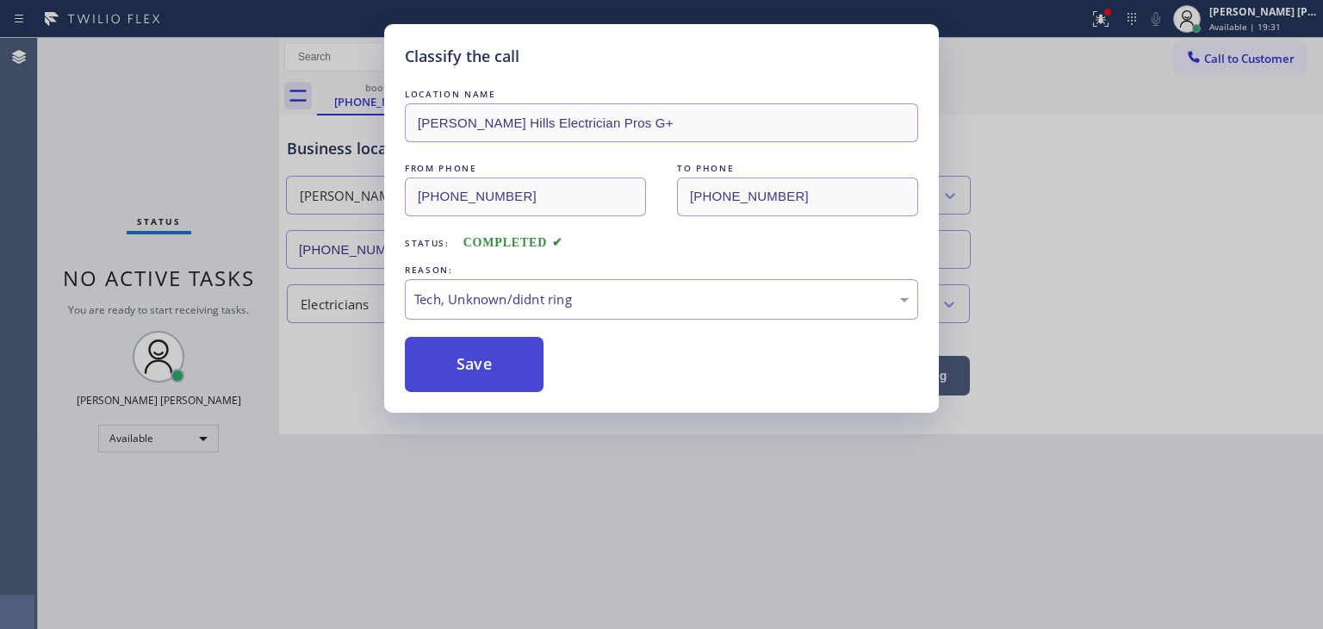
click at [465, 372] on button "Save" at bounding box center [474, 364] width 139 height 55
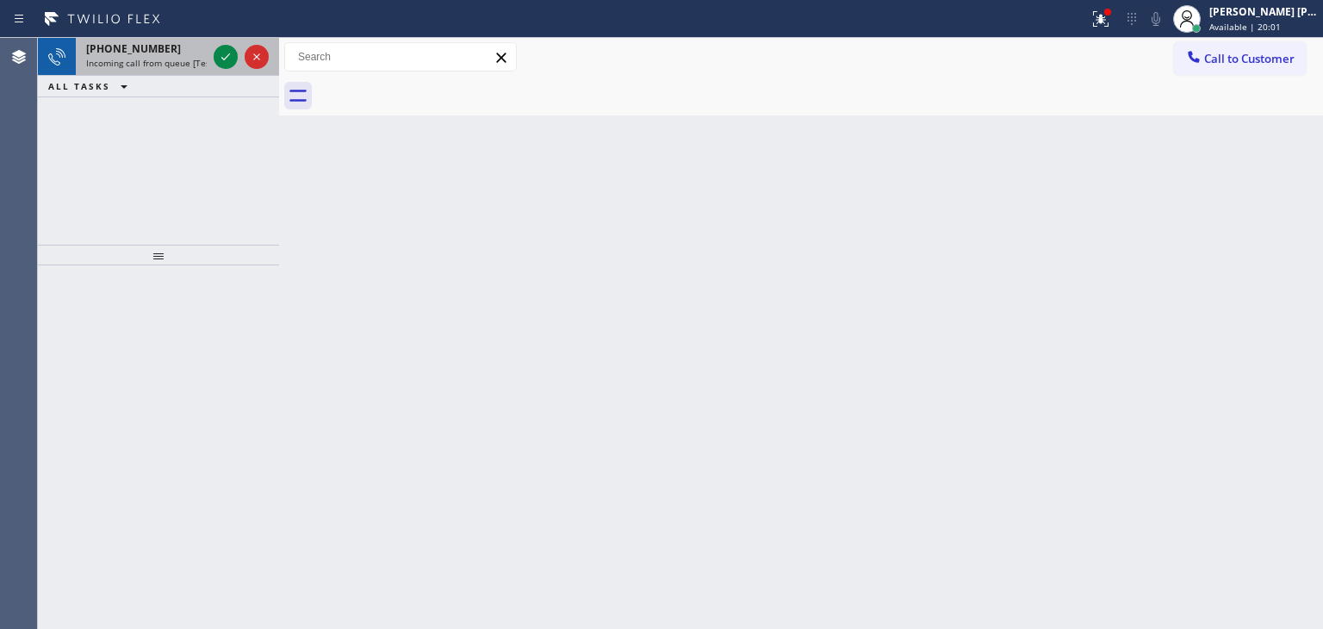
click at [221, 44] on div at bounding box center [241, 57] width 62 height 38
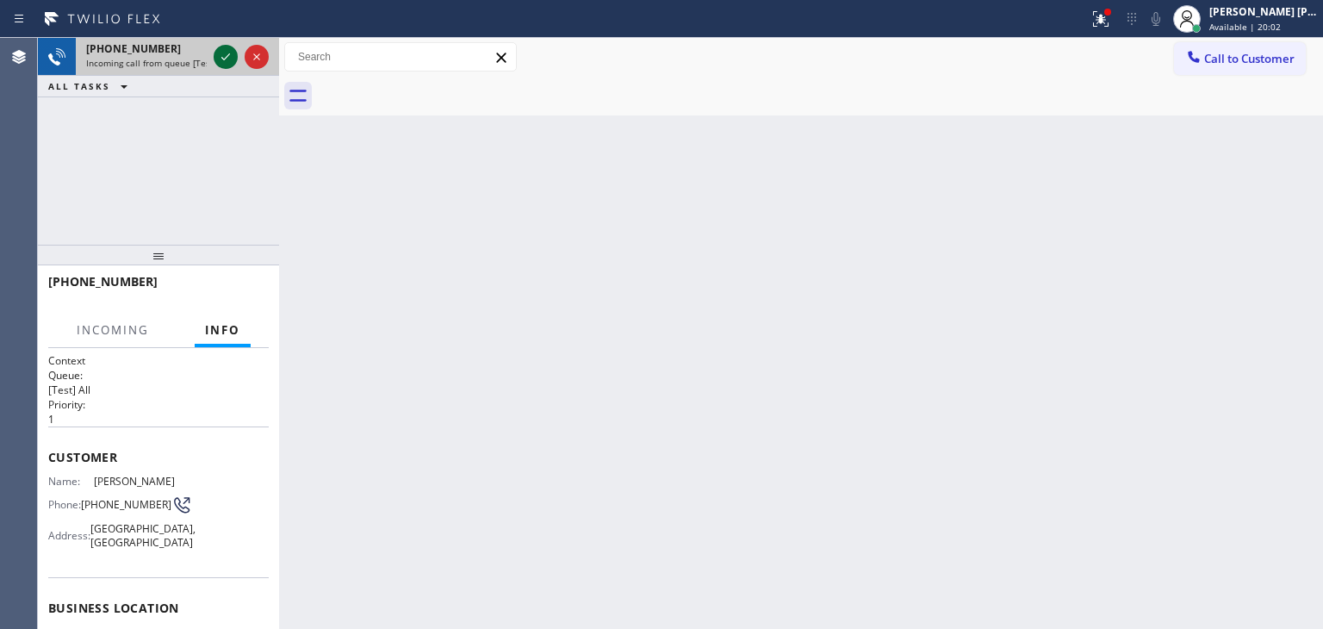
click at [227, 53] on icon at bounding box center [225, 57] width 21 height 21
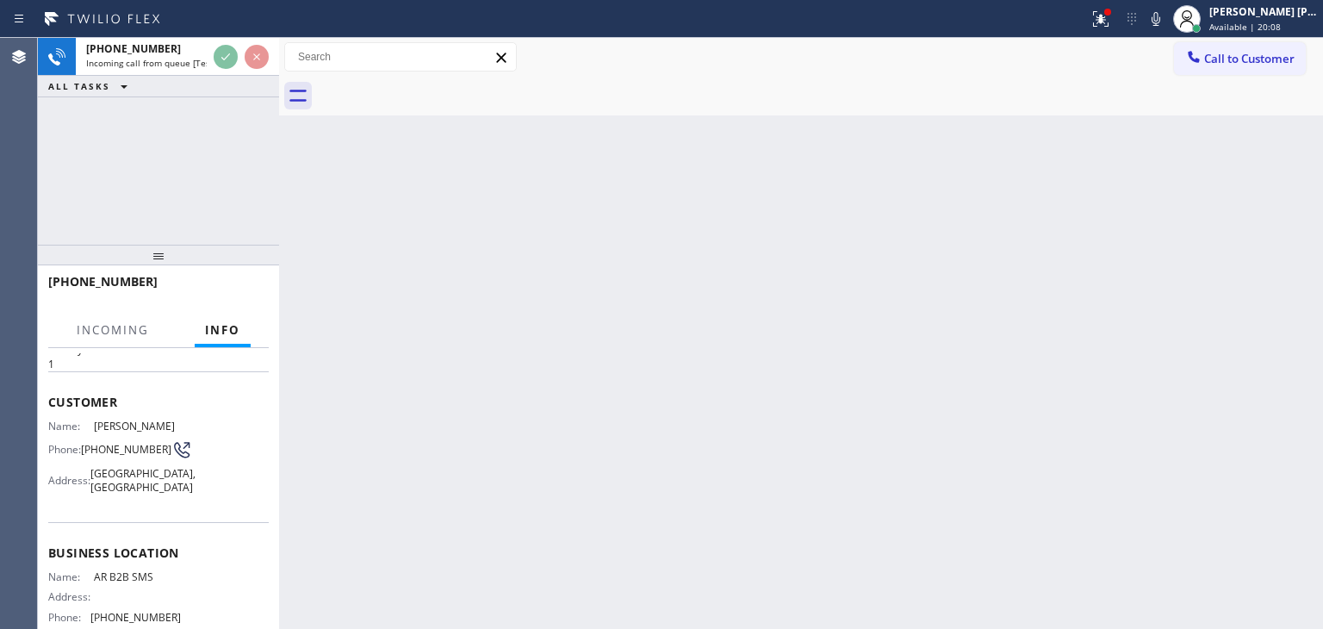
scroll to position [86, 0]
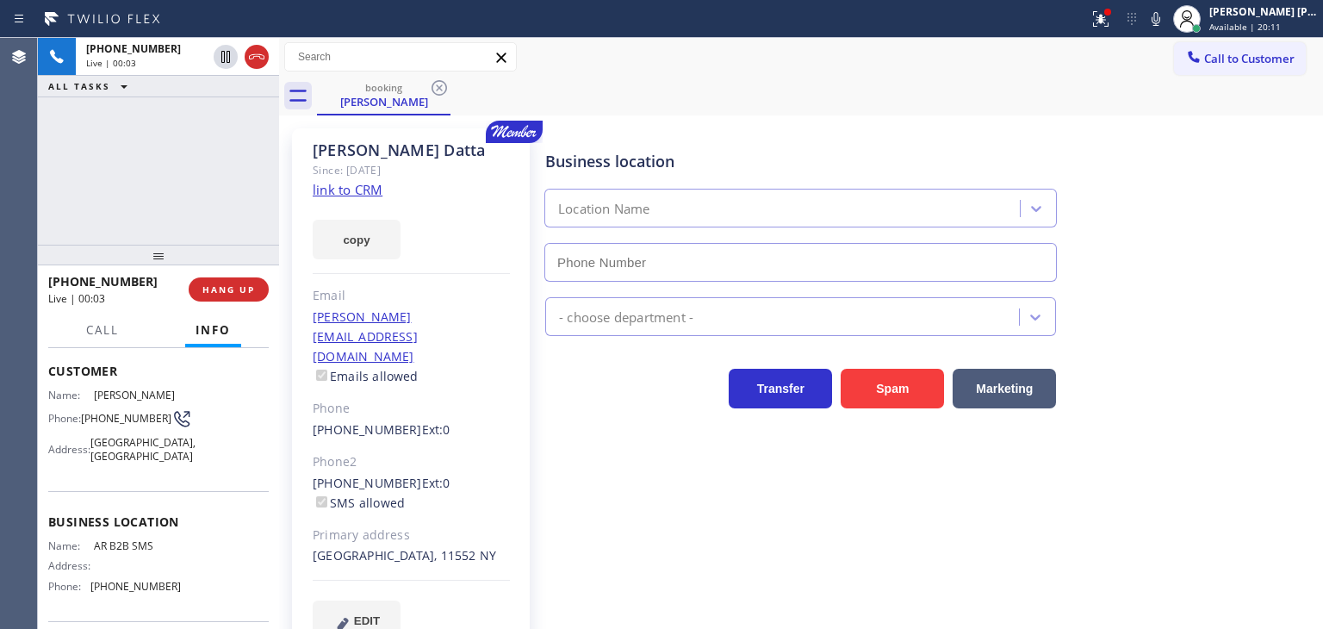
type input "[PHONE_NUMBER]"
click at [359, 190] on link "link to CRM" at bounding box center [348, 189] width 70 height 17
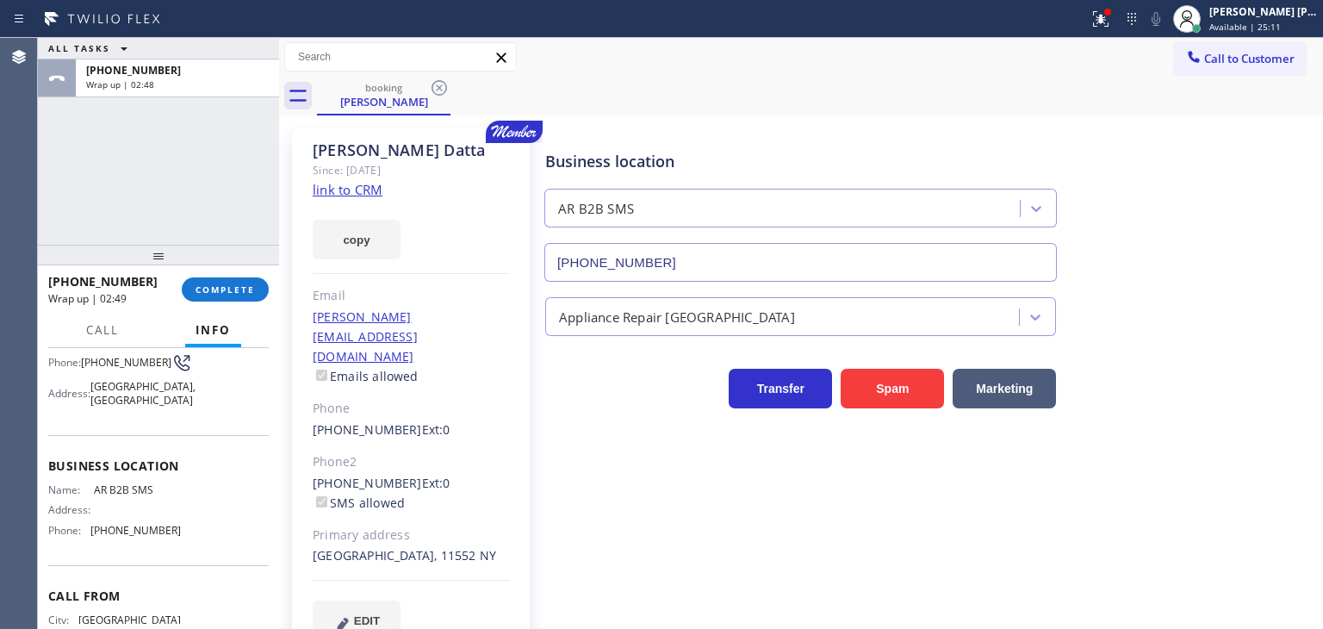
scroll to position [172, 0]
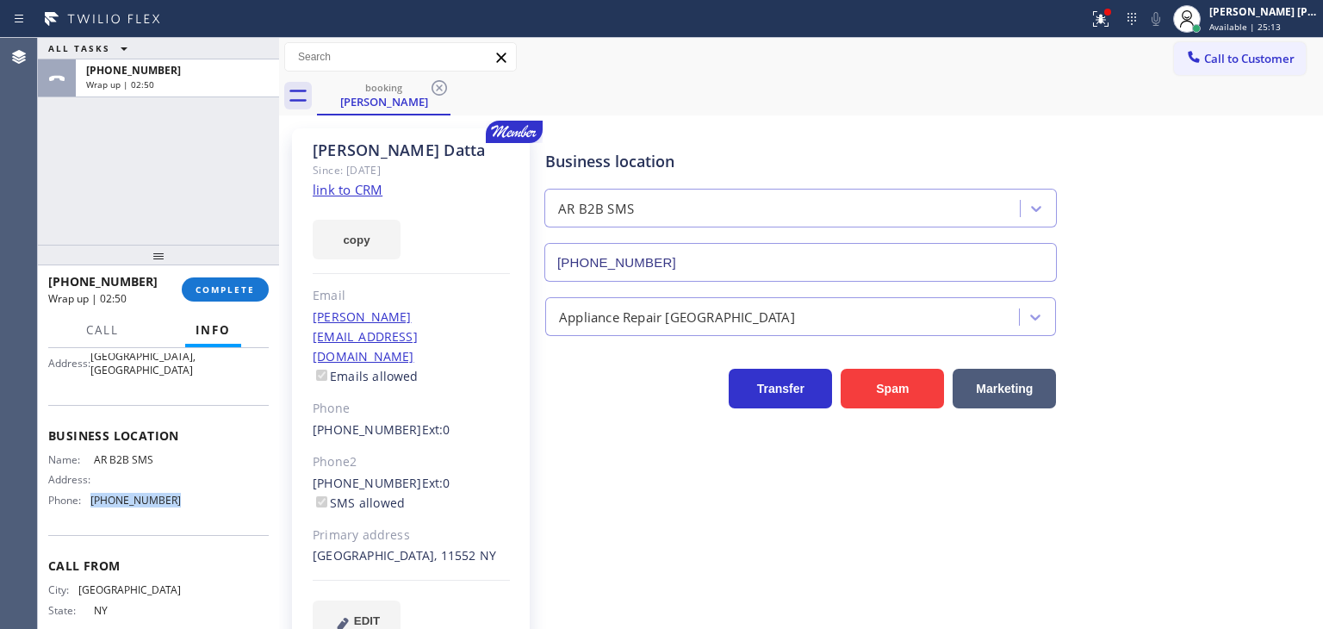
drag, startPoint x: 180, startPoint y: 512, endPoint x: 90, endPoint y: 516, distance: 89.7
click at [90, 514] on div "Name: AR B2B SMS Address: Phone: (833) 692-2271" at bounding box center [158, 483] width 221 height 60
click at [1268, 59] on span "Call to Customer" at bounding box center [1250, 59] width 90 height 16
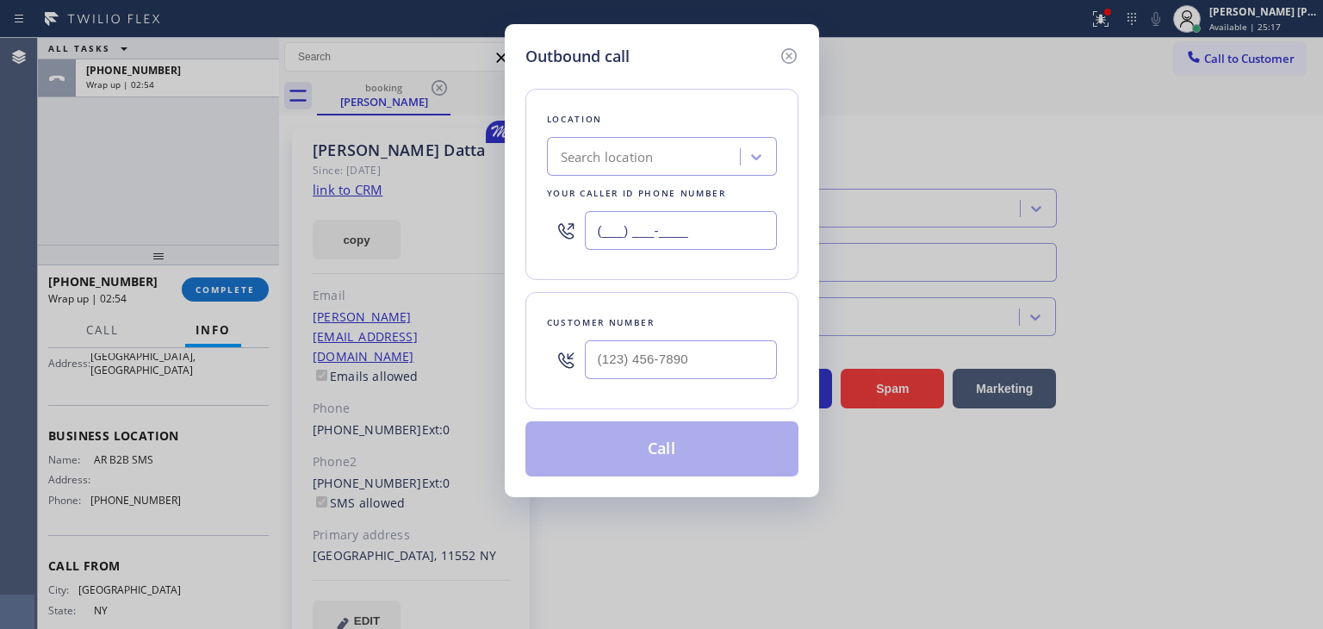
click at [697, 227] on input "(___) ___-____" at bounding box center [681, 230] width 192 height 39
paste input "833) 692-2271"
type input "[PHONE_NUMBER]"
click at [633, 362] on input "(___) ___-____" at bounding box center [681, 359] width 192 height 39
paste input "646) 648-7170"
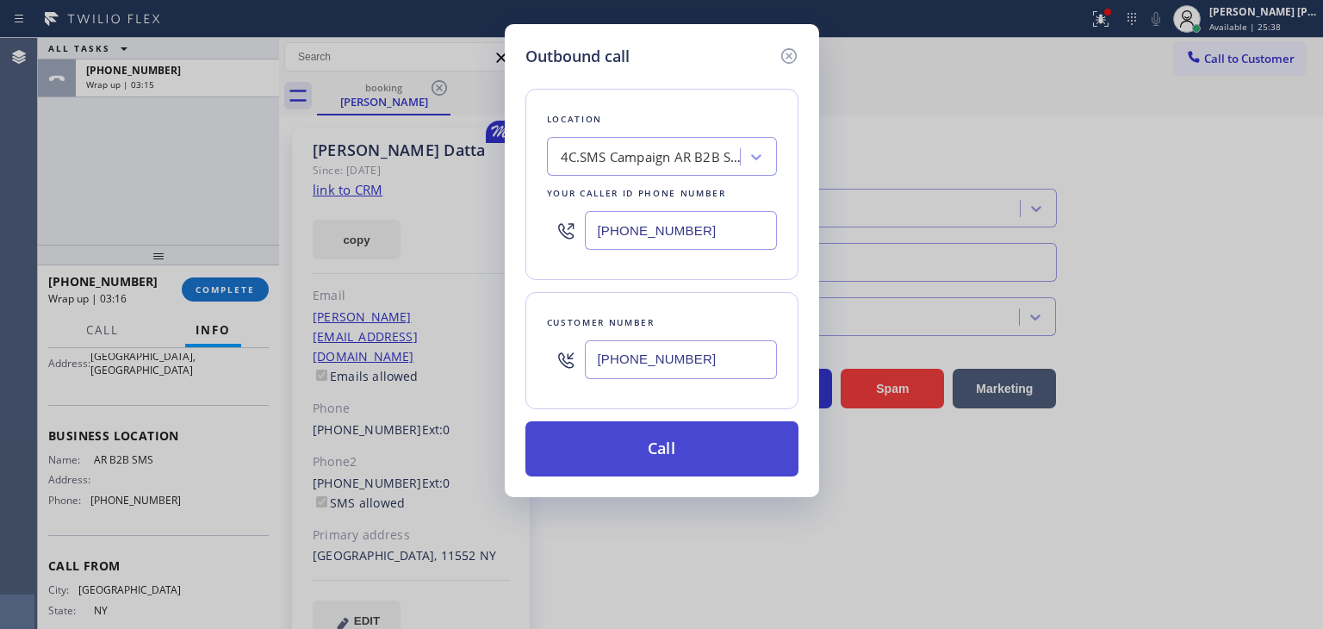
type input "[PHONE_NUMBER]"
click at [704, 461] on button "Call" at bounding box center [662, 448] width 273 height 55
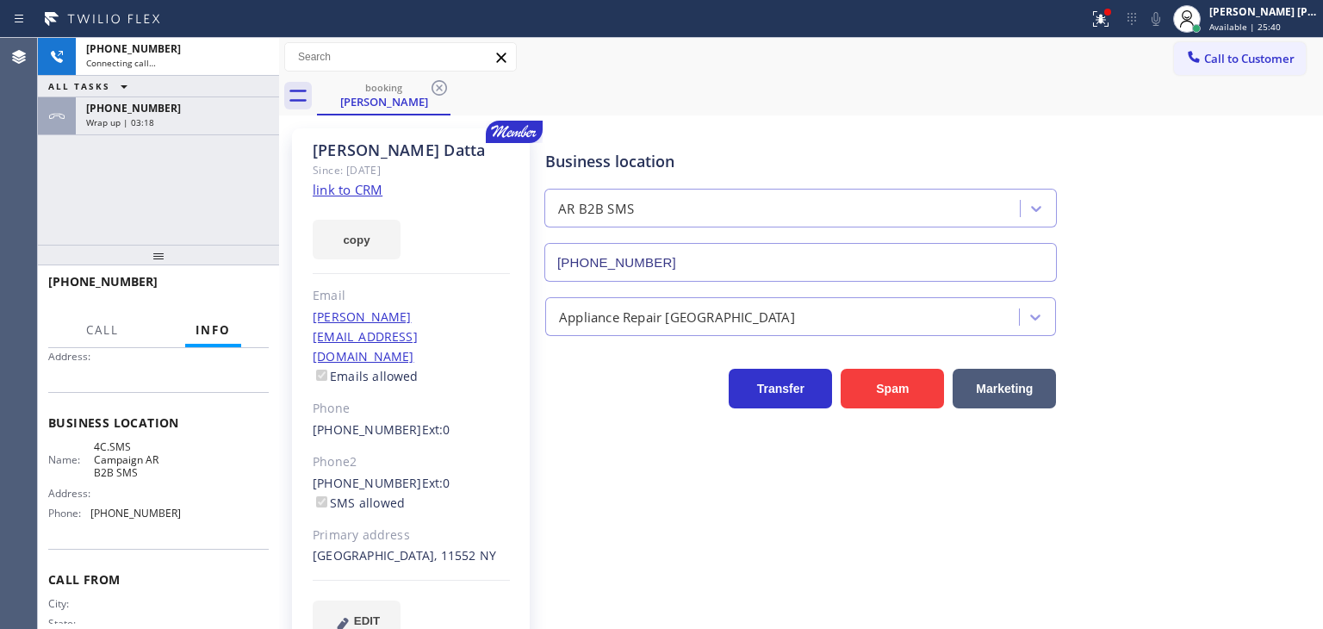
scroll to position [159, 0]
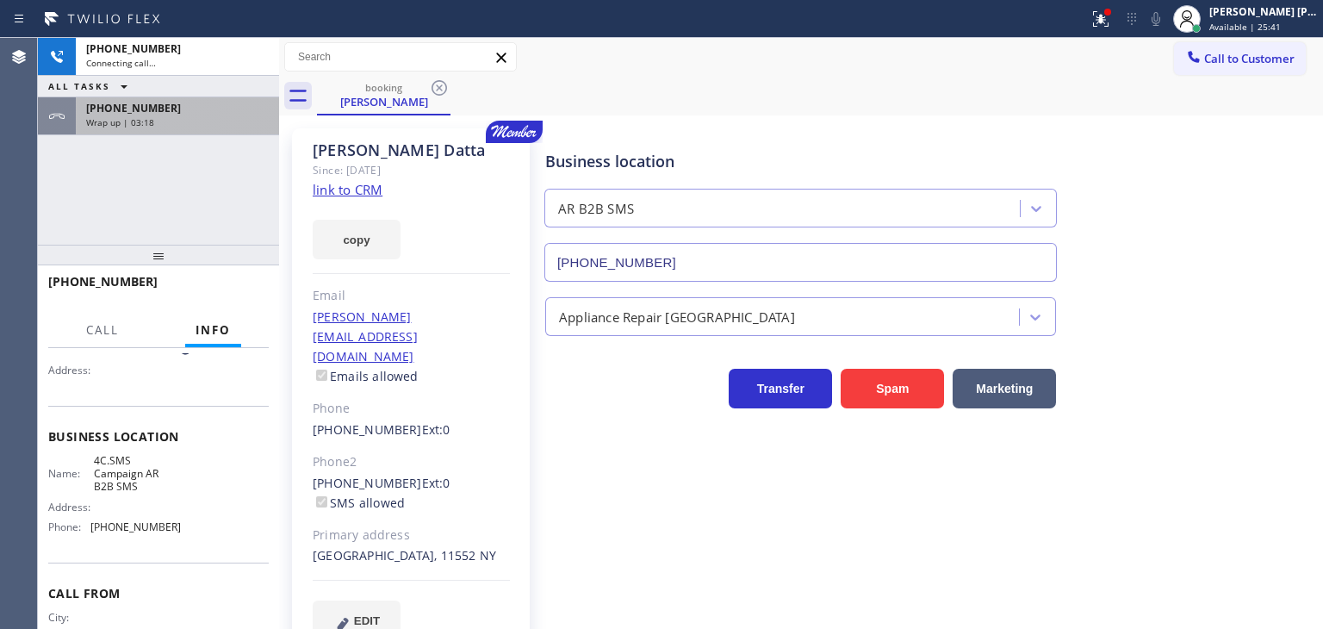
click at [206, 121] on div "Wrap up | 03:18" at bounding box center [177, 122] width 183 height 12
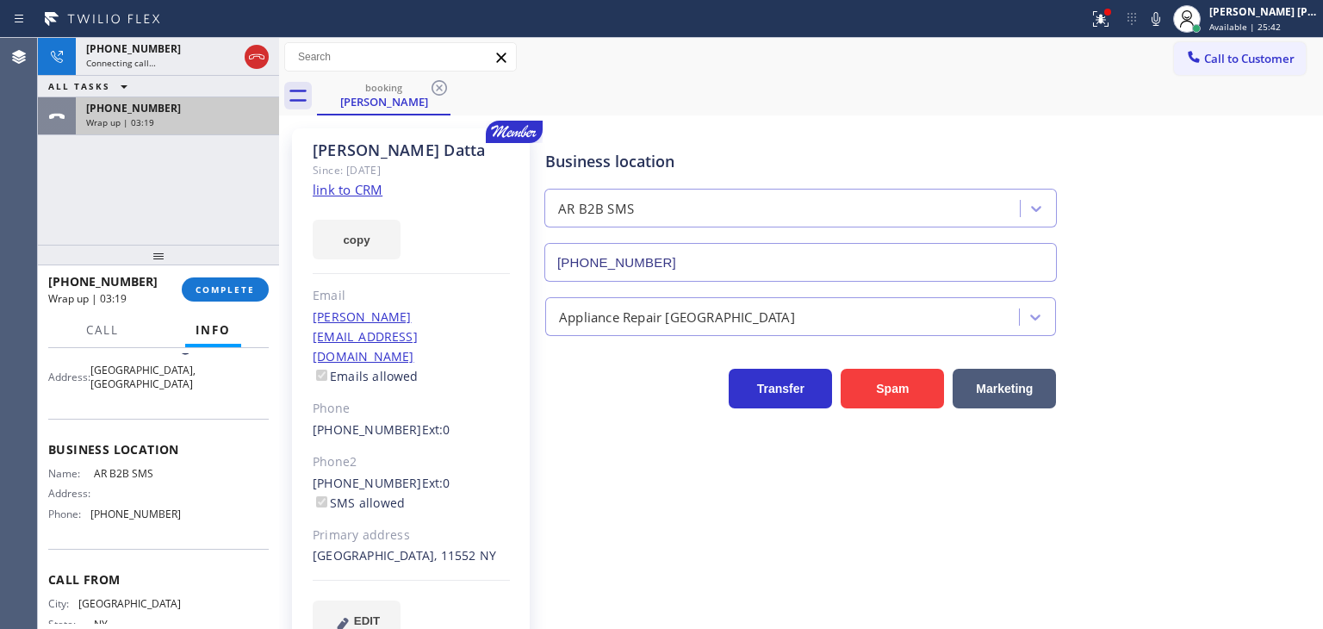
scroll to position [172, 0]
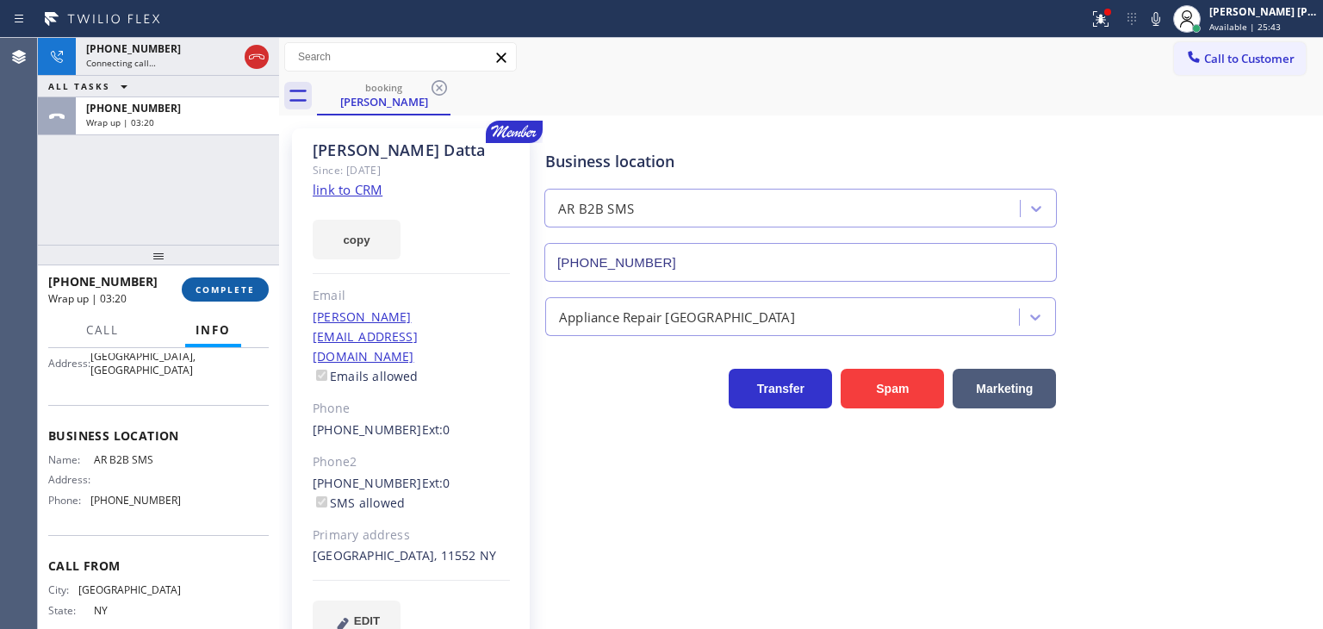
click at [225, 287] on span "COMPLETE" at bounding box center [225, 289] width 59 height 12
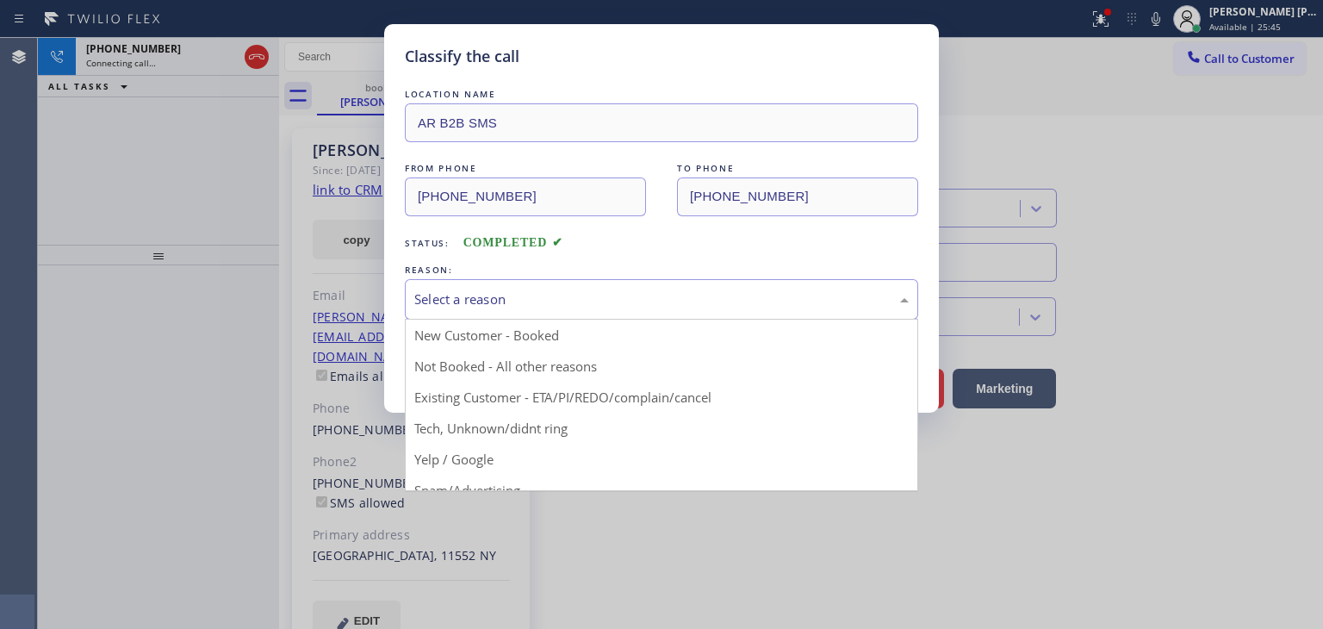
click at [461, 310] on div "Select a reason" at bounding box center [662, 299] width 514 height 40
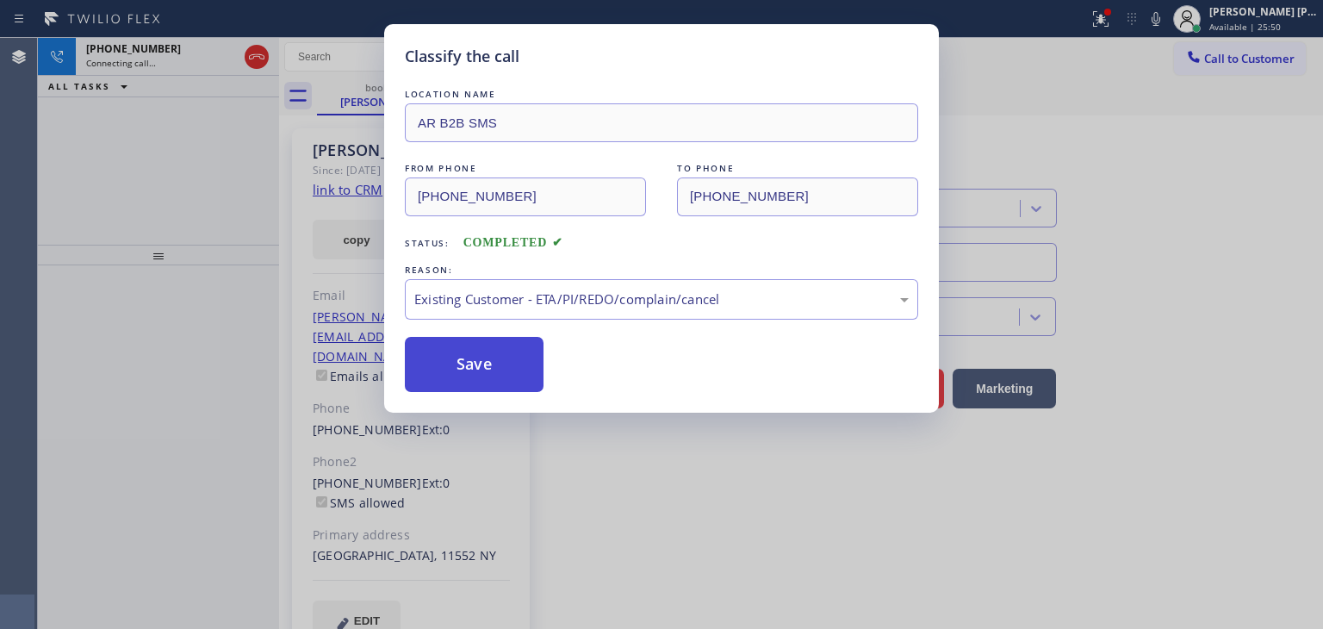
click at [494, 361] on button "Save" at bounding box center [474, 364] width 139 height 55
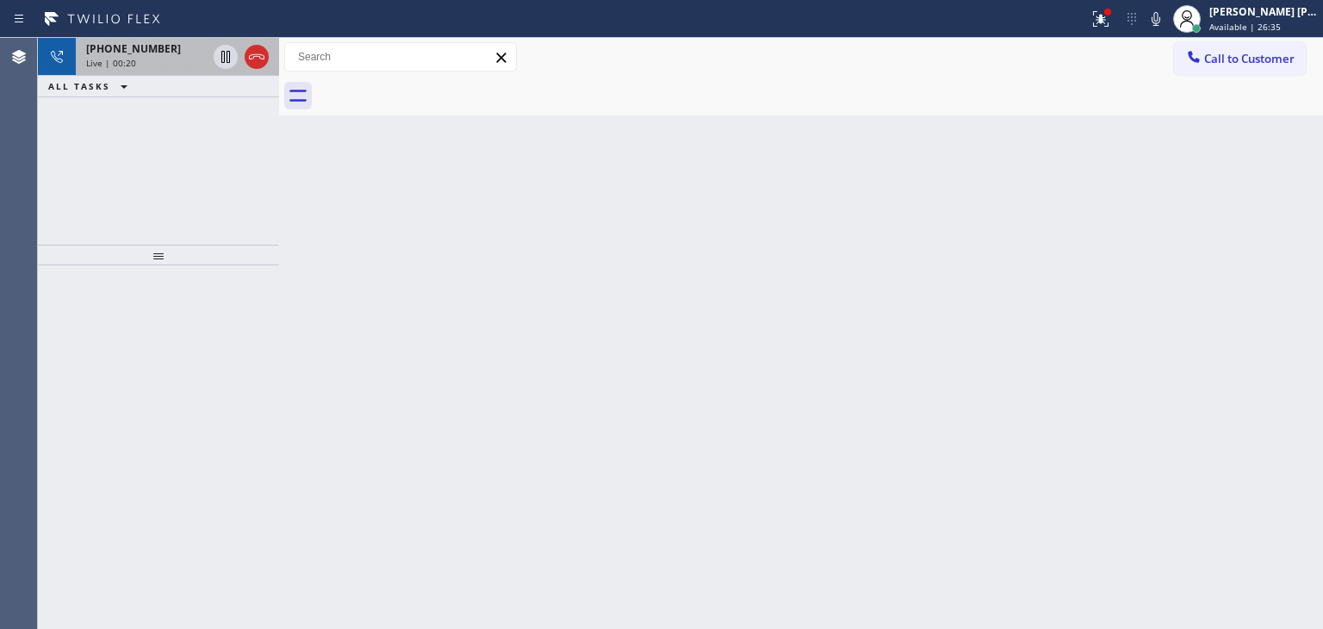
click at [155, 69] on div "+16466487170 Live | 00:20" at bounding box center [143, 57] width 134 height 38
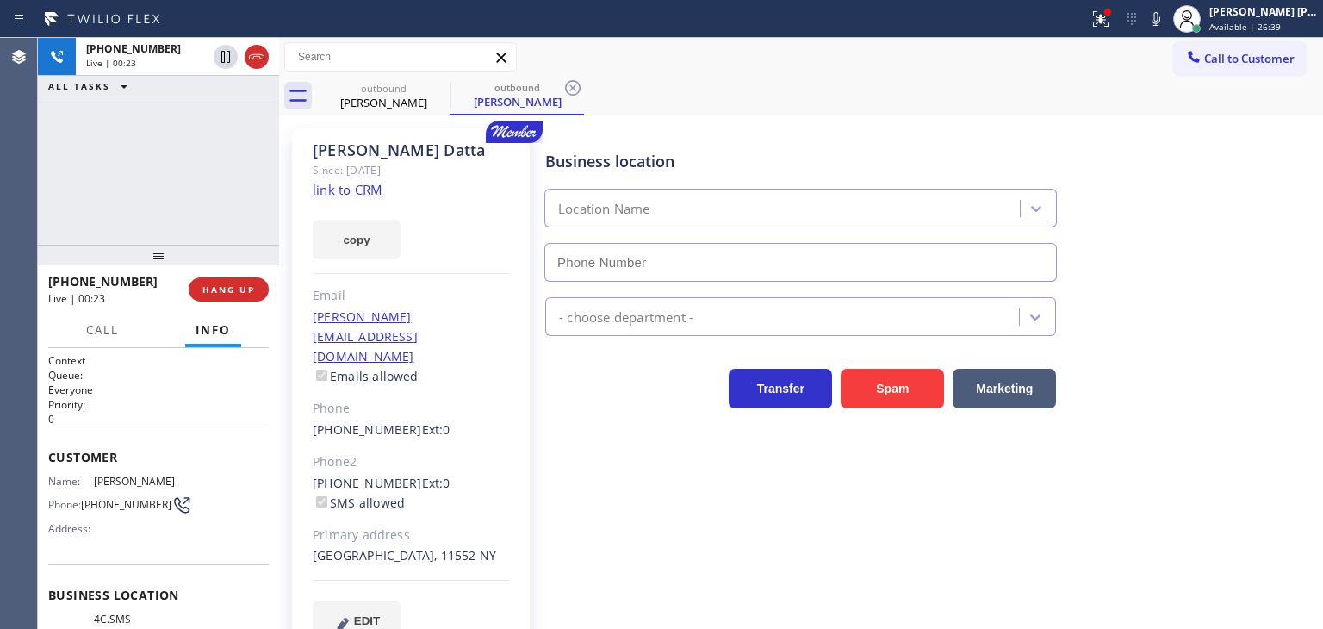
type input "[PHONE_NUMBER]"
drag, startPoint x: 260, startPoint y: 62, endPoint x: 374, endPoint y: 222, distance: 196.5
click at [260, 62] on icon at bounding box center [256, 57] width 21 height 21
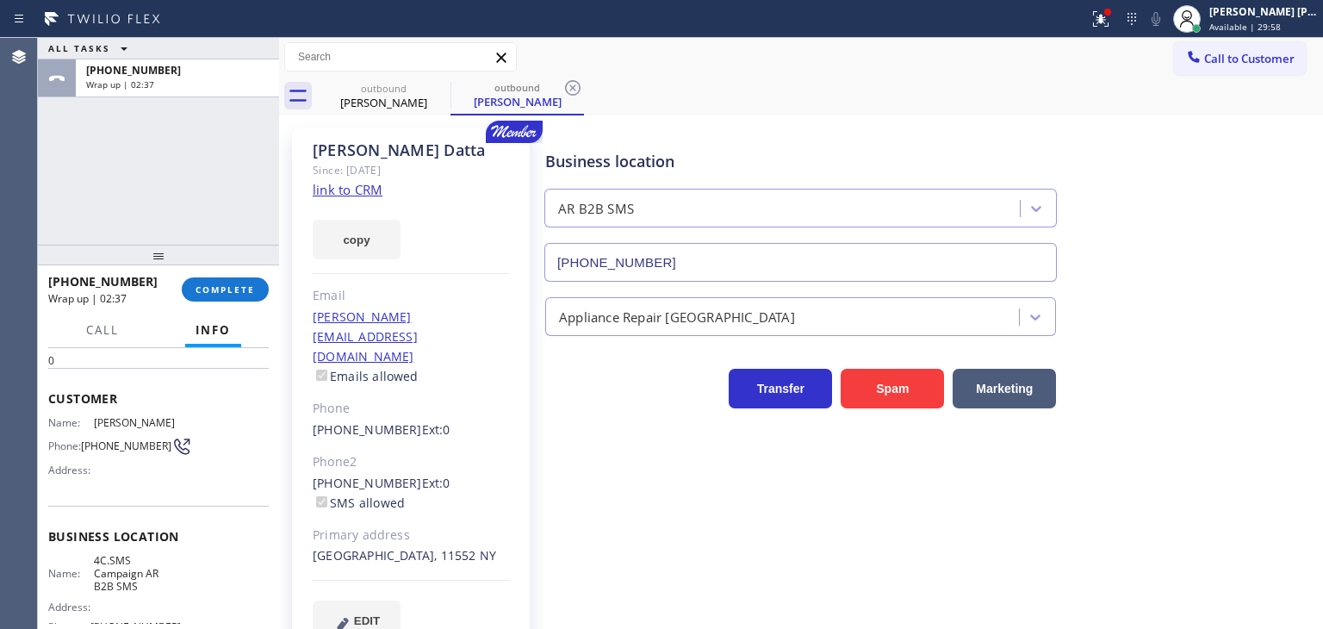
scroll to position [172, 0]
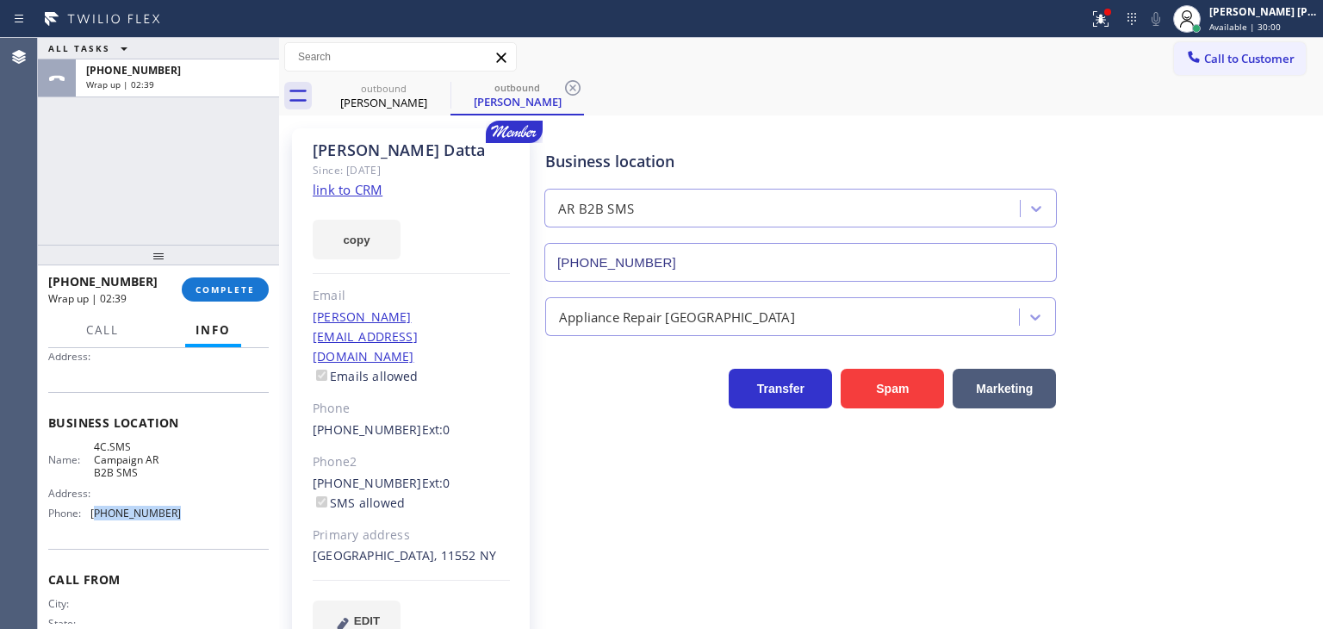
drag, startPoint x: 179, startPoint y: 511, endPoint x: 93, endPoint y: 519, distance: 86.5
click at [93, 519] on div "Name: 4C.SMS Campaign AR B2B SMS Address: Phone: (833) 692-2271" at bounding box center [158, 483] width 221 height 87
click at [195, 290] on button "COMPLETE" at bounding box center [225, 289] width 87 height 24
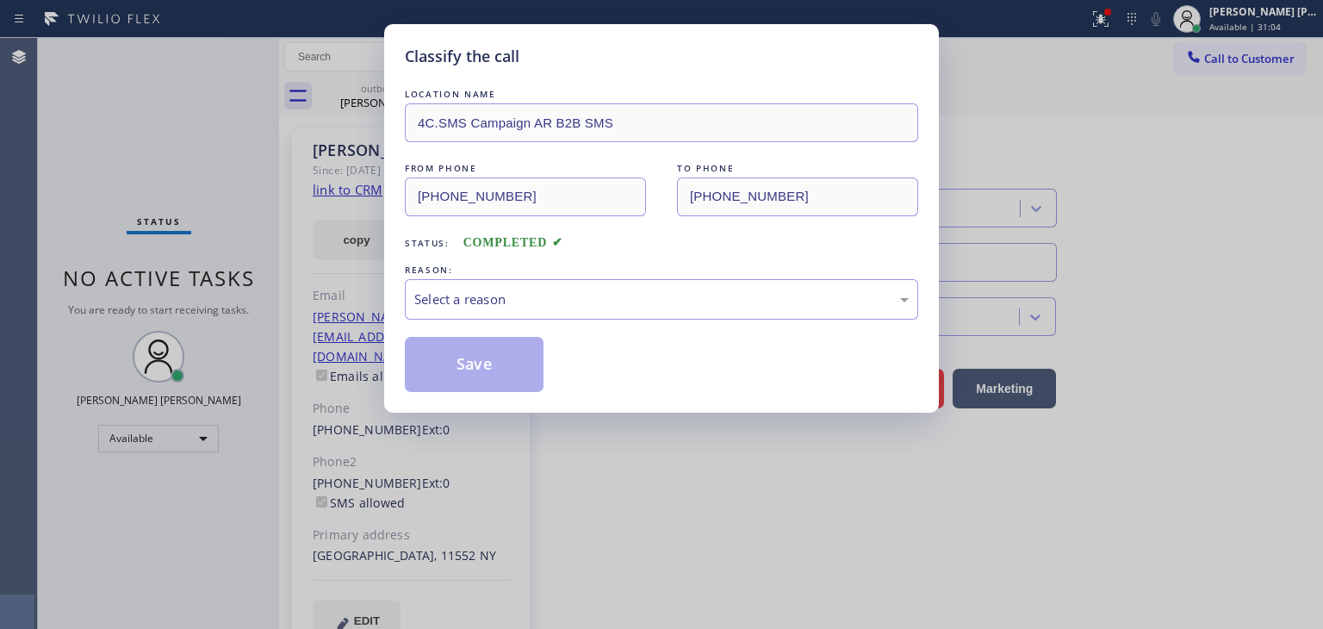
click at [467, 291] on div "Select a reason" at bounding box center [661, 300] width 495 height 20
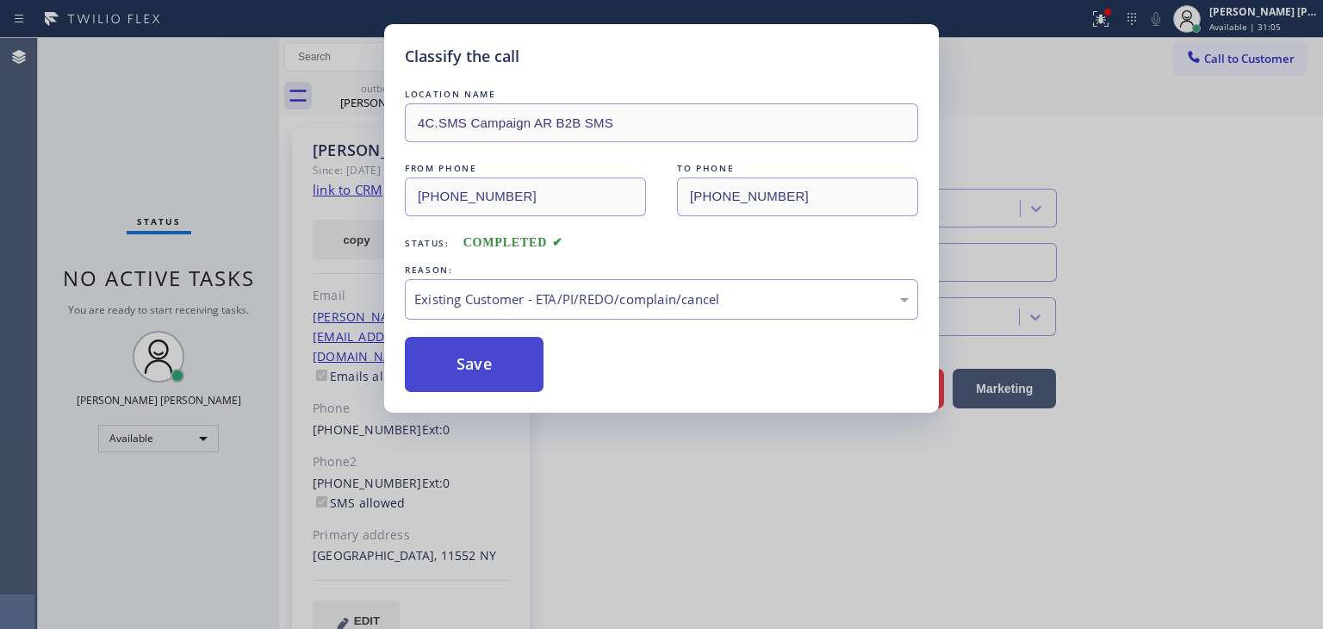
click at [476, 369] on button "Save" at bounding box center [474, 364] width 139 height 55
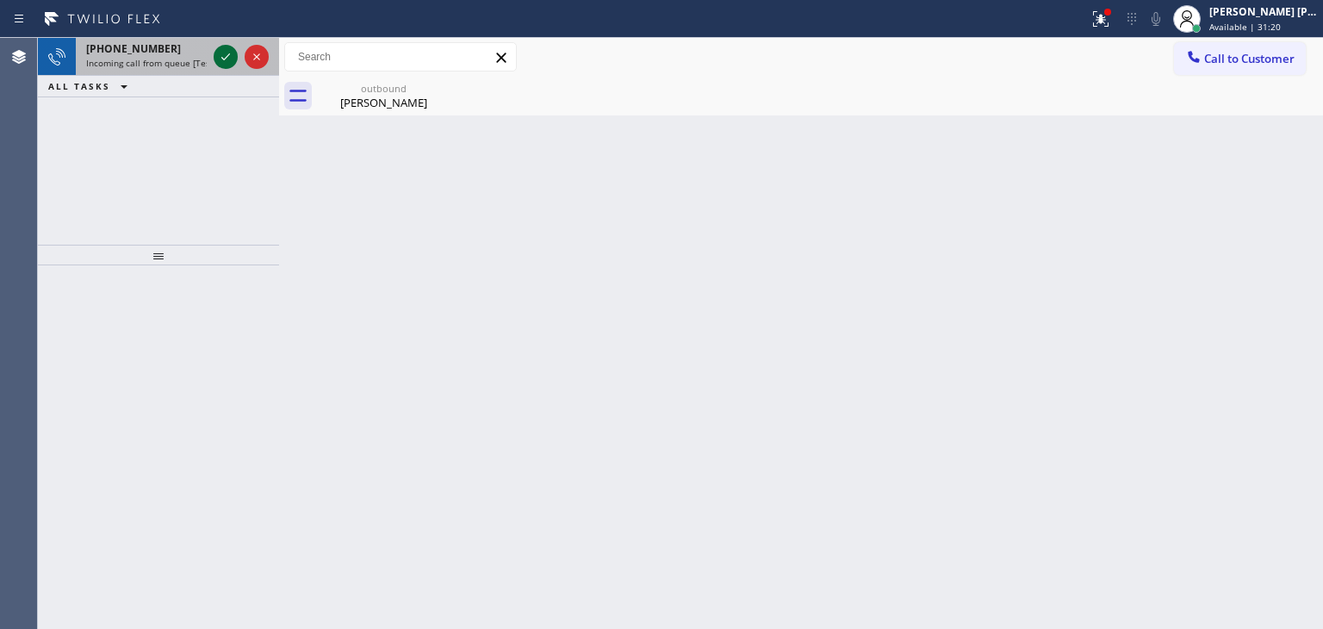
click at [227, 56] on icon at bounding box center [225, 57] width 21 height 21
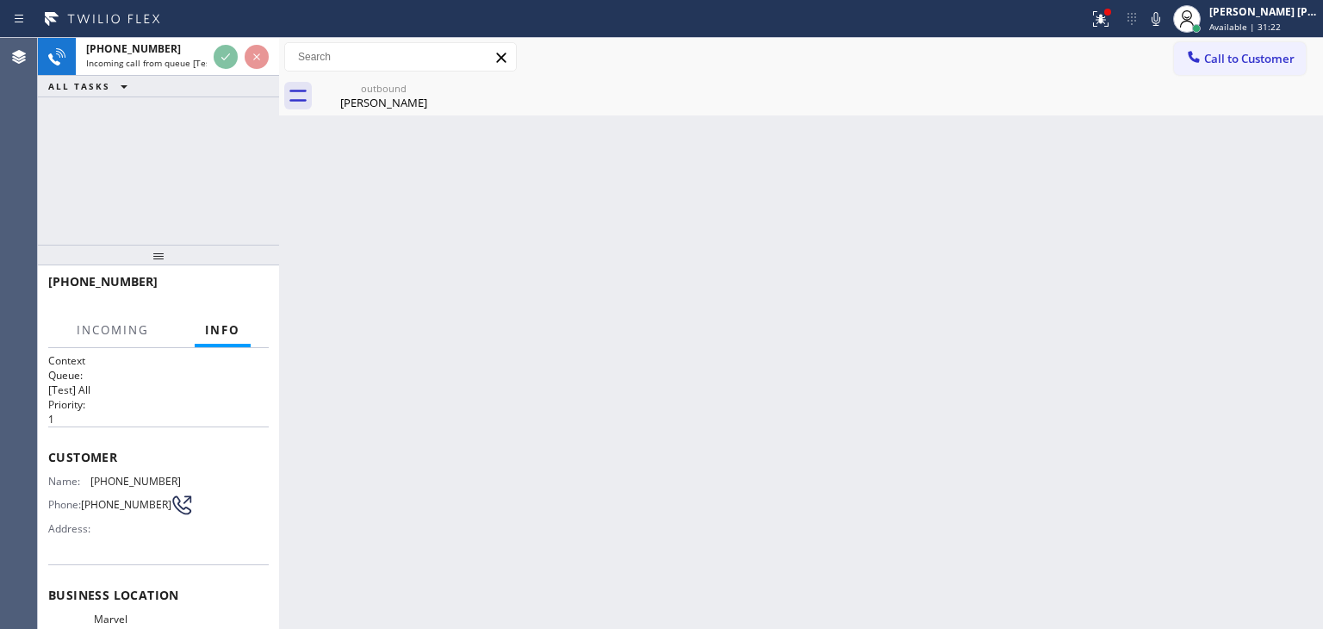
scroll to position [172, 0]
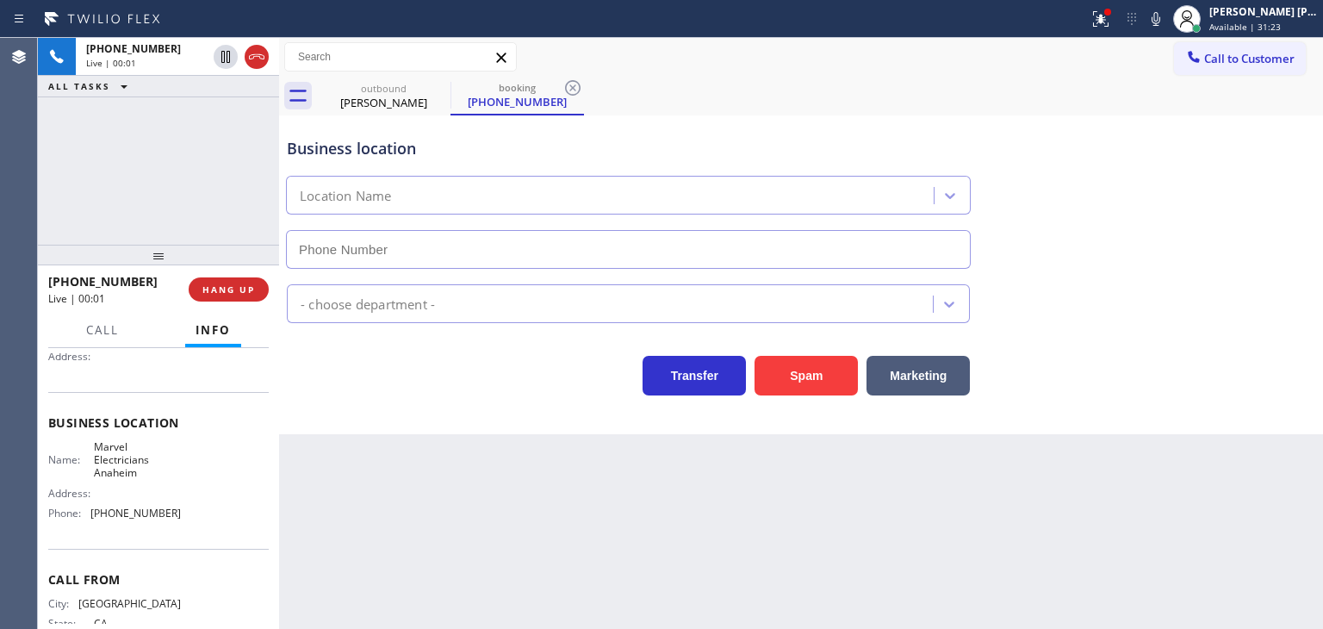
type input "[PHONE_NUMBER]"
click at [1167, 18] on icon at bounding box center [1156, 19] width 21 height 21
click at [1167, 22] on icon at bounding box center [1156, 19] width 21 height 21
click at [1167, 24] on icon at bounding box center [1156, 19] width 21 height 21
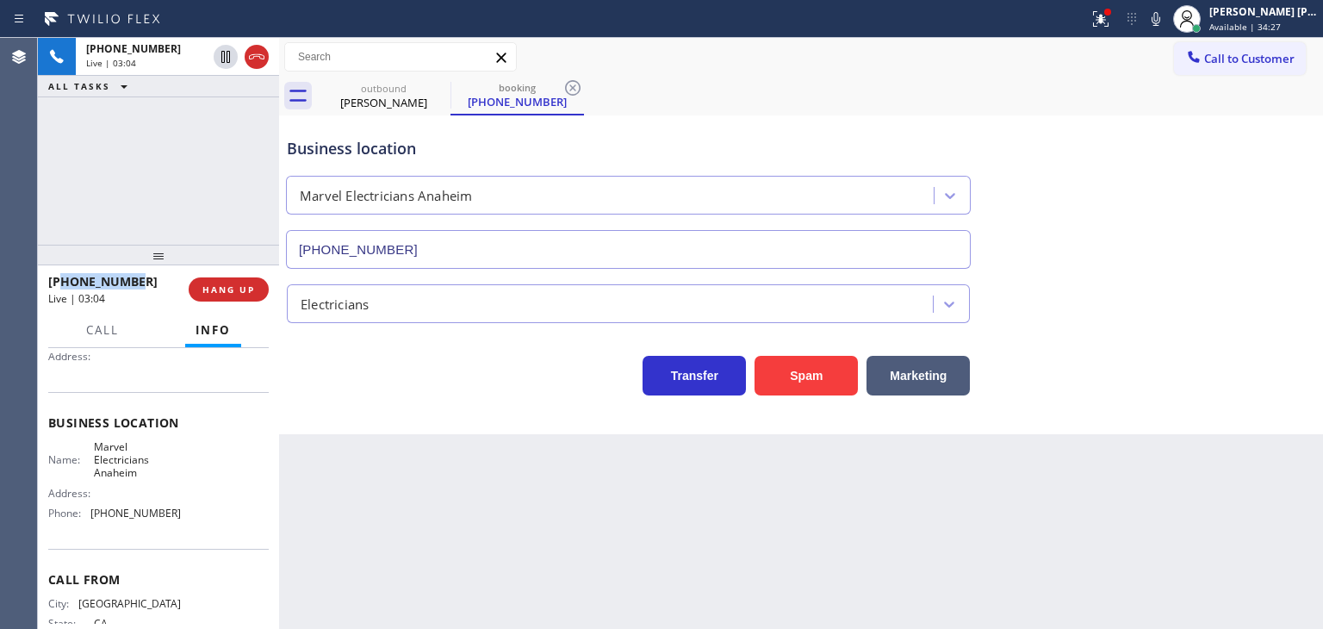
drag, startPoint x: 146, startPoint y: 282, endPoint x: 63, endPoint y: 279, distance: 83.6
click at [63, 279] on div "+16262981111" at bounding box center [112, 281] width 128 height 16
click at [1277, 22] on span "Available | 35:09" at bounding box center [1246, 27] width 72 height 12
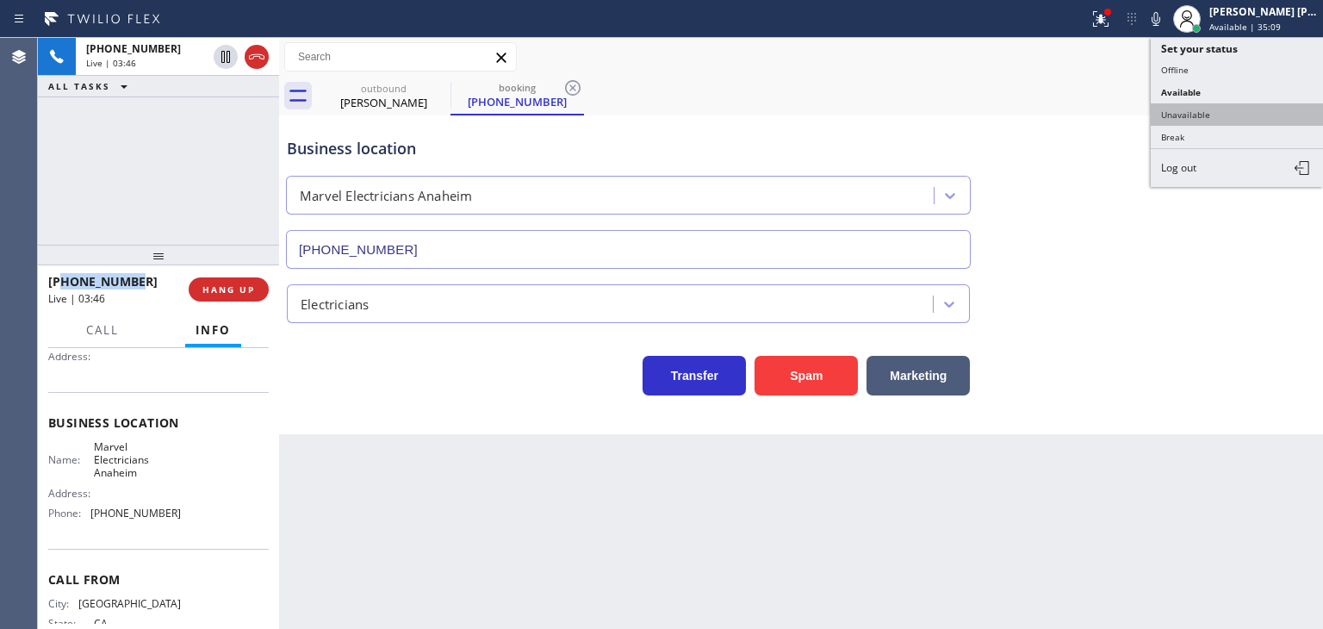
click at [1215, 118] on button "Unavailable" at bounding box center [1237, 114] width 172 height 22
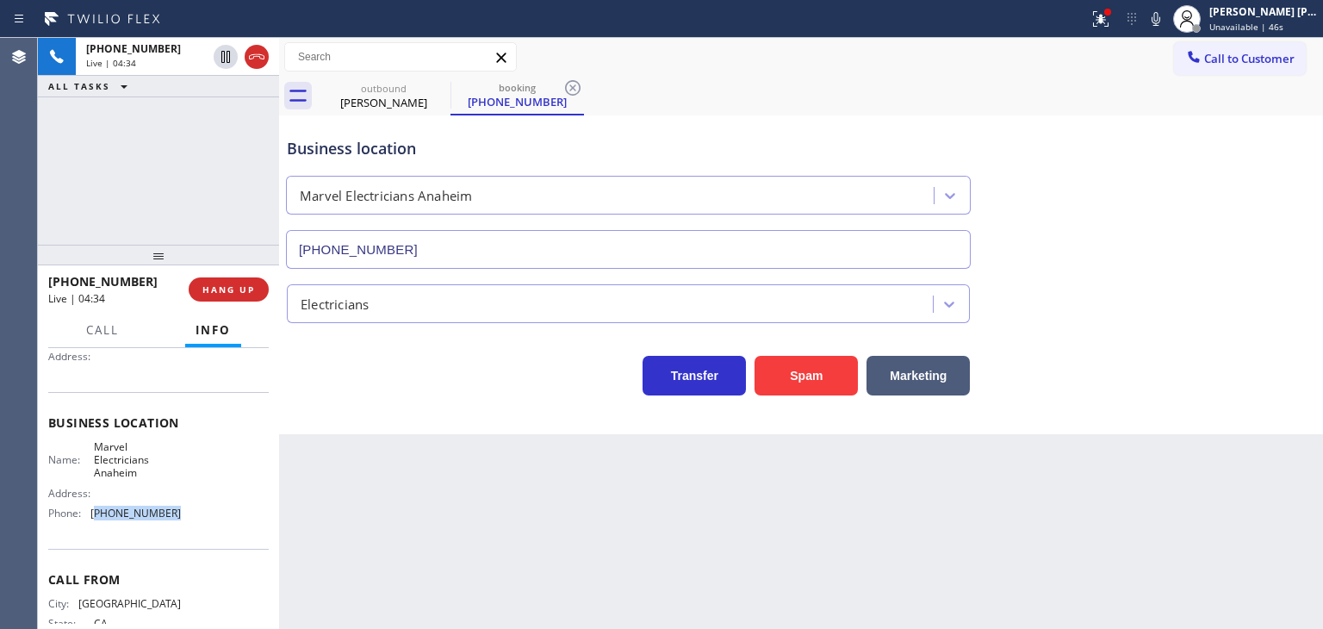
drag, startPoint x: 173, startPoint y: 514, endPoint x: 94, endPoint y: 521, distance: 79.6
click at [94, 521] on div "Name: Marvel Electricians Anaheim Address: Phone: (714) 559-3783" at bounding box center [158, 483] width 221 height 87
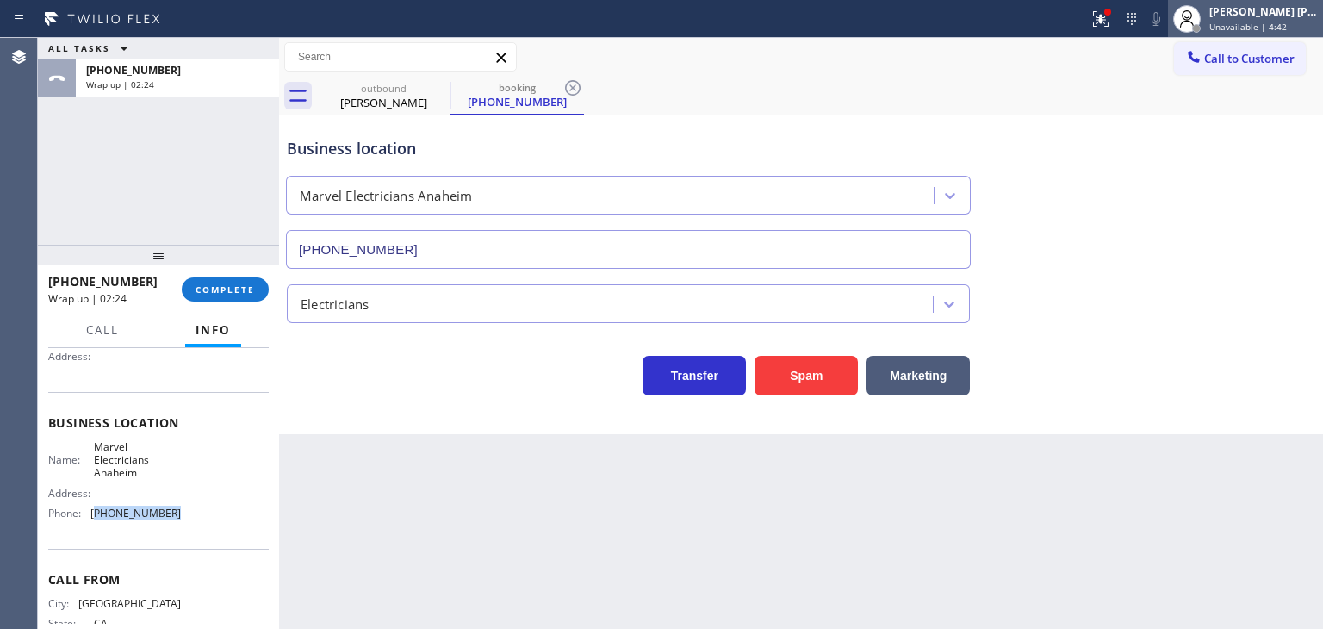
click at [1292, 5] on div "[PERSON_NAME] [PERSON_NAME]" at bounding box center [1264, 11] width 109 height 15
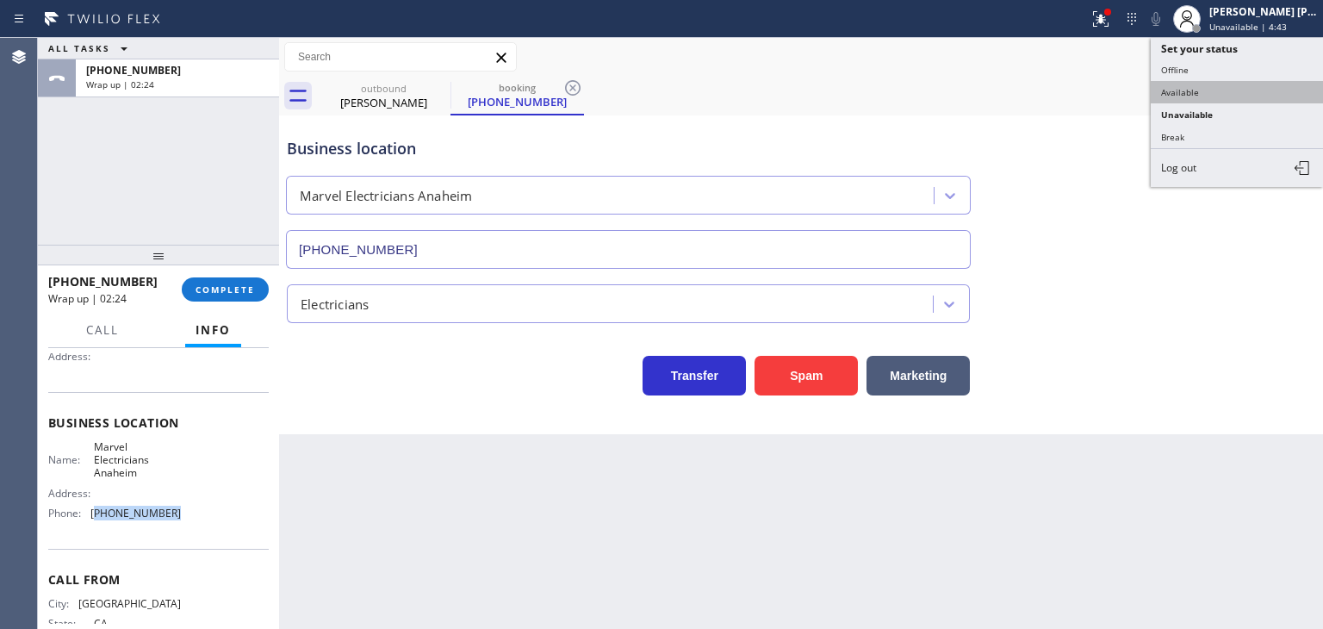
click at [1201, 83] on button "Available" at bounding box center [1237, 92] width 172 height 22
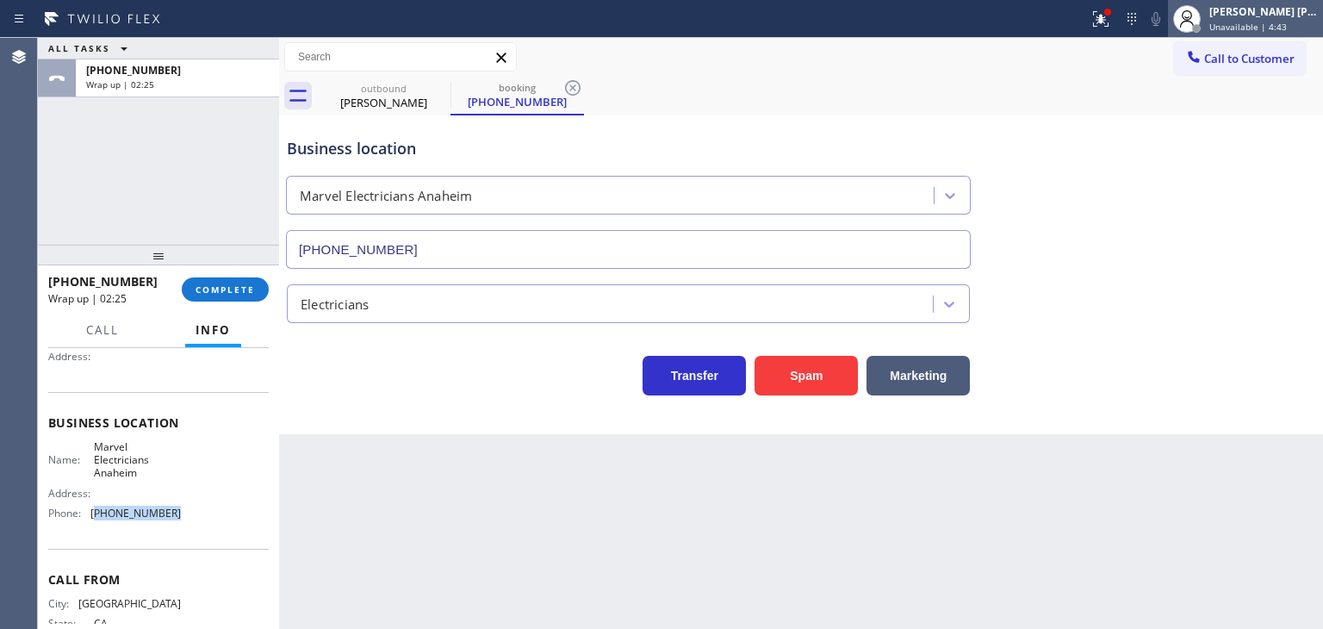
click at [1261, 22] on span "Unavailable | 4:43" at bounding box center [1249, 27] width 78 height 12
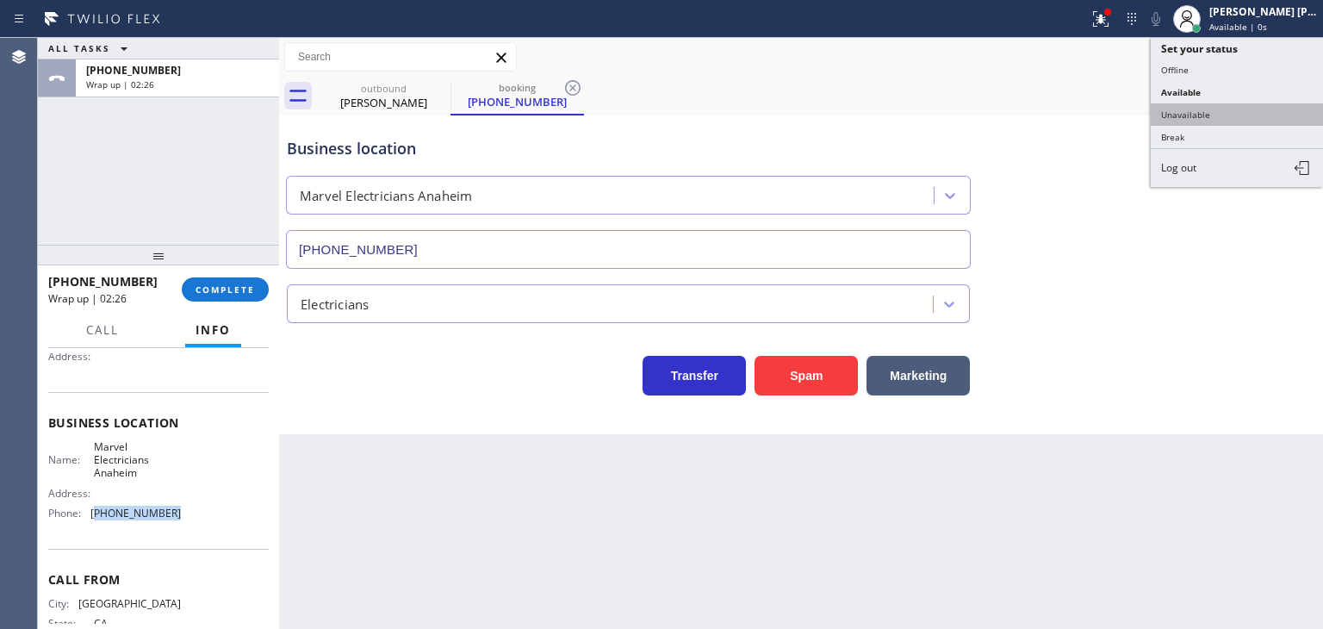
click at [1206, 110] on button "Unavailable" at bounding box center [1237, 114] width 172 height 22
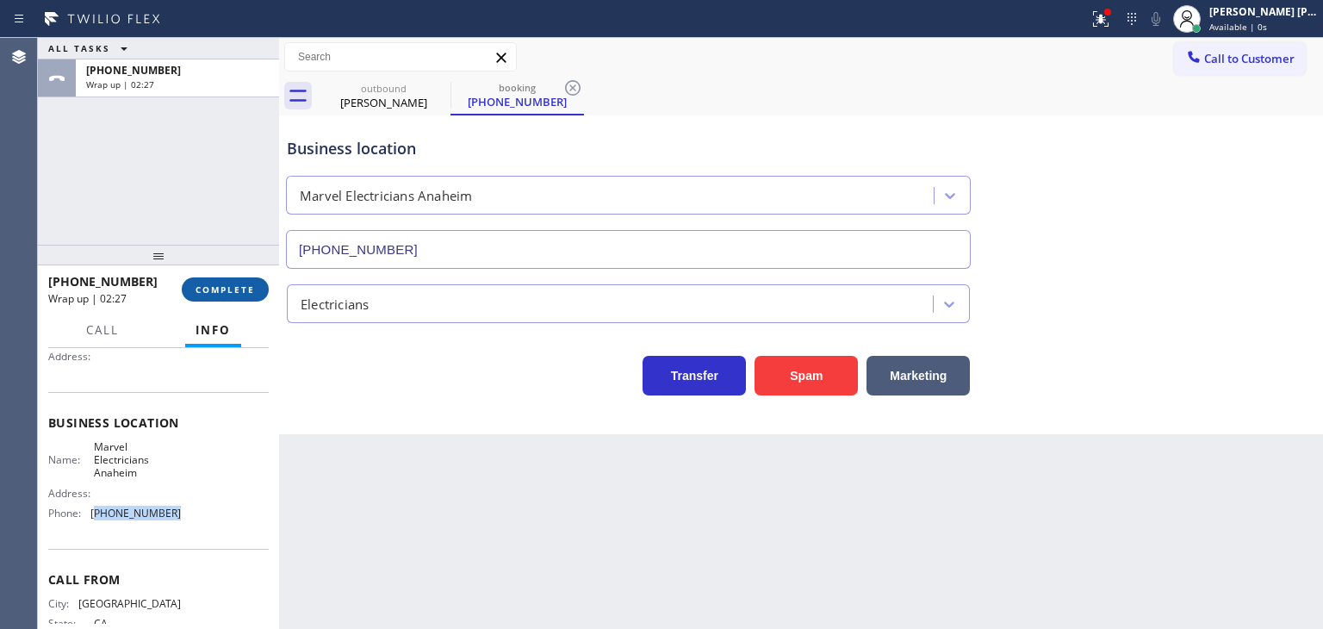
click at [228, 300] on button "COMPLETE" at bounding box center [225, 289] width 87 height 24
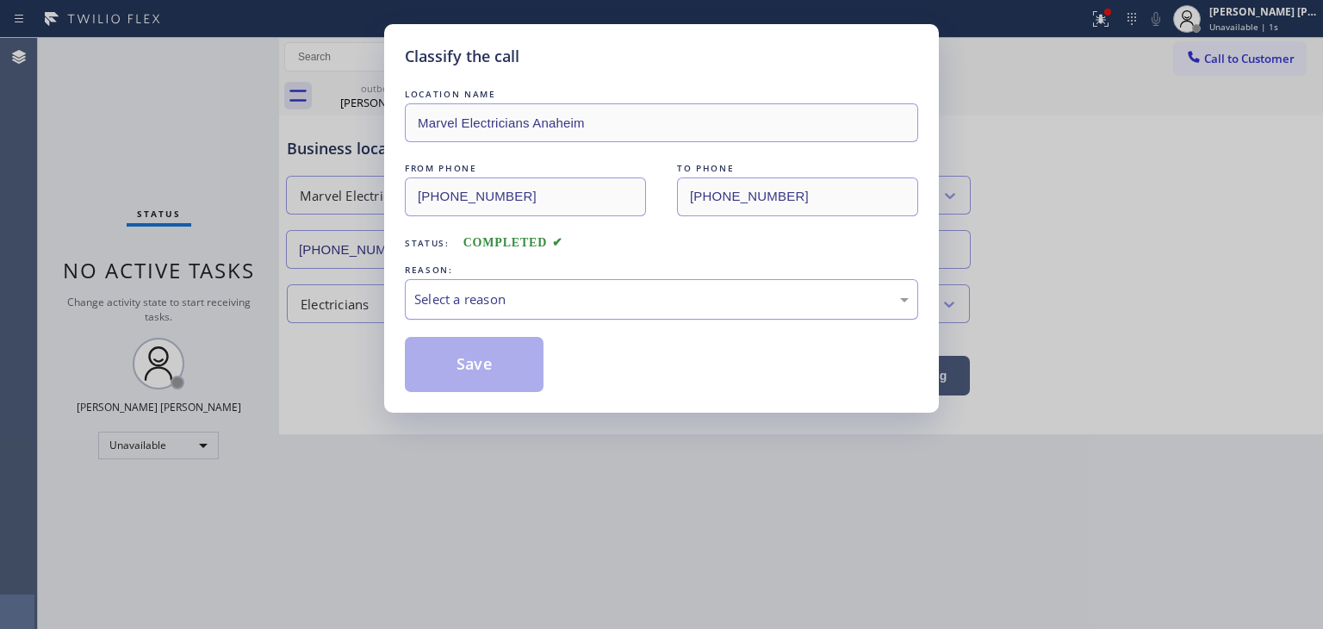
click at [469, 283] on div "Select a reason" at bounding box center [662, 299] width 514 height 40
click at [465, 346] on button "Save" at bounding box center [474, 364] width 139 height 55
type input "[PHONE_NUMBER]"
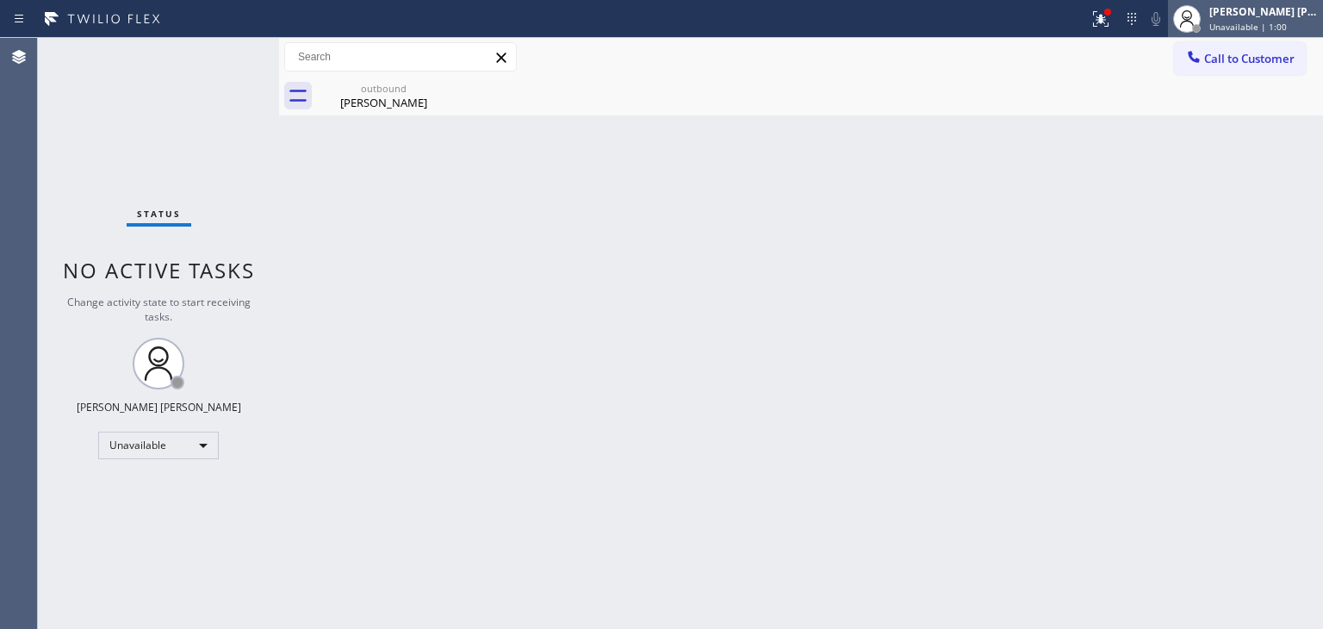
drag, startPoint x: 1283, startPoint y: 22, endPoint x: 1268, endPoint y: 33, distance: 18.4
click at [1282, 22] on span "Unavailable | 1:00" at bounding box center [1249, 27] width 78 height 12
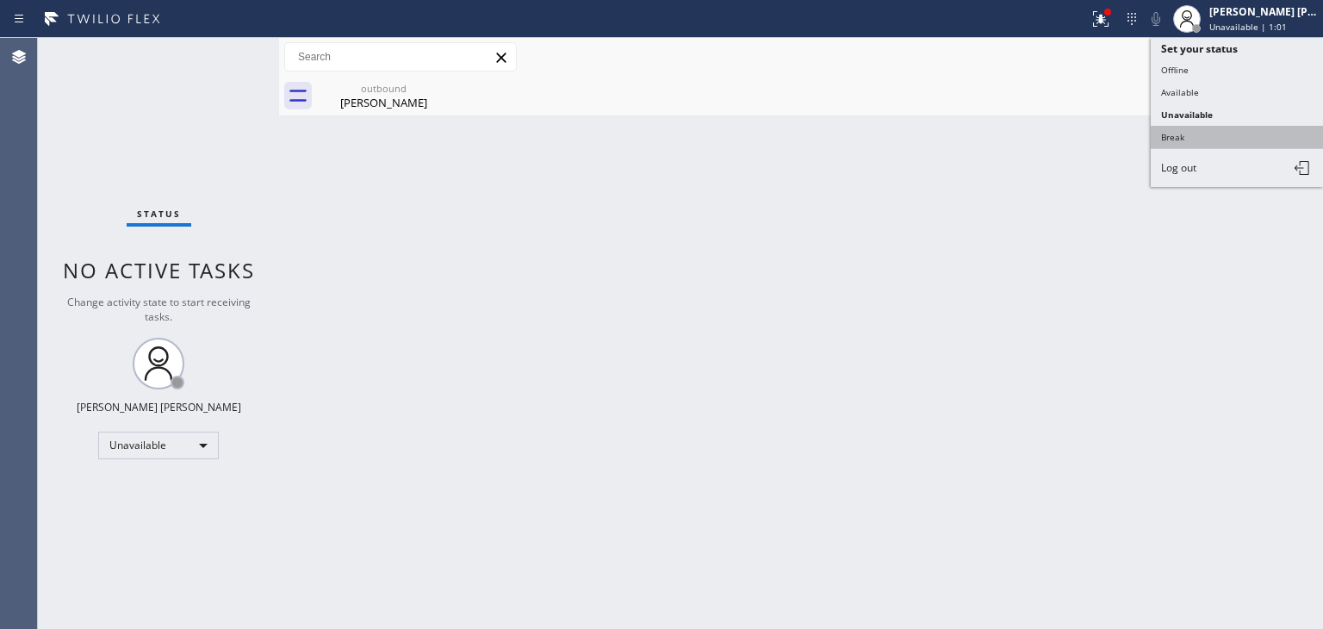
click at [1199, 128] on button "Break" at bounding box center [1237, 137] width 172 height 22
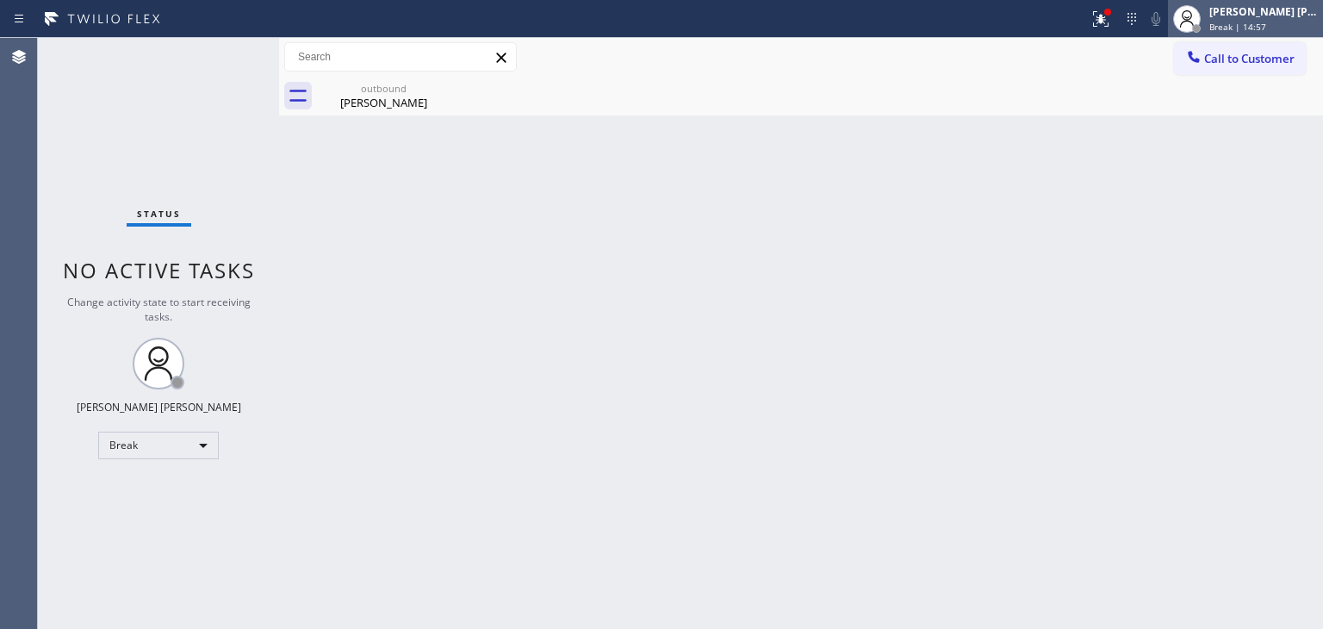
click at [1267, 24] on span "Break | 14:57" at bounding box center [1238, 27] width 57 height 12
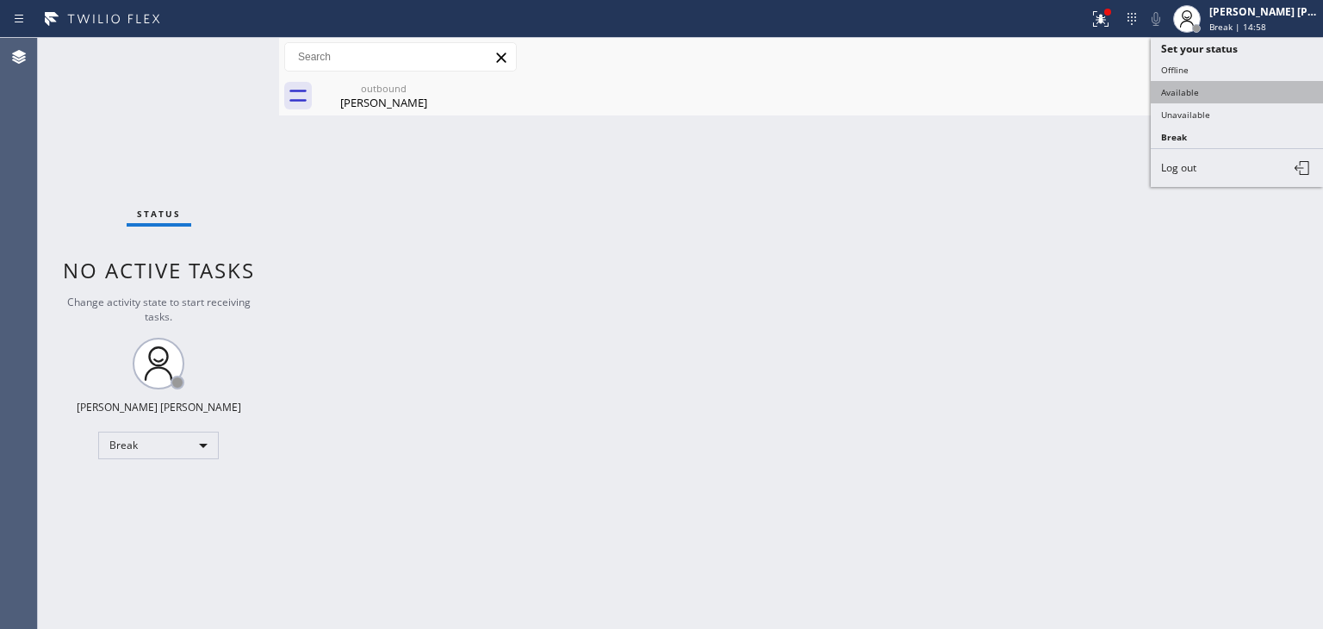
click at [1226, 83] on button "Available" at bounding box center [1237, 92] width 172 height 22
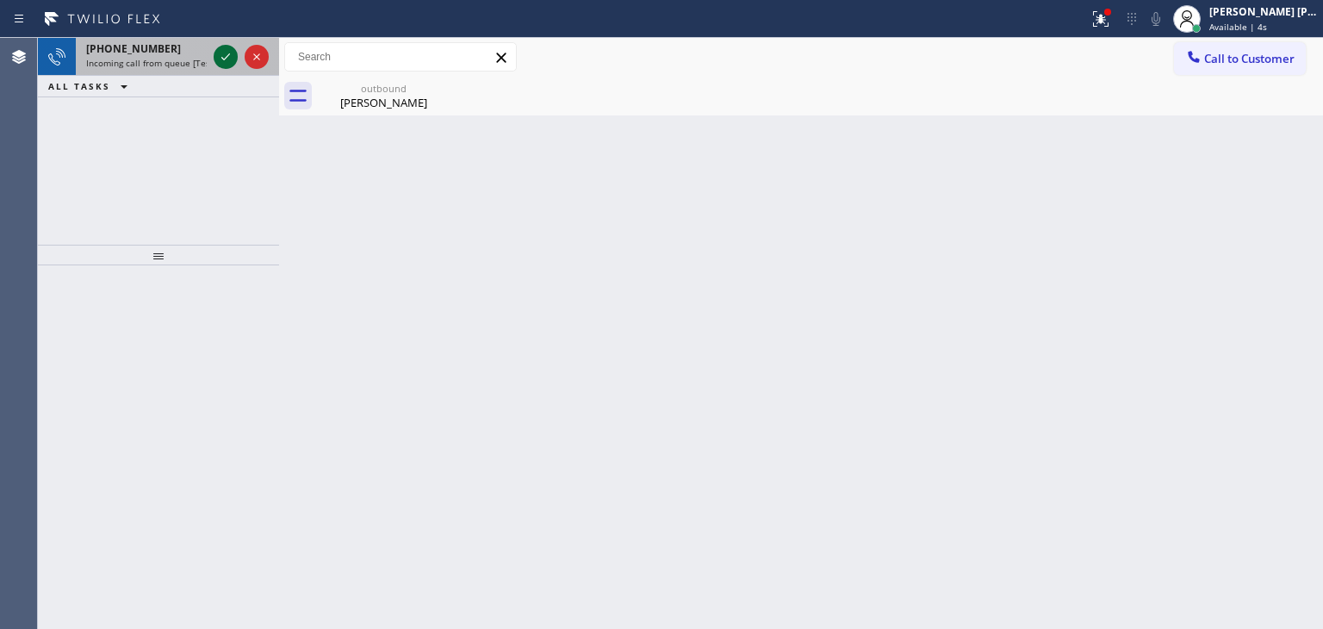
click at [228, 49] on icon at bounding box center [225, 57] width 21 height 21
click at [229, 59] on icon at bounding box center [225, 57] width 21 height 21
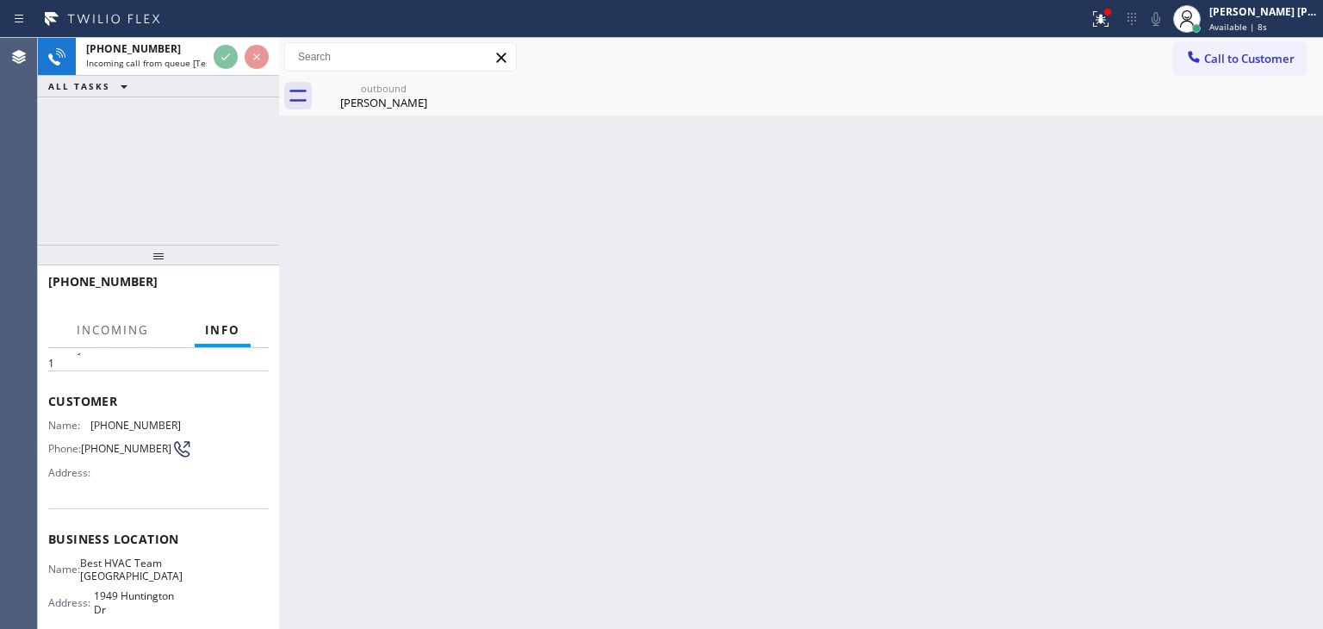
scroll to position [86, 0]
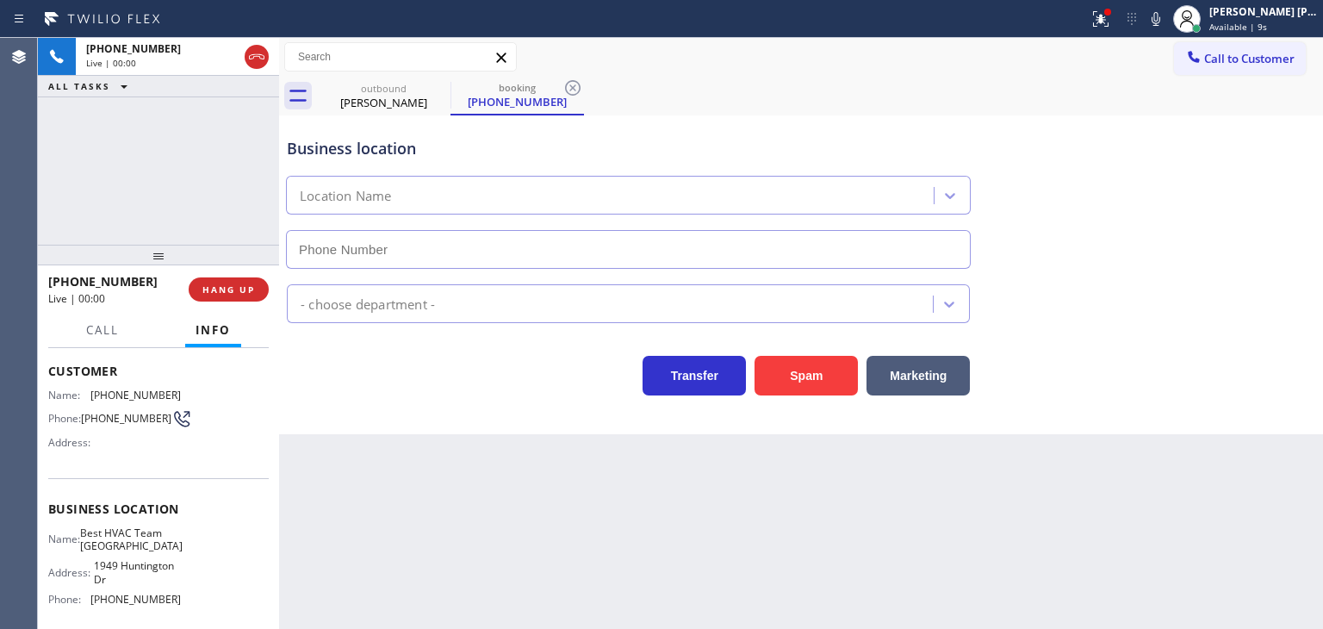
type input "[PHONE_NUMBER]"
click at [206, 161] on div "+19312426467 Live | 00:21 ALL TASKS ALL TASKS ACTIVE TASKS TASKS IN WRAP UP" at bounding box center [158, 141] width 241 height 207
click at [252, 290] on span "HANG UP" at bounding box center [228, 289] width 53 height 12
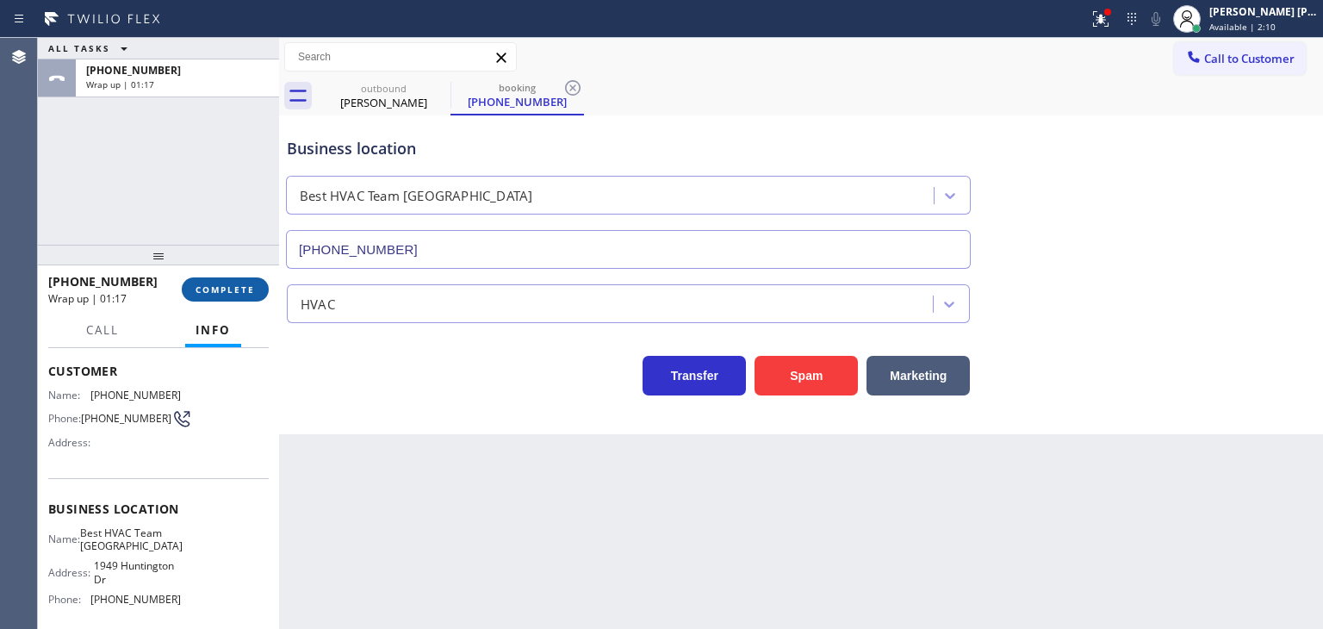
click at [235, 293] on span "COMPLETE" at bounding box center [225, 289] width 59 height 12
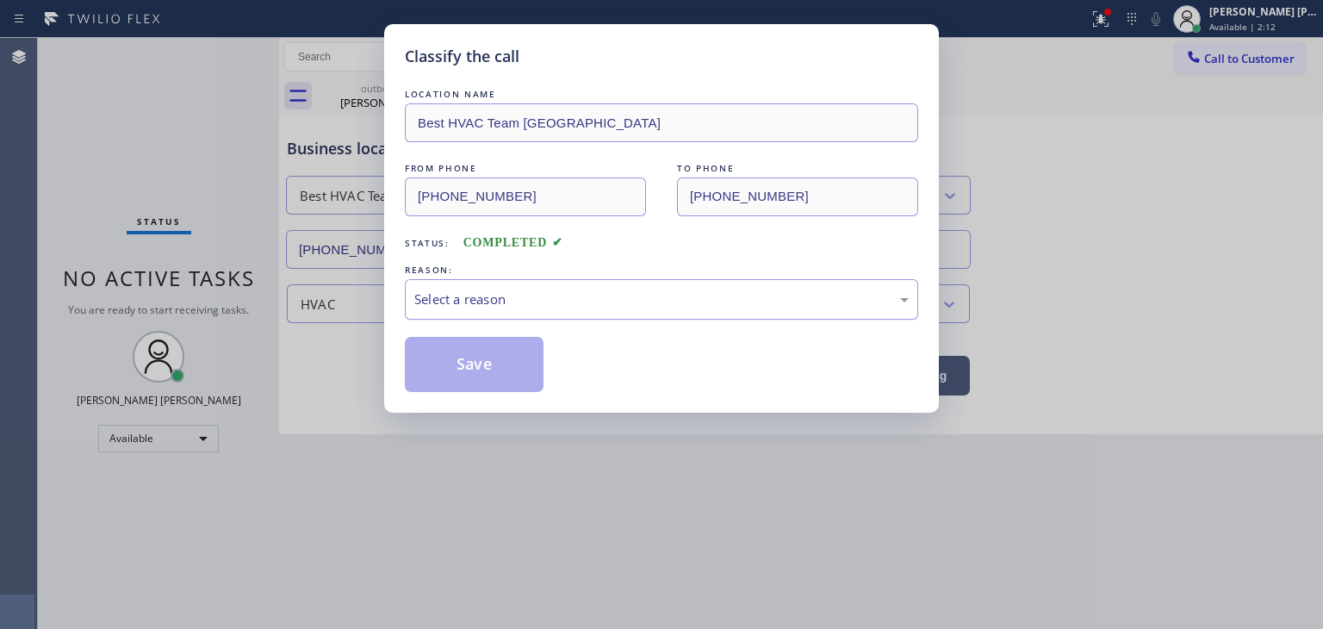
click at [503, 312] on div "Select a reason" at bounding box center [662, 299] width 514 height 40
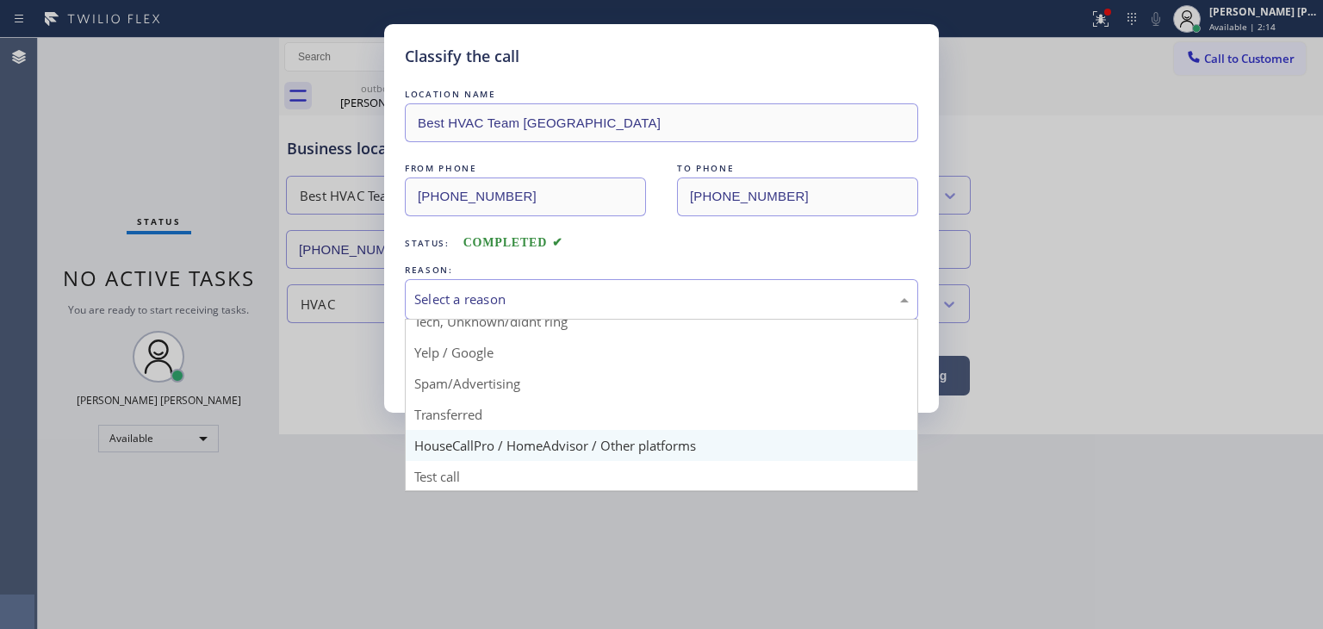
scroll to position [108, 0]
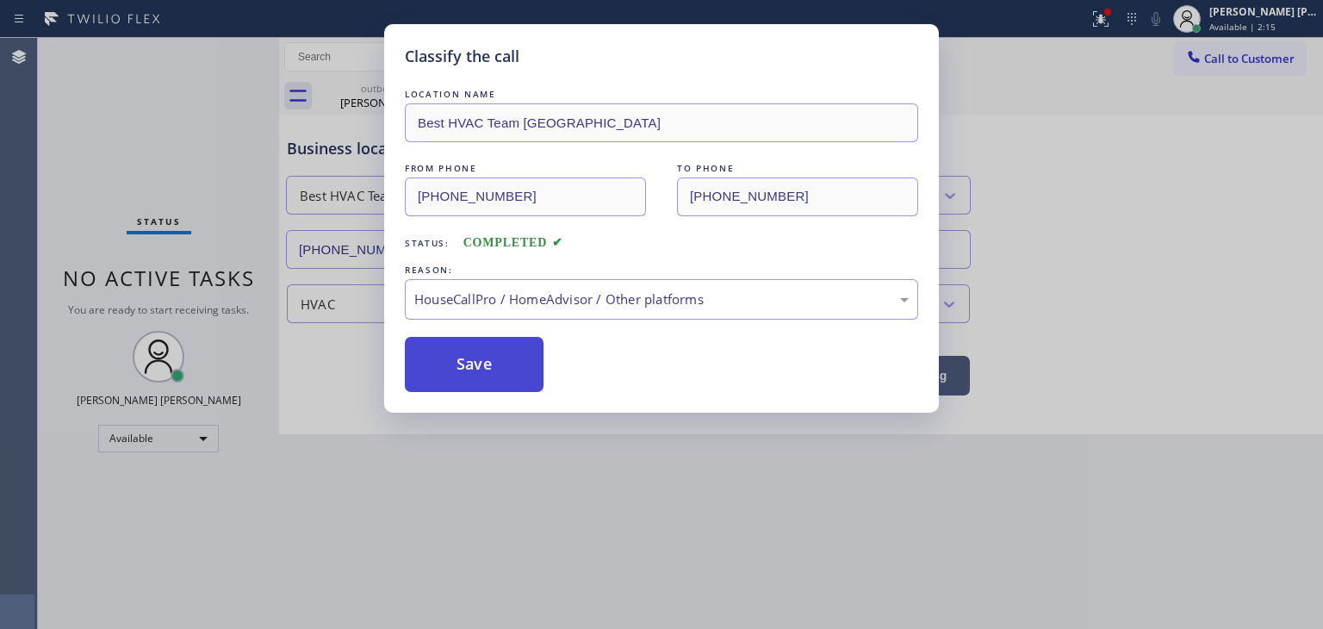
click at [477, 358] on button "Save" at bounding box center [474, 364] width 139 height 55
type input "[PHONE_NUMBER]"
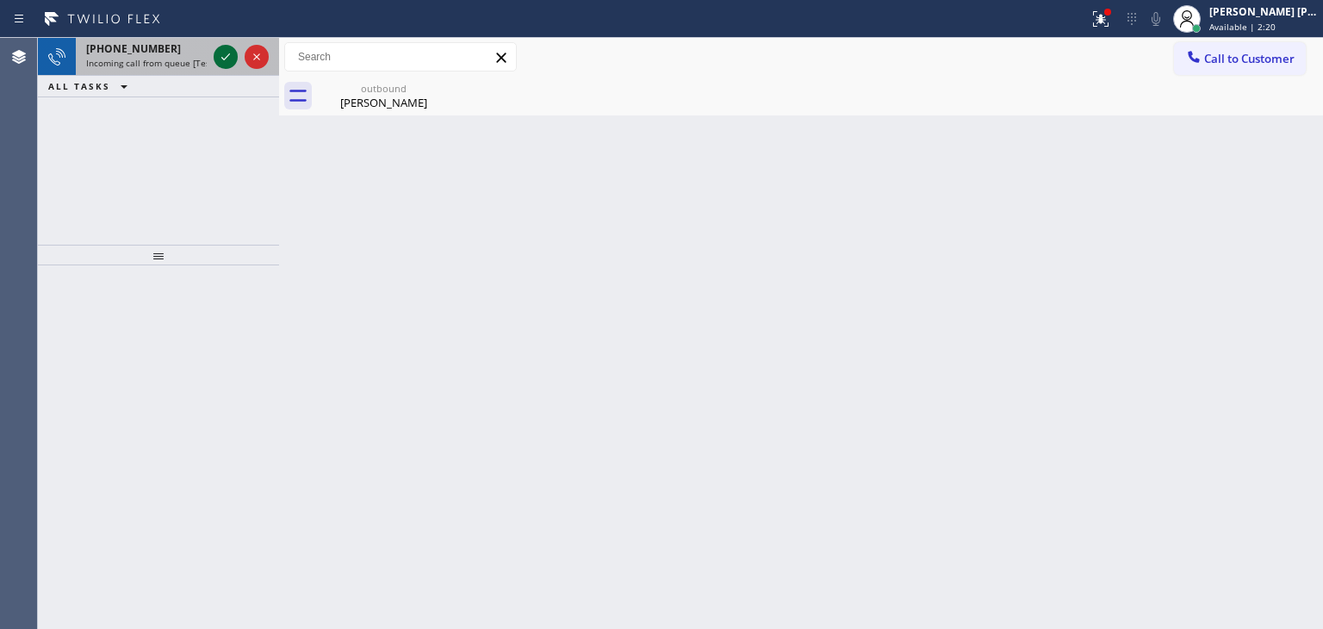
click at [228, 53] on icon at bounding box center [225, 56] width 9 height 7
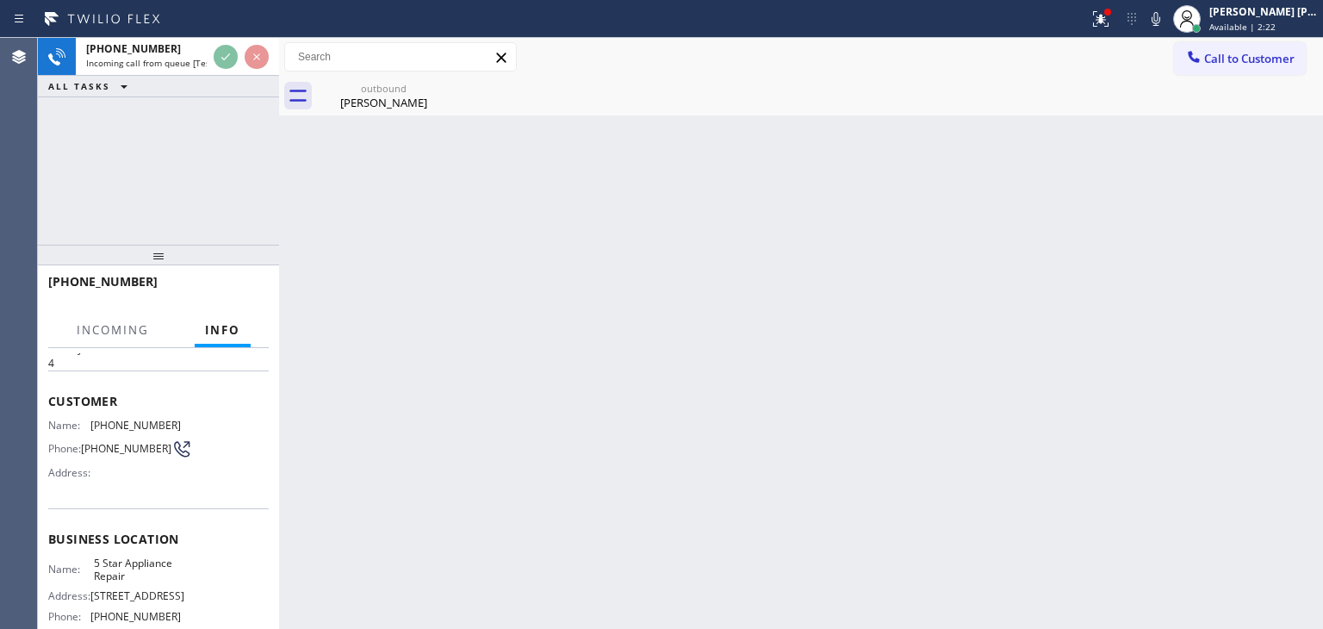
scroll to position [86, 0]
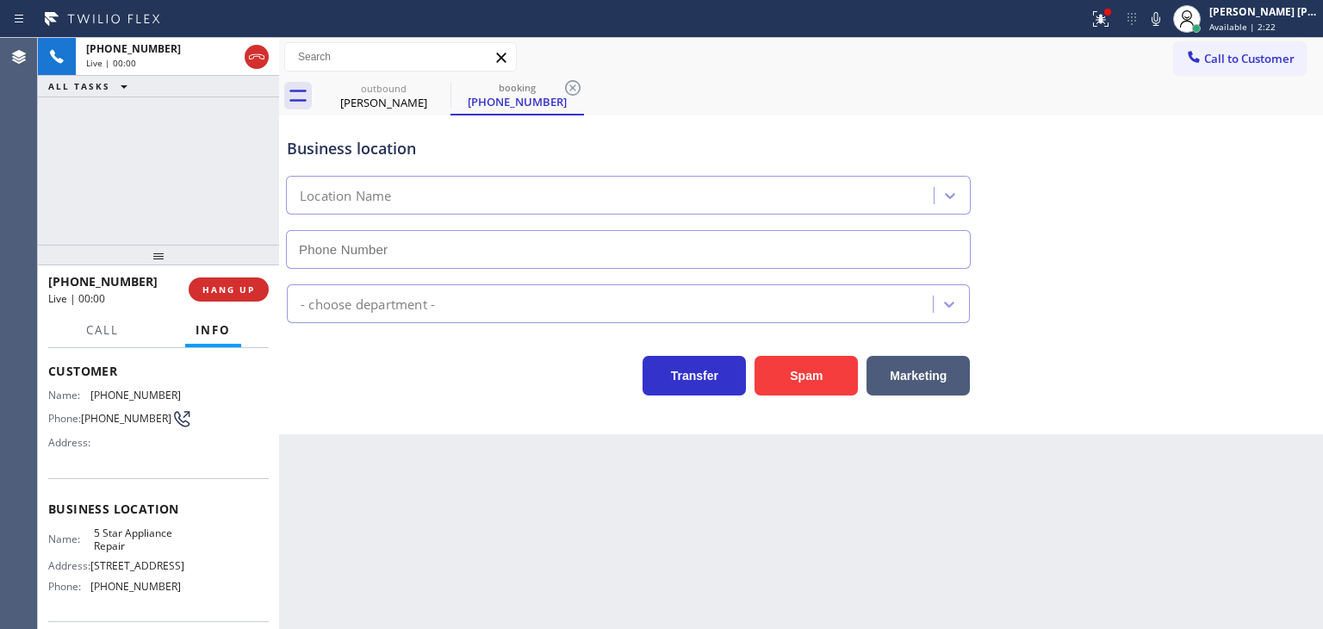
type input "[PHONE_NUMBER]"
drag, startPoint x: 145, startPoint y: 281, endPoint x: 63, endPoint y: 279, distance: 81.9
click at [63, 279] on div "+18503232755" at bounding box center [112, 281] width 128 height 16
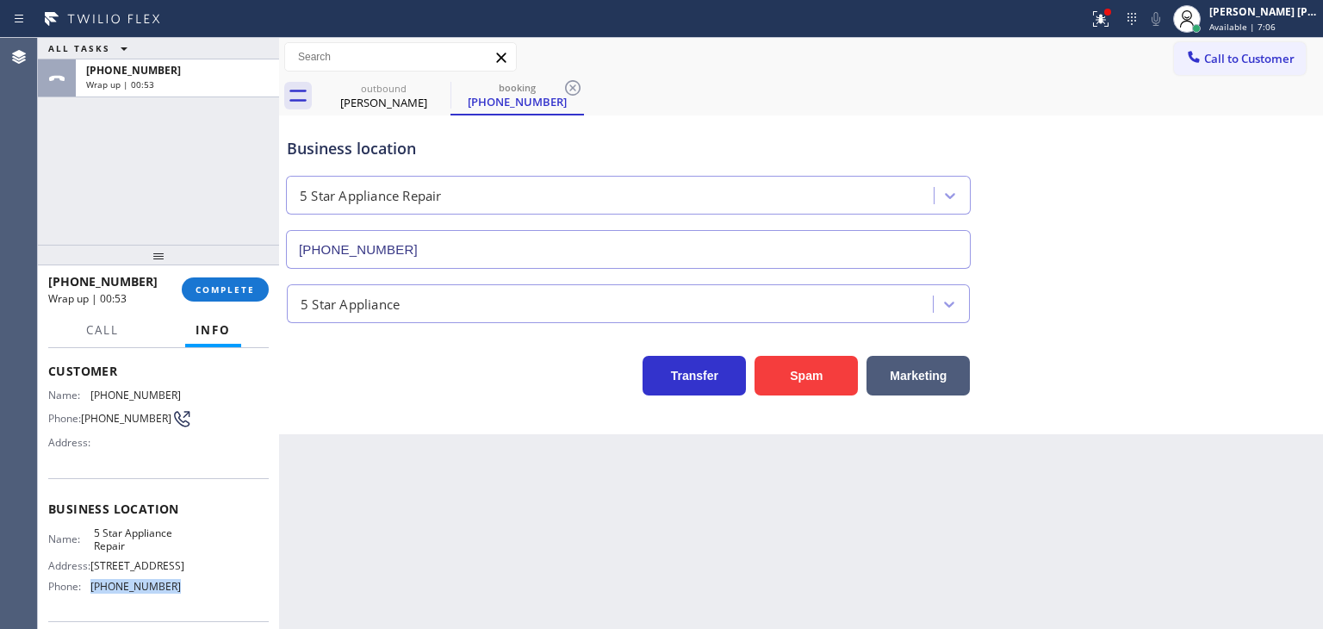
drag, startPoint x: 183, startPoint y: 588, endPoint x: 86, endPoint y: 588, distance: 96.5
click at [86, 588] on div "Name: 5 Star Appliance Repair Address: [STREET_ADDRESS] Phone: [PHONE_NUMBER]" at bounding box center [158, 563] width 221 height 74
click at [1263, 11] on div "[PERSON_NAME] [PERSON_NAME]" at bounding box center [1264, 11] width 109 height 15
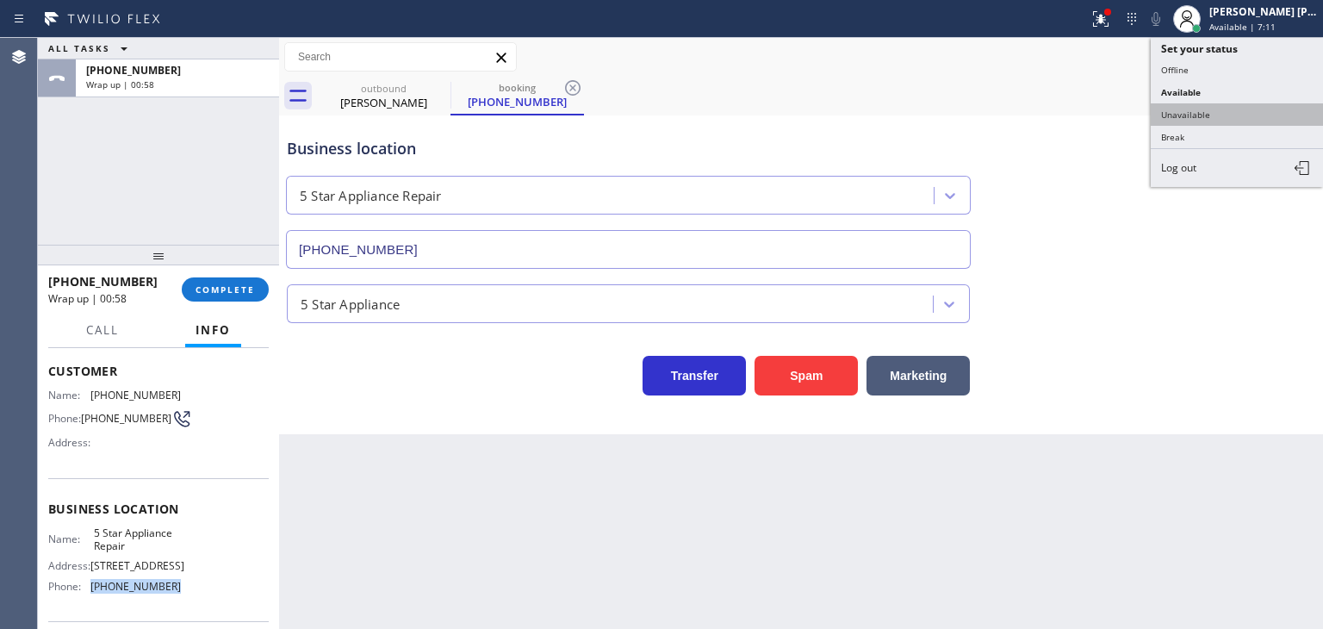
click at [1202, 108] on button "Unavailable" at bounding box center [1237, 114] width 172 height 22
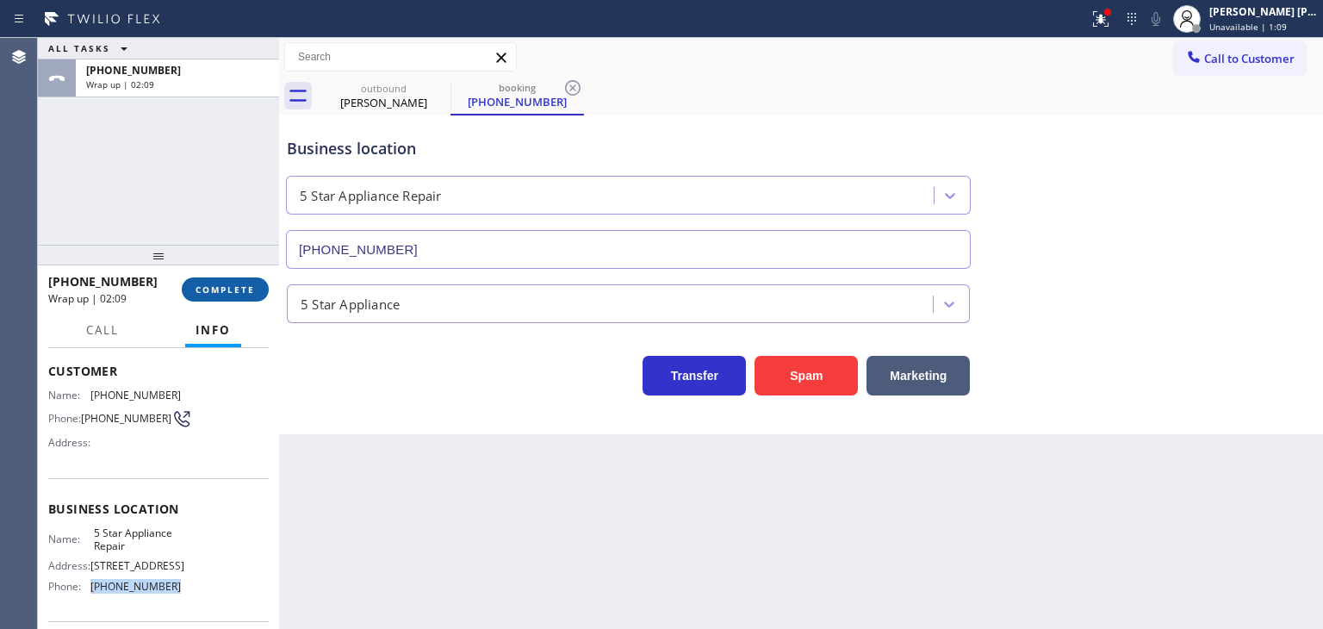
click at [224, 290] on span "COMPLETE" at bounding box center [225, 289] width 59 height 12
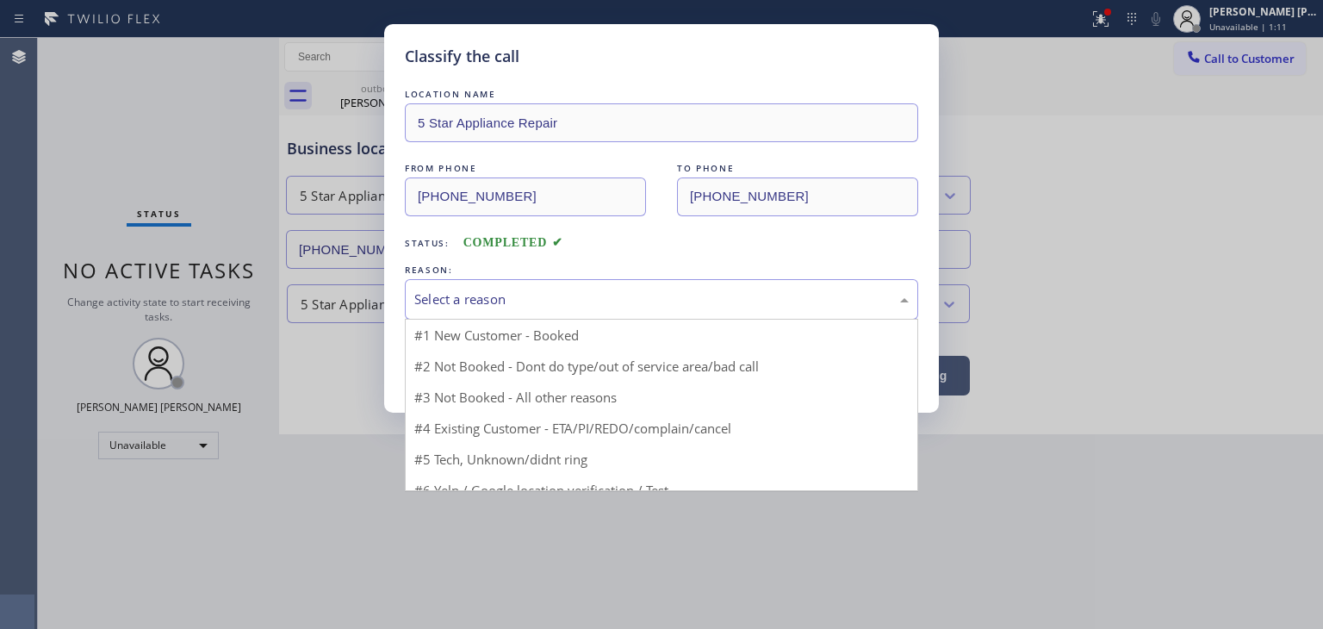
click at [435, 304] on div "Select a reason" at bounding box center [661, 300] width 495 height 20
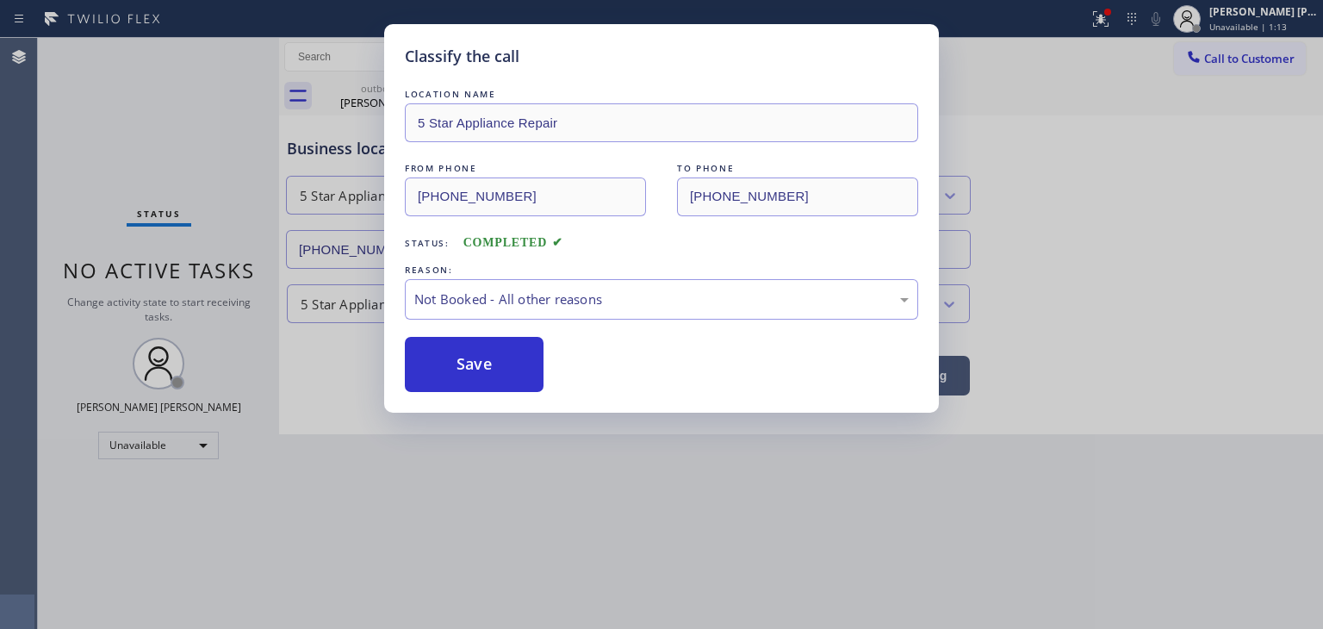
click at [486, 364] on button "Save" at bounding box center [474, 364] width 139 height 55
type input "[PHONE_NUMBER]"
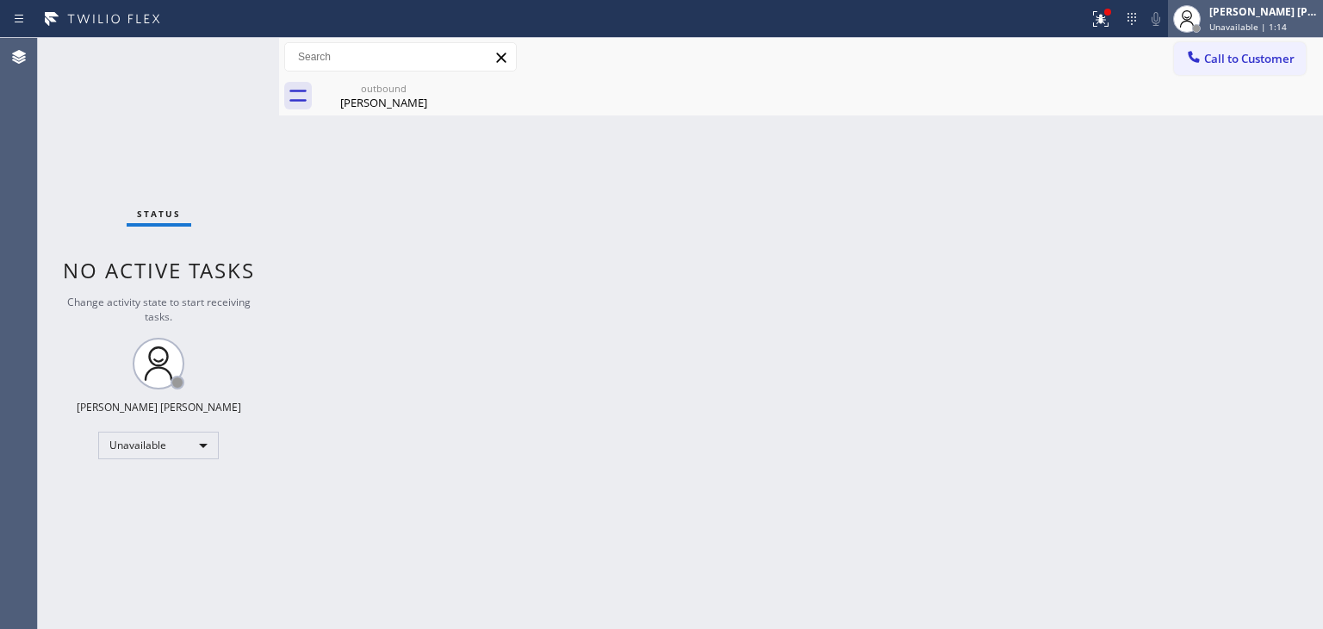
click at [1272, 17] on div "[PERSON_NAME] [PERSON_NAME]" at bounding box center [1264, 11] width 109 height 15
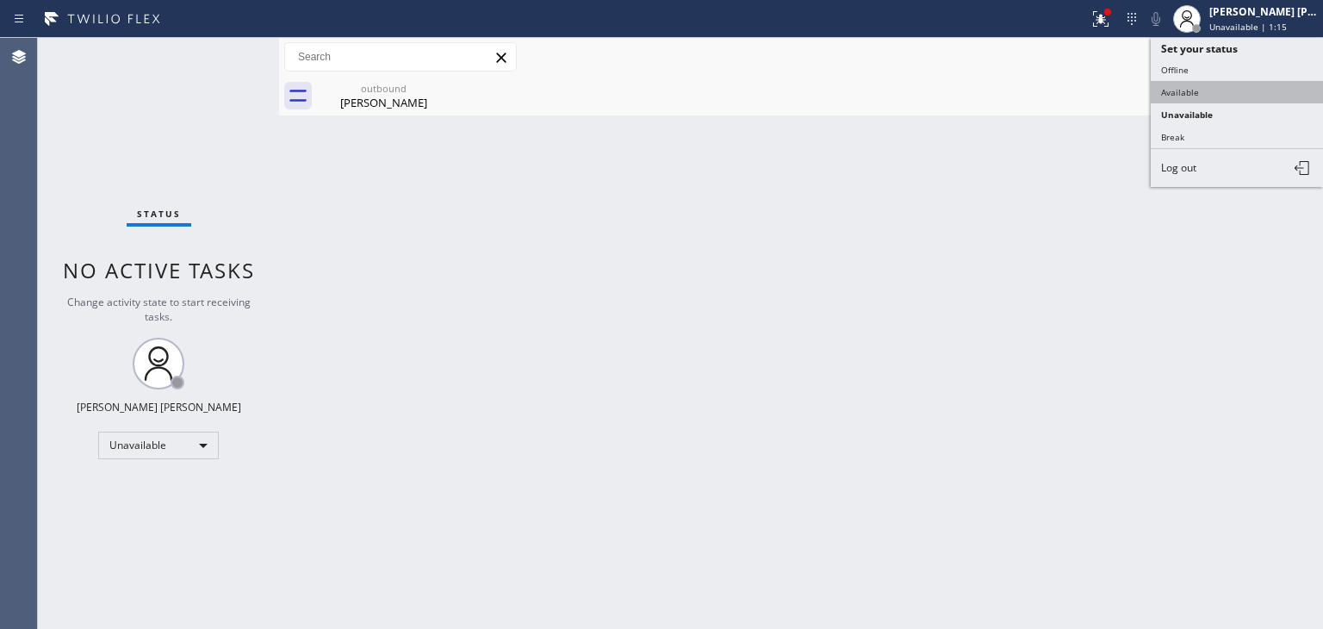
click at [1183, 86] on button "Available" at bounding box center [1237, 92] width 172 height 22
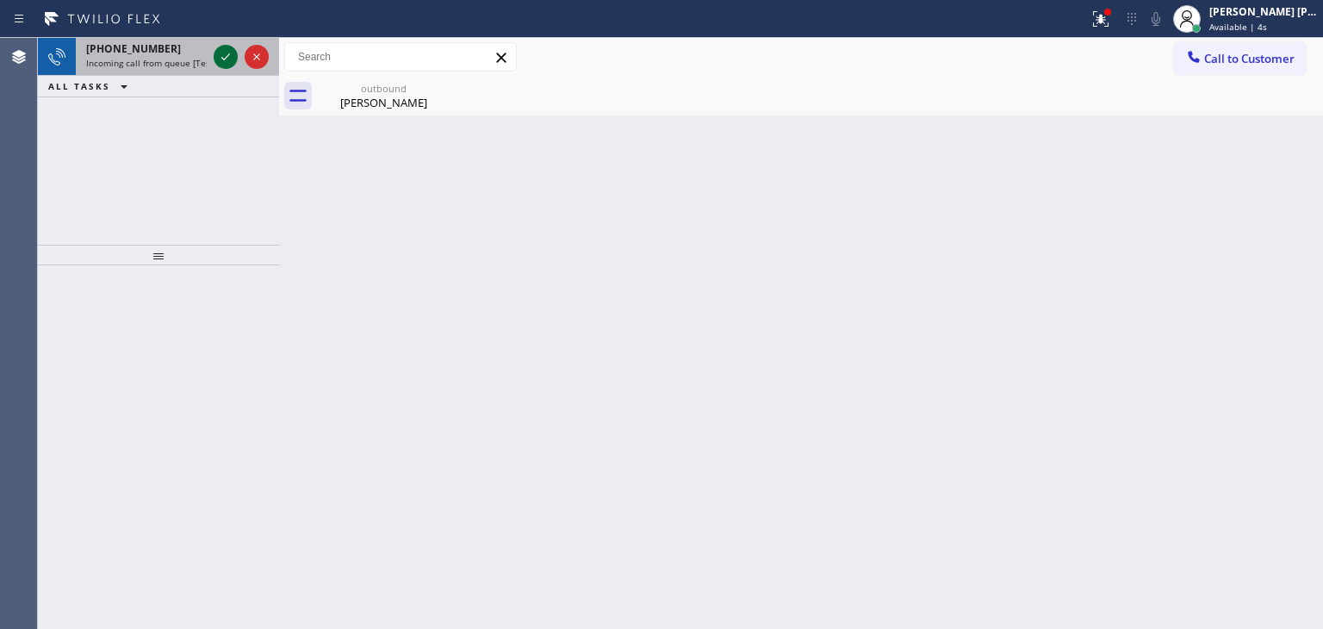
click at [217, 47] on icon at bounding box center [225, 57] width 21 height 21
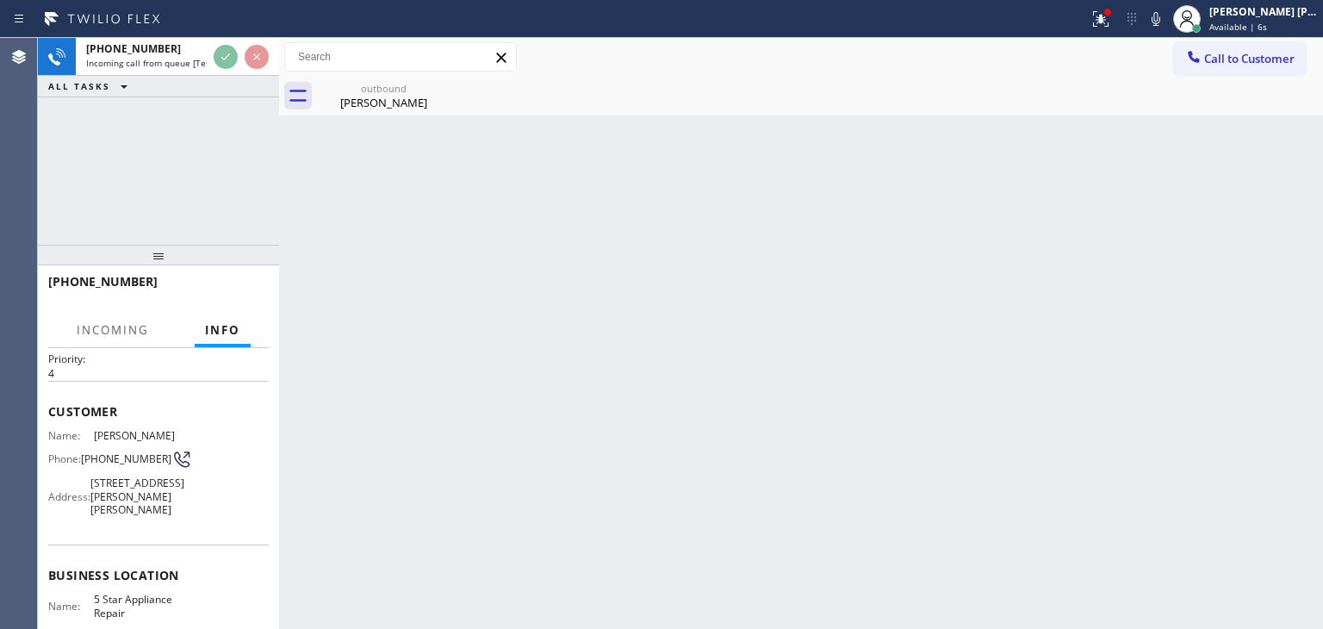
scroll to position [86, 0]
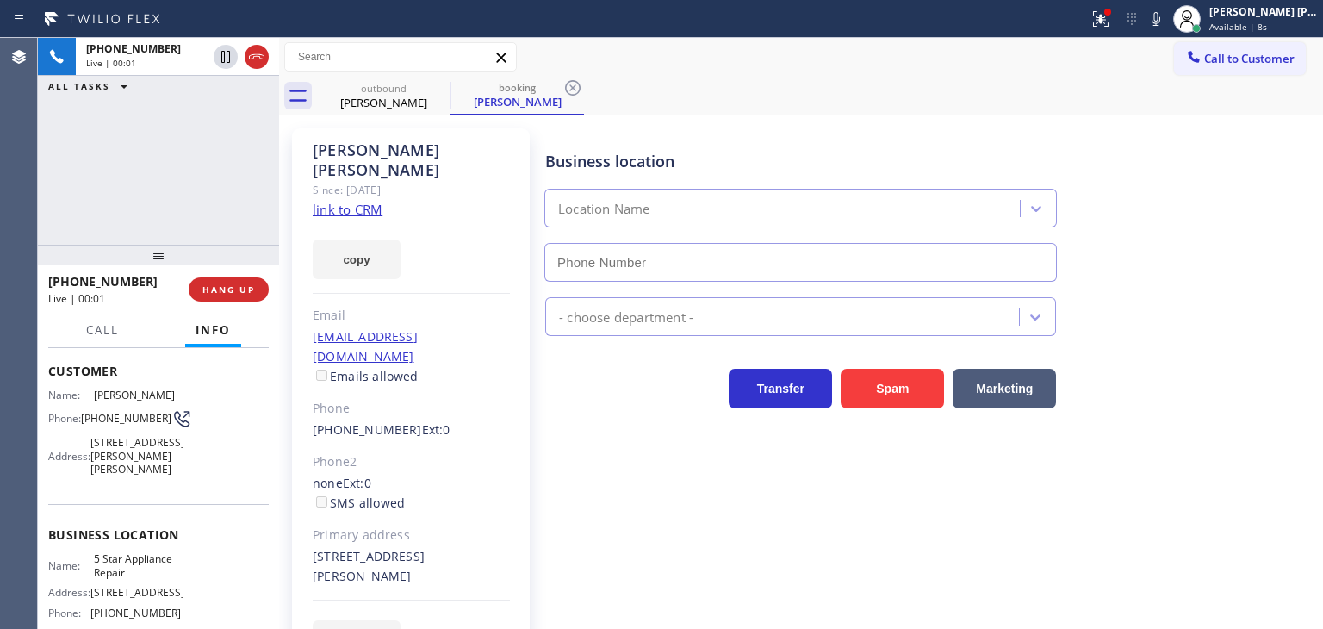
type input "[PHONE_NUMBER]"
click at [357, 201] on link "link to CRM" at bounding box center [348, 209] width 70 height 17
click at [1167, 23] on icon at bounding box center [1156, 19] width 21 height 21
click at [1292, 8] on div "[PERSON_NAME] [PERSON_NAME]" at bounding box center [1264, 11] width 109 height 15
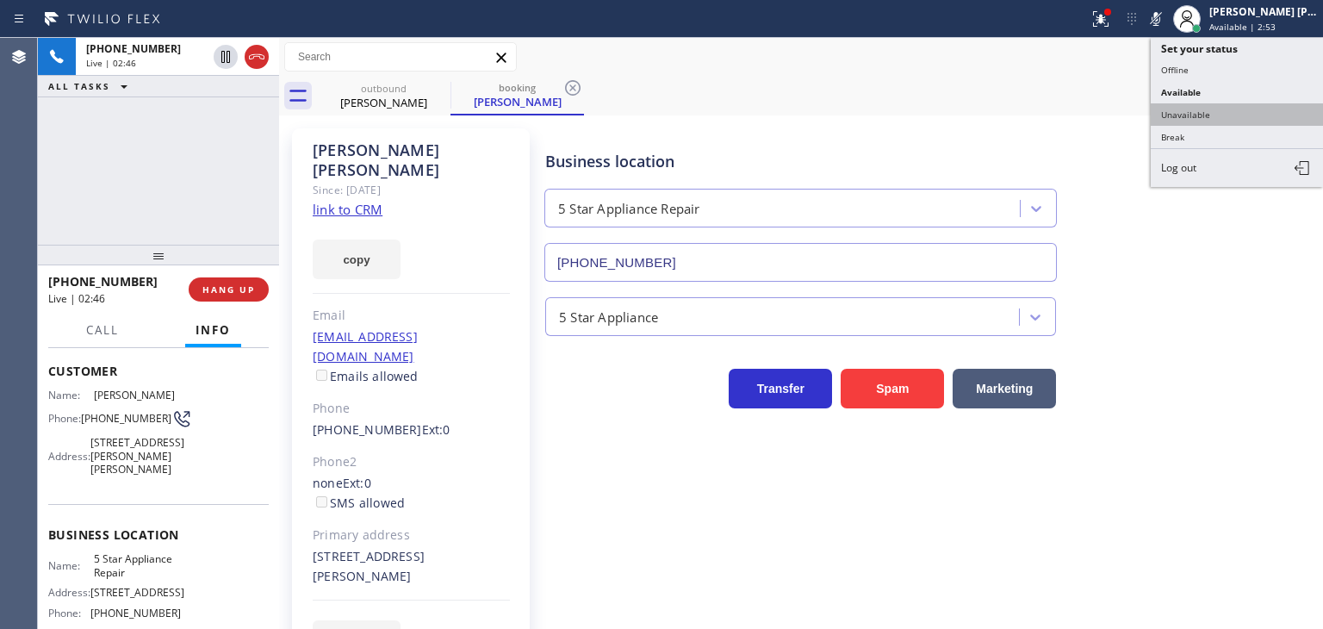
click at [1200, 115] on button "Unavailable" at bounding box center [1237, 114] width 172 height 22
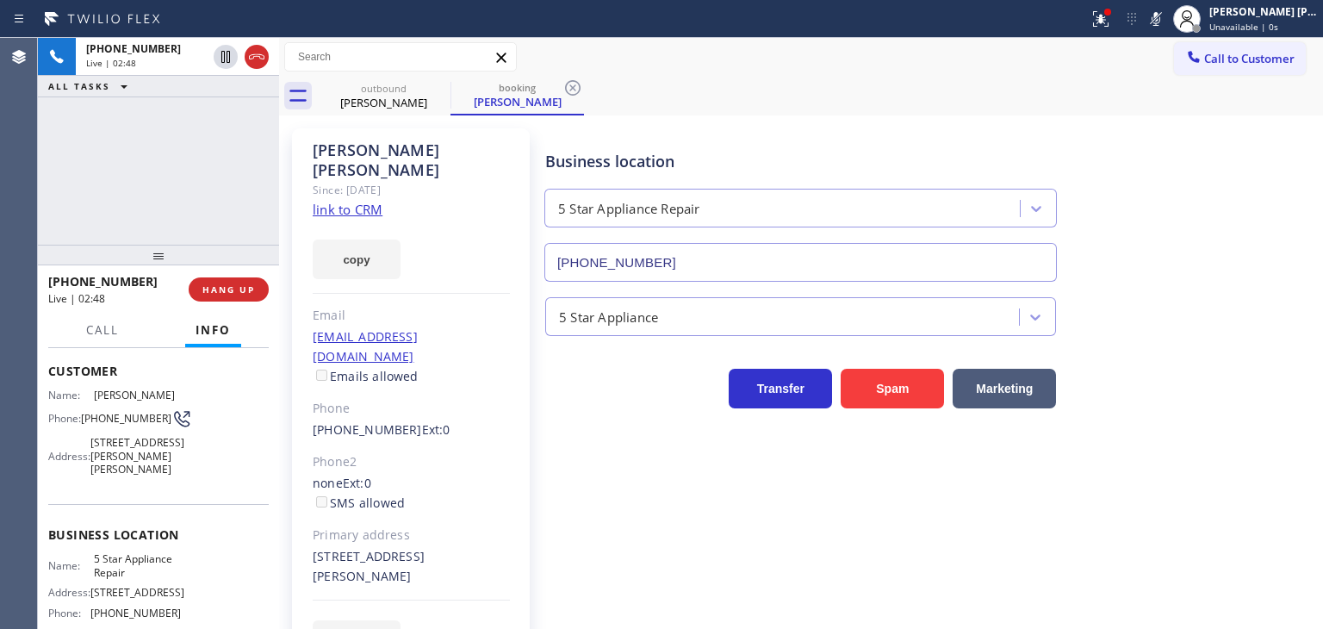
click at [1167, 21] on icon at bounding box center [1156, 19] width 21 height 21
click at [1161, 21] on icon at bounding box center [1156, 19] width 9 height 14
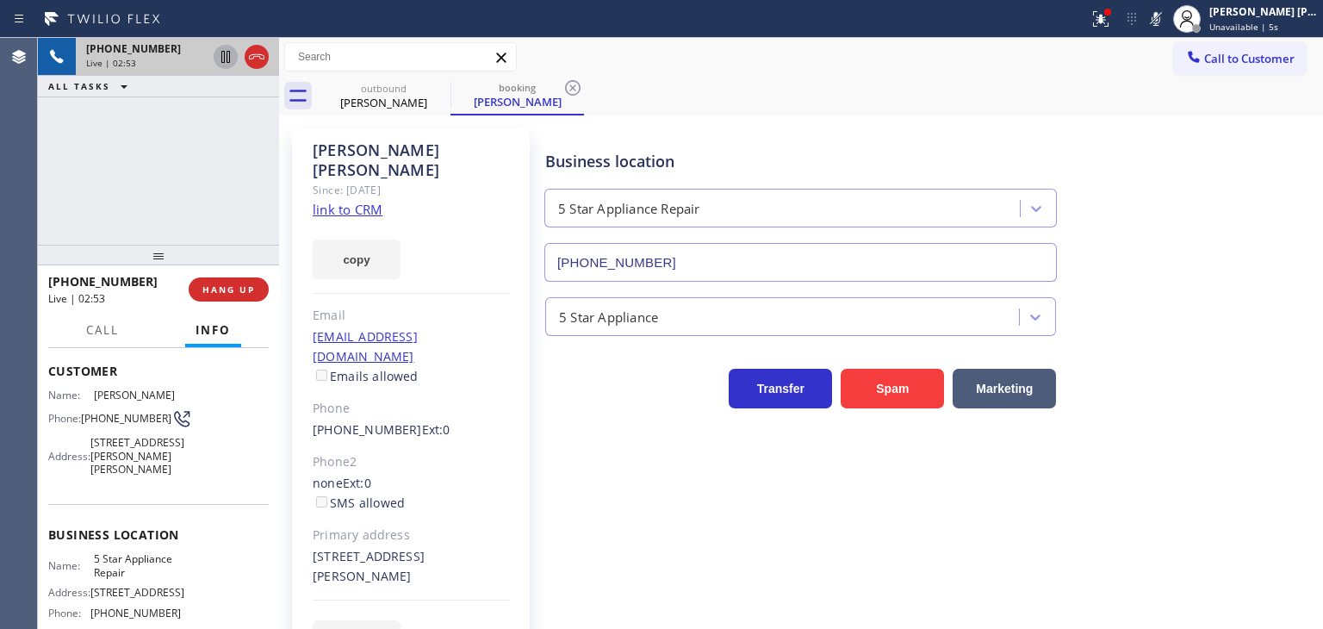
click at [219, 54] on icon at bounding box center [225, 57] width 21 height 21
click at [1167, 18] on icon at bounding box center [1156, 19] width 21 height 21
click at [223, 49] on icon at bounding box center [225, 57] width 21 height 21
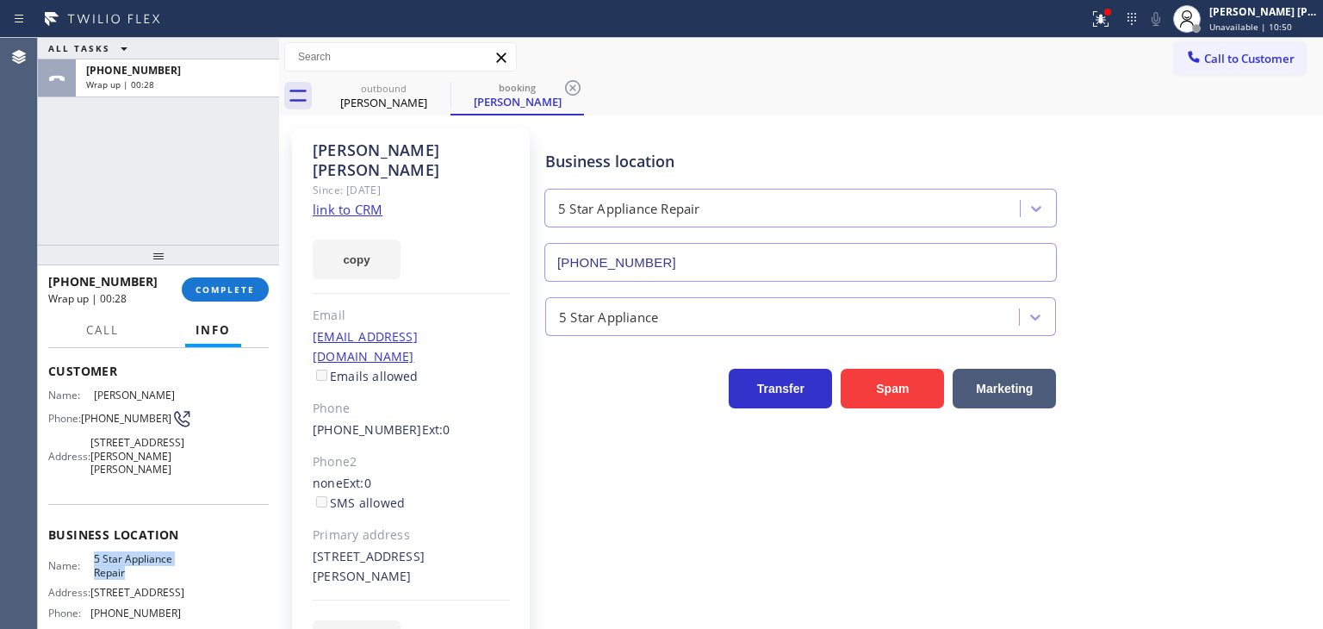
drag, startPoint x: 131, startPoint y: 595, endPoint x: 91, endPoint y: 571, distance: 46.0
click at [91, 571] on div "Name: 5 Star Appliance Repair Address: [STREET_ADDRESS] Phone: [PHONE_NUMBER]" at bounding box center [114, 589] width 133 height 74
click at [1317, 16] on div "[PERSON_NAME] [PERSON_NAME]" at bounding box center [1264, 11] width 109 height 15
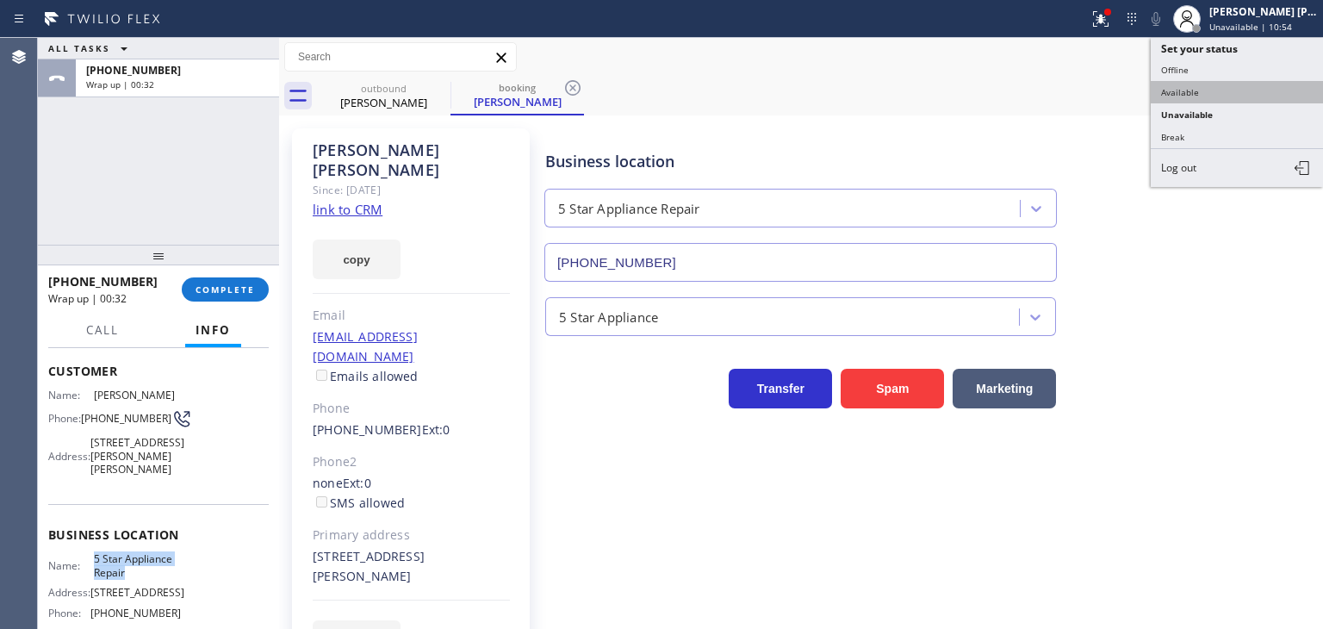
click at [1224, 87] on button "Available" at bounding box center [1237, 92] width 172 height 22
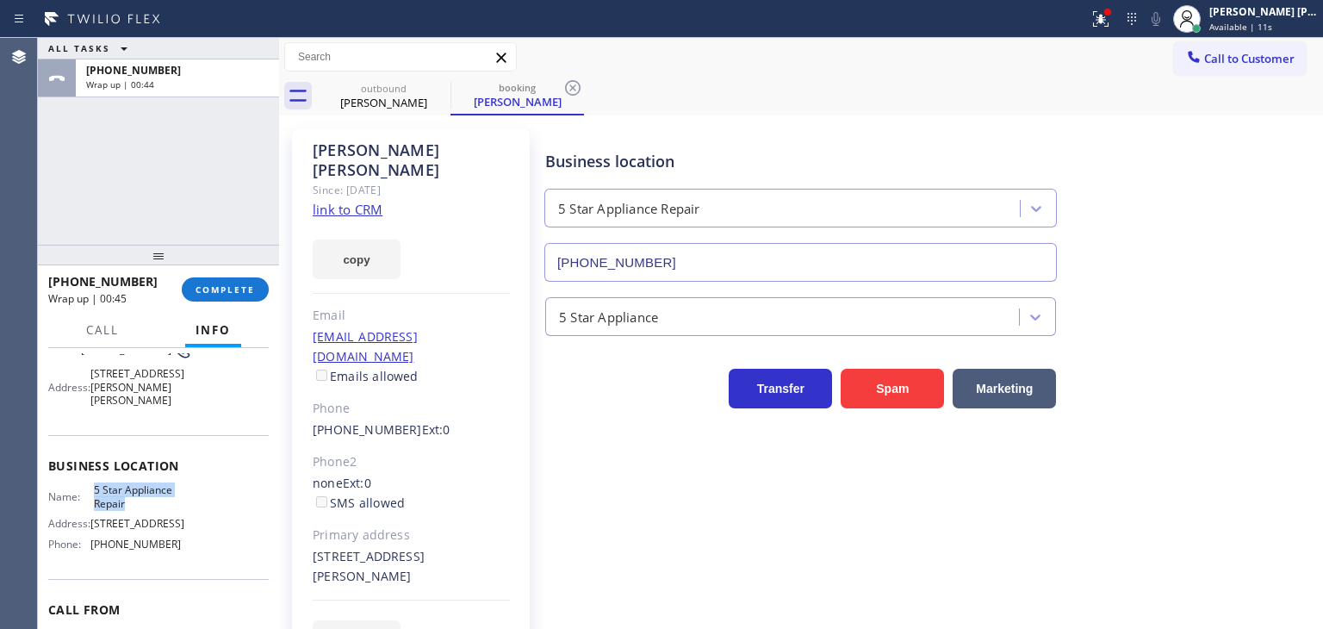
scroll to position [256, 0]
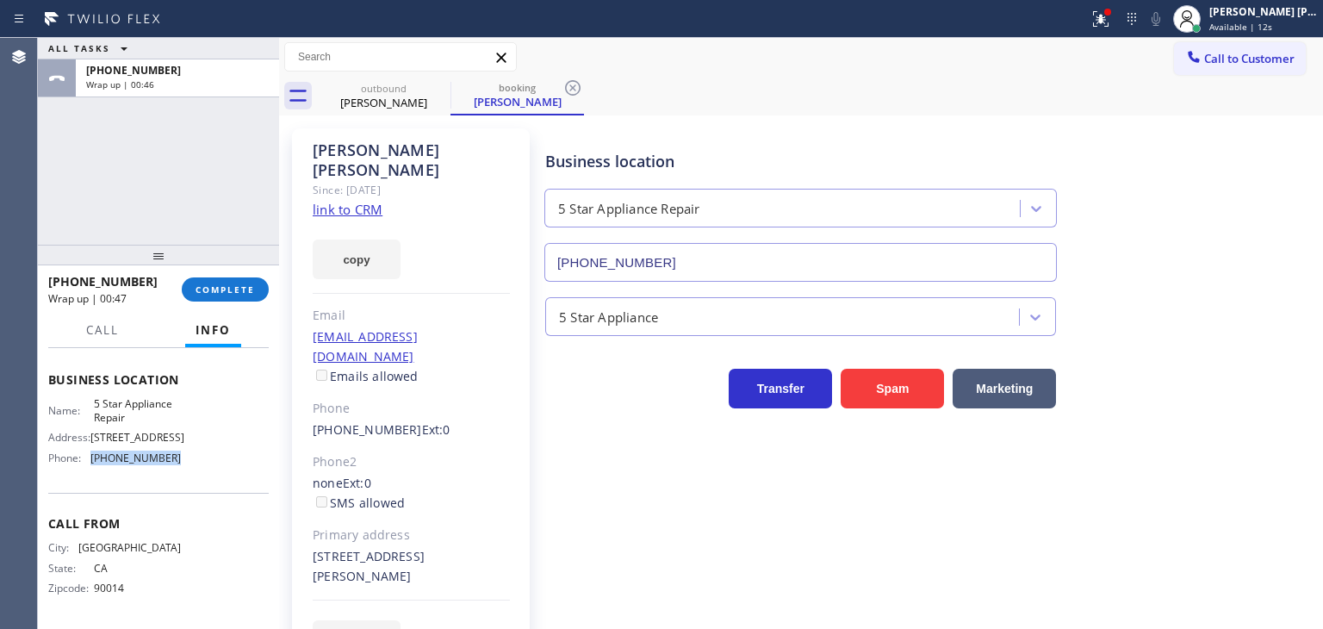
drag, startPoint x: 173, startPoint y: 455, endPoint x: 91, endPoint y: 454, distance: 81.9
click at [91, 454] on div "Name: 5 Star Appliance Repair Address: [STREET_ADDRESS] Phone: [PHONE_NUMBER]" at bounding box center [158, 434] width 221 height 74
copy span "[PHONE_NUMBER]"
click at [1284, 17] on div "[PERSON_NAME] [PERSON_NAME]" at bounding box center [1264, 11] width 109 height 15
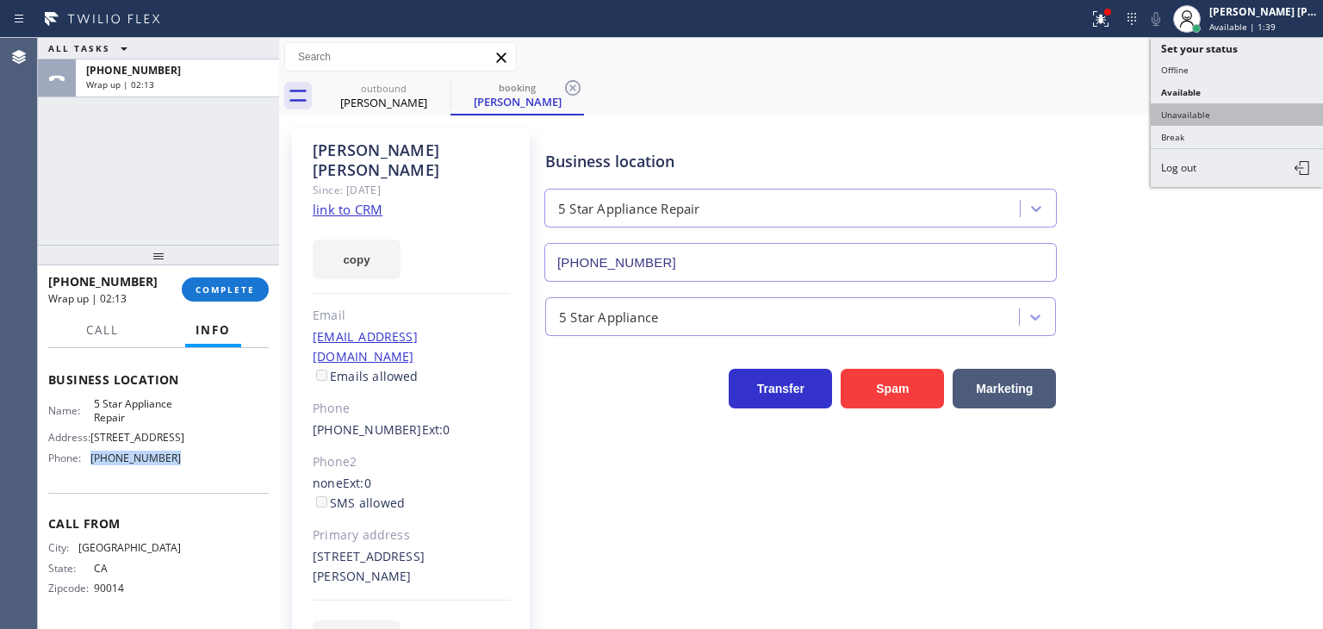
click at [1219, 111] on button "Unavailable" at bounding box center [1237, 114] width 172 height 22
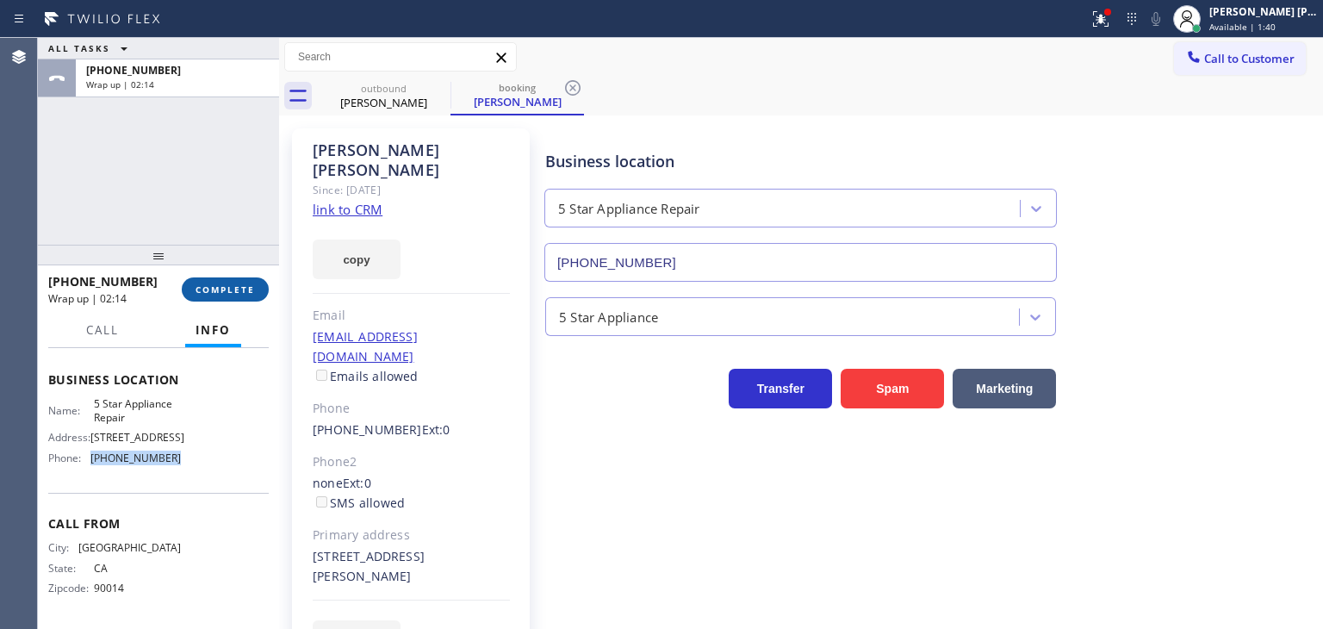
click at [240, 294] on span "COMPLETE" at bounding box center [225, 289] width 59 height 12
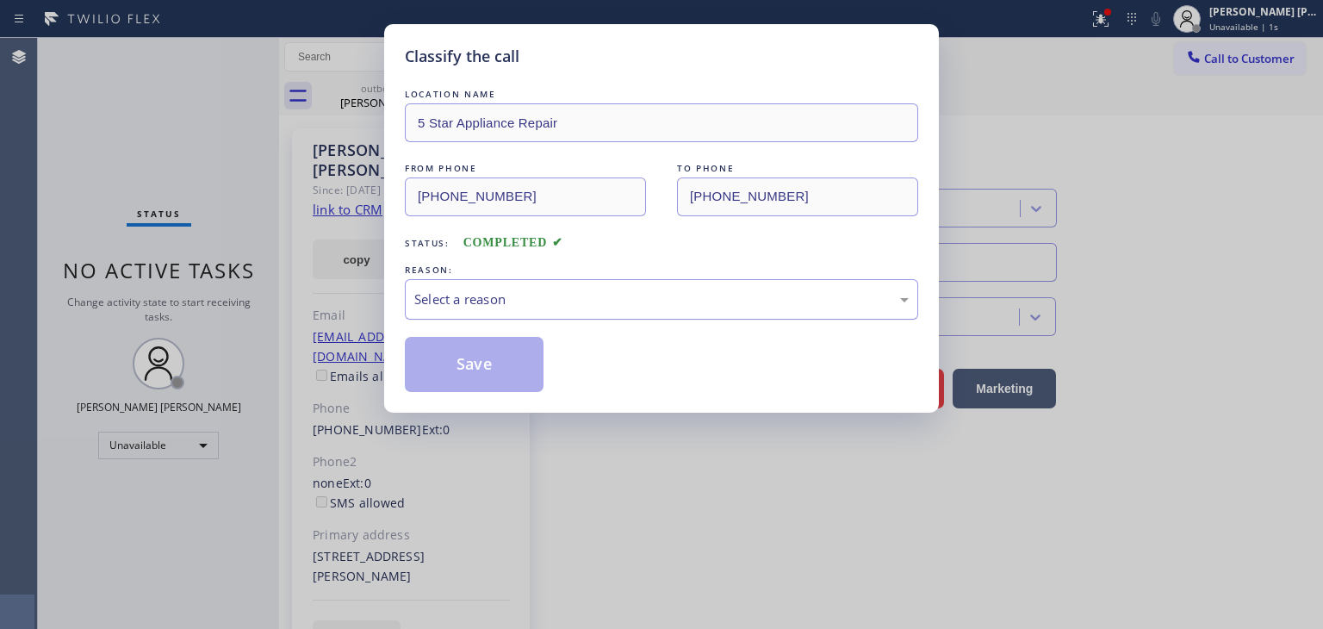
click at [501, 296] on div "Select a reason" at bounding box center [661, 300] width 495 height 20
click at [481, 351] on button "Save" at bounding box center [474, 364] width 139 height 55
type input "[PHONE_NUMBER]"
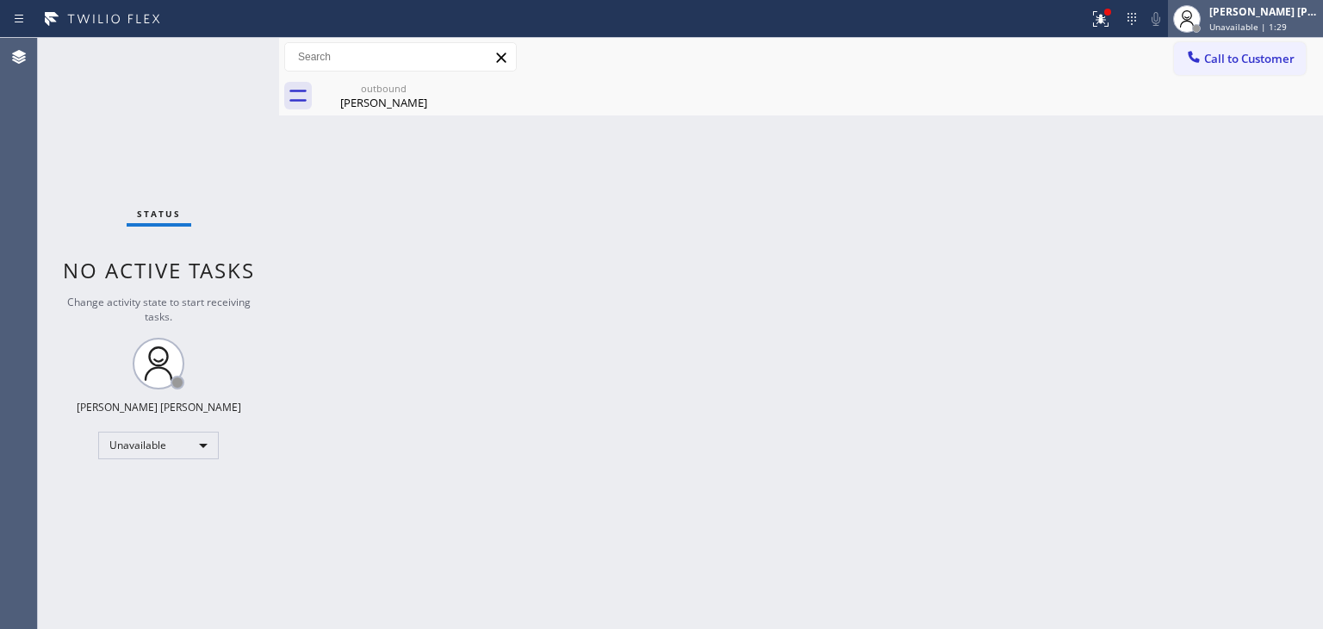
click at [1248, 25] on span "Unavailable | 1:29" at bounding box center [1249, 27] width 78 height 12
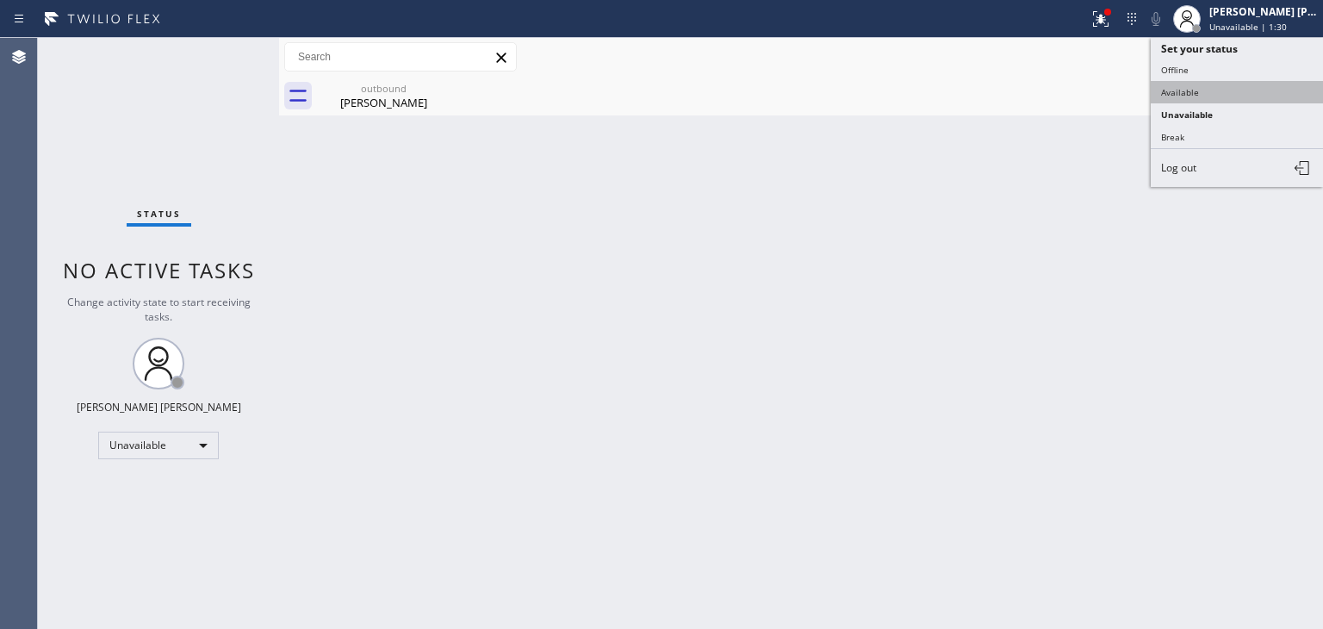
click at [1186, 88] on button "Available" at bounding box center [1237, 92] width 172 height 22
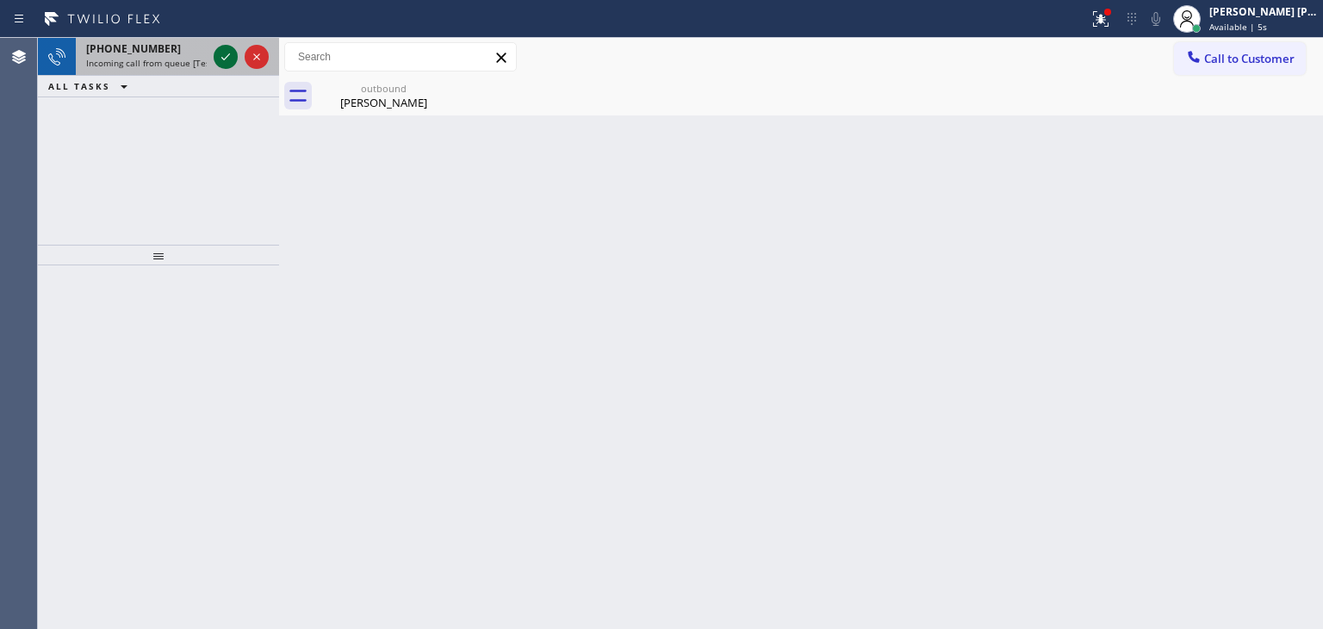
click at [234, 62] on icon at bounding box center [225, 57] width 21 height 21
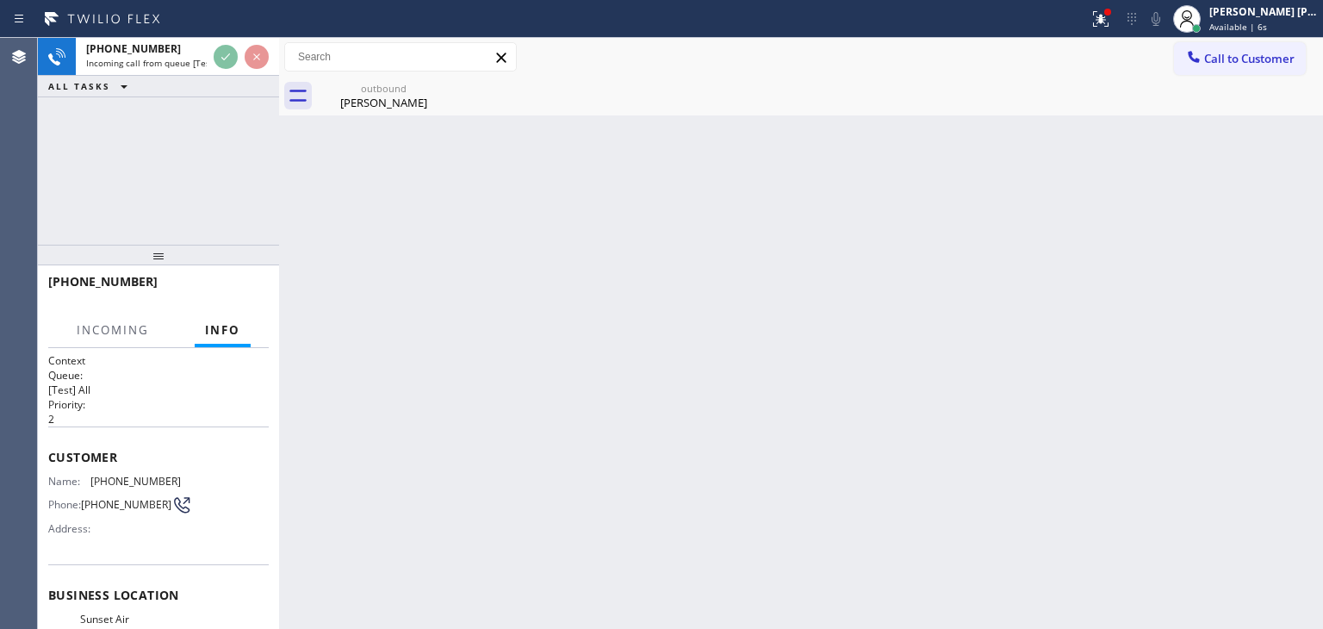
scroll to position [242, 0]
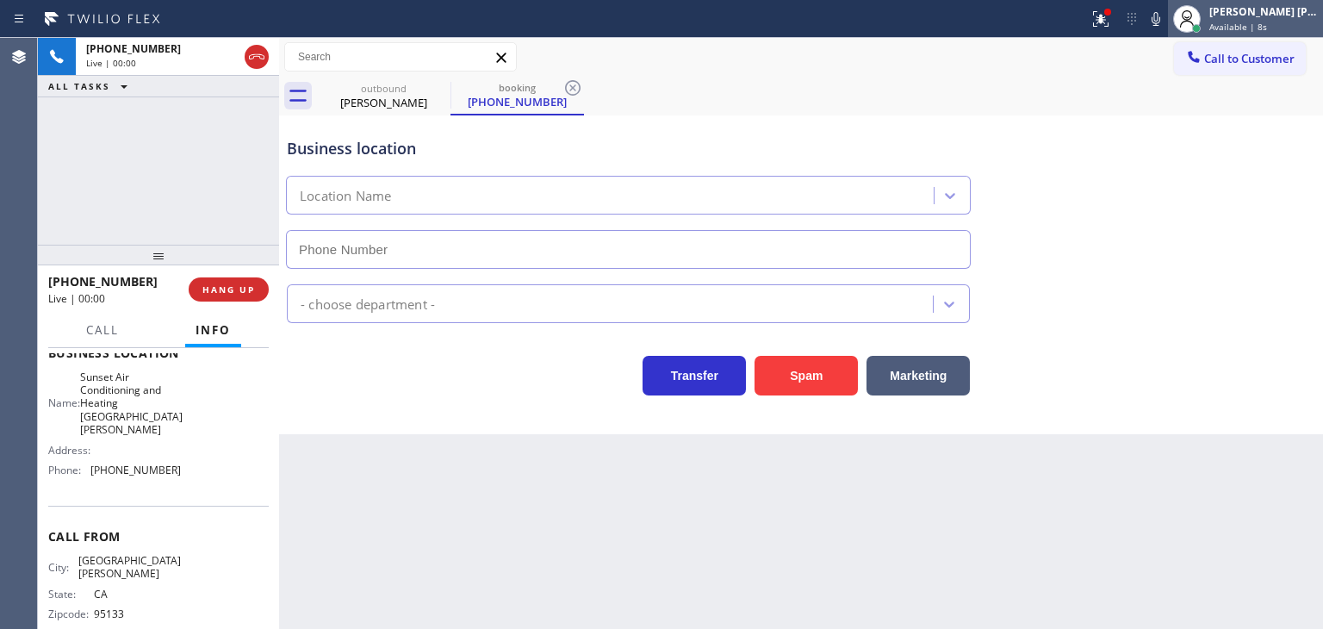
type input "[PHONE_NUMBER]"
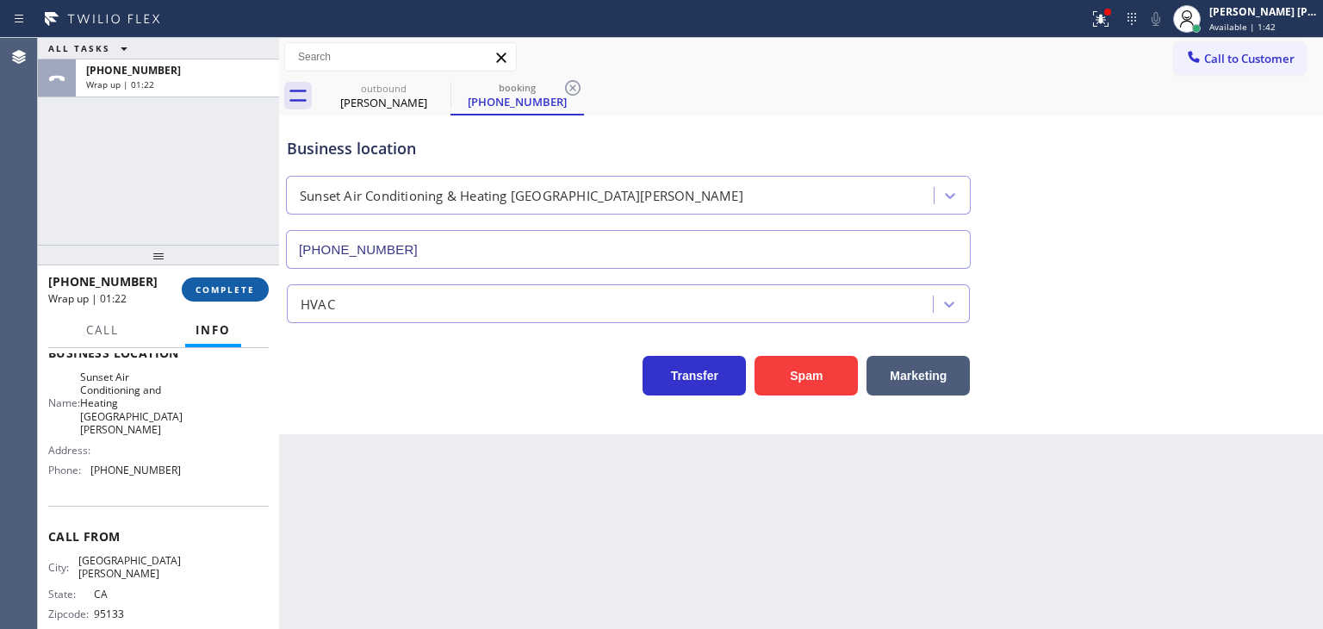
click at [221, 289] on span "COMPLETE" at bounding box center [225, 289] width 59 height 12
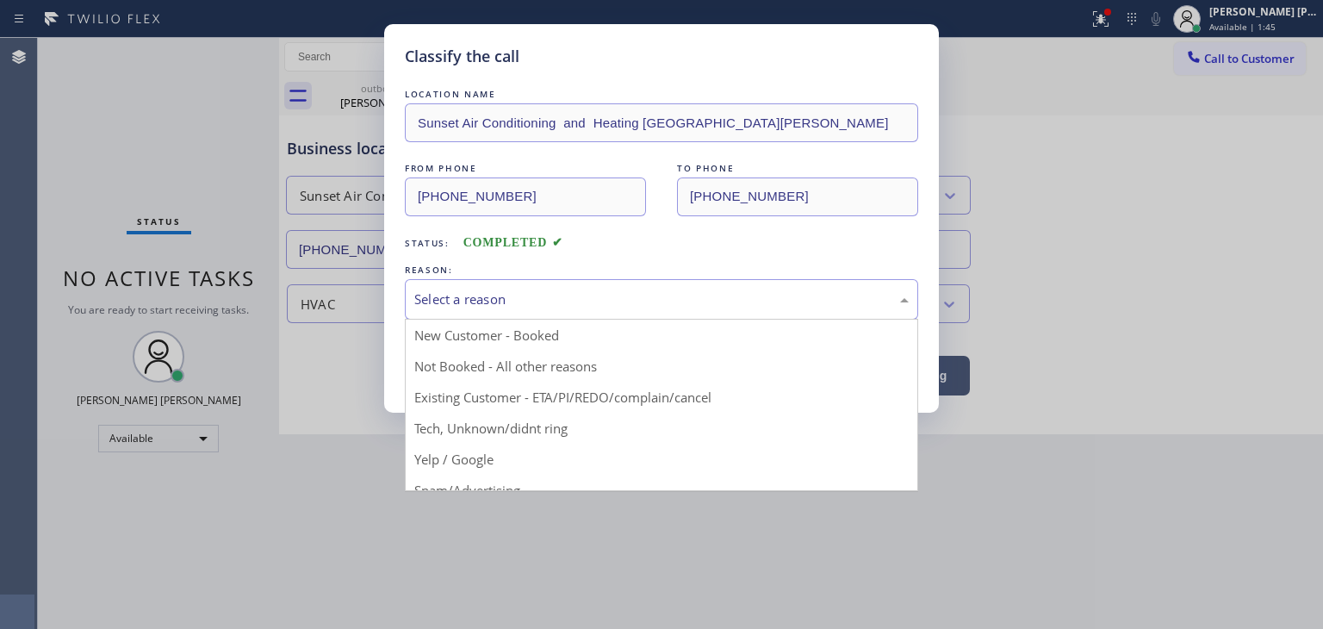
click at [464, 300] on div "Select a reason" at bounding box center [661, 300] width 495 height 20
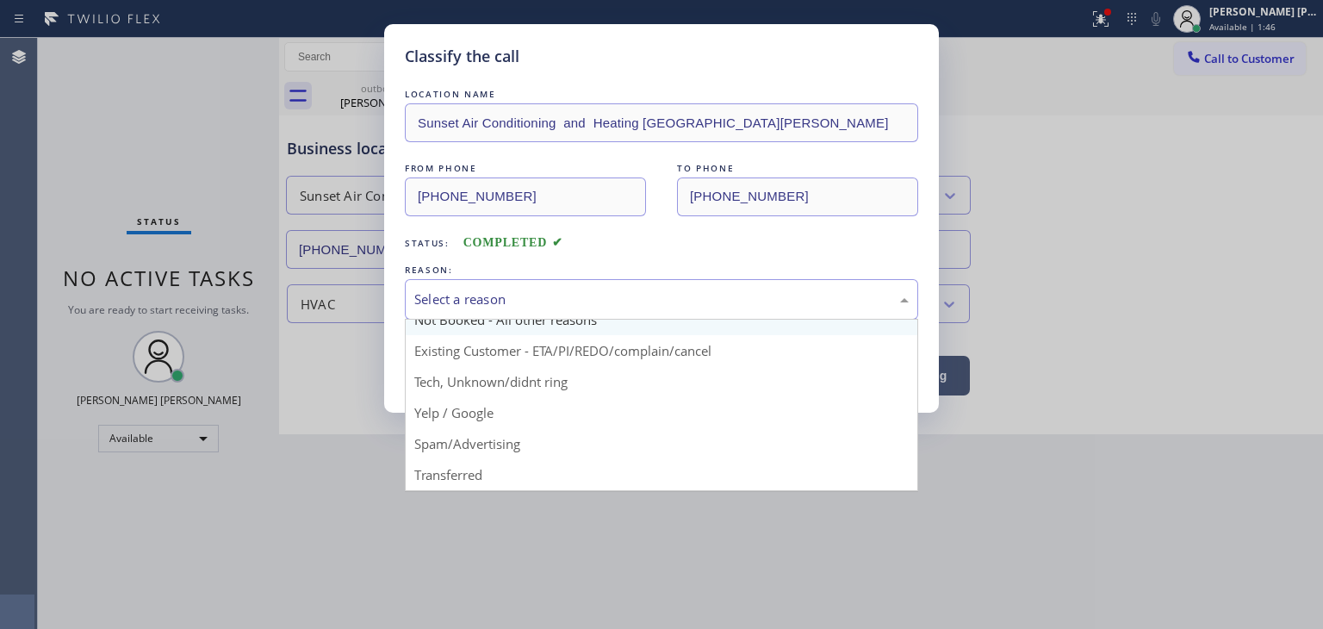
scroll to position [86, 0]
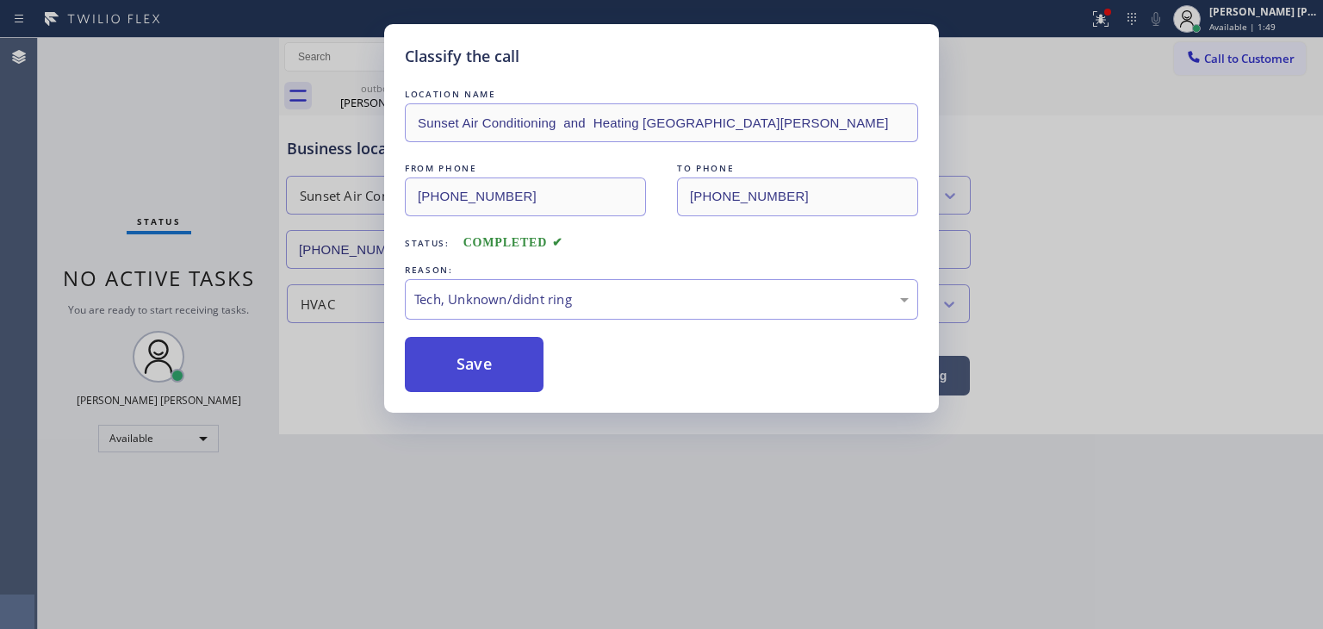
click at [496, 349] on button "Save" at bounding box center [474, 364] width 139 height 55
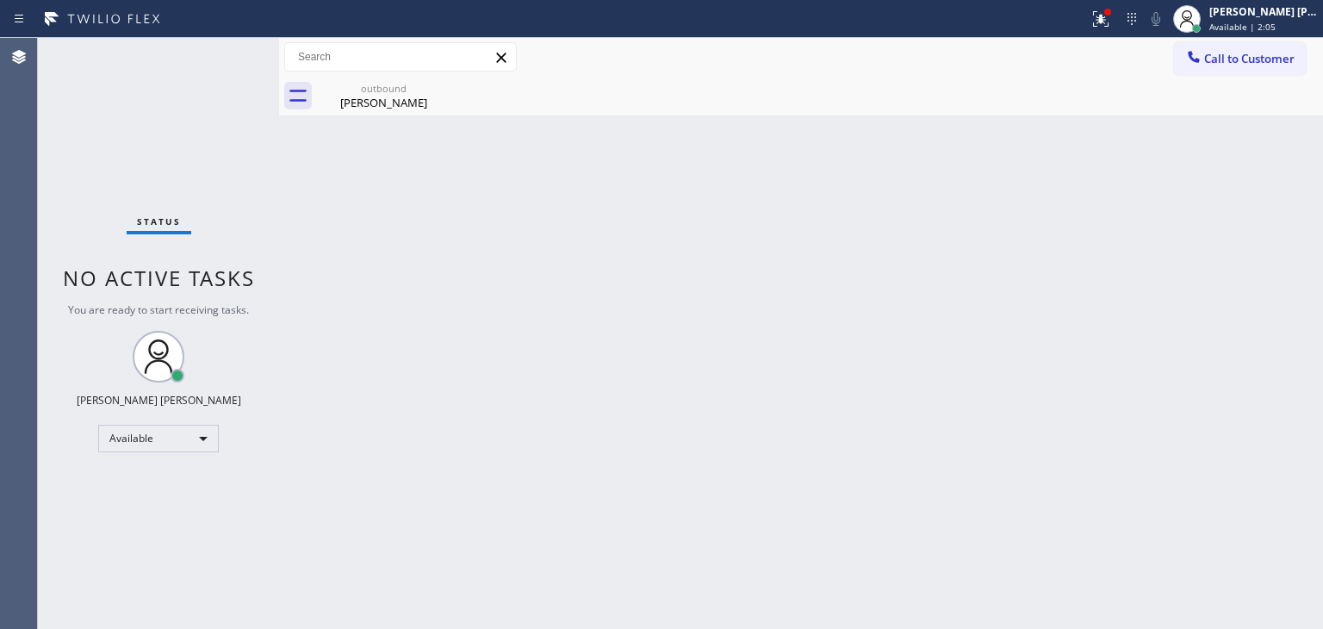
click at [750, 310] on div "Back to Dashboard Change Sender ID Customers Technicians Select a contact Outbo…" at bounding box center [801, 333] width 1044 height 591
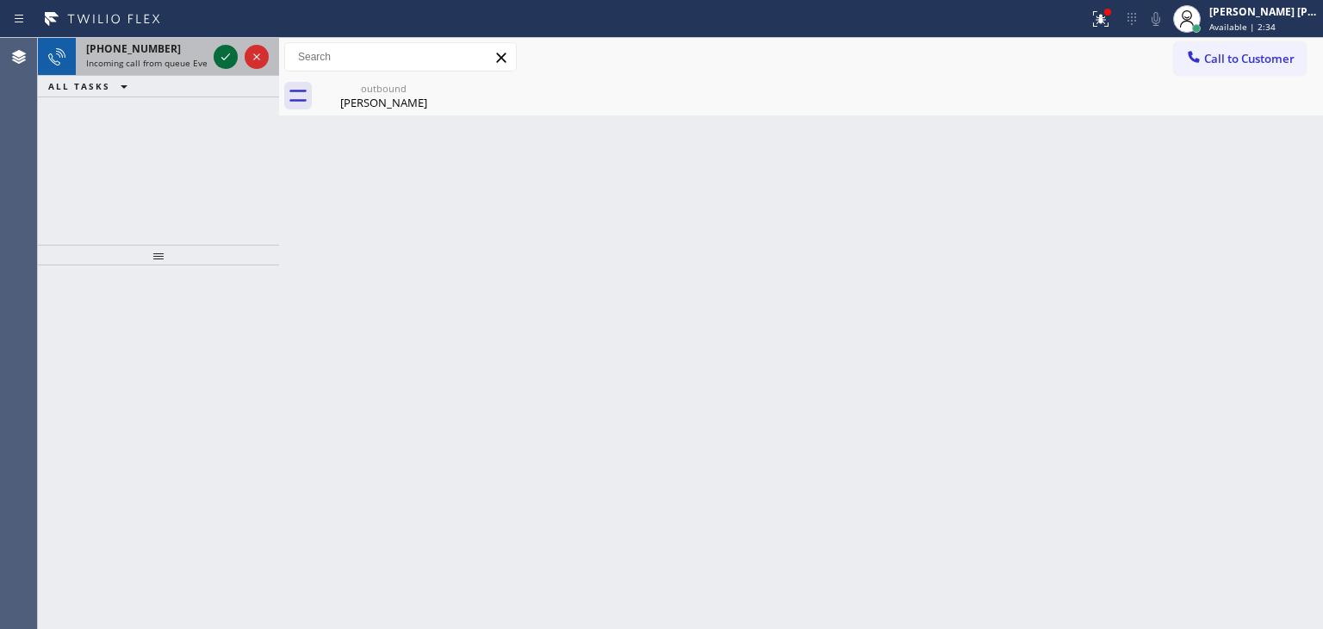
click at [231, 56] on icon at bounding box center [225, 57] width 21 height 21
click at [236, 63] on div at bounding box center [226, 57] width 24 height 21
click at [227, 54] on icon at bounding box center [225, 57] width 21 height 21
click at [227, 55] on icon at bounding box center [225, 56] width 9 height 7
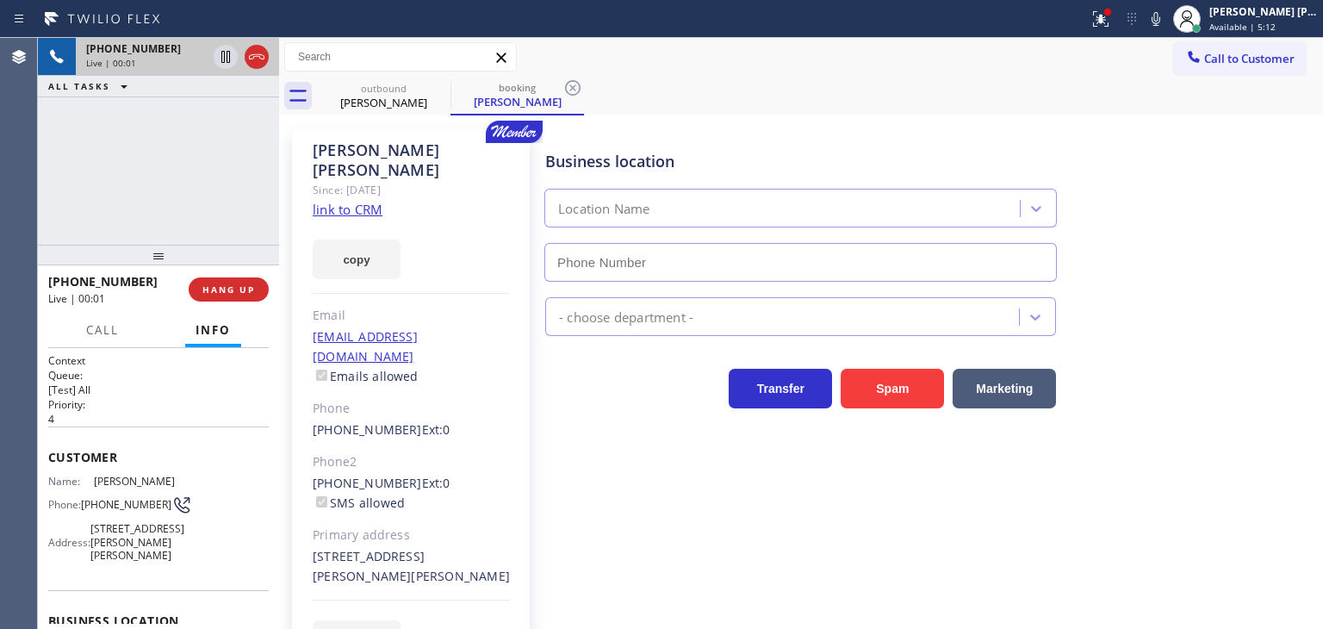
type input "[PHONE_NUMBER]"
click at [1251, 18] on div "[PERSON_NAME] [PERSON_NAME]" at bounding box center [1264, 11] width 109 height 15
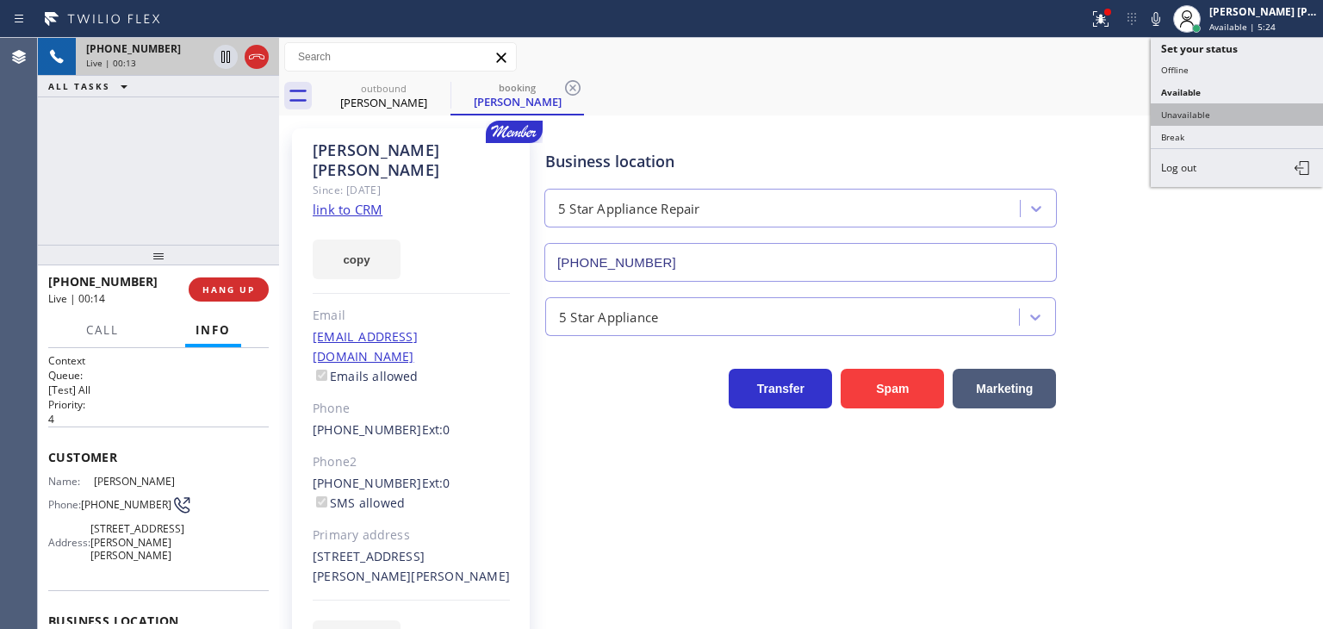
click at [1265, 116] on button "Unavailable" at bounding box center [1237, 114] width 172 height 22
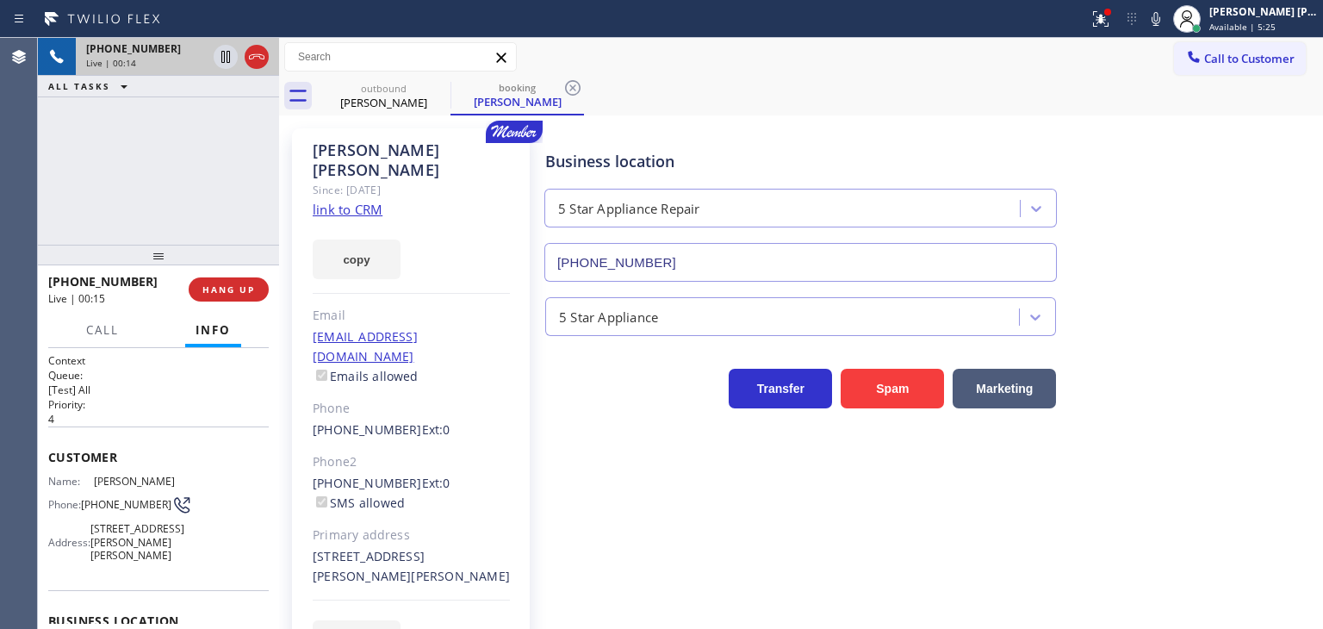
click at [352, 201] on link "link to CRM" at bounding box center [348, 209] width 70 height 17
click at [1161, 17] on icon at bounding box center [1156, 19] width 9 height 14
click at [218, 53] on icon at bounding box center [225, 57] width 21 height 21
click at [1167, 26] on icon at bounding box center [1156, 19] width 21 height 21
click at [226, 51] on icon at bounding box center [225, 57] width 21 height 21
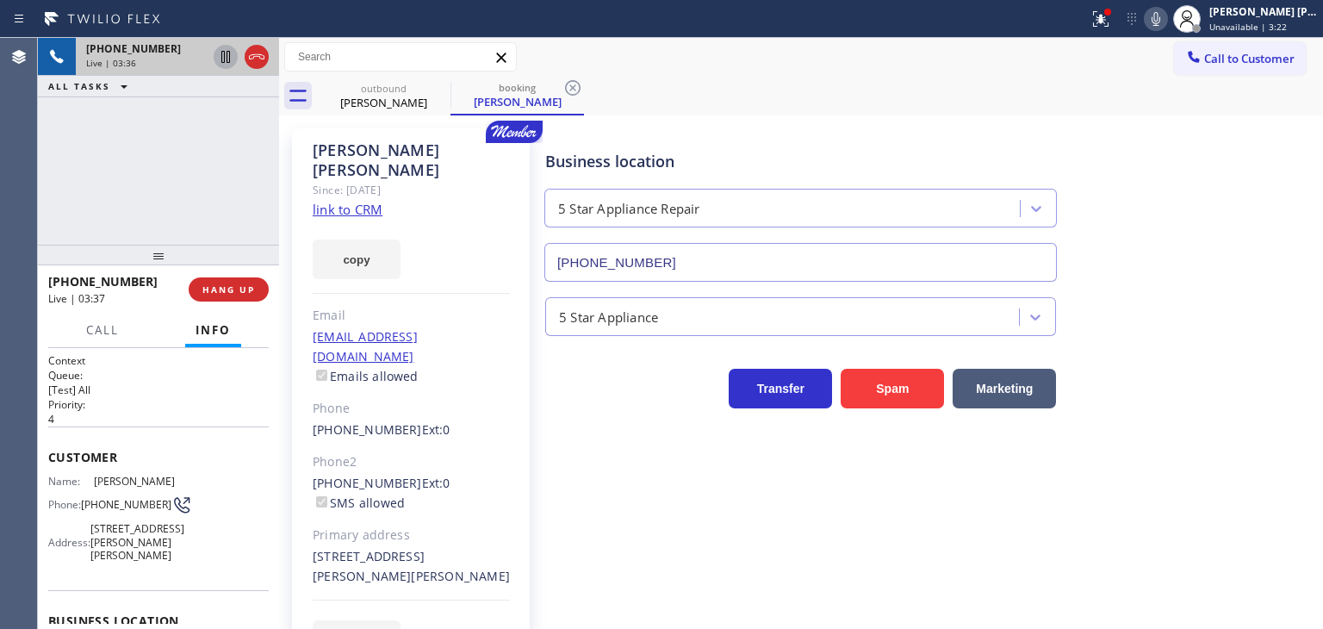
click at [1167, 11] on icon at bounding box center [1156, 19] width 21 height 21
click at [1167, 27] on icon at bounding box center [1156, 19] width 21 height 21
click at [1167, 19] on icon at bounding box center [1156, 19] width 21 height 21
click at [1237, 15] on div "[PERSON_NAME] [PERSON_NAME]" at bounding box center [1264, 11] width 109 height 15
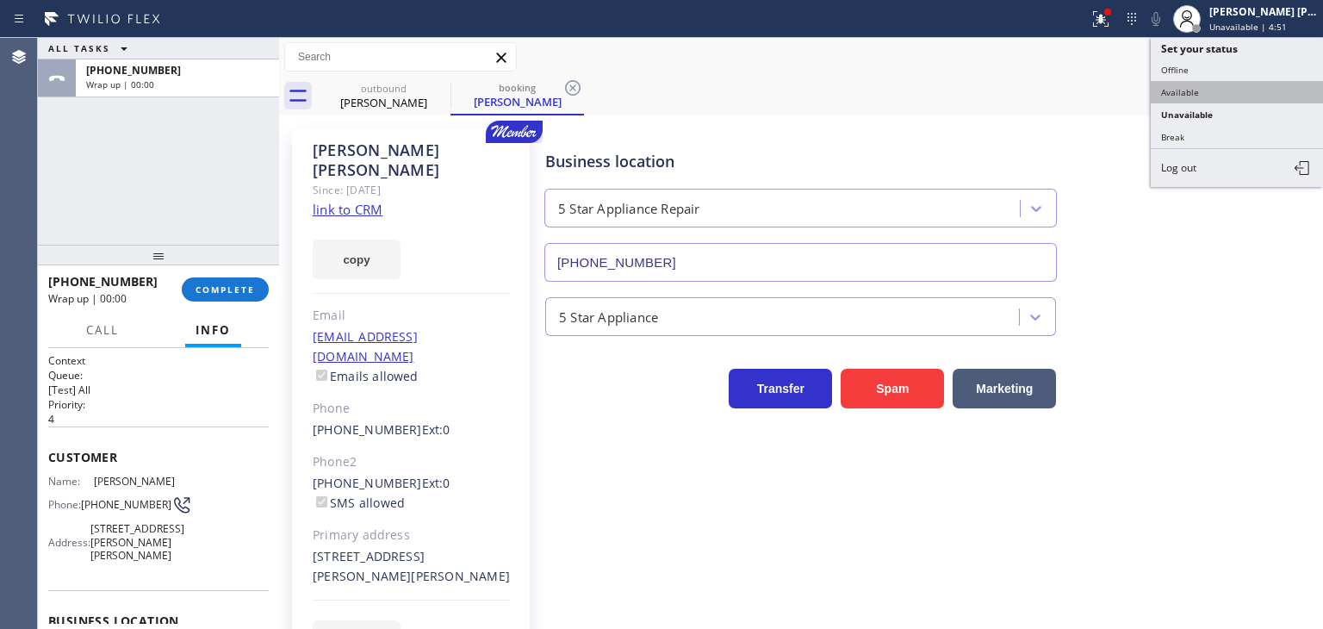
click at [1230, 81] on button "Available" at bounding box center [1237, 92] width 172 height 22
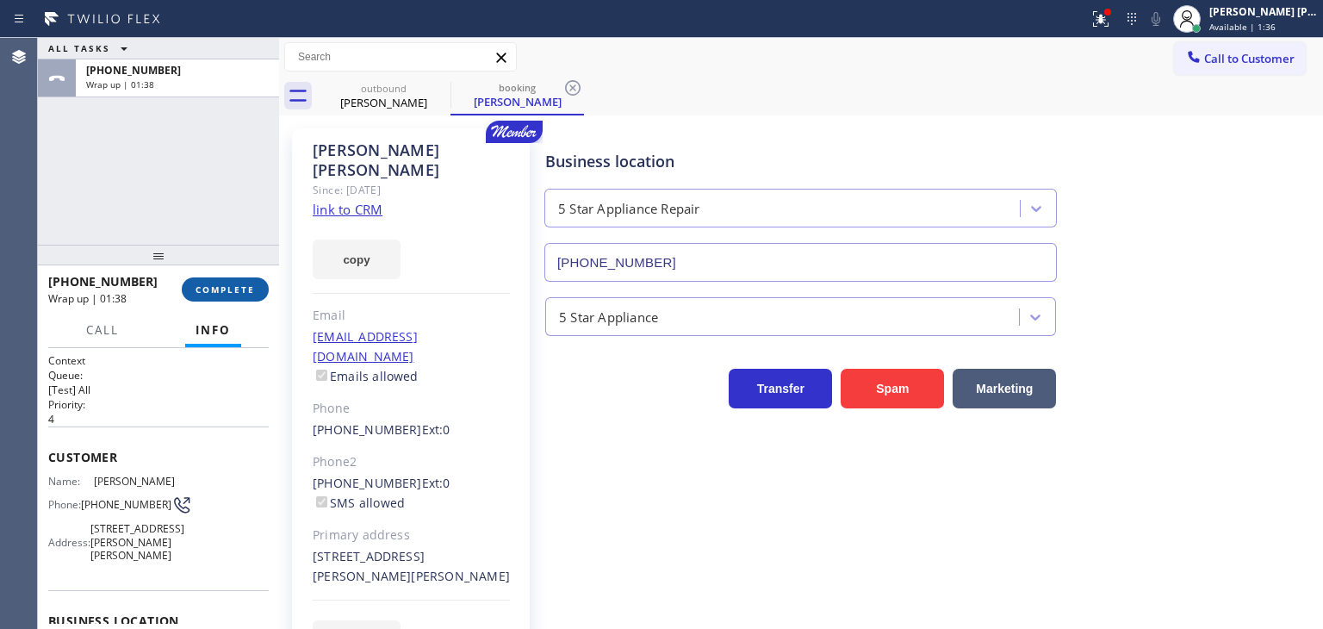
click at [255, 280] on button "COMPLETE" at bounding box center [225, 289] width 87 height 24
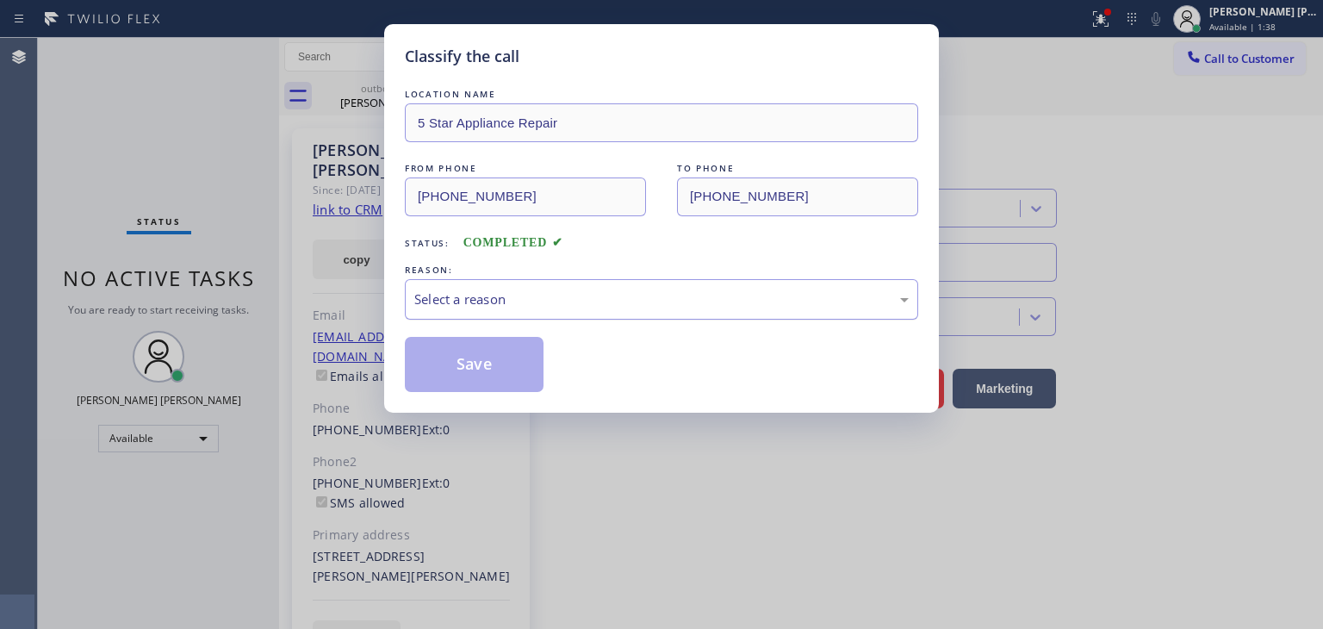
click at [486, 294] on div "Select a reason" at bounding box center [661, 300] width 495 height 20
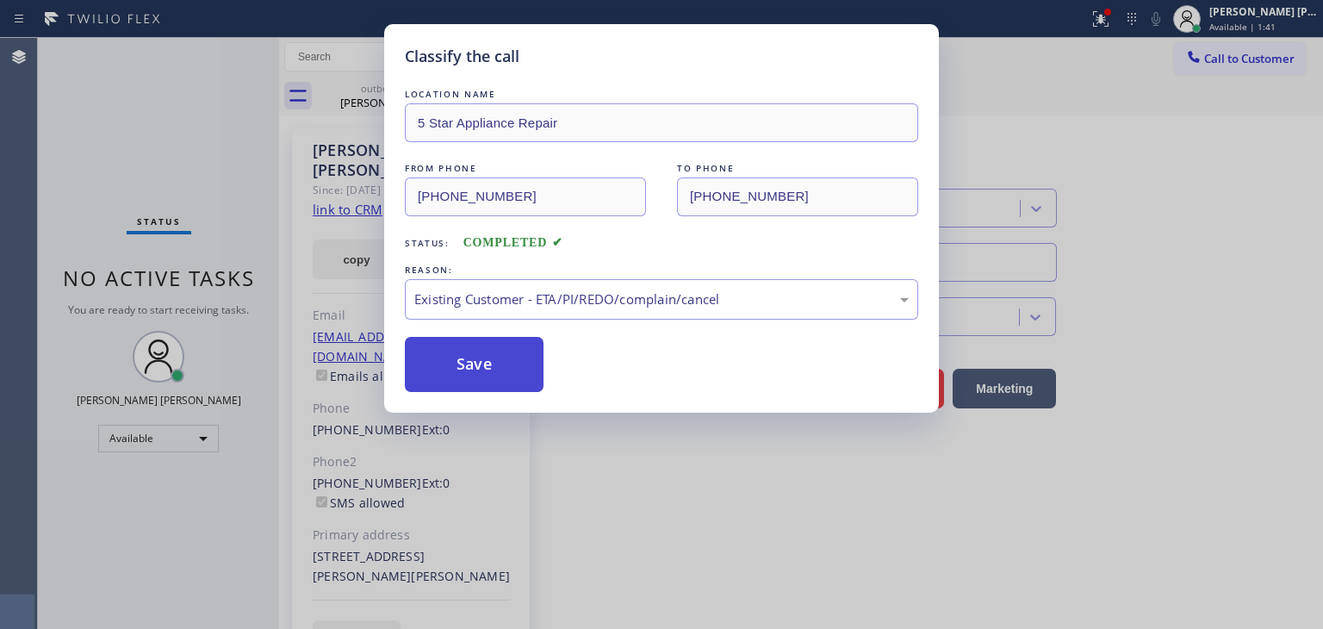
drag, startPoint x: 484, startPoint y: 358, endPoint x: 460, endPoint y: 350, distance: 25.3
click at [483, 357] on button "Save" at bounding box center [474, 364] width 139 height 55
type input "[PHONE_NUMBER]"
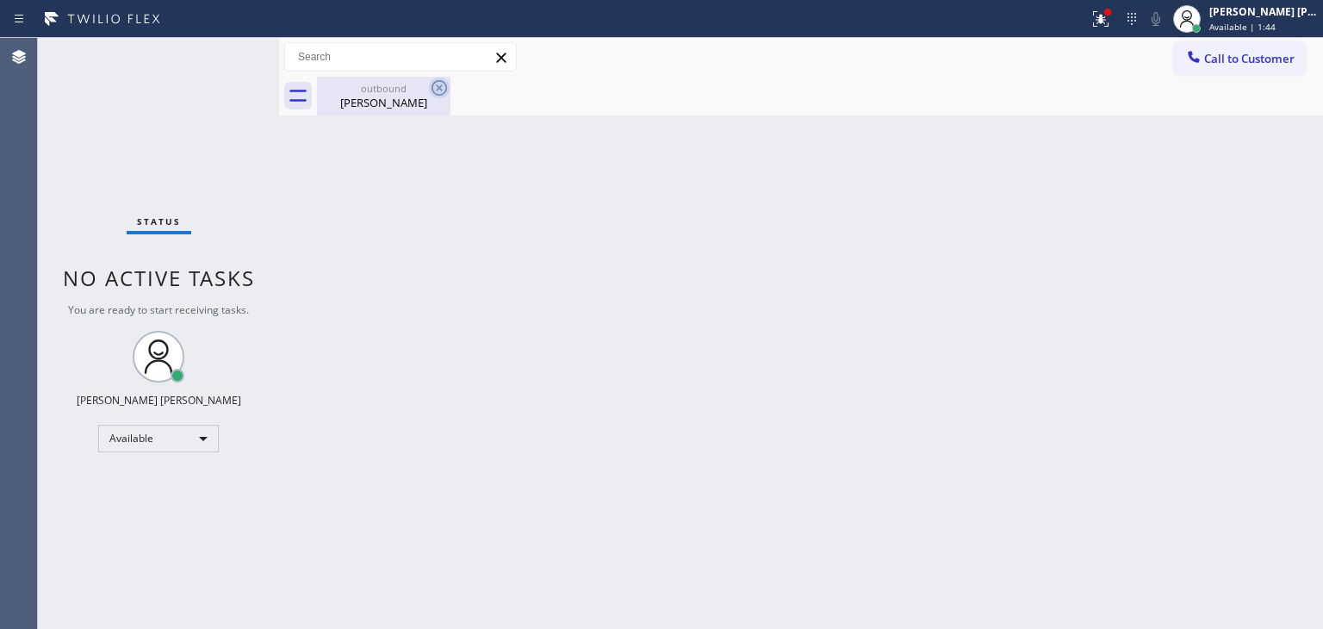
click at [441, 86] on icon at bounding box center [440, 88] width 16 height 16
click at [230, 53] on div "Status No active tasks You are ready to start receiving tasks. [PERSON_NAME] [P…" at bounding box center [158, 333] width 241 height 591
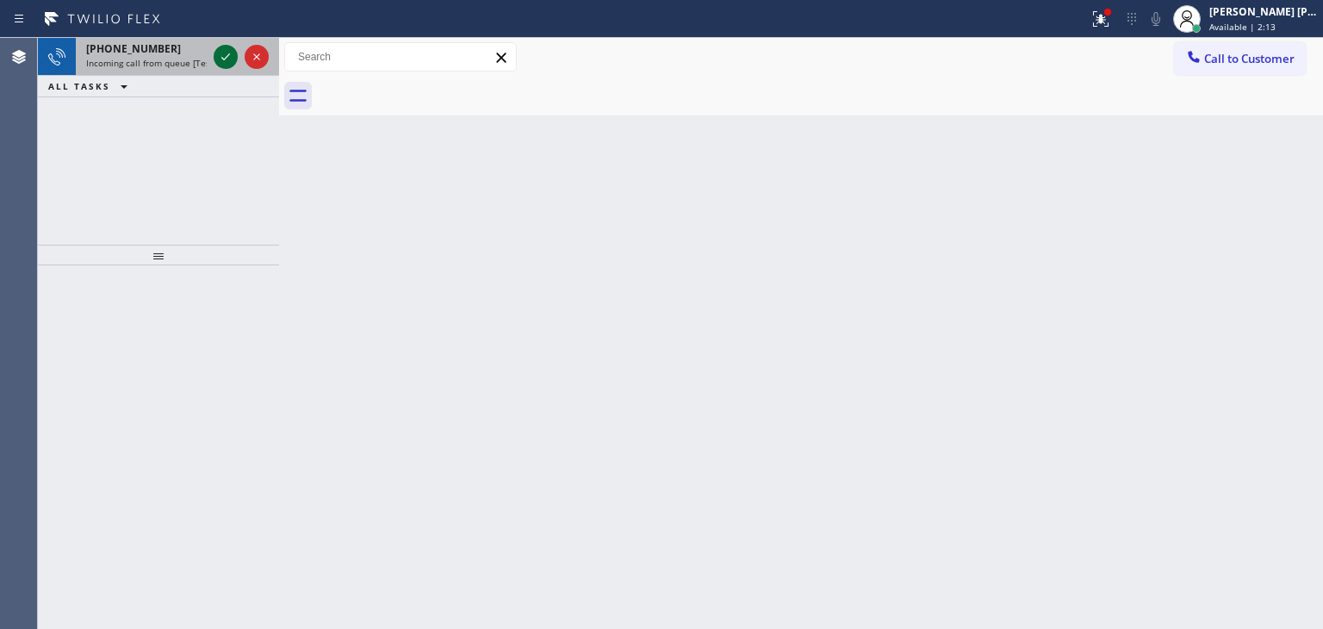
click at [224, 52] on icon at bounding box center [225, 57] width 21 height 21
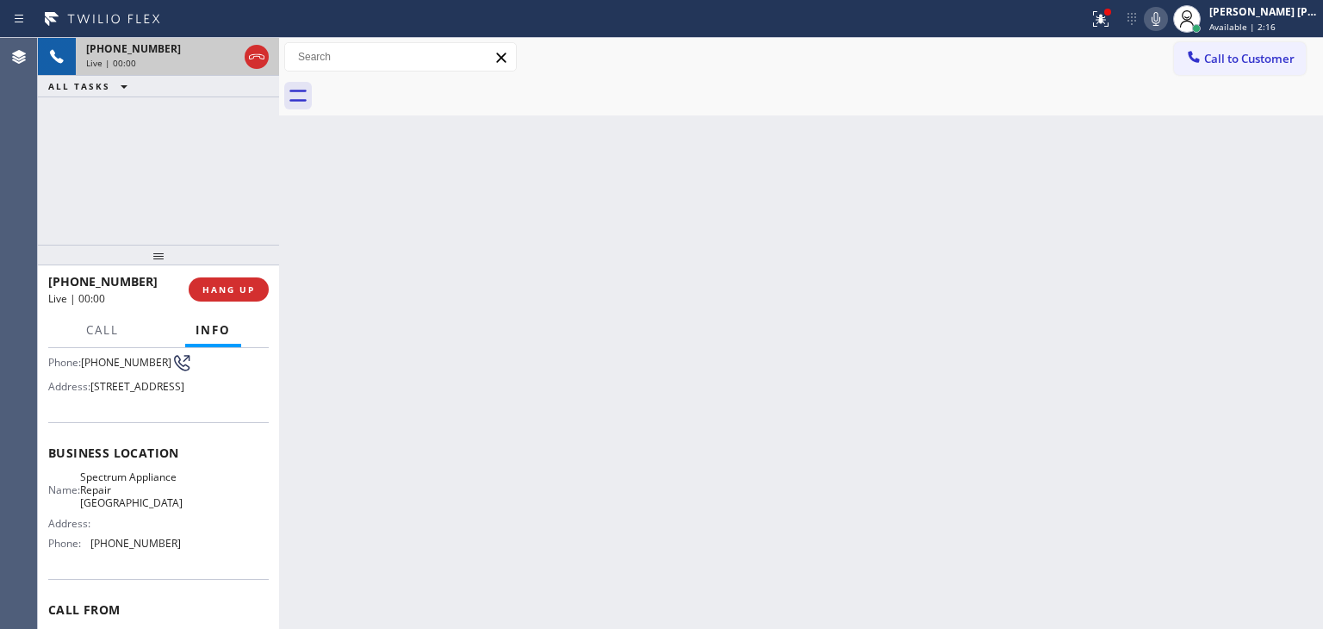
scroll to position [172, 0]
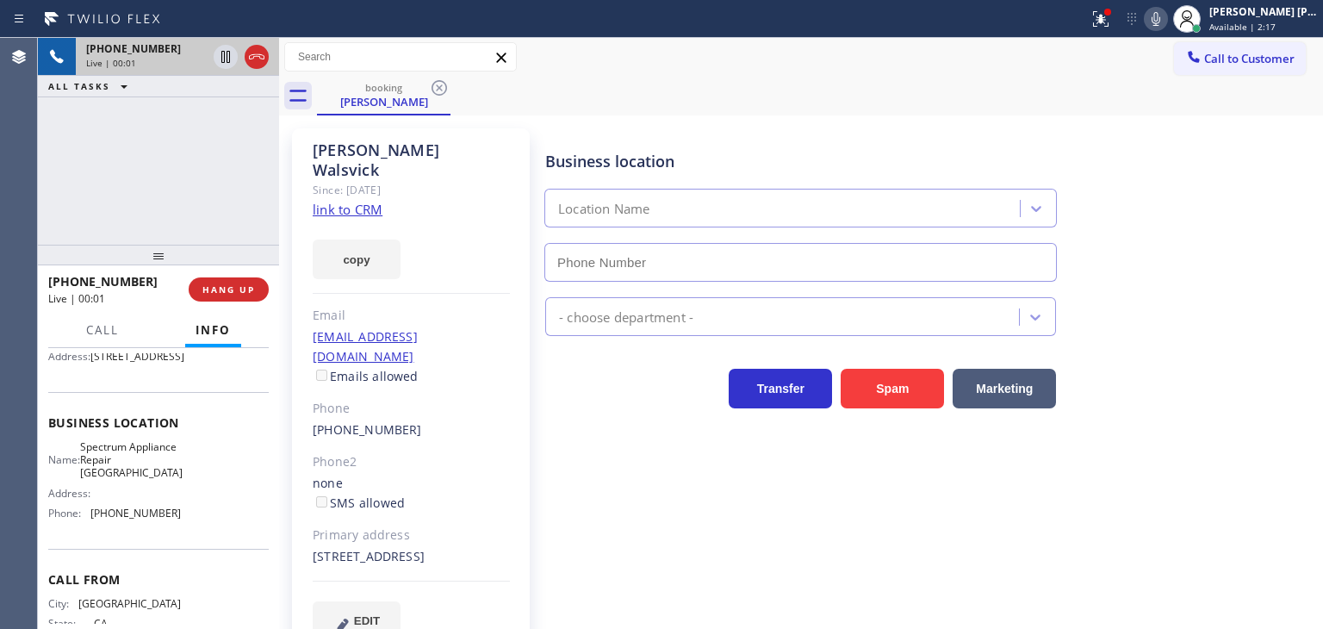
type input "[PHONE_NUMBER]"
click at [340, 201] on link "link to CRM" at bounding box center [348, 209] width 70 height 17
click at [1167, 17] on icon at bounding box center [1156, 19] width 21 height 21
click at [1167, 19] on icon at bounding box center [1156, 19] width 21 height 21
click at [1167, 22] on icon at bounding box center [1156, 19] width 21 height 21
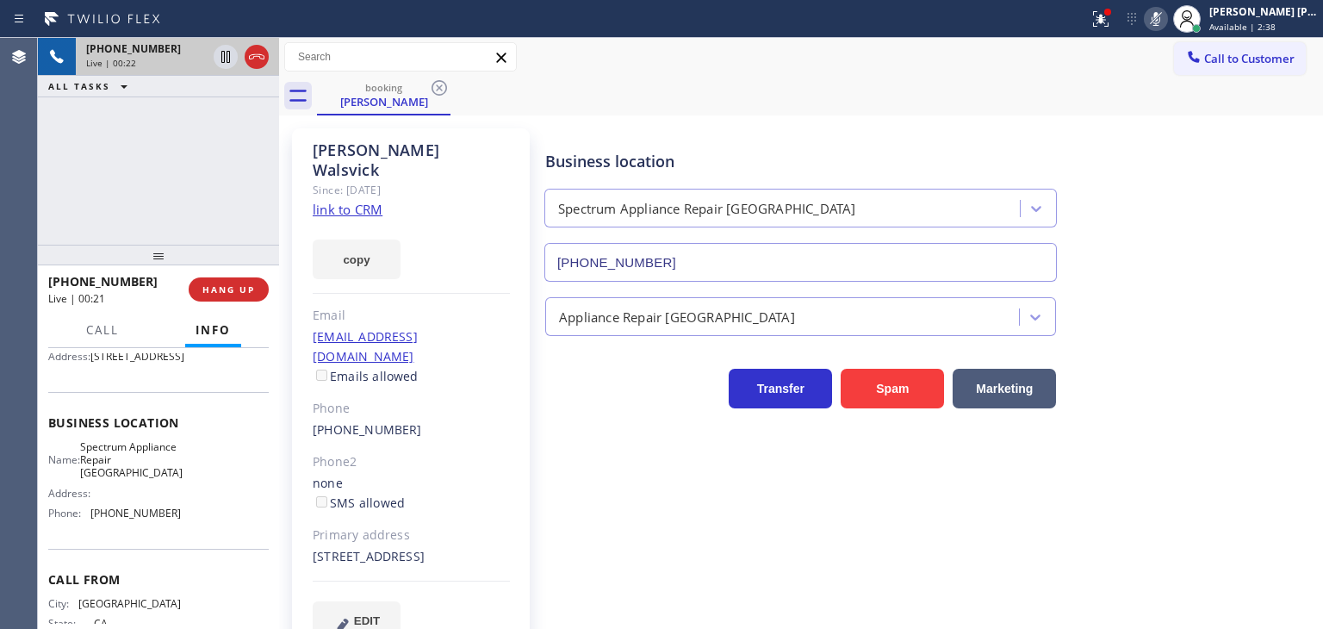
click at [1161, 17] on icon at bounding box center [1156, 19] width 9 height 14
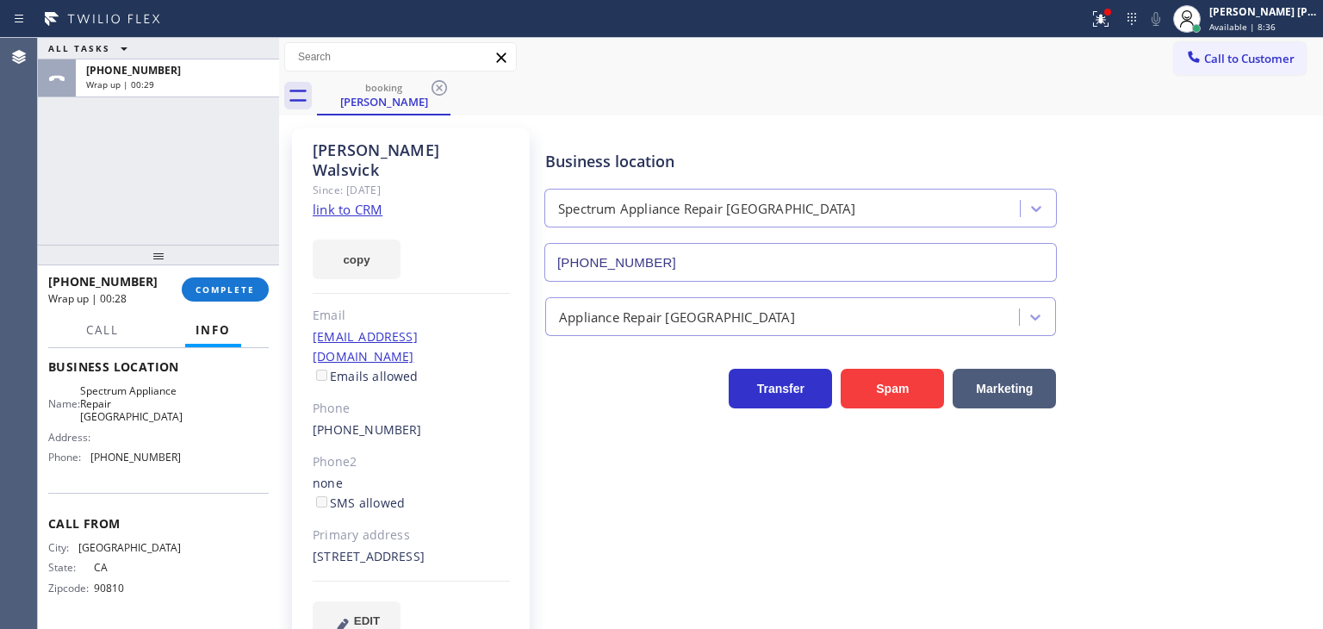
scroll to position [269, 0]
drag, startPoint x: 185, startPoint y: 454, endPoint x: 107, endPoint y: 446, distance: 78.8
click at [77, 462] on div "Name: Spectrum Appliance Repair Orange County Address: Phone: [PHONE_NUMBER]" at bounding box center [158, 427] width 221 height 87
copy div ": [PHONE_NUMBER]"
click at [243, 275] on div "[PHONE_NUMBER] Wrap up | 01:28 COMPLETE" at bounding box center [158, 289] width 221 height 45
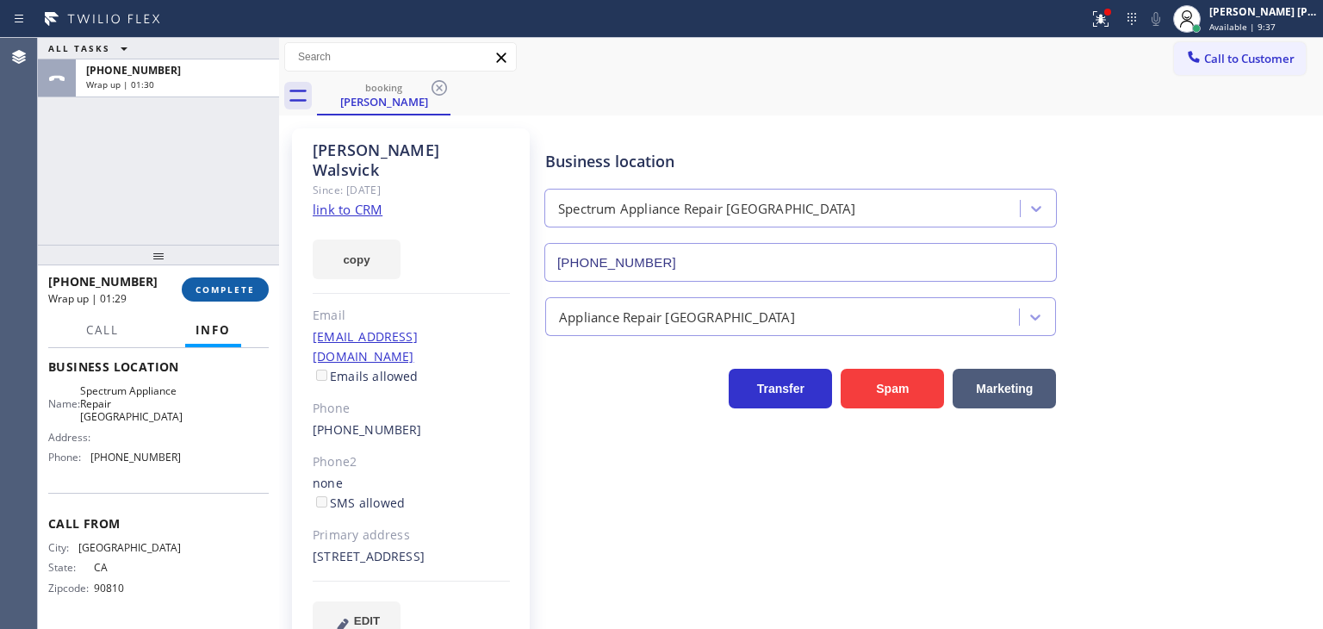
click at [248, 285] on span "COMPLETE" at bounding box center [225, 289] width 59 height 12
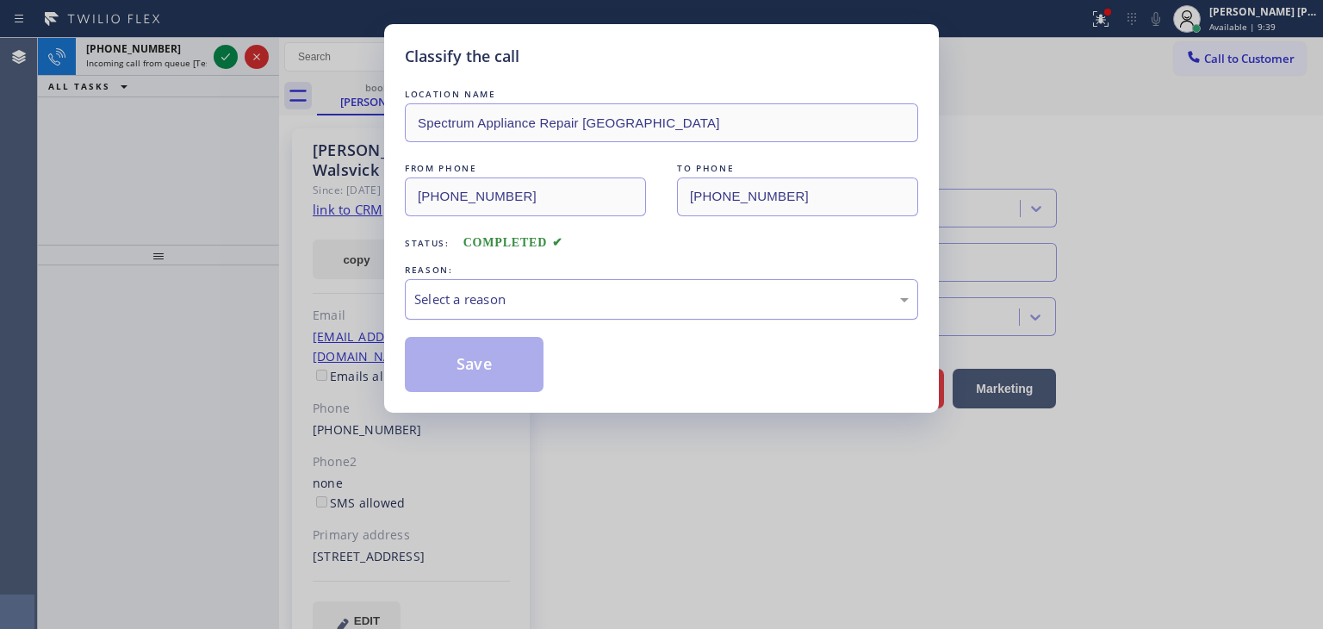
click at [554, 308] on div "Select a reason" at bounding box center [661, 300] width 495 height 20
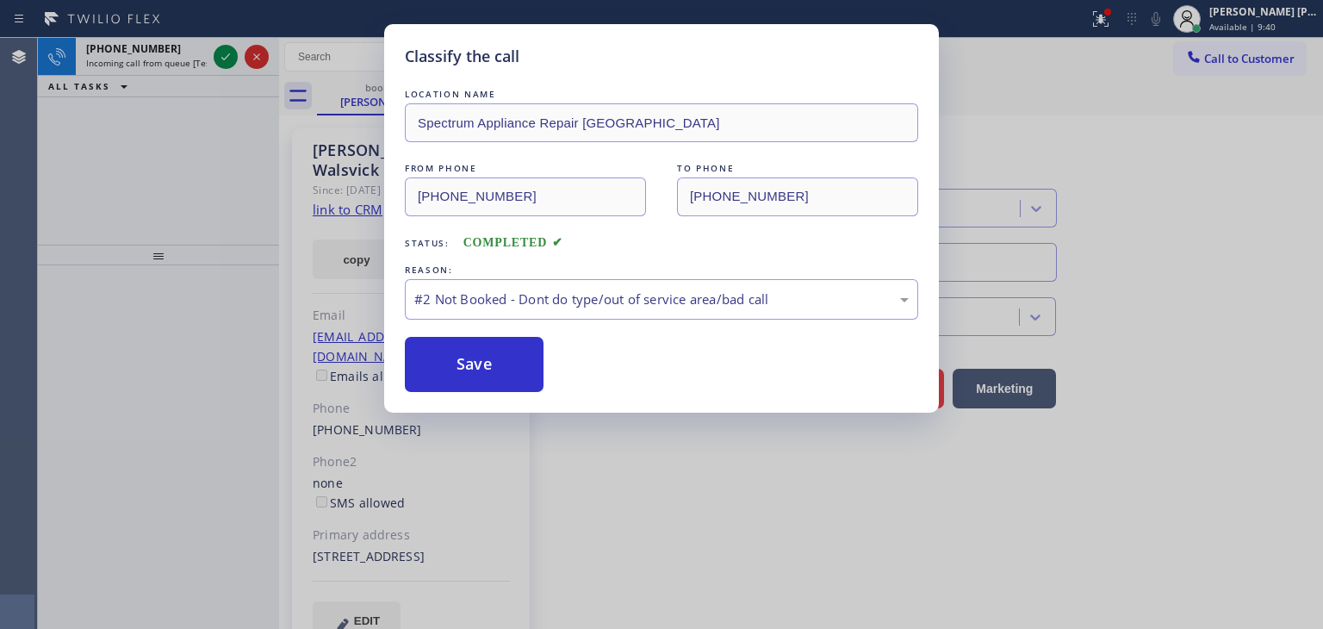
click at [462, 365] on button "Save" at bounding box center [474, 364] width 139 height 55
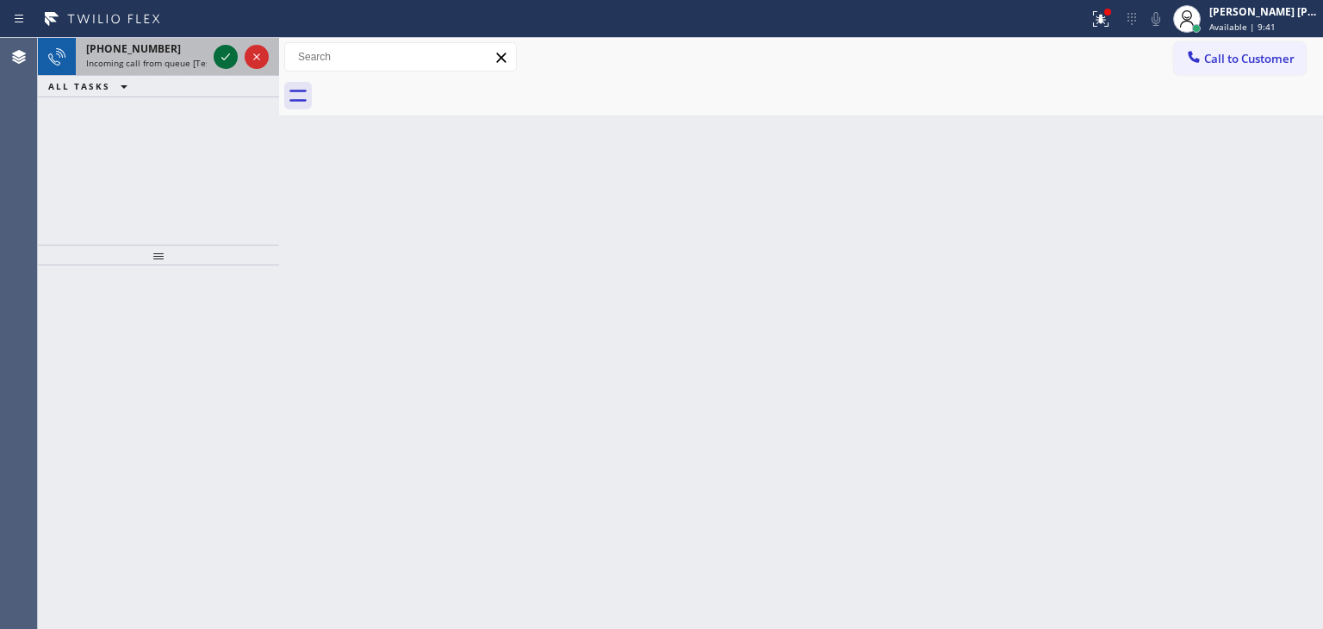
click at [222, 56] on icon at bounding box center [225, 57] width 21 height 21
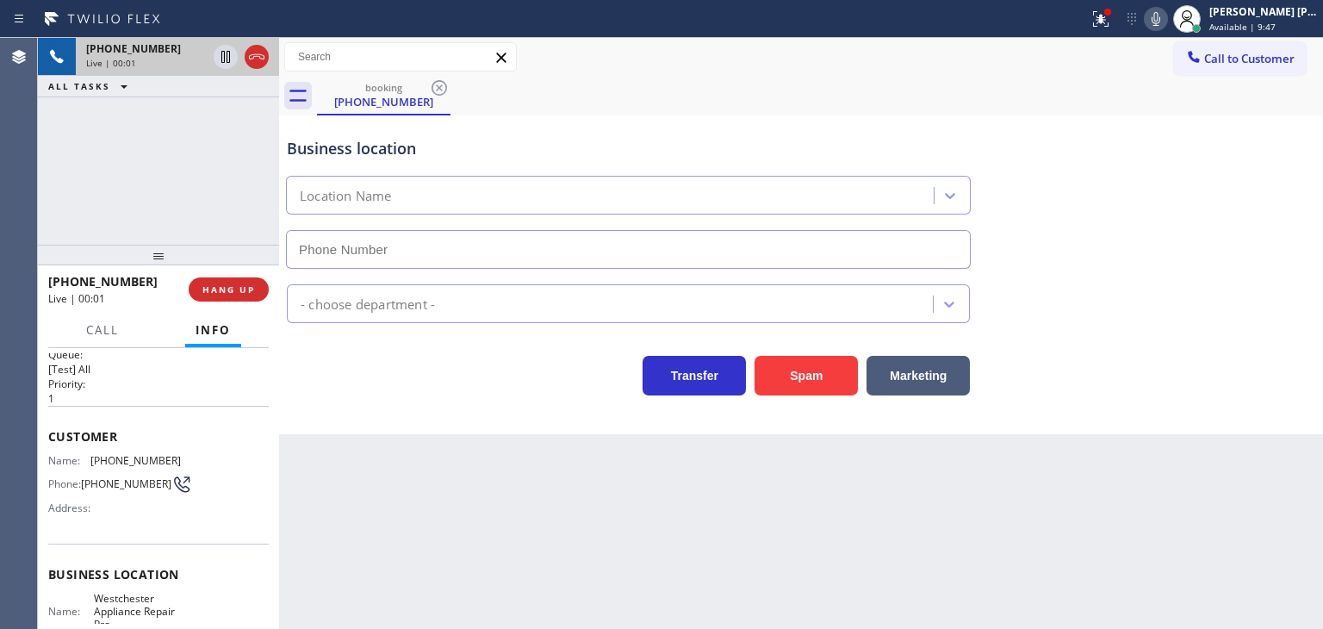
scroll to position [86, 0]
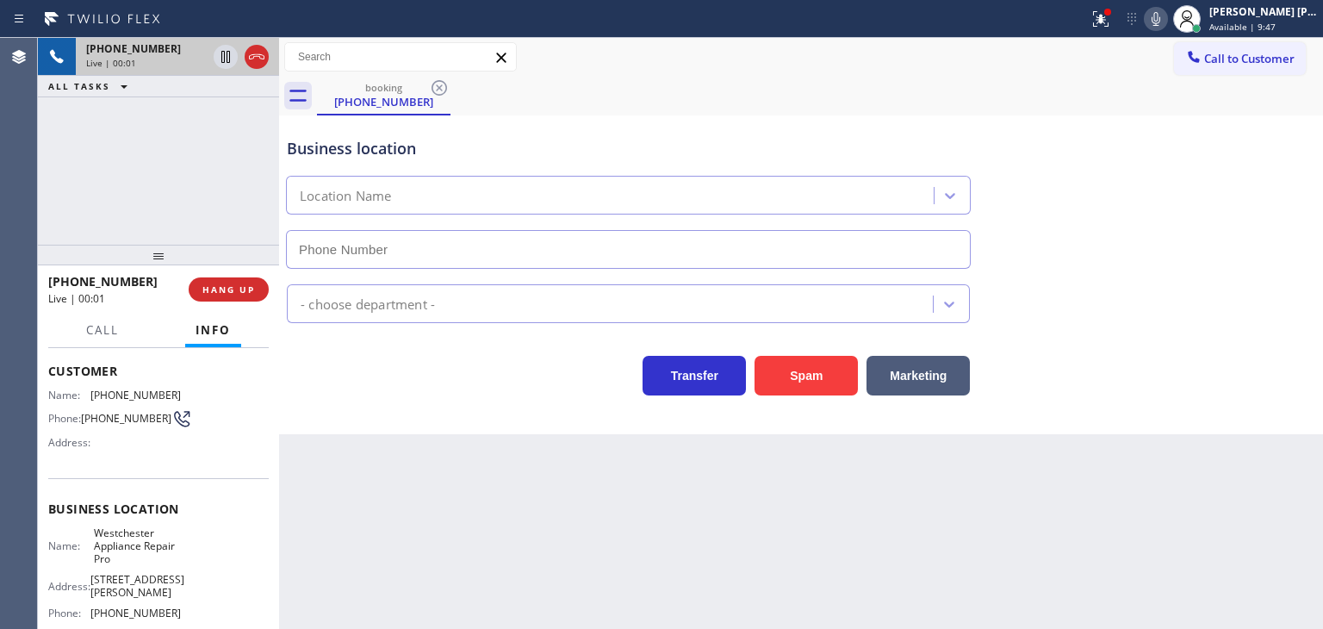
type input "[PHONE_NUMBER]"
click at [1167, 18] on icon at bounding box center [1156, 19] width 21 height 21
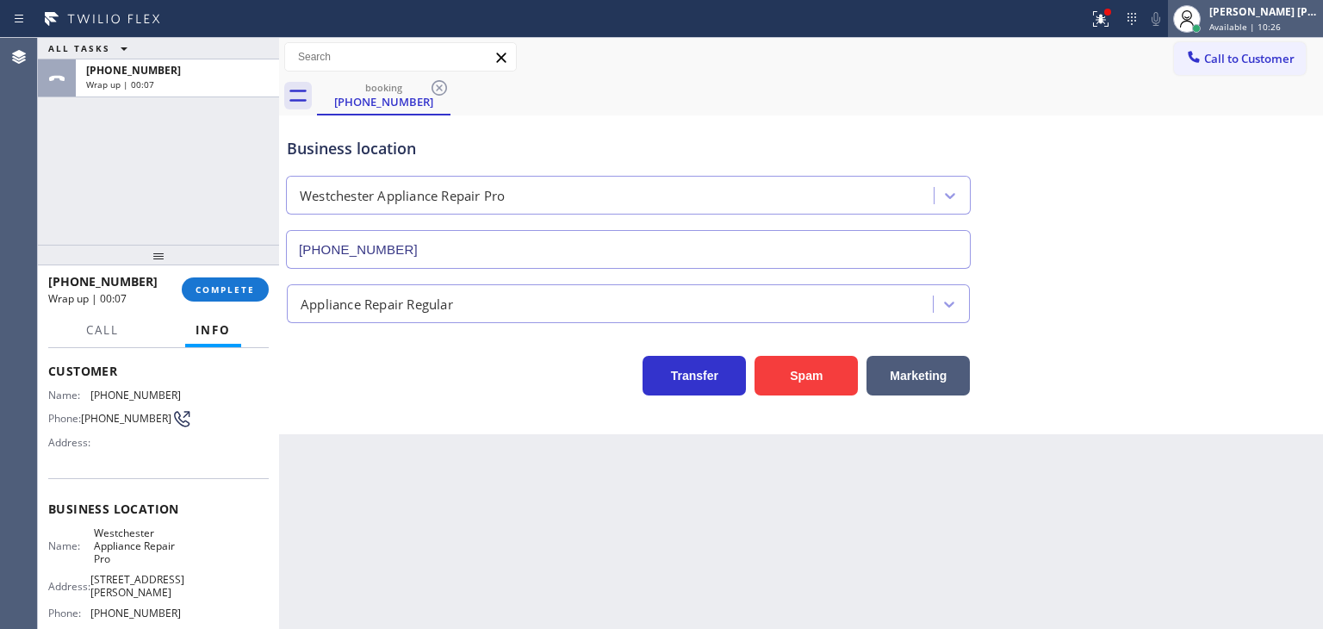
click at [1281, 21] on span "Available | 10:26" at bounding box center [1246, 27] width 72 height 12
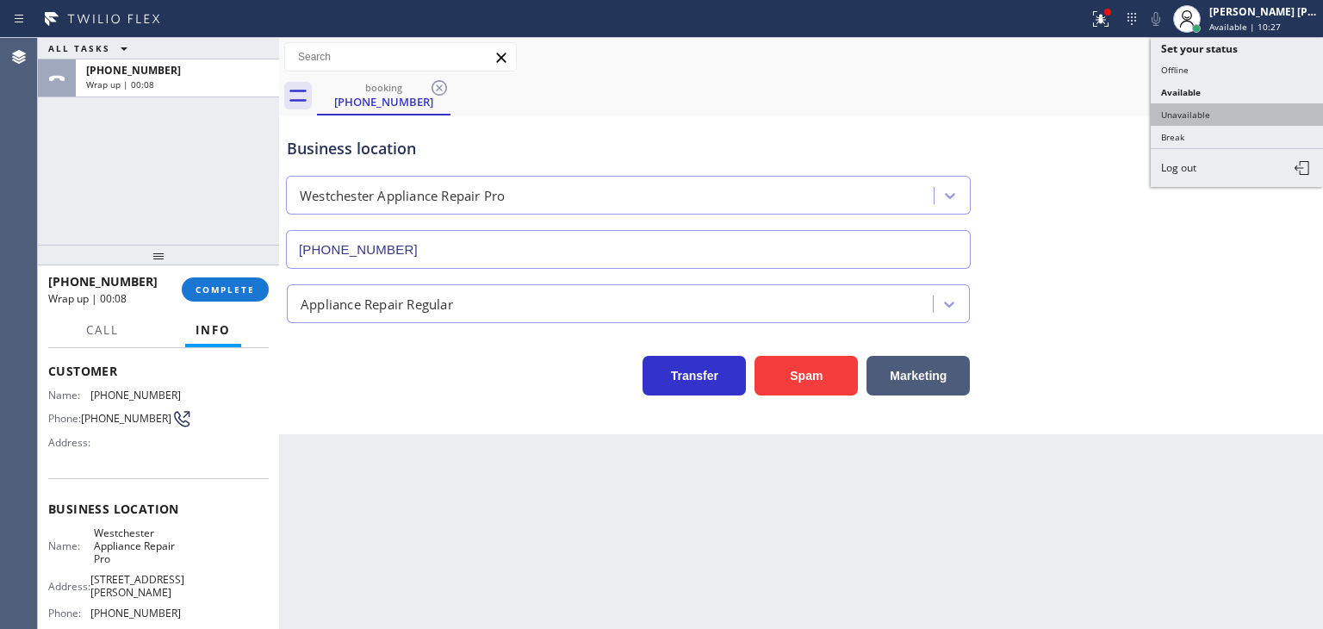
click at [1227, 106] on button "Unavailable" at bounding box center [1237, 114] width 172 height 22
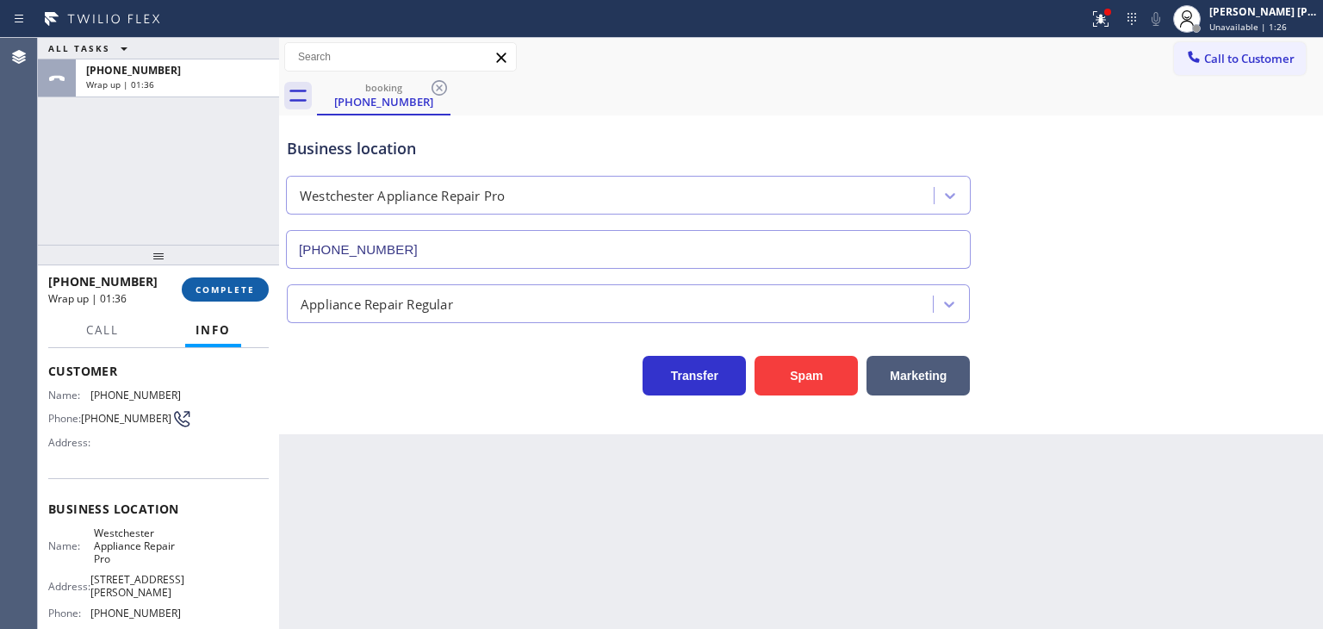
click at [215, 290] on span "COMPLETE" at bounding box center [225, 289] width 59 height 12
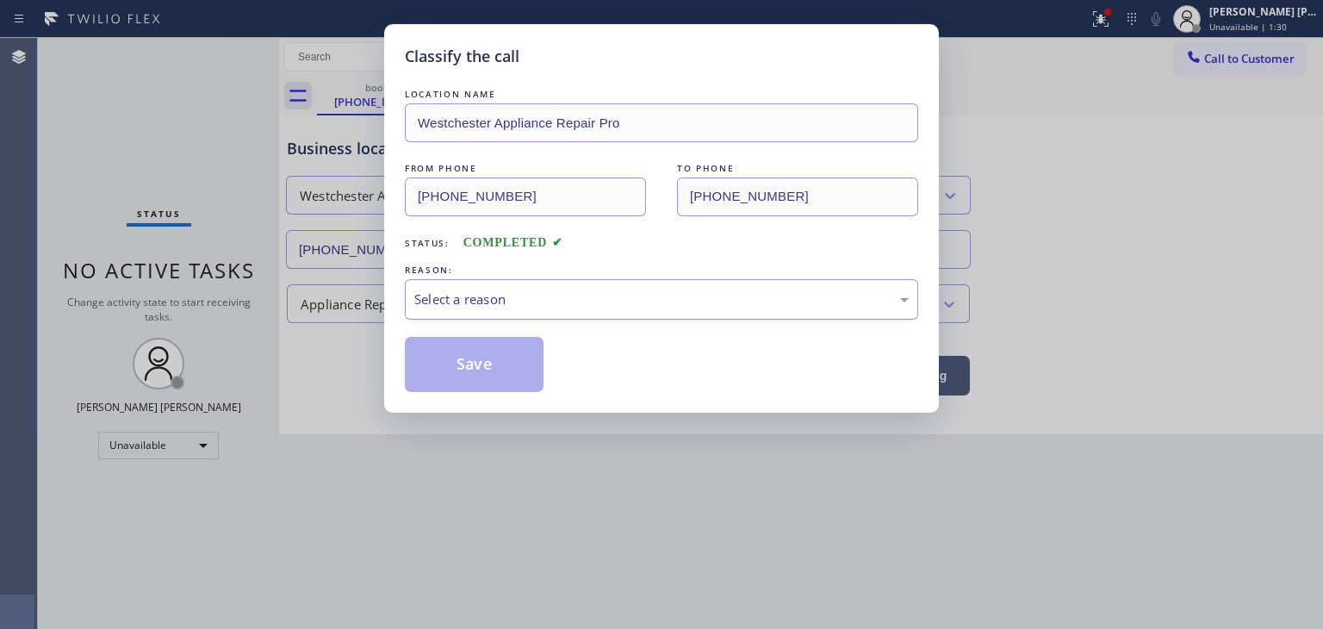
click at [481, 290] on div "Select a reason" at bounding box center [661, 300] width 495 height 20
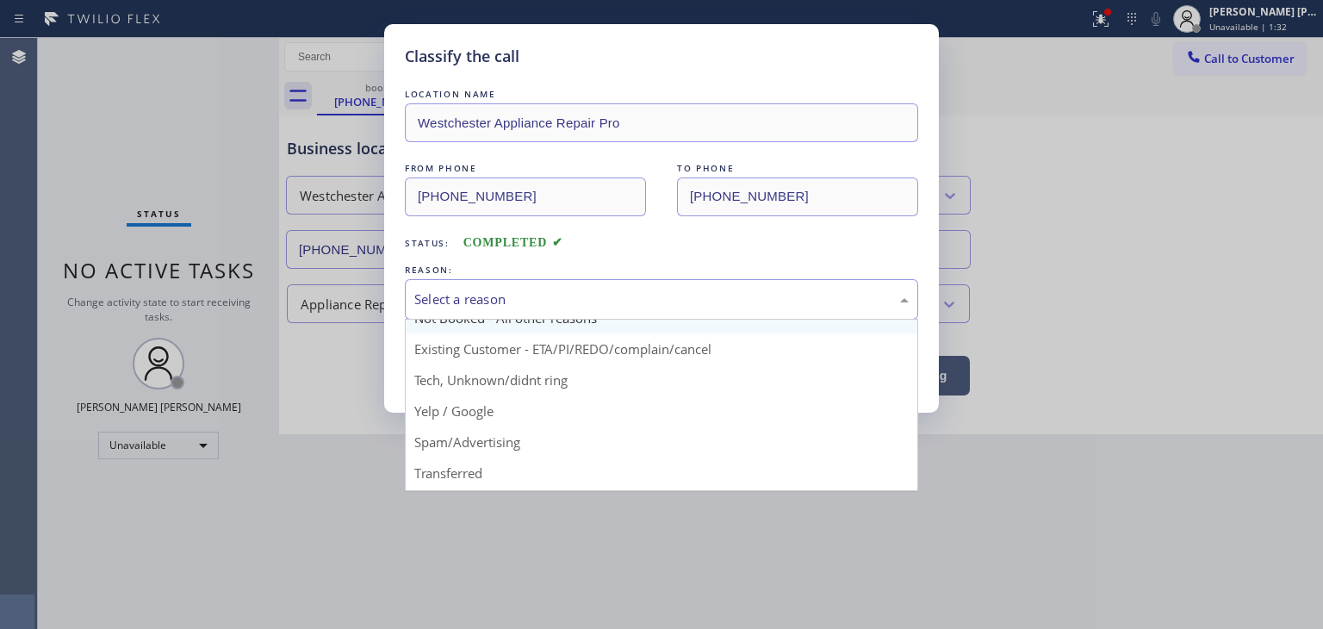
scroll to position [86, 0]
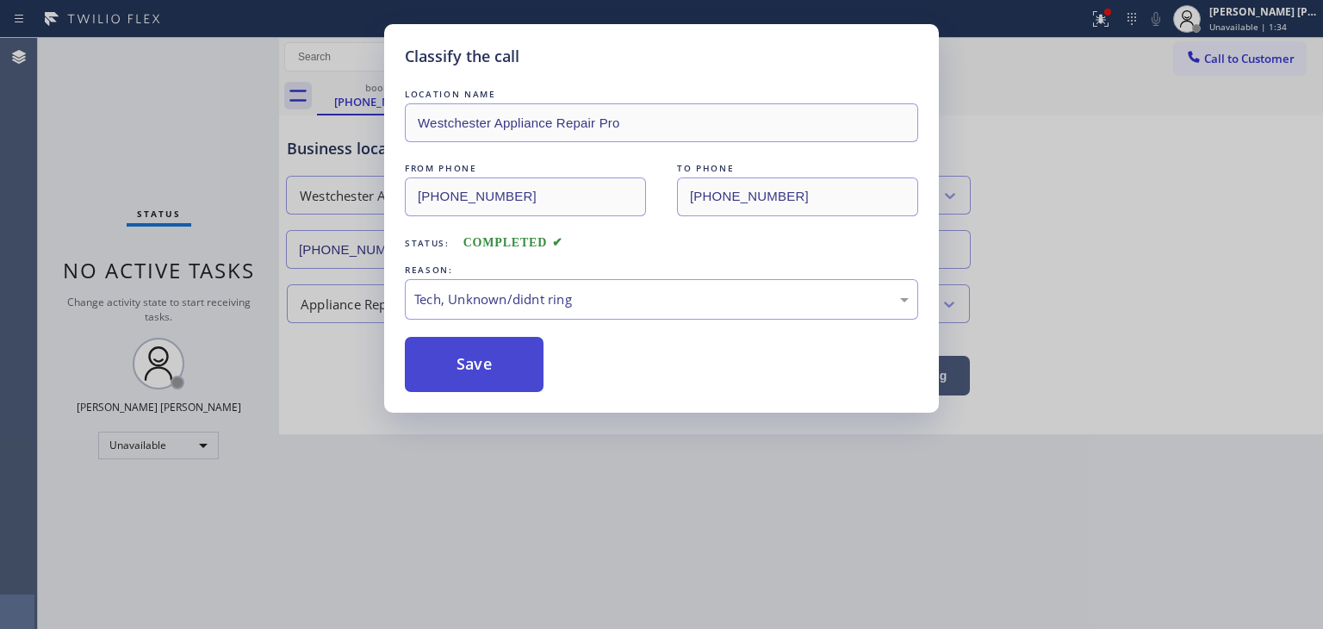
click at [486, 368] on button "Save" at bounding box center [474, 364] width 139 height 55
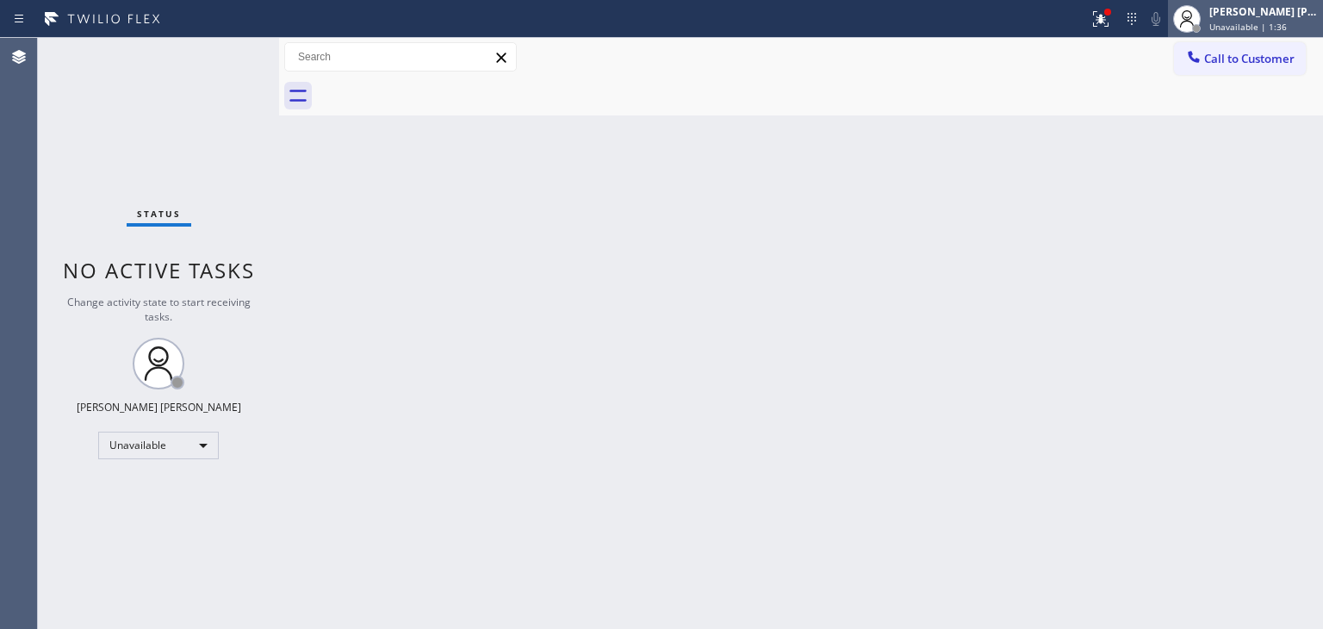
click at [1282, 15] on div "[PERSON_NAME] [PERSON_NAME]" at bounding box center [1264, 11] width 109 height 15
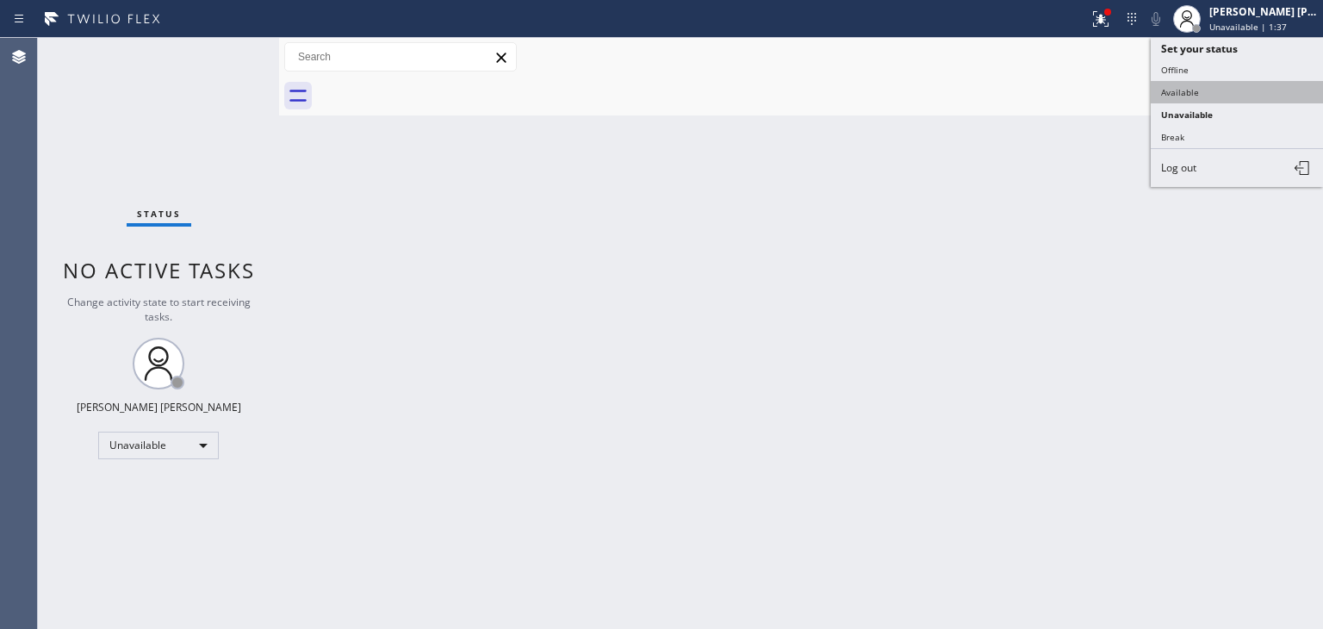
click at [1211, 83] on button "Available" at bounding box center [1237, 92] width 172 height 22
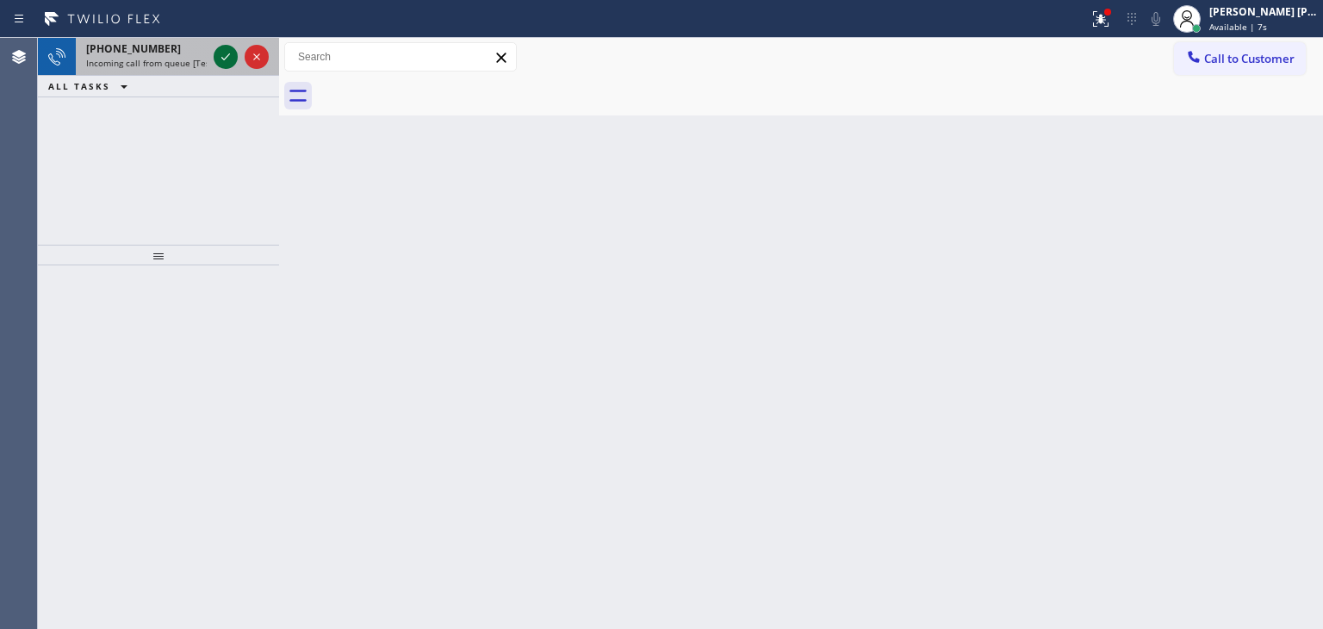
click at [220, 58] on icon at bounding box center [225, 57] width 21 height 21
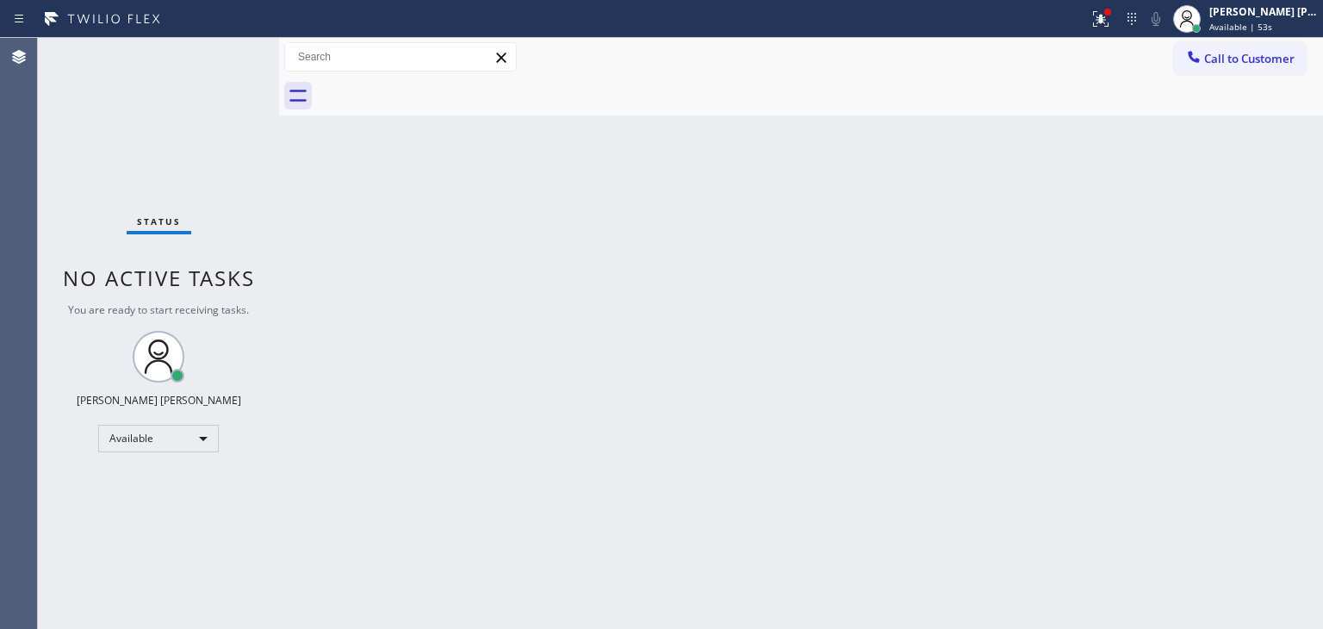
click at [233, 83] on div "Status No active tasks You are ready to start receiving tasks. [PERSON_NAME] [P…" at bounding box center [158, 333] width 241 height 591
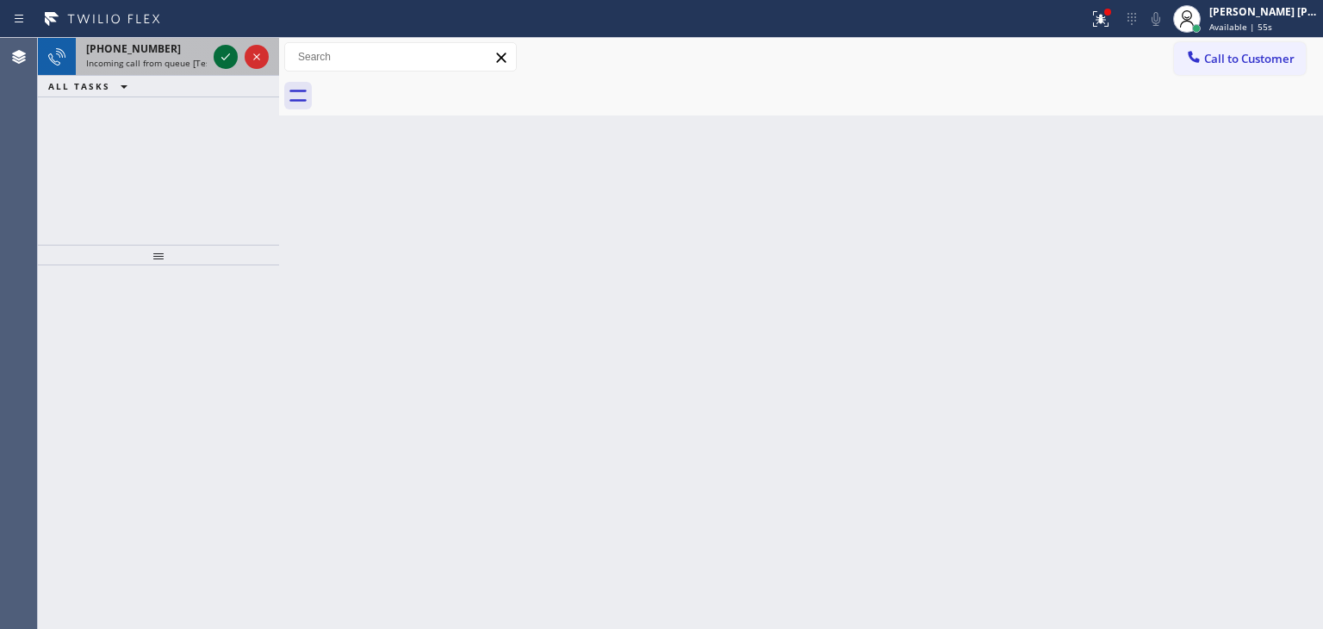
click at [229, 47] on icon at bounding box center [225, 57] width 21 height 21
click at [221, 54] on icon at bounding box center [225, 57] width 21 height 21
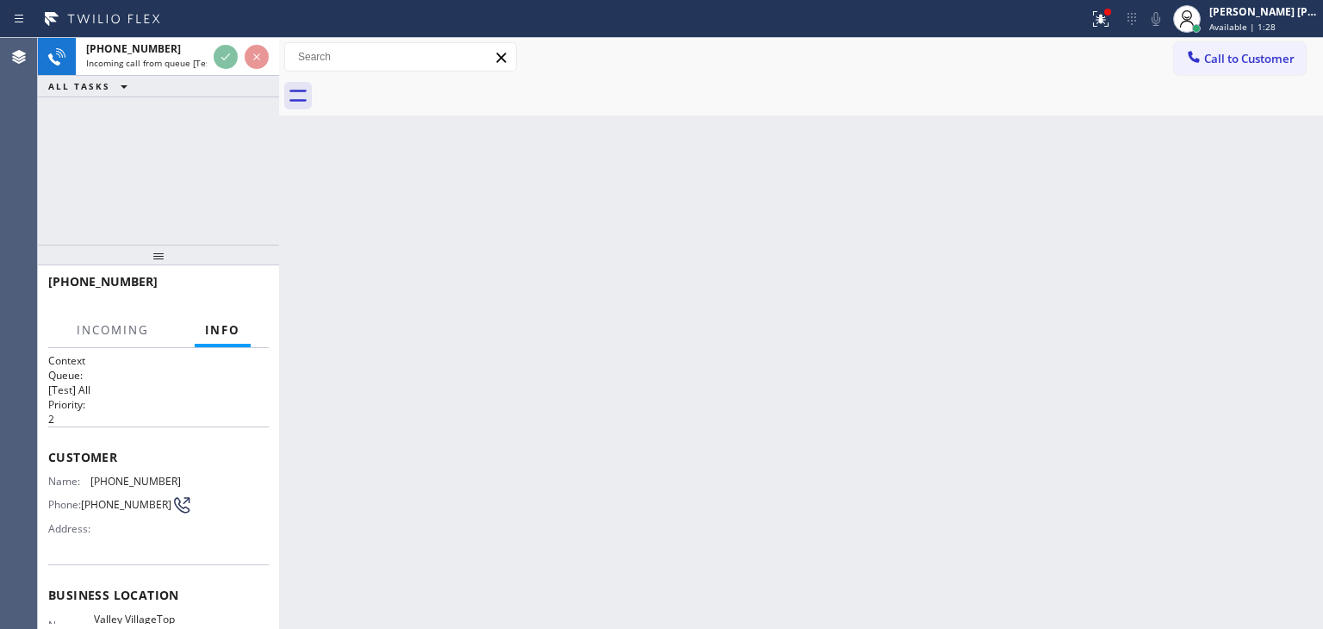
scroll to position [172, 0]
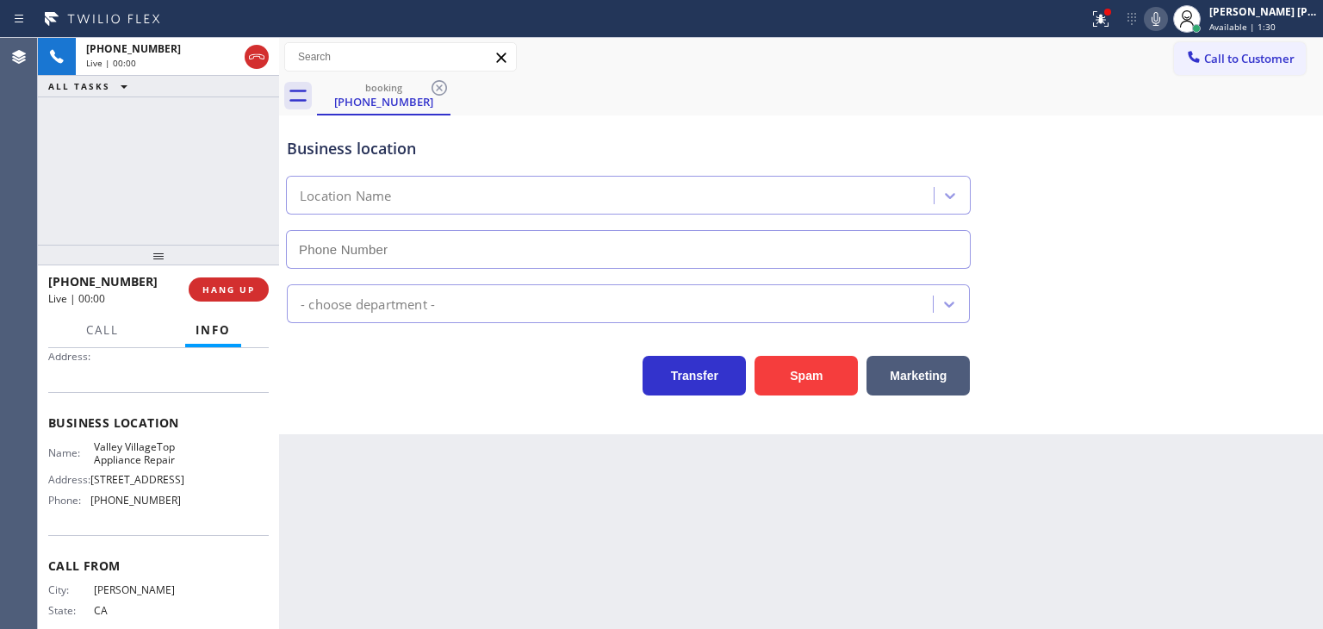
type input "[PHONE_NUMBER]"
click at [1167, 25] on icon at bounding box center [1156, 19] width 21 height 21
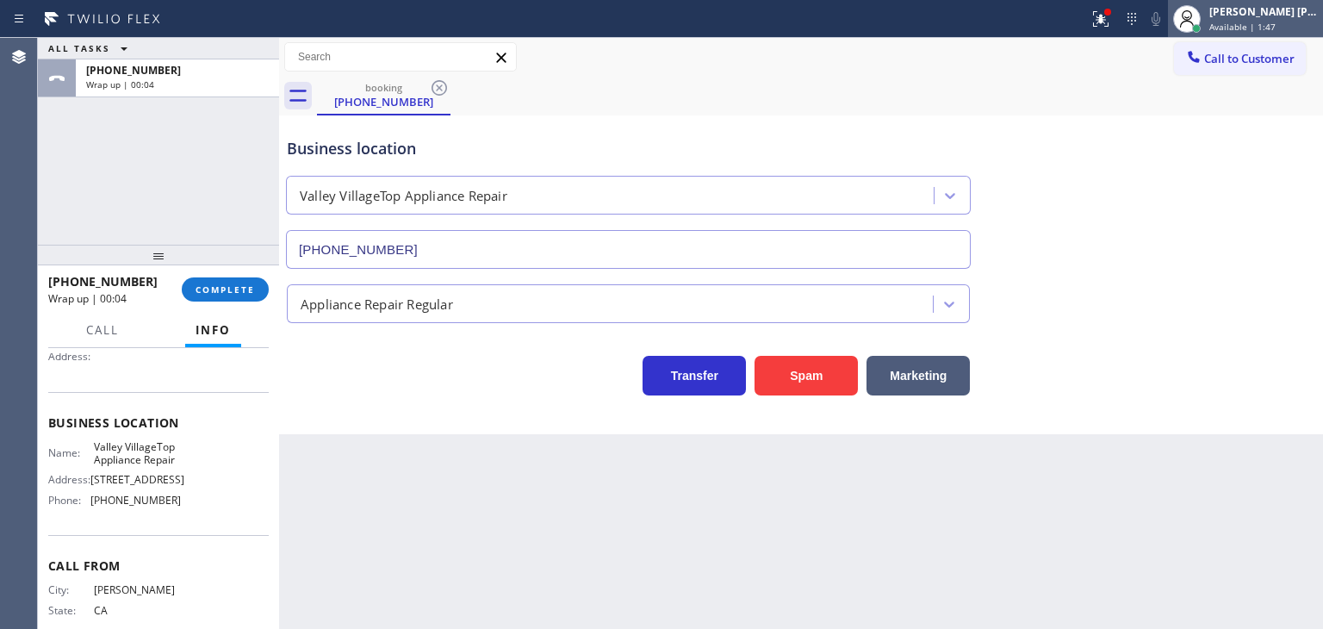
click at [1283, 17] on div "[PERSON_NAME] [PERSON_NAME]" at bounding box center [1264, 11] width 109 height 15
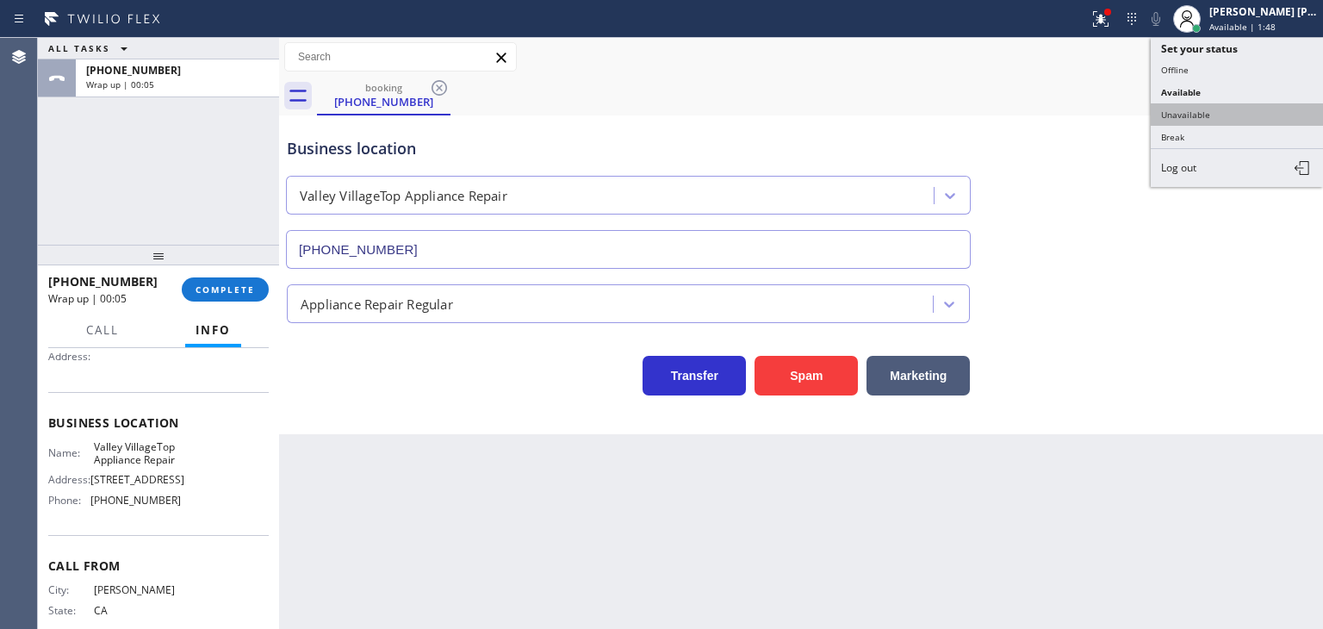
click at [1225, 113] on button "Unavailable" at bounding box center [1237, 114] width 172 height 22
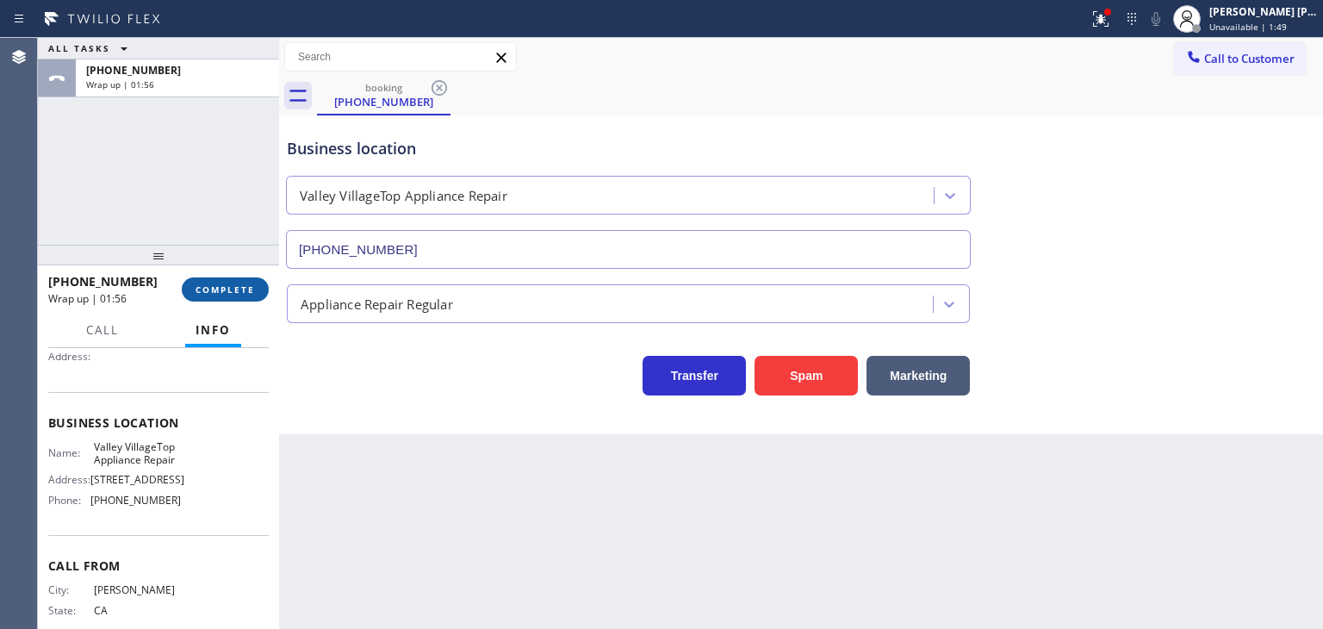
click at [239, 288] on span "COMPLETE" at bounding box center [225, 289] width 59 height 12
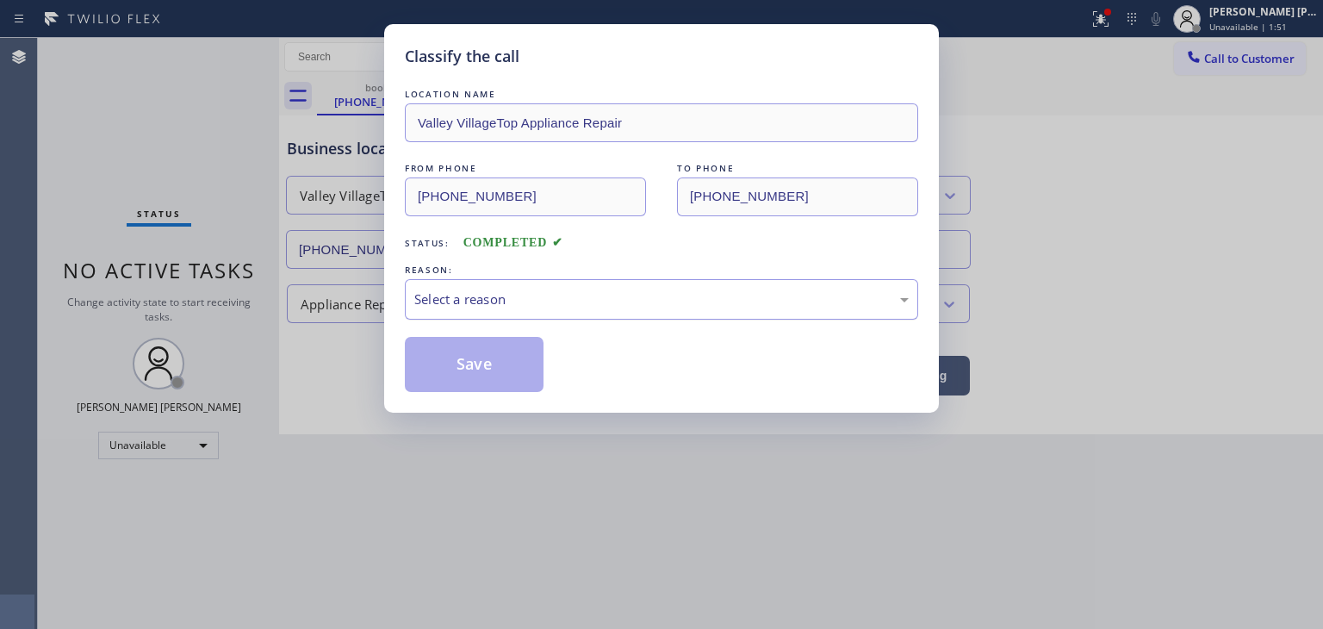
click at [462, 314] on div "Select a reason" at bounding box center [662, 299] width 514 height 40
click at [472, 363] on button "Save" at bounding box center [474, 364] width 139 height 55
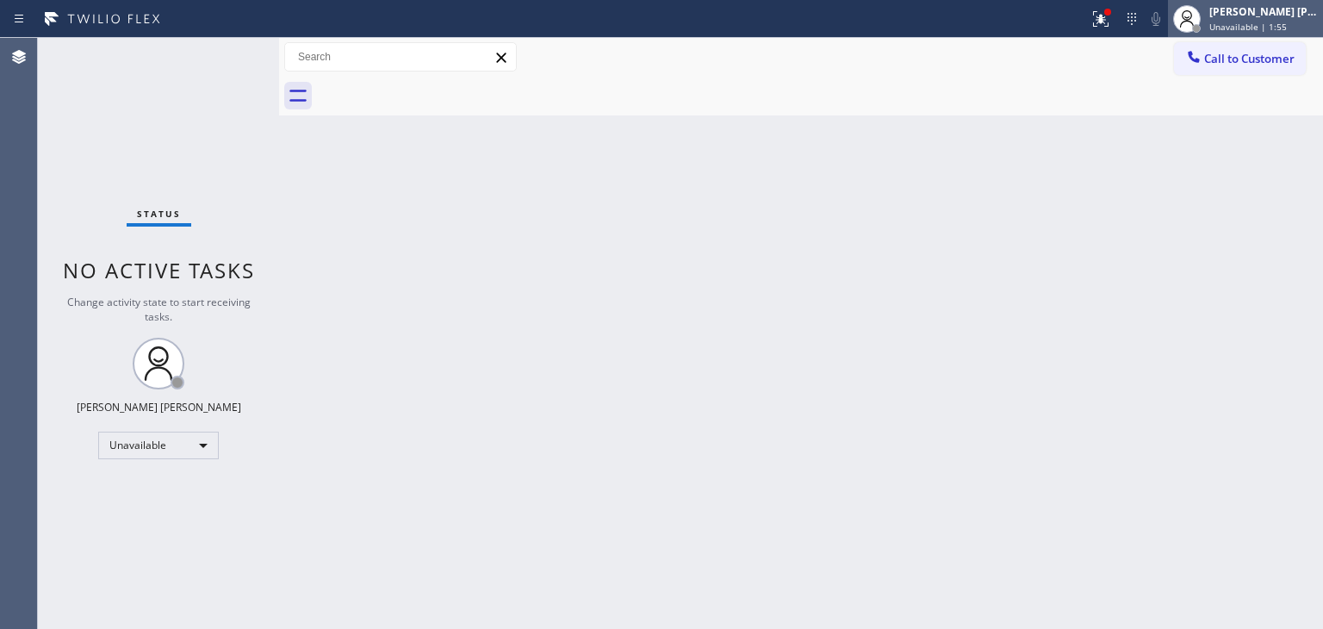
click at [1279, 18] on div "[PERSON_NAME] [PERSON_NAME]" at bounding box center [1264, 11] width 109 height 15
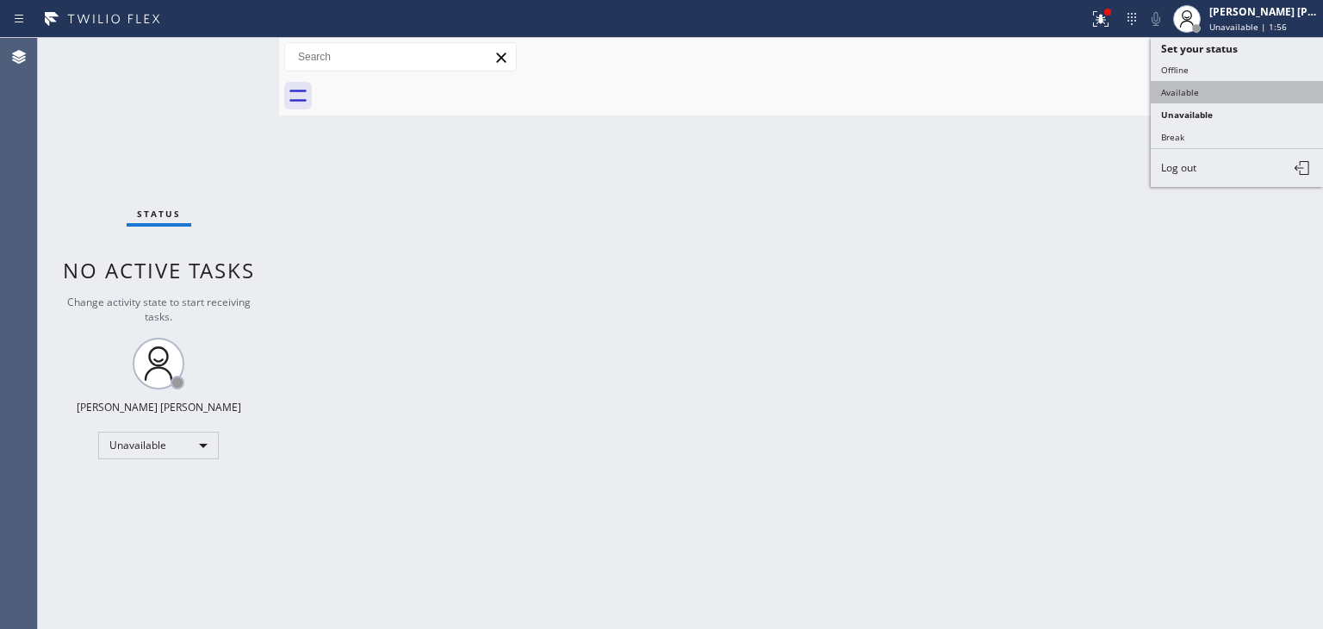
click at [1189, 87] on button "Available" at bounding box center [1237, 92] width 172 height 22
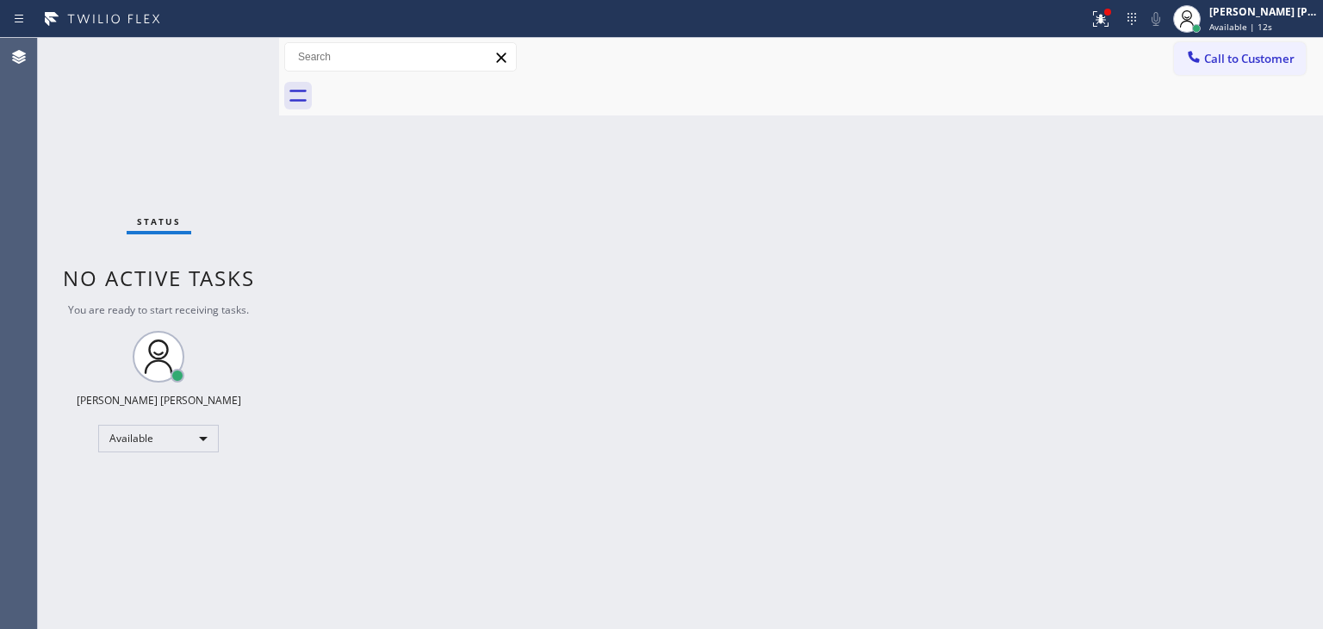
click at [221, 115] on div "Status No active tasks You are ready to start receiving tasks. [PERSON_NAME] [P…" at bounding box center [158, 333] width 241 height 591
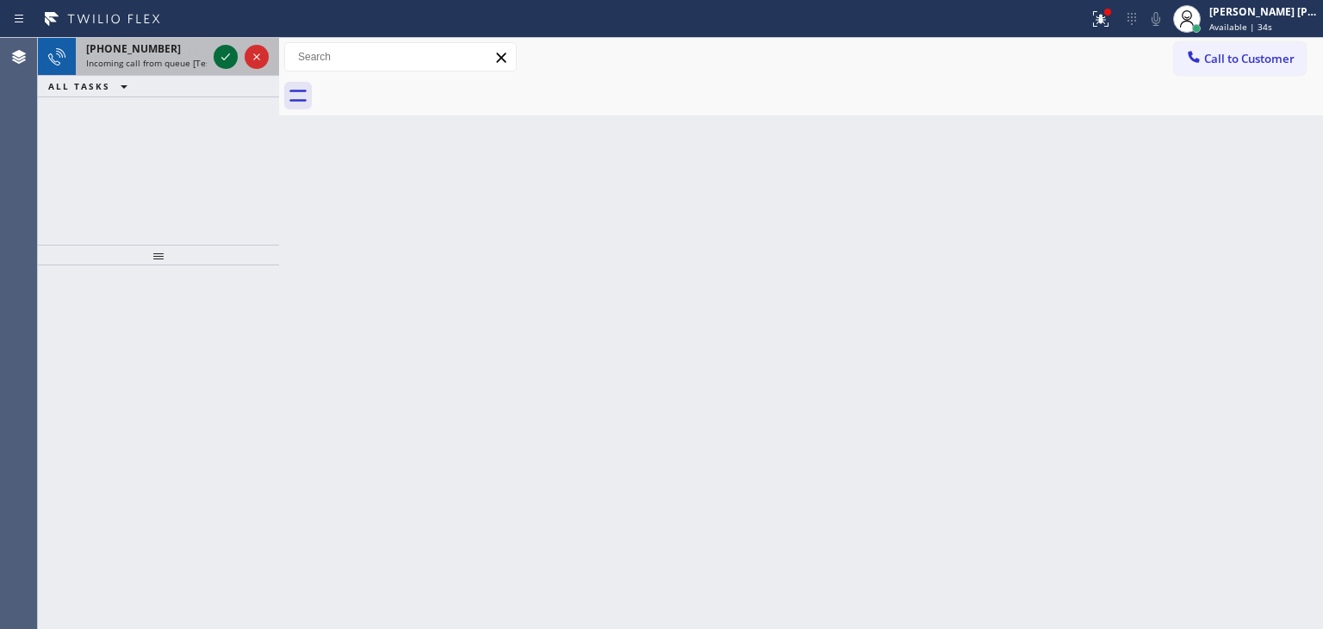
click at [233, 57] on icon at bounding box center [225, 57] width 21 height 21
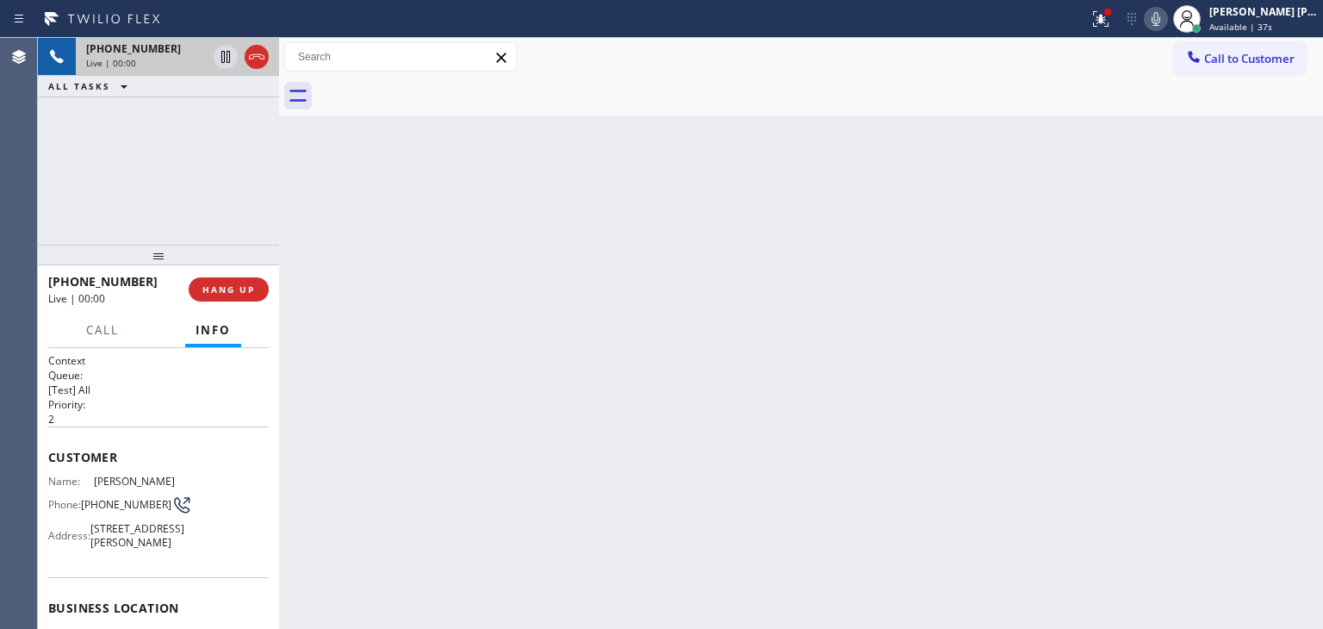
scroll to position [172, 0]
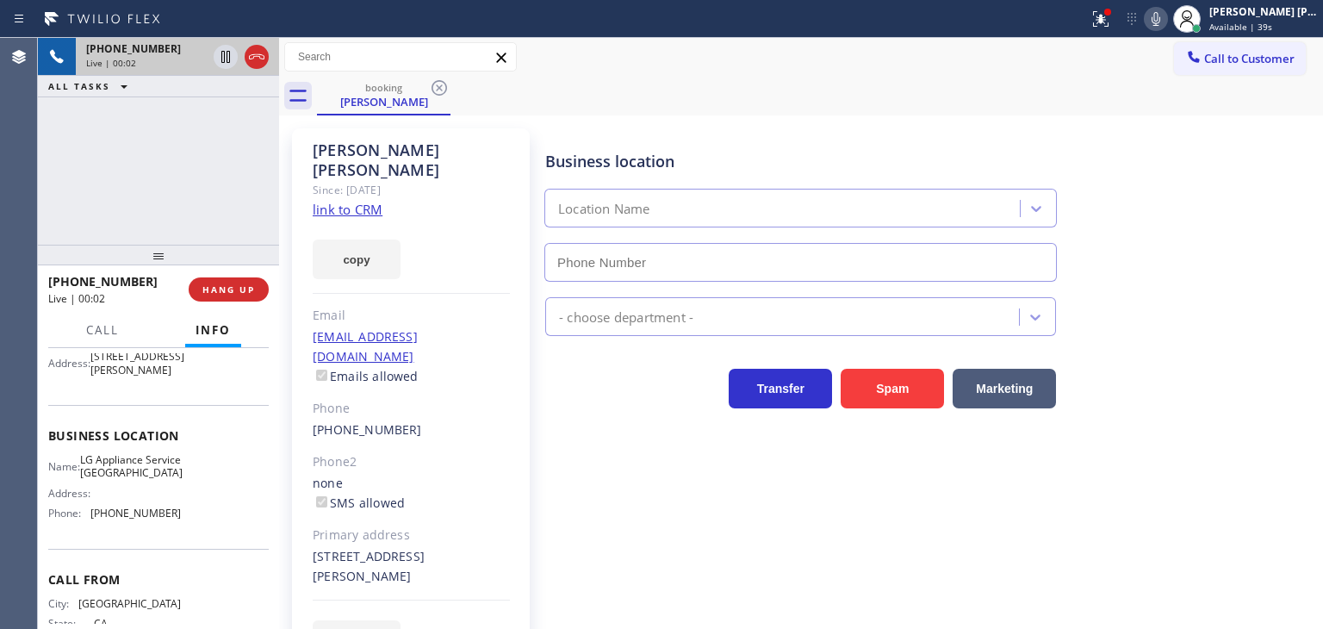
type input "[PHONE_NUMBER]"
click at [352, 201] on link "link to CRM" at bounding box center [348, 209] width 70 height 17
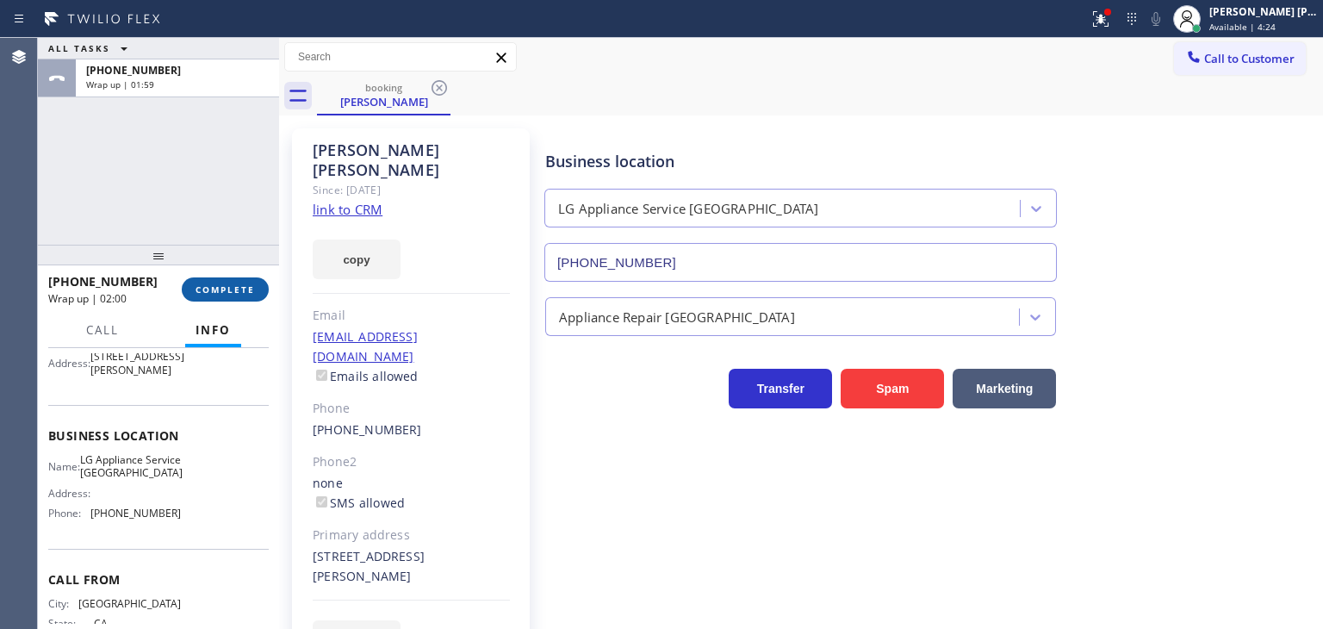
click at [233, 288] on span "COMPLETE" at bounding box center [225, 289] width 59 height 12
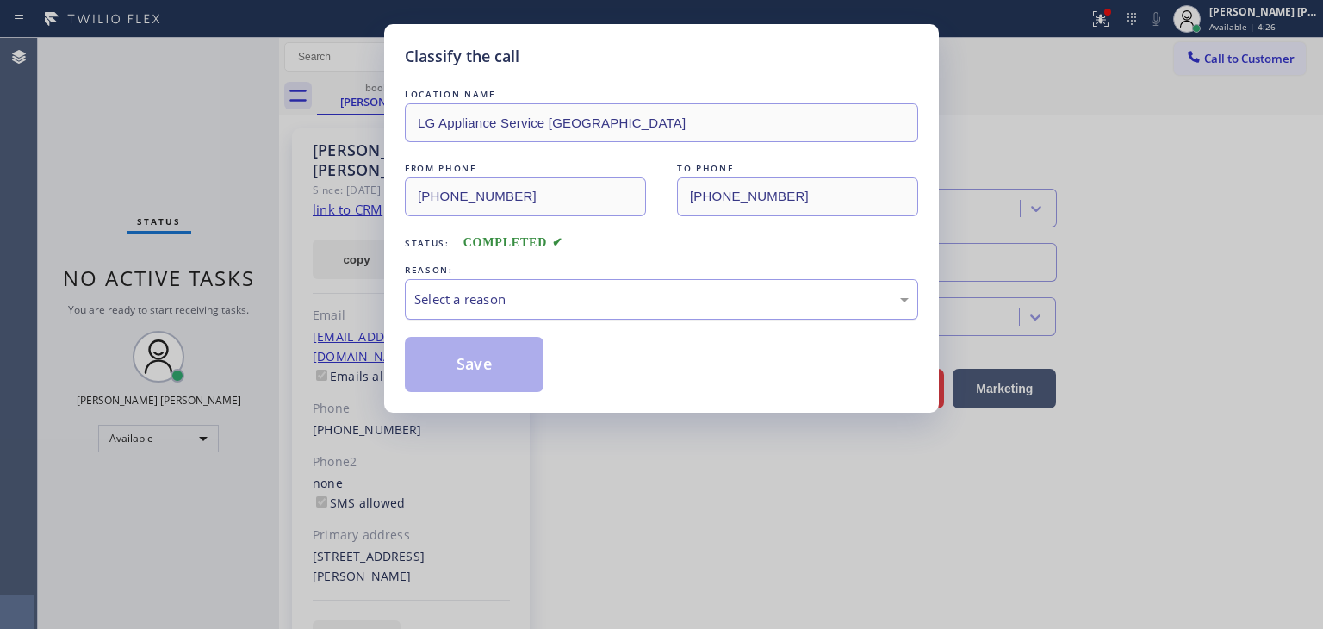
click at [481, 302] on div "Select a reason" at bounding box center [661, 300] width 495 height 20
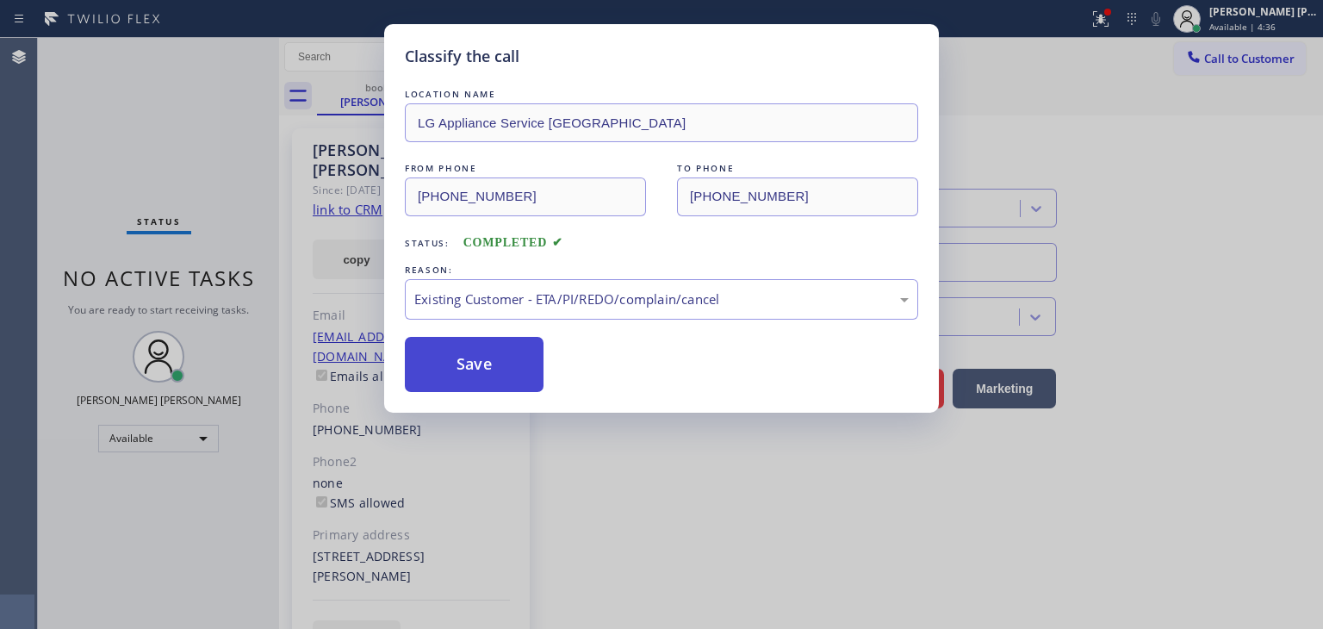
click at [481, 368] on button "Save" at bounding box center [474, 364] width 139 height 55
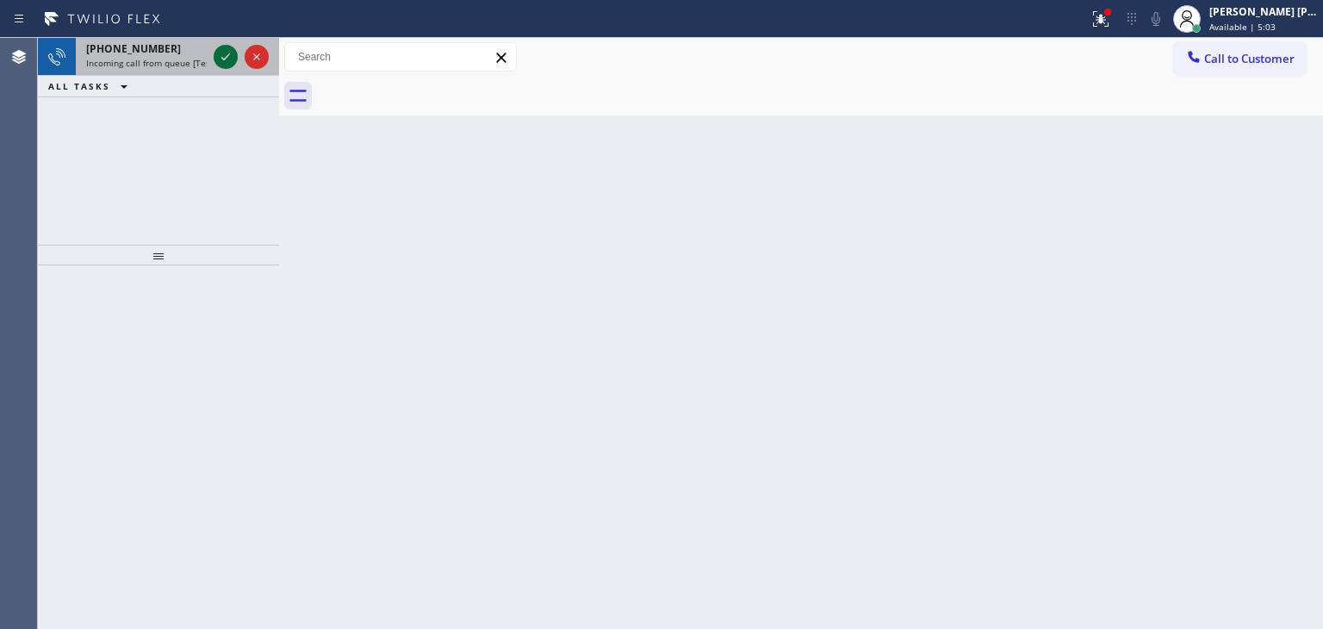
click at [224, 59] on icon at bounding box center [225, 57] width 21 height 21
click at [227, 59] on icon at bounding box center [225, 57] width 21 height 21
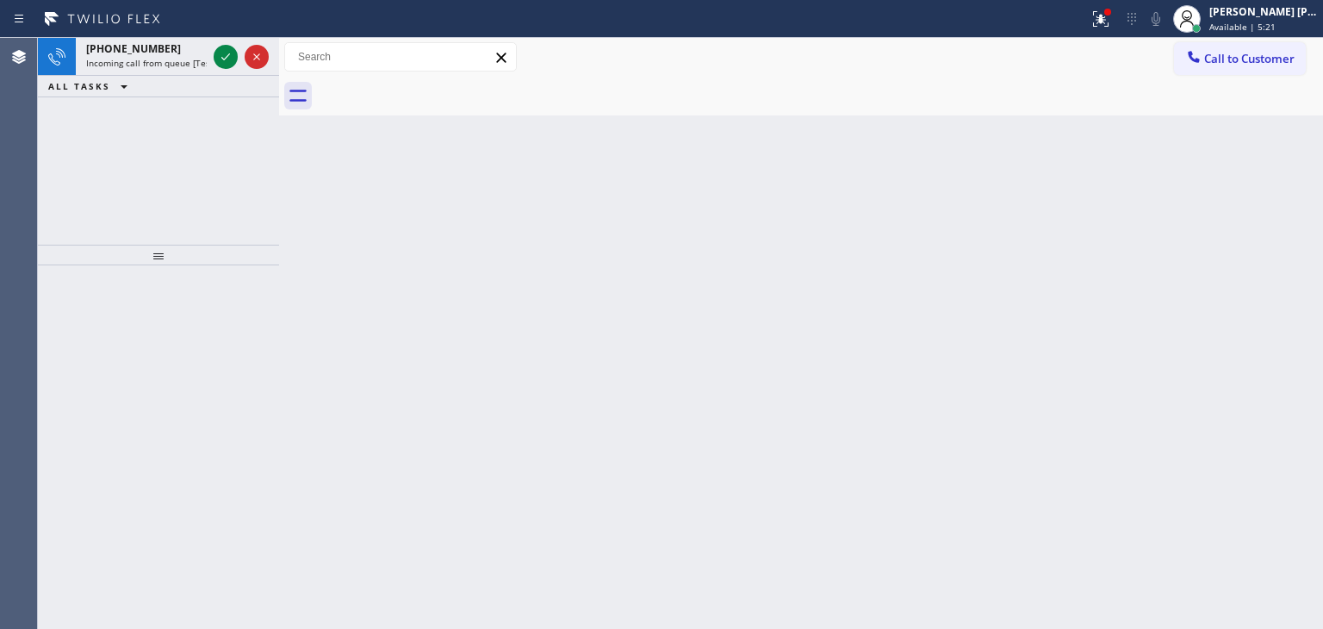
click at [221, 44] on div at bounding box center [241, 57] width 62 height 38
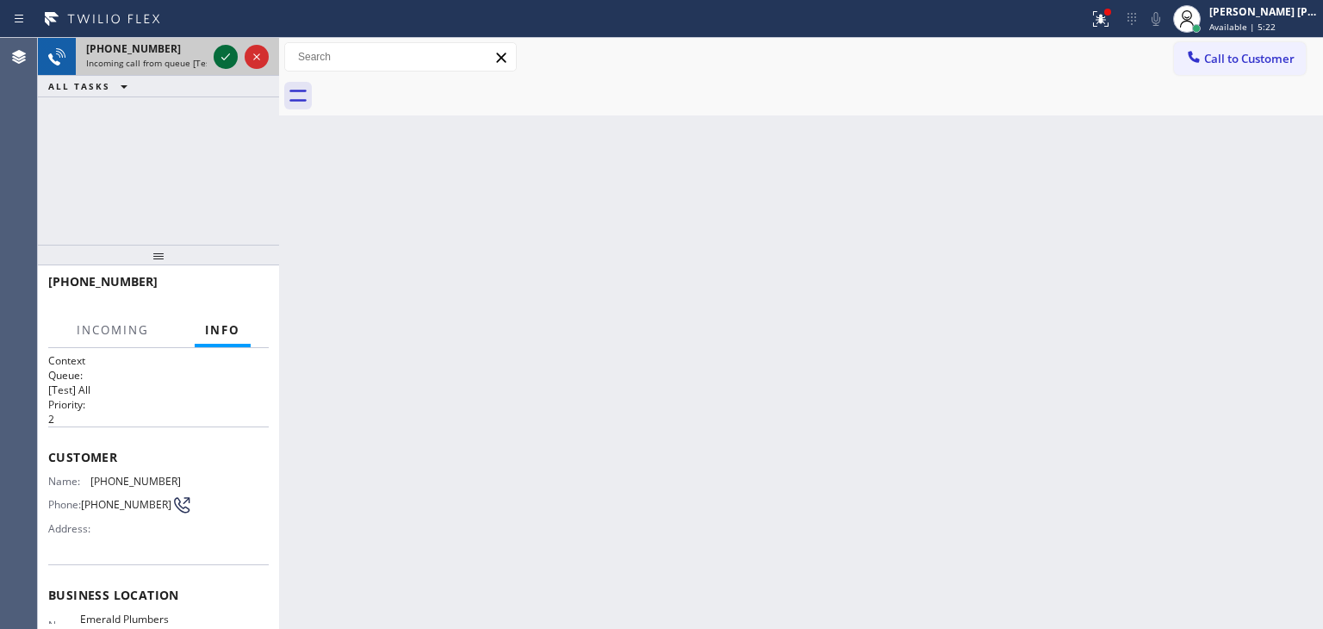
click at [224, 53] on icon at bounding box center [225, 57] width 21 height 21
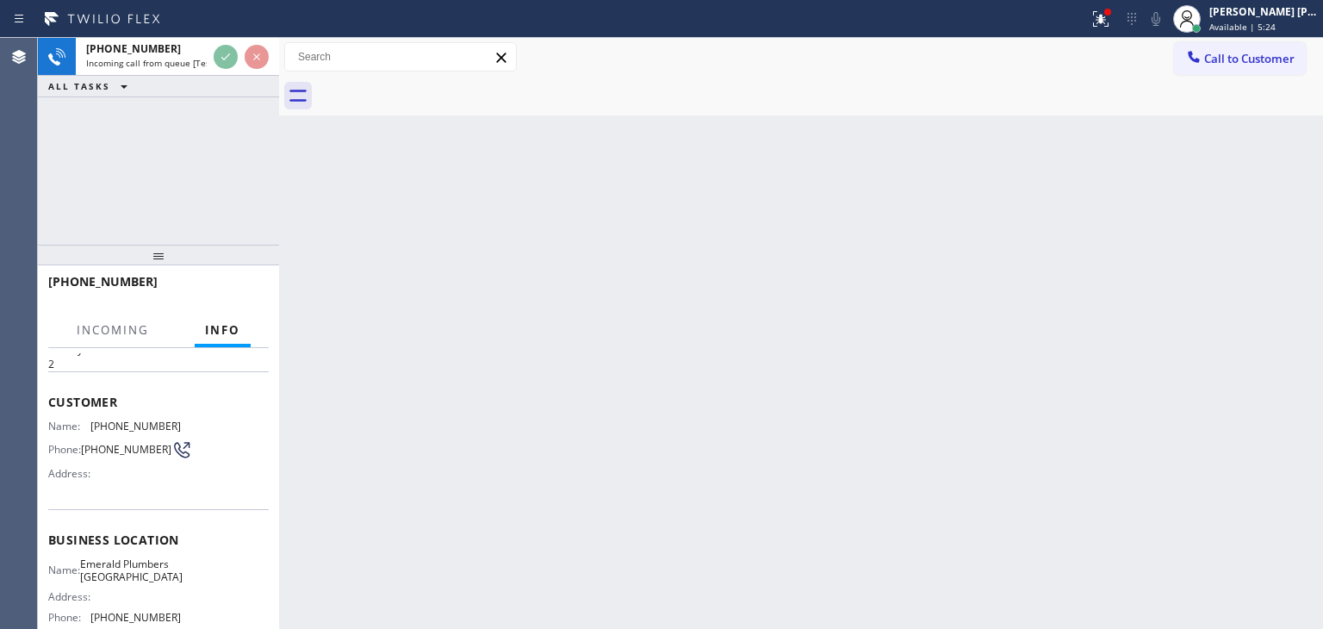
scroll to position [86, 0]
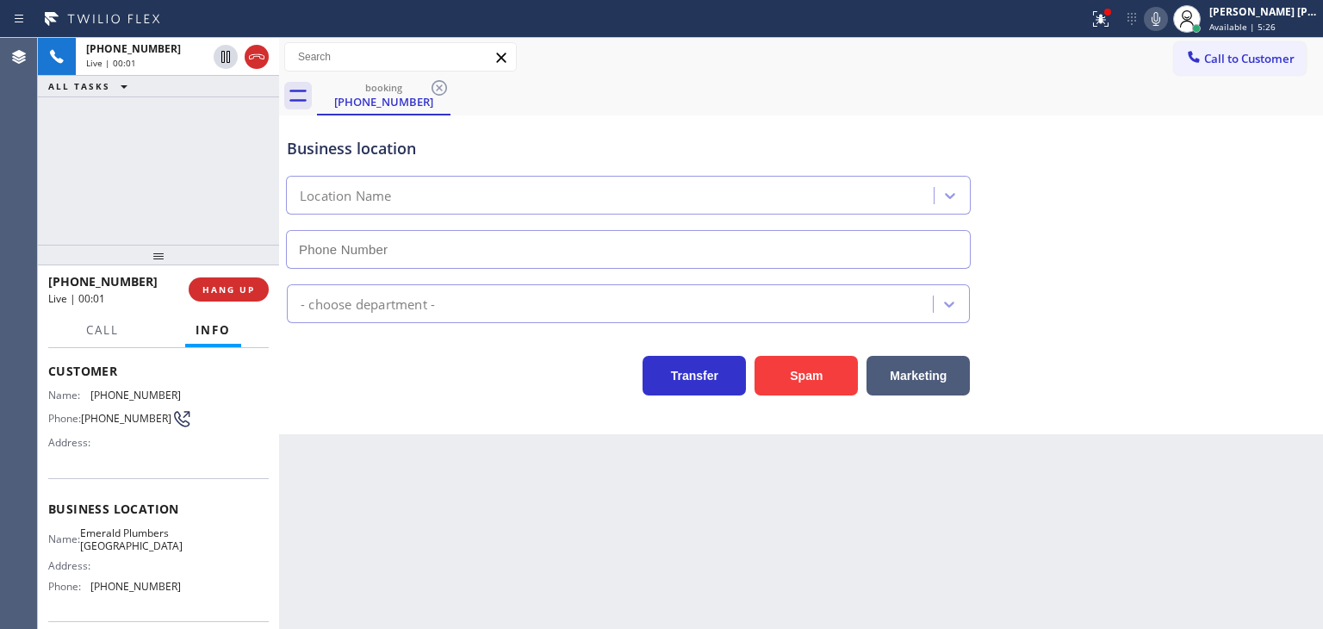
type input "[PHONE_NUMBER]"
click at [1167, 26] on icon at bounding box center [1156, 19] width 21 height 21
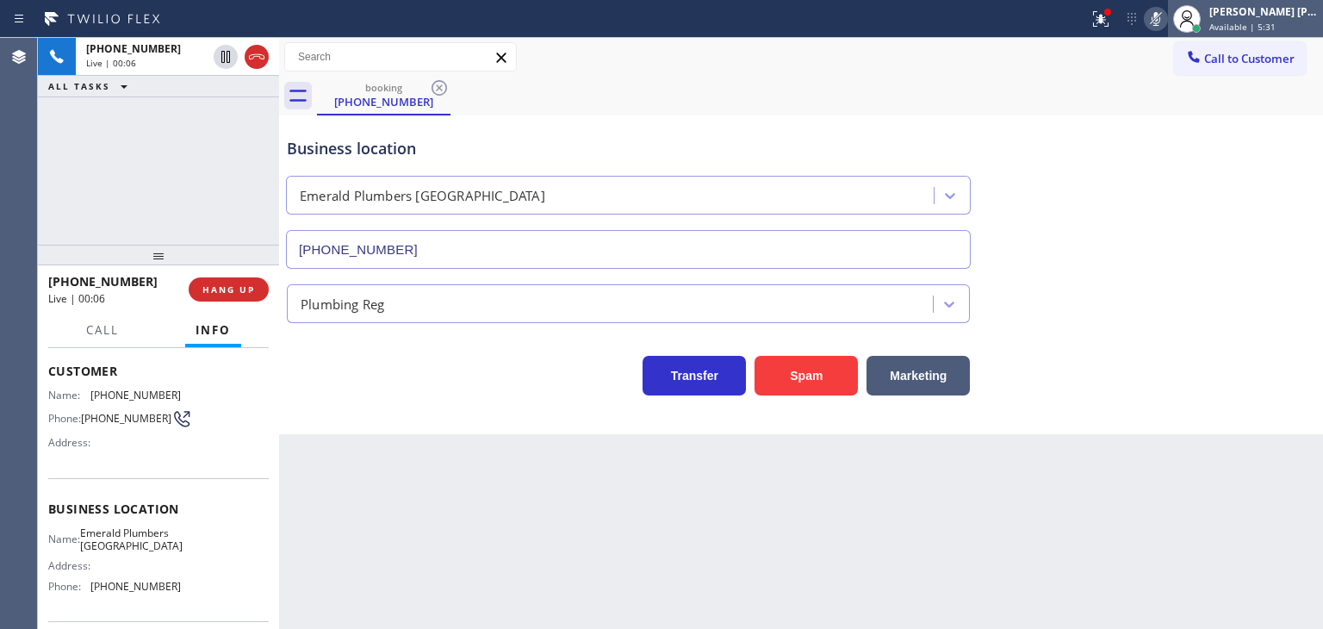
click at [1276, 27] on span "Available | 5:31" at bounding box center [1243, 27] width 66 height 12
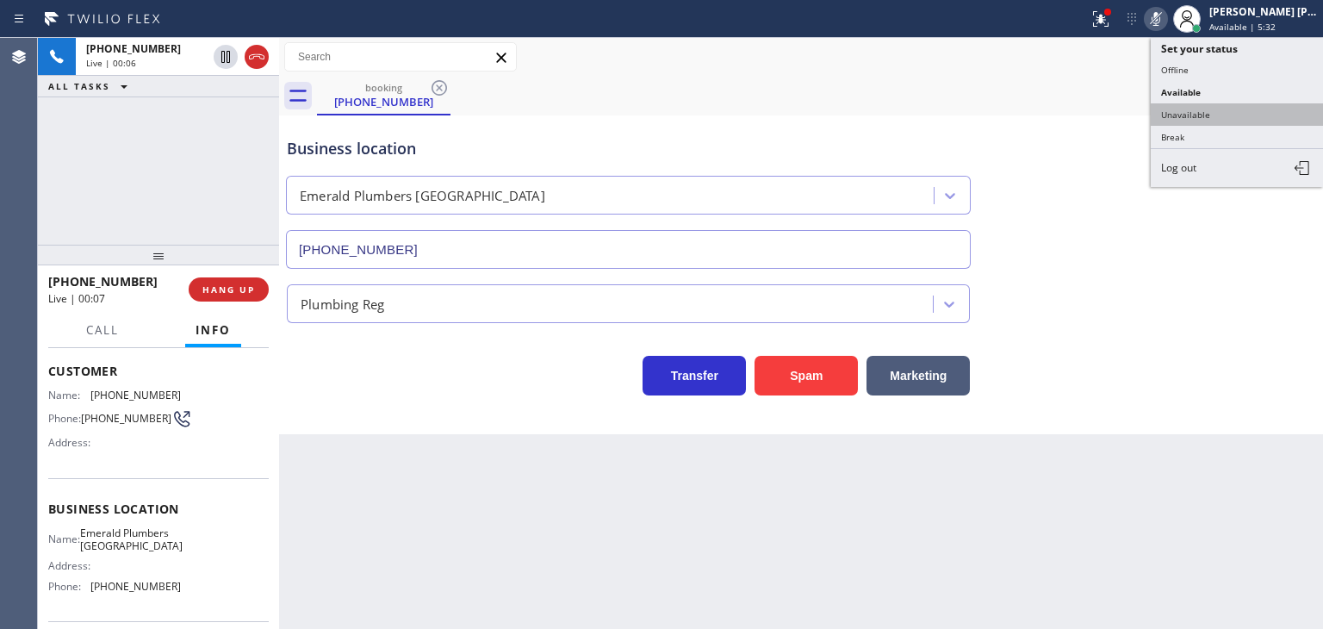
click at [1248, 106] on button "Unavailable" at bounding box center [1237, 114] width 172 height 22
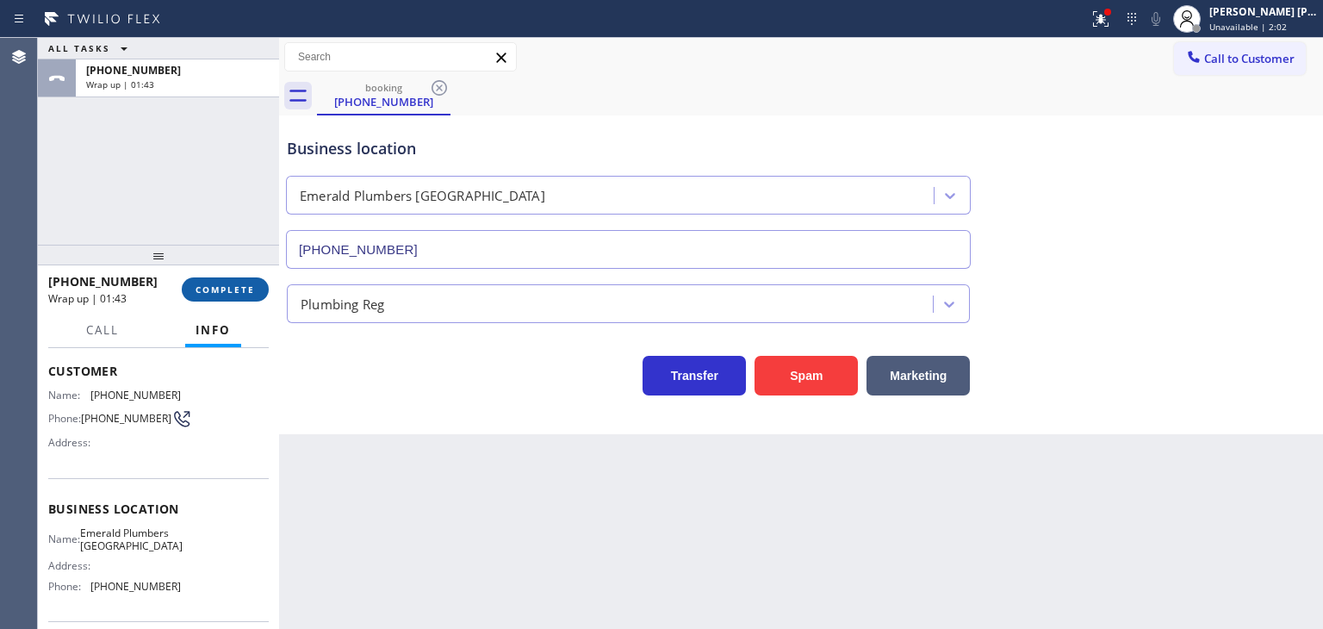
click at [234, 286] on span "COMPLETE" at bounding box center [225, 289] width 59 height 12
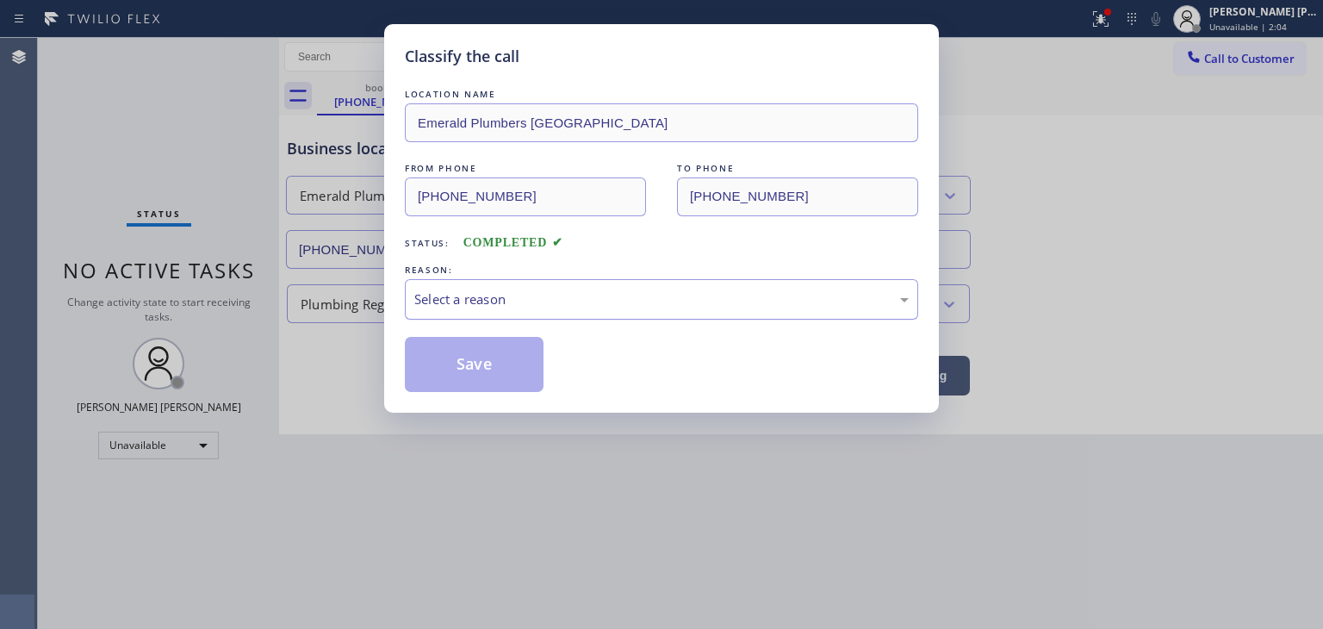
click at [451, 295] on div "Select a reason" at bounding box center [661, 300] width 495 height 20
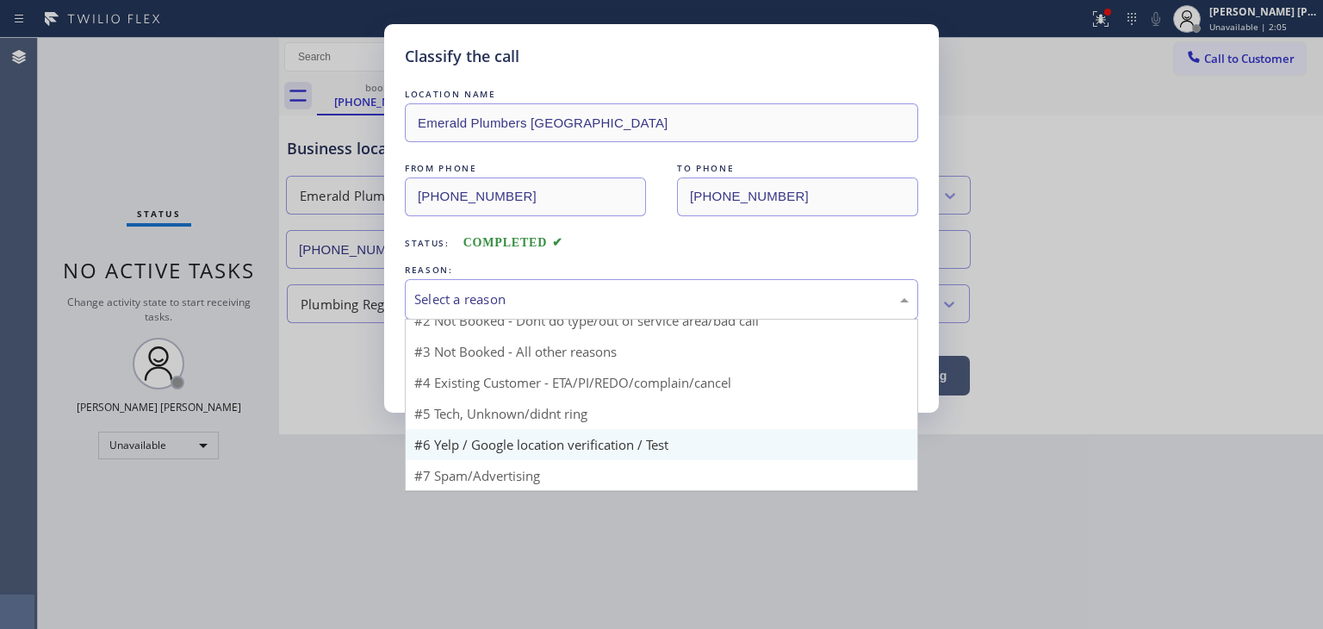
scroll to position [15, 0]
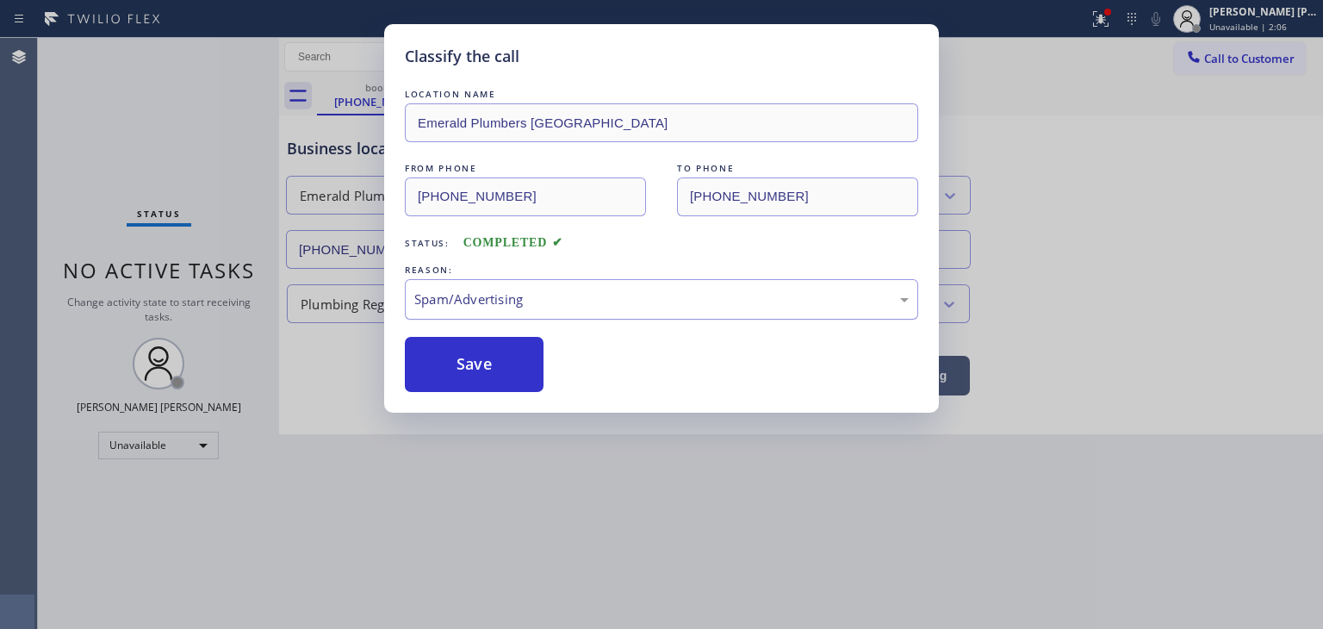
drag, startPoint x: 479, startPoint y: 375, endPoint x: 629, endPoint y: 305, distance: 165.4
click at [481, 373] on button "Save" at bounding box center [474, 364] width 139 height 55
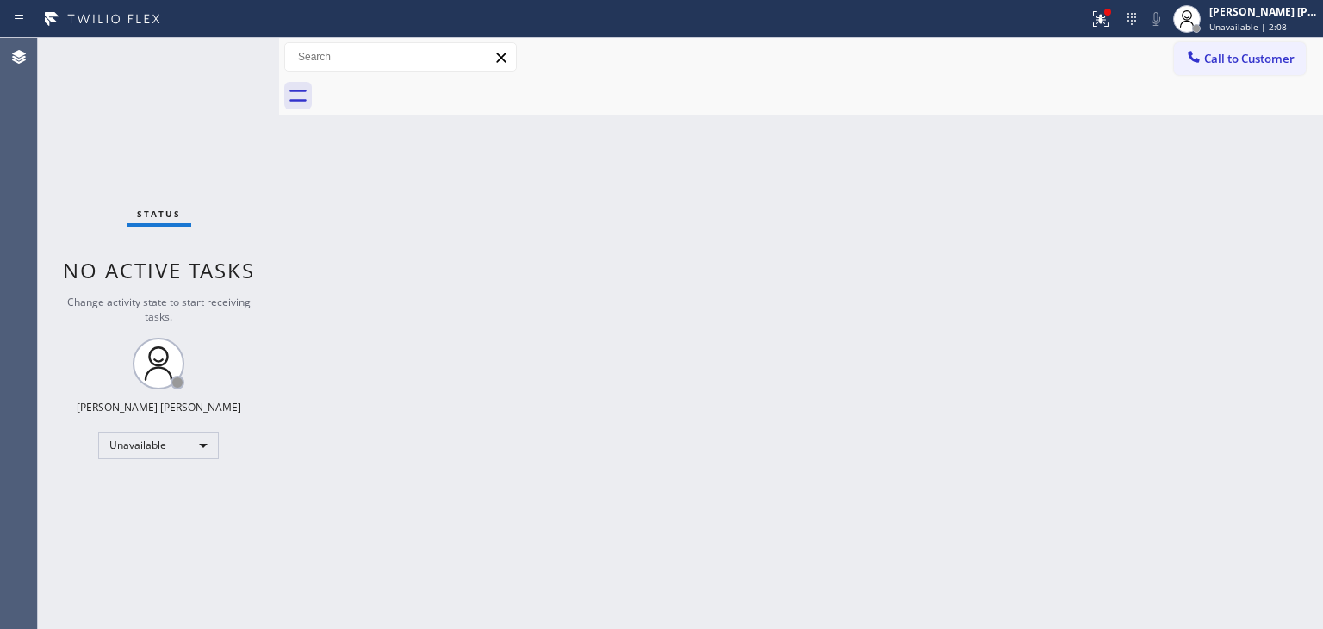
click at [1279, 12] on div "[PERSON_NAME] [PERSON_NAME]" at bounding box center [1264, 11] width 109 height 15
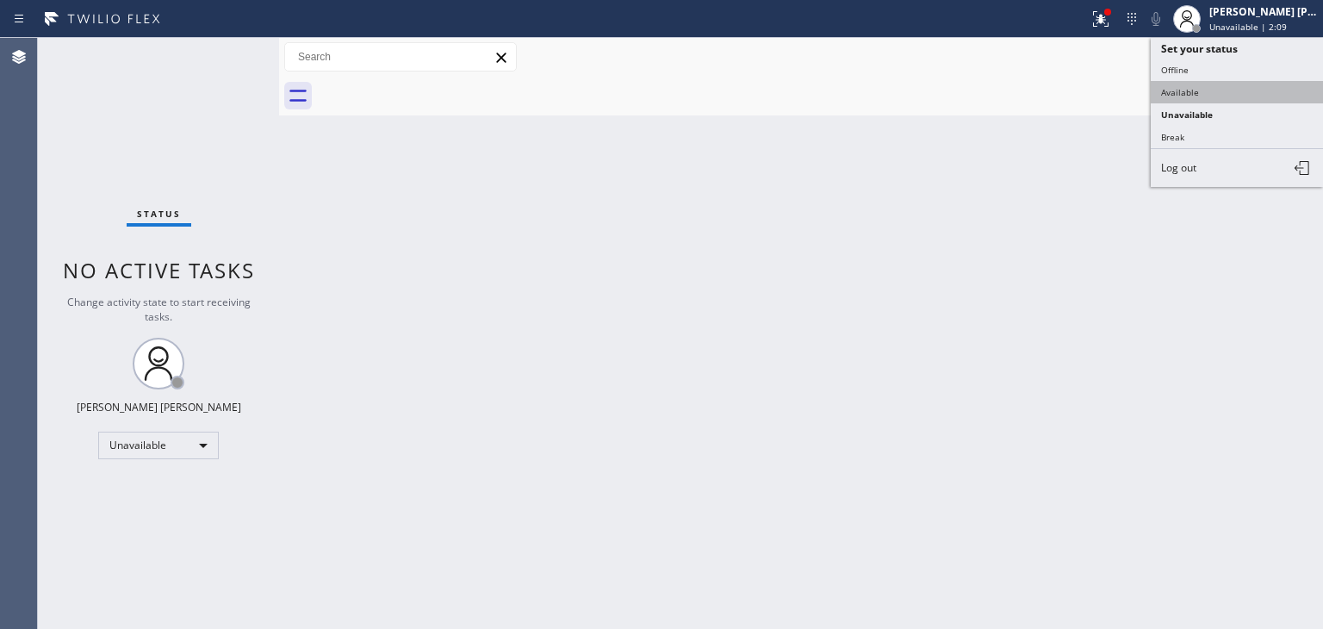
click at [1199, 88] on button "Available" at bounding box center [1237, 92] width 172 height 22
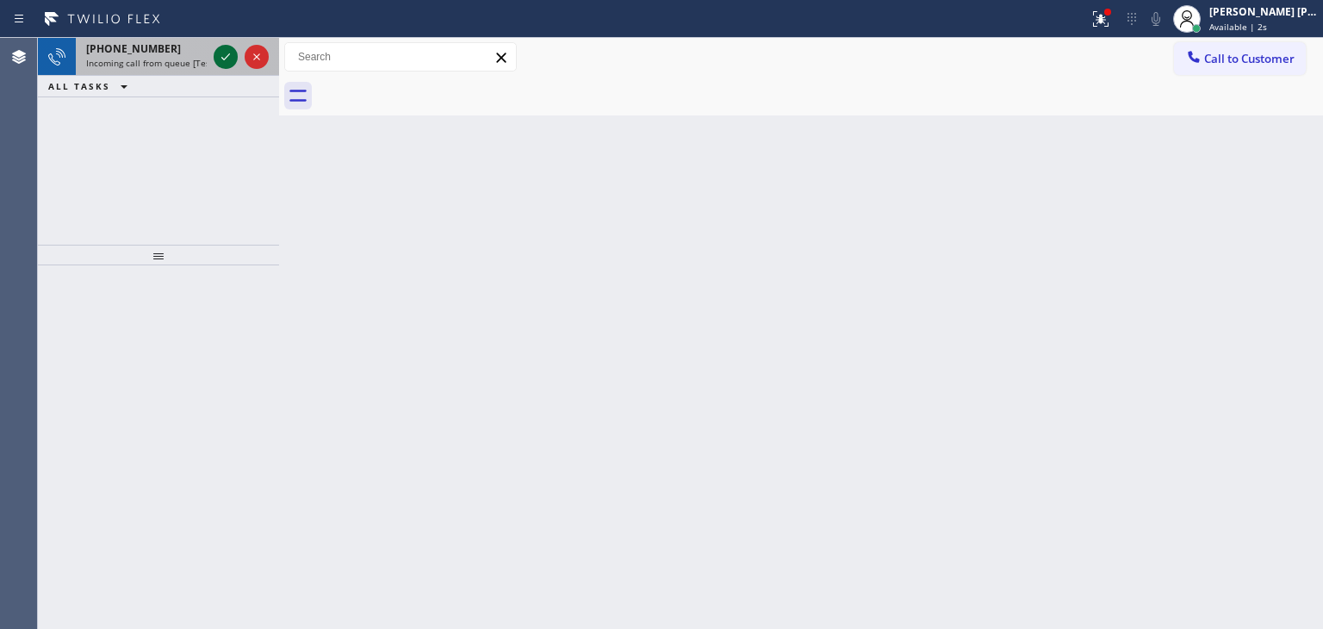
click at [232, 56] on icon at bounding box center [225, 57] width 21 height 21
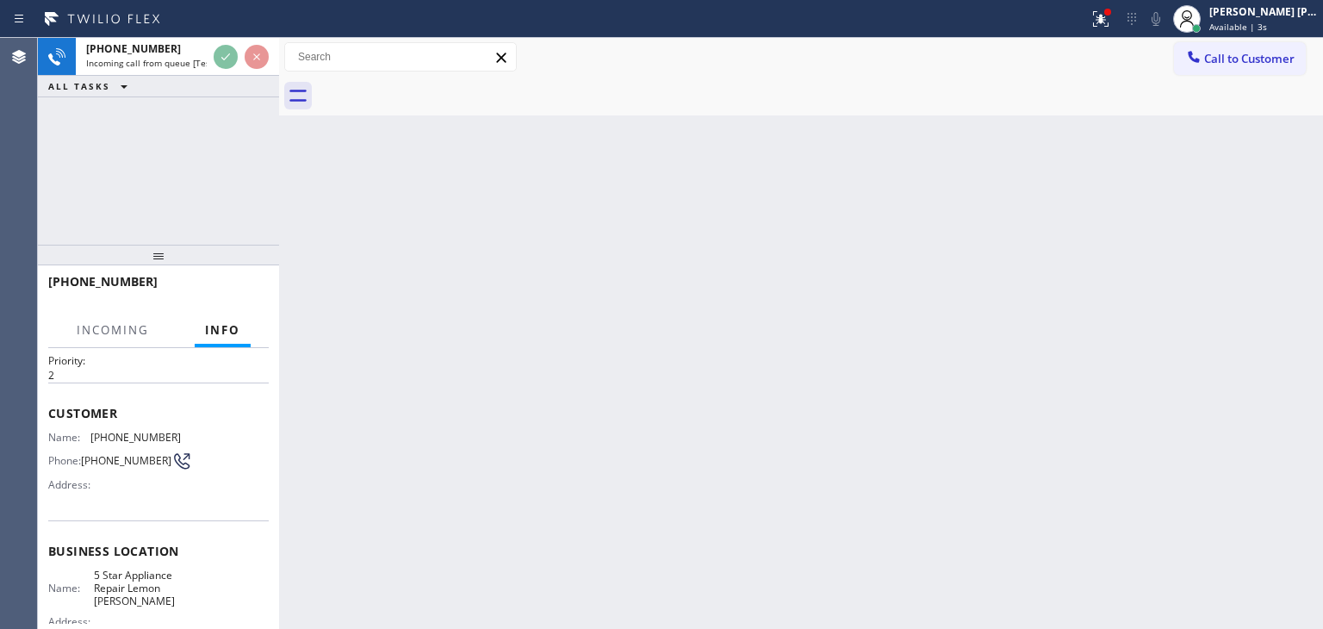
scroll to position [86, 0]
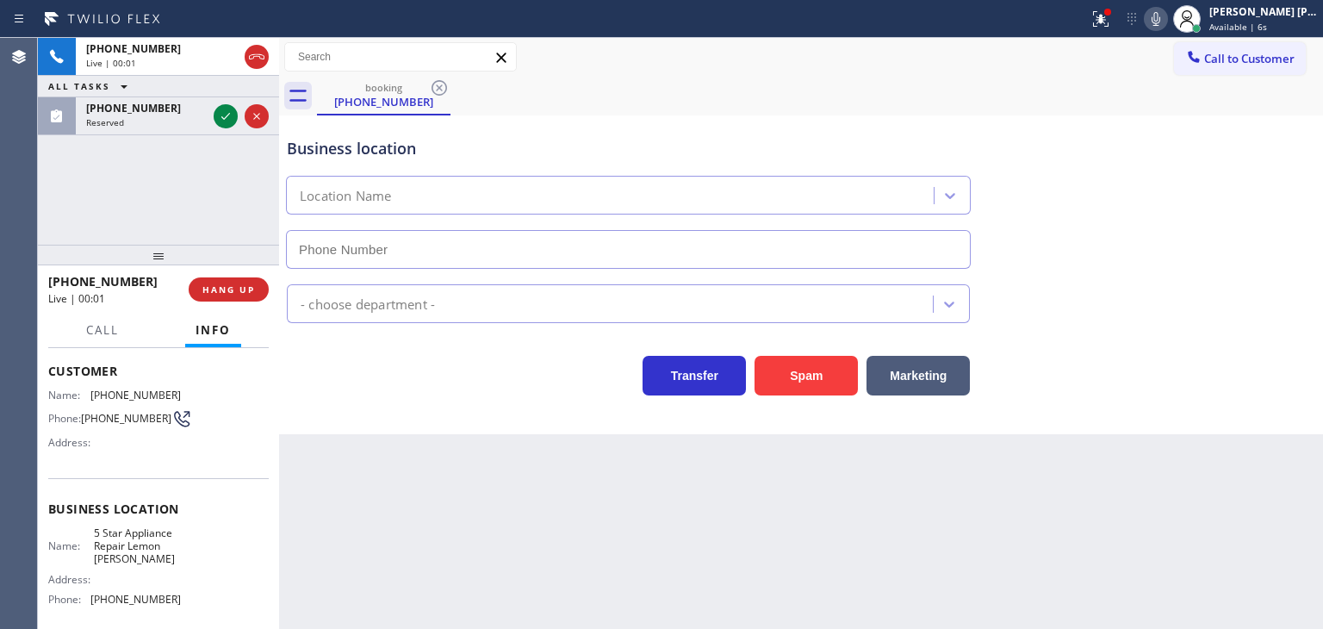
type input "[PHONE_NUMBER]"
drag, startPoint x: 227, startPoint y: 109, endPoint x: 224, endPoint y: 266, distance: 156.9
click at [227, 109] on icon at bounding box center [225, 116] width 21 height 21
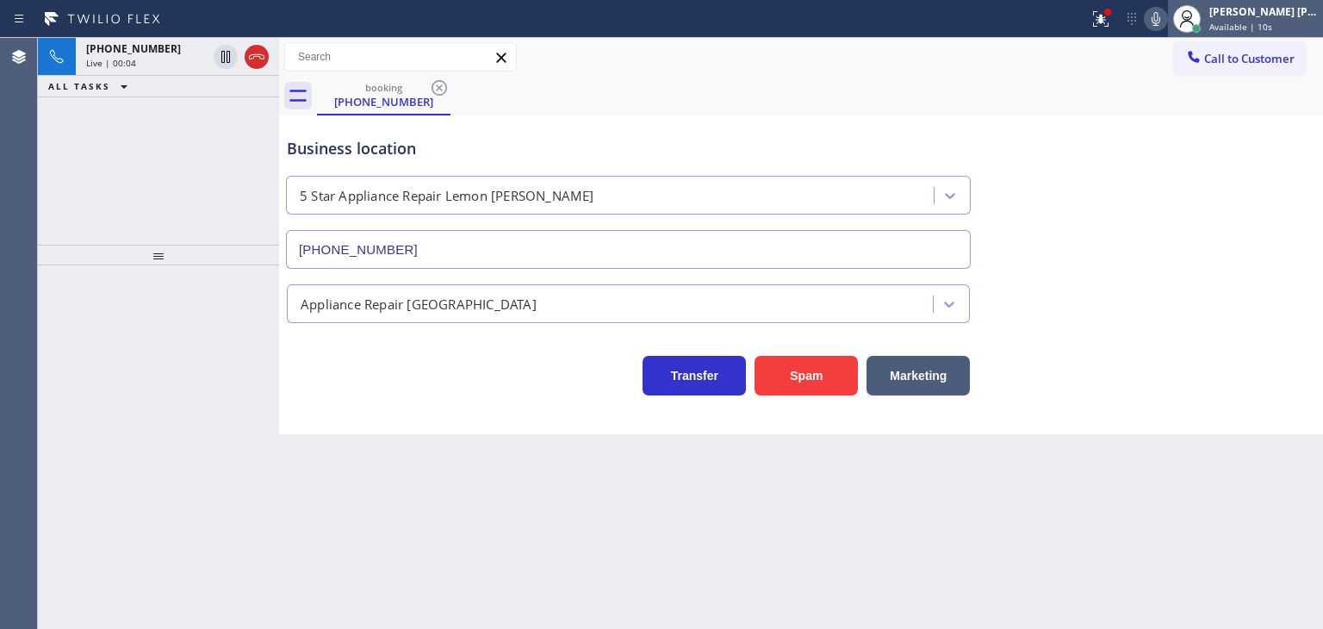
click at [1295, 11] on div "[PERSON_NAME] [PERSON_NAME]" at bounding box center [1264, 11] width 109 height 15
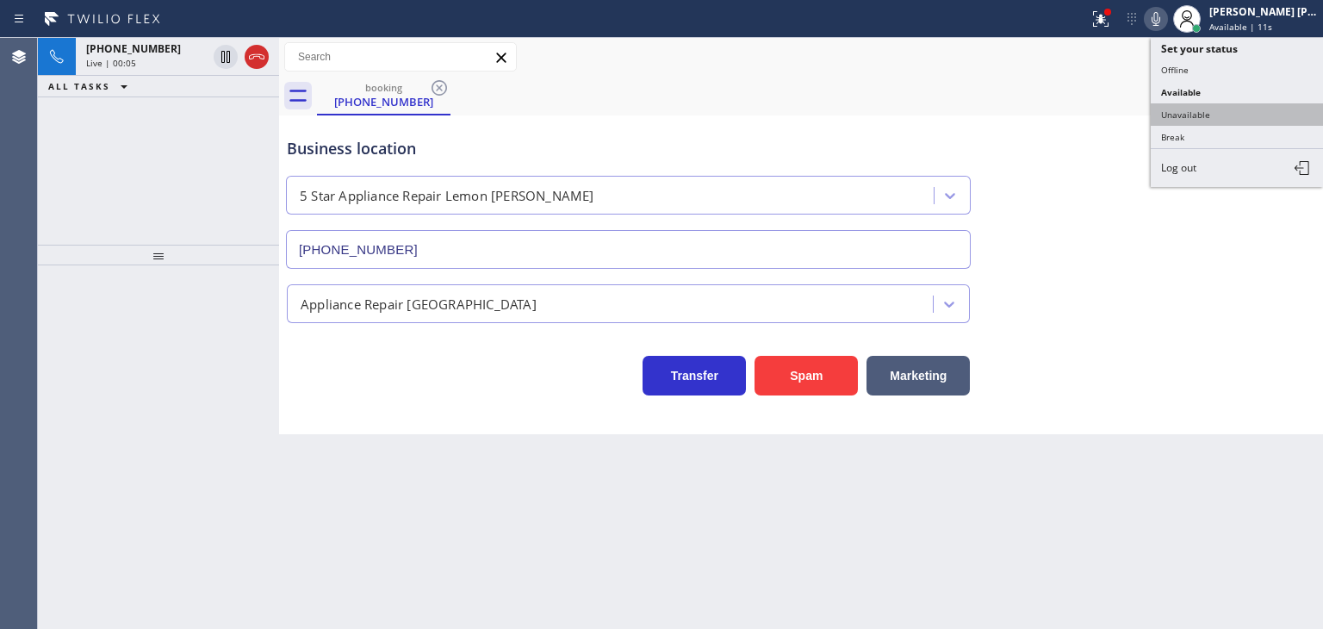
click at [1250, 104] on button "Unavailable" at bounding box center [1237, 114] width 172 height 22
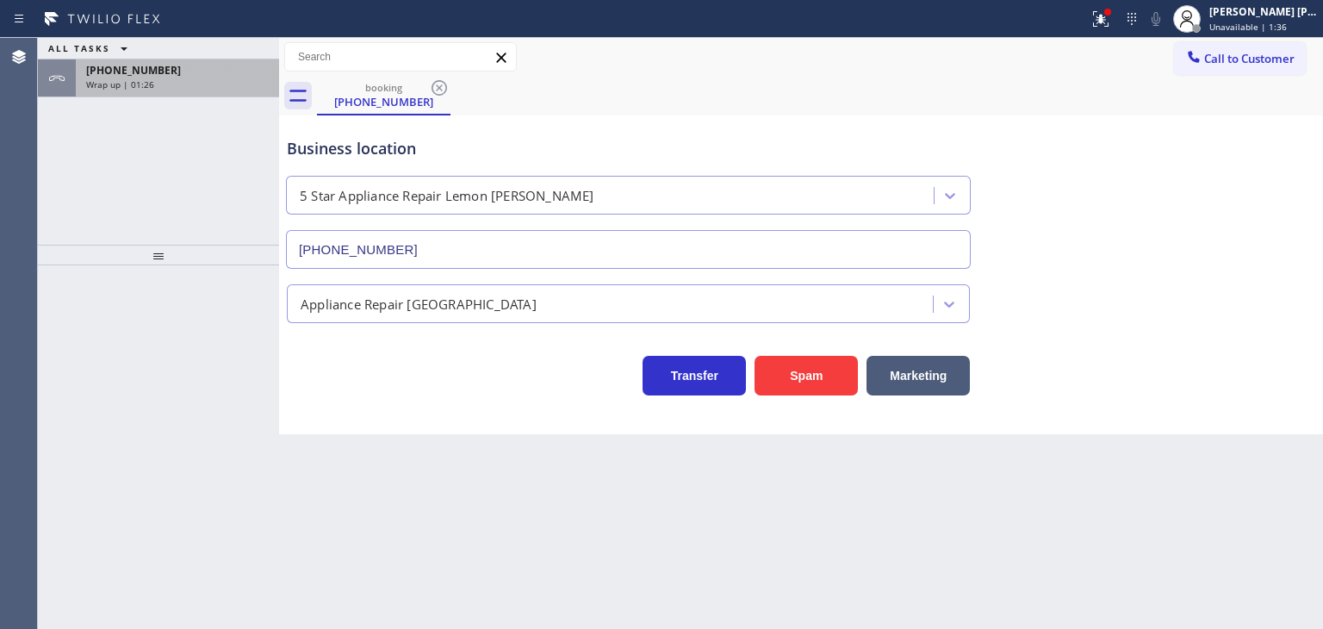
click at [214, 84] on div "Wrap up | 01:26" at bounding box center [177, 84] width 183 height 12
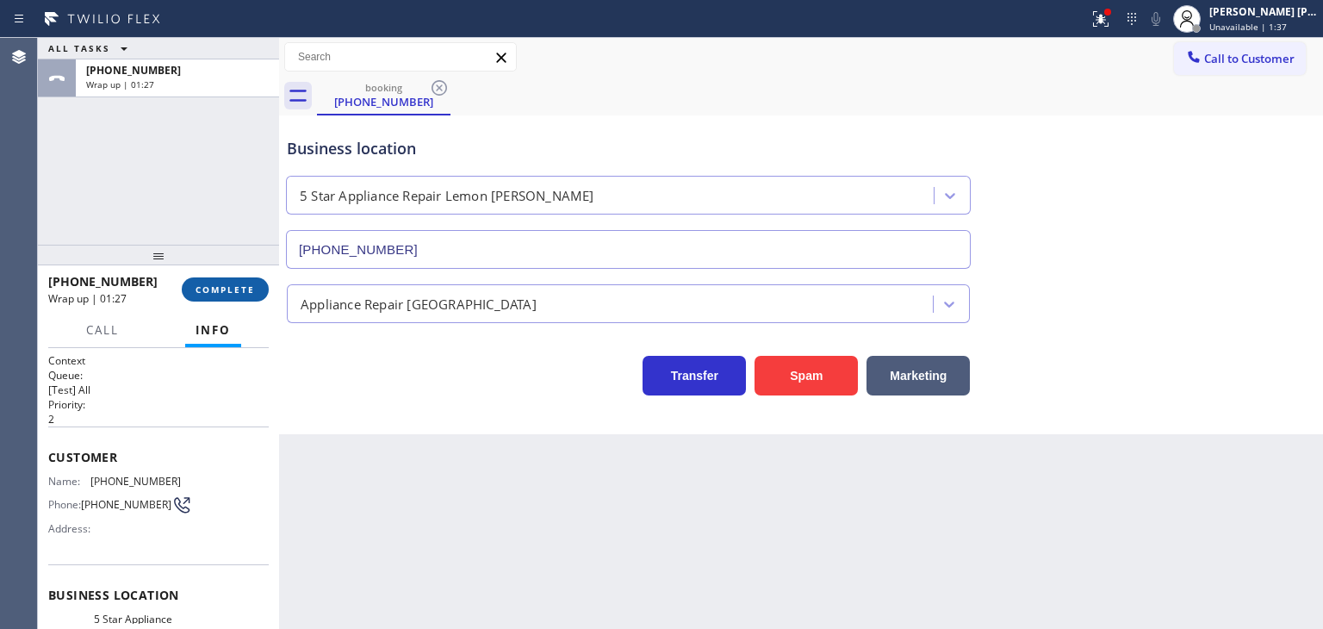
click at [245, 280] on button "COMPLETE" at bounding box center [225, 289] width 87 height 24
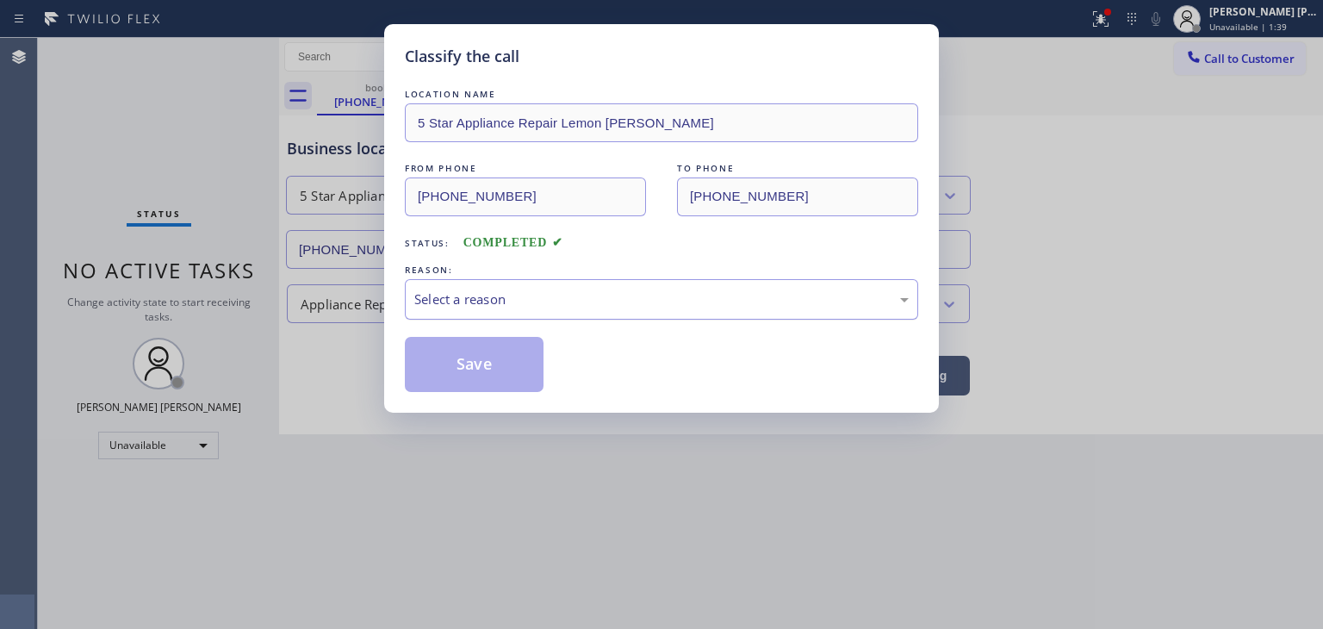
click at [524, 297] on div "Select a reason" at bounding box center [661, 300] width 495 height 20
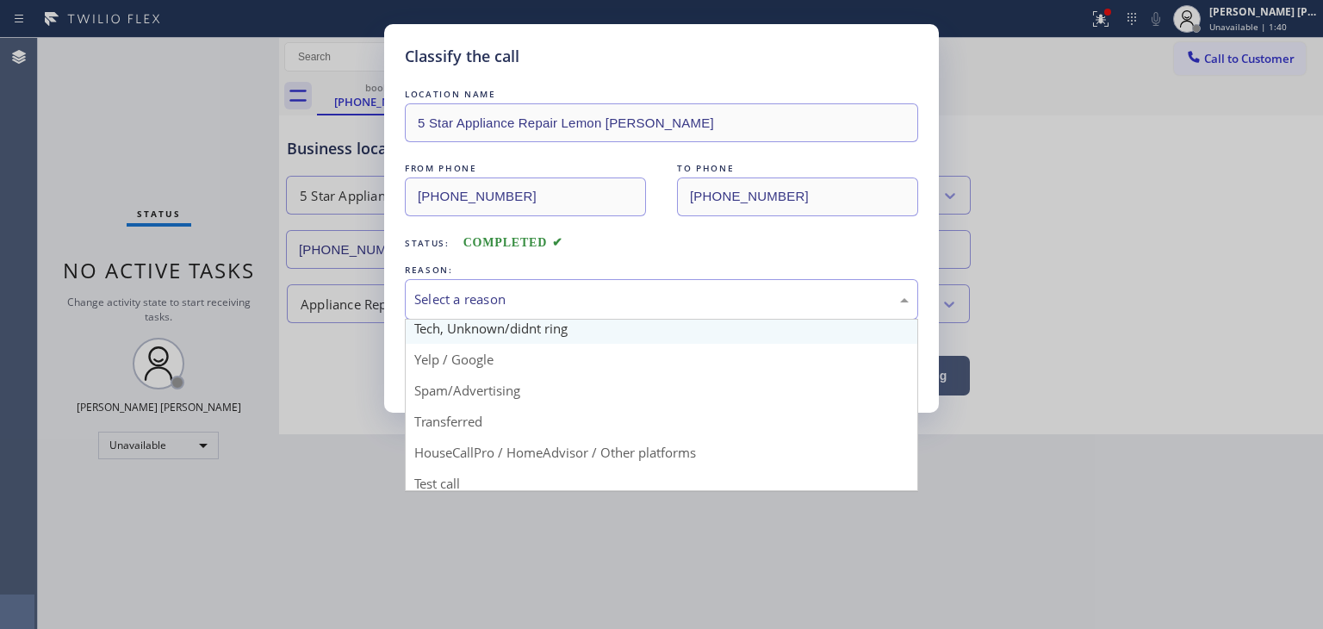
scroll to position [108, 0]
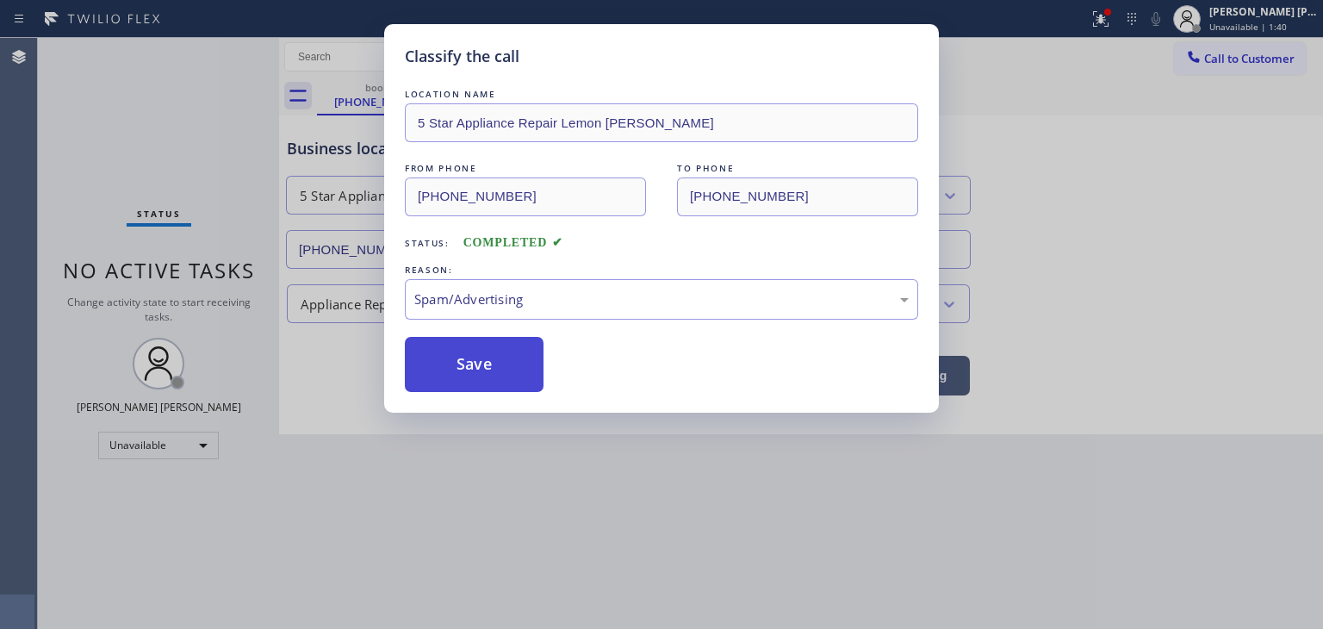
click at [477, 373] on button "Save" at bounding box center [474, 364] width 139 height 55
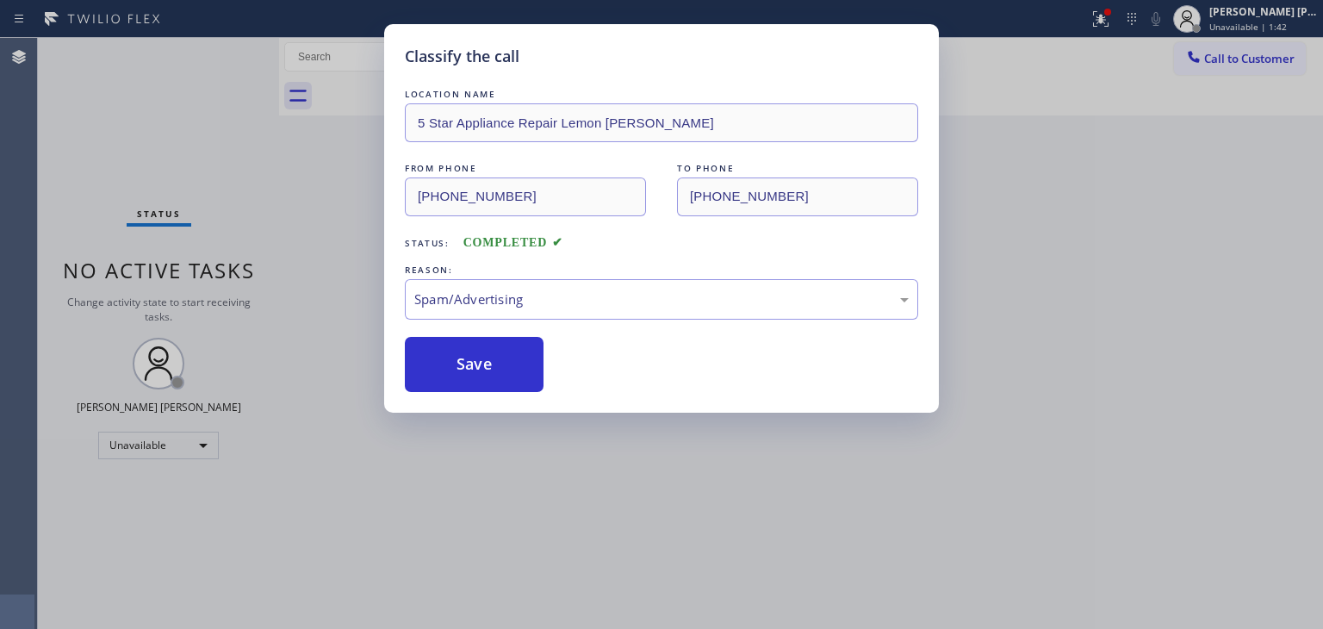
click at [1262, 22] on div "Classify the call LOCATION NAME 5 Star Appliance Repair Lemon [PERSON_NAME] FRO…" at bounding box center [661, 314] width 1323 height 629
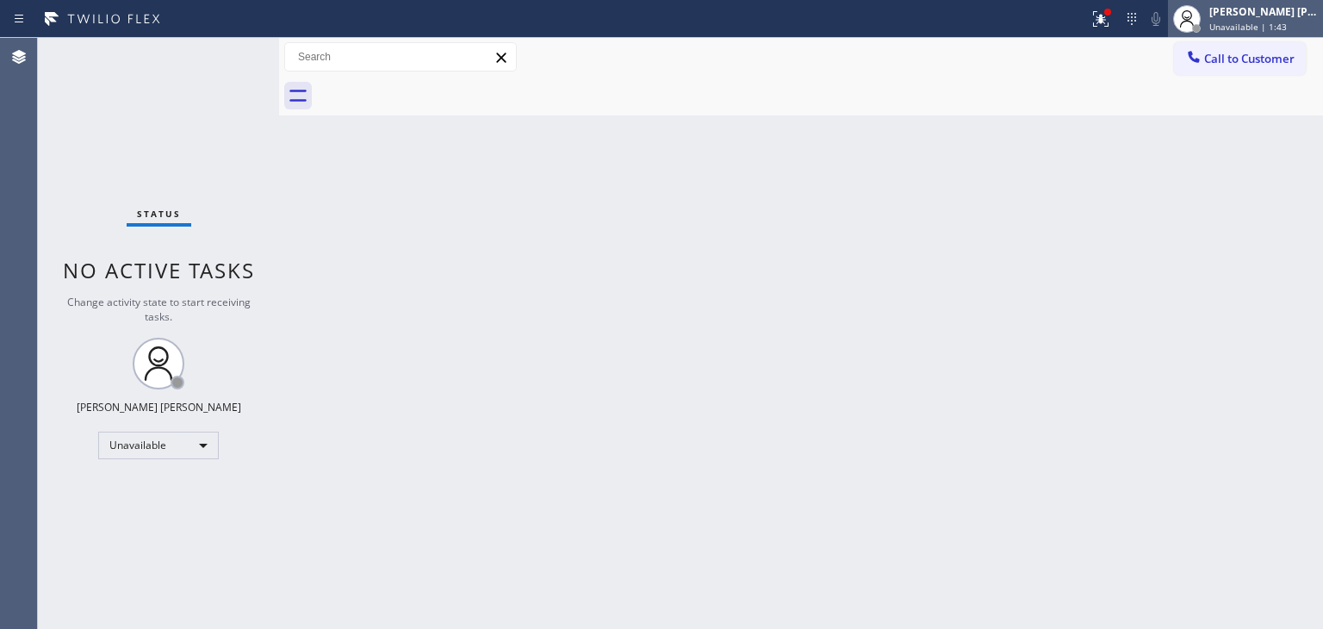
click at [1261, 23] on span "Unavailable | 1:43" at bounding box center [1249, 27] width 78 height 12
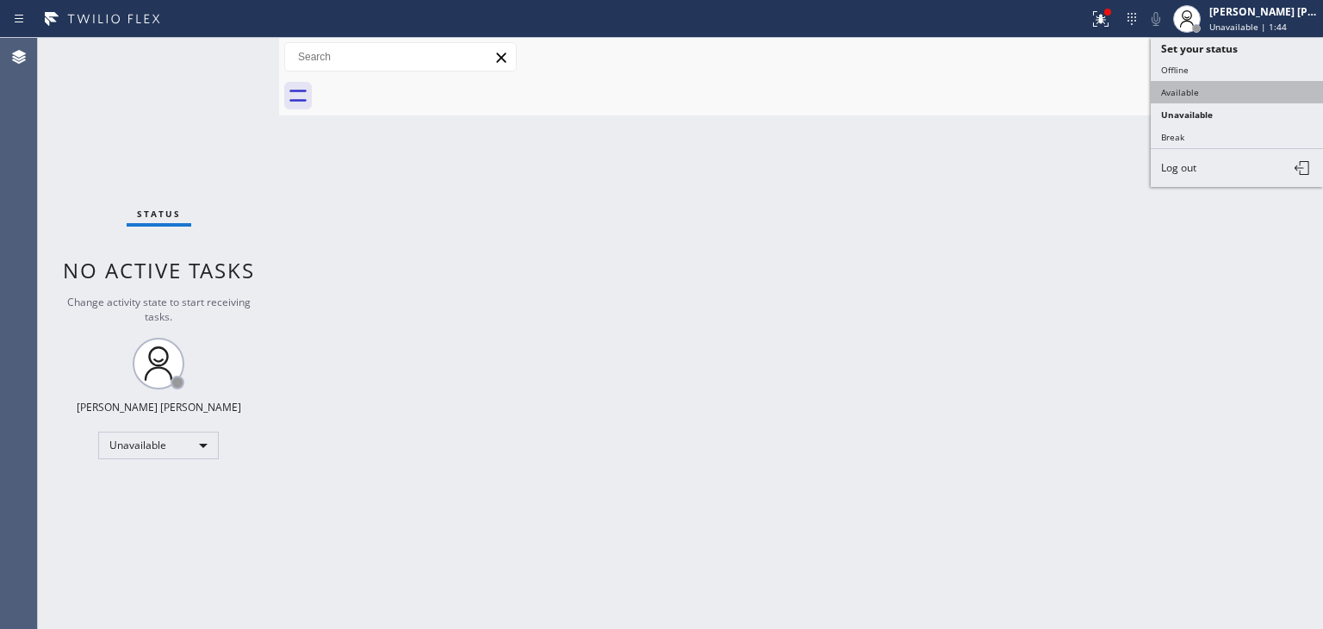
click at [1168, 91] on button "Available" at bounding box center [1237, 92] width 172 height 22
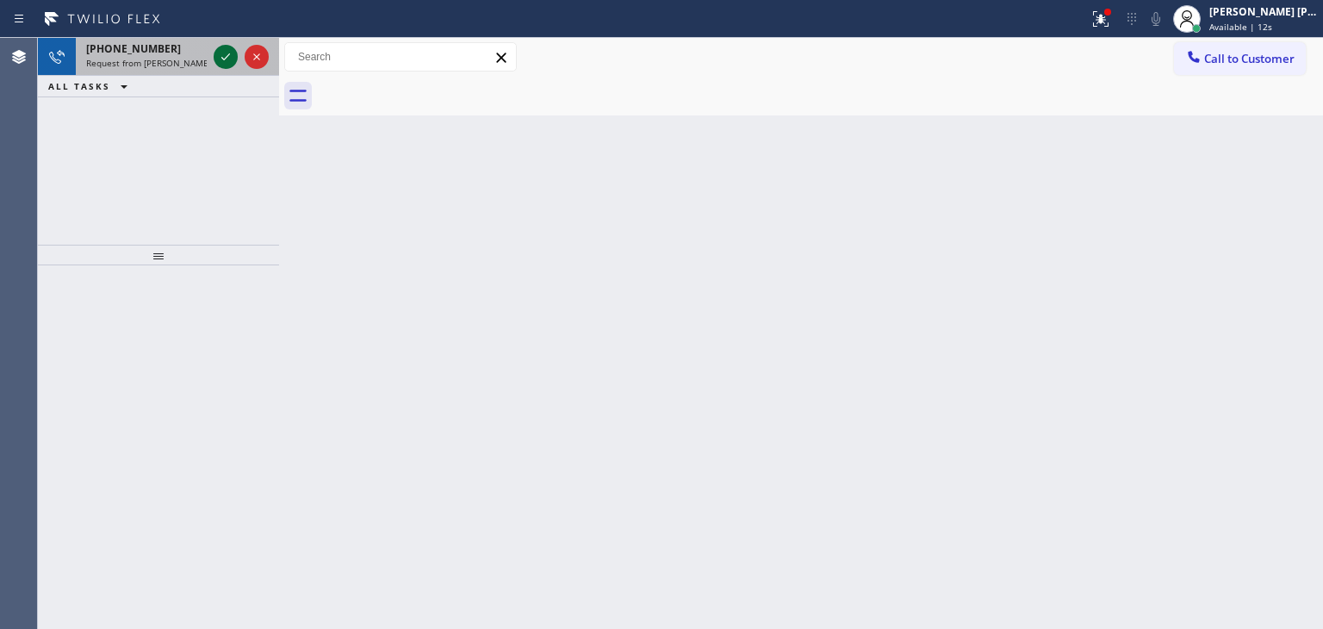
click at [224, 56] on icon at bounding box center [225, 57] width 21 height 21
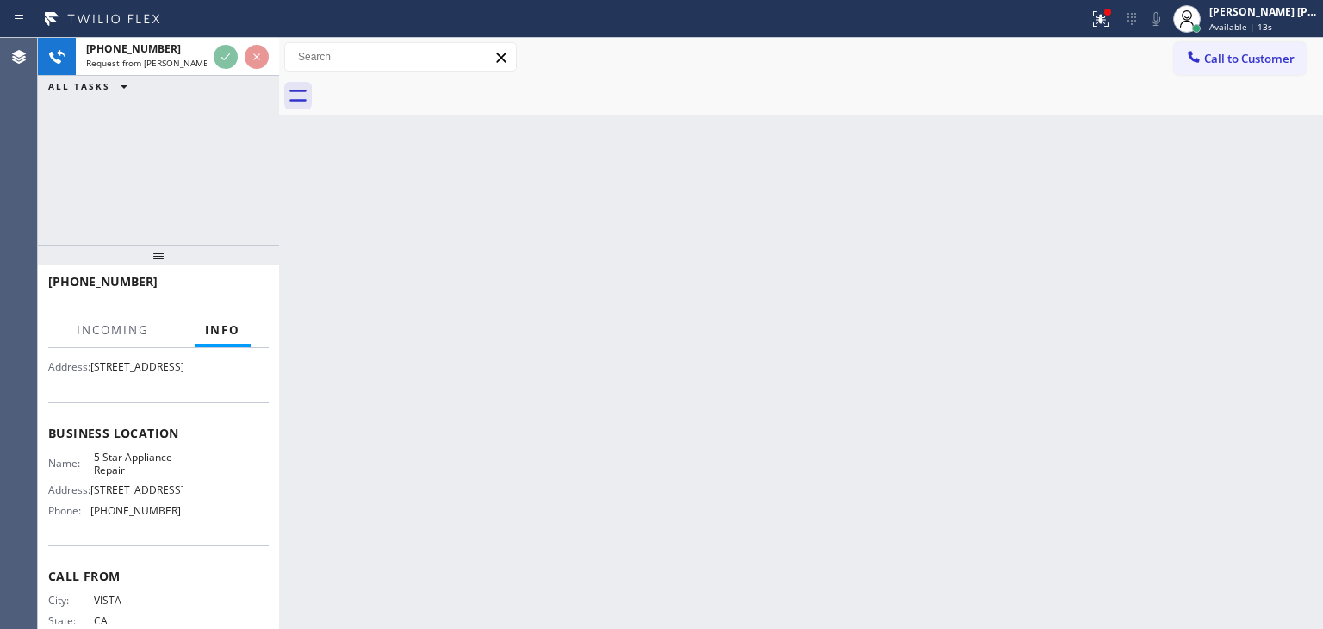
scroll to position [172, 0]
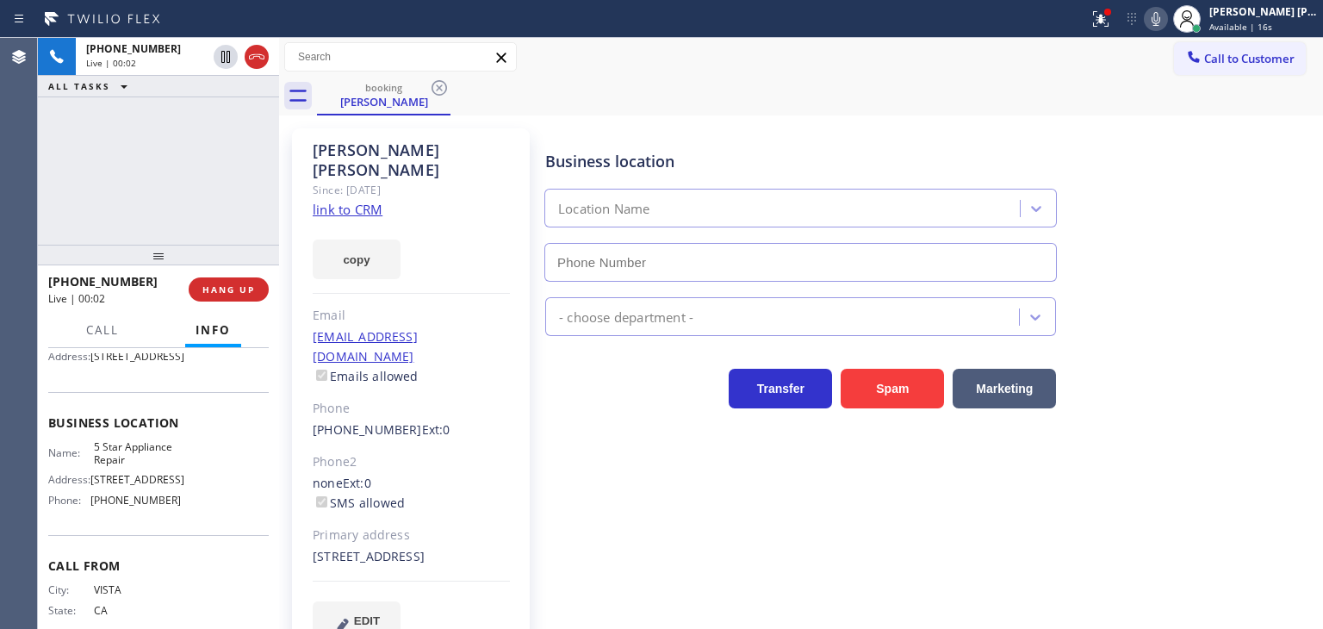
type input "[PHONE_NUMBER]"
click at [358, 201] on link "link to CRM" at bounding box center [348, 209] width 70 height 17
click at [1276, 24] on span "Available | 2:09" at bounding box center [1243, 27] width 66 height 12
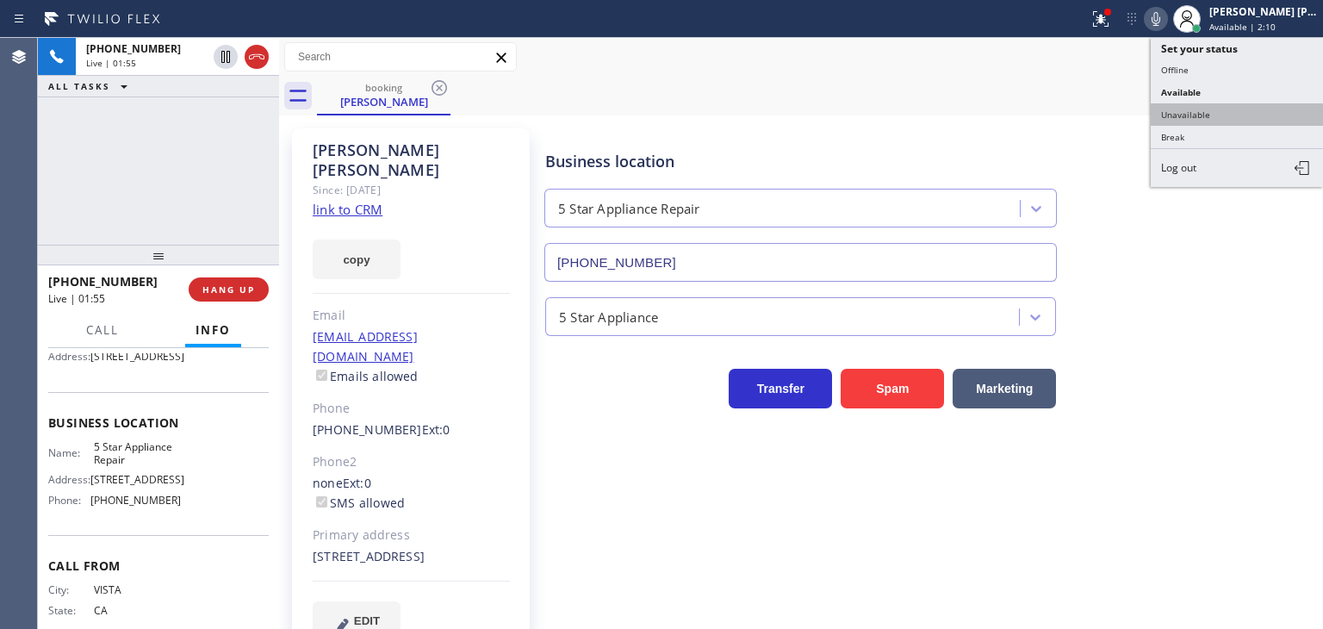
click at [1211, 121] on button "Unavailable" at bounding box center [1237, 114] width 172 height 22
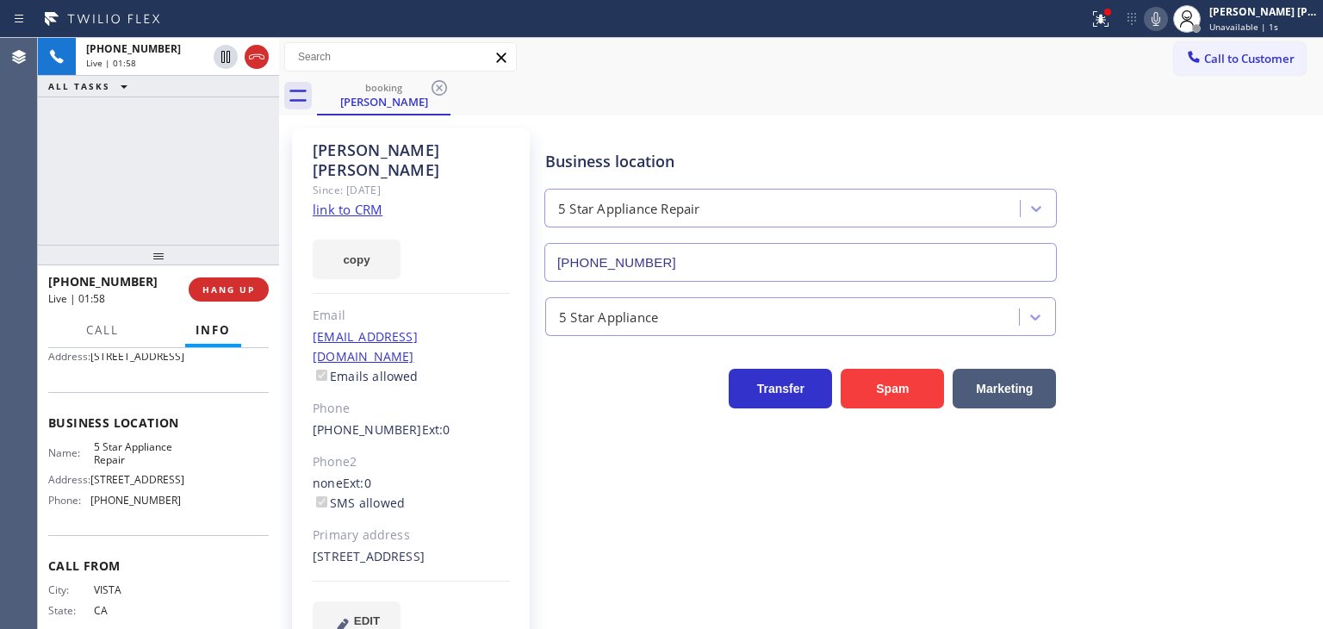
click at [1167, 15] on icon at bounding box center [1156, 19] width 21 height 21
drag, startPoint x: 1186, startPoint y: 12, endPoint x: 1323, endPoint y: 196, distance: 229.0
click at [1167, 12] on icon at bounding box center [1156, 19] width 21 height 21
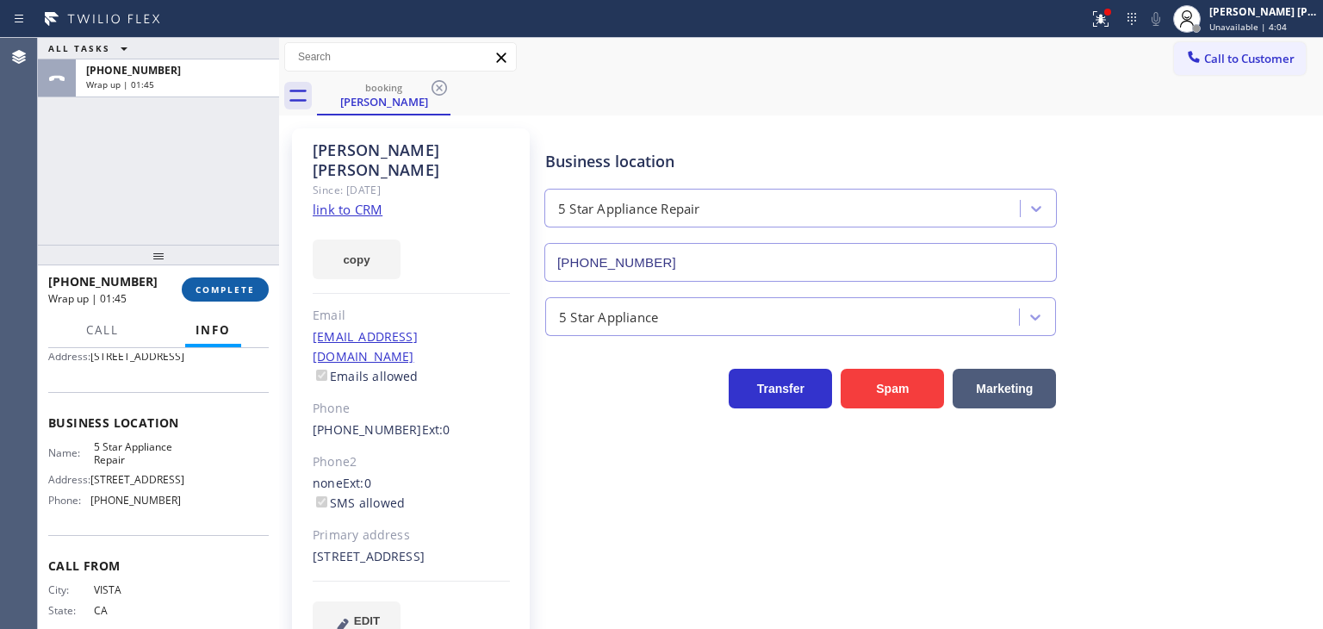
click at [231, 289] on span "COMPLETE" at bounding box center [225, 289] width 59 height 12
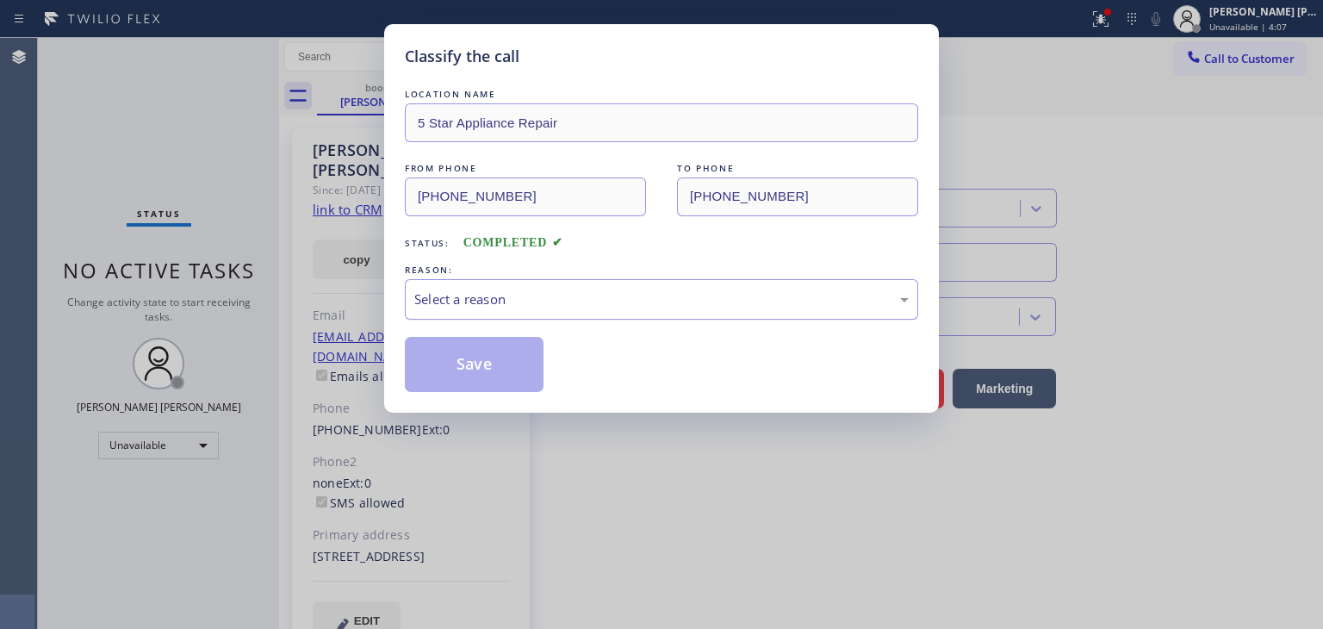
click at [445, 287] on div "Select a reason" at bounding box center [662, 299] width 514 height 40
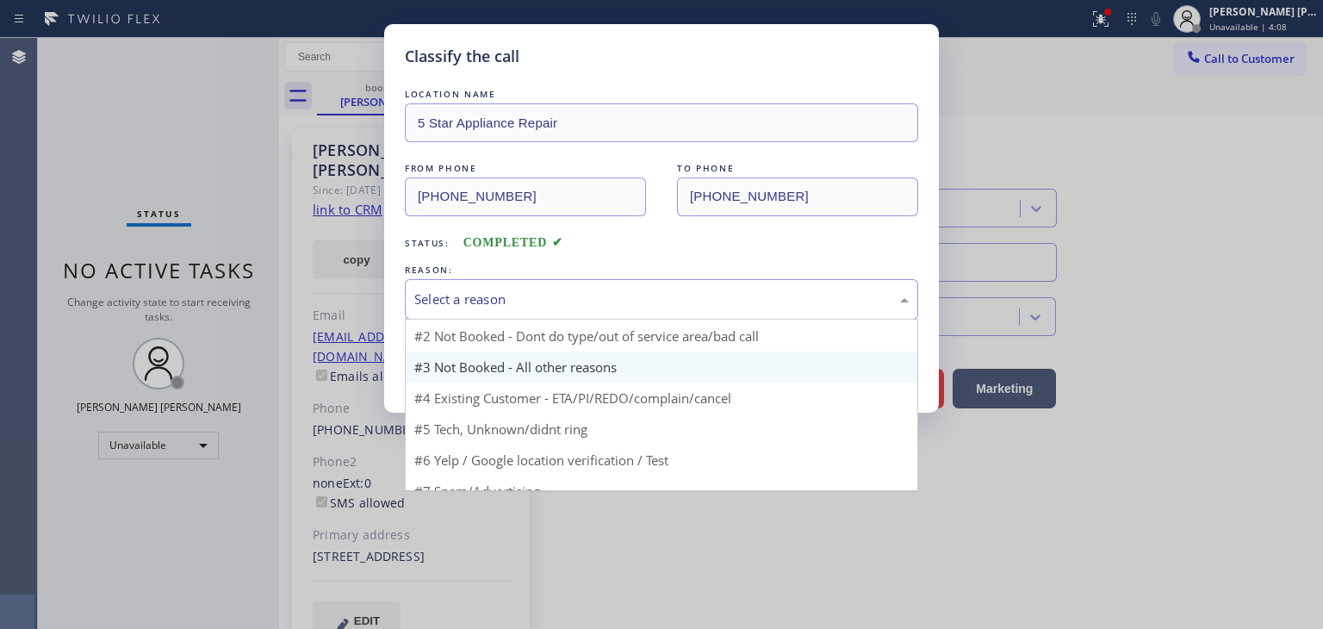
scroll to position [15, 0]
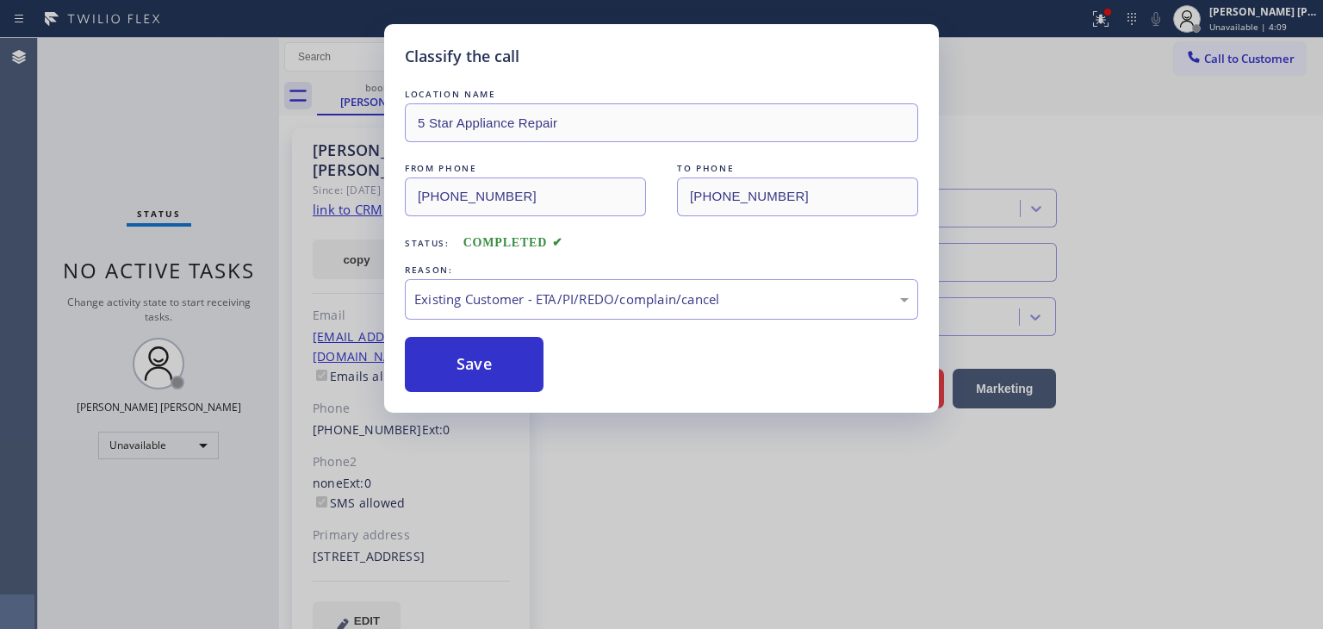
click at [494, 381] on button "Save" at bounding box center [474, 364] width 139 height 55
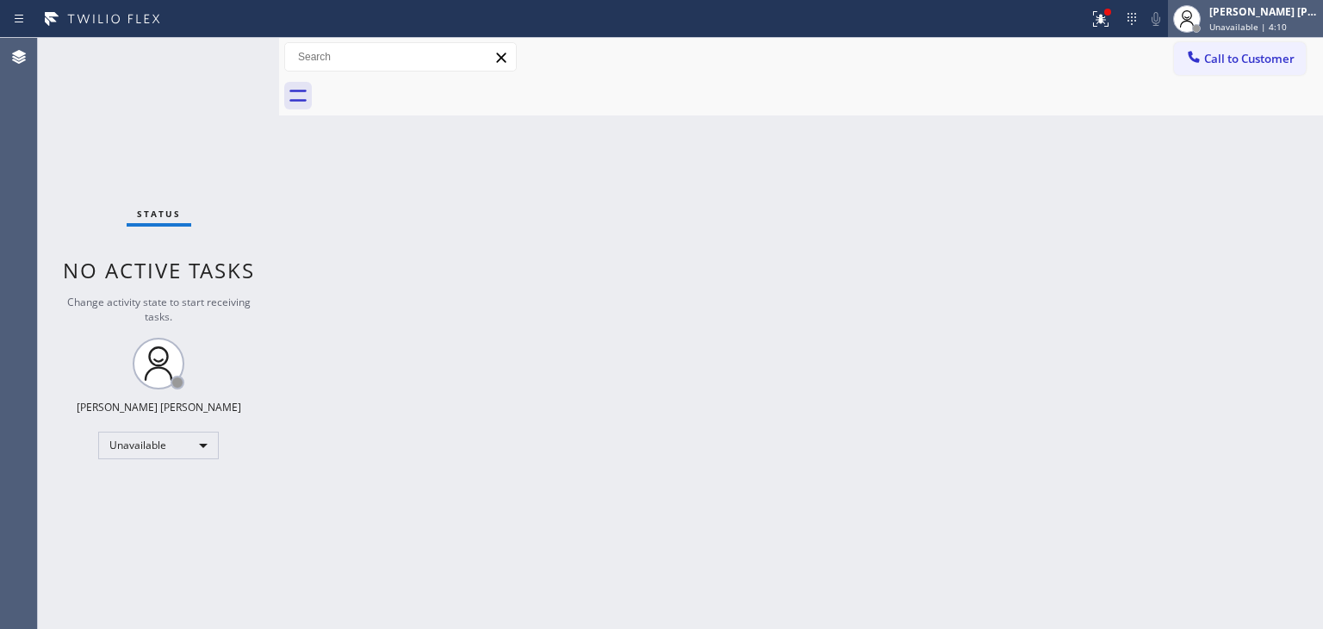
click at [1279, 6] on div "[PERSON_NAME] [PERSON_NAME]" at bounding box center [1264, 11] width 109 height 15
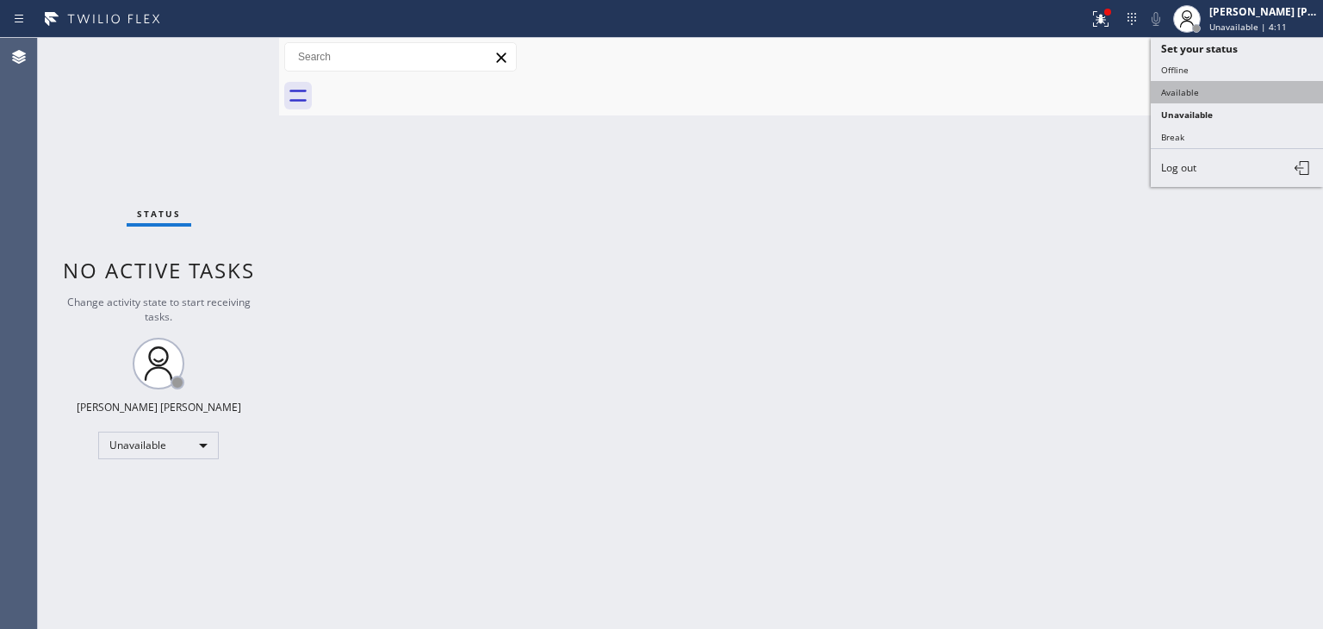
click at [1189, 87] on button "Available" at bounding box center [1237, 92] width 172 height 22
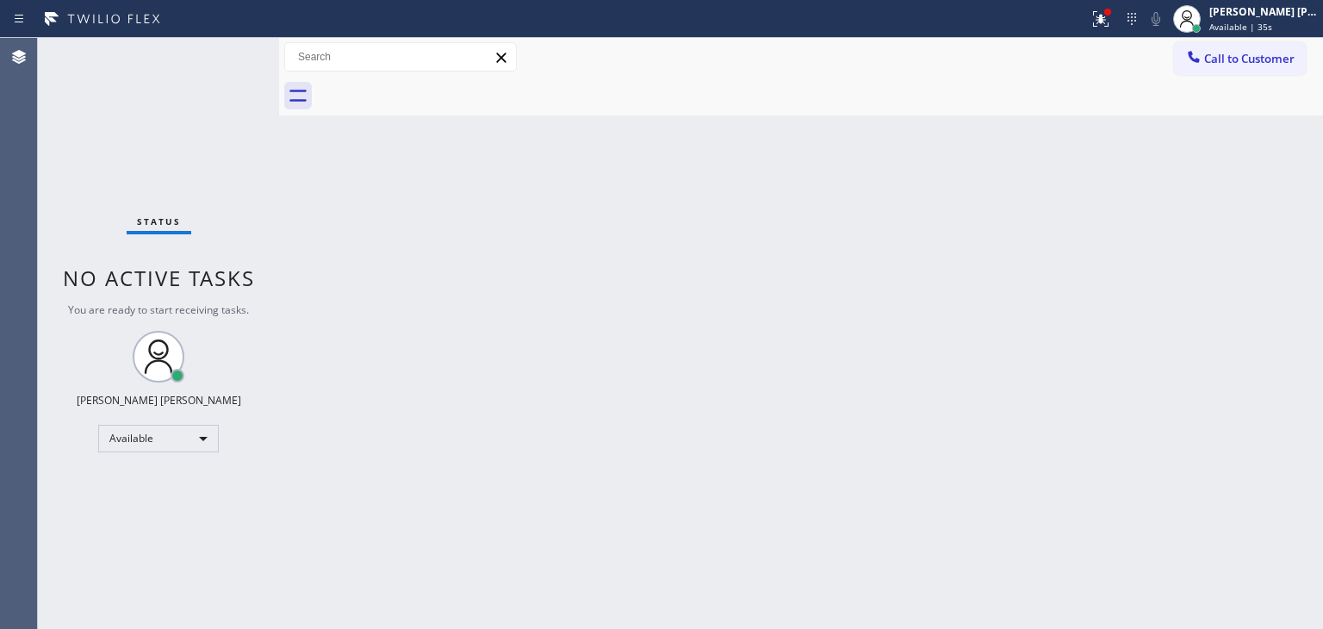
click at [213, 120] on div "Status No active tasks You are ready to start receiving tasks. [PERSON_NAME] [P…" at bounding box center [158, 333] width 241 height 591
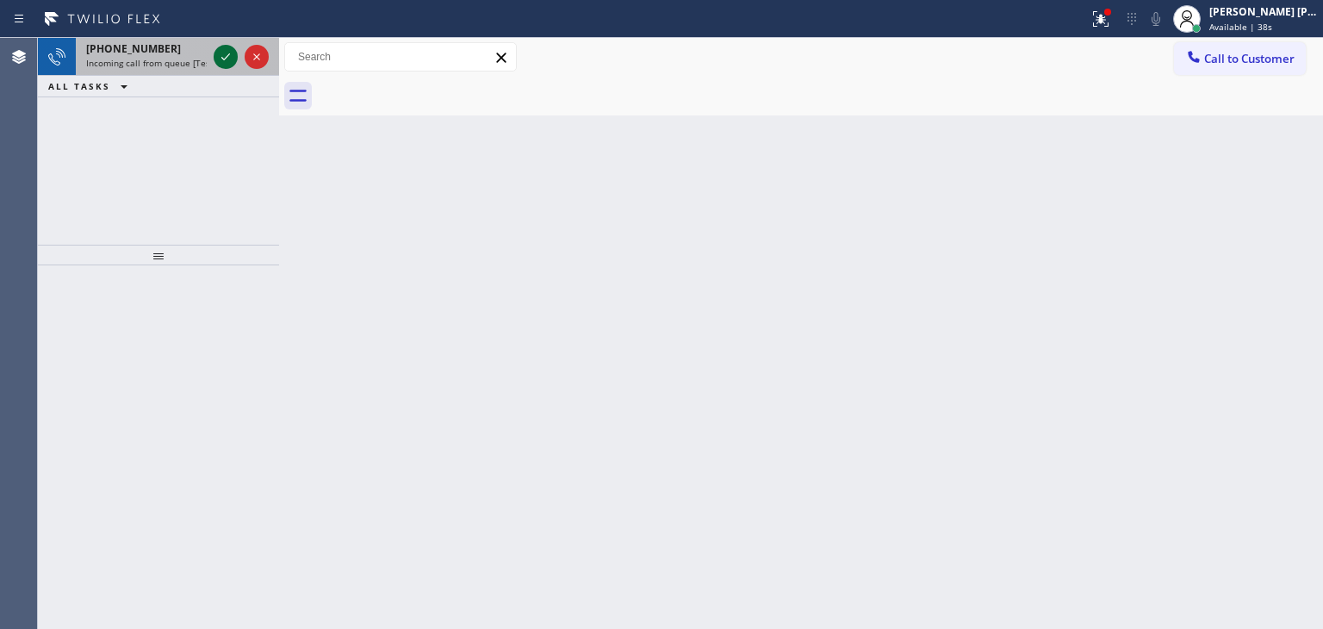
click at [226, 53] on icon at bounding box center [225, 57] width 21 height 21
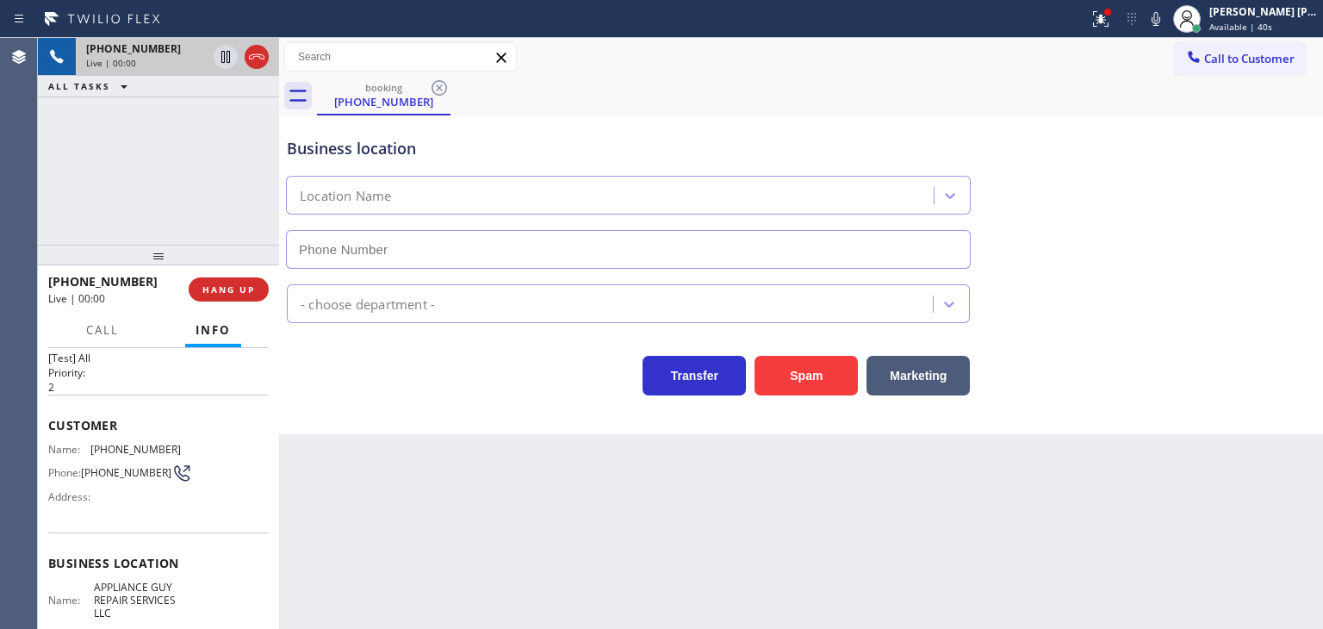
scroll to position [86, 0]
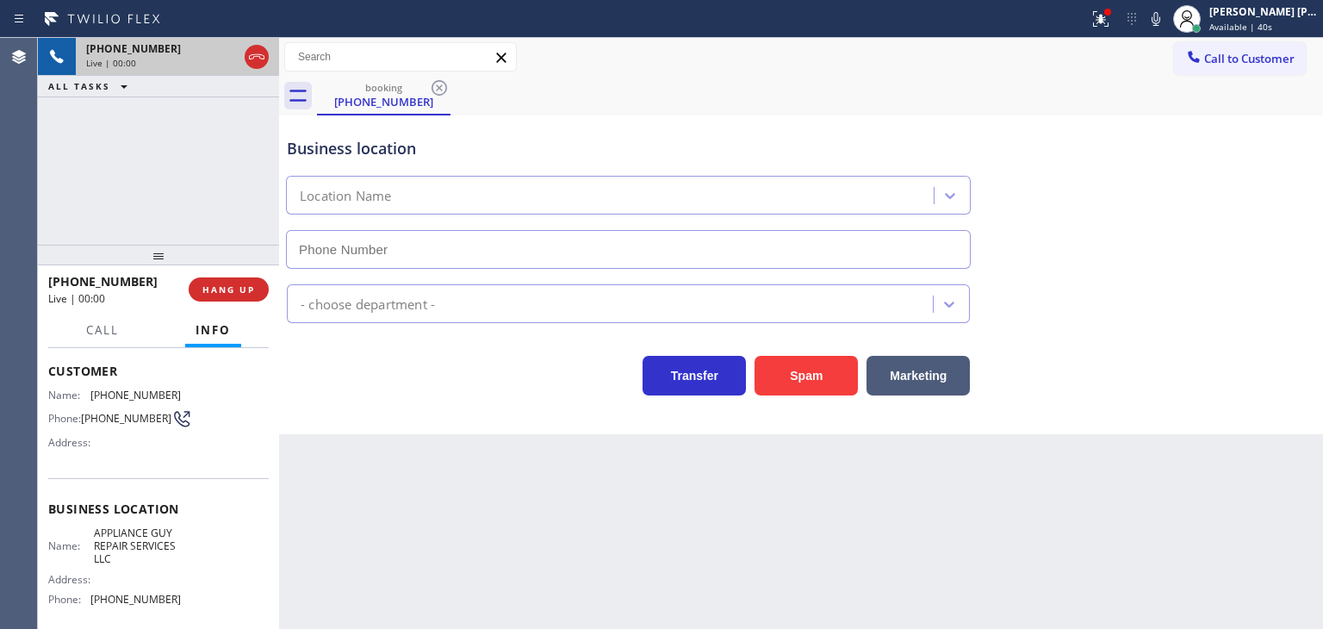
type input "[PHONE_NUMBER]"
click at [1168, 22] on div at bounding box center [1156, 19] width 24 height 21
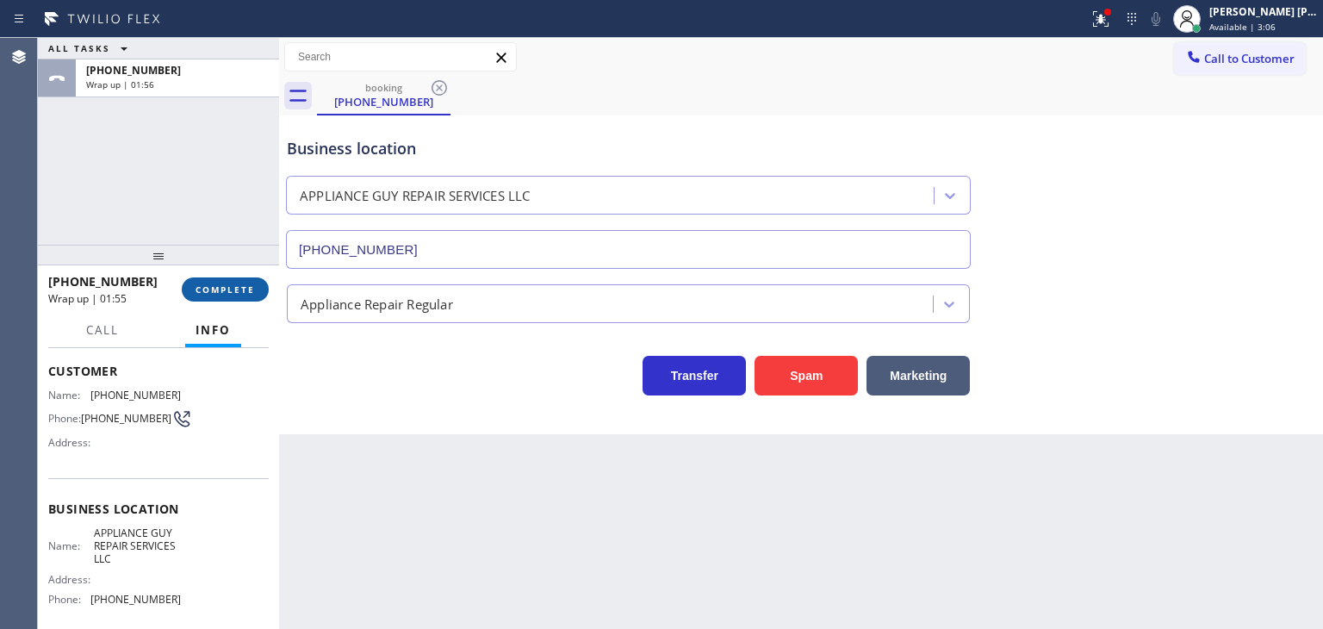
click at [207, 280] on button "COMPLETE" at bounding box center [225, 289] width 87 height 24
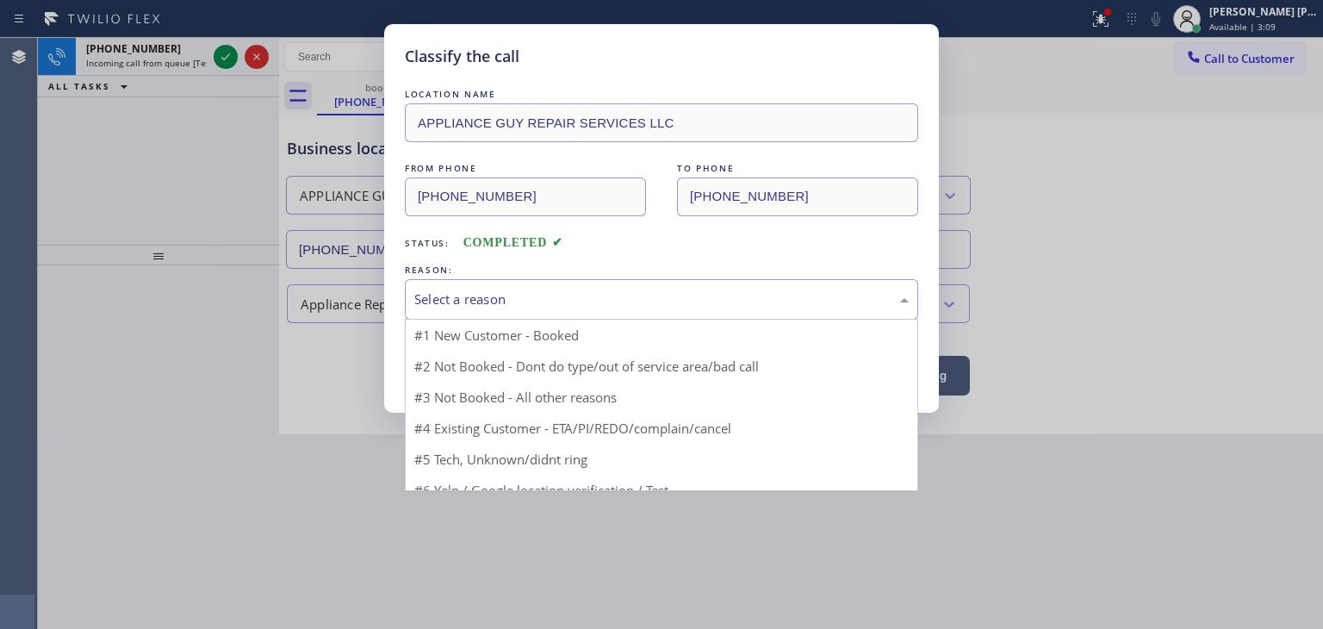
click at [426, 311] on div "Select a reason" at bounding box center [662, 299] width 514 height 40
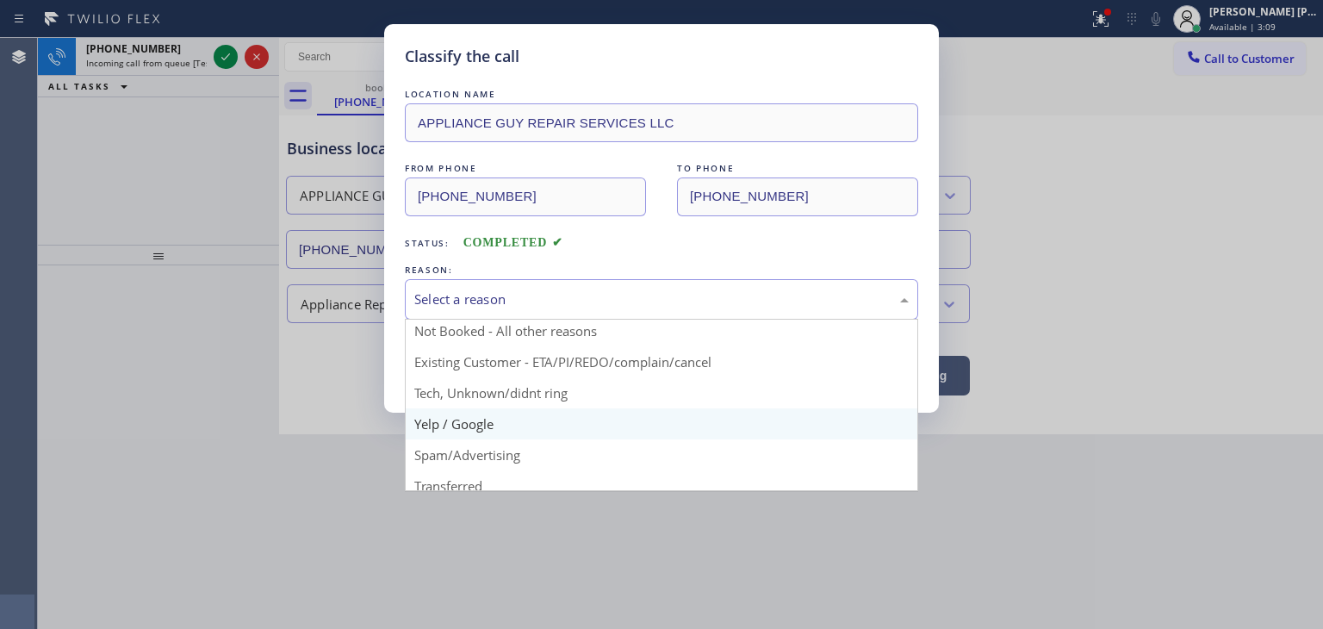
scroll to position [15, 0]
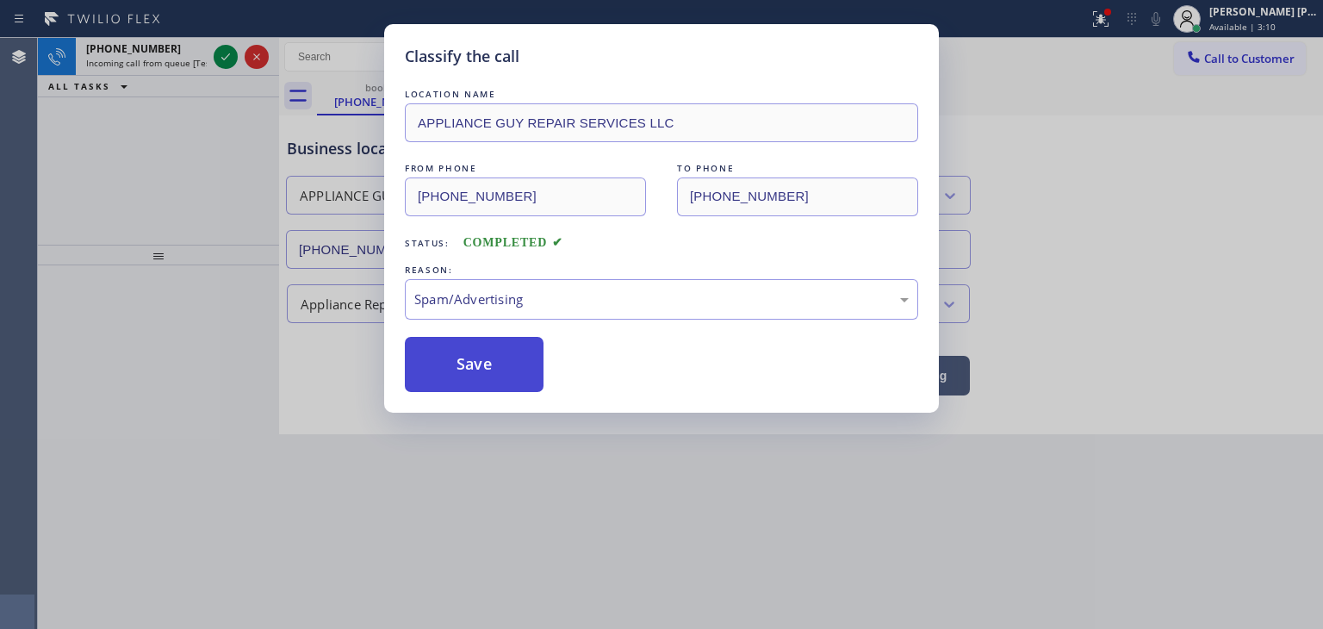
click at [484, 359] on button "Save" at bounding box center [474, 364] width 139 height 55
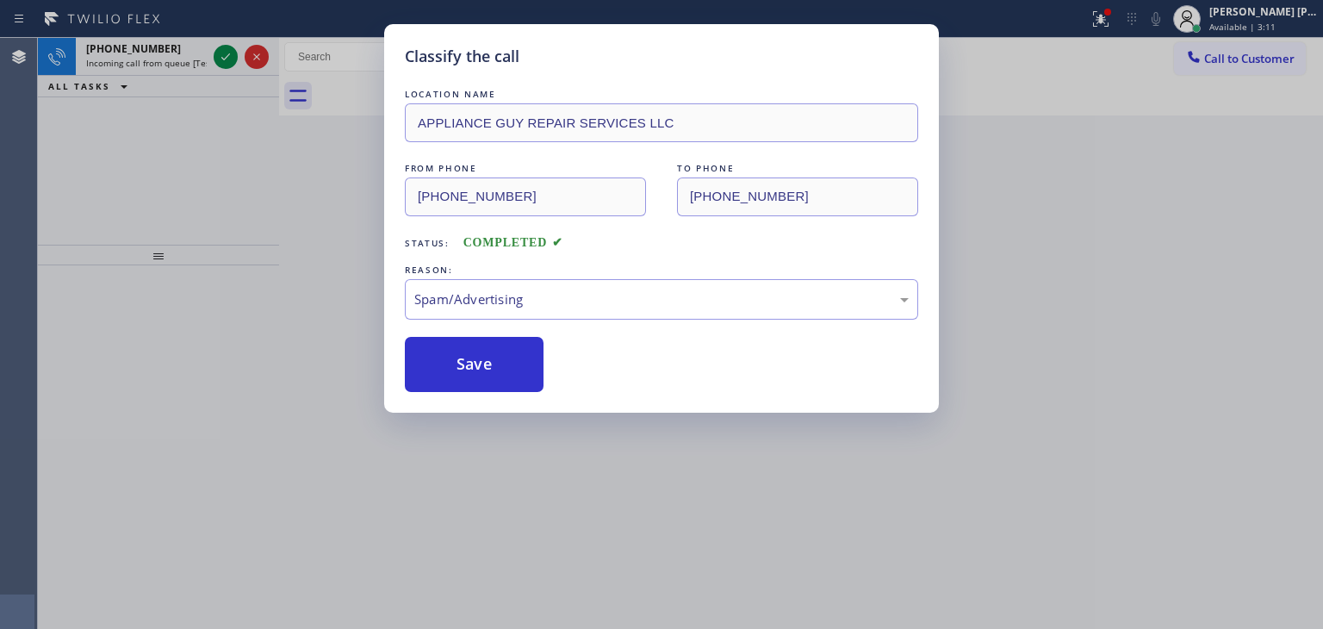
click at [224, 55] on div "Classify the call LOCATION NAME APPLIANCE GUY REPAIR SERVICES LLC FROM PHONE [P…" at bounding box center [661, 314] width 1323 height 629
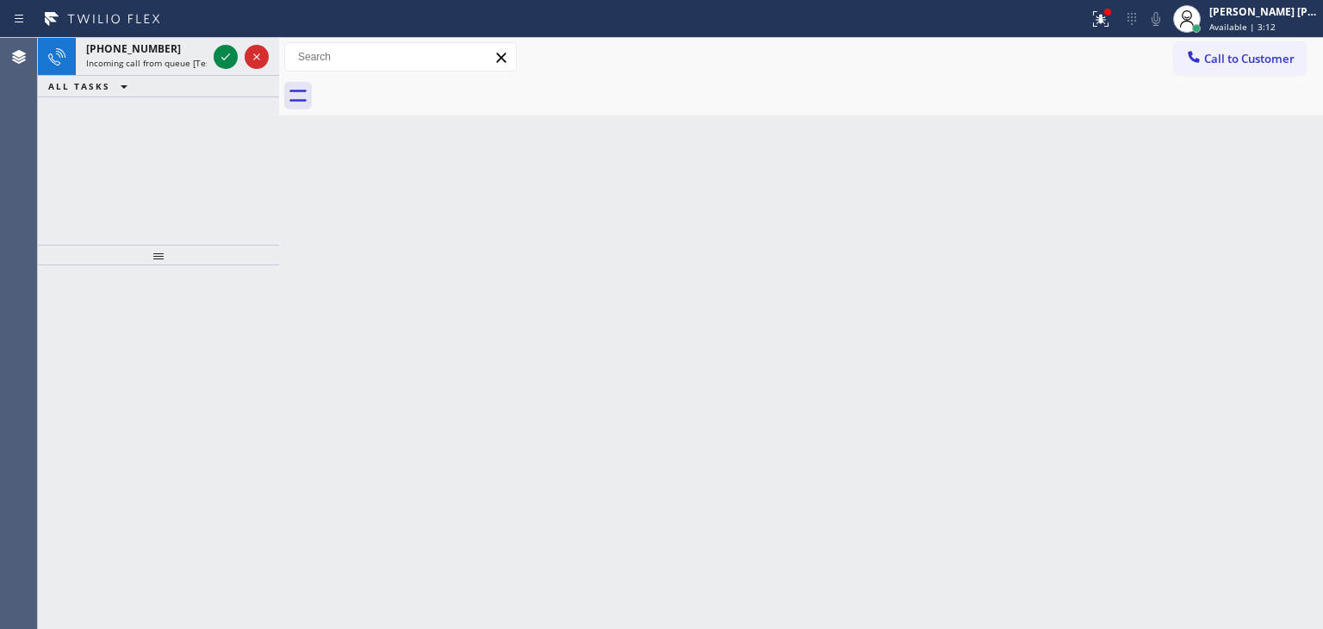
click at [224, 55] on icon at bounding box center [225, 57] width 21 height 21
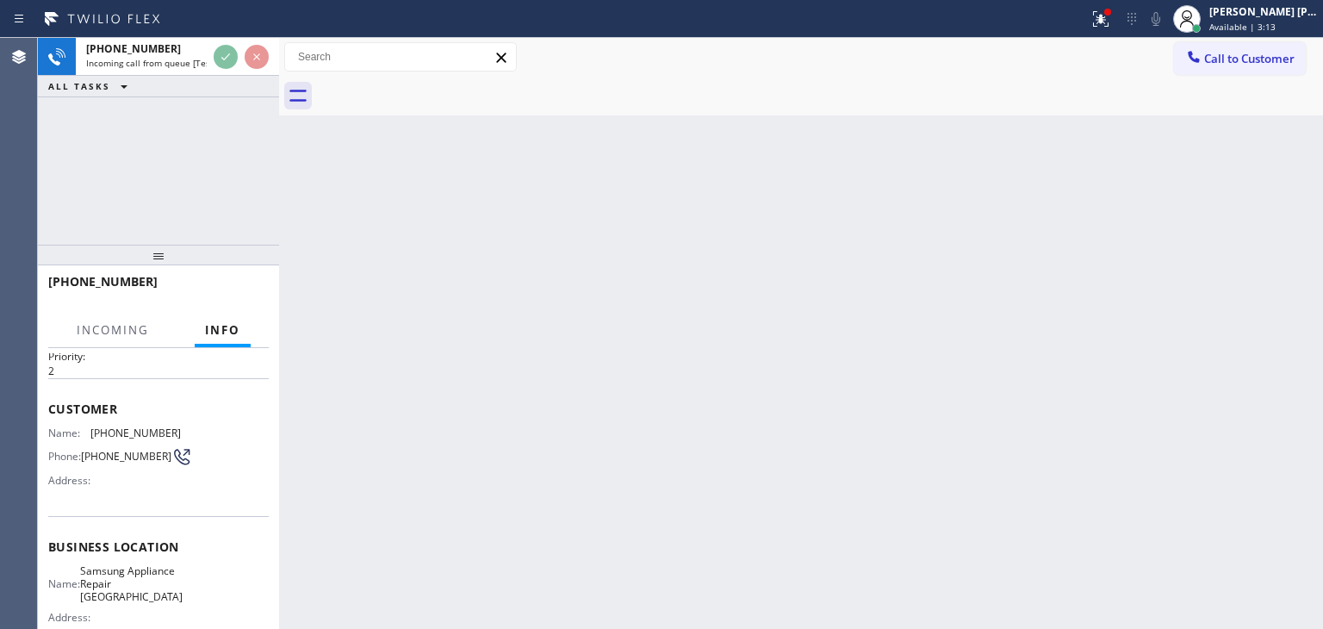
scroll to position [86, 0]
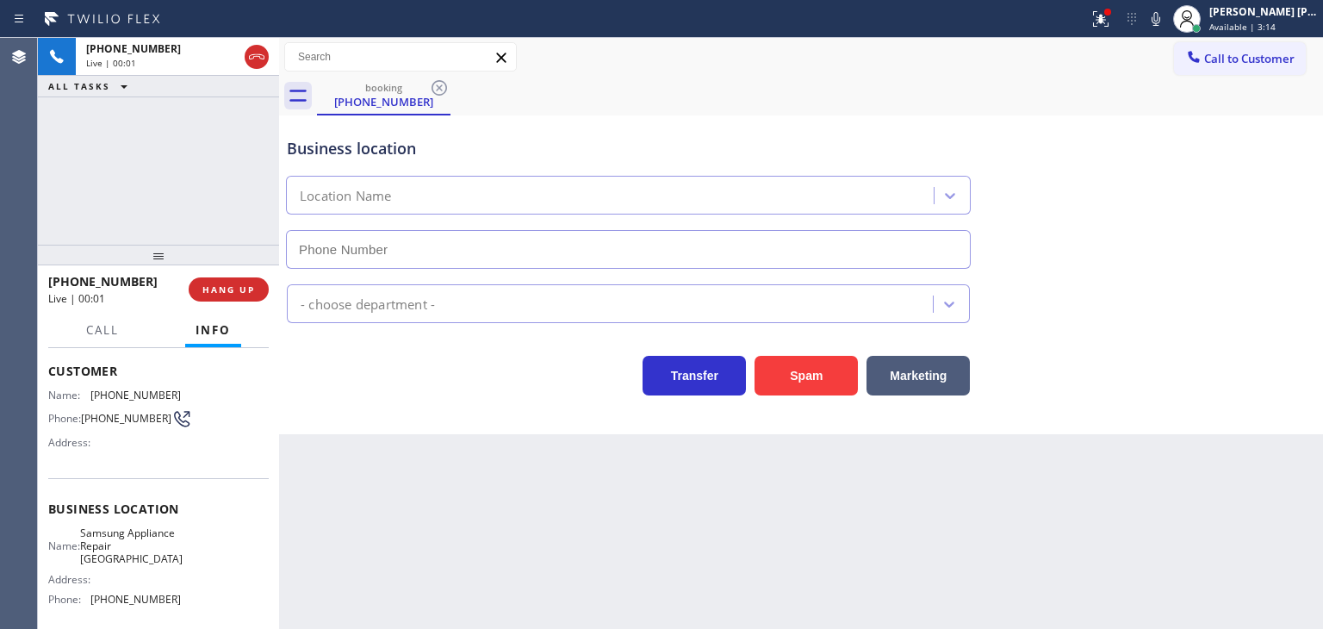
type input "[PHONE_NUMBER]"
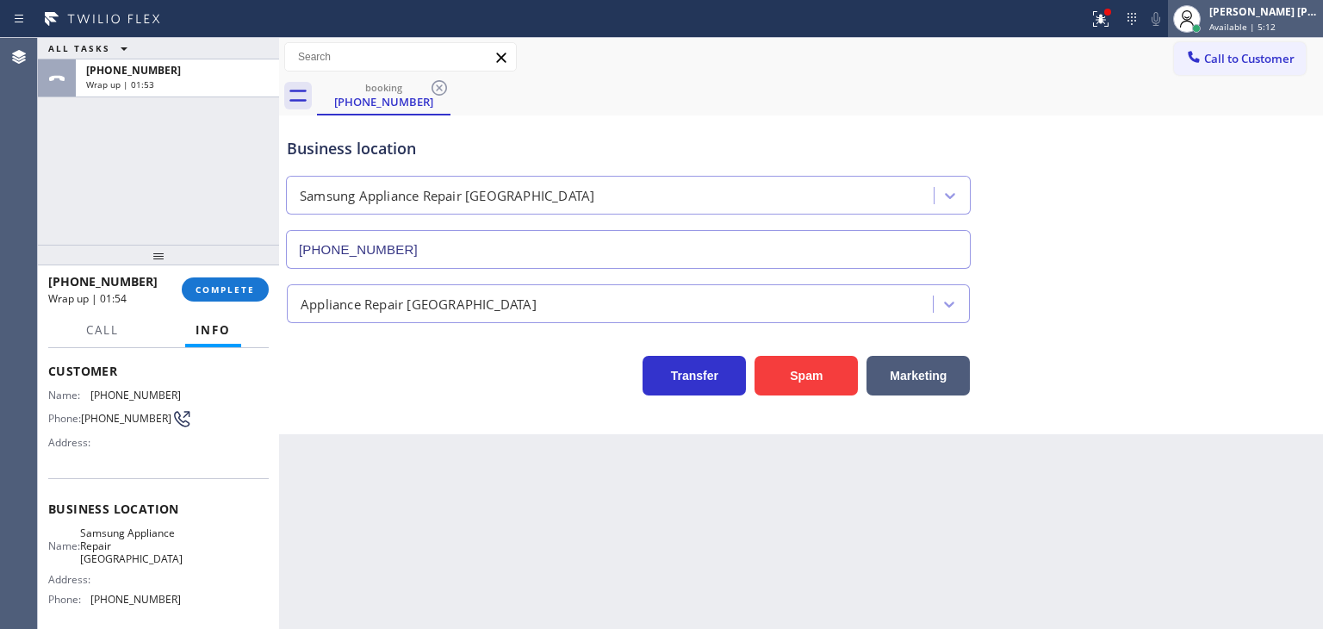
drag, startPoint x: 1251, startPoint y: 16, endPoint x: 1241, endPoint y: 32, distance: 18.6
click at [1251, 16] on div "[PERSON_NAME] [PERSON_NAME]" at bounding box center [1264, 11] width 109 height 15
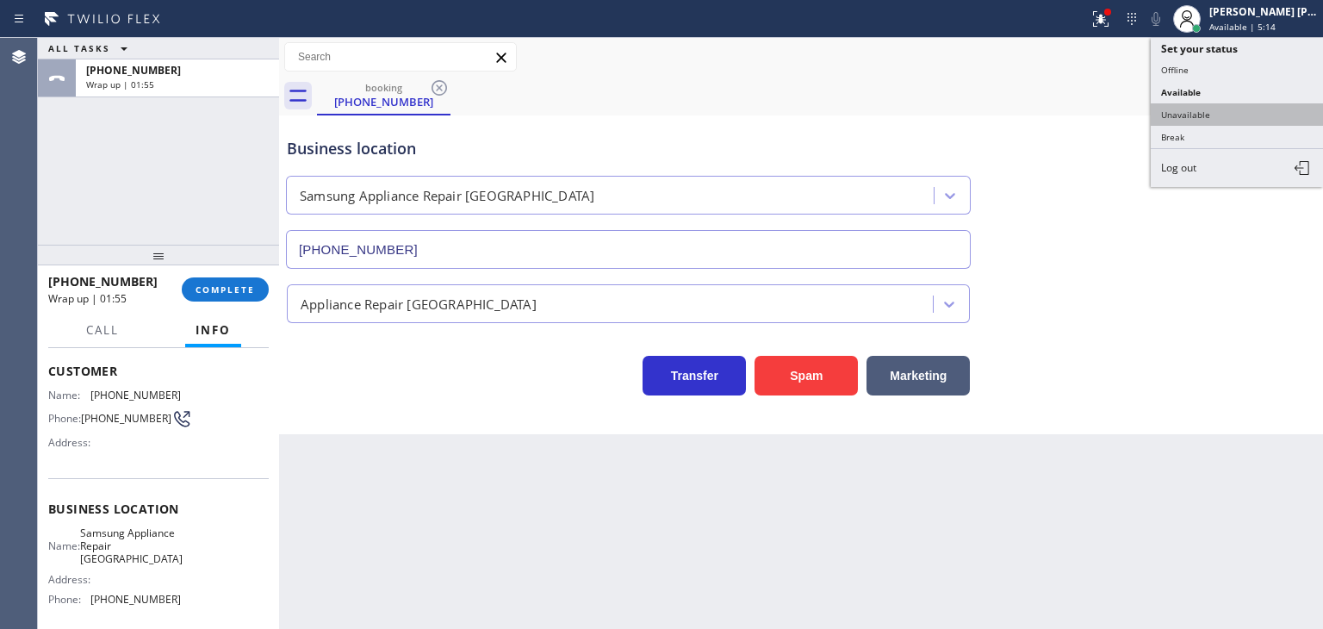
click at [1217, 108] on button "Unavailable" at bounding box center [1237, 114] width 172 height 22
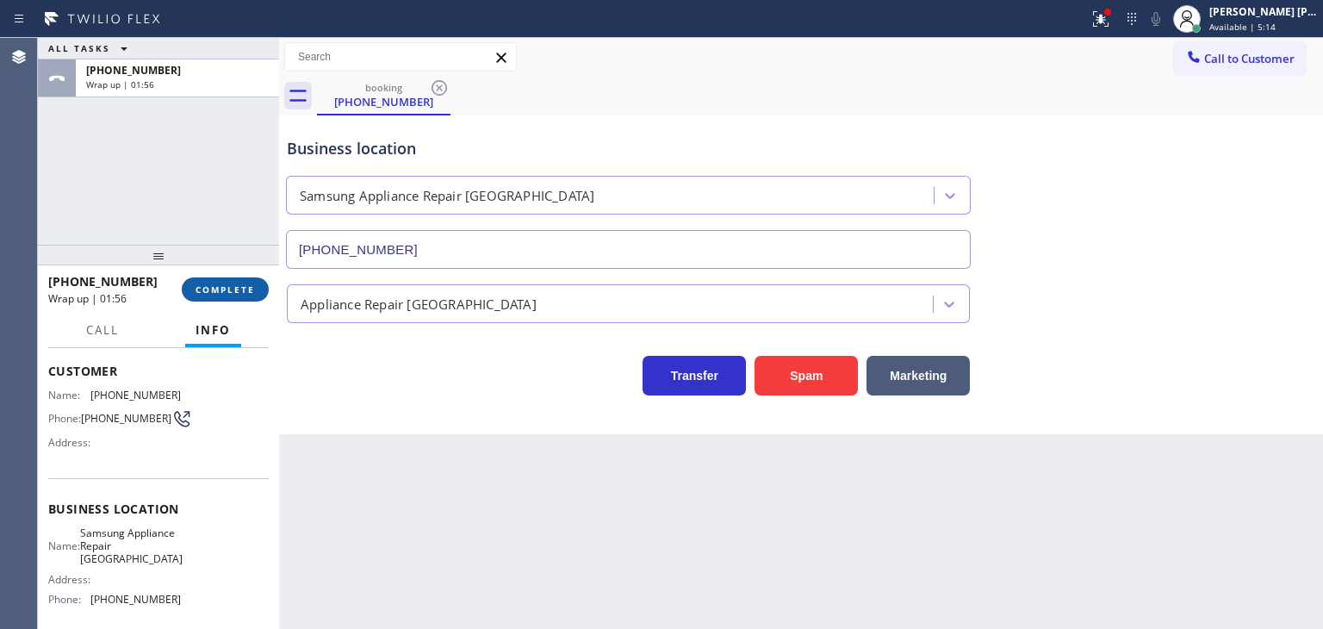
click at [241, 286] on span "COMPLETE" at bounding box center [225, 289] width 59 height 12
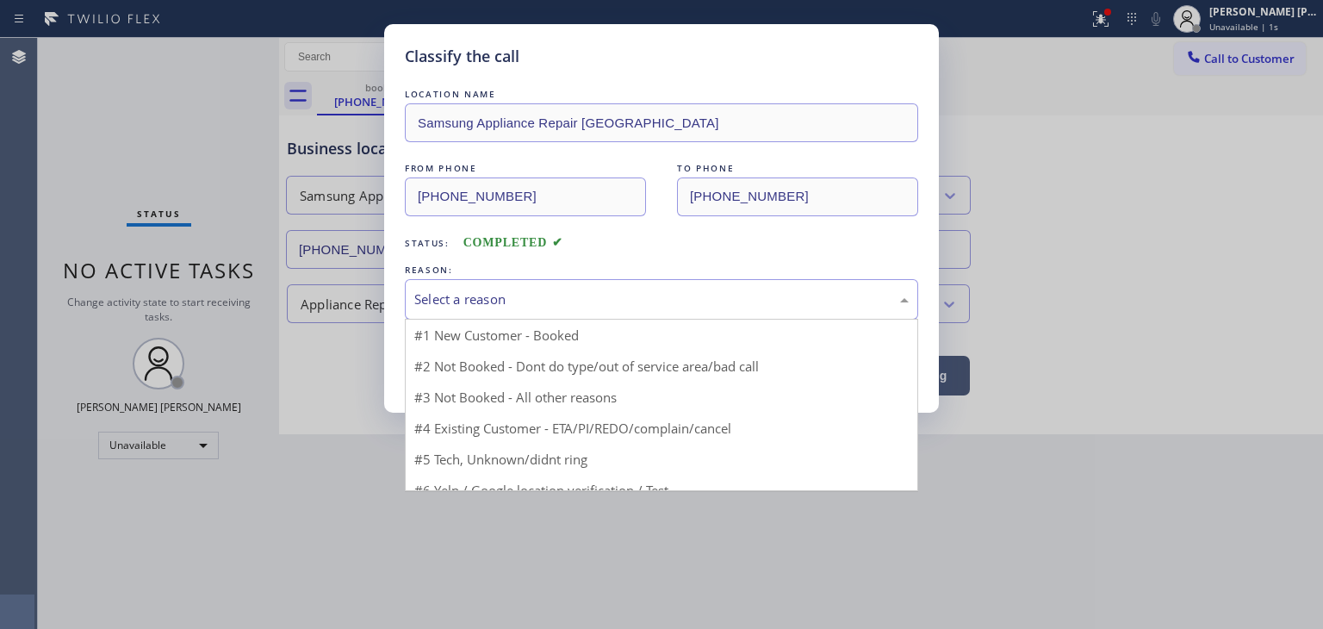
click at [514, 304] on div "Select a reason" at bounding box center [661, 300] width 495 height 20
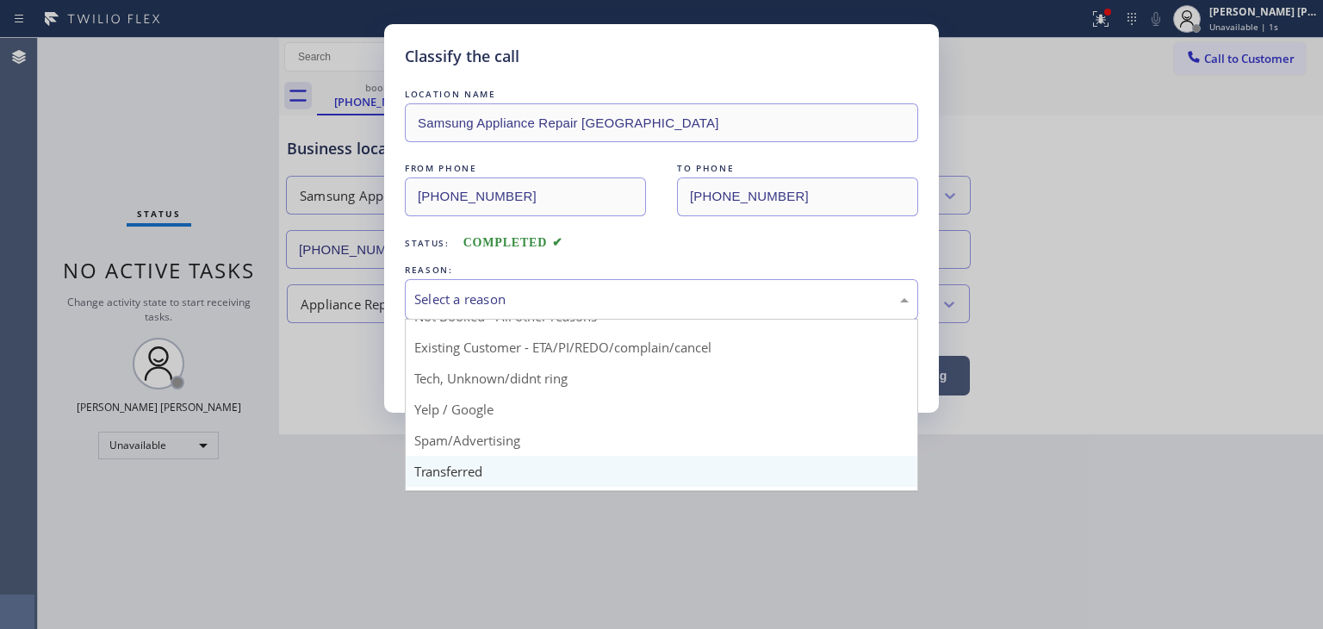
scroll to position [108, 0]
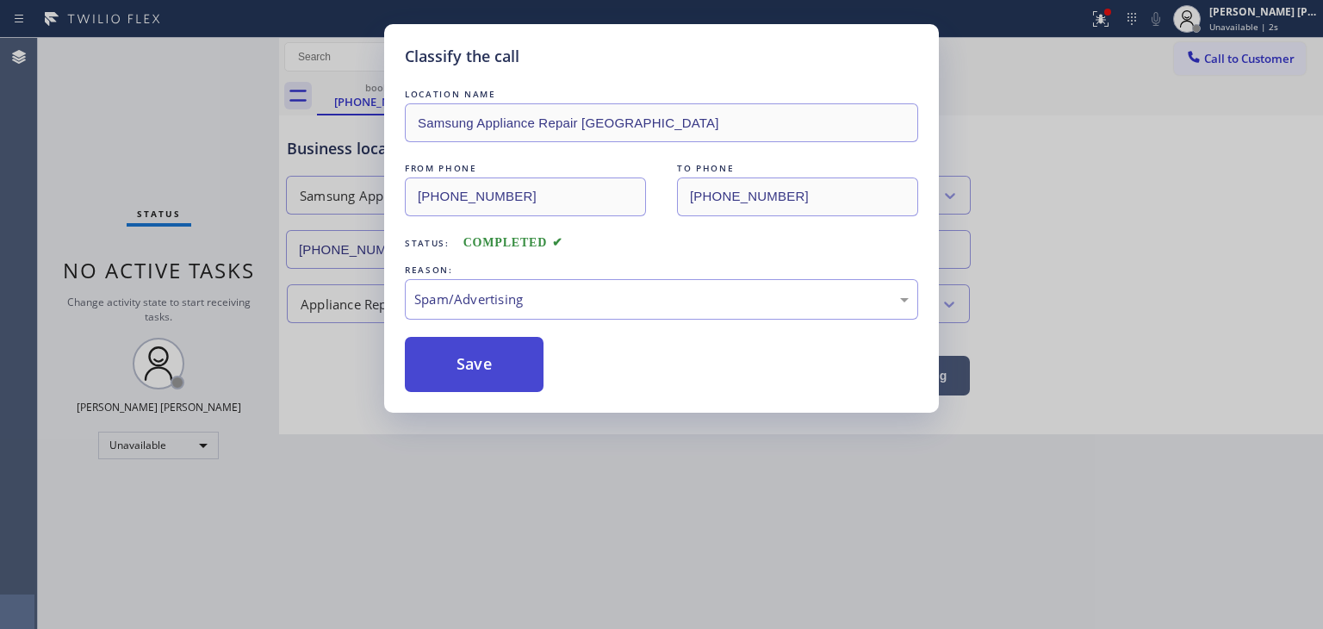
click at [482, 359] on button "Save" at bounding box center [474, 364] width 139 height 55
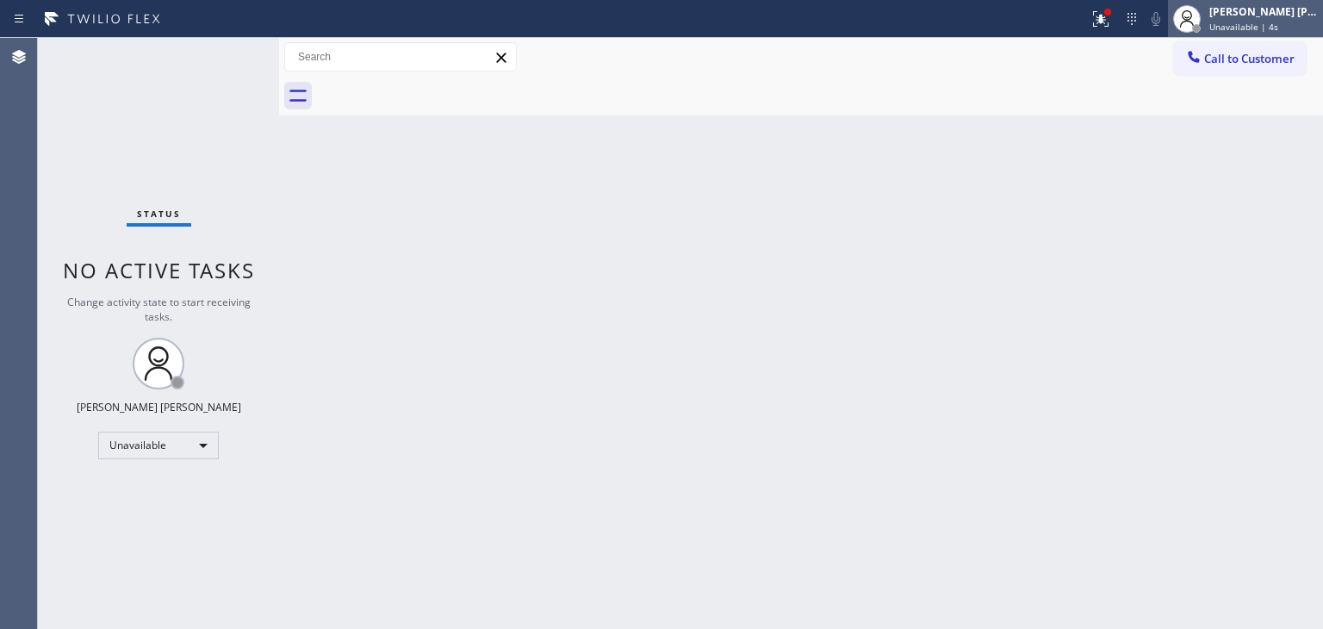
click at [1275, 18] on div "[PERSON_NAME] [PERSON_NAME] Unavailable | 4s" at bounding box center [1264, 18] width 117 height 30
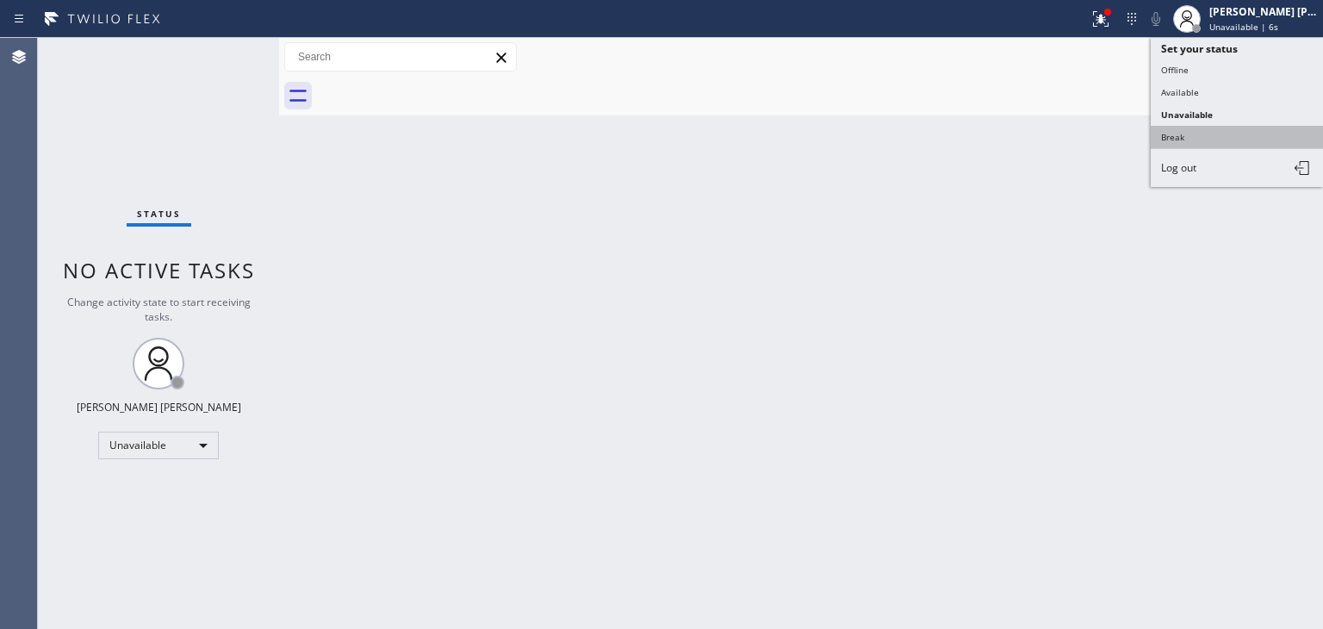
click at [1197, 135] on button "Break" at bounding box center [1237, 137] width 172 height 22
